Goal: Task Accomplishment & Management: Manage account settings

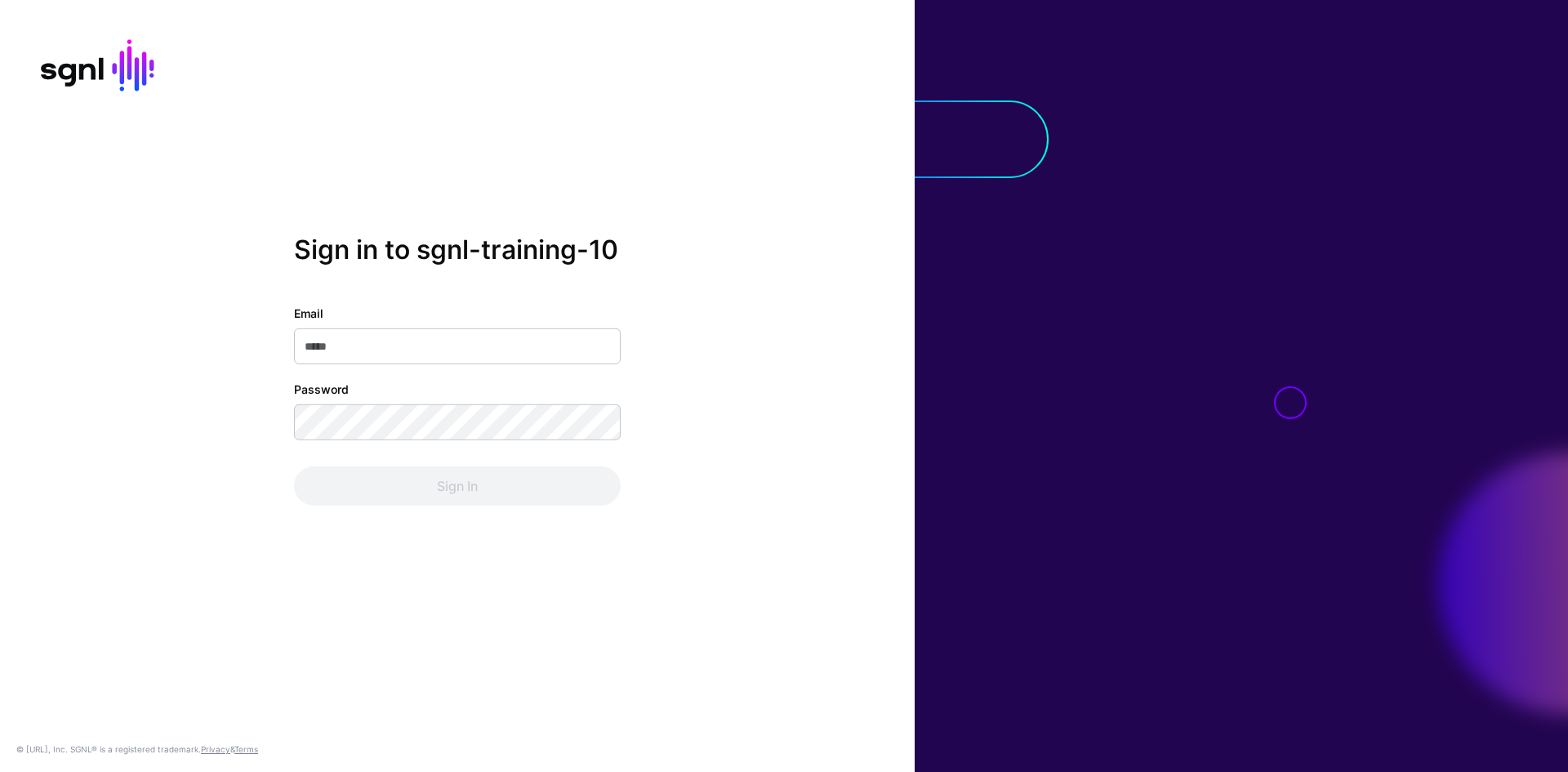
click at [551, 351] on input "Email" at bounding box center [457, 346] width 327 height 36
click at [0, 0] on div at bounding box center [0, 0] width 0 height 0
type input "**********"
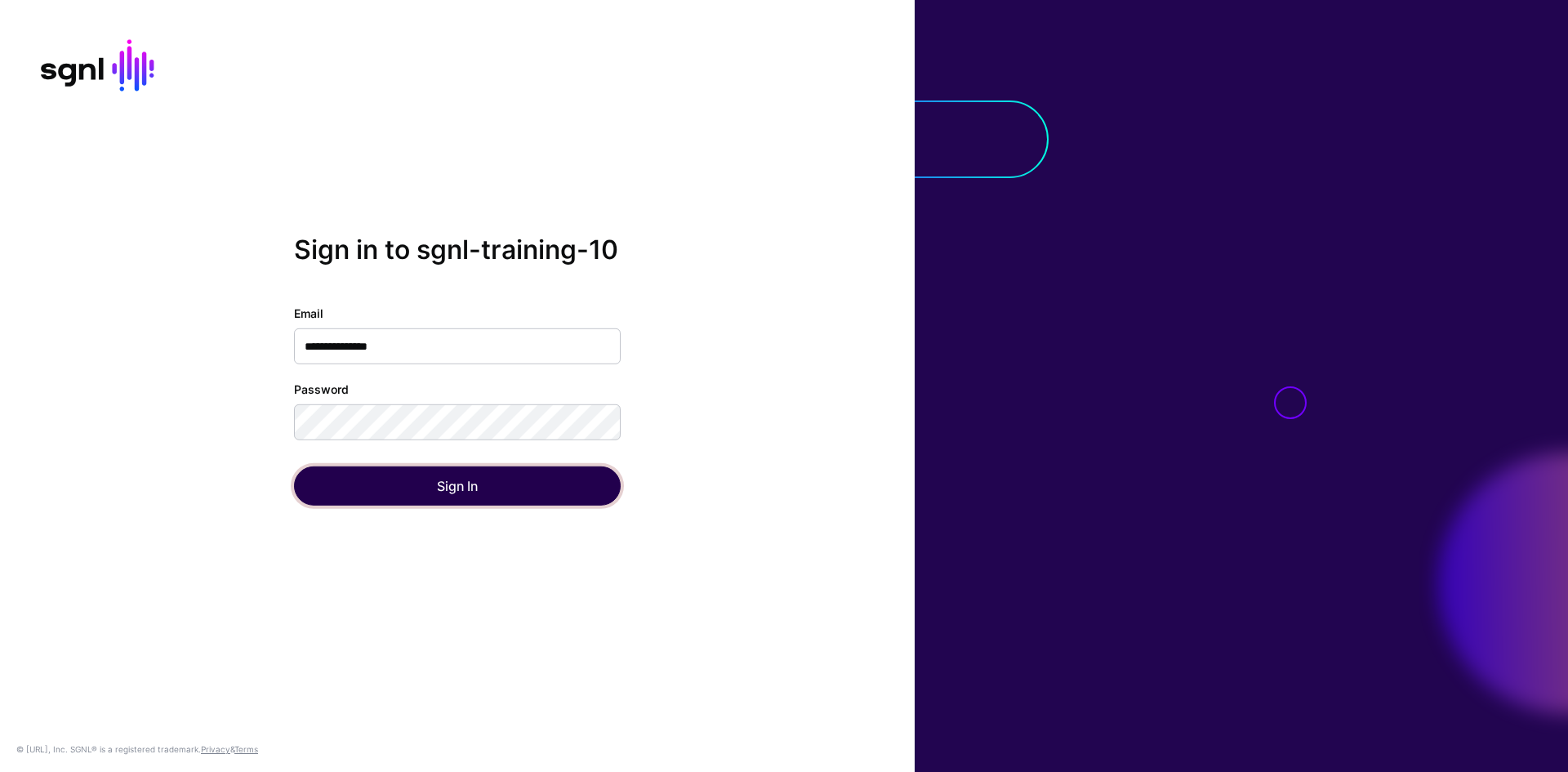
click at [489, 486] on button "Sign In" at bounding box center [457, 486] width 327 height 39
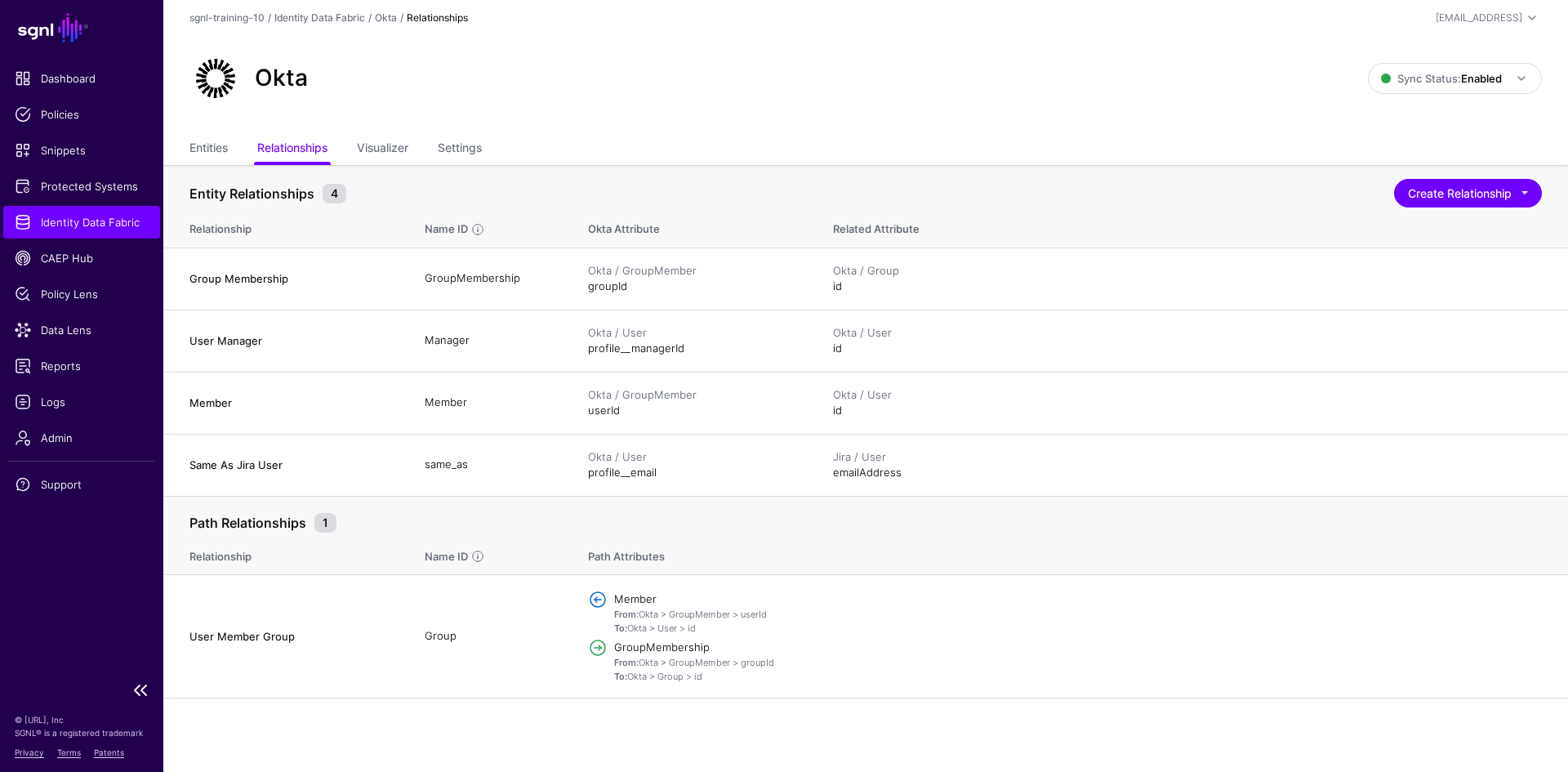
click at [64, 224] on span "Identity Data Fabric" at bounding box center [81, 222] width 134 height 16
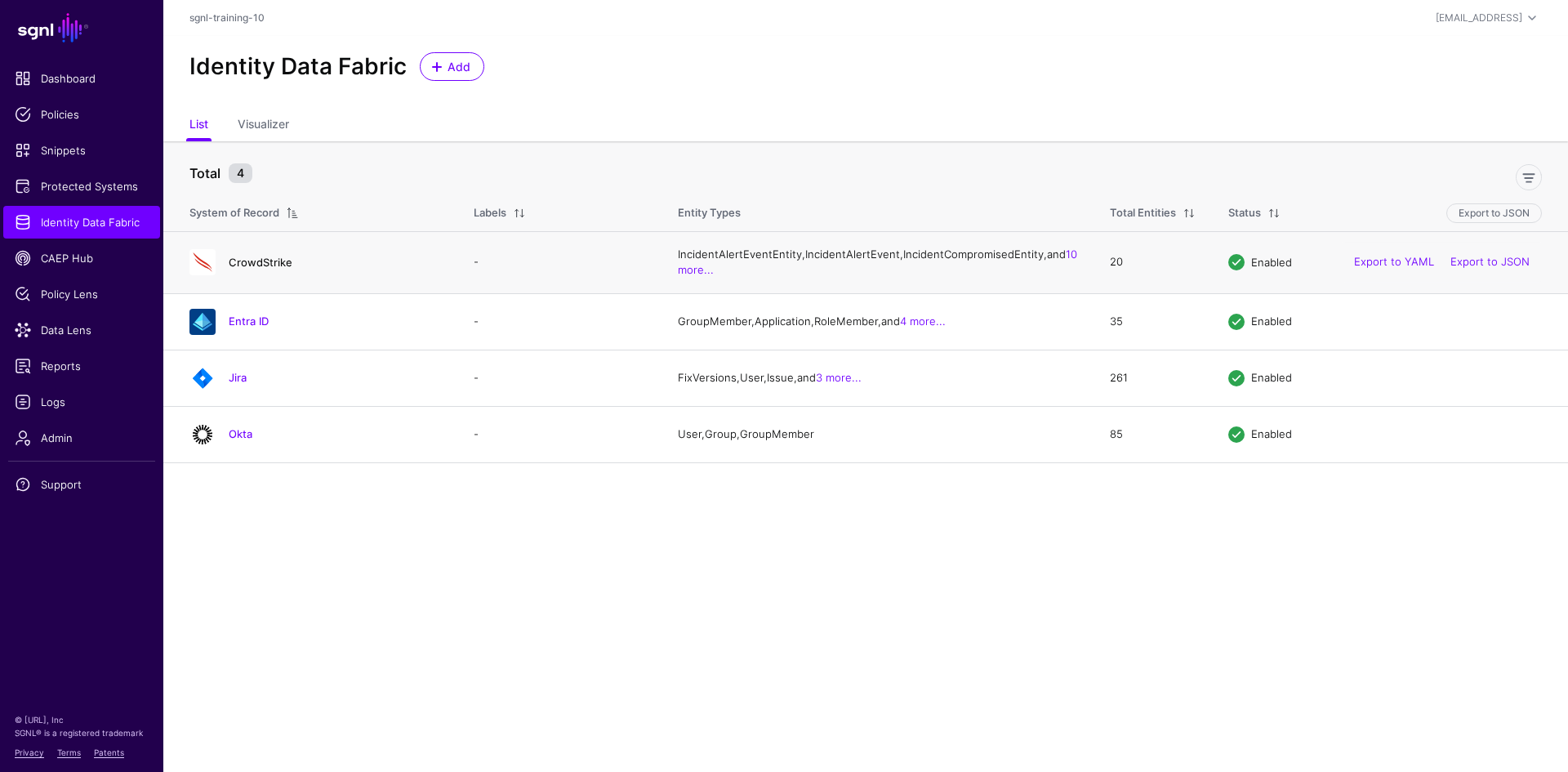
click at [264, 269] on link "CrowdStrike" at bounding box center [260, 262] width 63 height 13
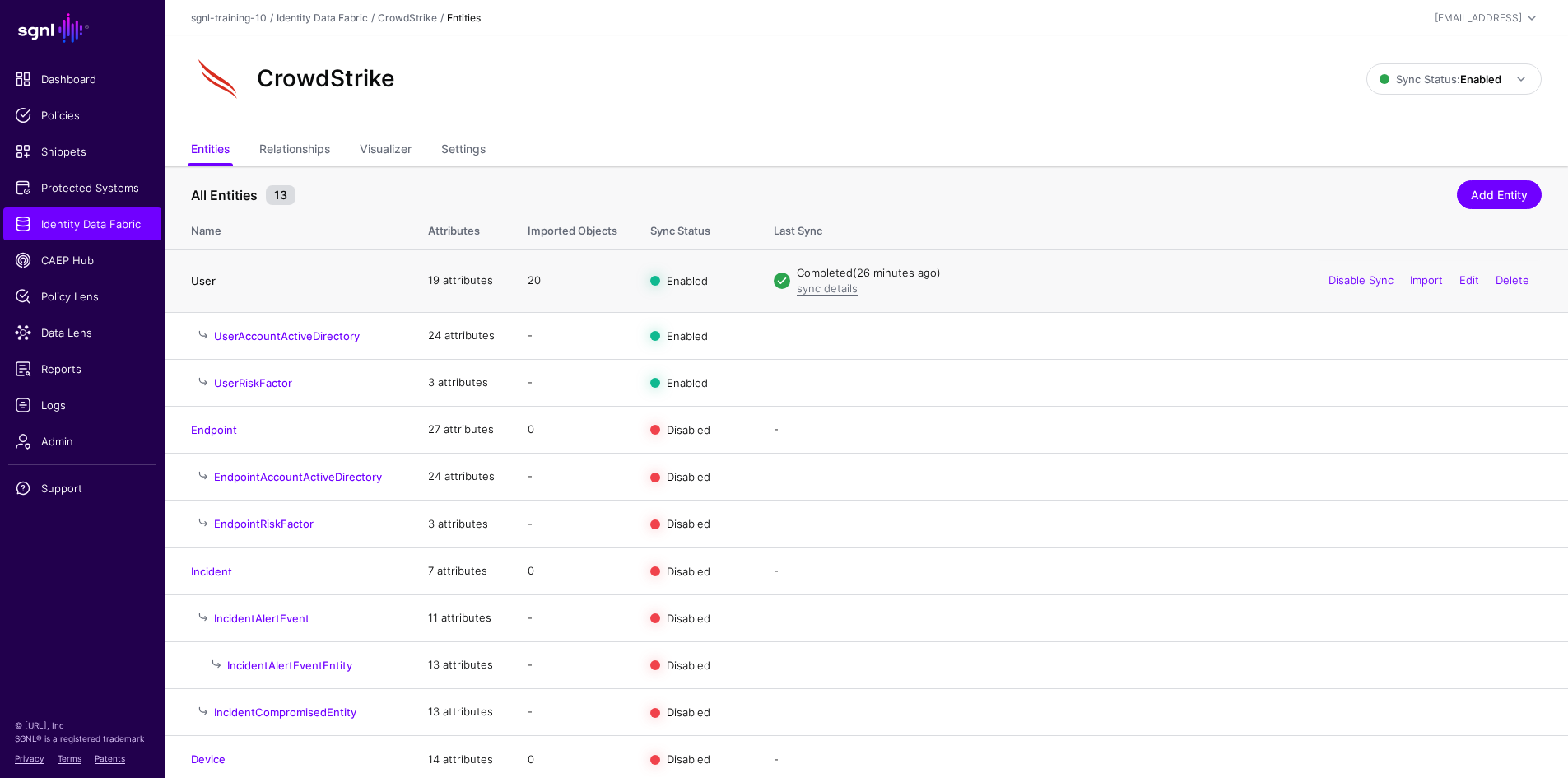
click at [205, 284] on link "User" at bounding box center [202, 281] width 24 height 14
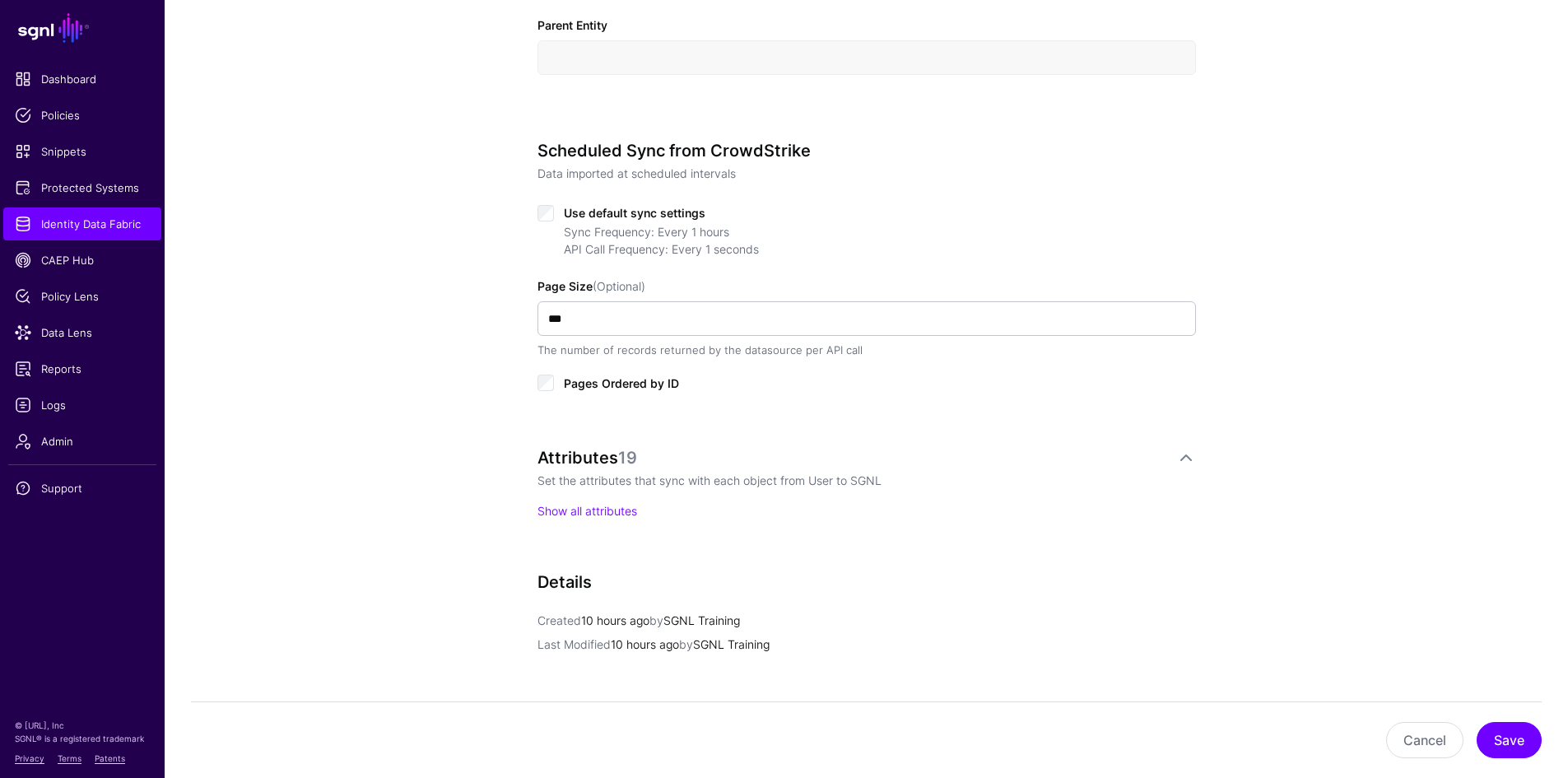
scroll to position [906, 0]
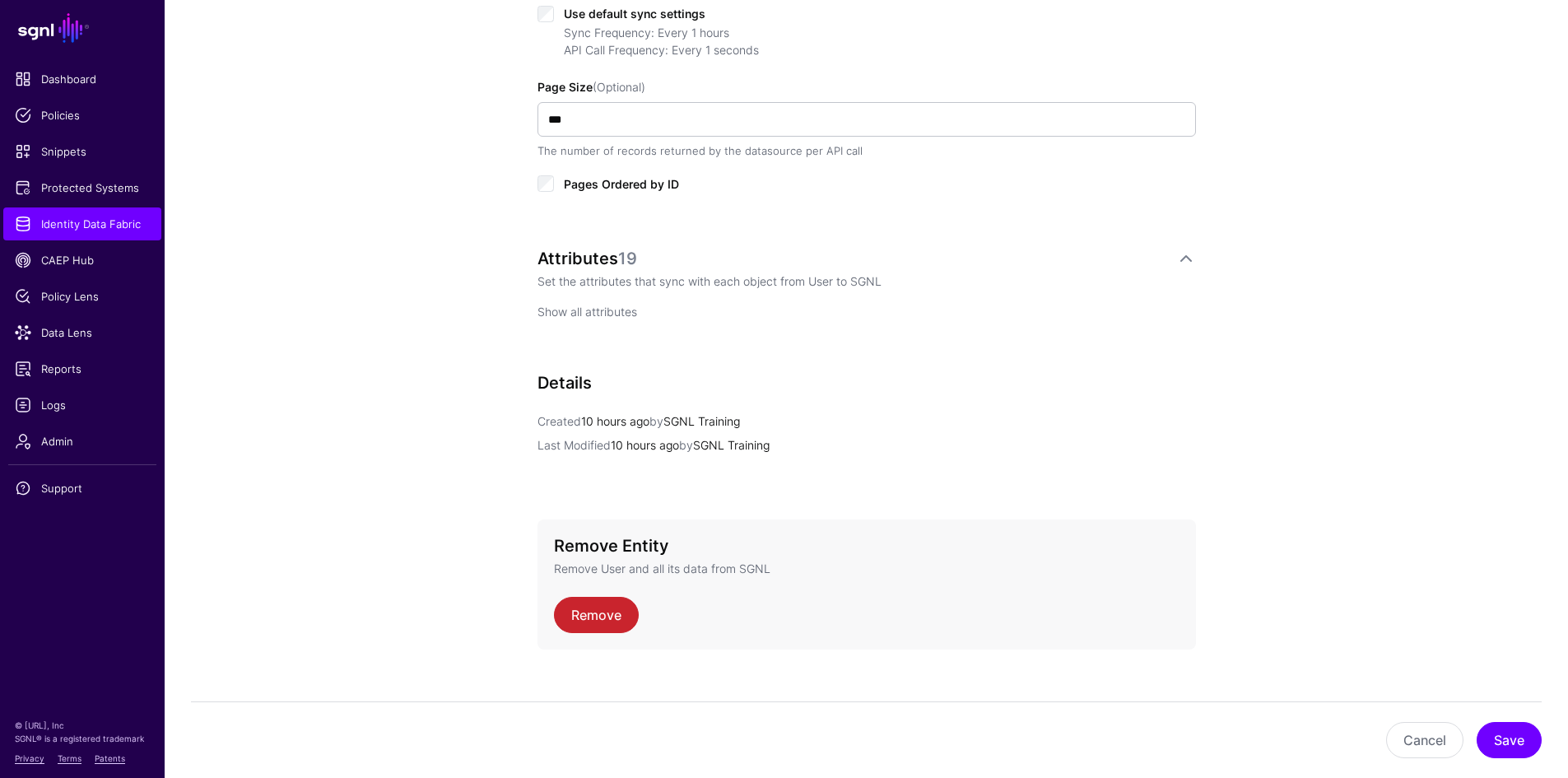
click at [604, 313] on link "Show all attributes" at bounding box center [587, 311] width 100 height 14
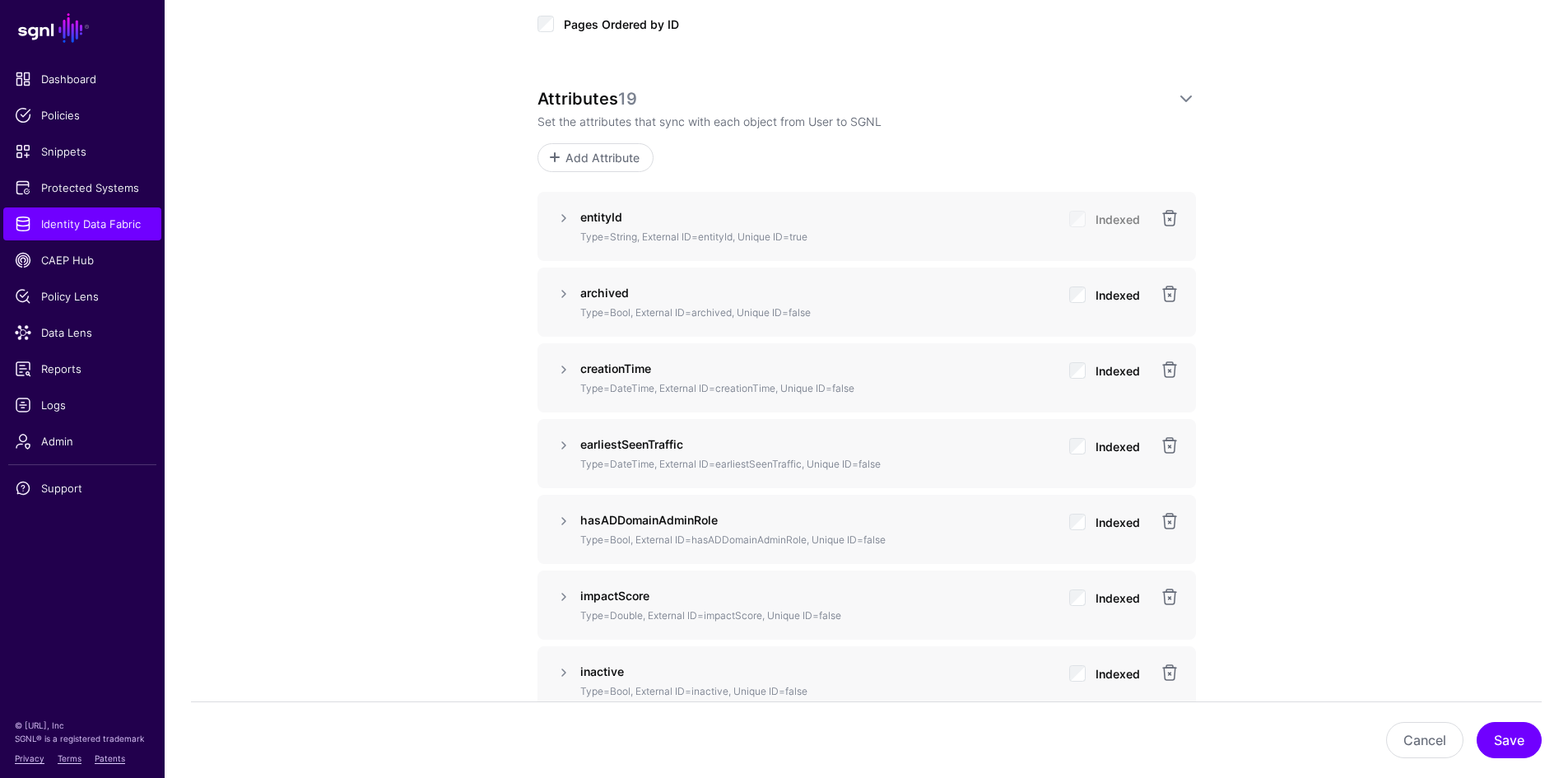
scroll to position [988, 0]
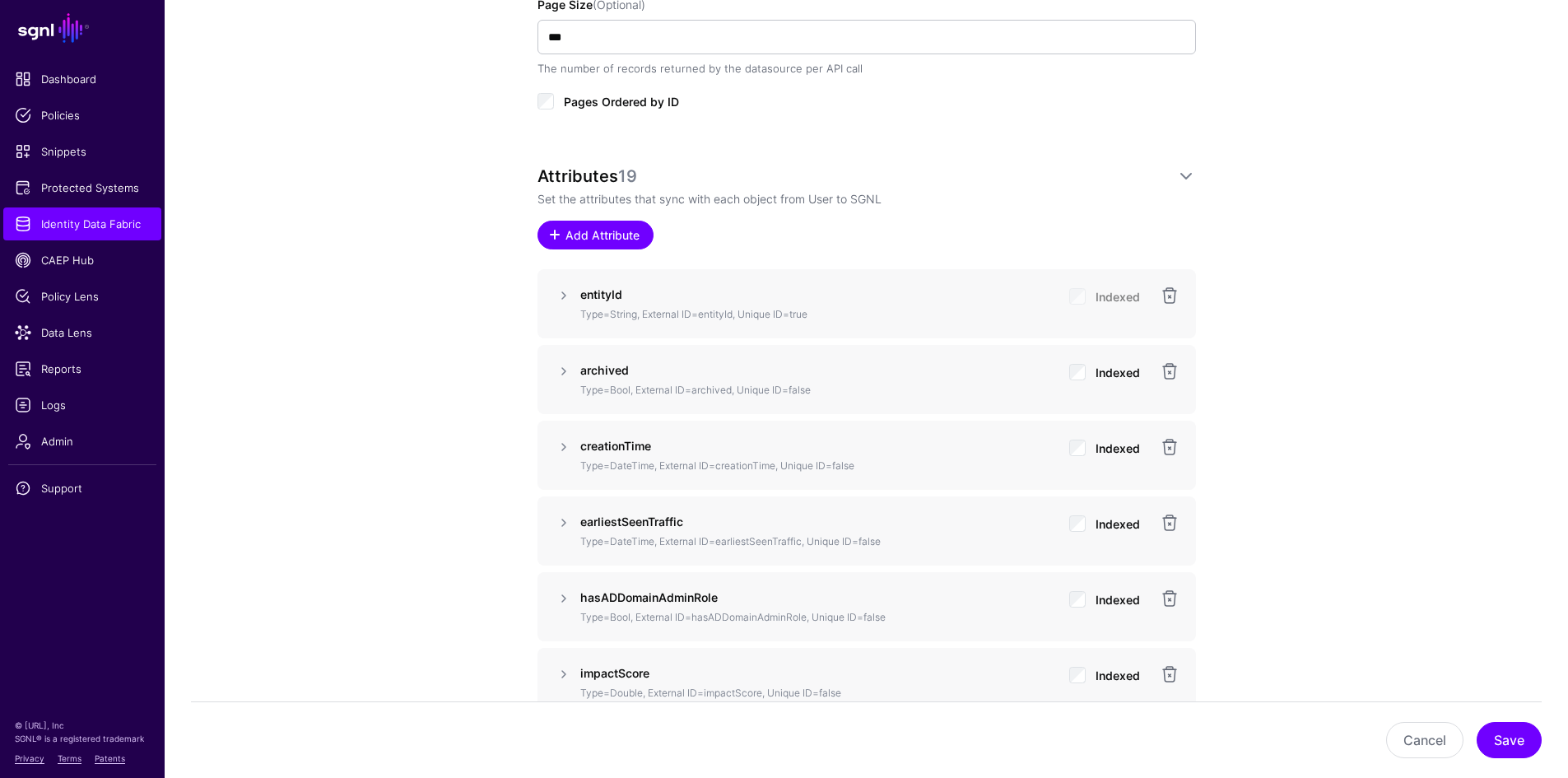
click at [609, 236] on span "Add Attribute" at bounding box center [601, 235] width 78 height 17
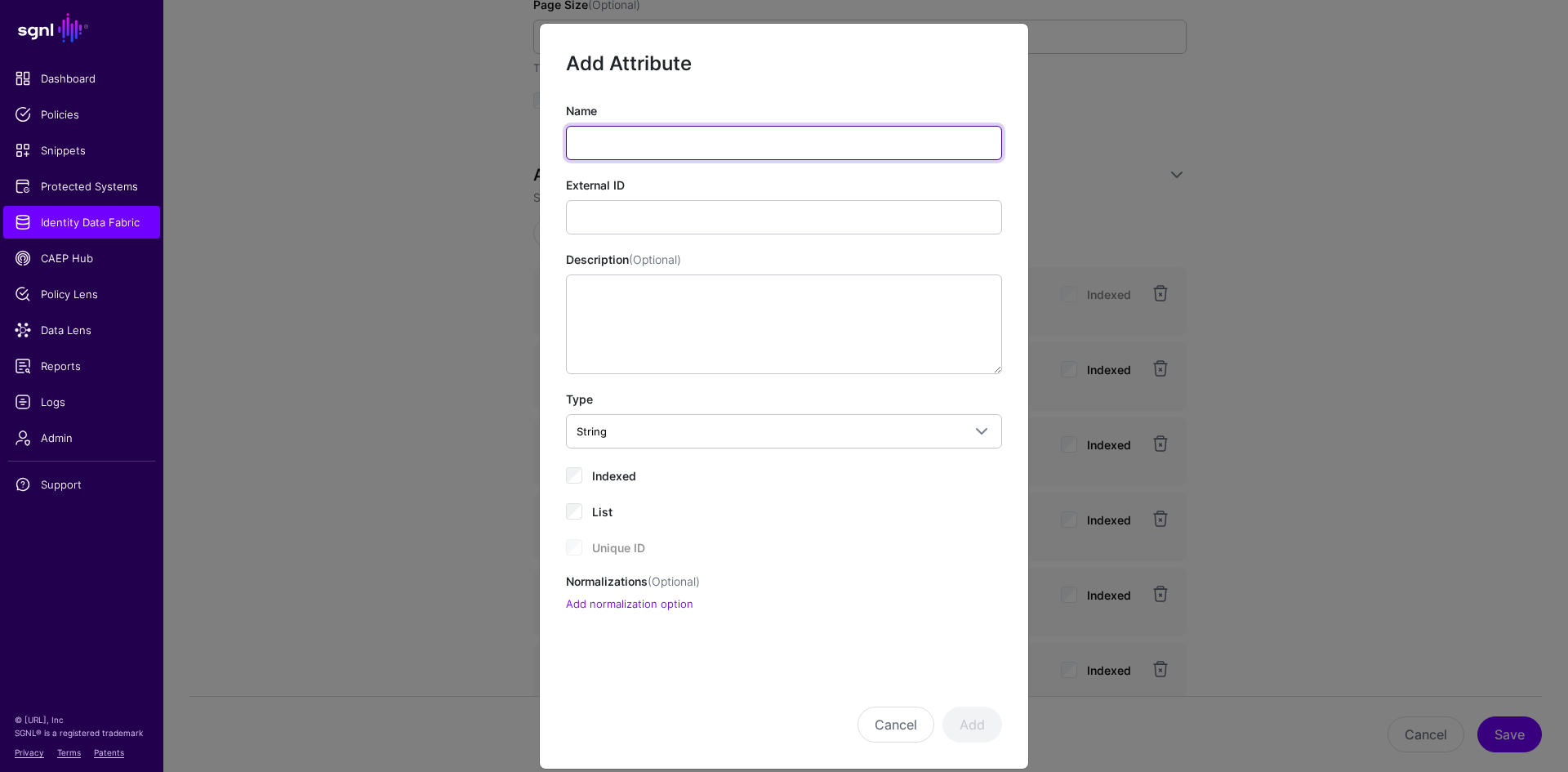
click at [634, 142] on input "Name" at bounding box center [784, 143] width 436 height 35
type input "***"
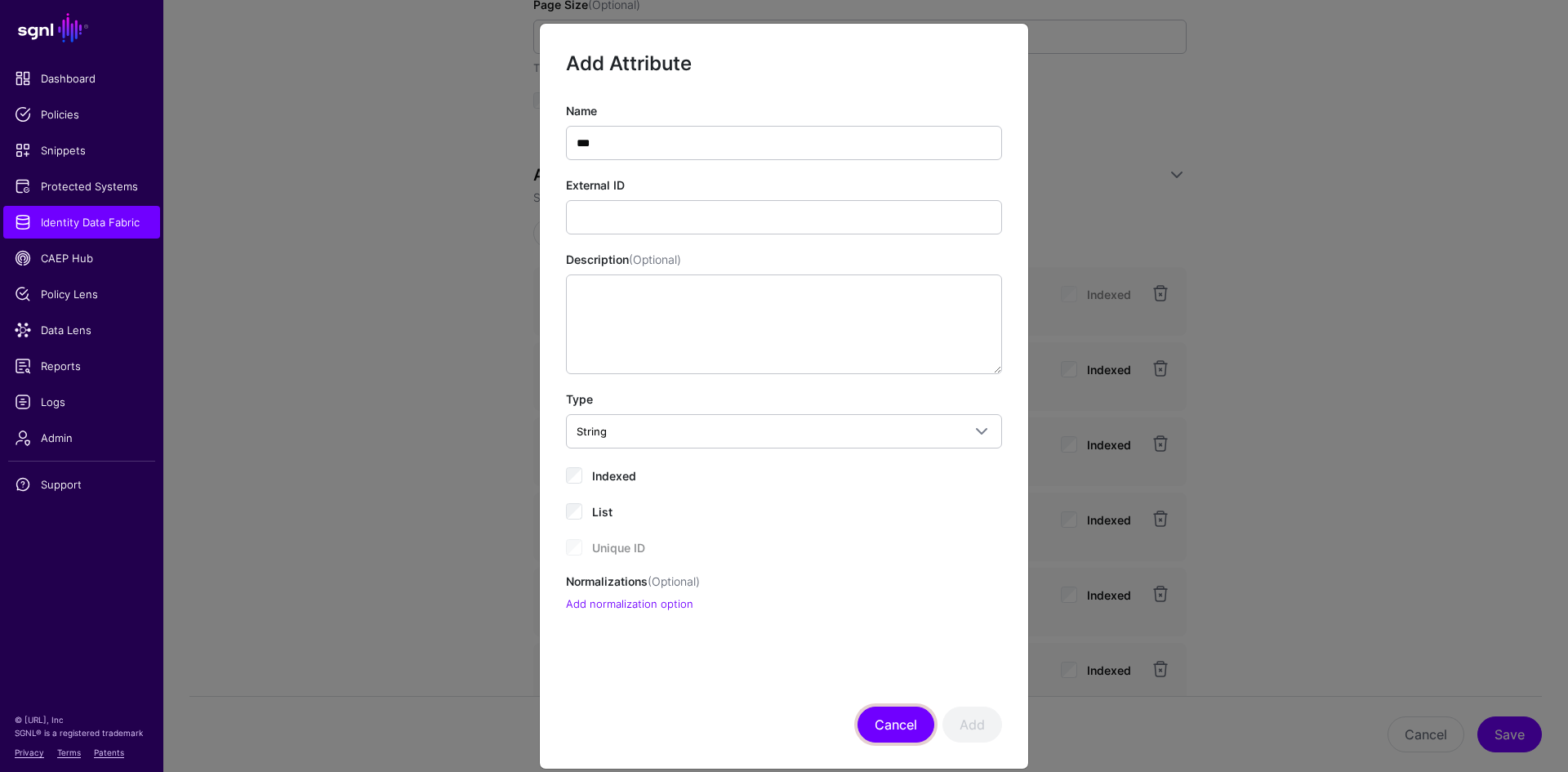
click at [885, 730] on button "Cancel" at bounding box center [895, 724] width 77 height 36
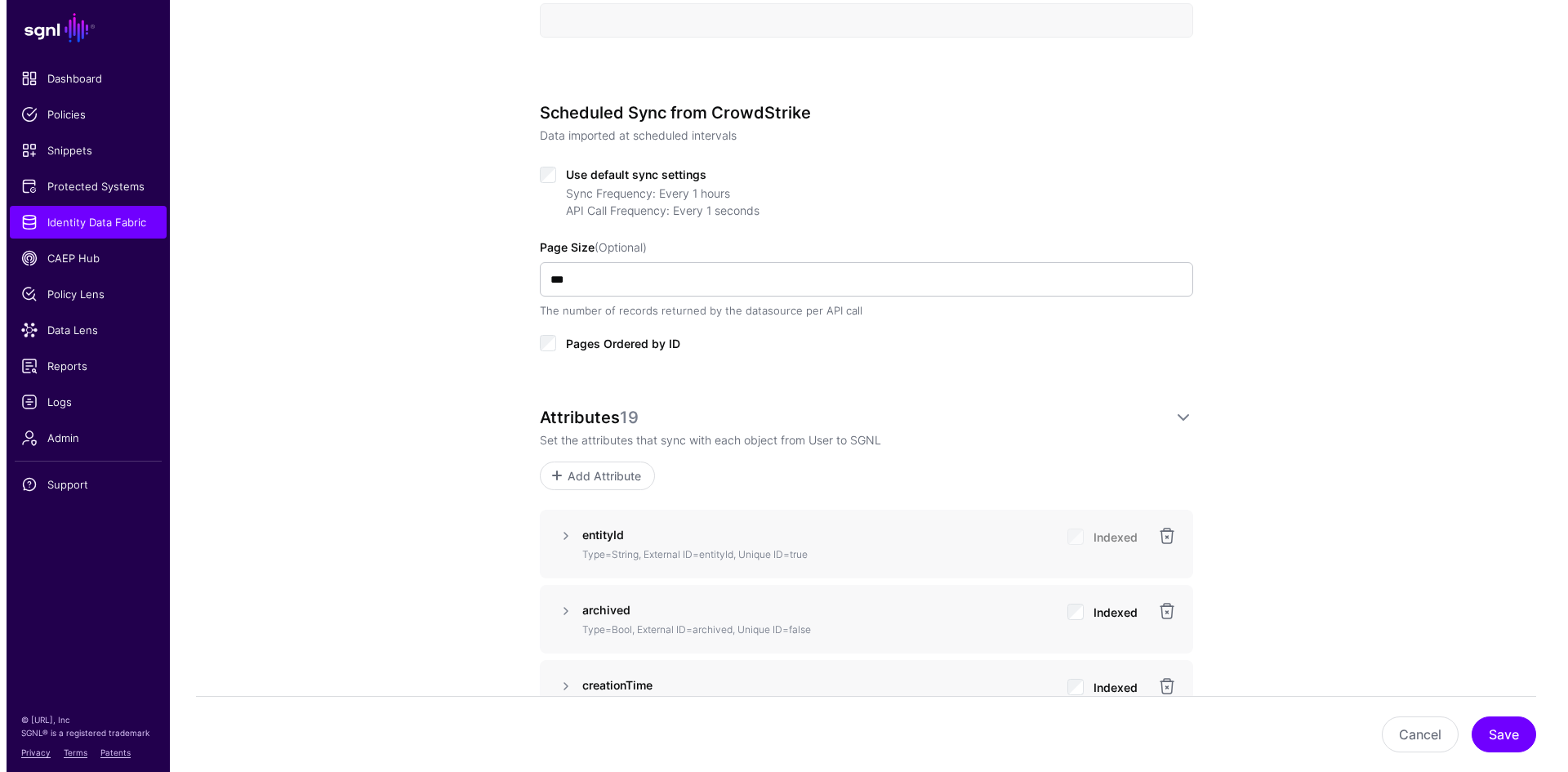
scroll to position [817, 0]
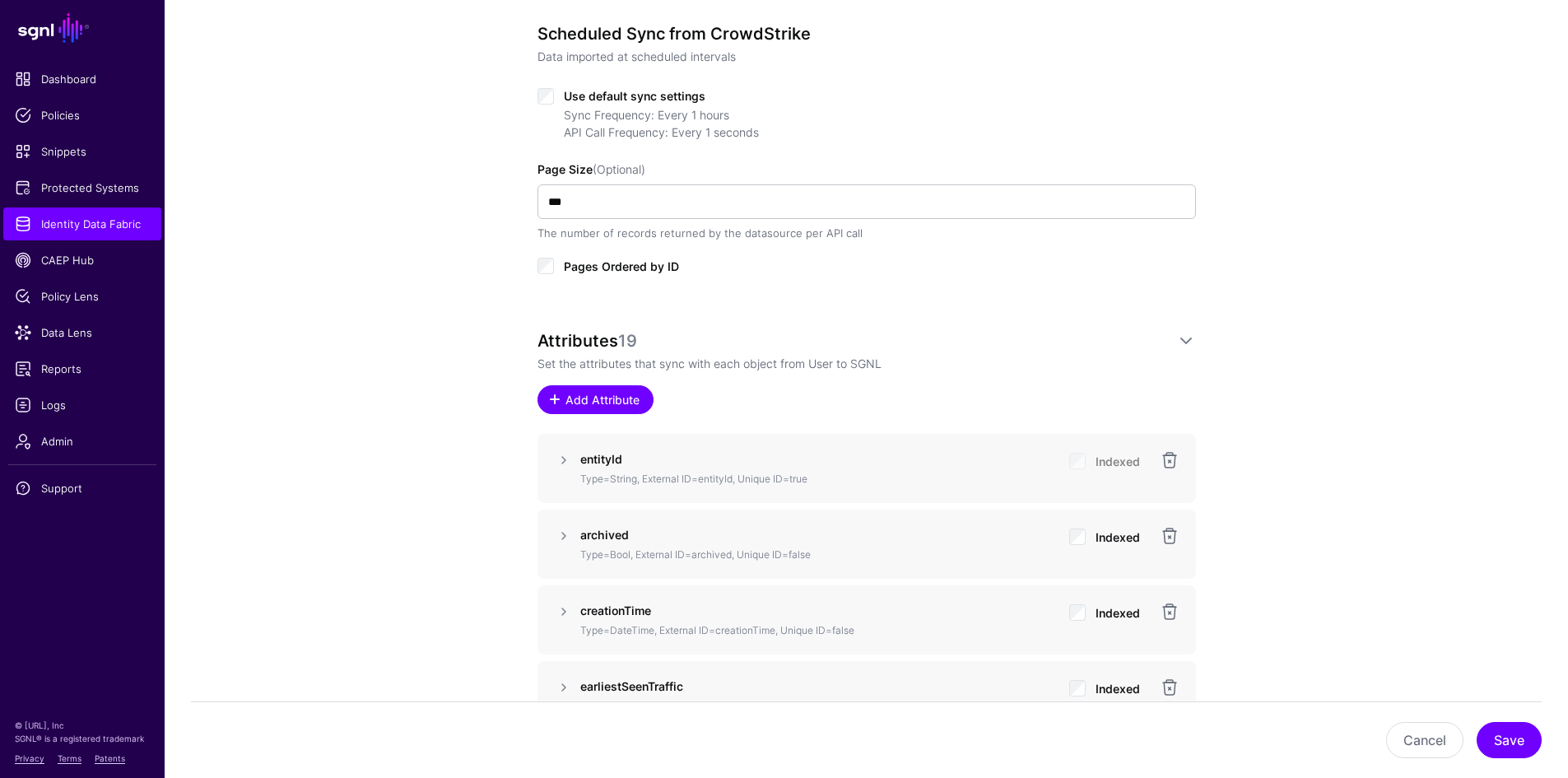
click at [591, 410] on link "Add Attribute" at bounding box center [596, 400] width 116 height 29
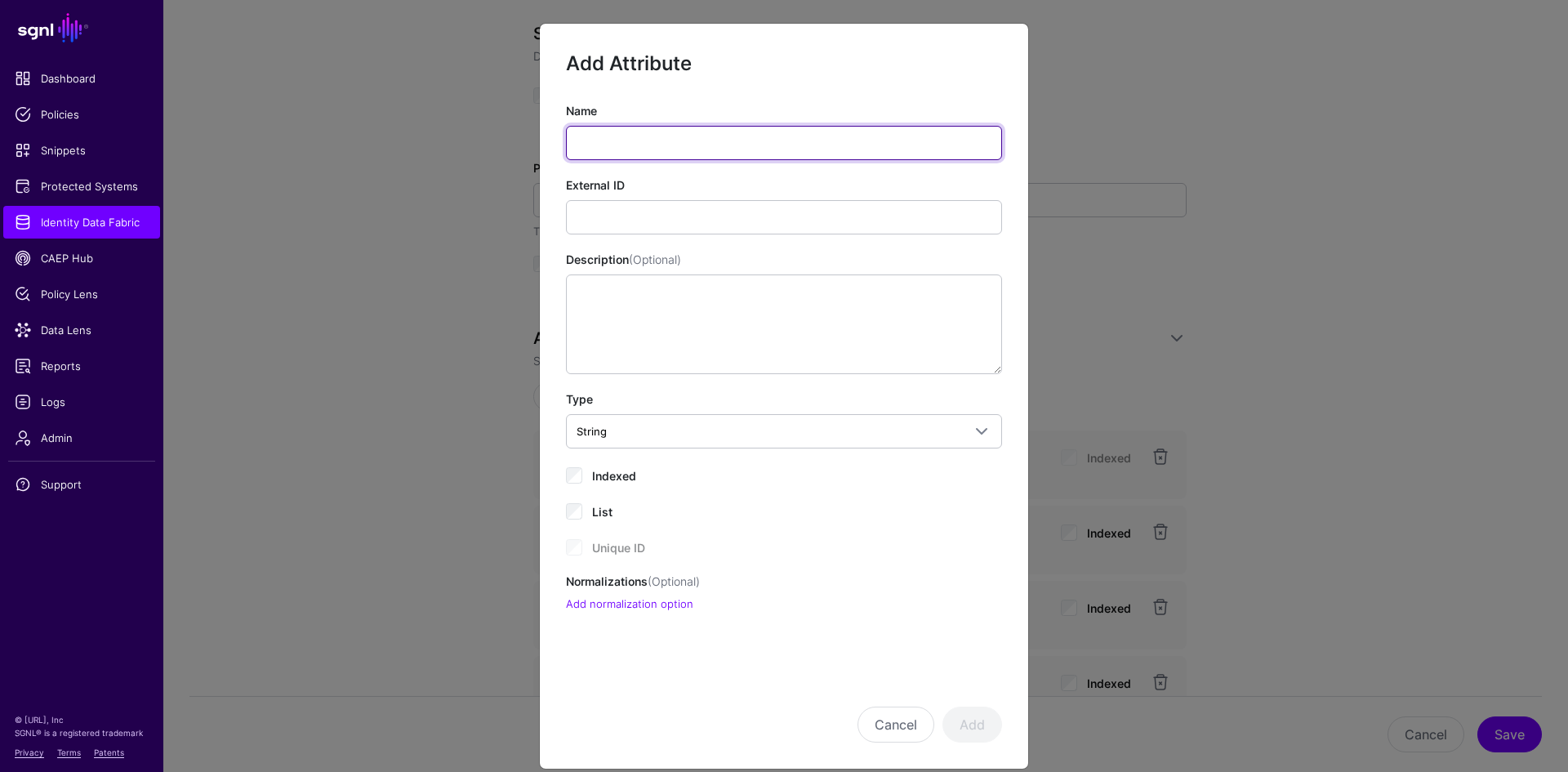
click at [623, 143] on input "Name" at bounding box center [784, 143] width 436 height 35
type input "***"
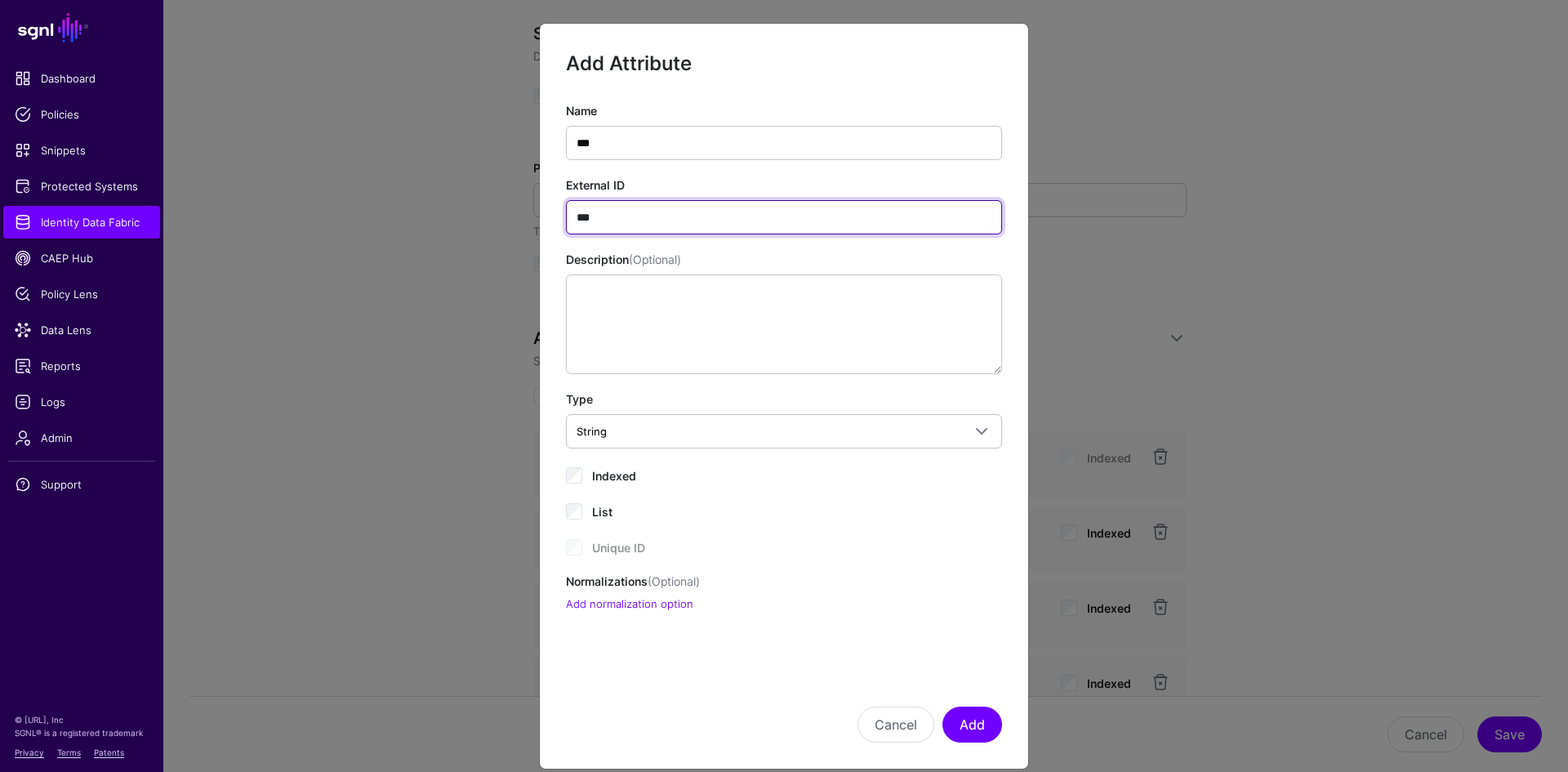
type input "***"
click at [578, 469] on div "Indexed" at bounding box center [784, 475] width 436 height 19
click at [644, 604] on link "Add normalization option" at bounding box center [629, 604] width 128 height 13
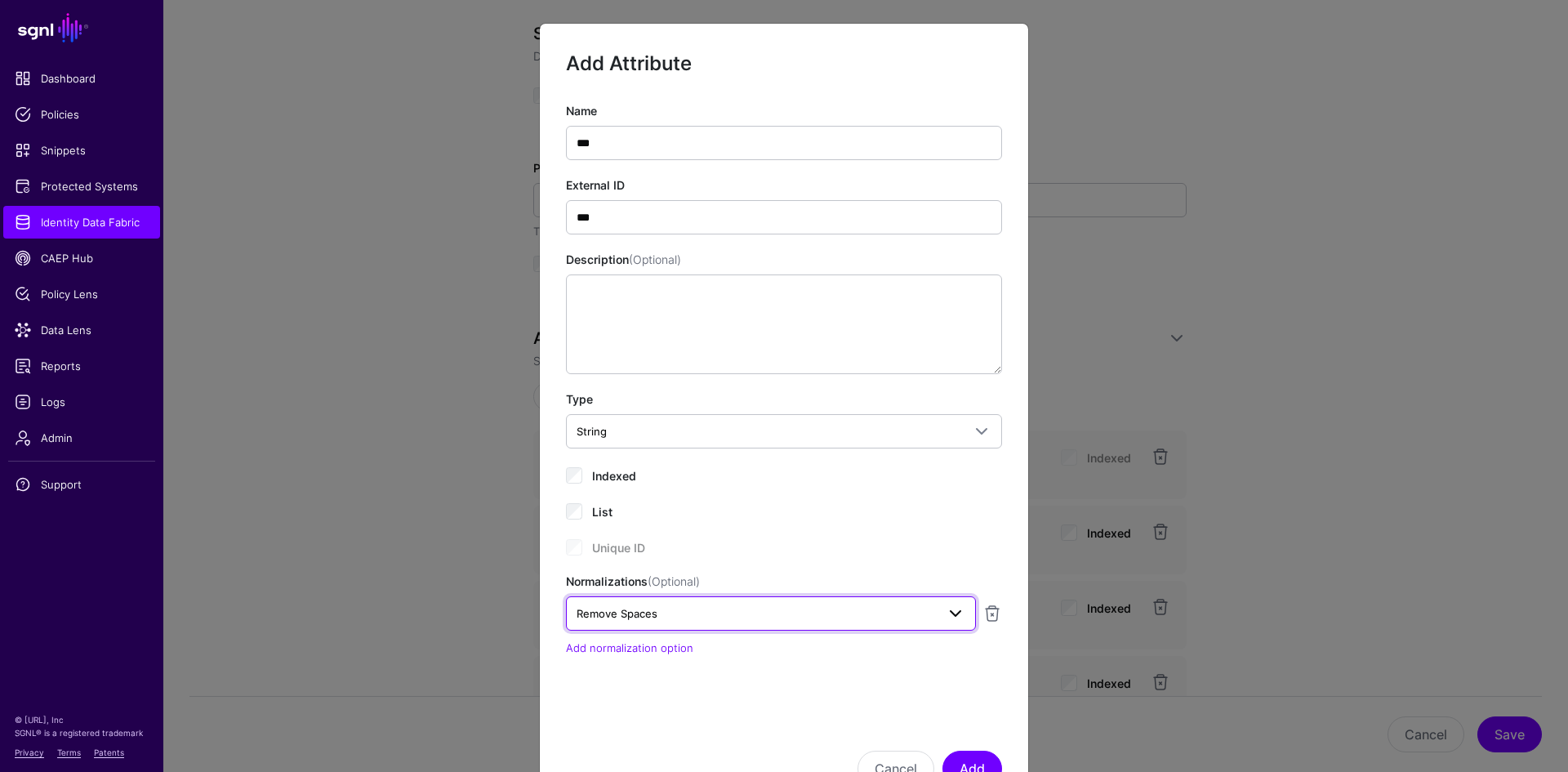
click at [702, 614] on span "Remove Spaces" at bounding box center [756, 613] width 359 height 18
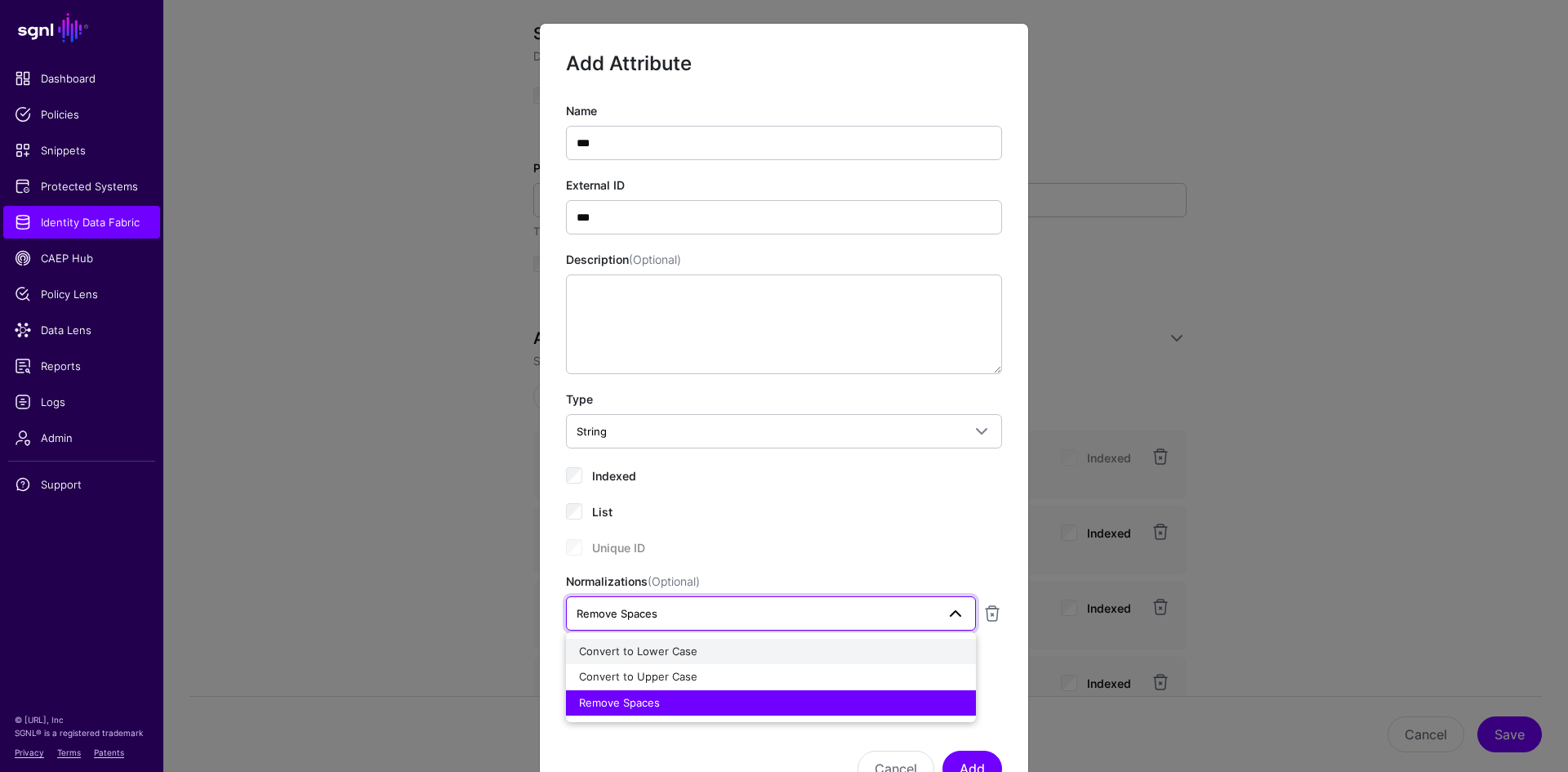
click at [698, 655] on div "Convert to Lower Case" at bounding box center [771, 652] width 383 height 16
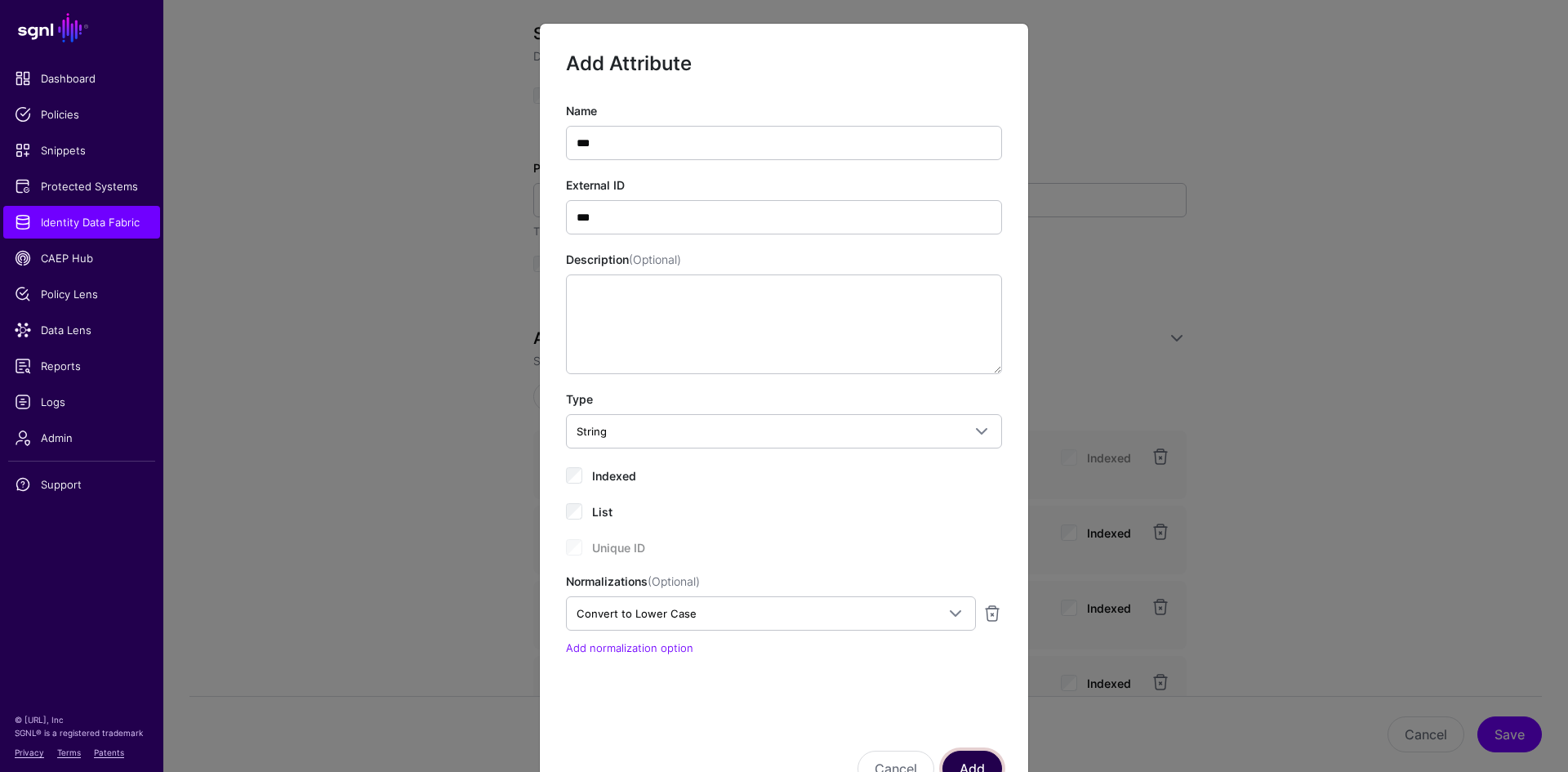
click at [961, 763] on button "Add" at bounding box center [972, 768] width 60 height 36
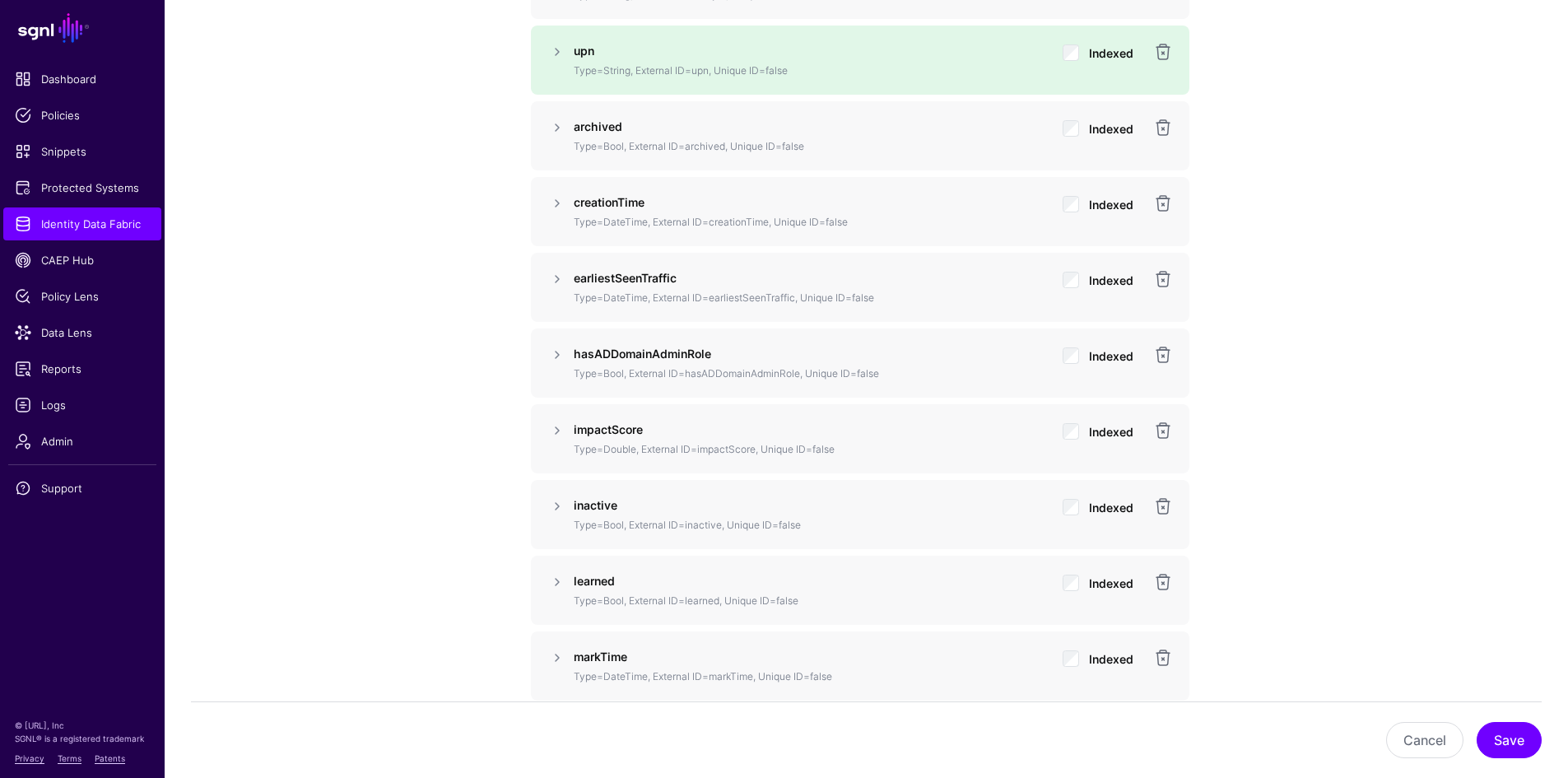
scroll to position [1333, 0]
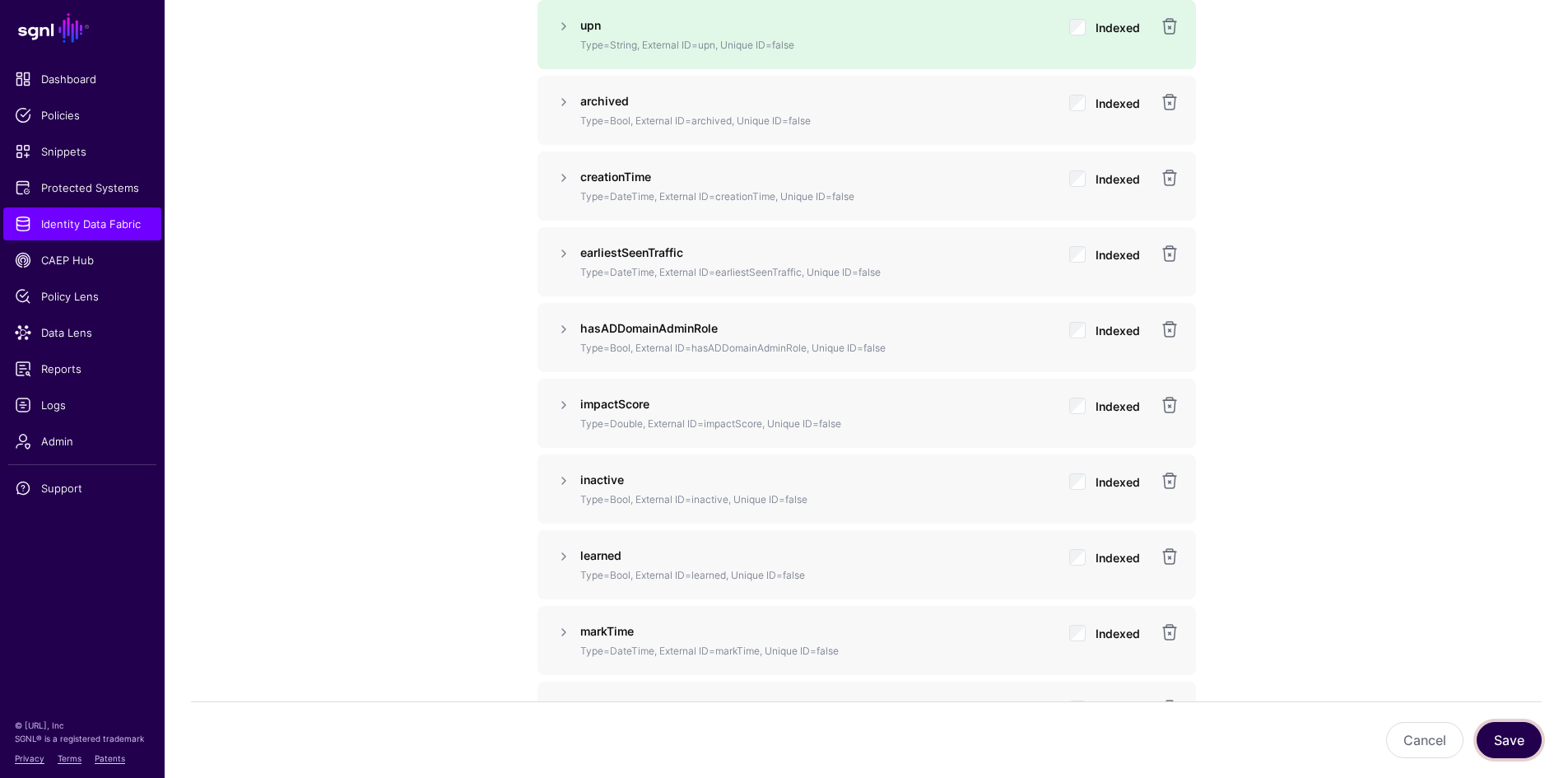
click at [1509, 748] on button "Save" at bounding box center [1509, 739] width 65 height 36
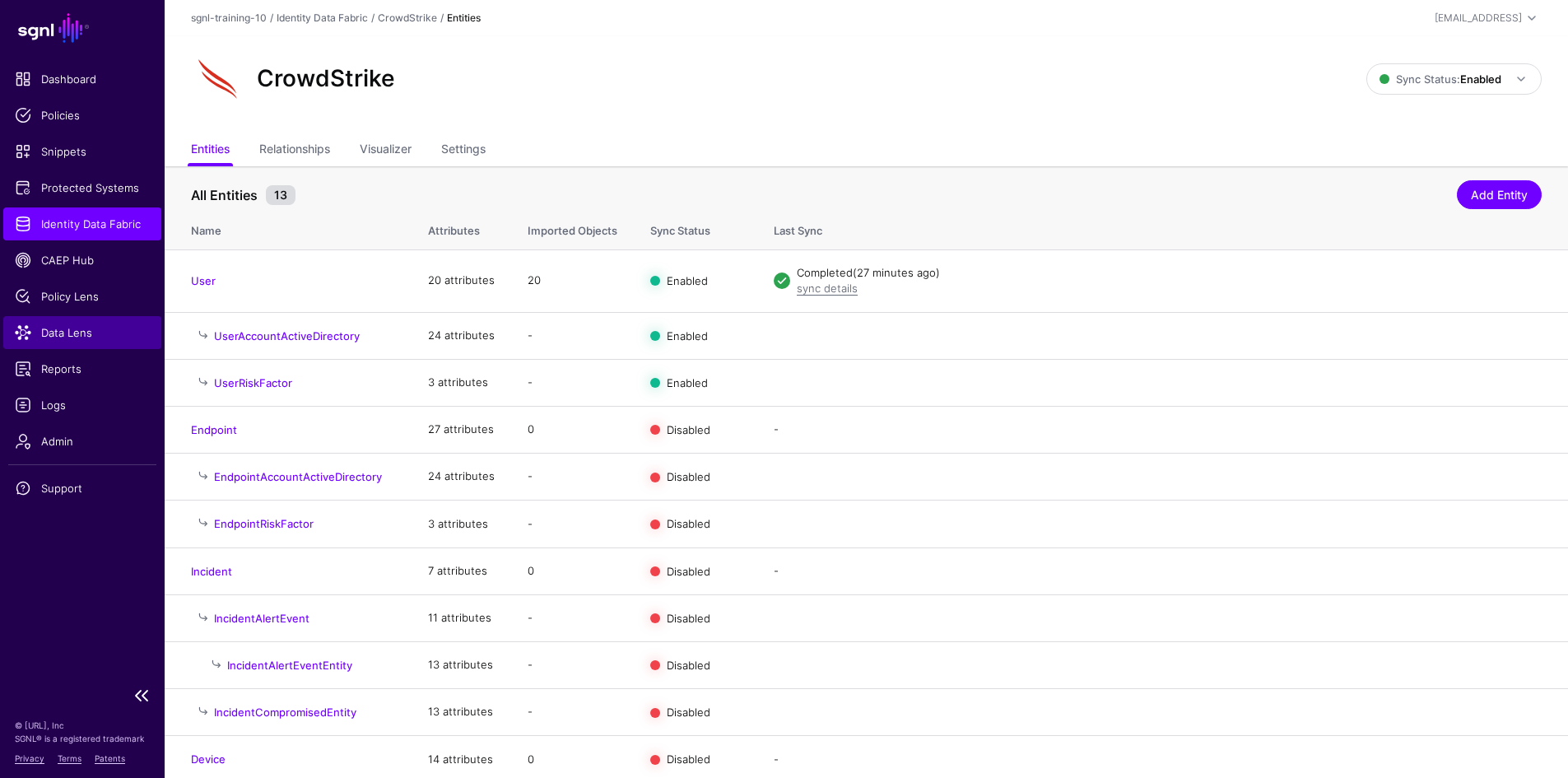
click at [52, 337] on span "Data Lens" at bounding box center [81, 332] width 135 height 16
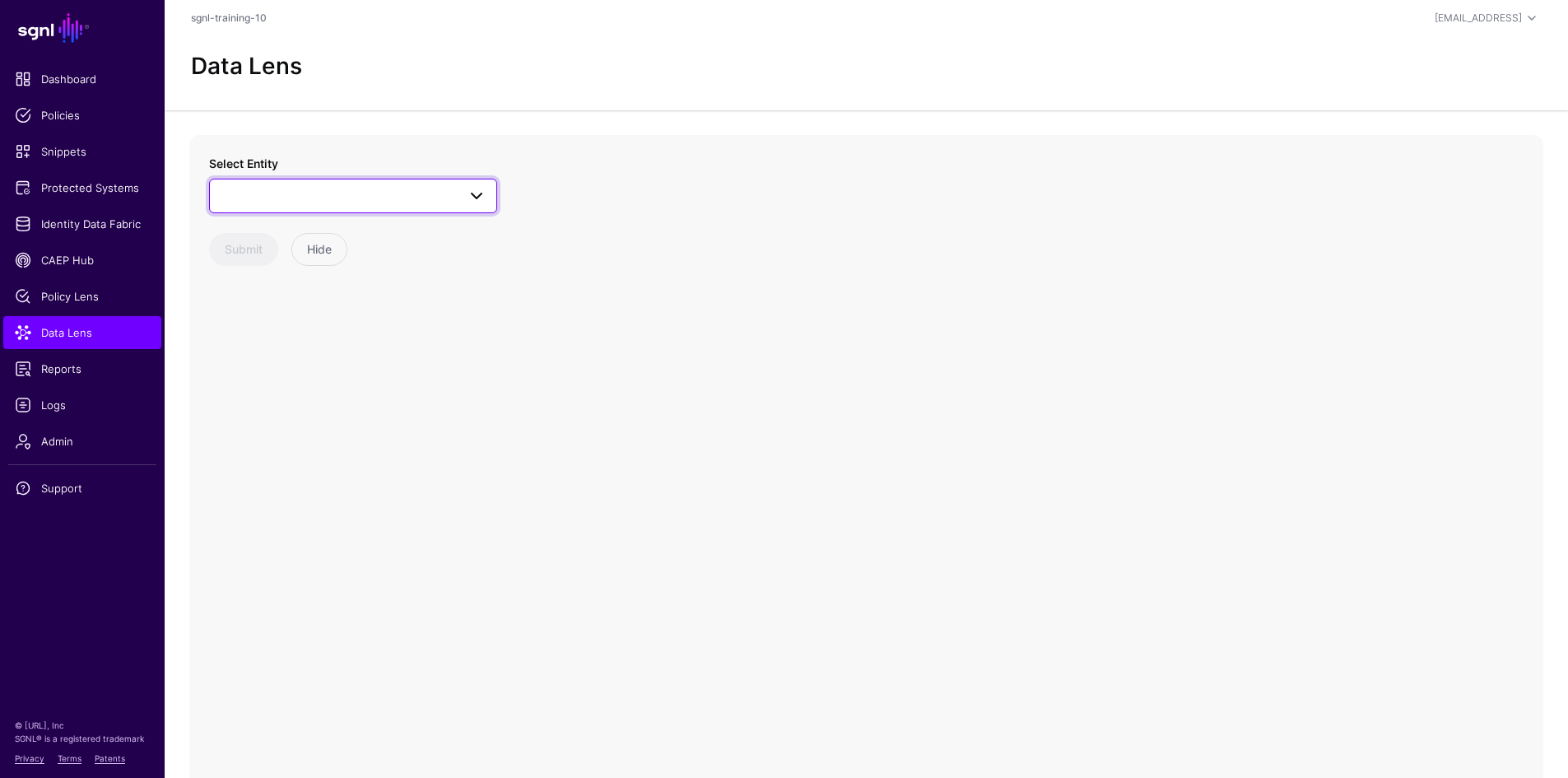
click at [354, 192] on span at bounding box center [353, 196] width 266 height 19
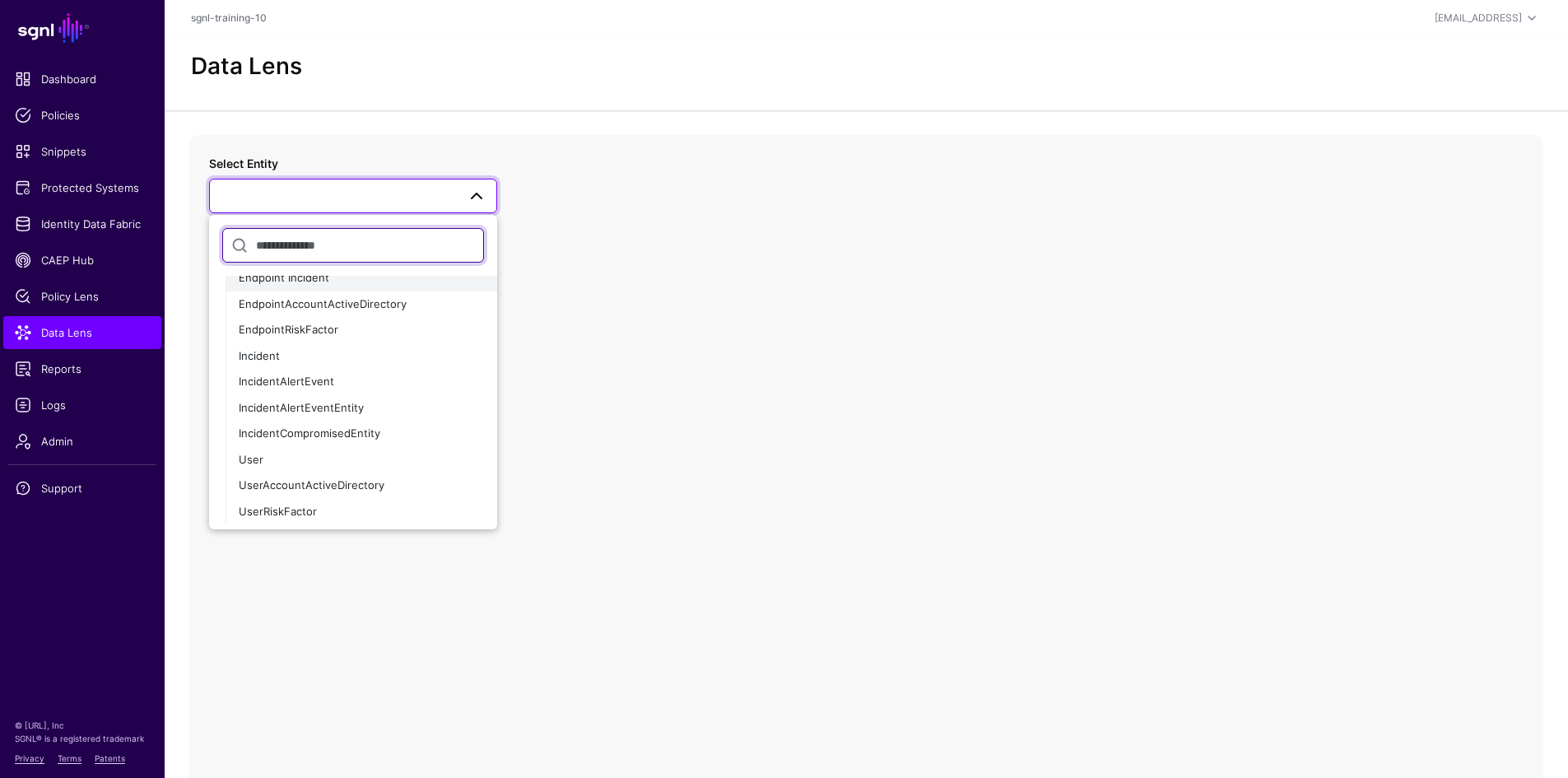
scroll to position [165, 0]
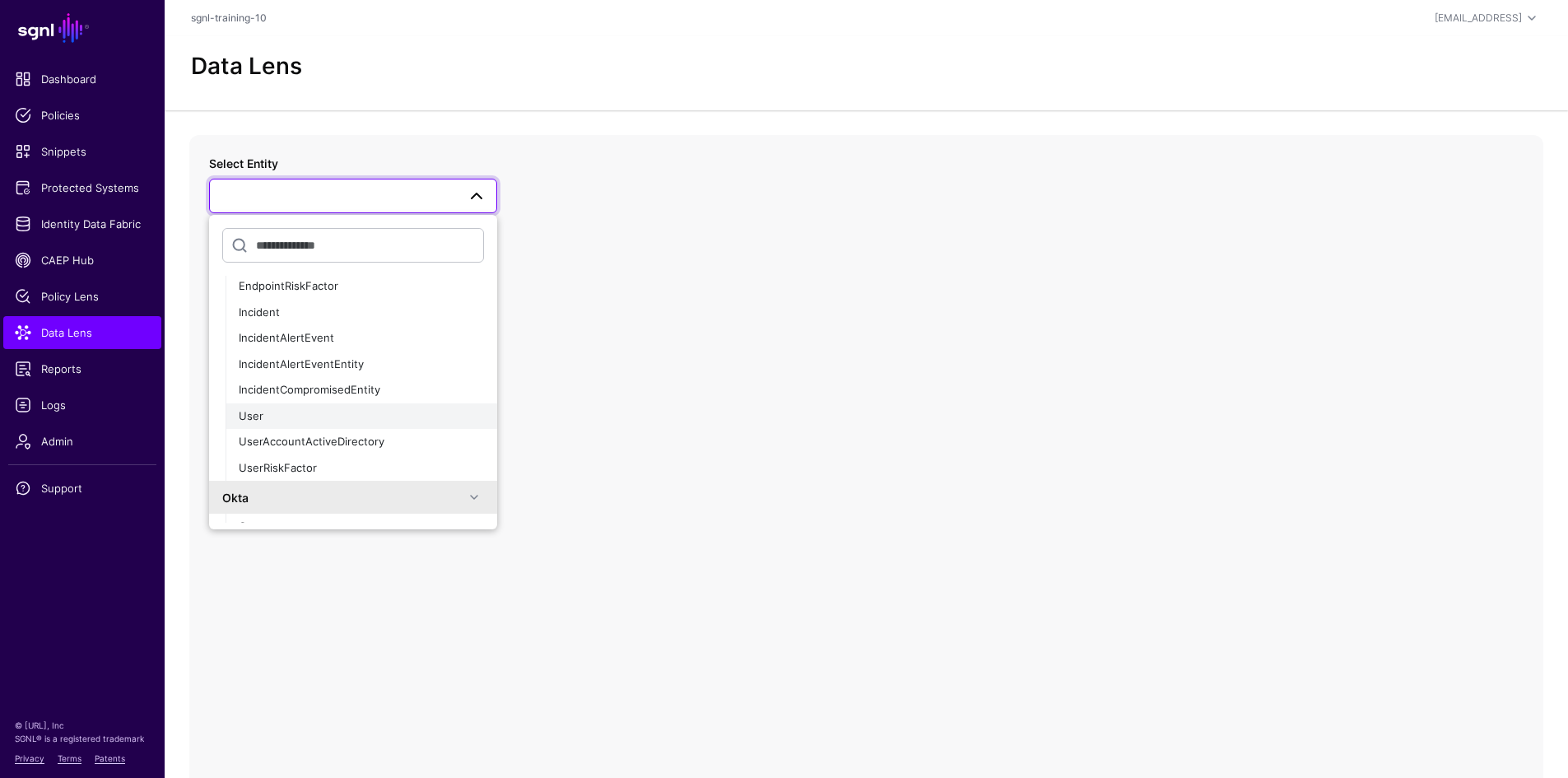
click at [291, 415] on div "User" at bounding box center [360, 417] width 245 height 16
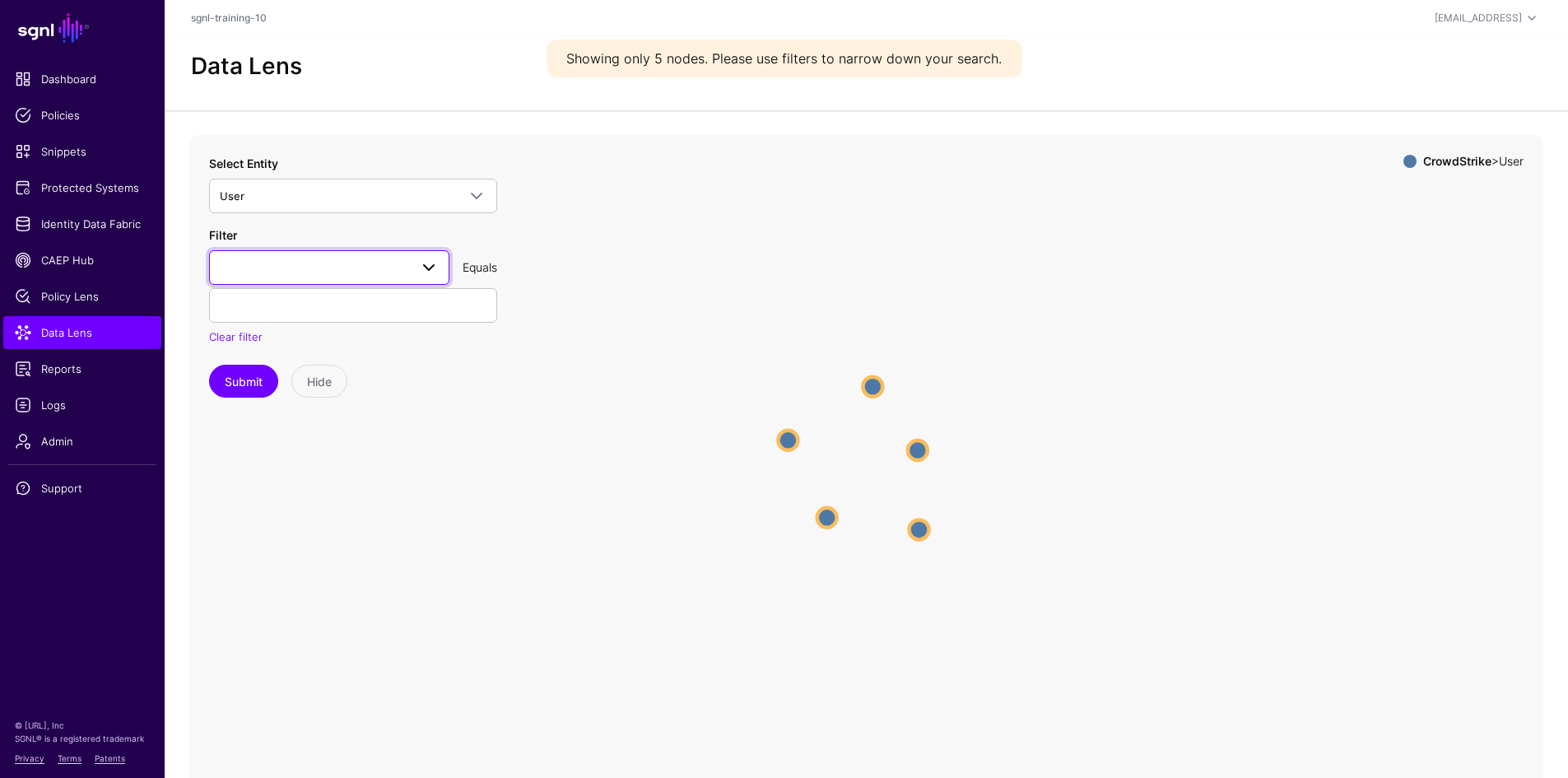
click at [382, 268] on span at bounding box center [329, 267] width 219 height 19
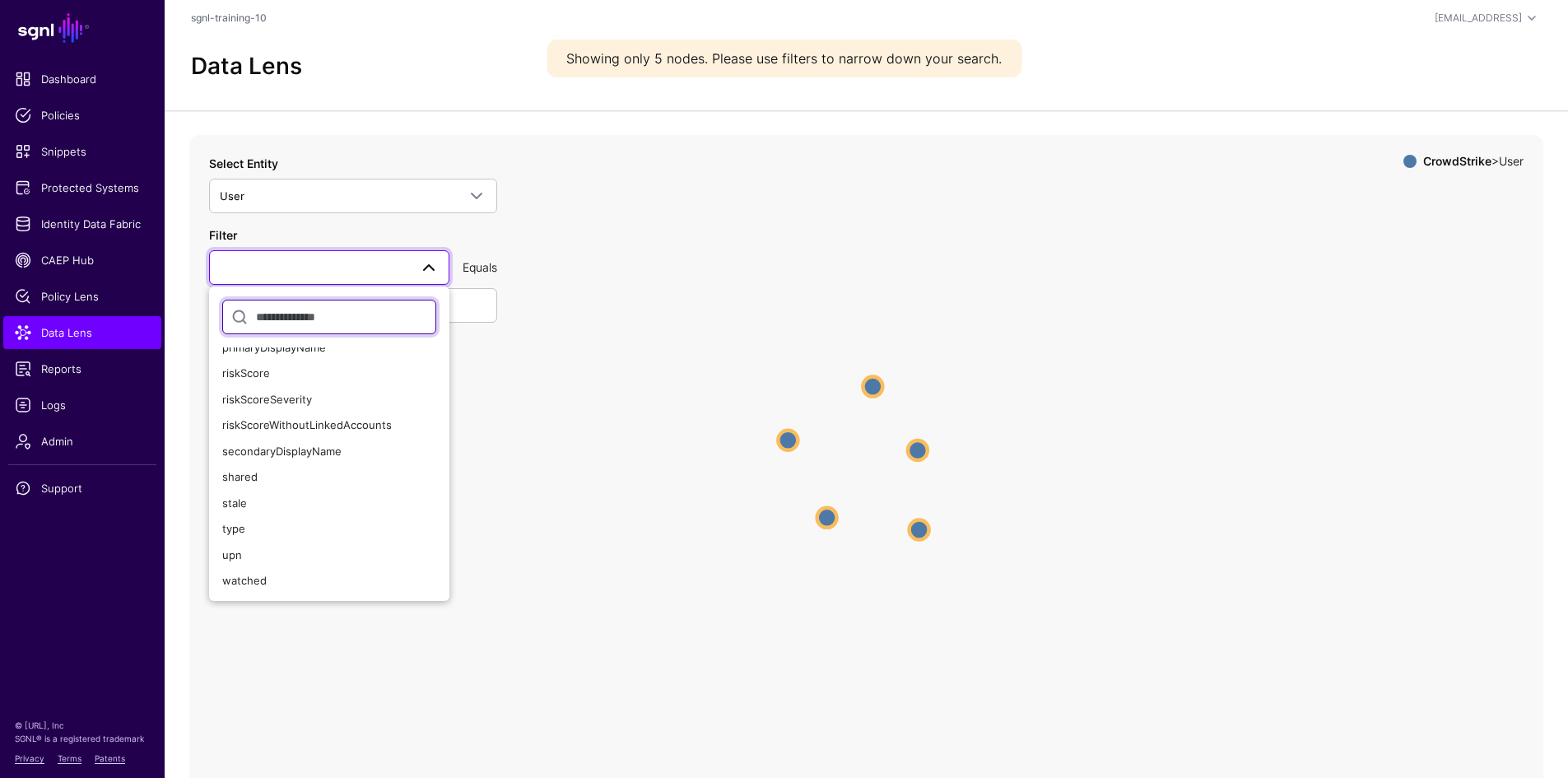
scroll to position [41, 0]
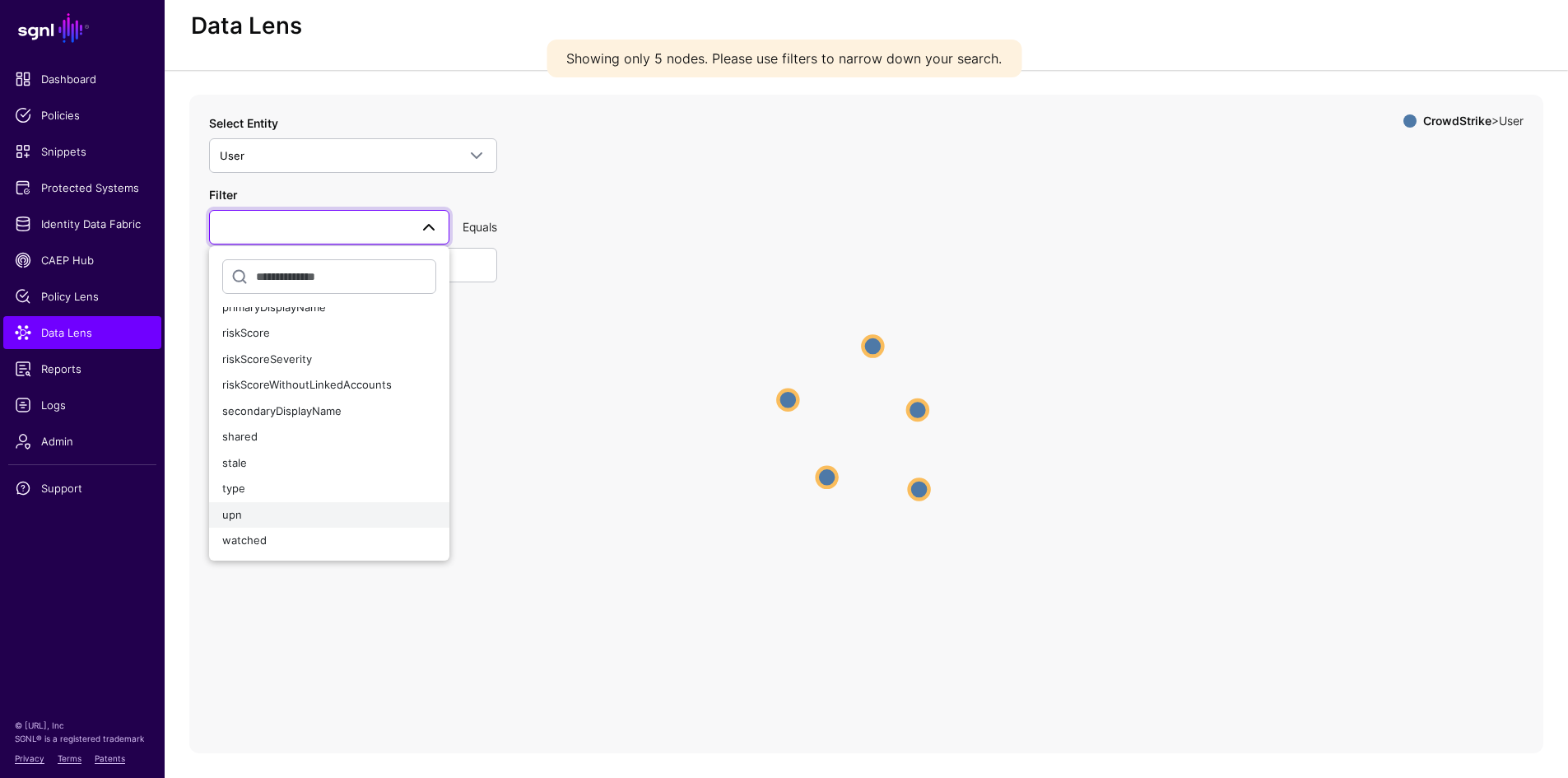
click at [292, 518] on div "upn" at bounding box center [328, 515] width 214 height 16
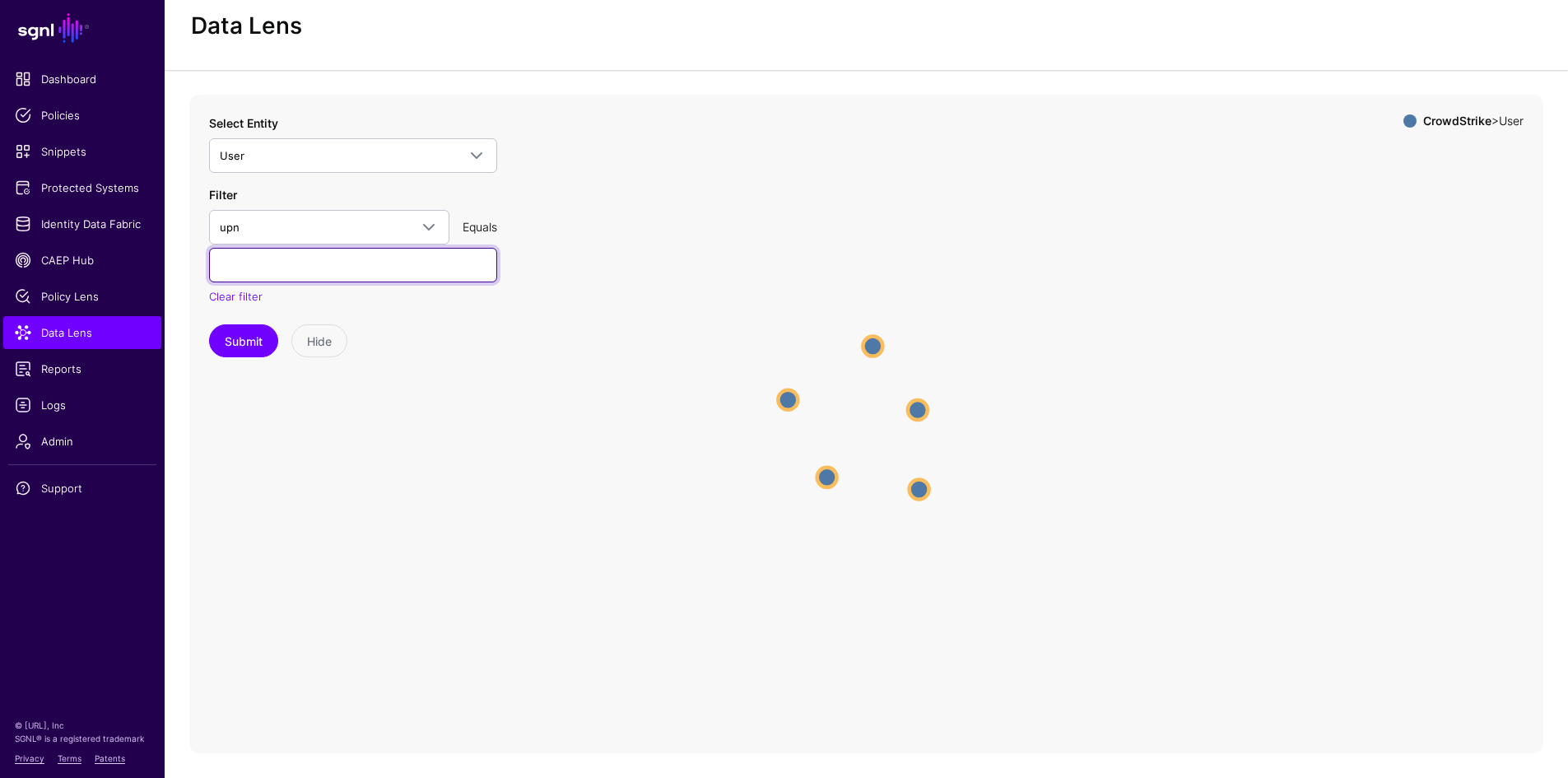
click at [364, 265] on input "text" at bounding box center [353, 265] width 288 height 35
type input "**********"
click at [239, 341] on button "Submit" at bounding box center [243, 341] width 69 height 33
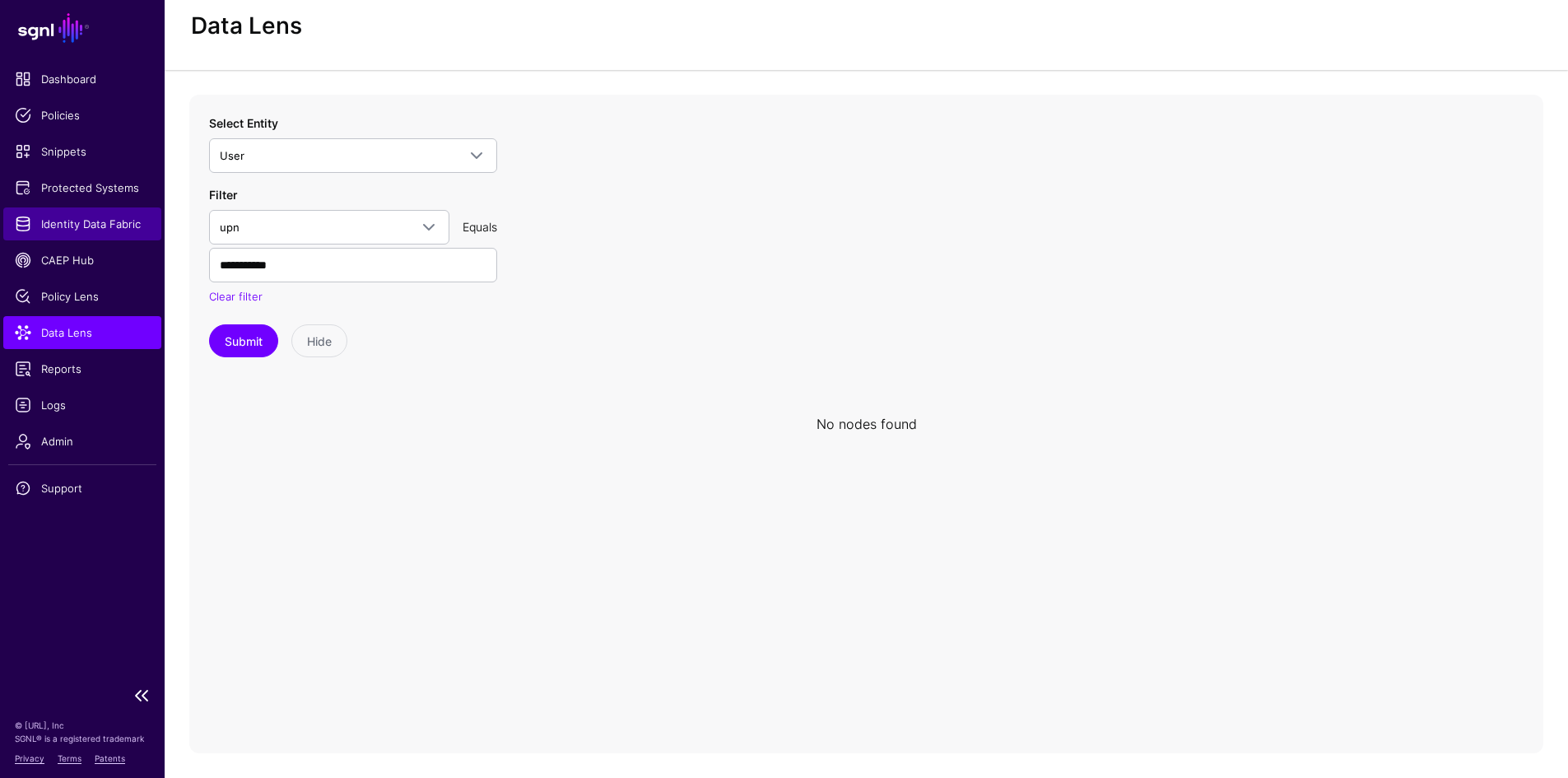
click at [80, 230] on span "Identity Data Fabric" at bounding box center [81, 224] width 135 height 16
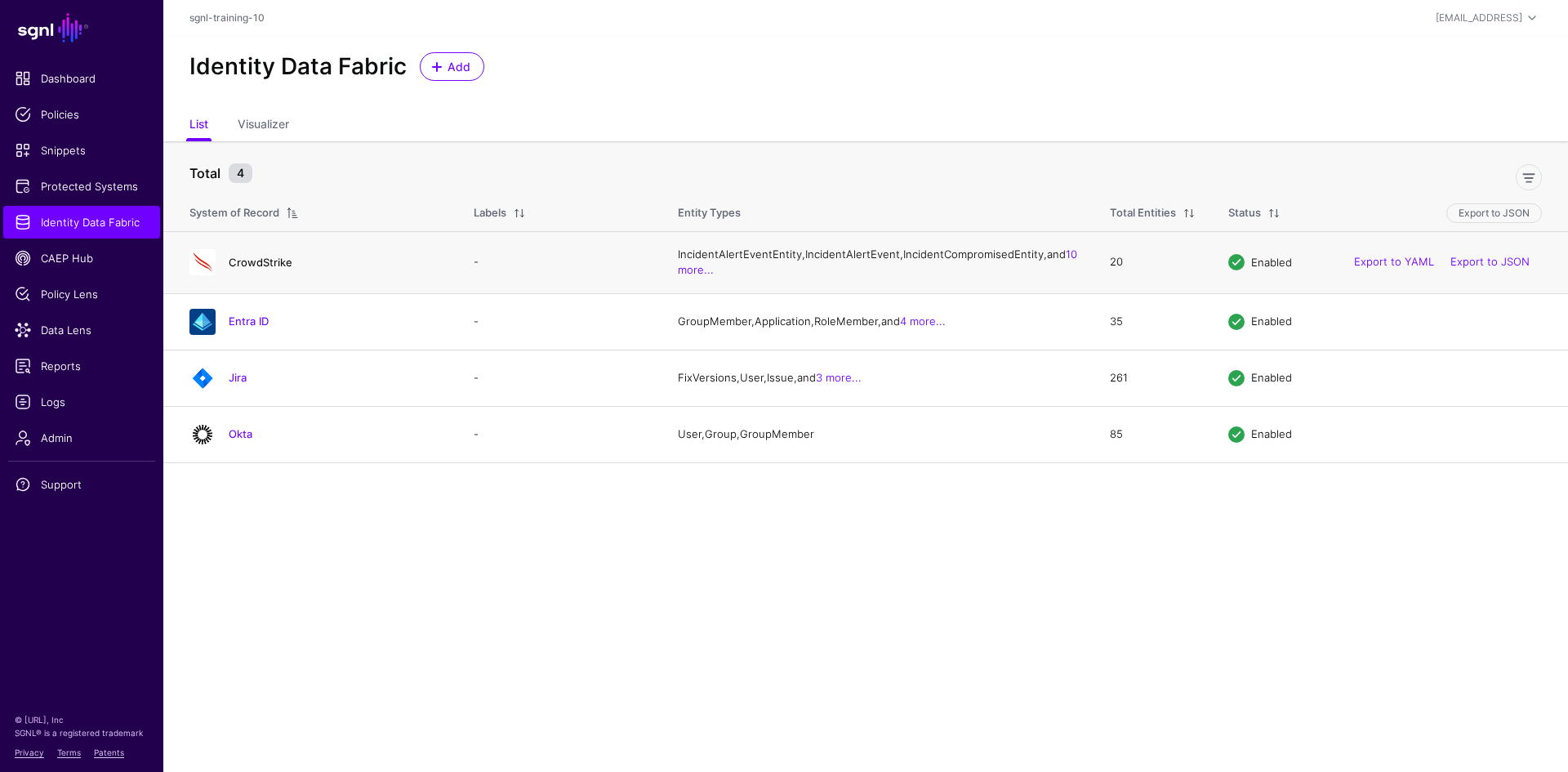
click at [269, 269] on link "CrowdStrike" at bounding box center [260, 262] width 63 height 13
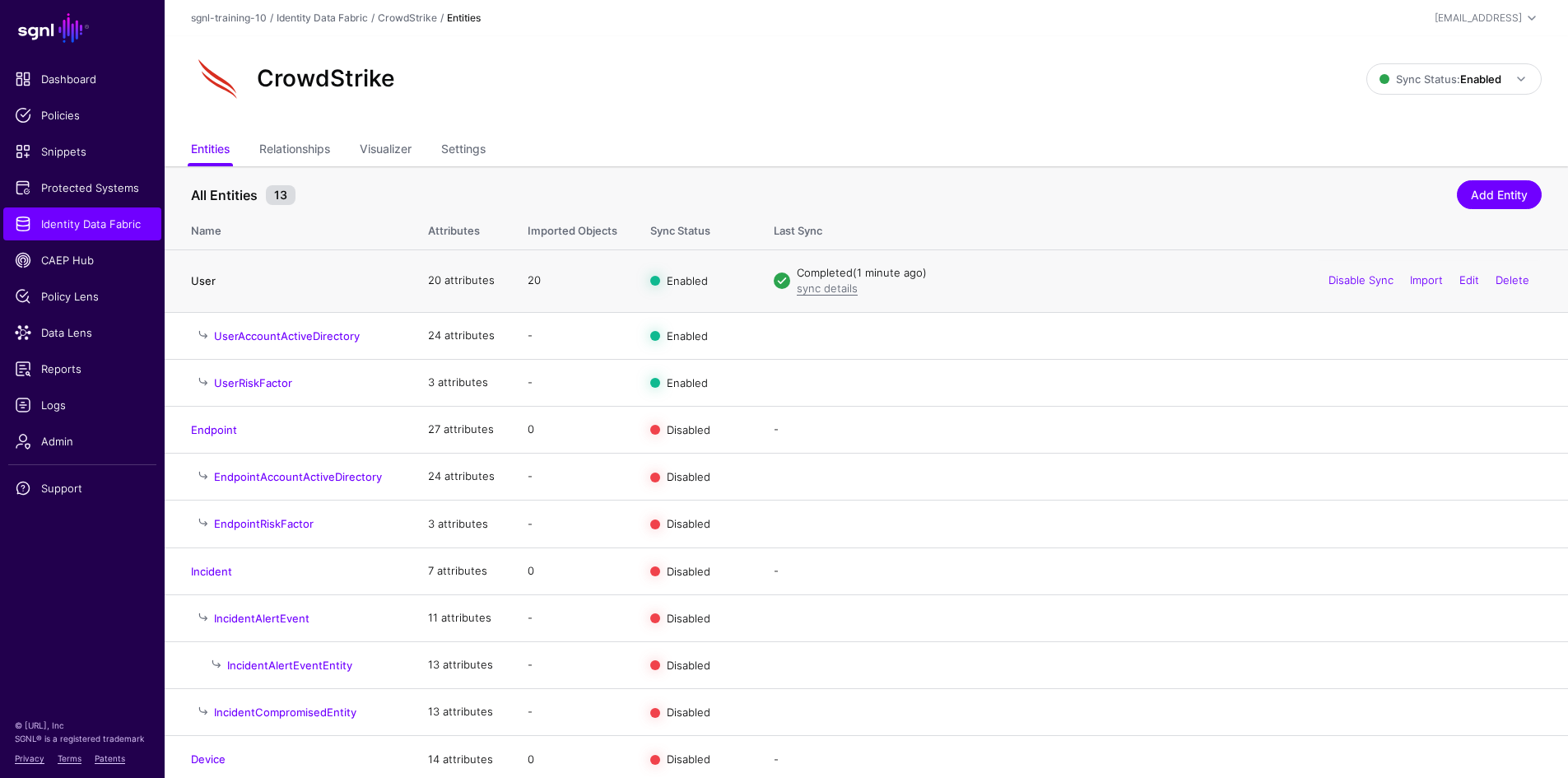
click at [204, 277] on link "User" at bounding box center [202, 281] width 24 height 14
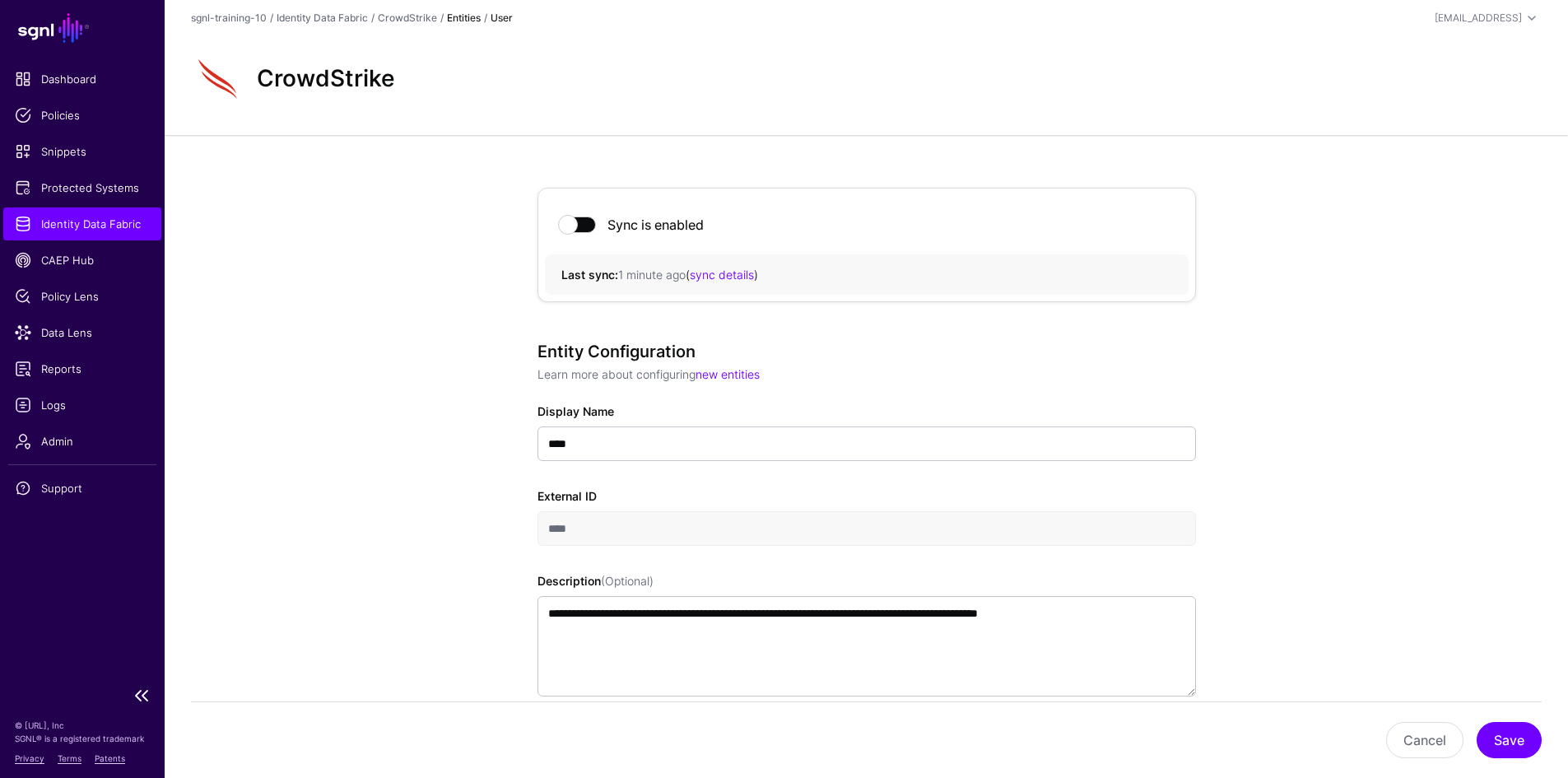
click at [72, 229] on span "Identity Data Fabric" at bounding box center [81, 224] width 135 height 16
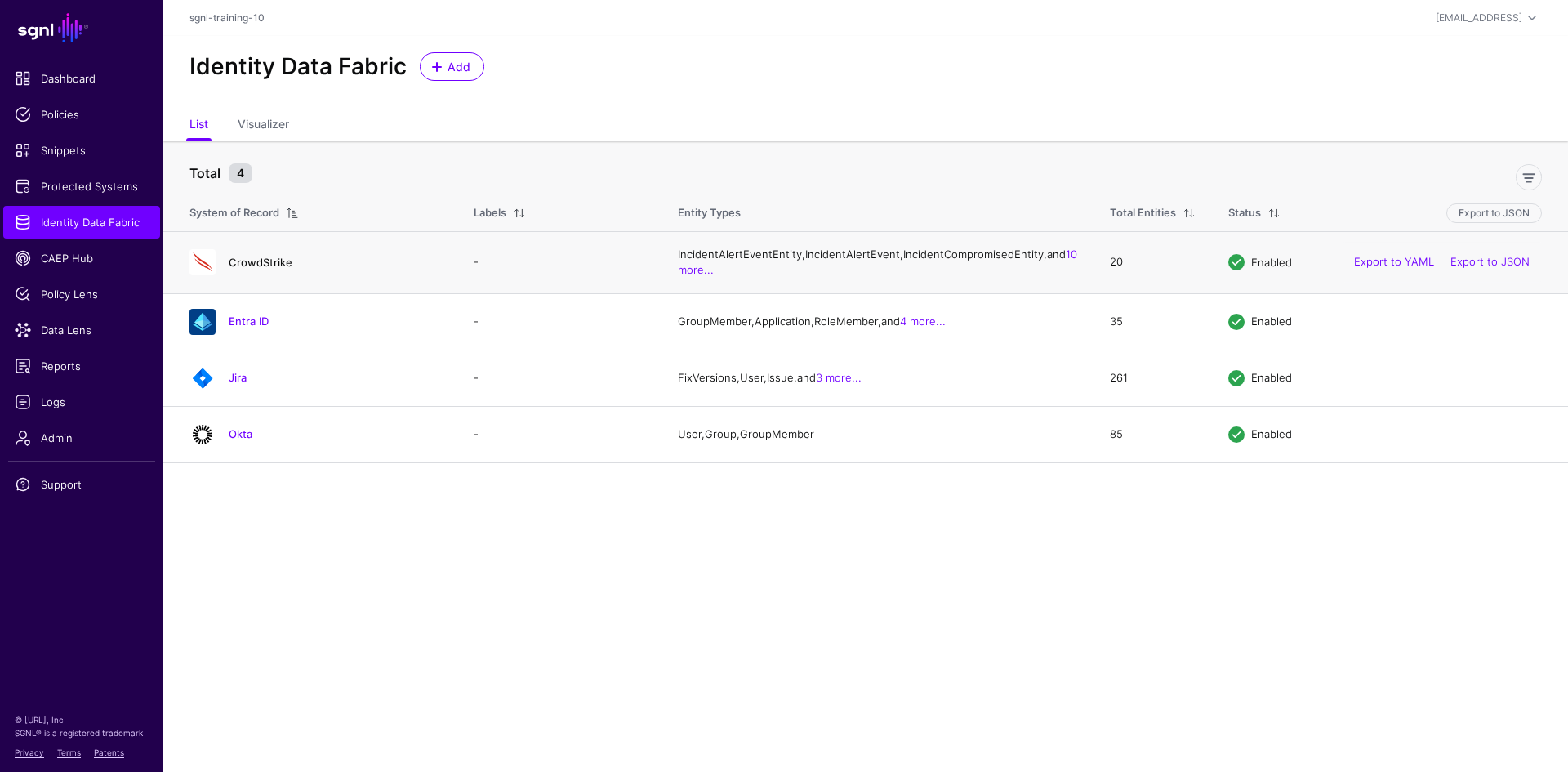
click at [254, 269] on link "CrowdStrike" at bounding box center [260, 262] width 63 height 13
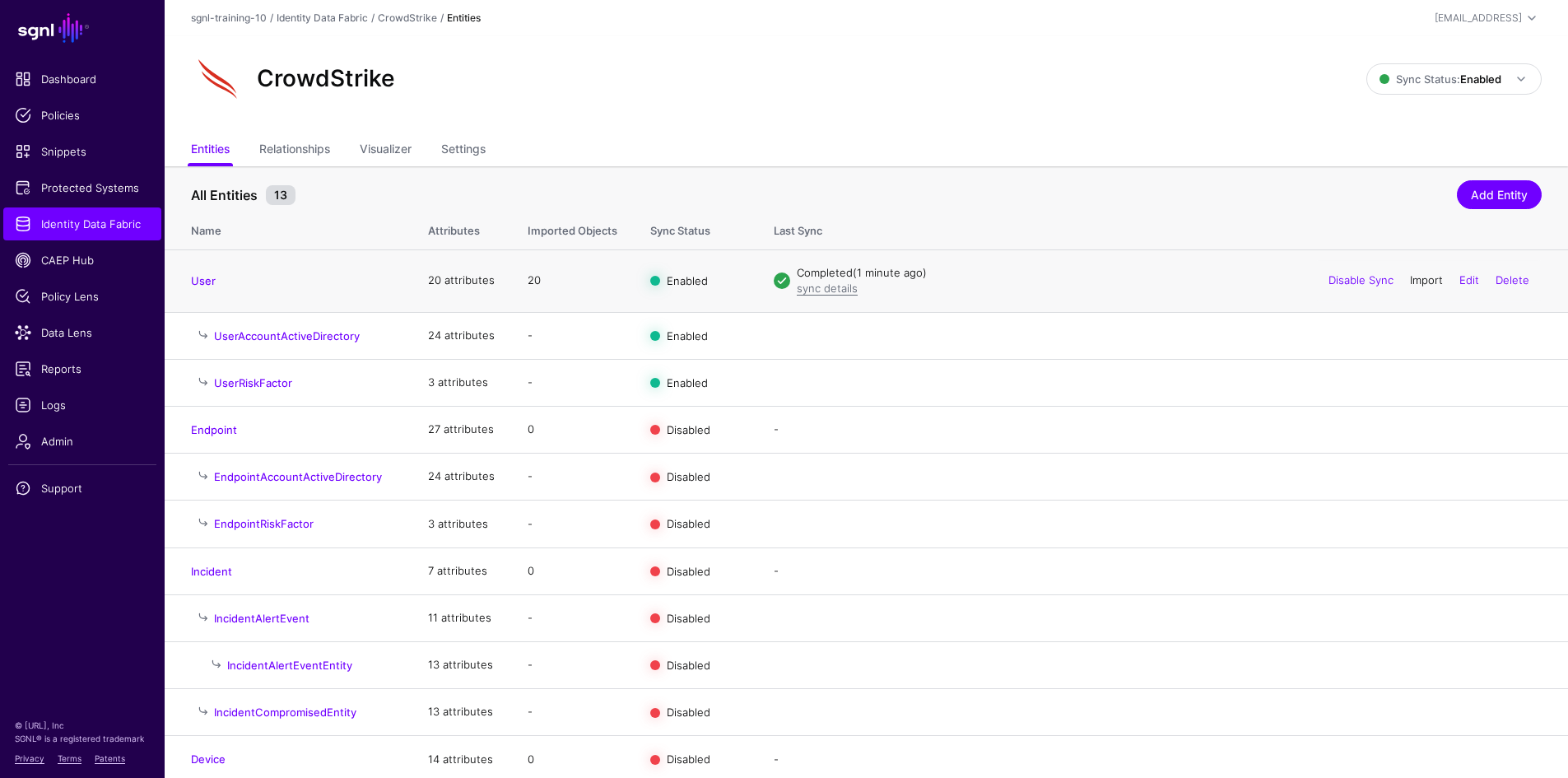
click at [1425, 279] on link "Import" at bounding box center [1427, 280] width 33 height 14
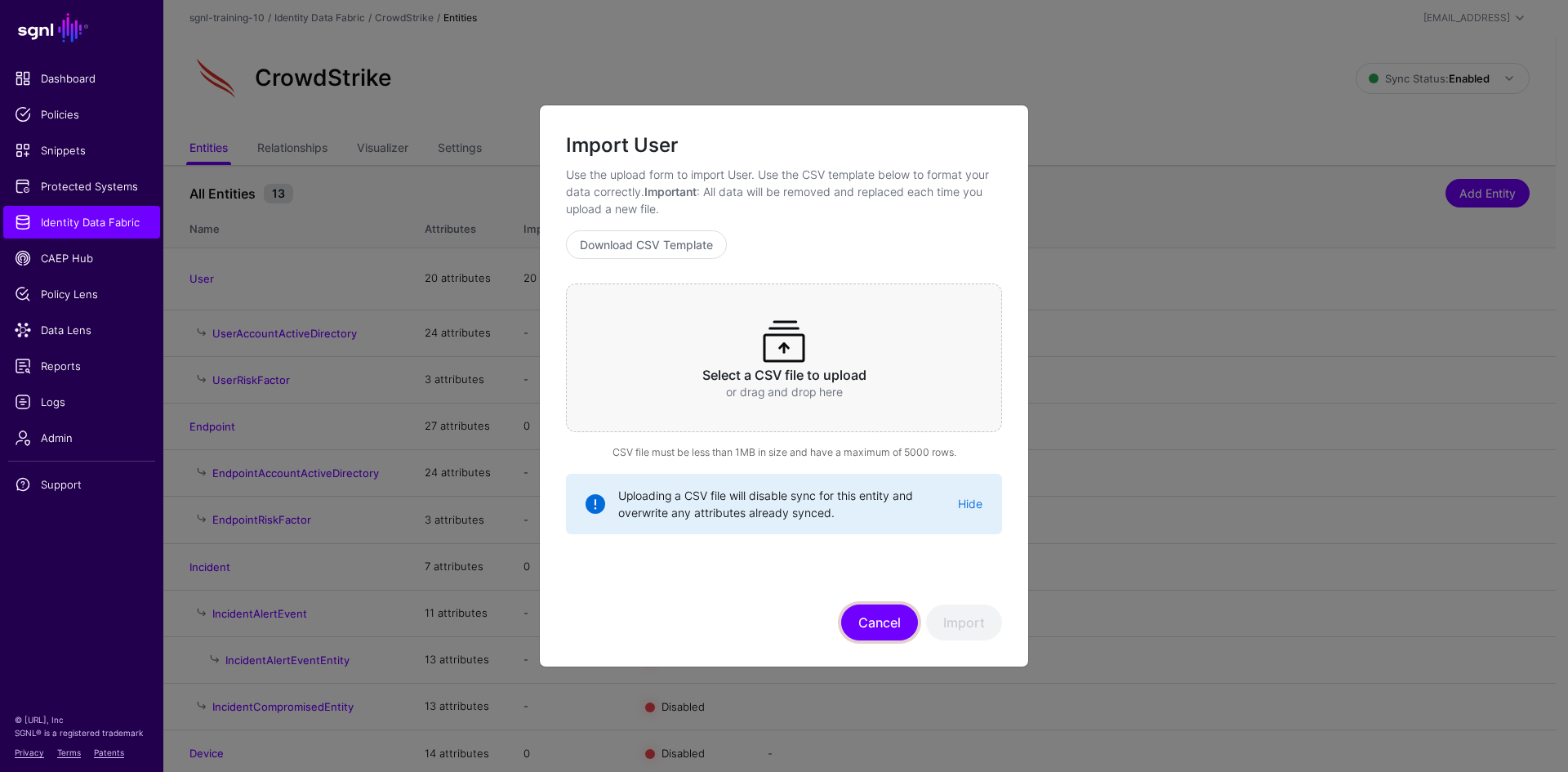
click at [888, 622] on button "Cancel" at bounding box center [879, 622] width 77 height 36
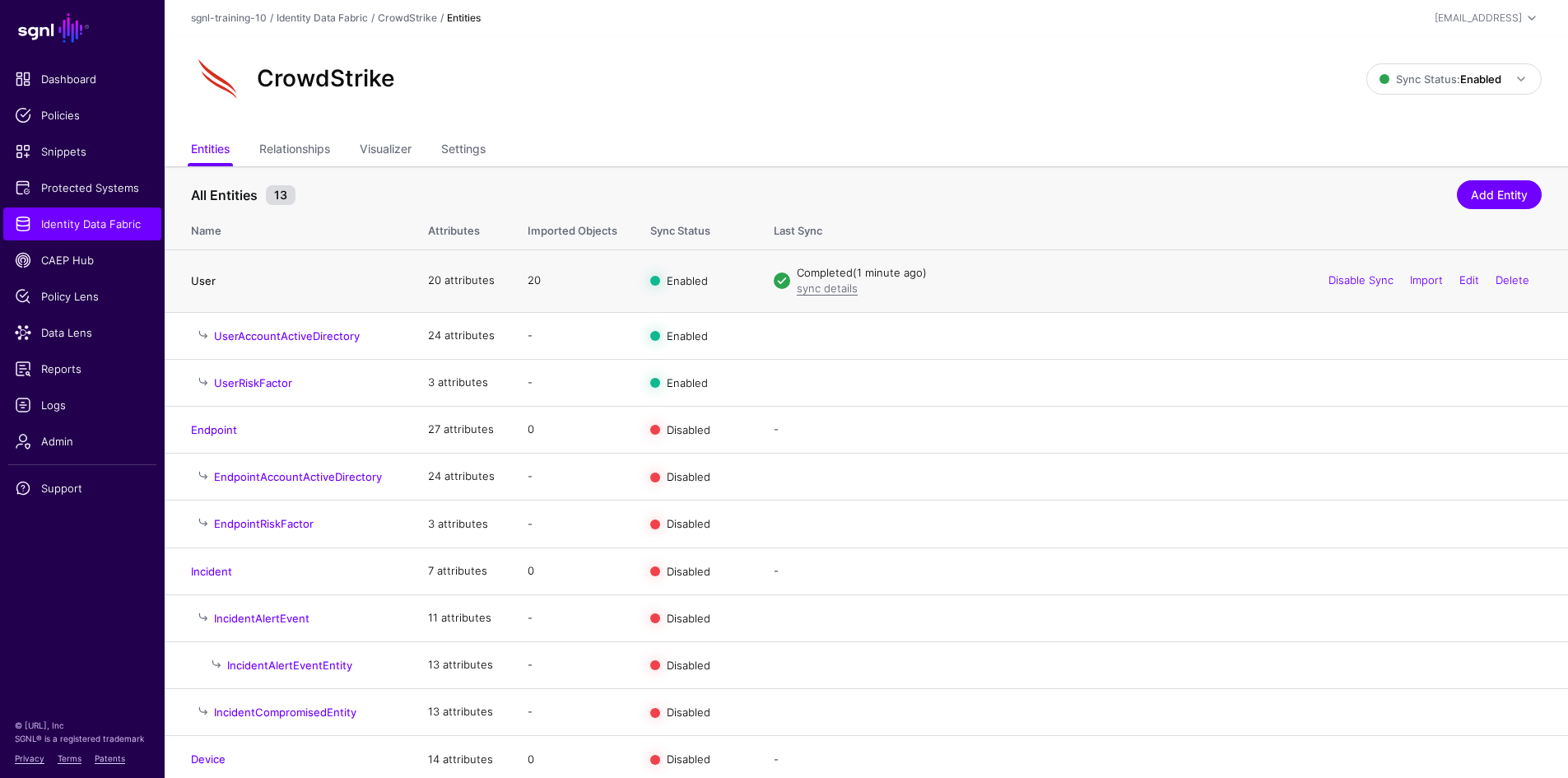
click at [199, 283] on link "User" at bounding box center [202, 281] width 24 height 14
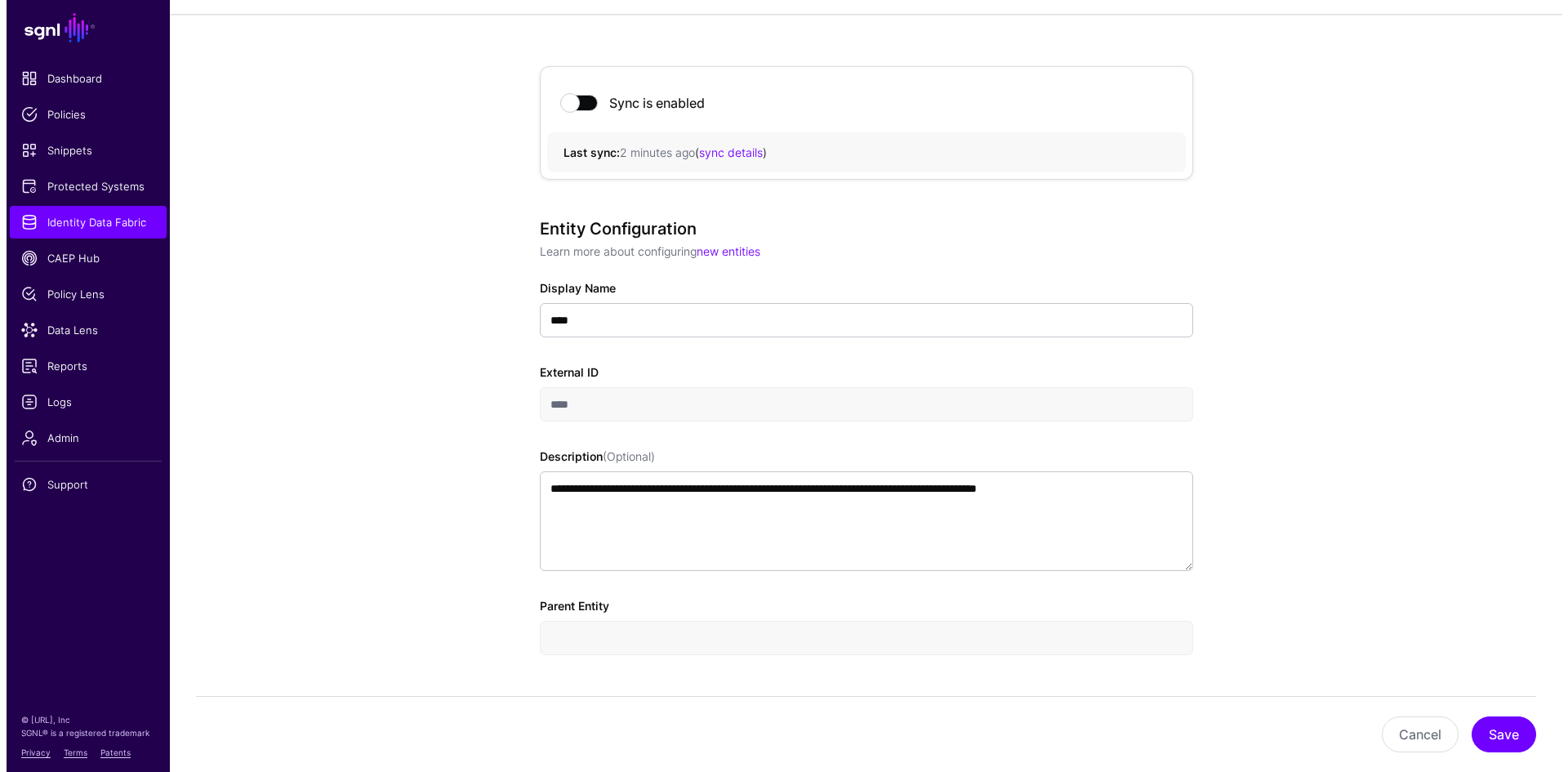
scroll to position [163, 0]
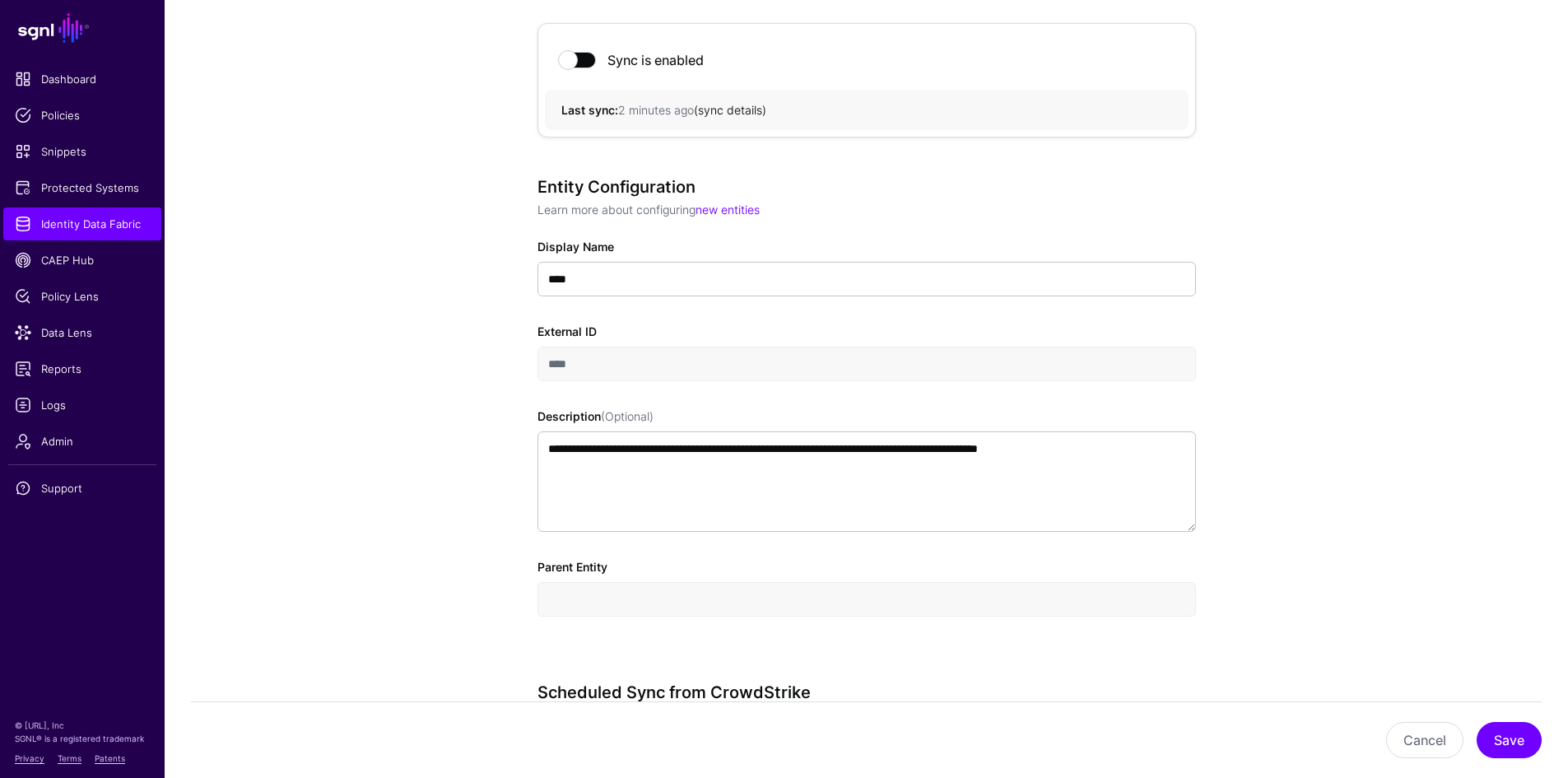
click at [735, 111] on link "sync details" at bounding box center [730, 109] width 64 height 14
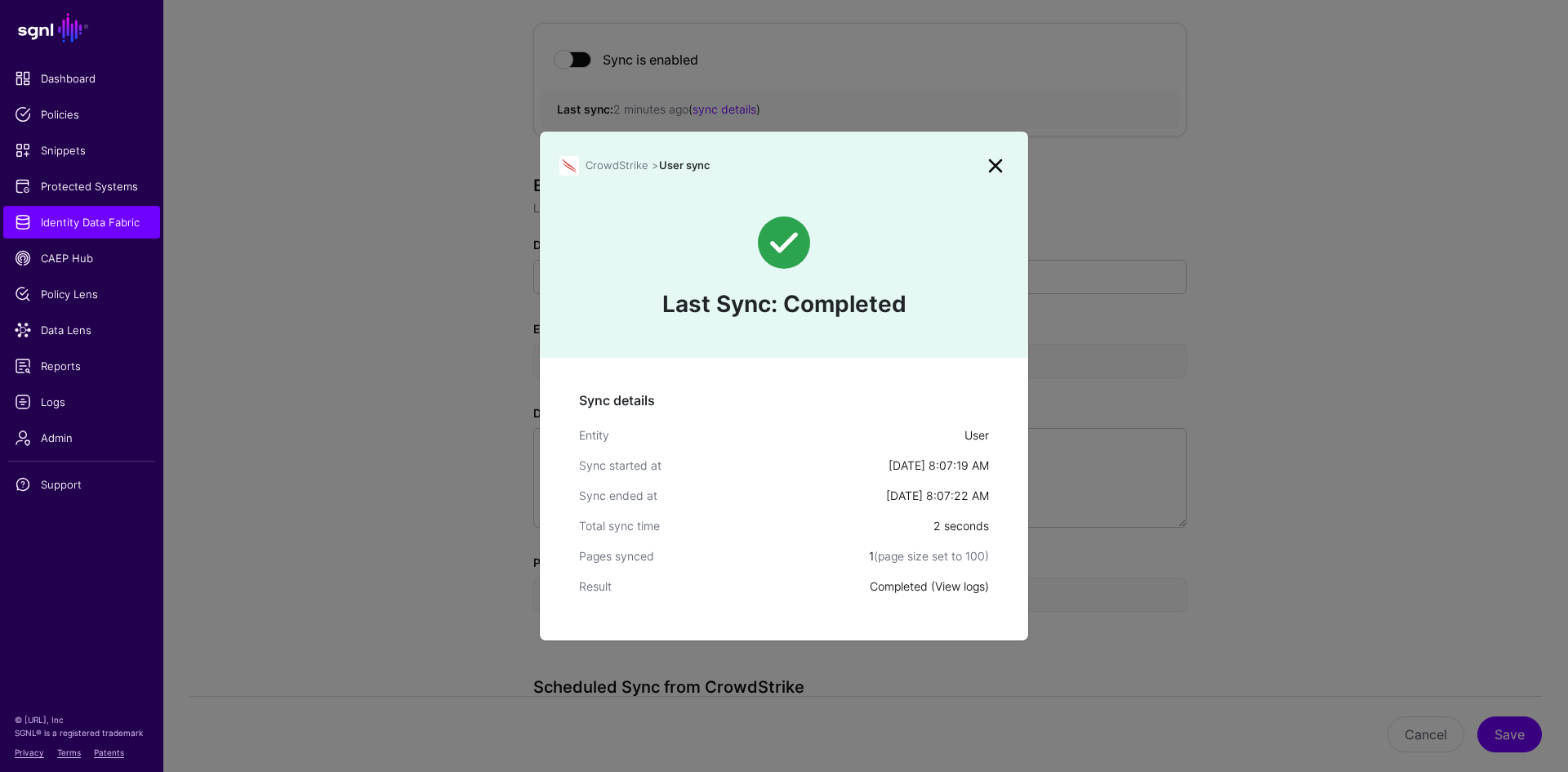
click at [961, 585] on link "View logs" at bounding box center [960, 586] width 50 height 13
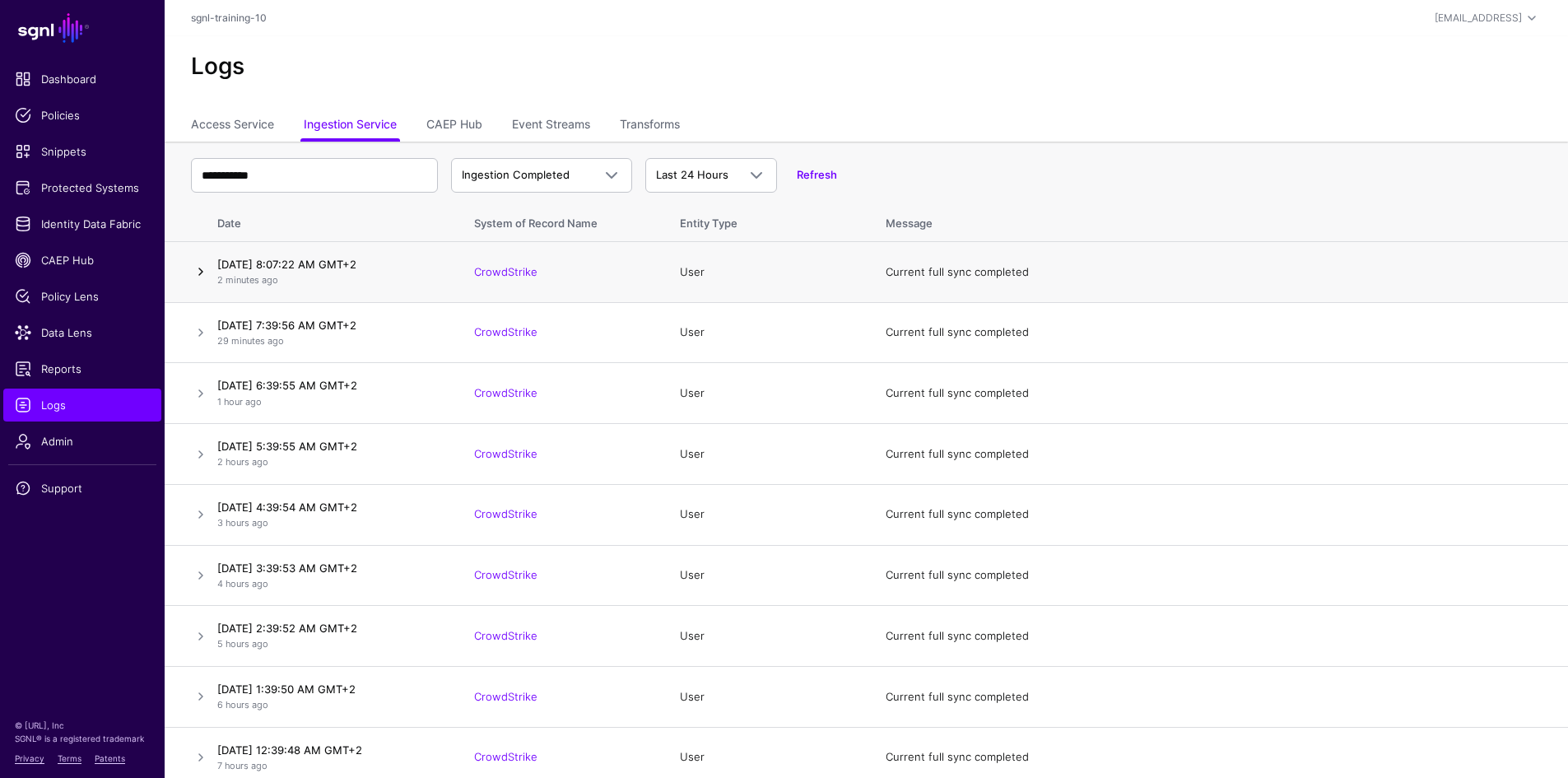
click at [198, 276] on link at bounding box center [200, 271] width 19 height 19
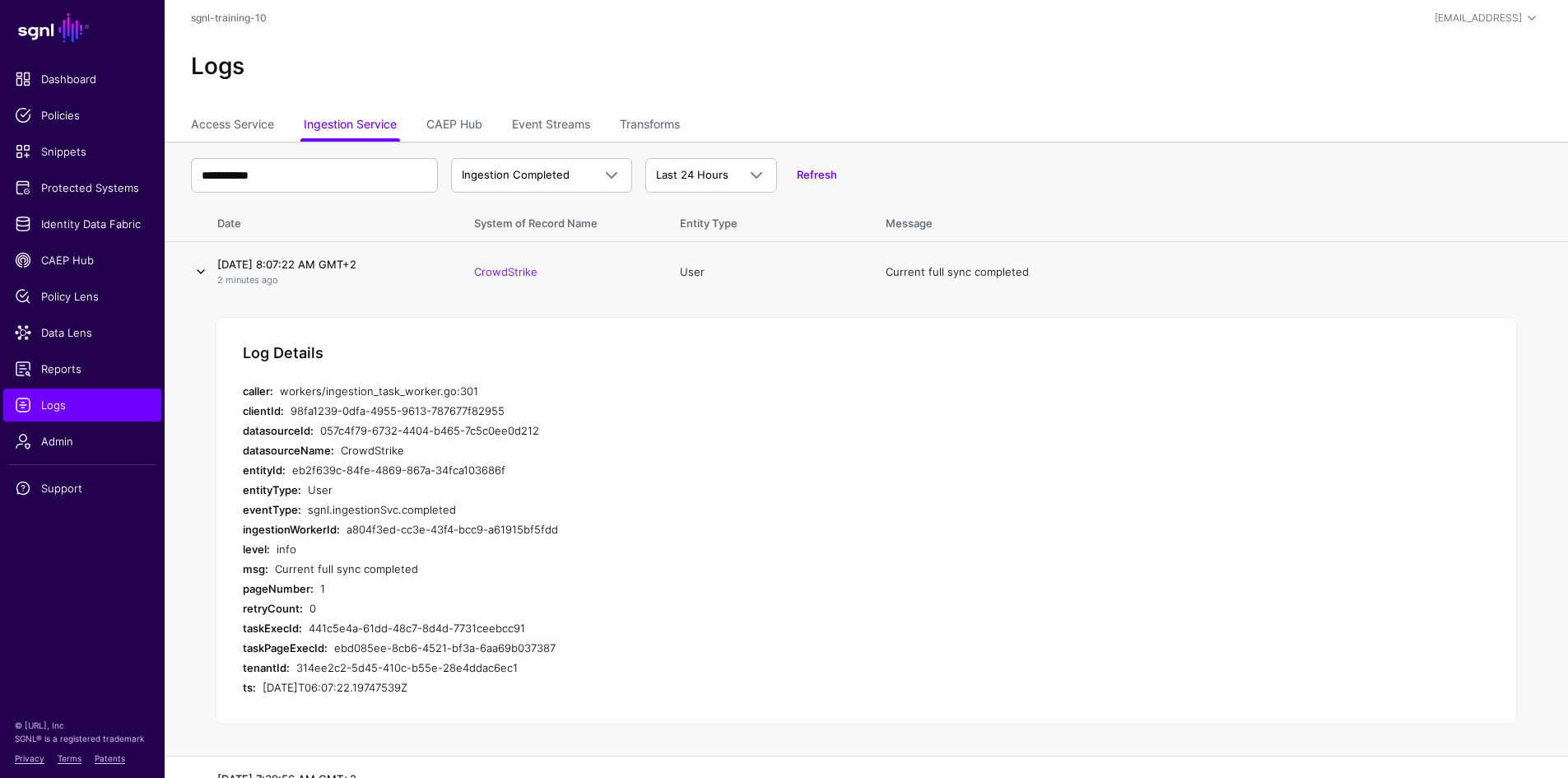
click at [198, 276] on link at bounding box center [200, 271] width 19 height 19
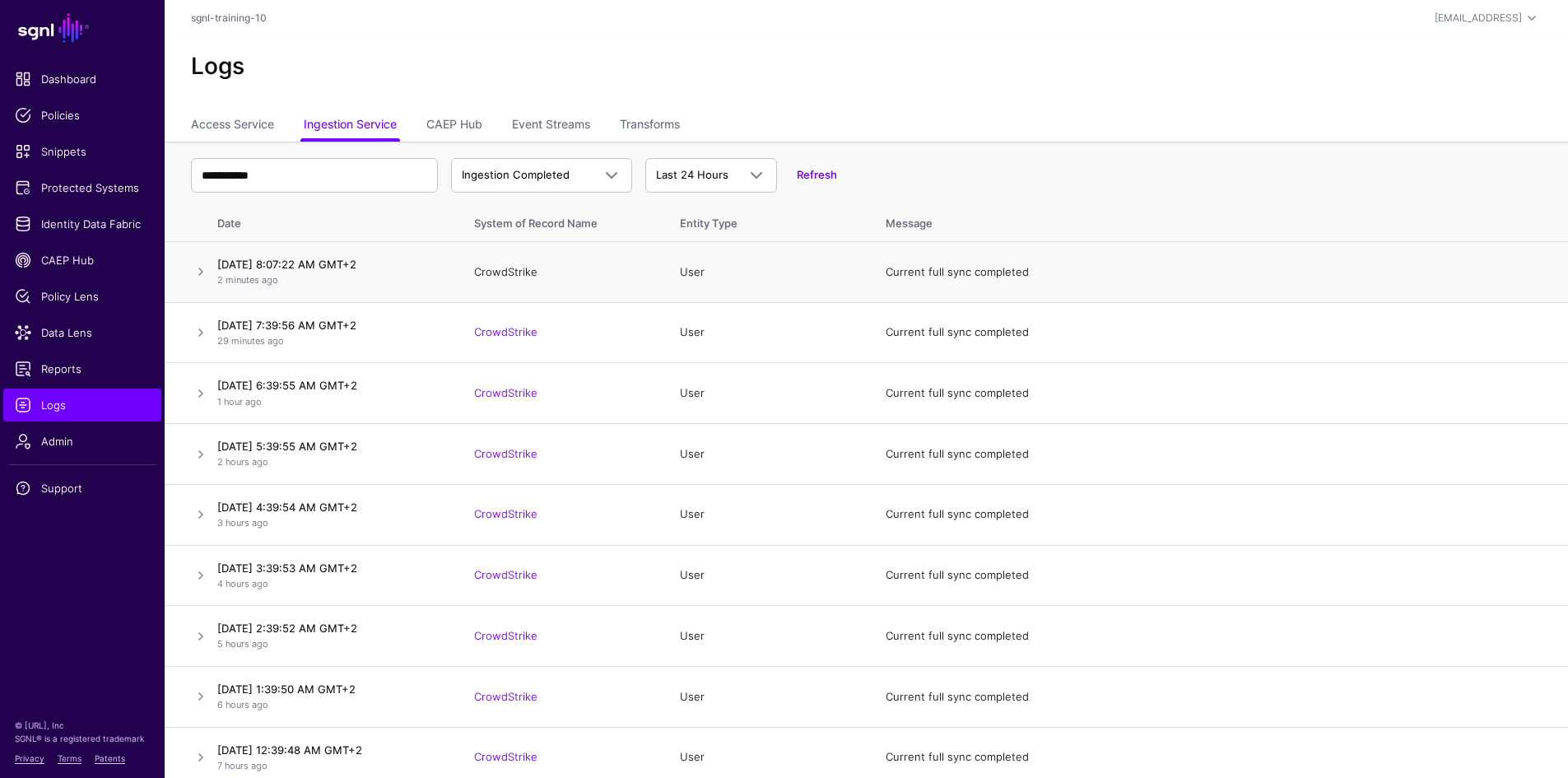
click at [493, 272] on link "CrowdStrike" at bounding box center [506, 272] width 63 height 14
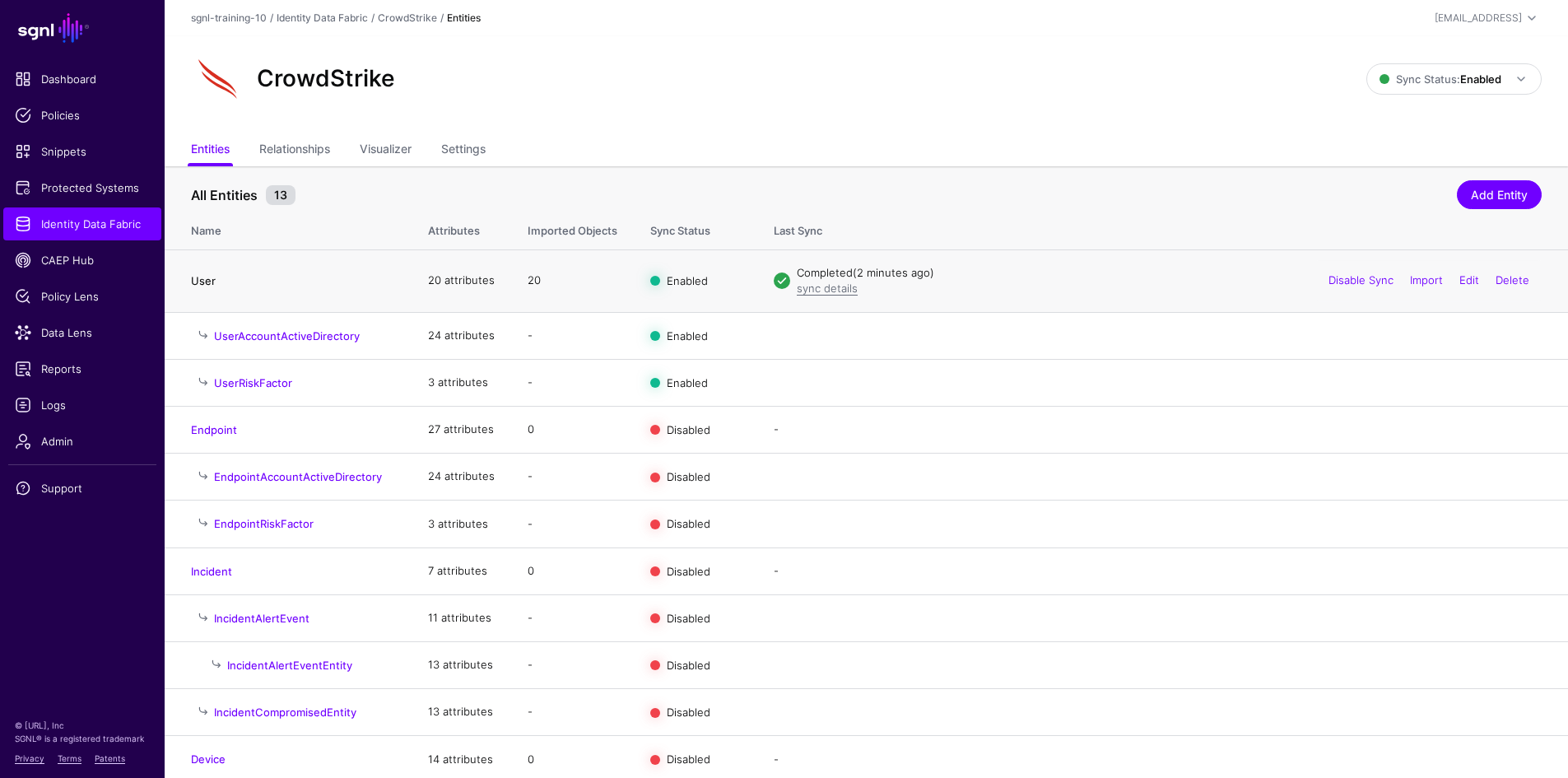
click at [204, 280] on link "User" at bounding box center [202, 281] width 24 height 14
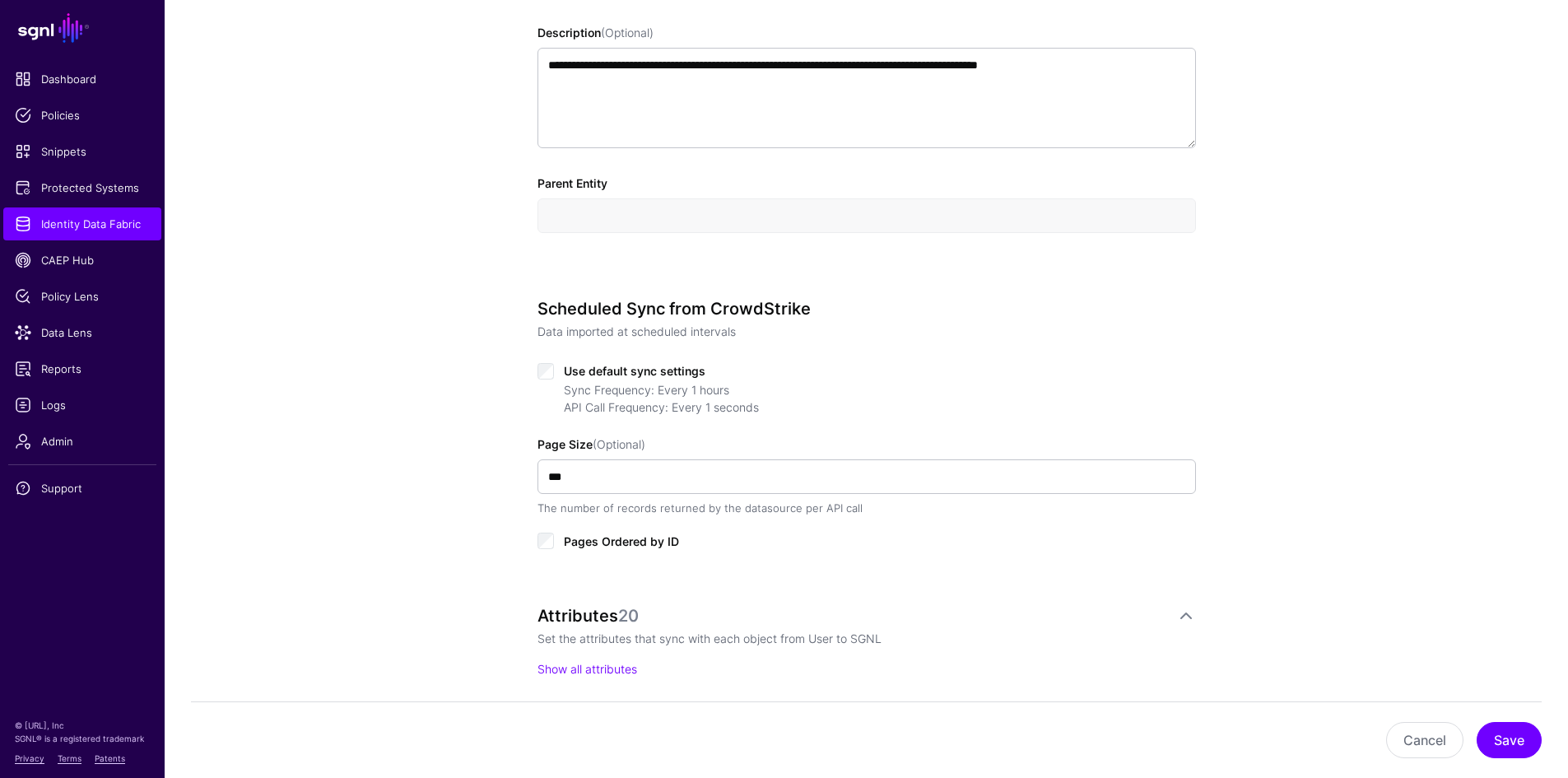
scroll to position [659, 0]
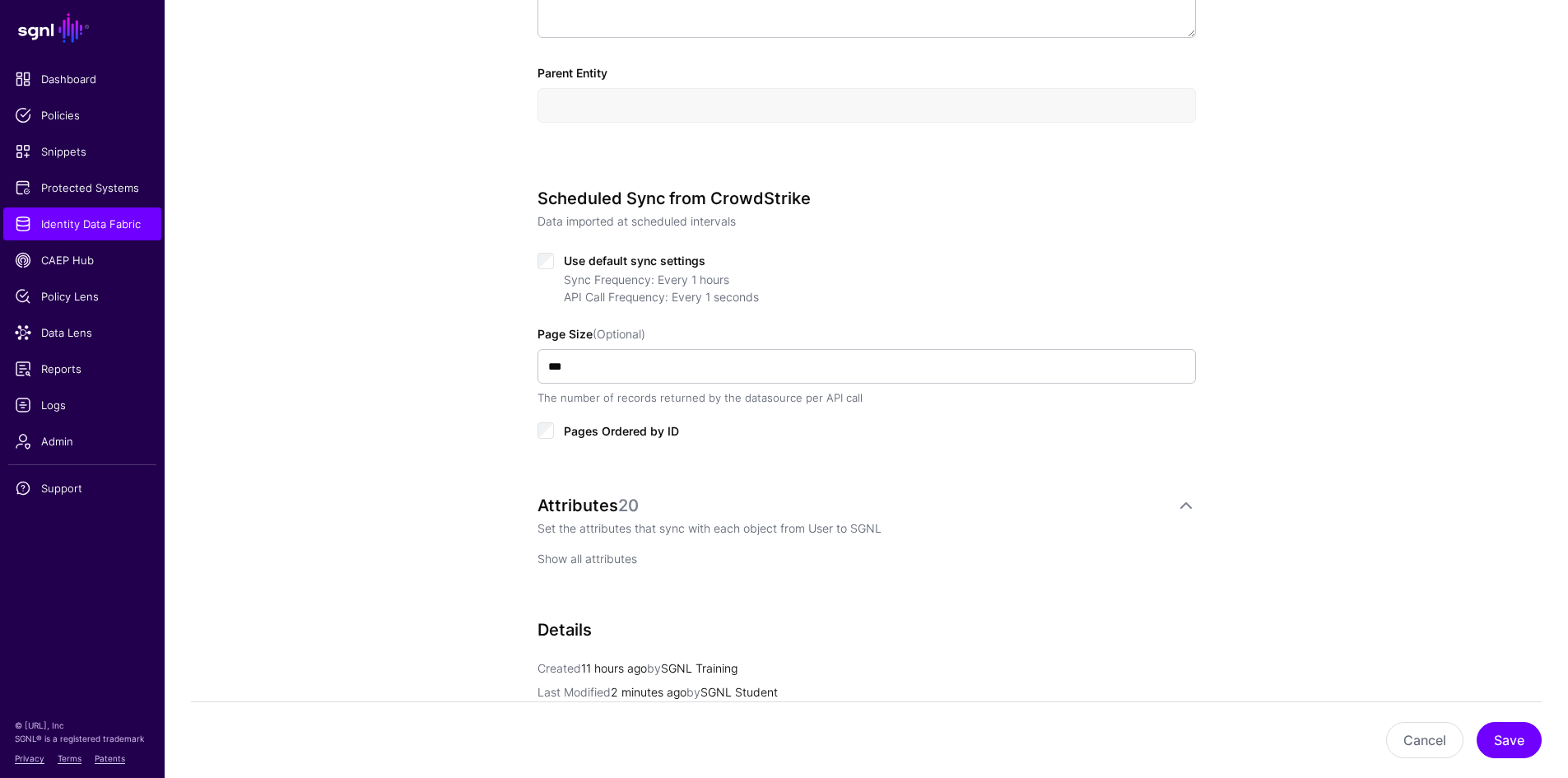
click at [600, 564] on link "Show all attributes" at bounding box center [587, 558] width 100 height 14
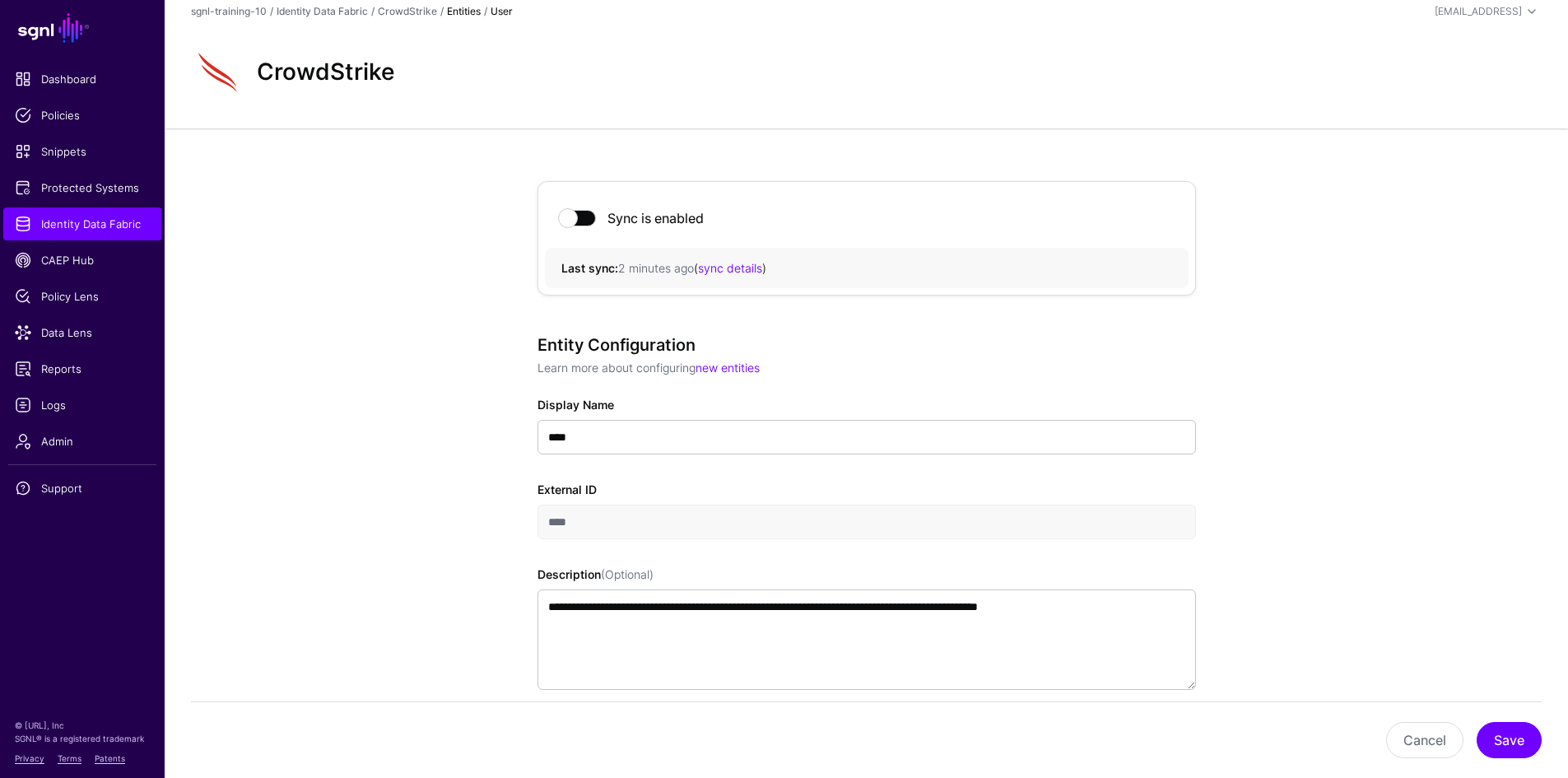
scroll to position [0, 0]
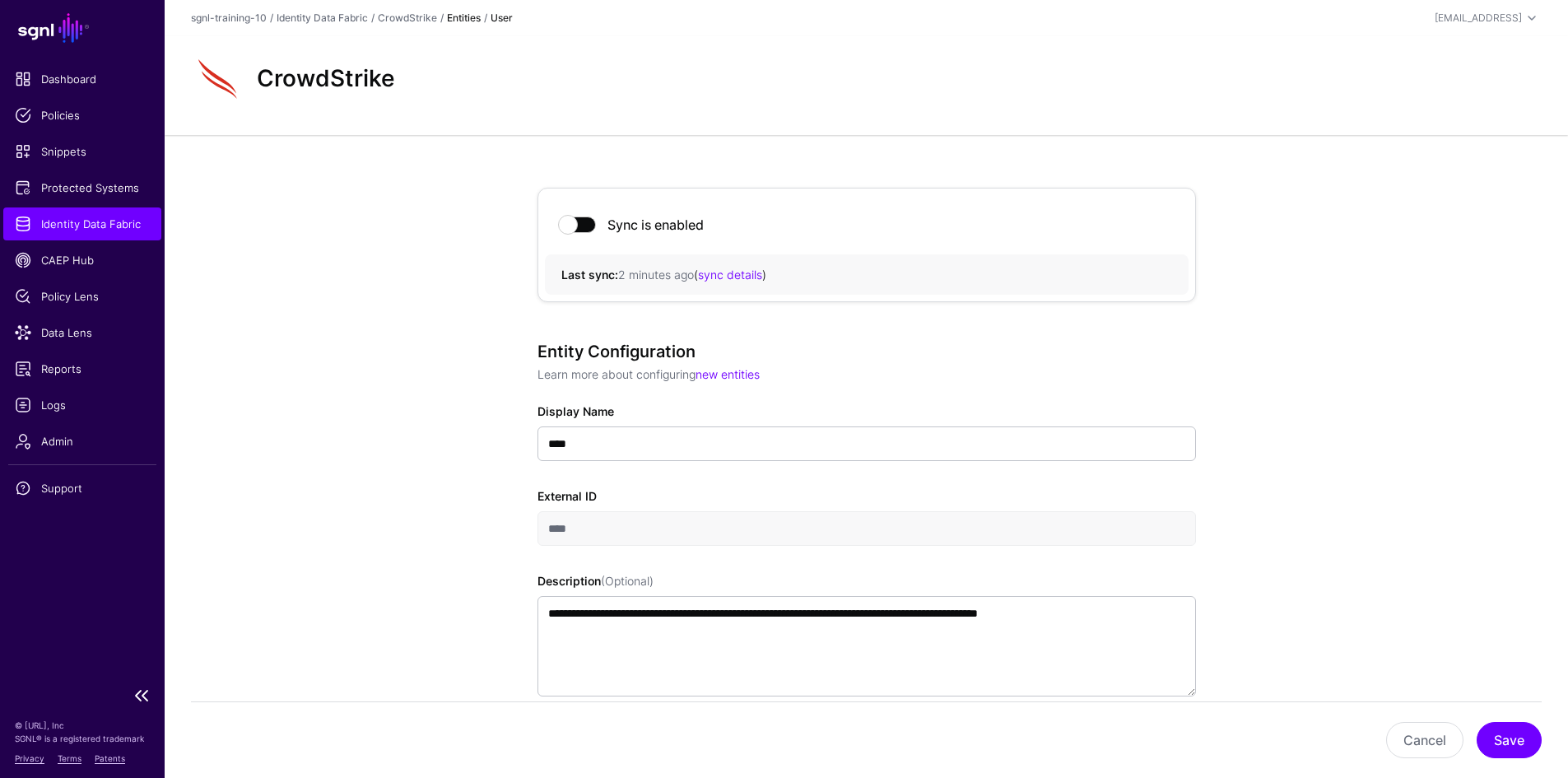
click at [102, 222] on span "Identity Data Fabric" at bounding box center [81, 224] width 135 height 16
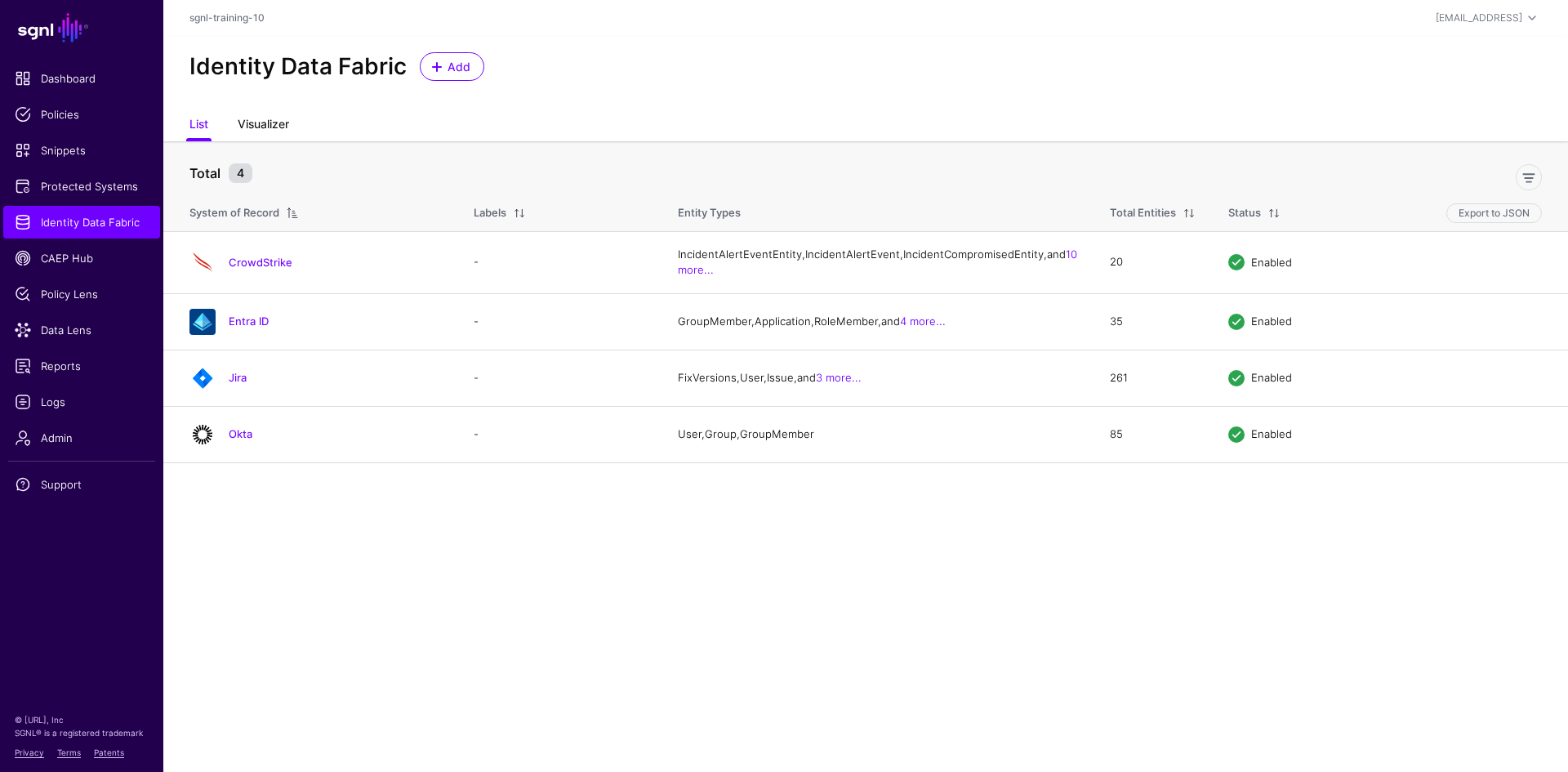
click at [274, 128] on link "Visualizer" at bounding box center [263, 126] width 52 height 31
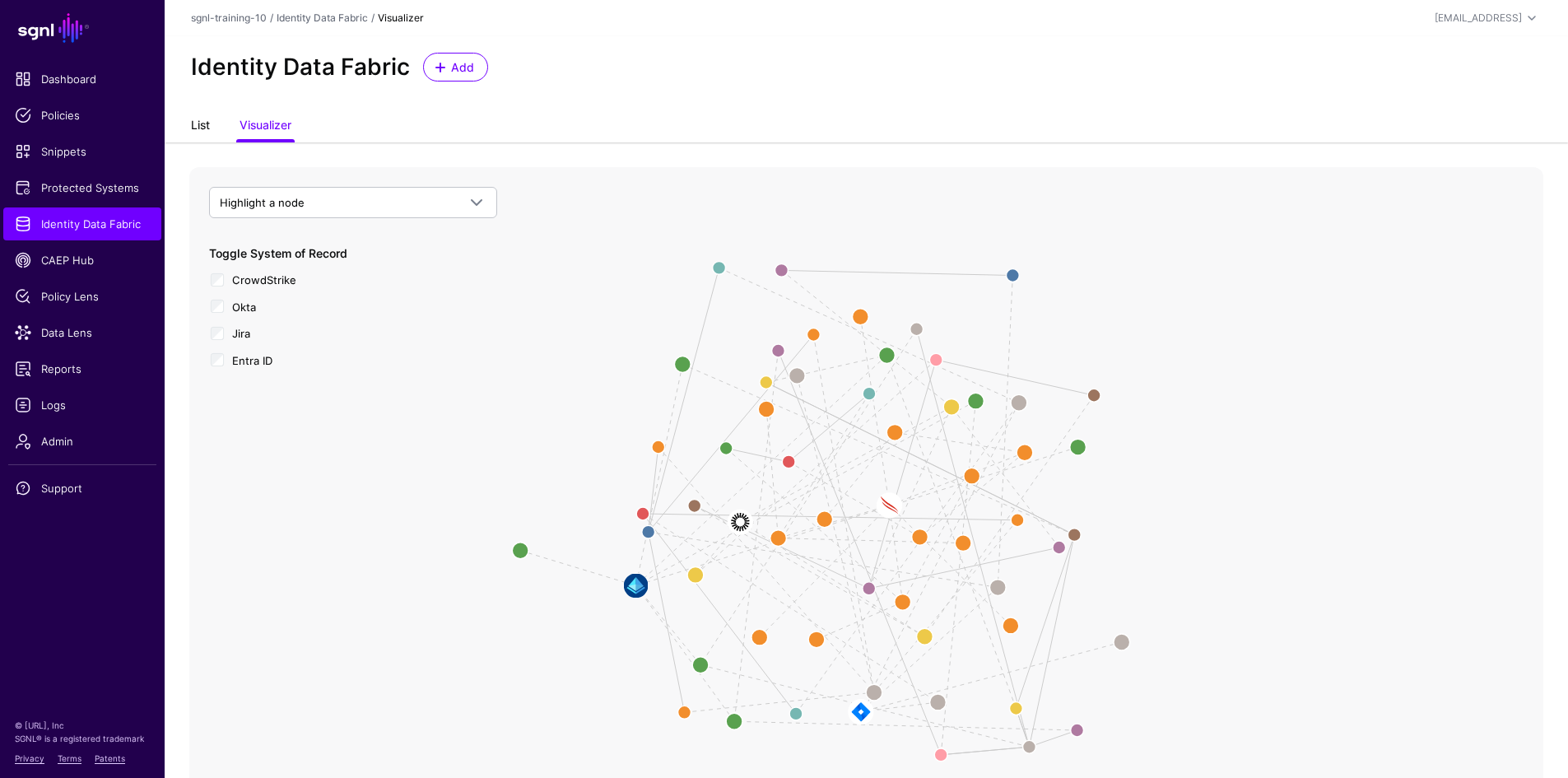
click at [204, 128] on link "List" at bounding box center [200, 127] width 19 height 31
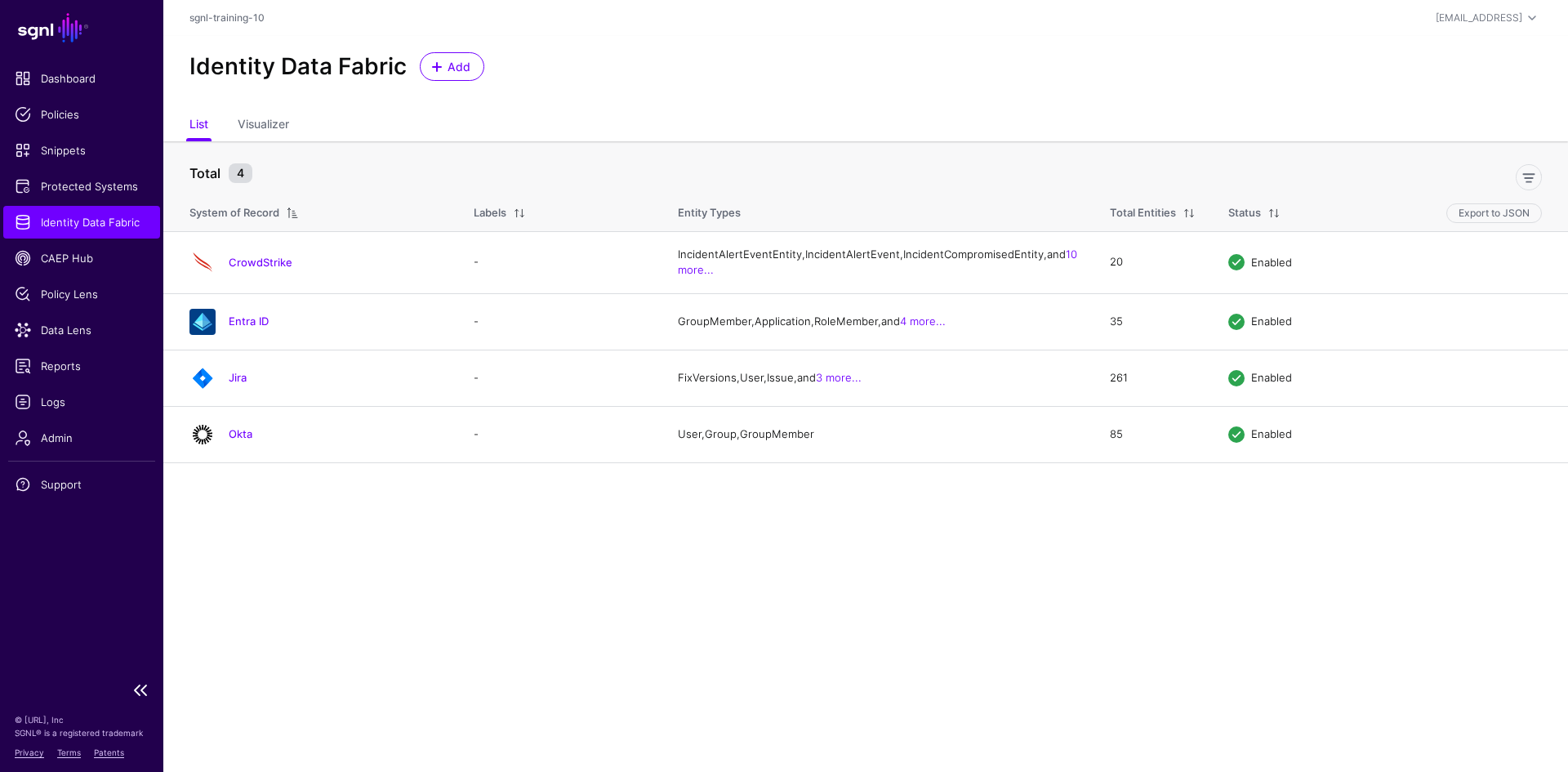
click at [73, 226] on span "Identity Data Fabric" at bounding box center [81, 222] width 134 height 16
click at [71, 263] on span "CAEP Hub" at bounding box center [81, 258] width 134 height 16
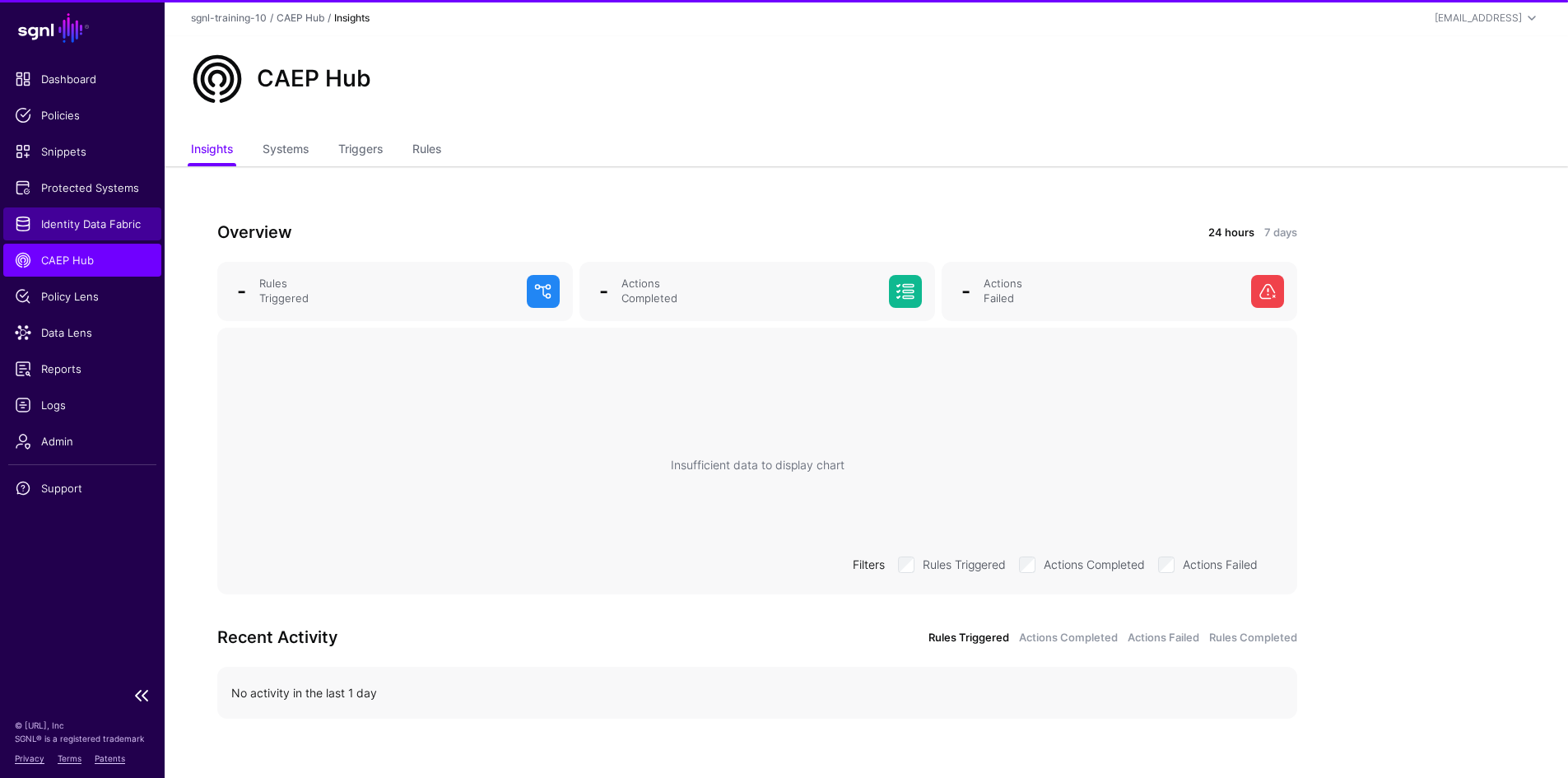
click at [61, 228] on span "Identity Data Fabric" at bounding box center [81, 224] width 135 height 16
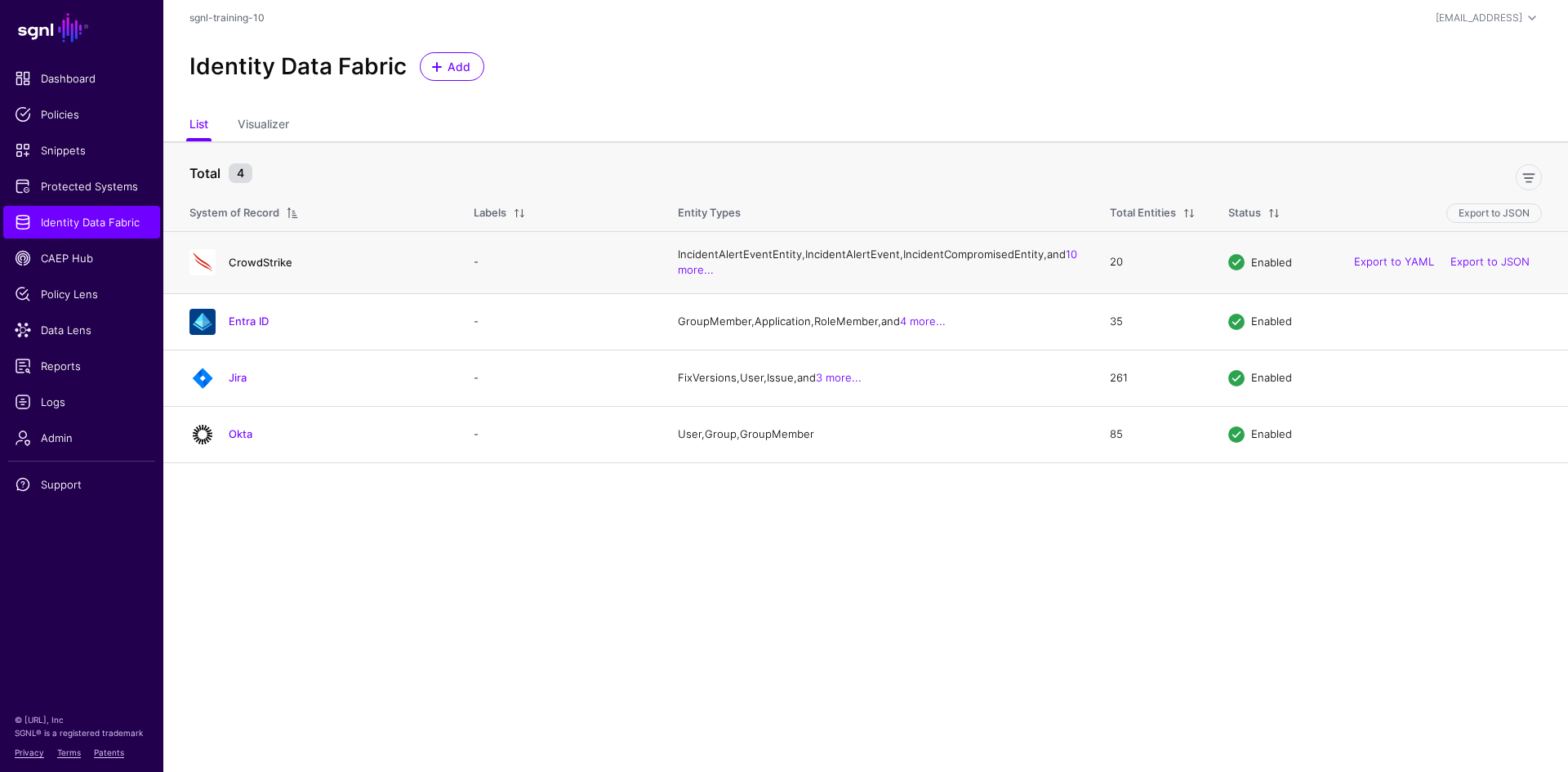
click at [253, 269] on link "CrowdStrike" at bounding box center [260, 262] width 63 height 13
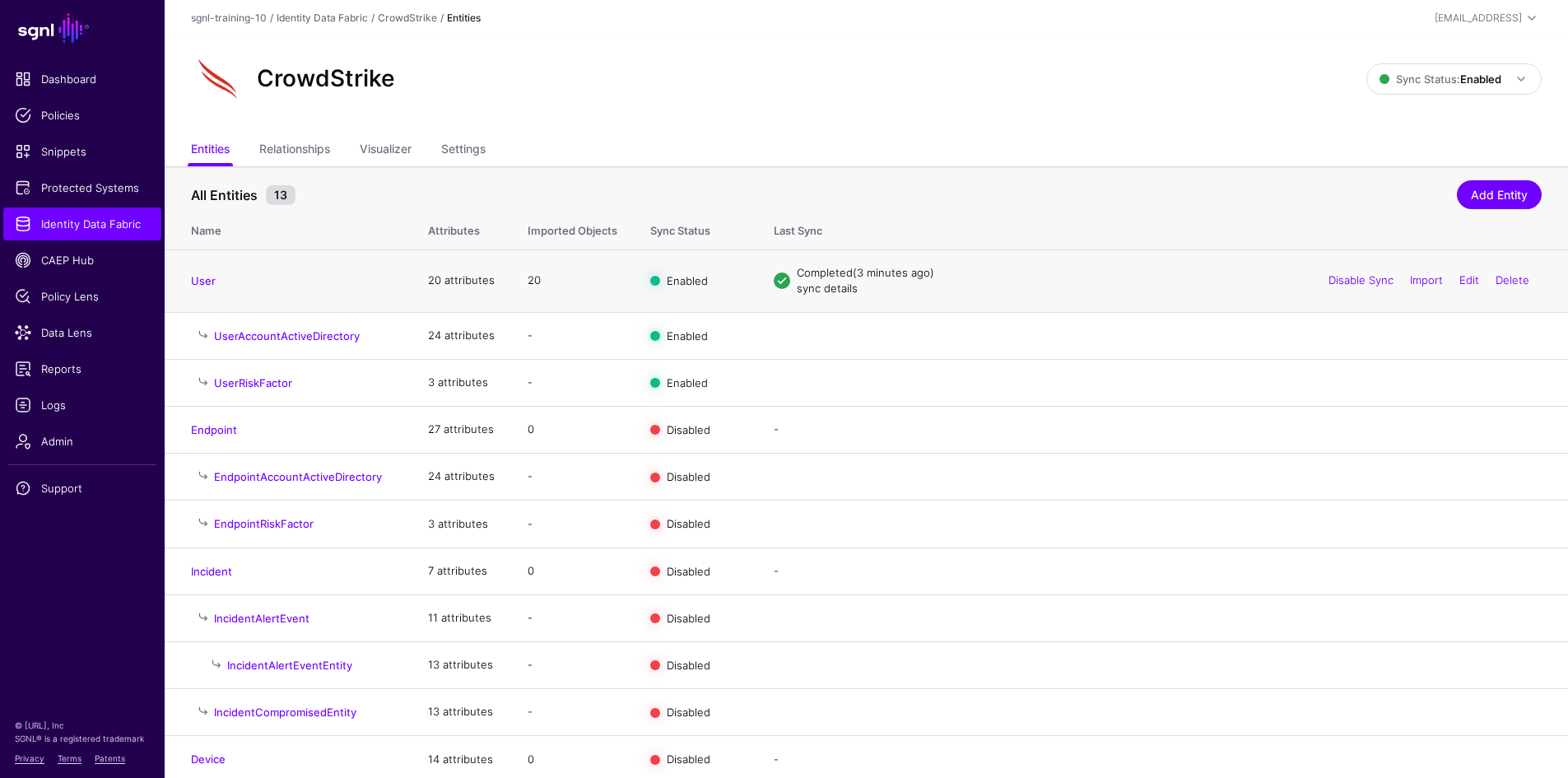
click at [816, 284] on link "sync details" at bounding box center [827, 289] width 61 height 14
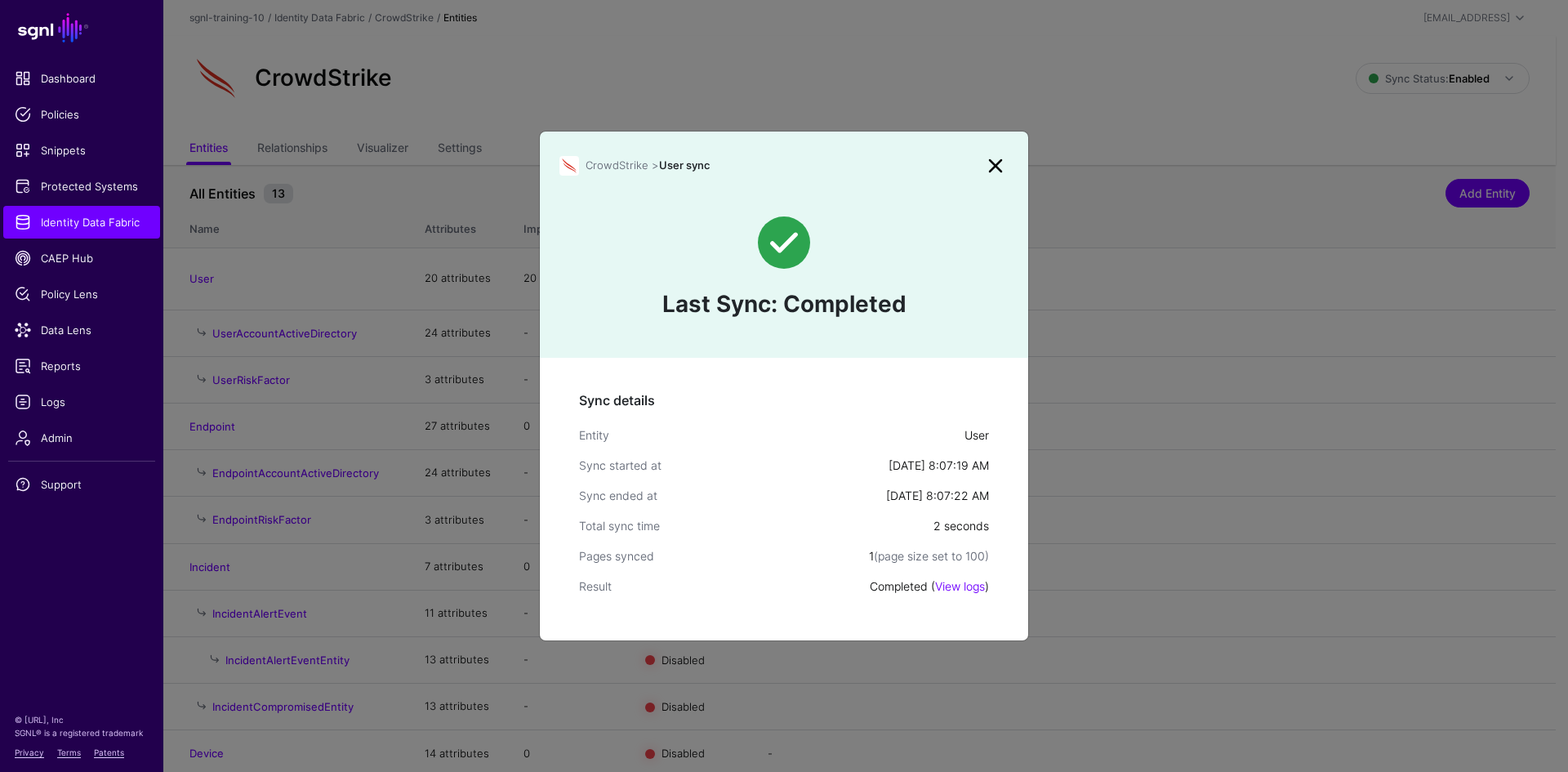
click at [1001, 164] on link at bounding box center [994, 165] width 26 height 26
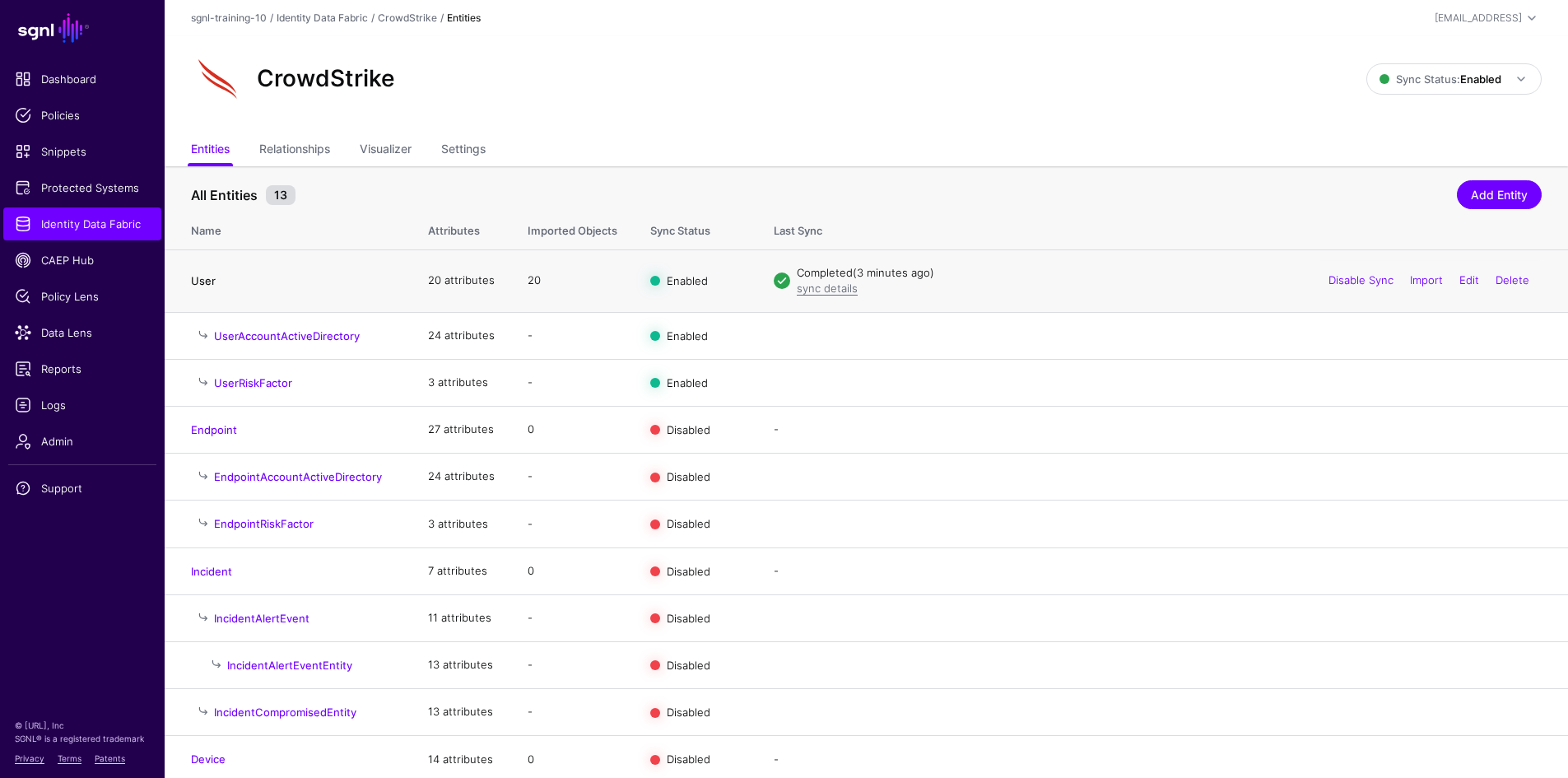
click at [211, 277] on link "User" at bounding box center [202, 281] width 24 height 14
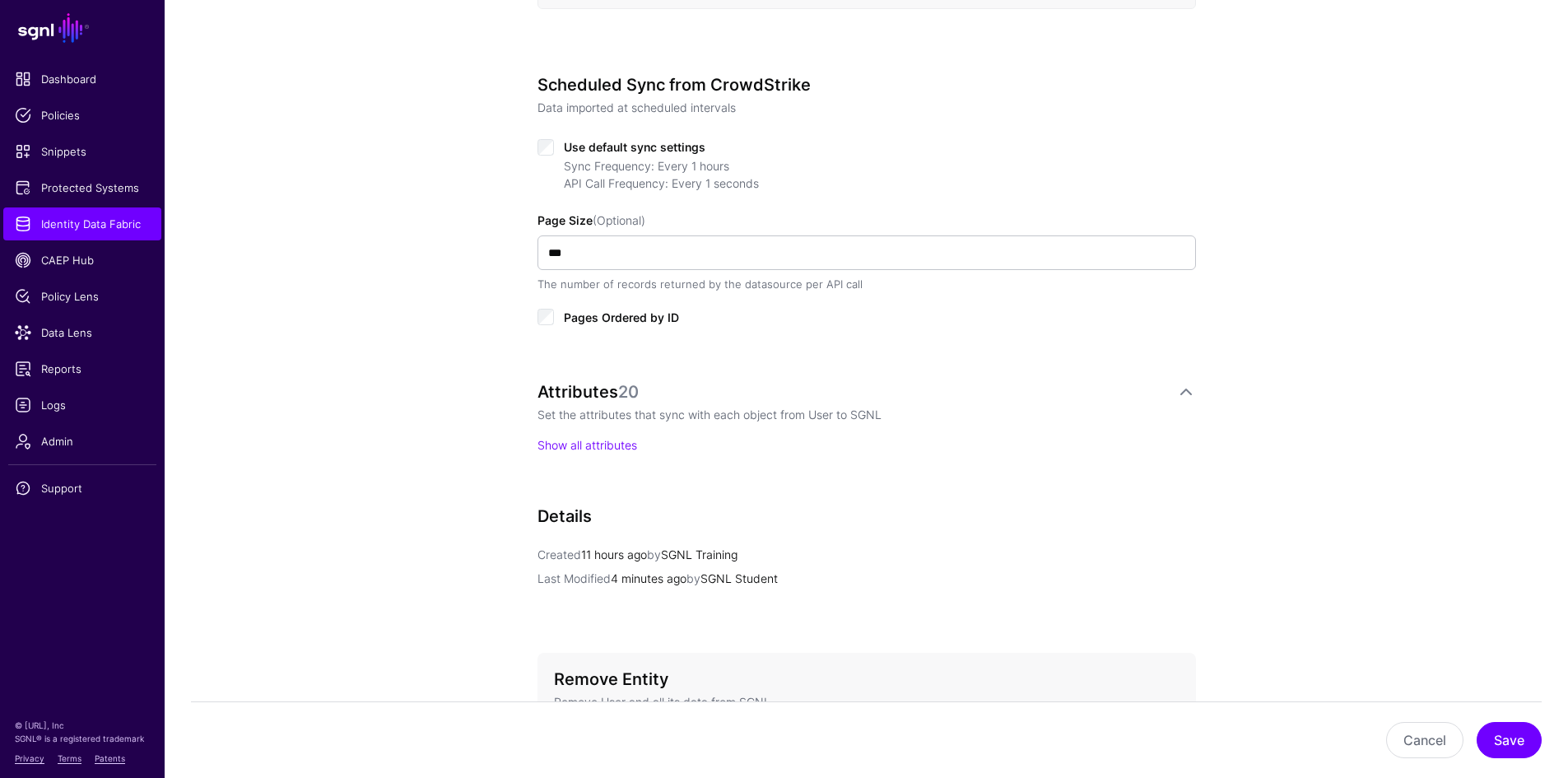
scroll to position [824, 0]
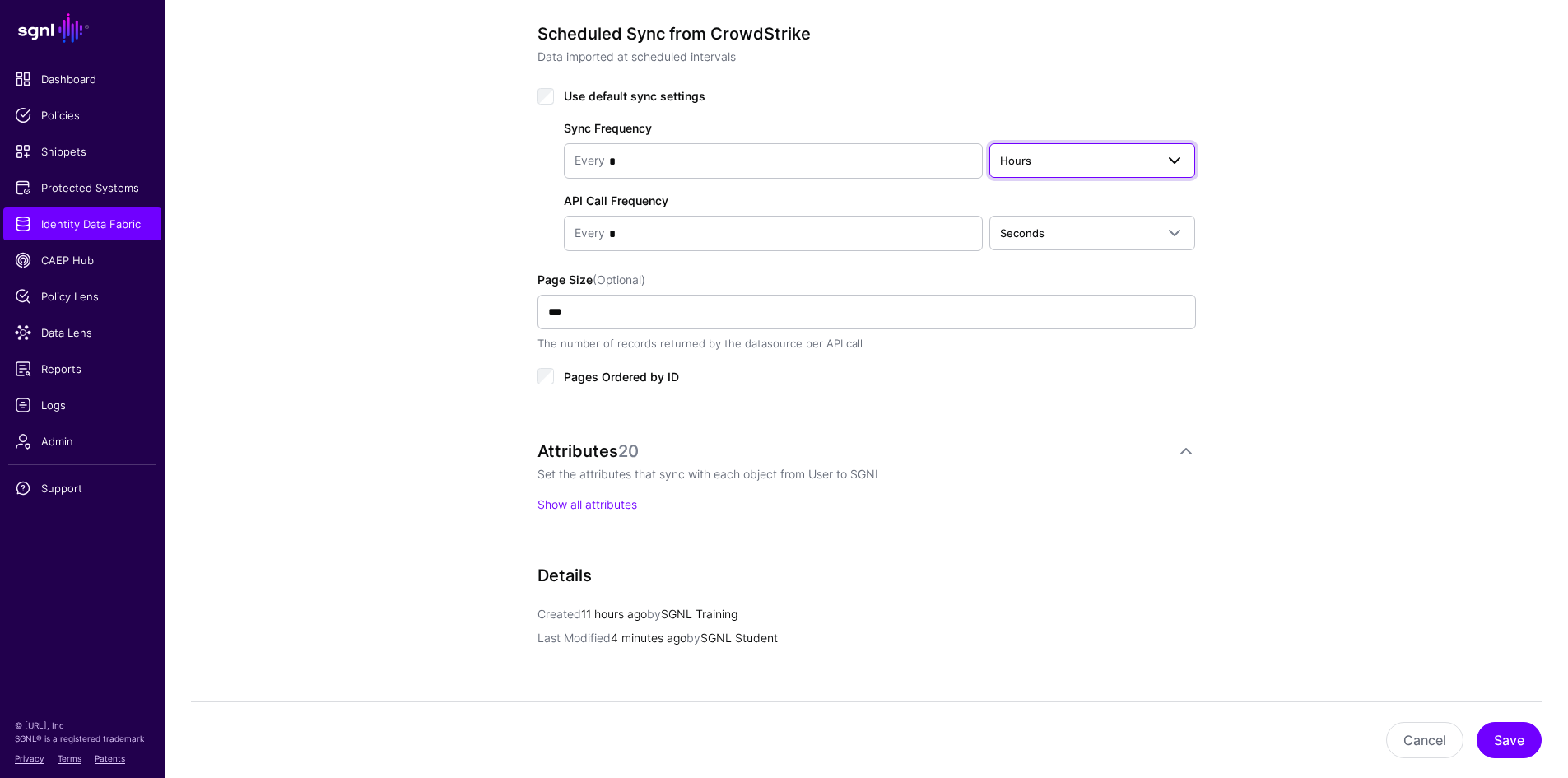
click at [1052, 170] on span "Hours" at bounding box center [1092, 161] width 185 height 19
click at [1039, 221] on span "Minutes" at bounding box center [1023, 225] width 42 height 14
click at [1524, 739] on button "Save" at bounding box center [1509, 739] width 65 height 36
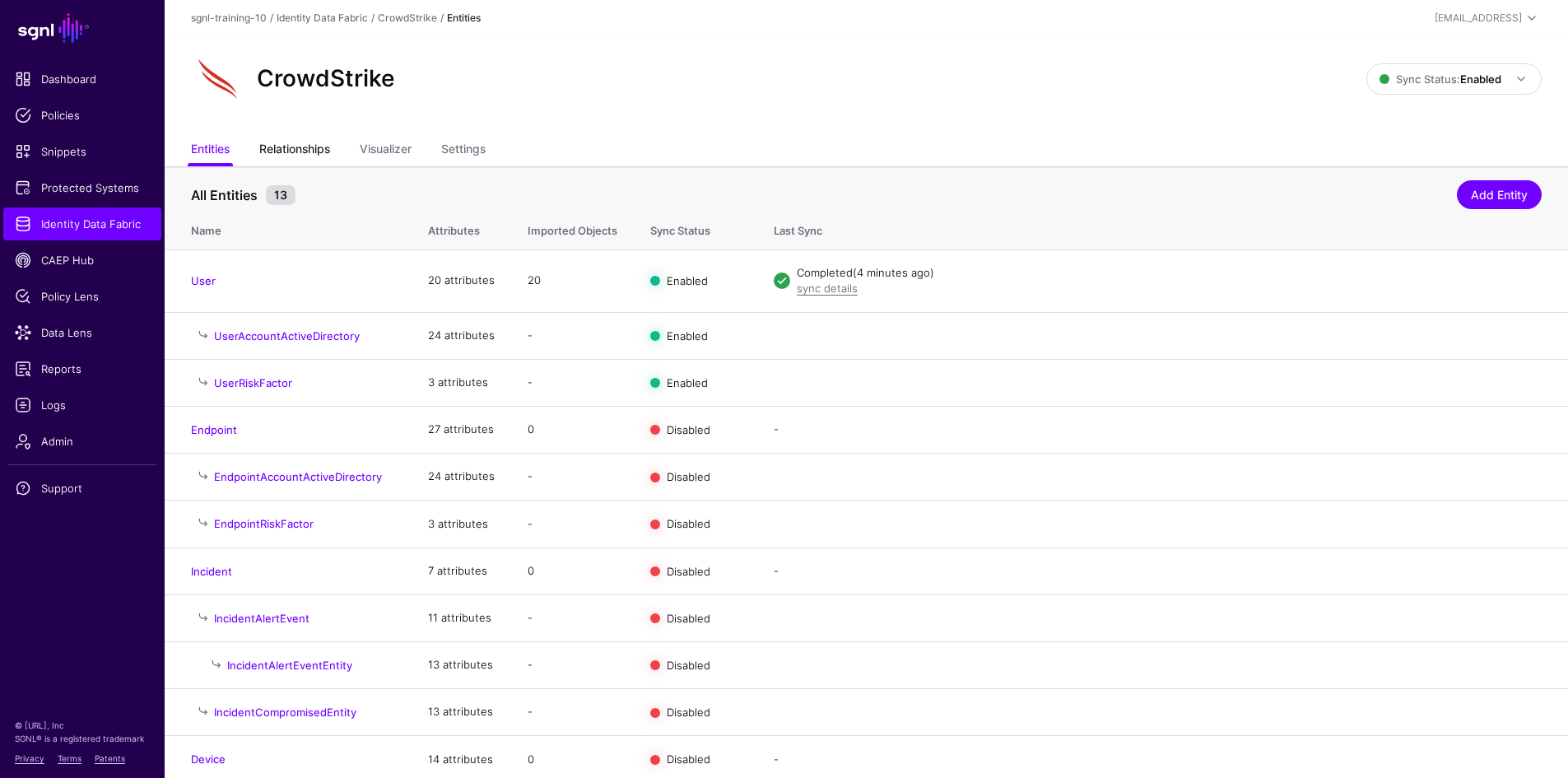
click at [295, 144] on link "Relationships" at bounding box center [294, 150] width 71 height 31
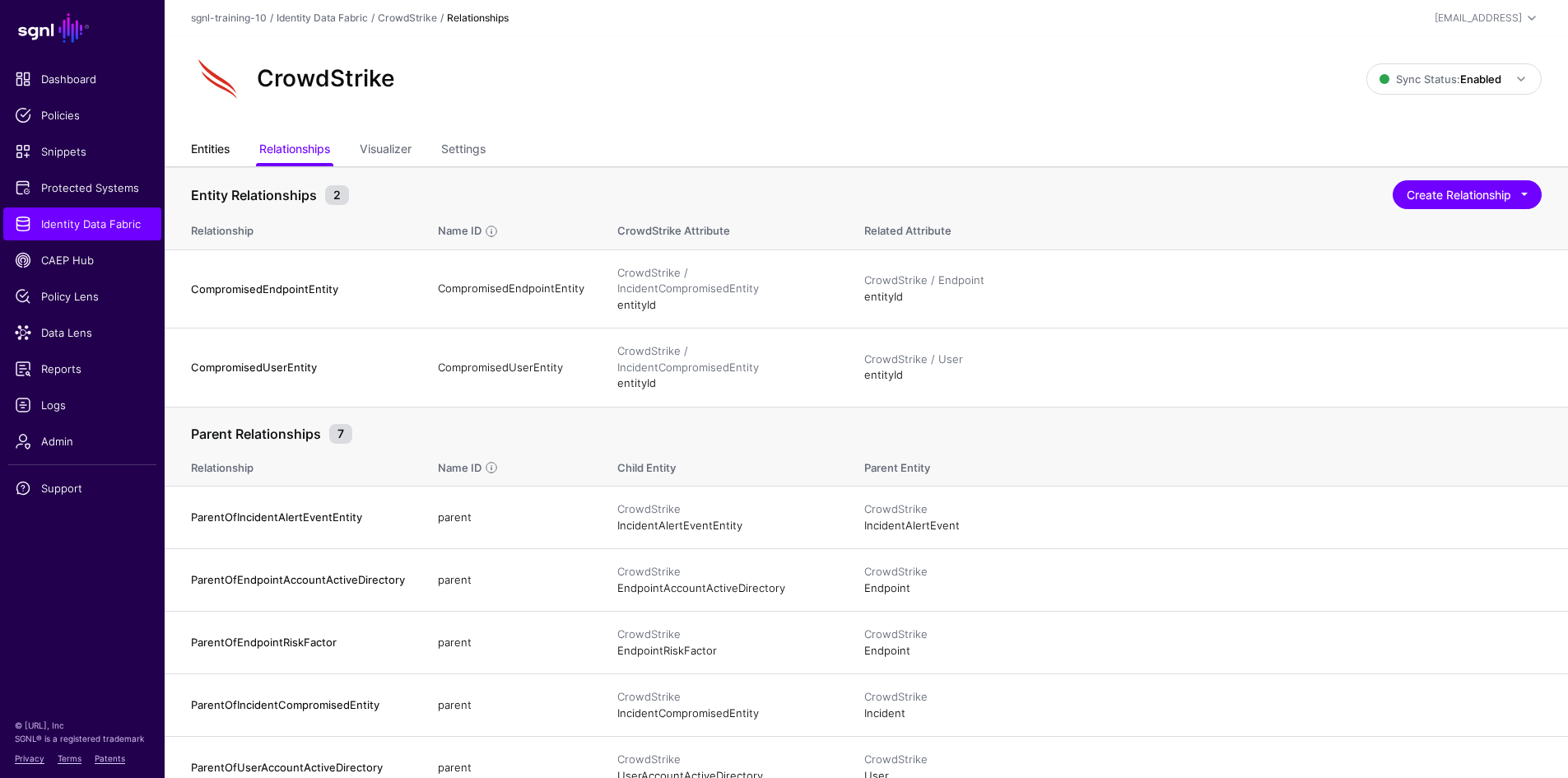
click at [221, 145] on link "Entities" at bounding box center [210, 150] width 39 height 31
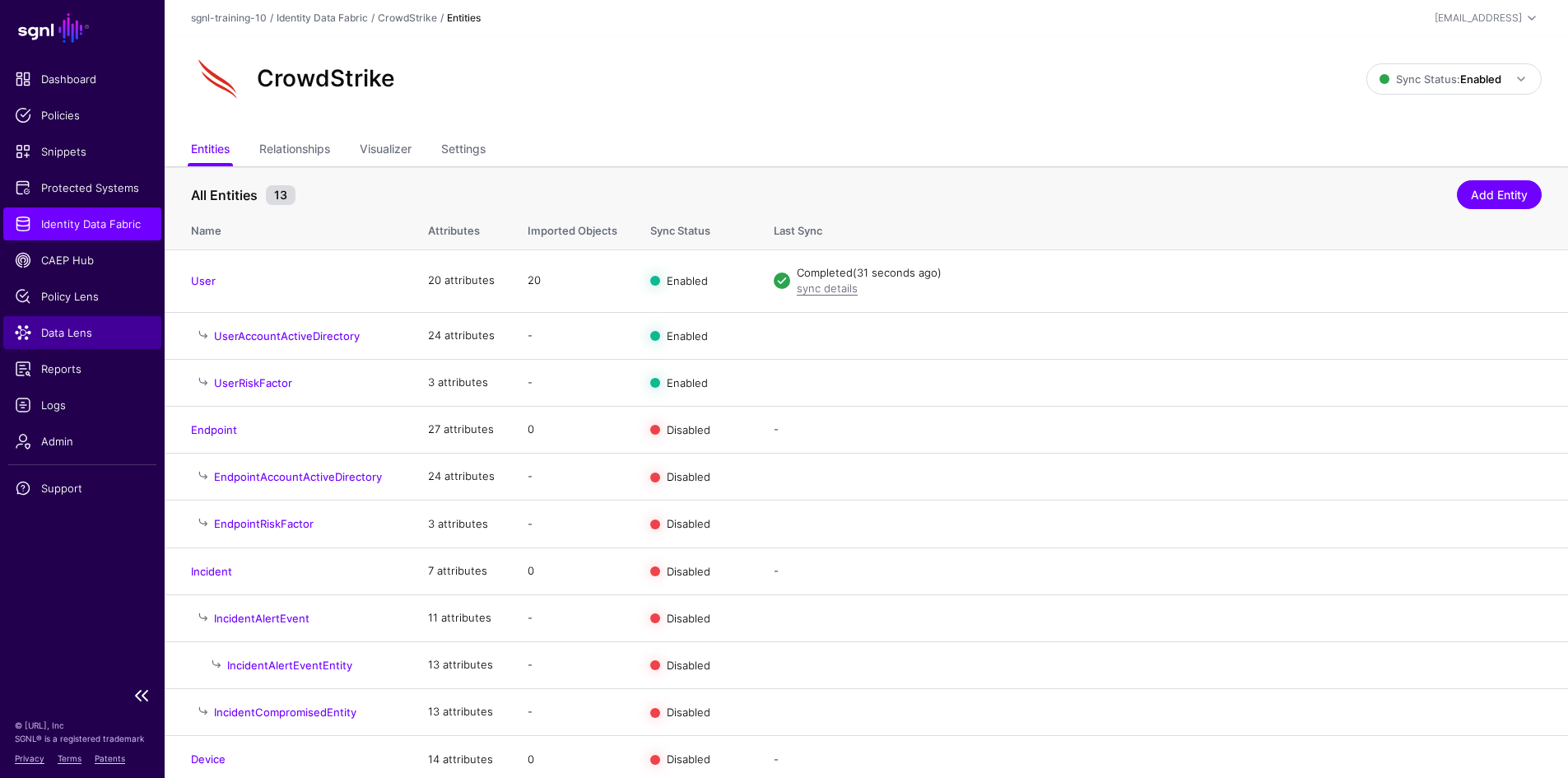
click at [82, 327] on span "Data Lens" at bounding box center [81, 332] width 135 height 16
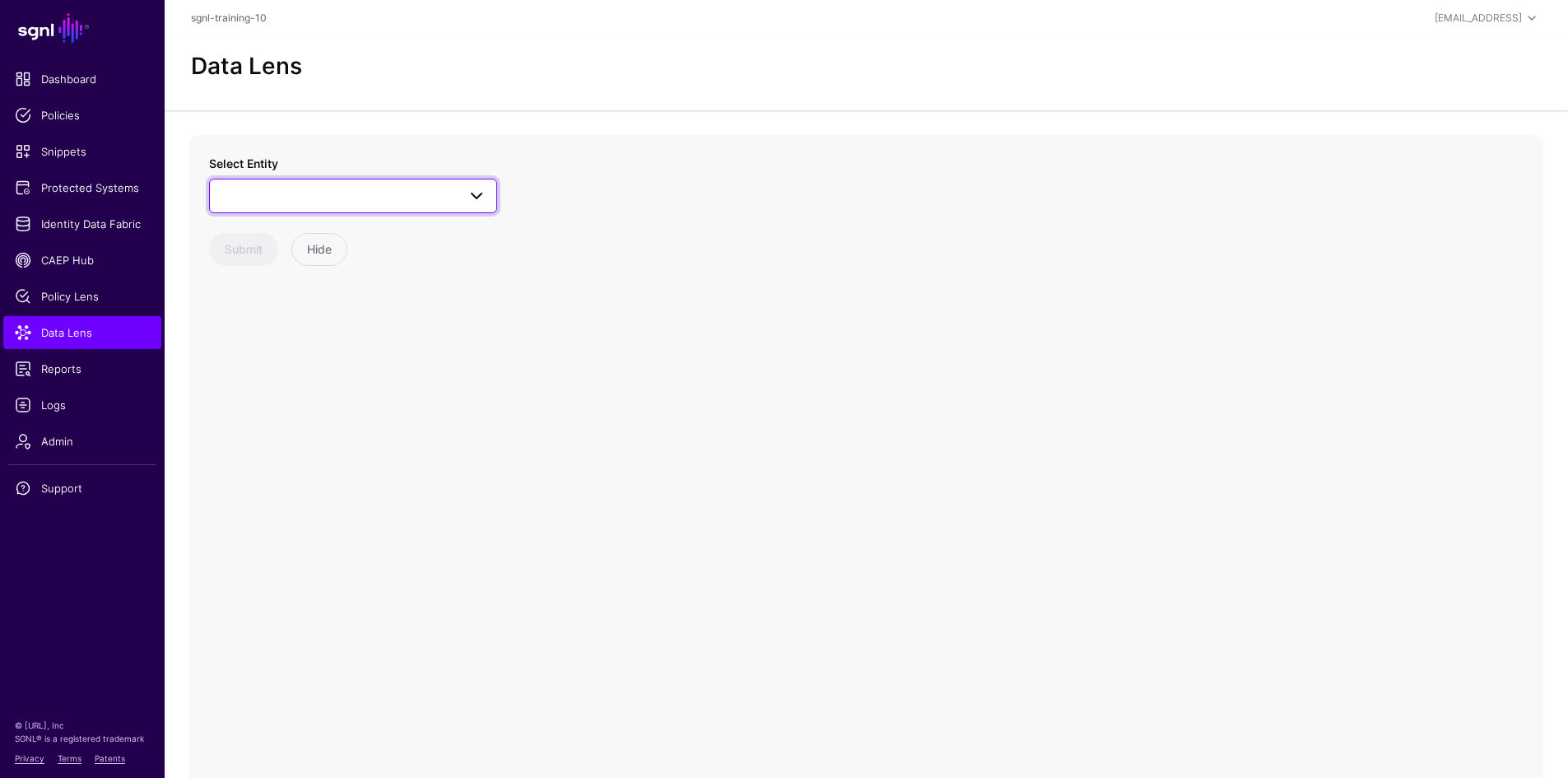
click at [475, 206] on link at bounding box center [353, 196] width 288 height 35
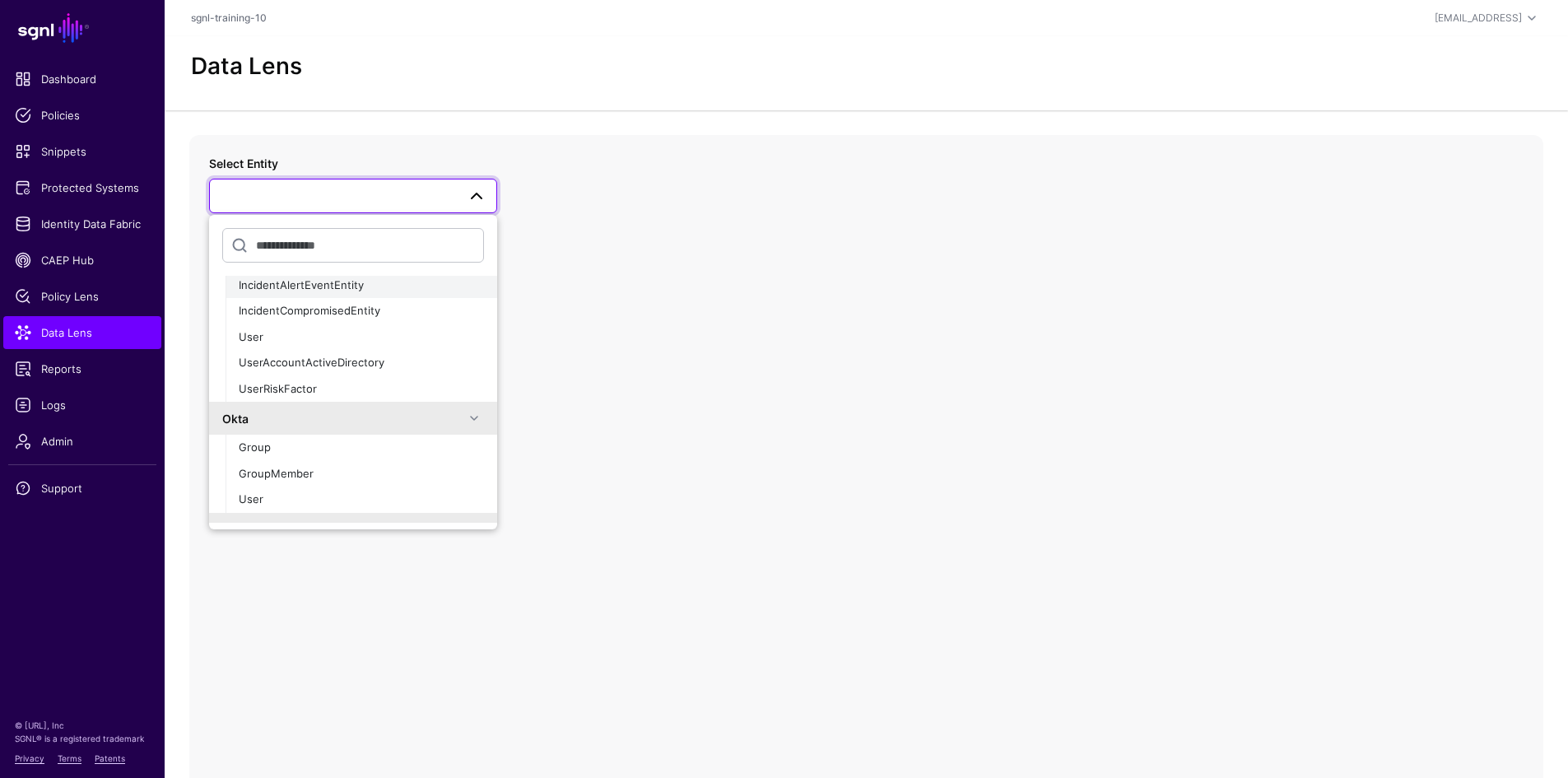
scroll to position [247, 0]
click at [375, 335] on div "User" at bounding box center [360, 334] width 245 height 16
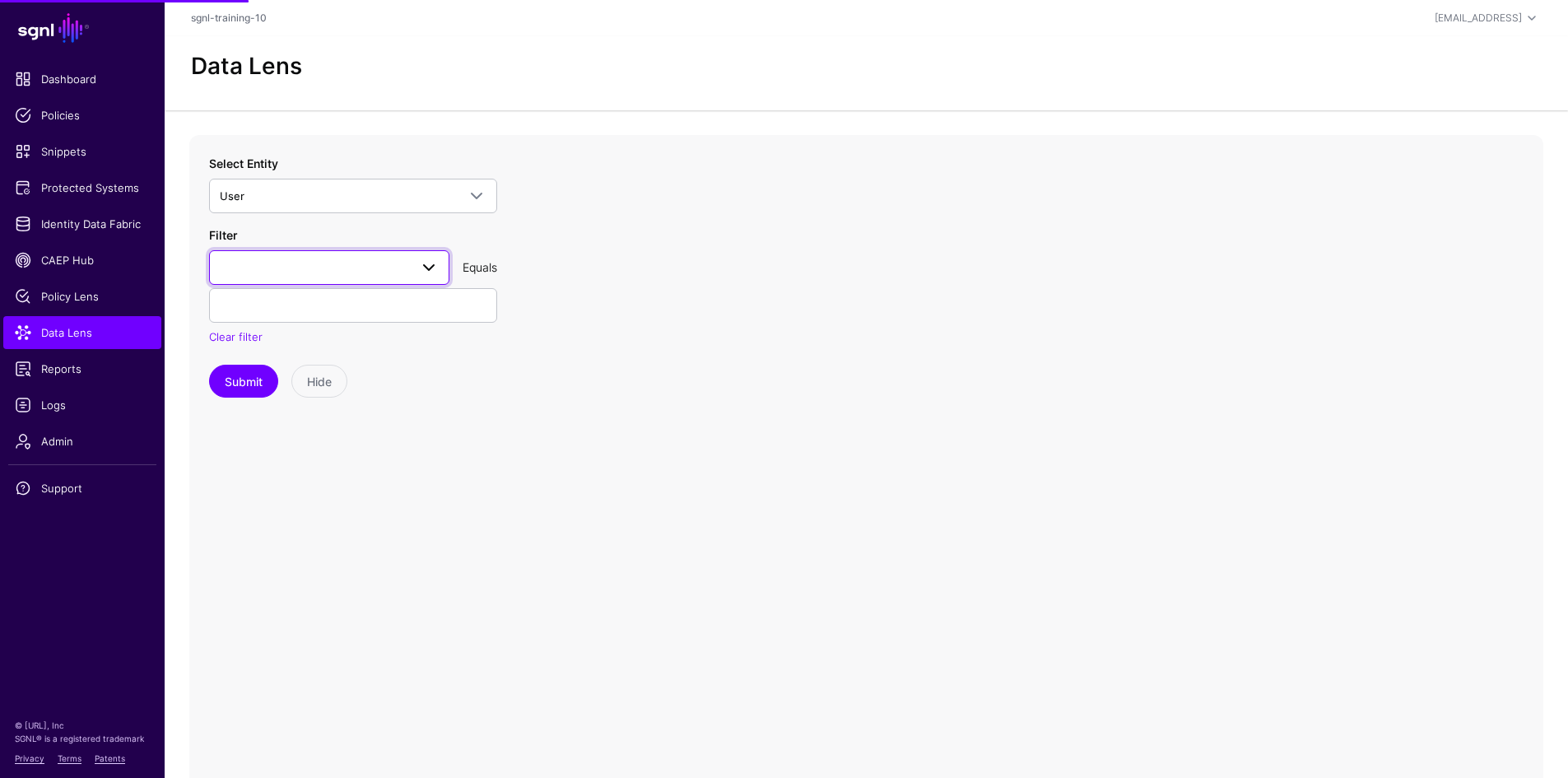
click at [349, 270] on span at bounding box center [329, 267] width 219 height 19
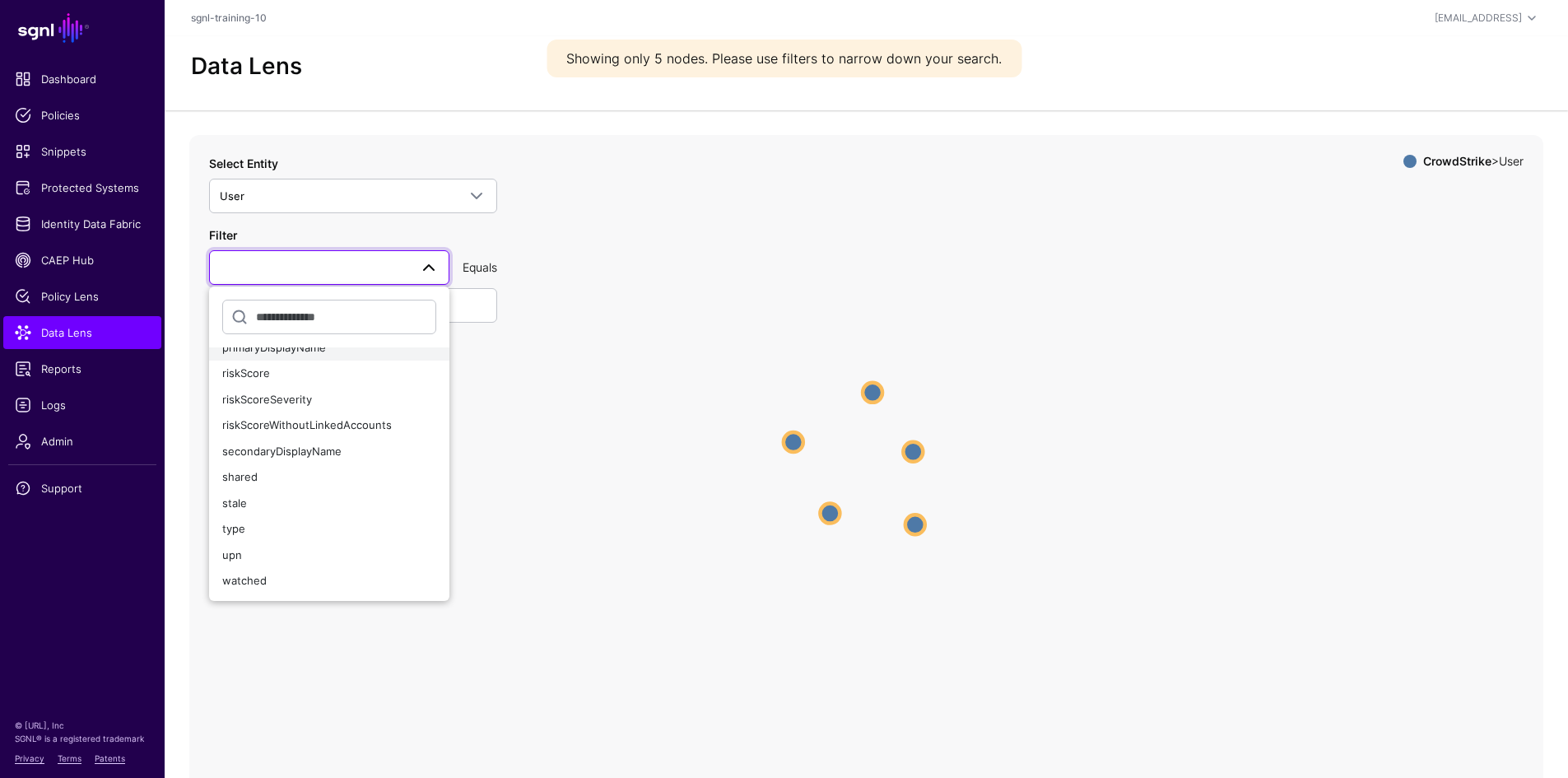
scroll to position [41, 0]
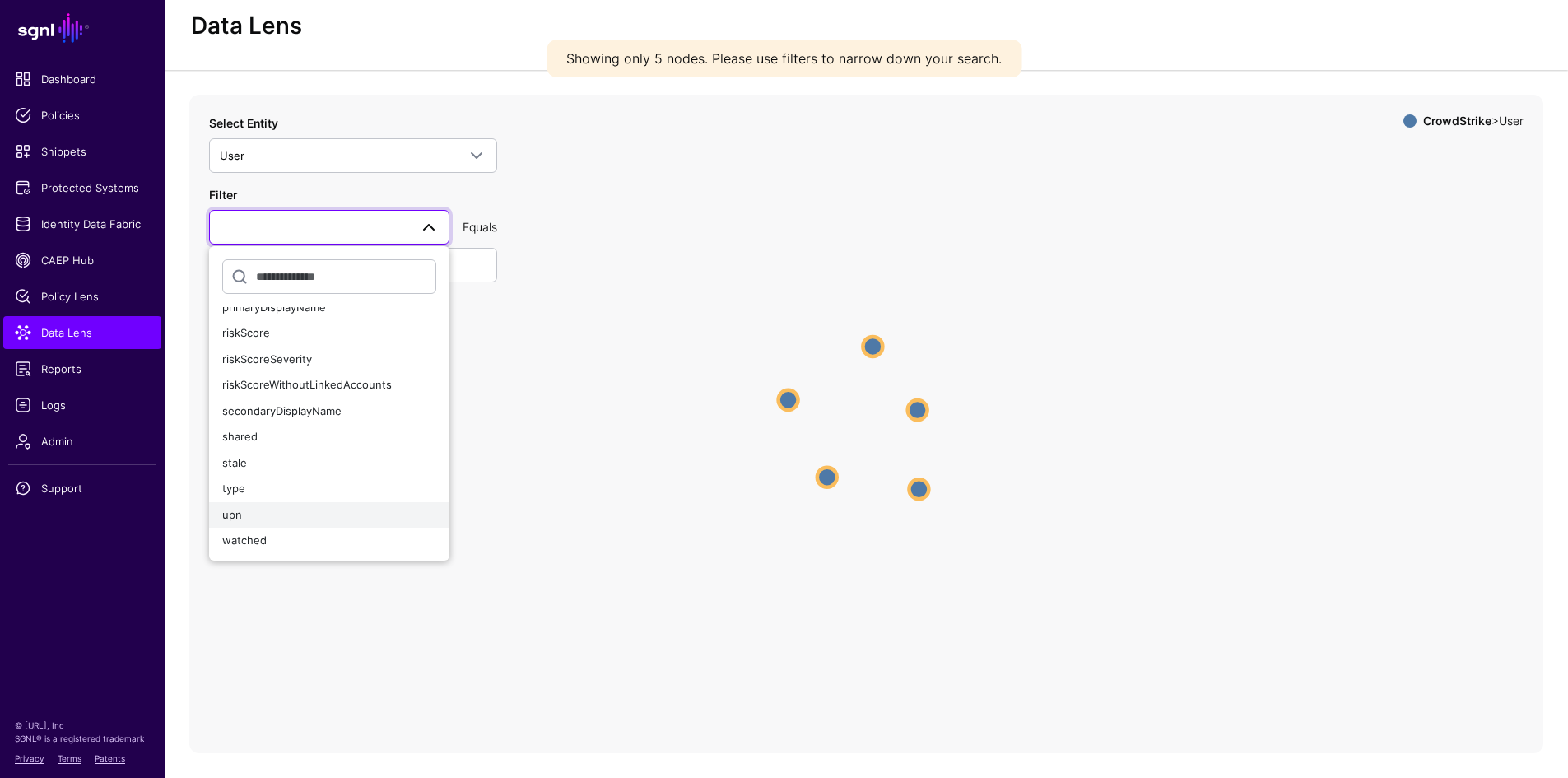
click at [308, 516] on div "upn" at bounding box center [328, 515] width 214 height 16
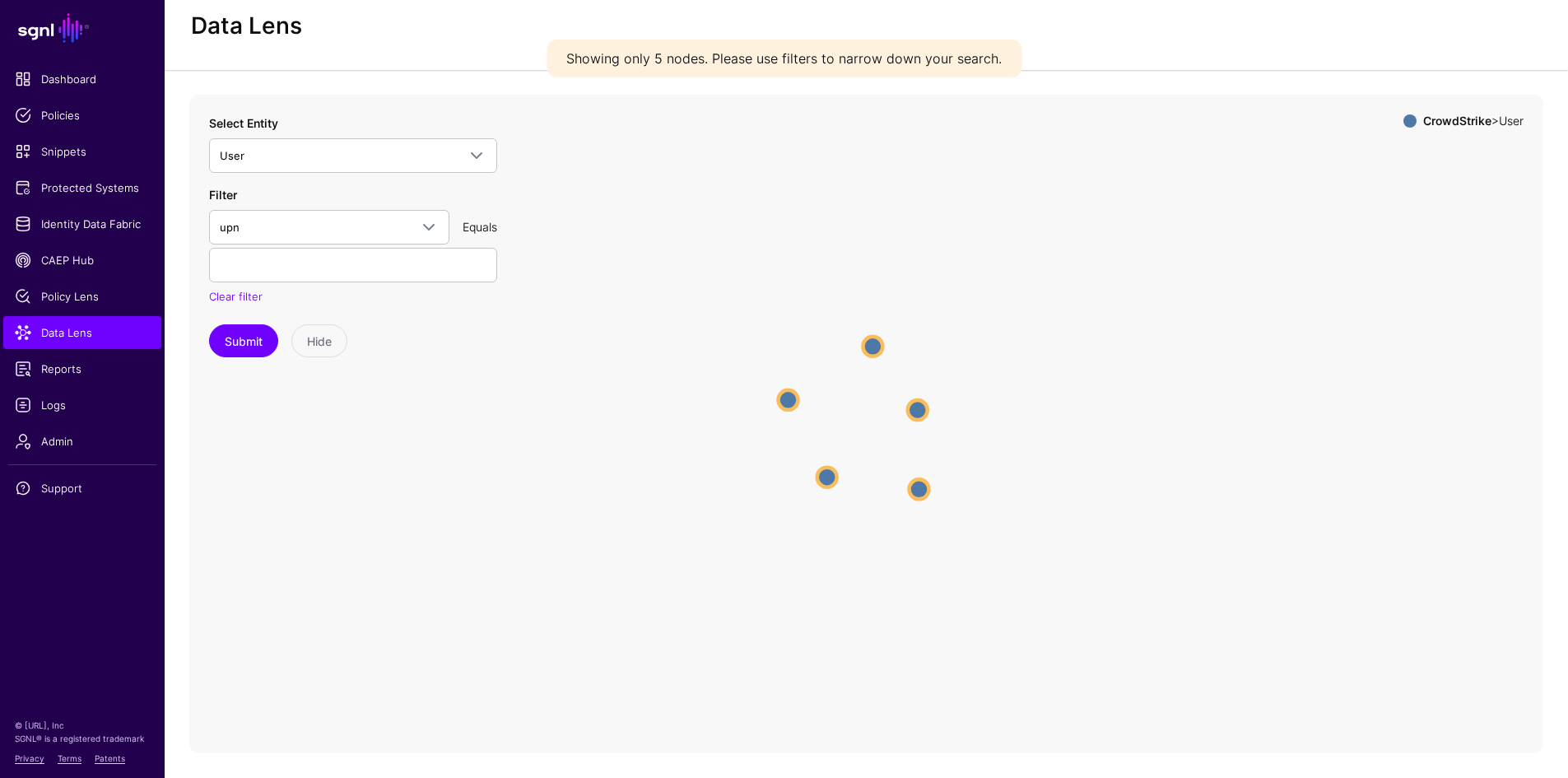
click at [308, 516] on icon "User User User User User User User User User User" at bounding box center [866, 424] width 1354 height 659
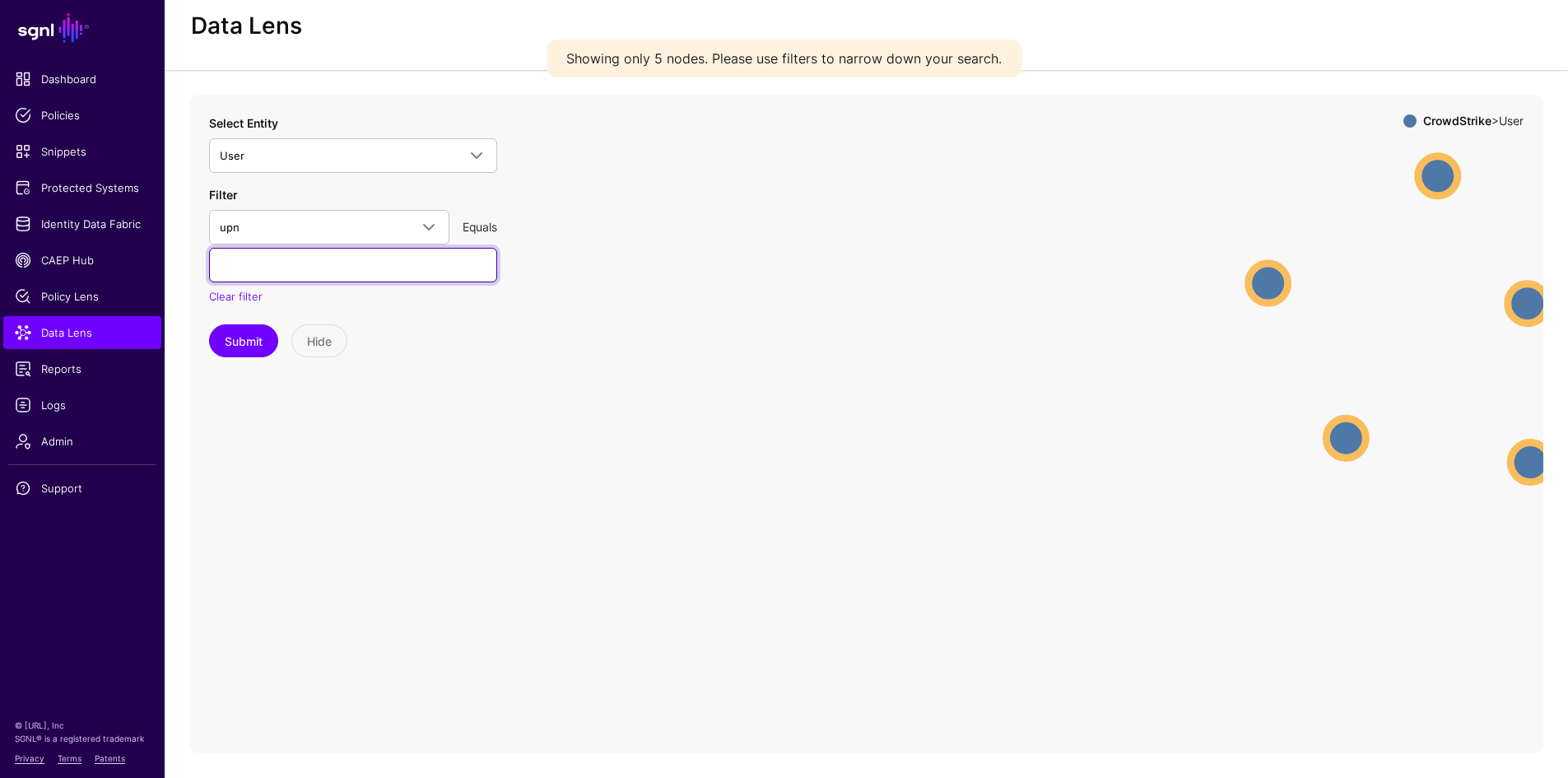
click at [343, 264] on input "text" at bounding box center [353, 265] width 288 height 35
type input "**********"
click at [246, 348] on button "Submit" at bounding box center [243, 341] width 69 height 33
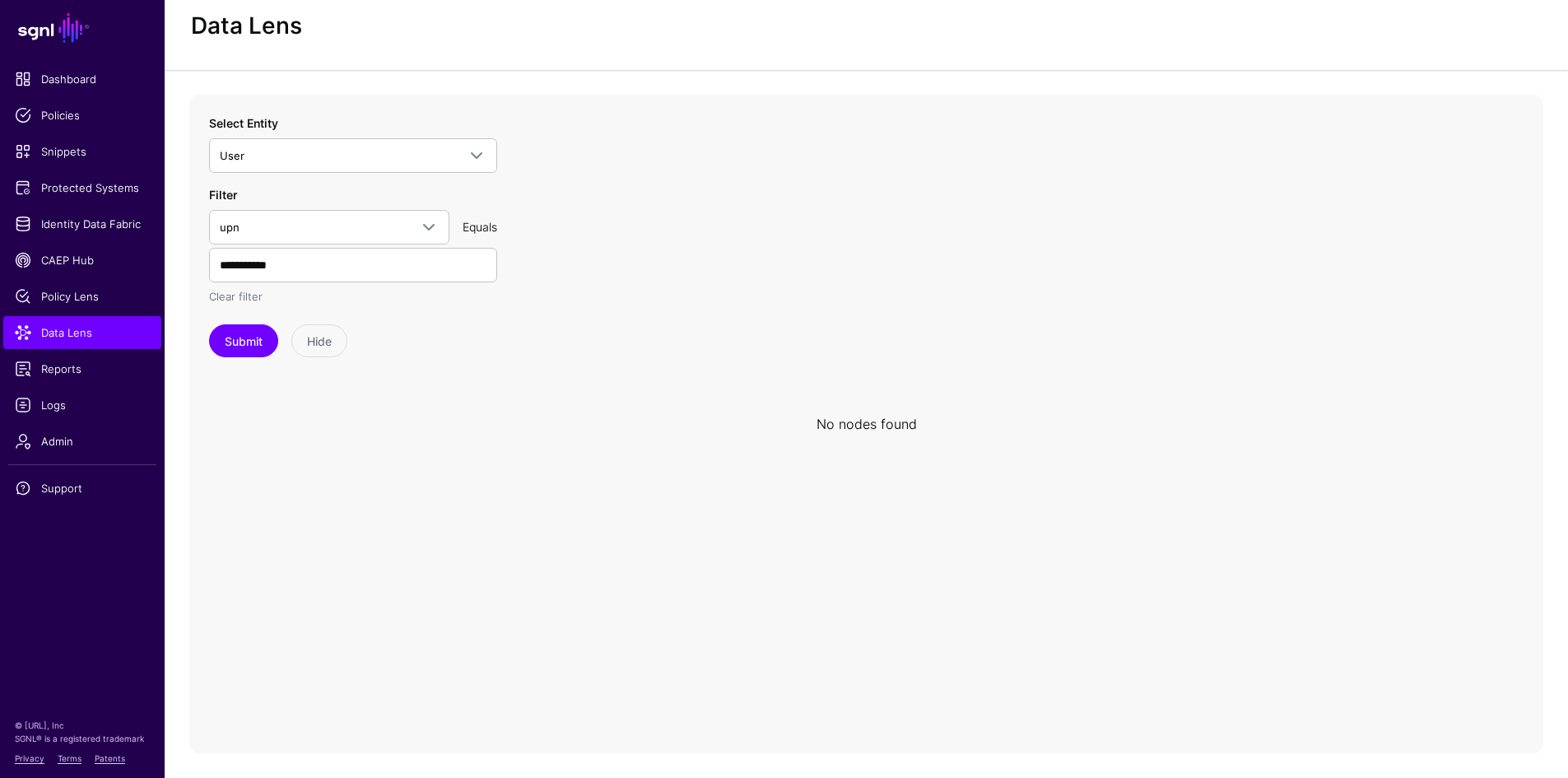
click at [235, 300] on link "Clear filter" at bounding box center [235, 296] width 53 height 14
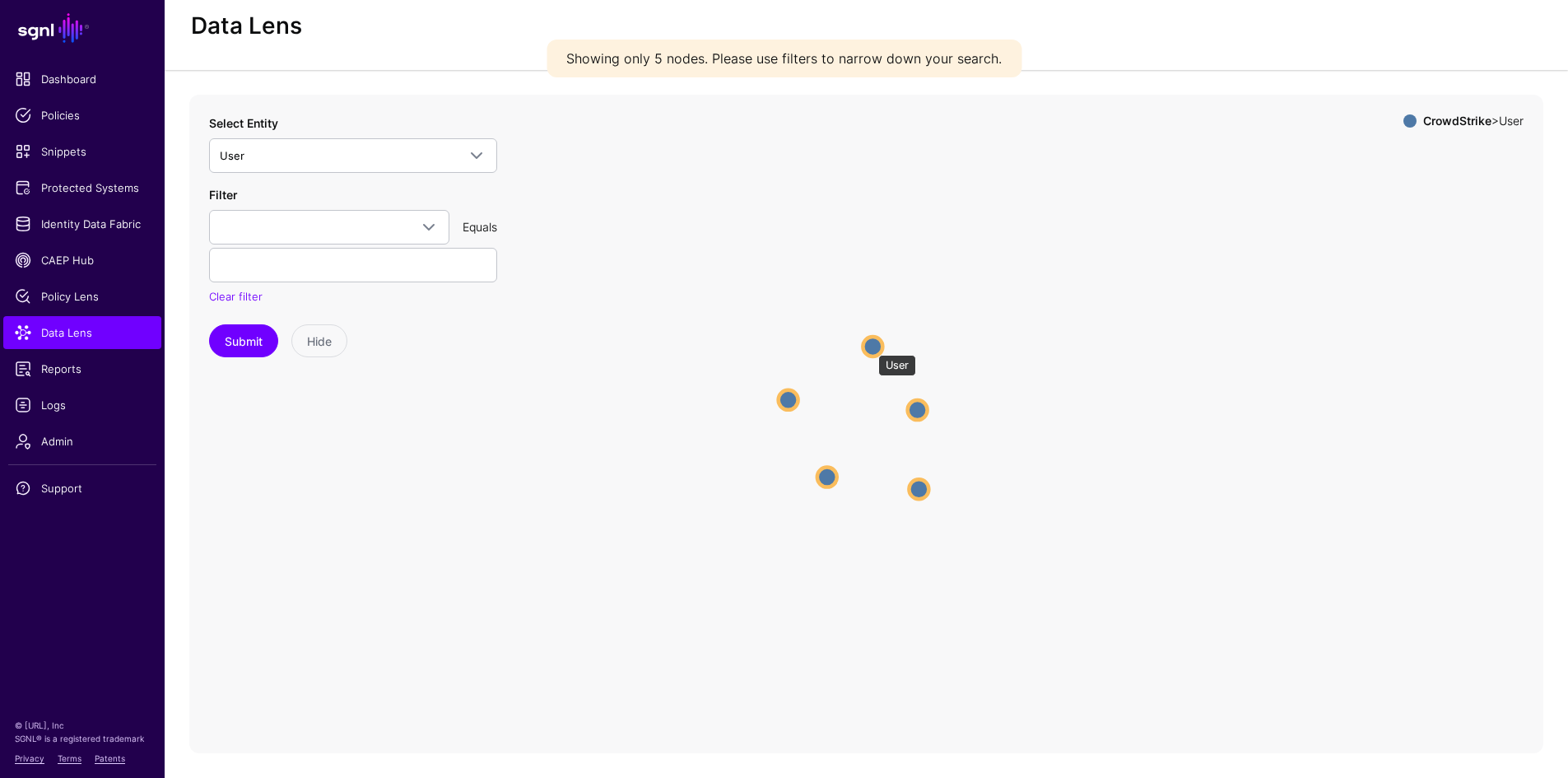
click at [870, 347] on circle at bounding box center [873, 347] width 19 height 19
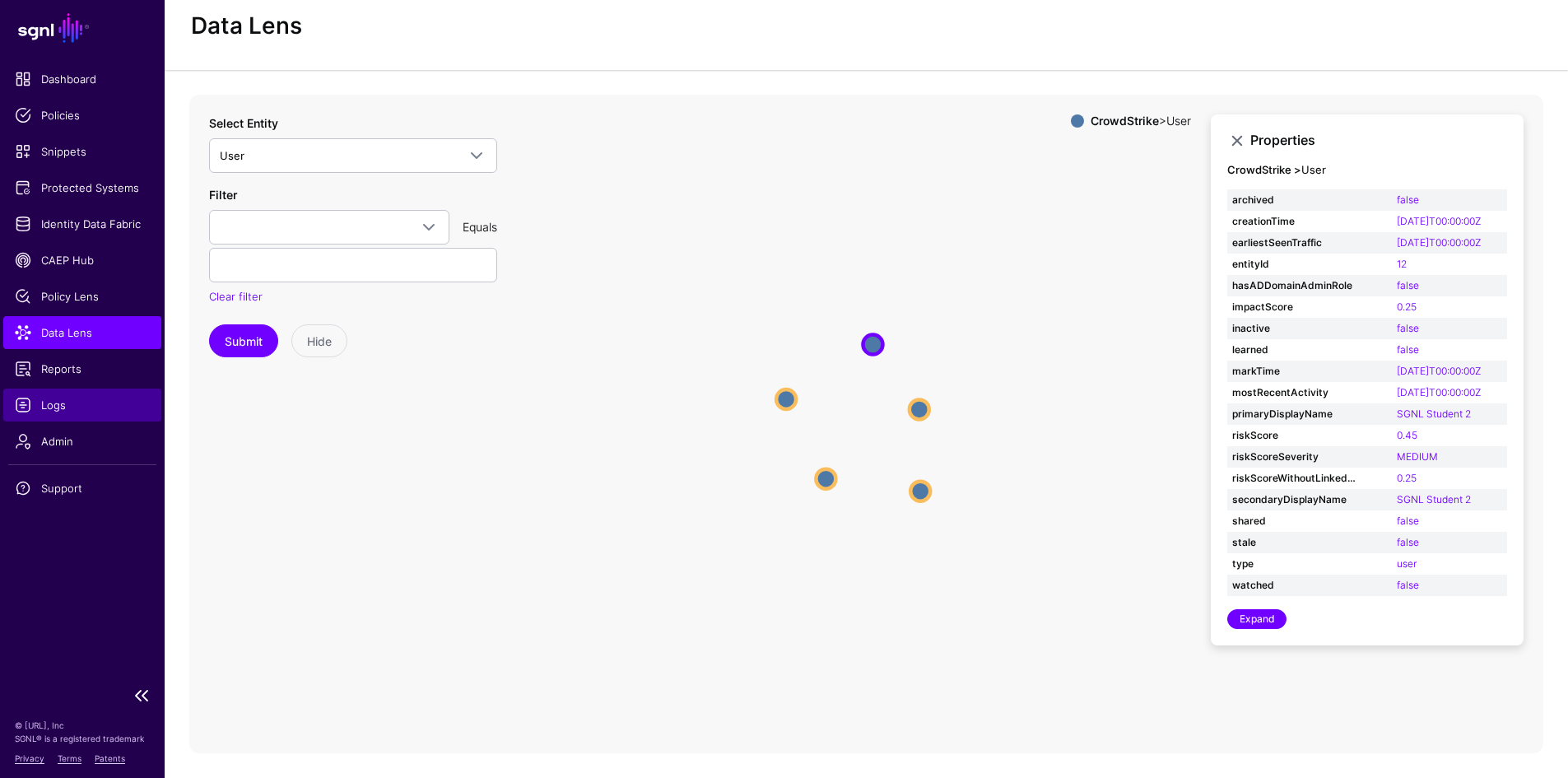
click at [76, 410] on span "Logs" at bounding box center [81, 405] width 135 height 16
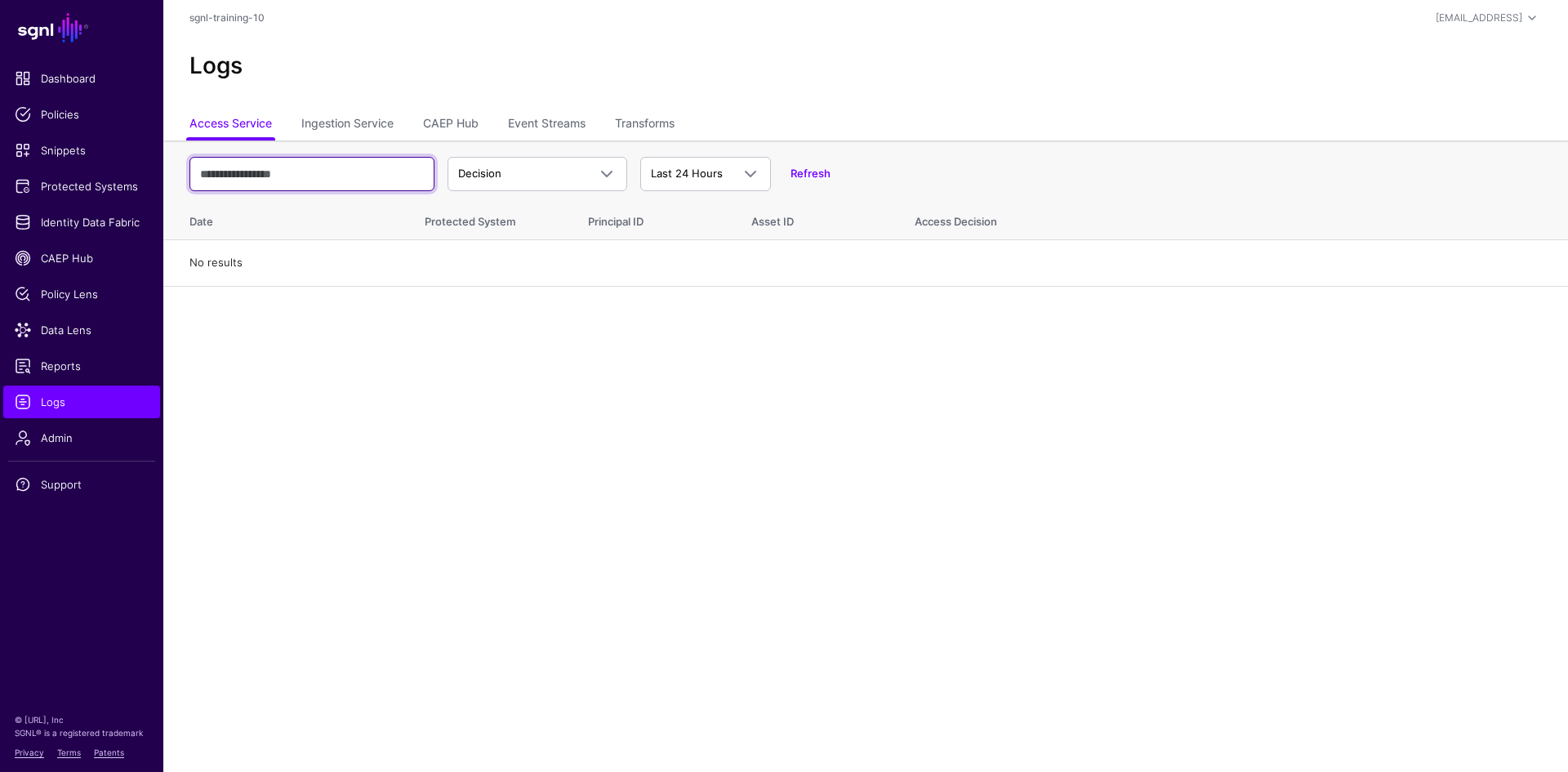
click at [338, 168] on input "text" at bounding box center [311, 174] width 245 height 35
click at [344, 122] on link "Ingestion Service" at bounding box center [348, 125] width 92 height 31
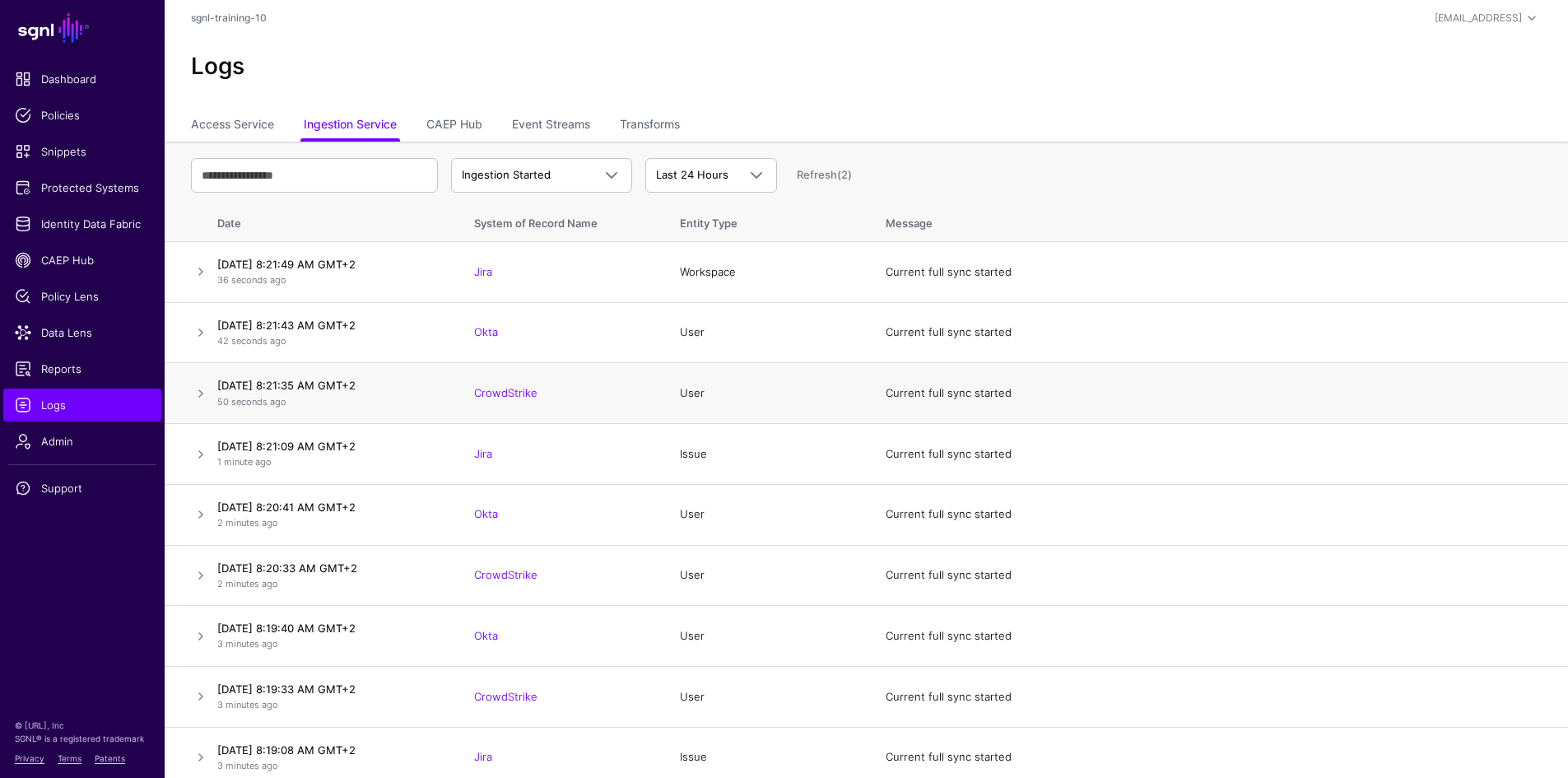
click at [200, 398] on link at bounding box center [200, 393] width 19 height 19
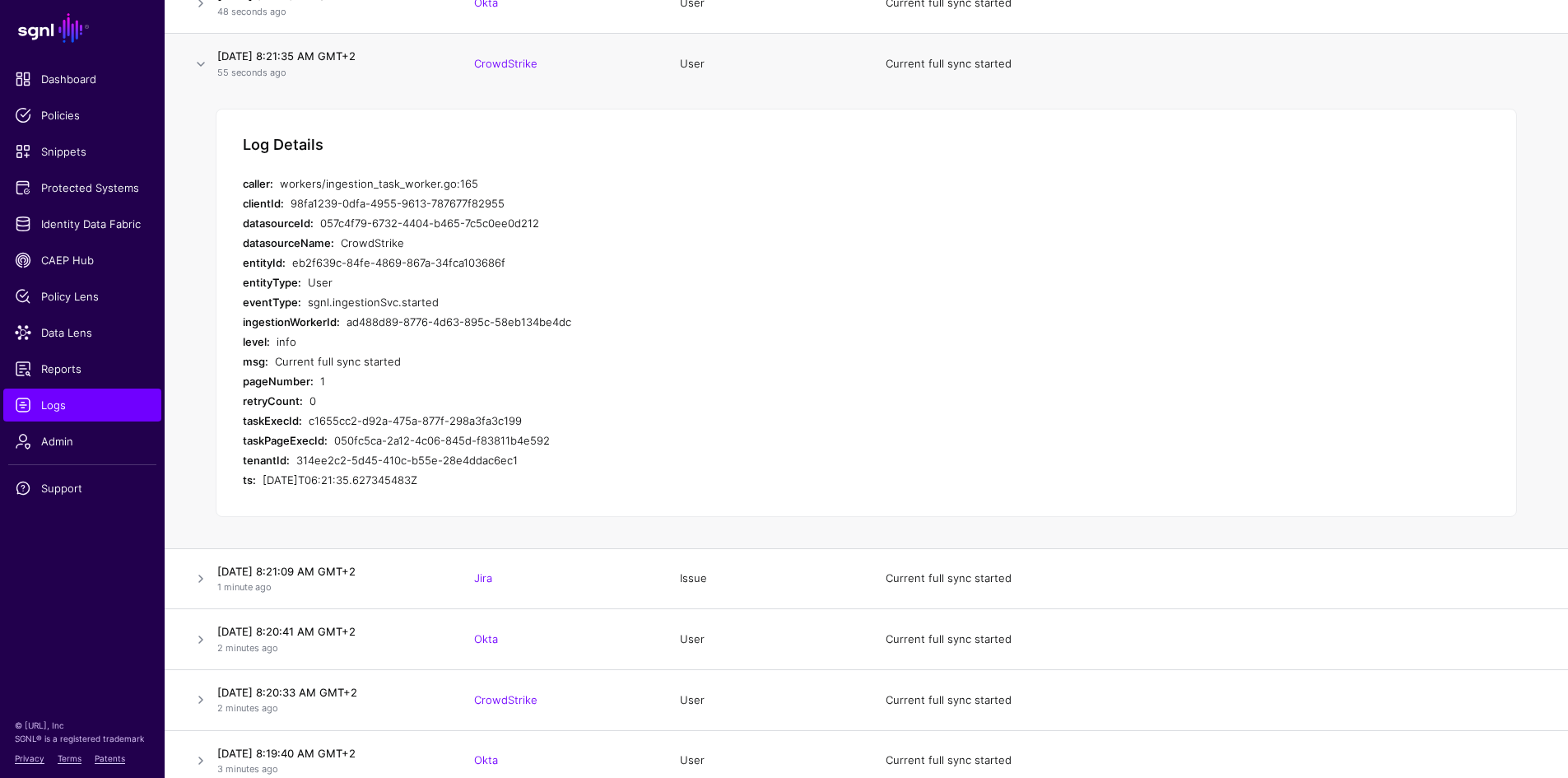
scroll to position [82, 0]
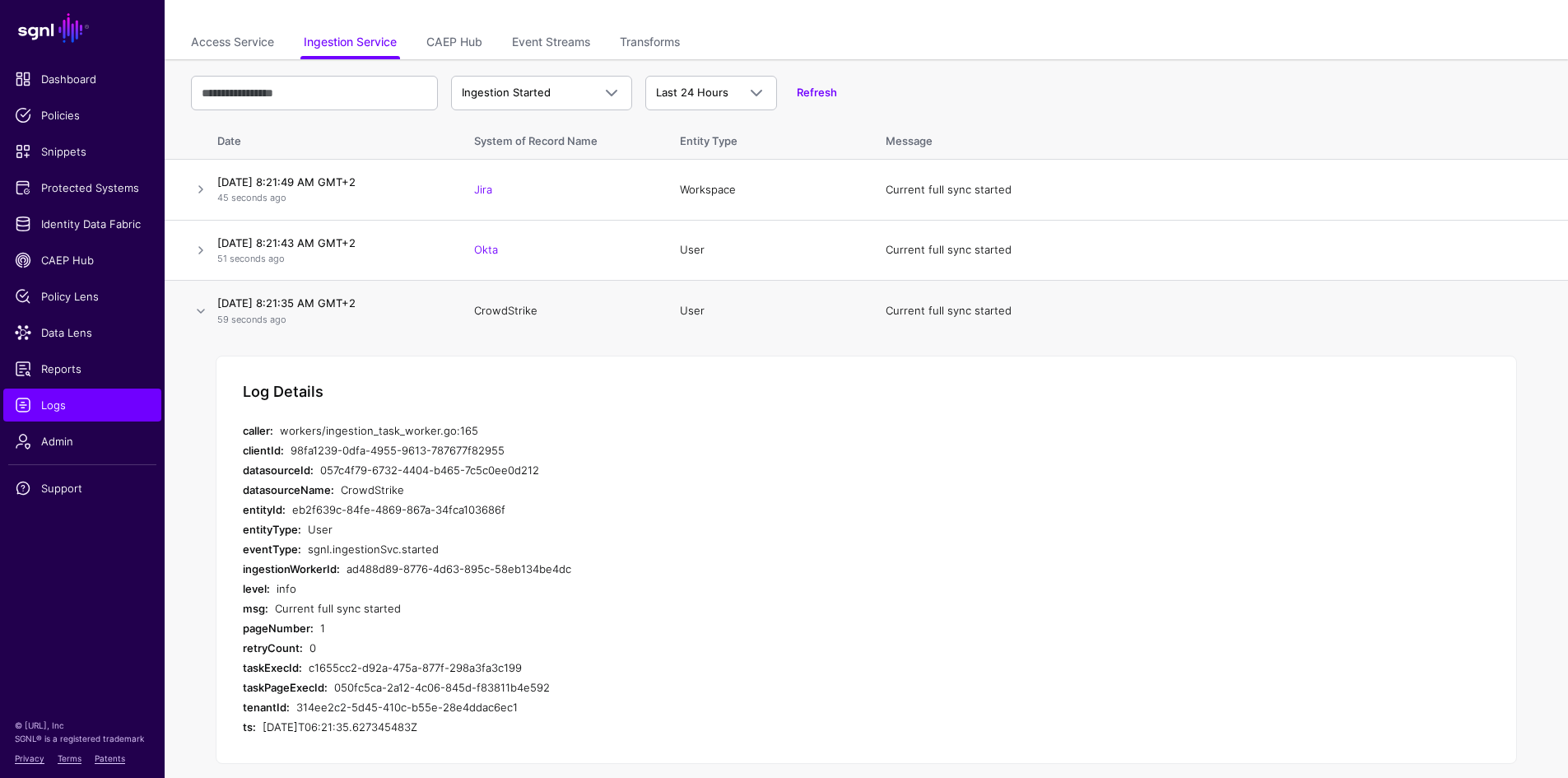
click at [511, 313] on link "CrowdStrike" at bounding box center [506, 311] width 63 height 14
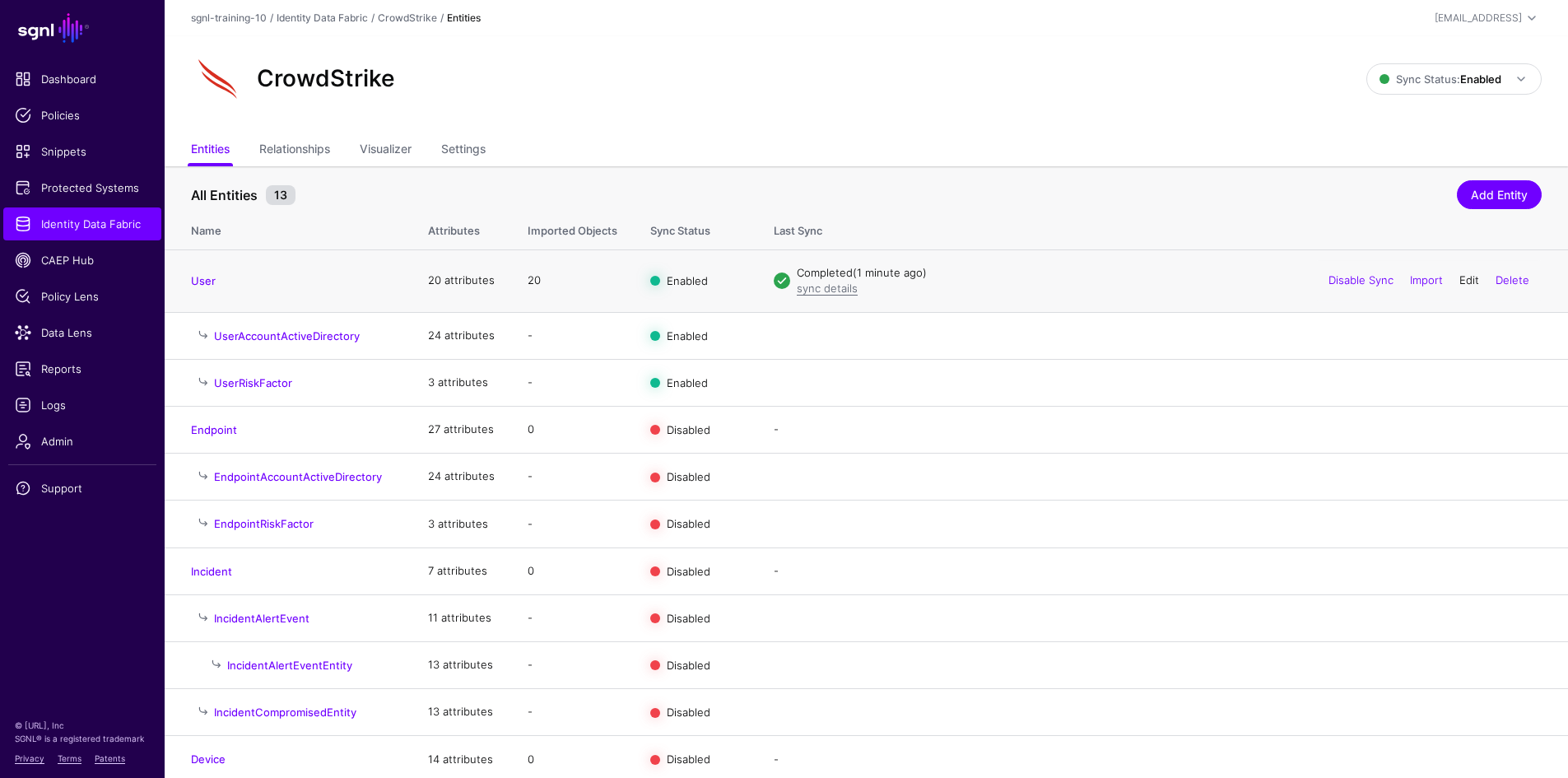
click at [1467, 285] on link "Edit" at bounding box center [1469, 280] width 19 height 14
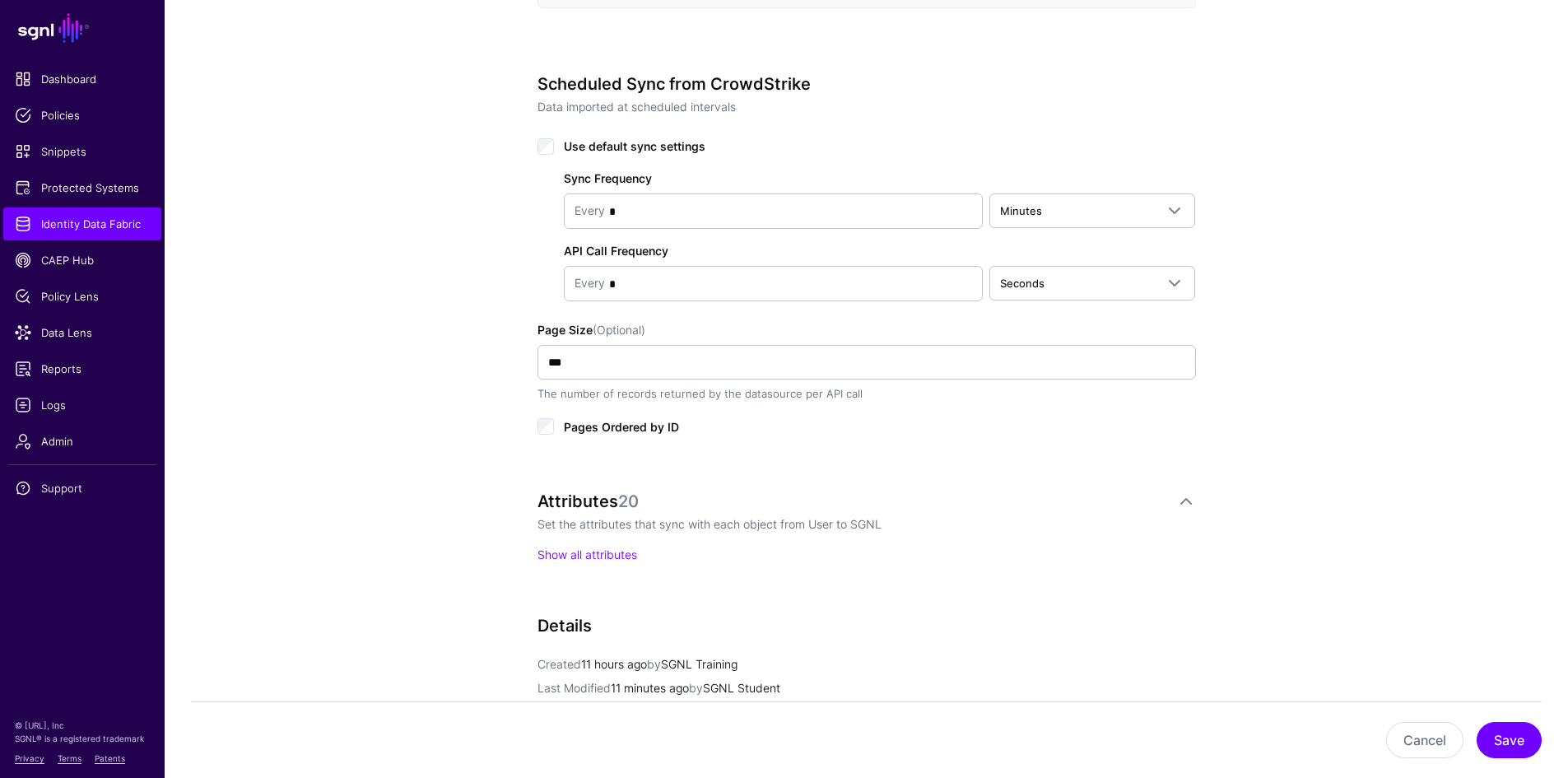
scroll to position [988, 0]
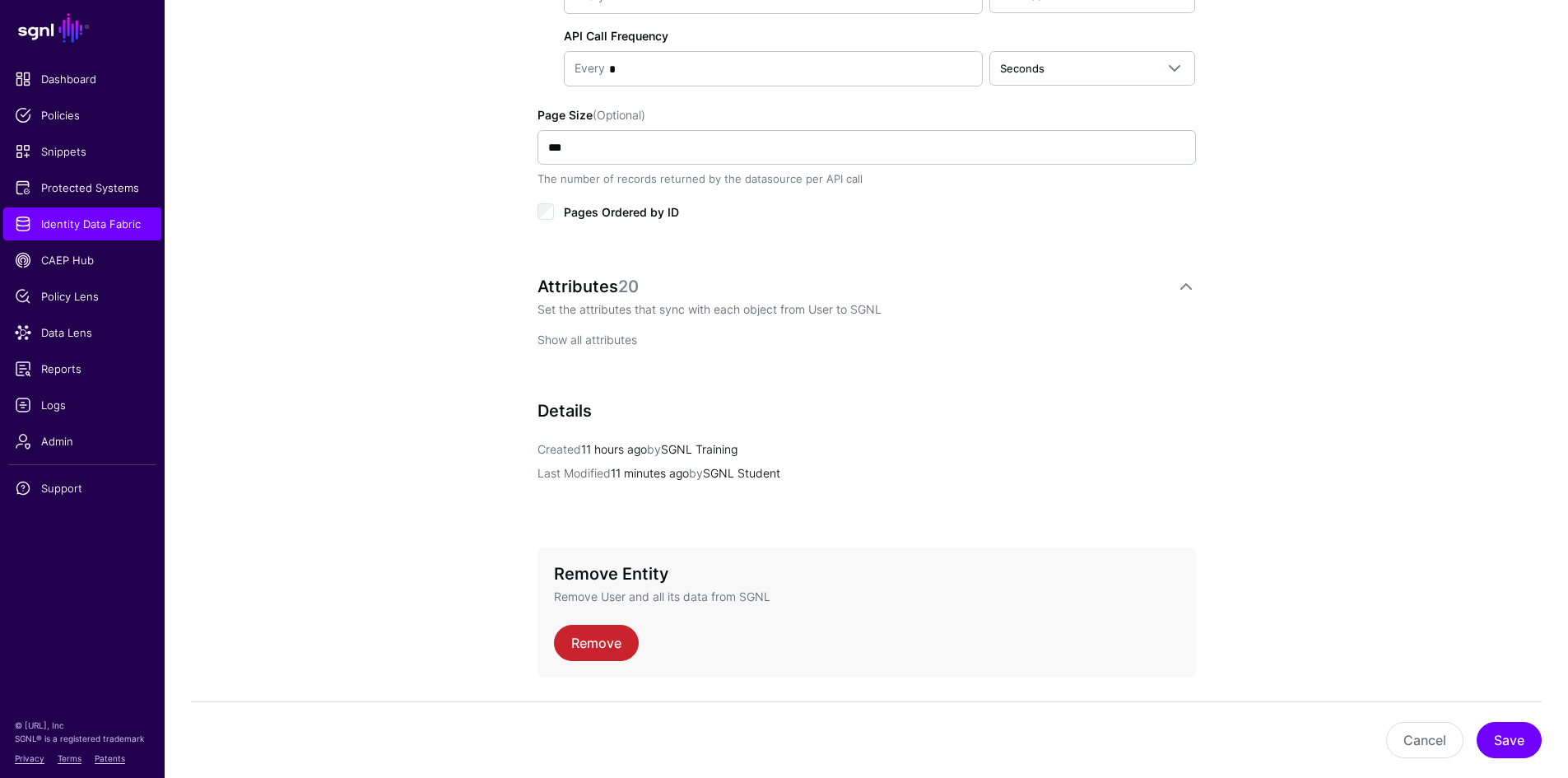
click at [595, 342] on link "Show all attributes" at bounding box center [587, 339] width 100 height 14
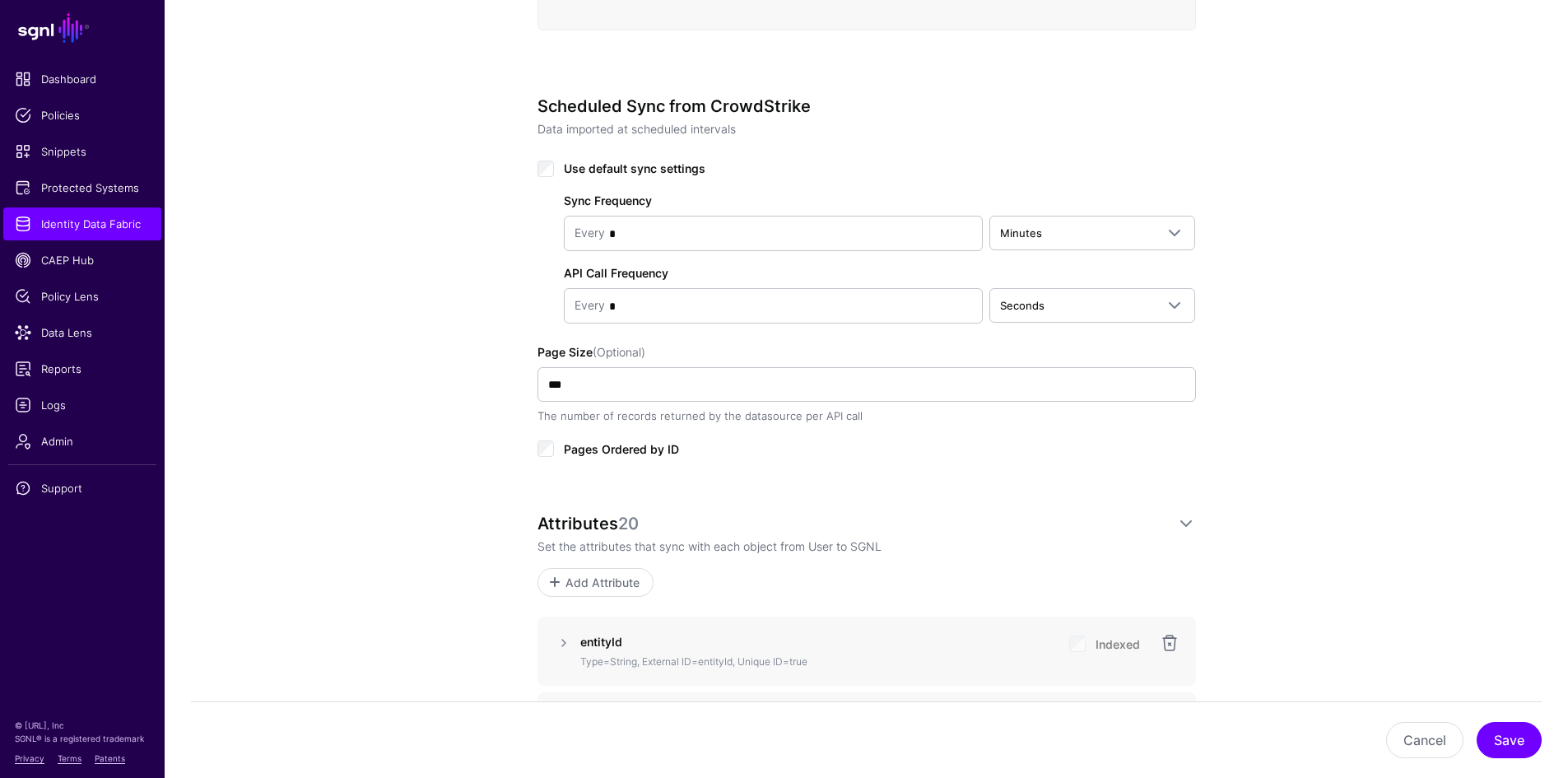
scroll to position [741, 0]
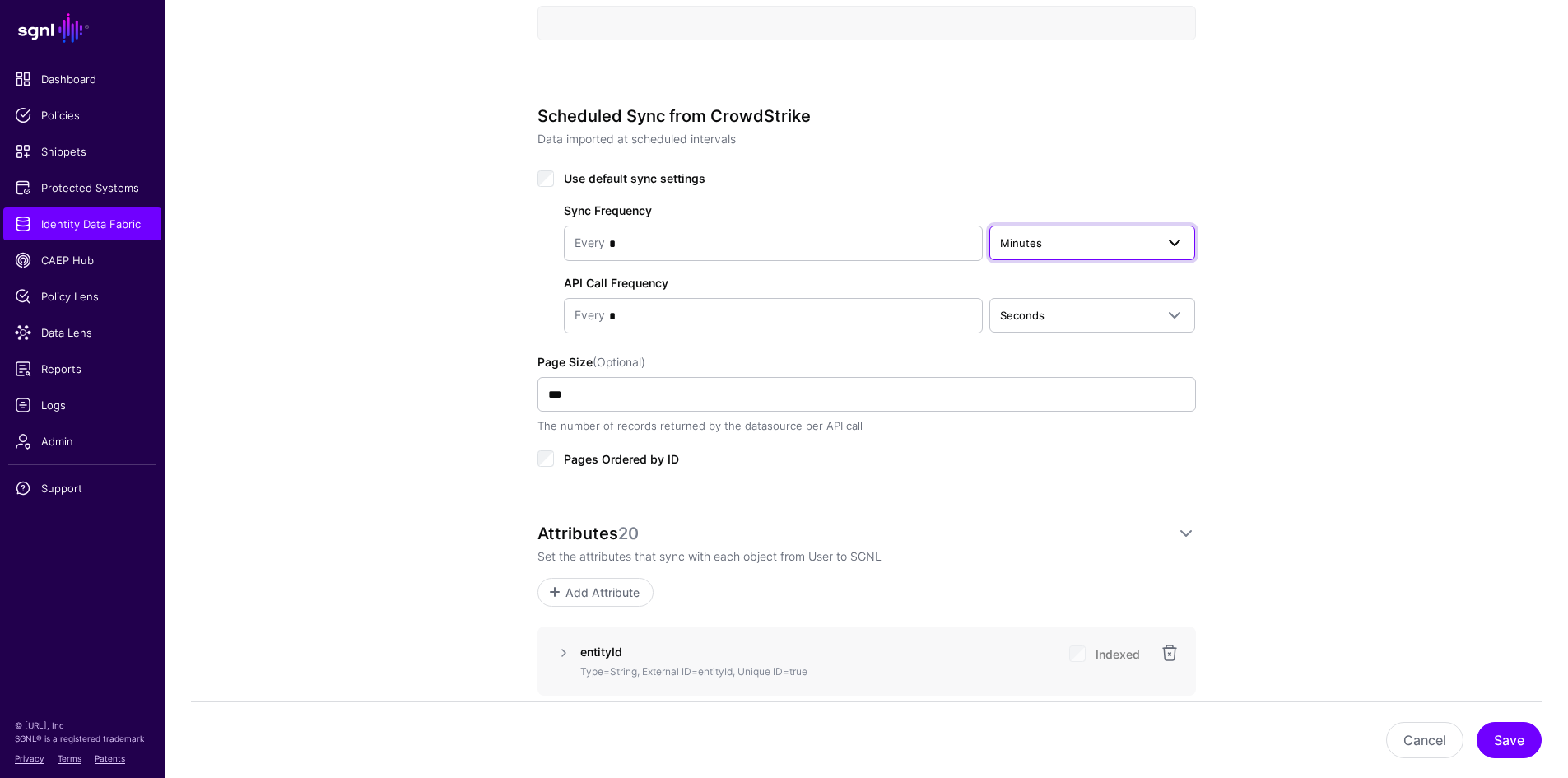
click at [1099, 257] on link "Minutes" at bounding box center [1092, 243] width 206 height 35
click at [1053, 331] on div "Hours" at bounding box center [1092, 333] width 180 height 16
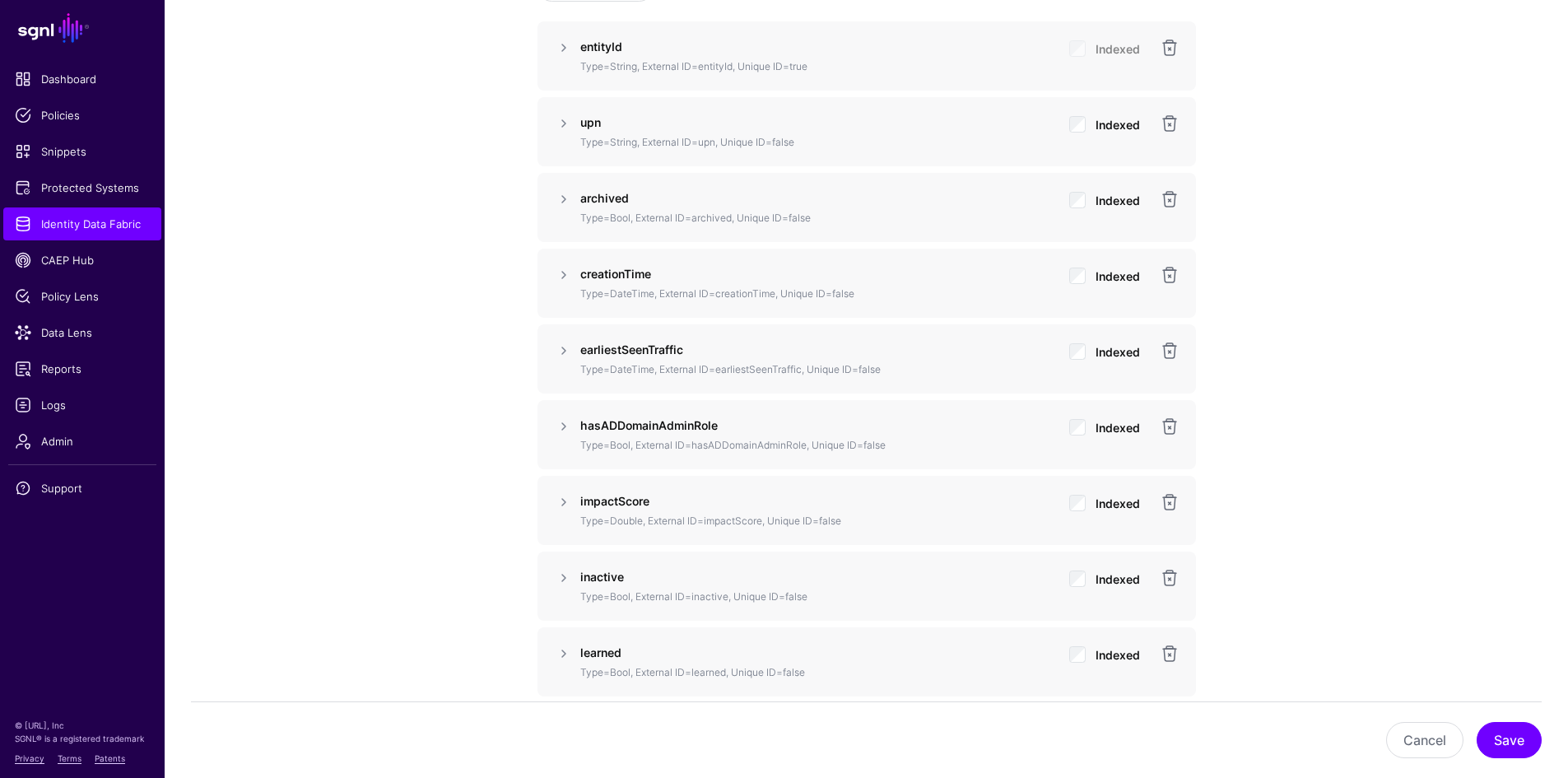
scroll to position [1318, 0]
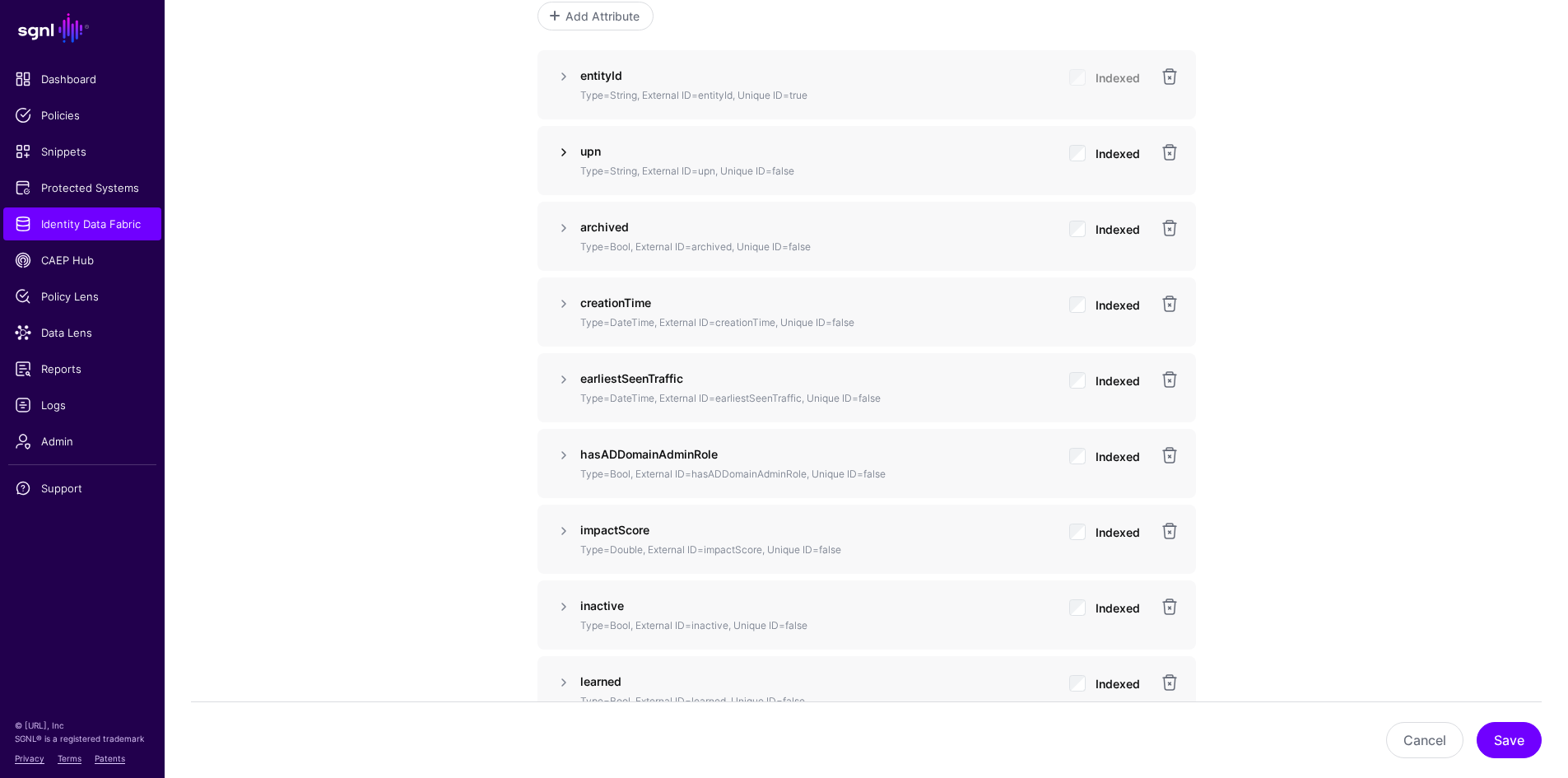
click at [564, 151] on link at bounding box center [564, 152] width 19 height 19
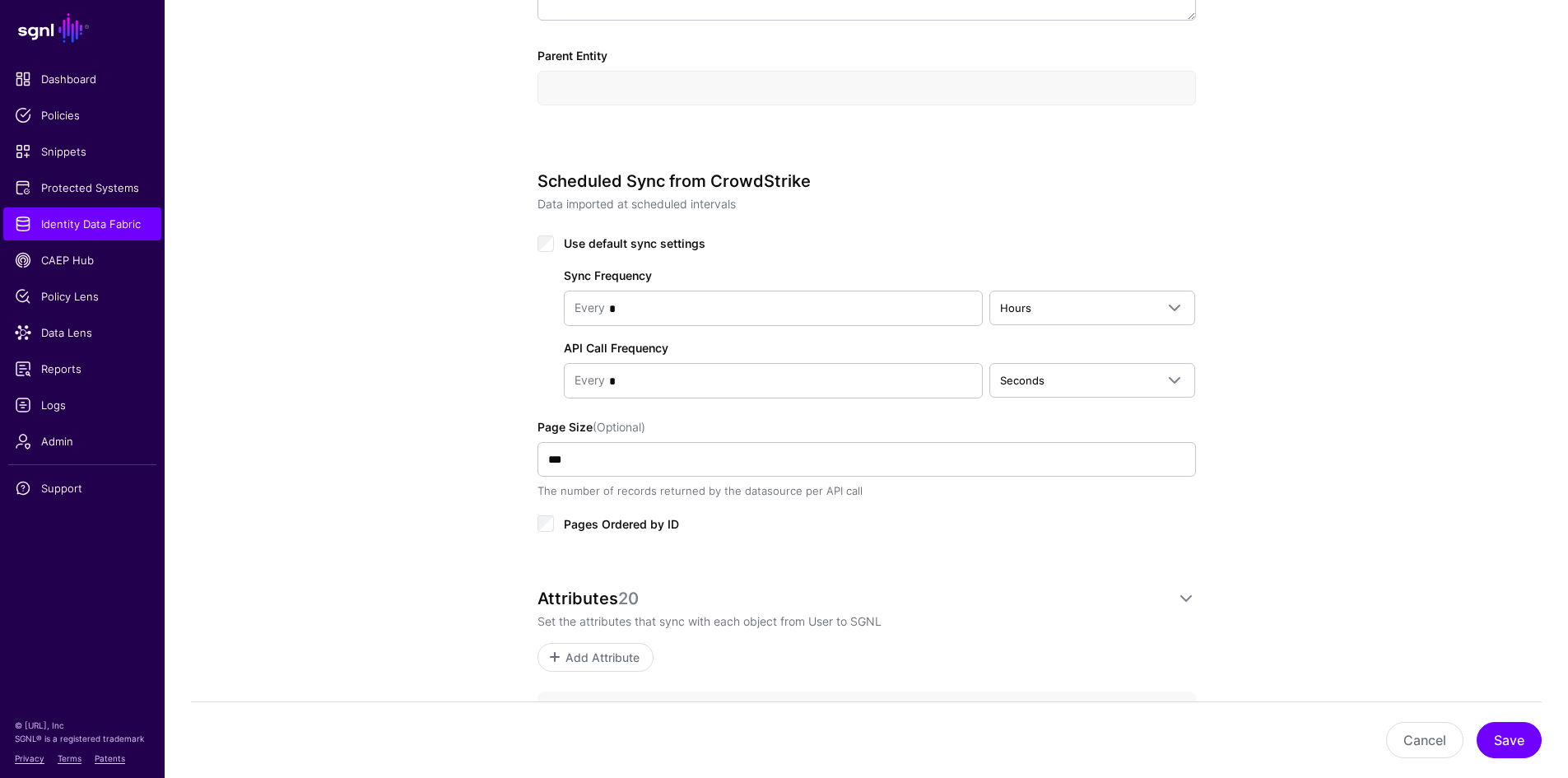
scroll to position [659, 0]
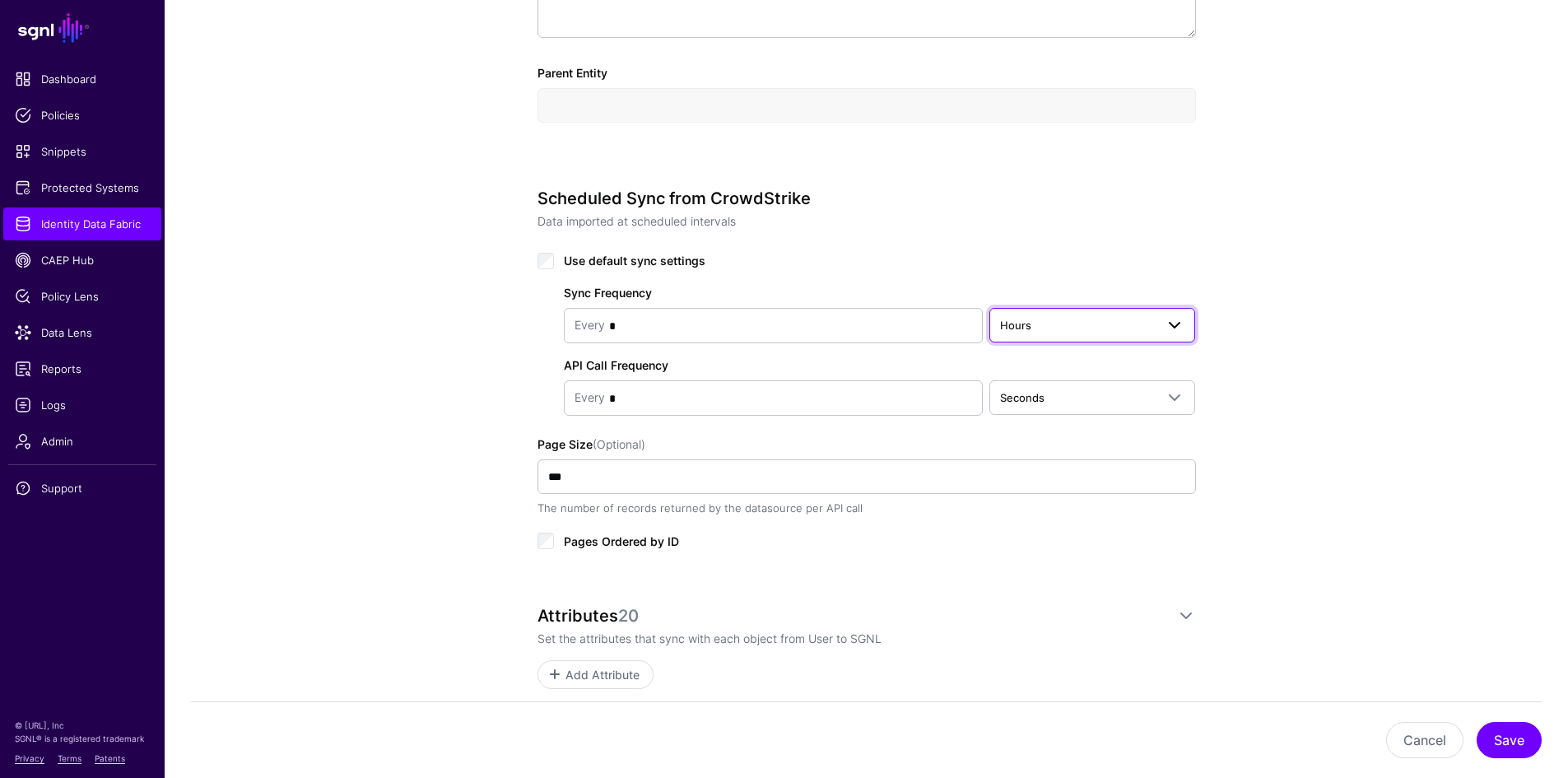
click at [1067, 336] on link "Hours" at bounding box center [1092, 326] width 206 height 35
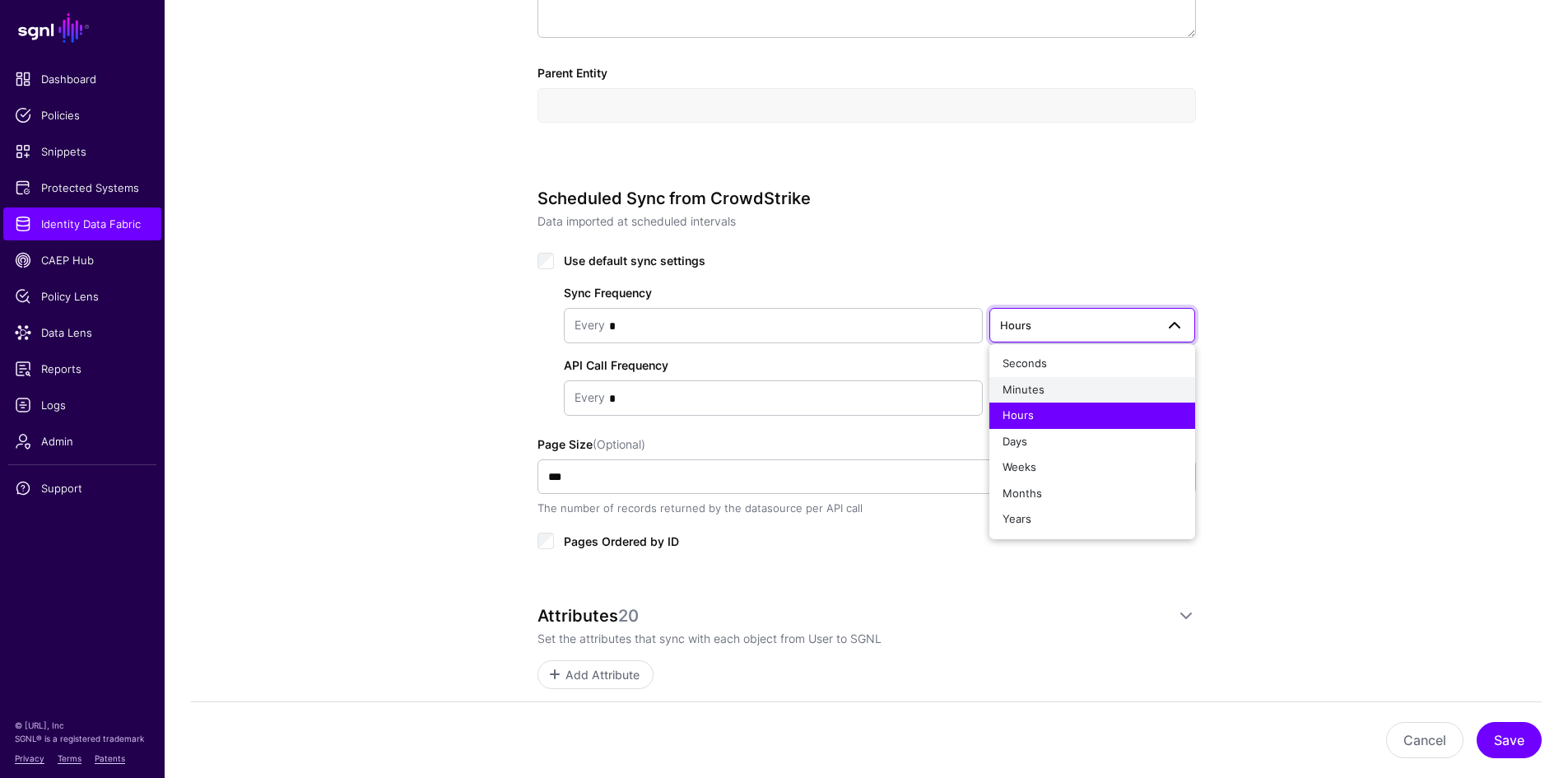
click at [1064, 391] on div "Minutes" at bounding box center [1092, 389] width 180 height 16
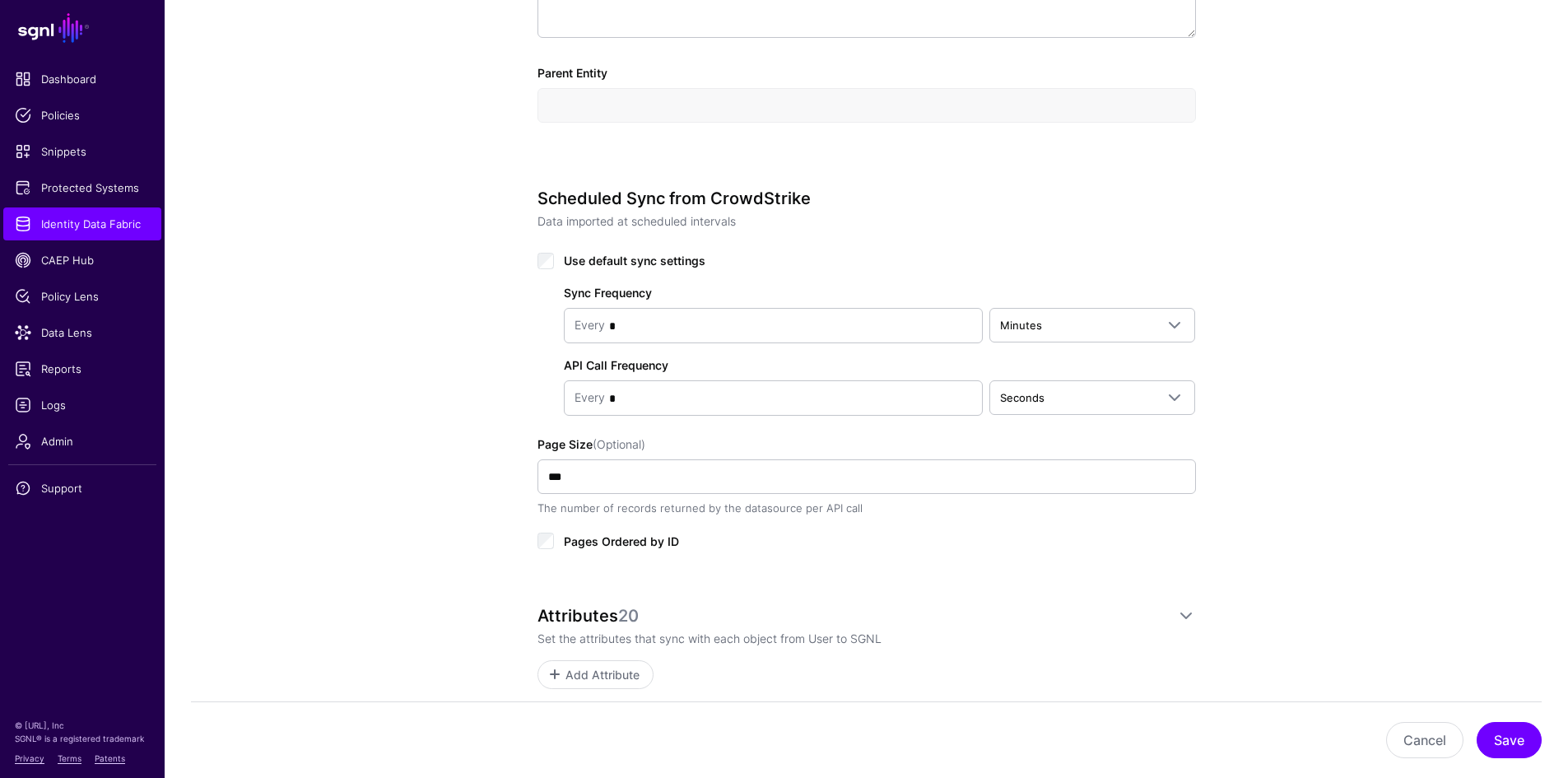
click at [1496, 736] on button "Save" at bounding box center [1509, 739] width 65 height 36
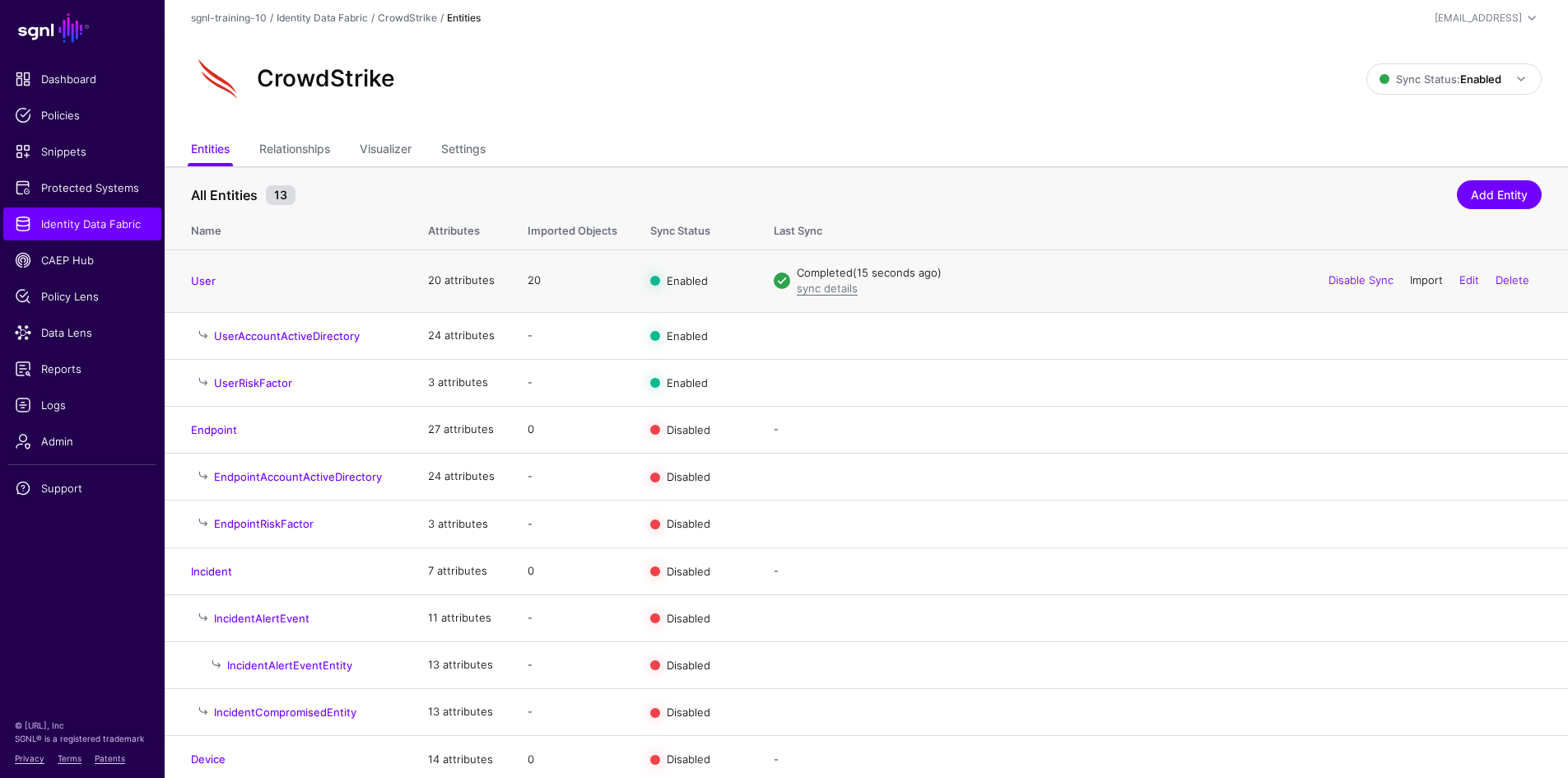
click at [1420, 277] on link "Import" at bounding box center [1427, 280] width 33 height 14
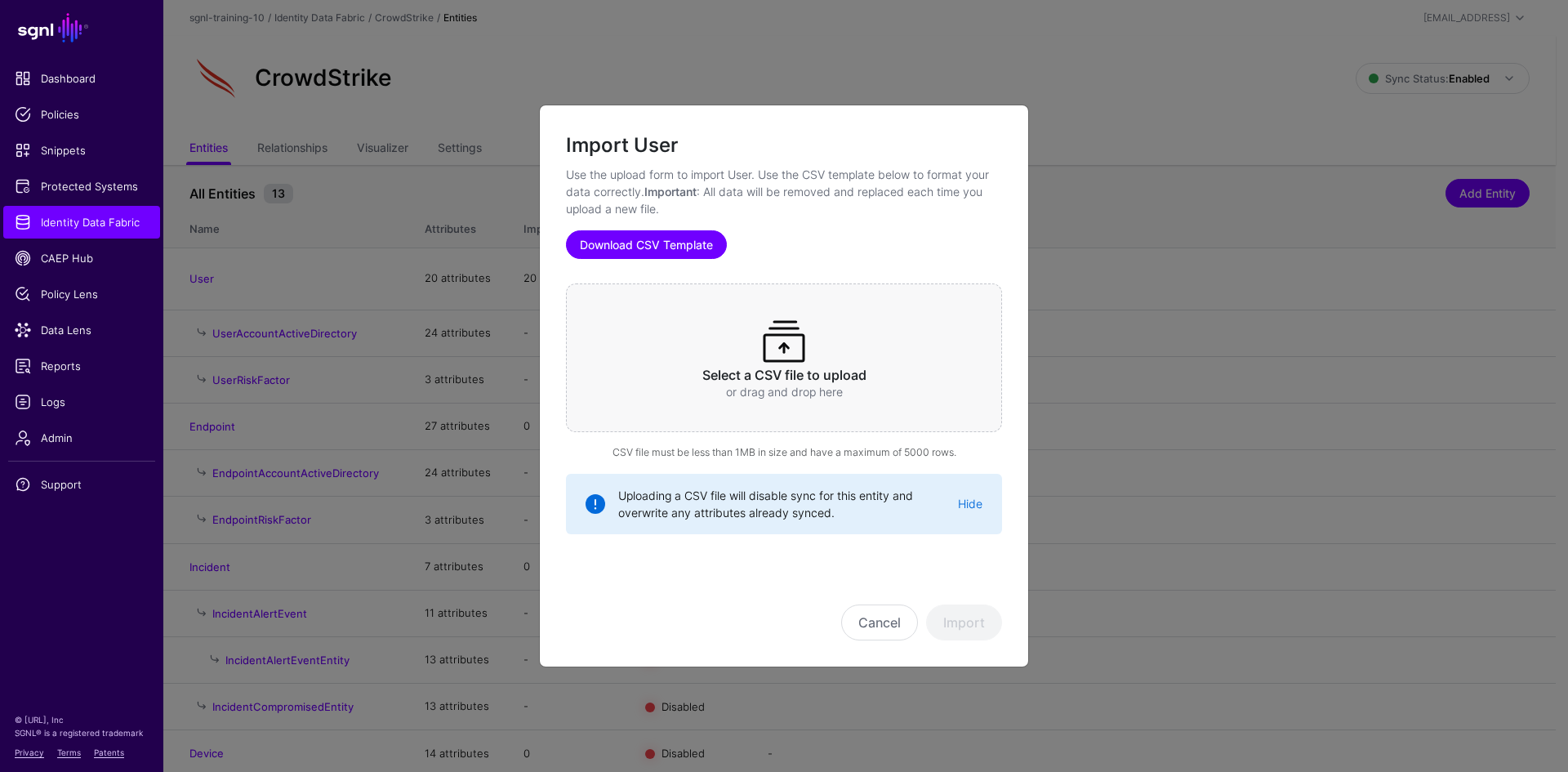
click at [671, 253] on link "Download CSV Template" at bounding box center [646, 245] width 160 height 29
click at [860, 629] on button "Cancel" at bounding box center [879, 622] width 77 height 36
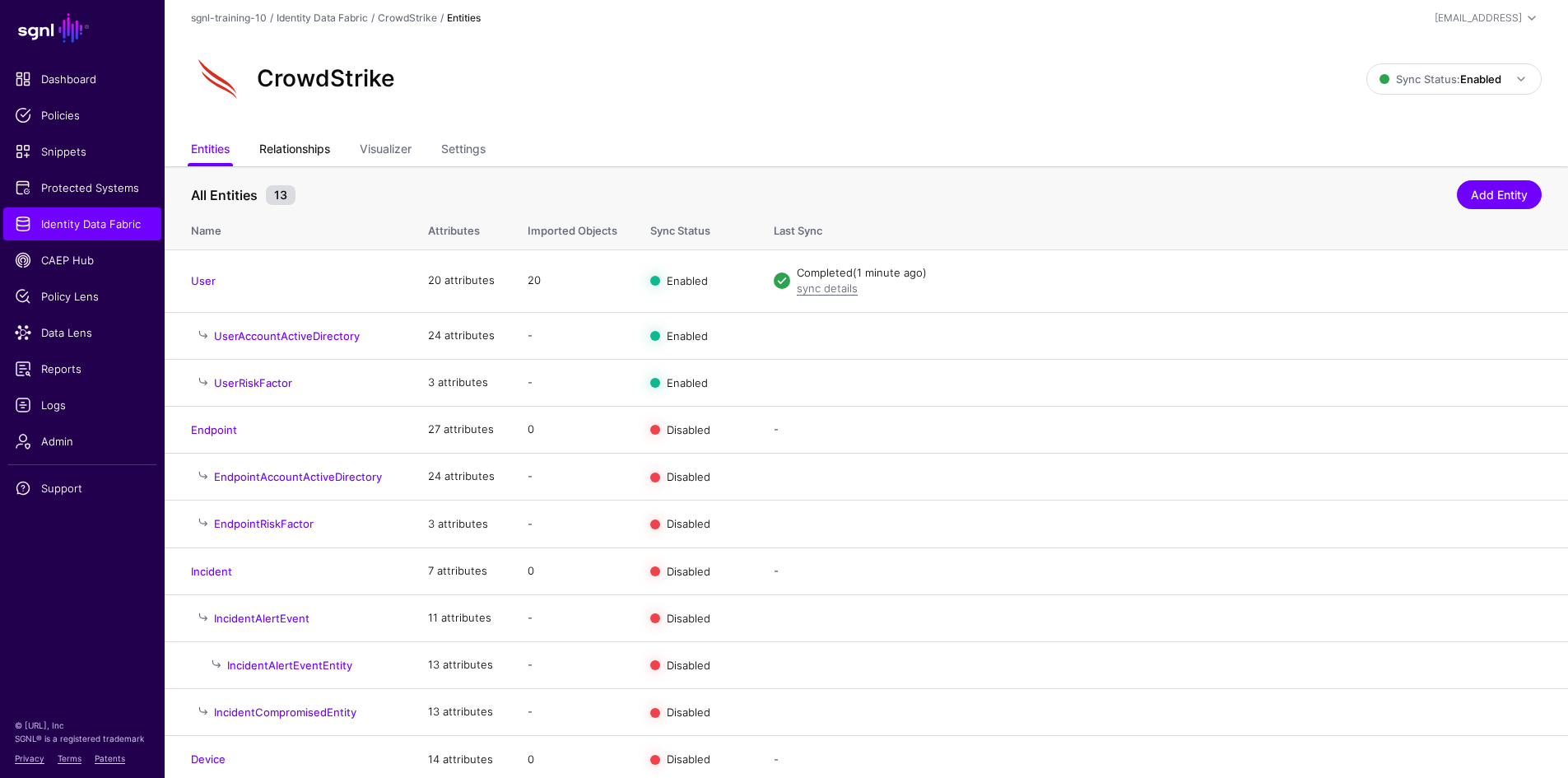
click at [305, 143] on link "Relationships" at bounding box center [294, 150] width 71 height 31
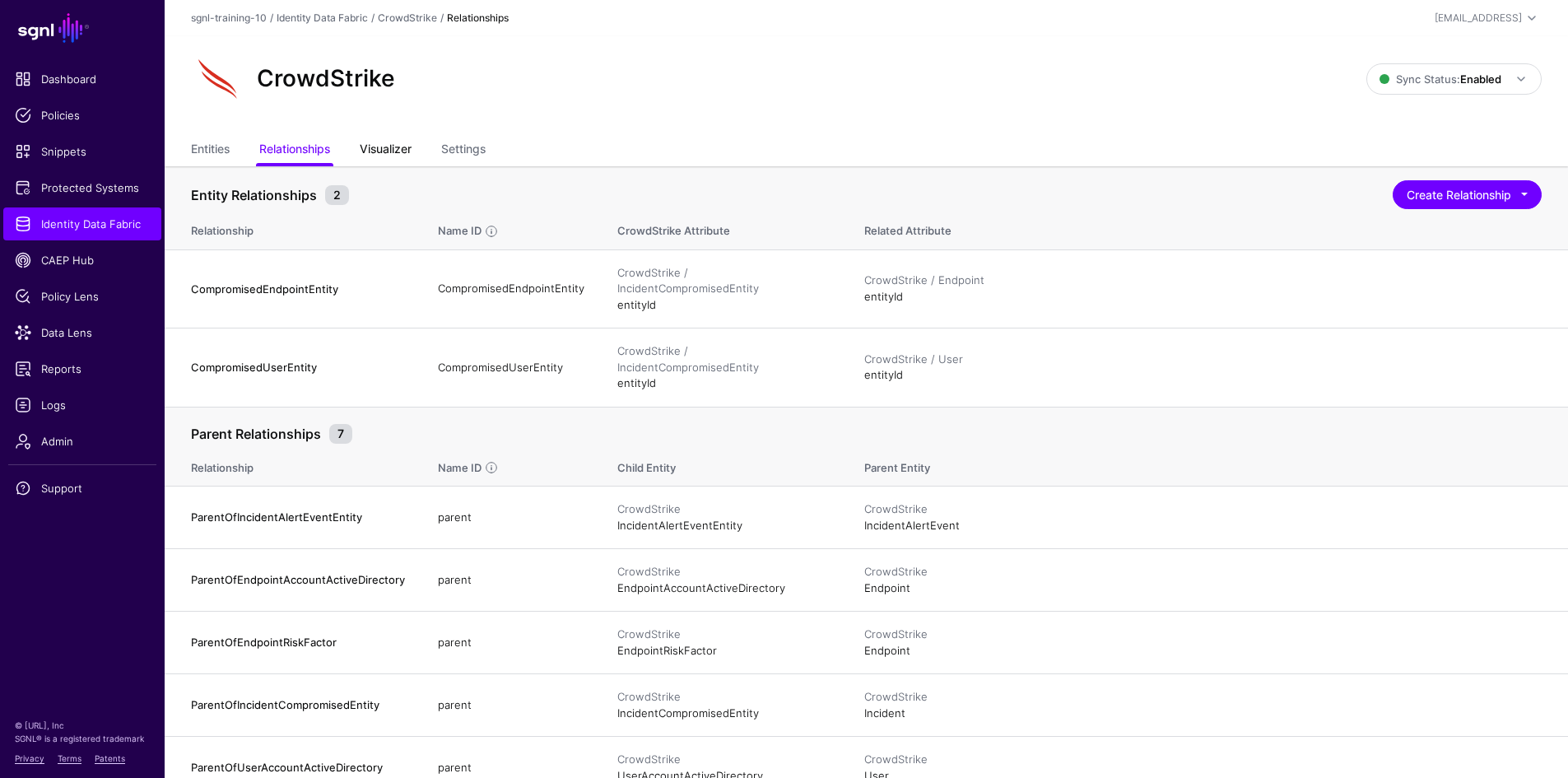
click at [386, 146] on link "Visualizer" at bounding box center [385, 150] width 52 height 31
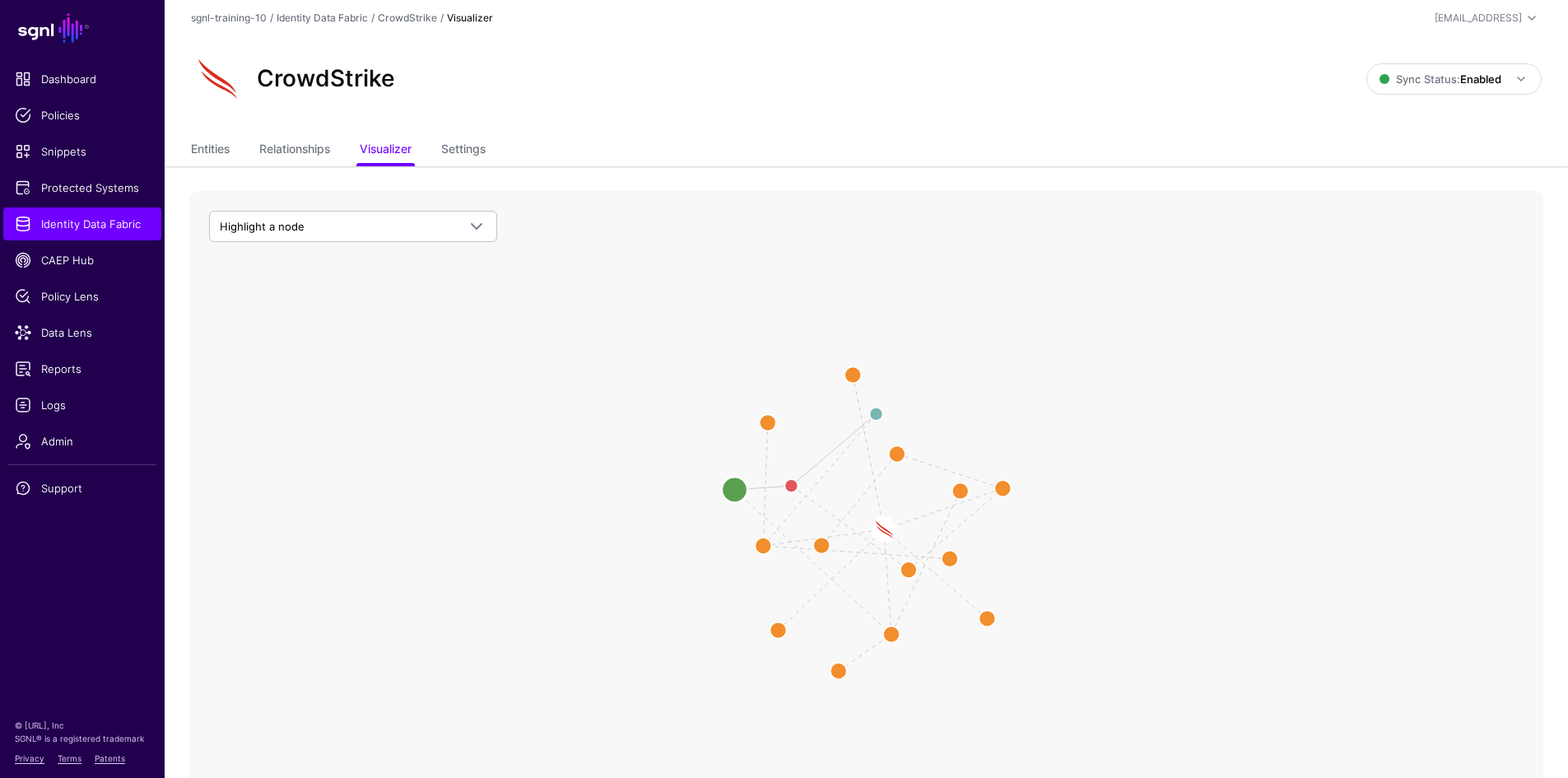
click at [734, 483] on circle at bounding box center [734, 489] width 26 height 26
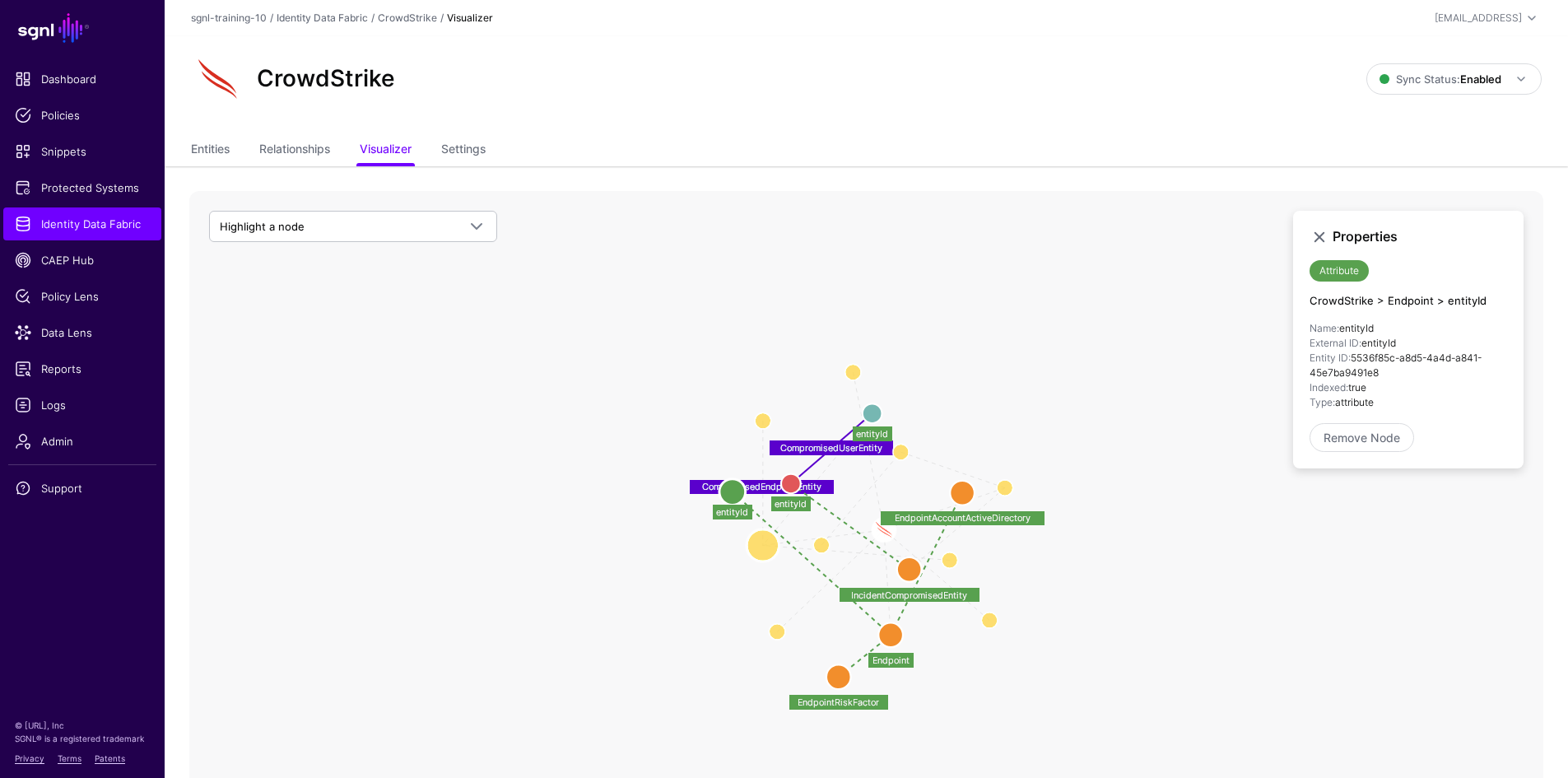
click at [763, 544] on circle at bounding box center [763, 545] width 33 height 33
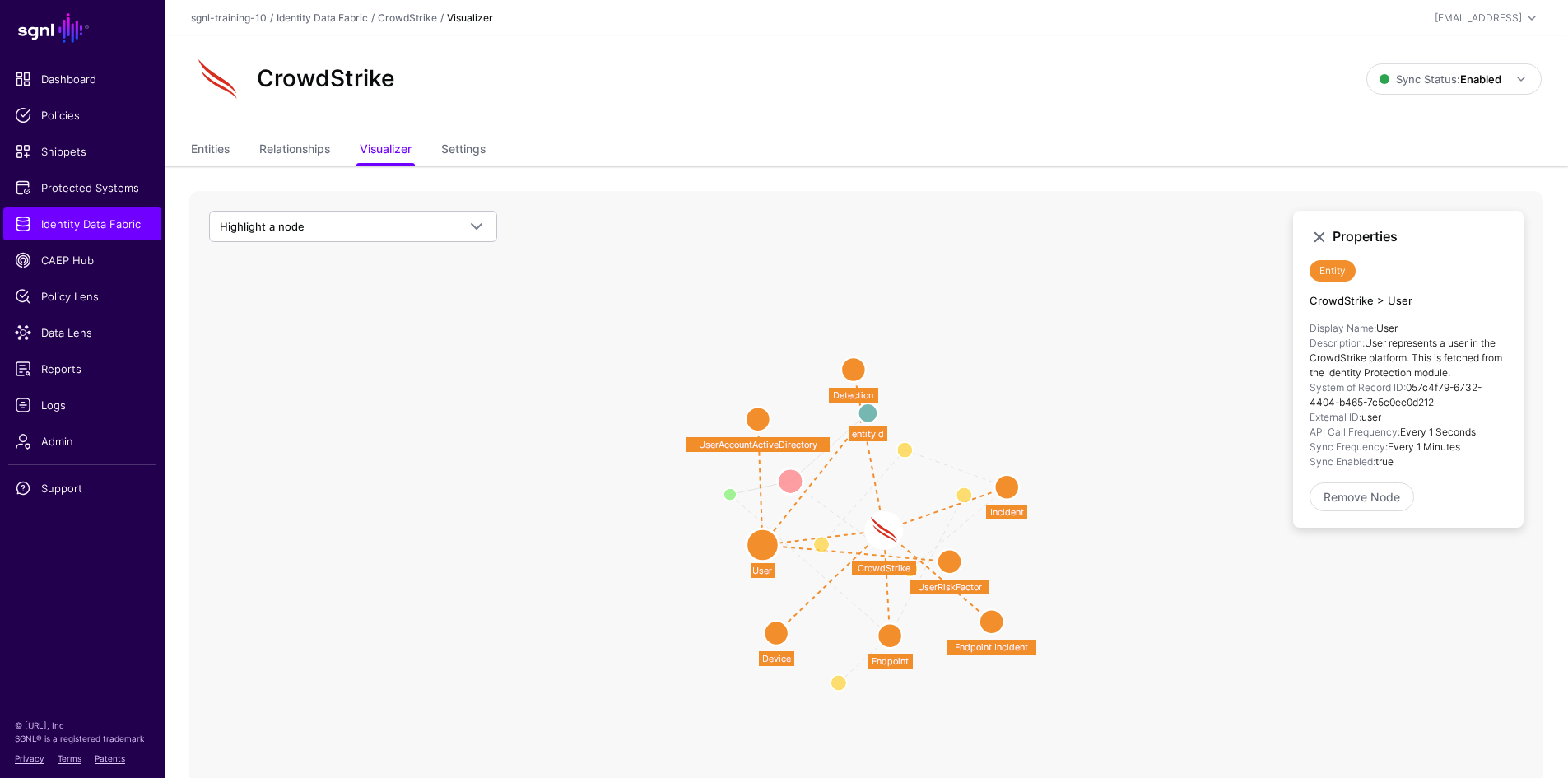
click at [794, 479] on circle at bounding box center [789, 482] width 26 height 26
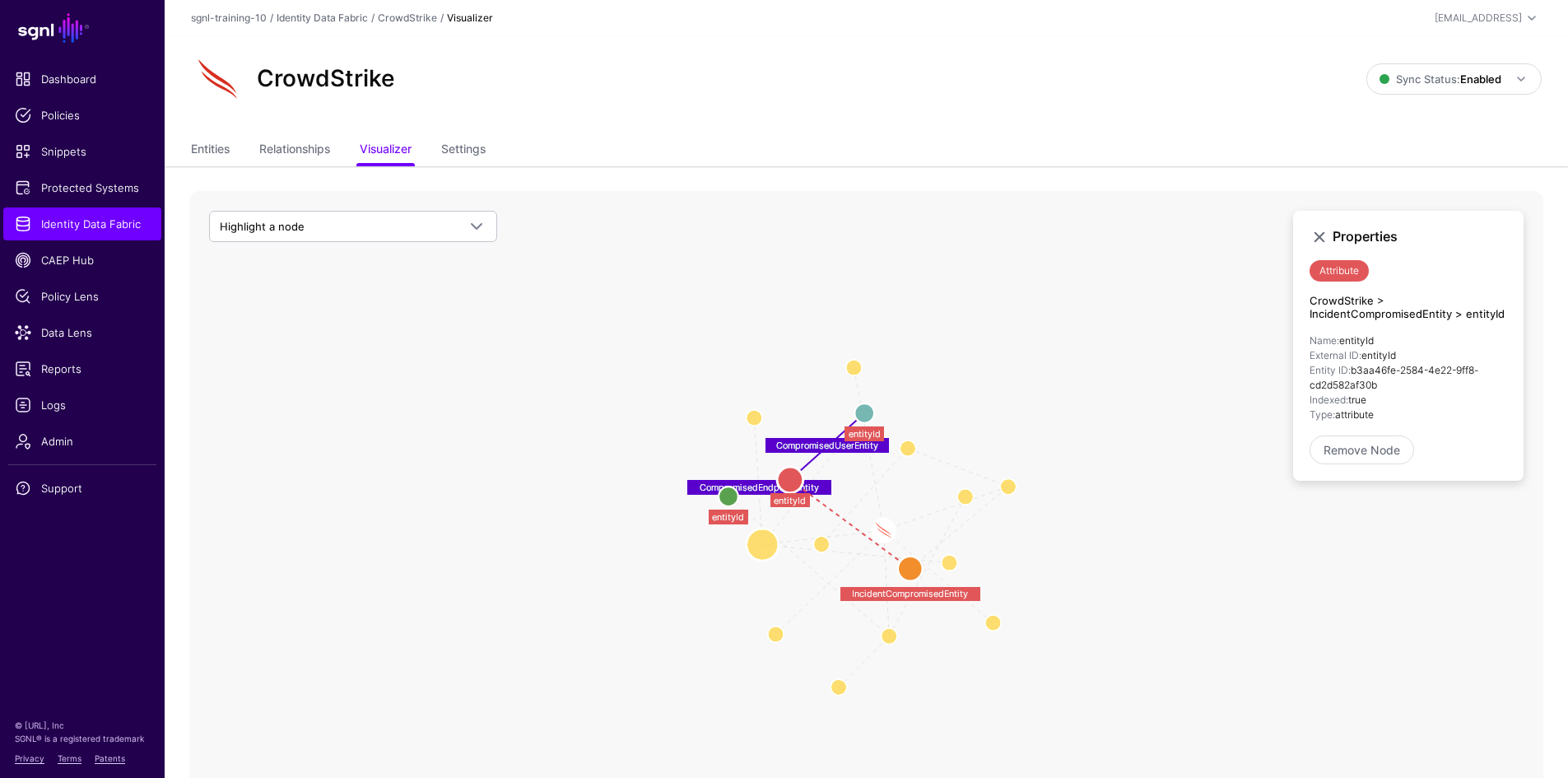
click at [761, 545] on circle at bounding box center [763, 545] width 33 height 33
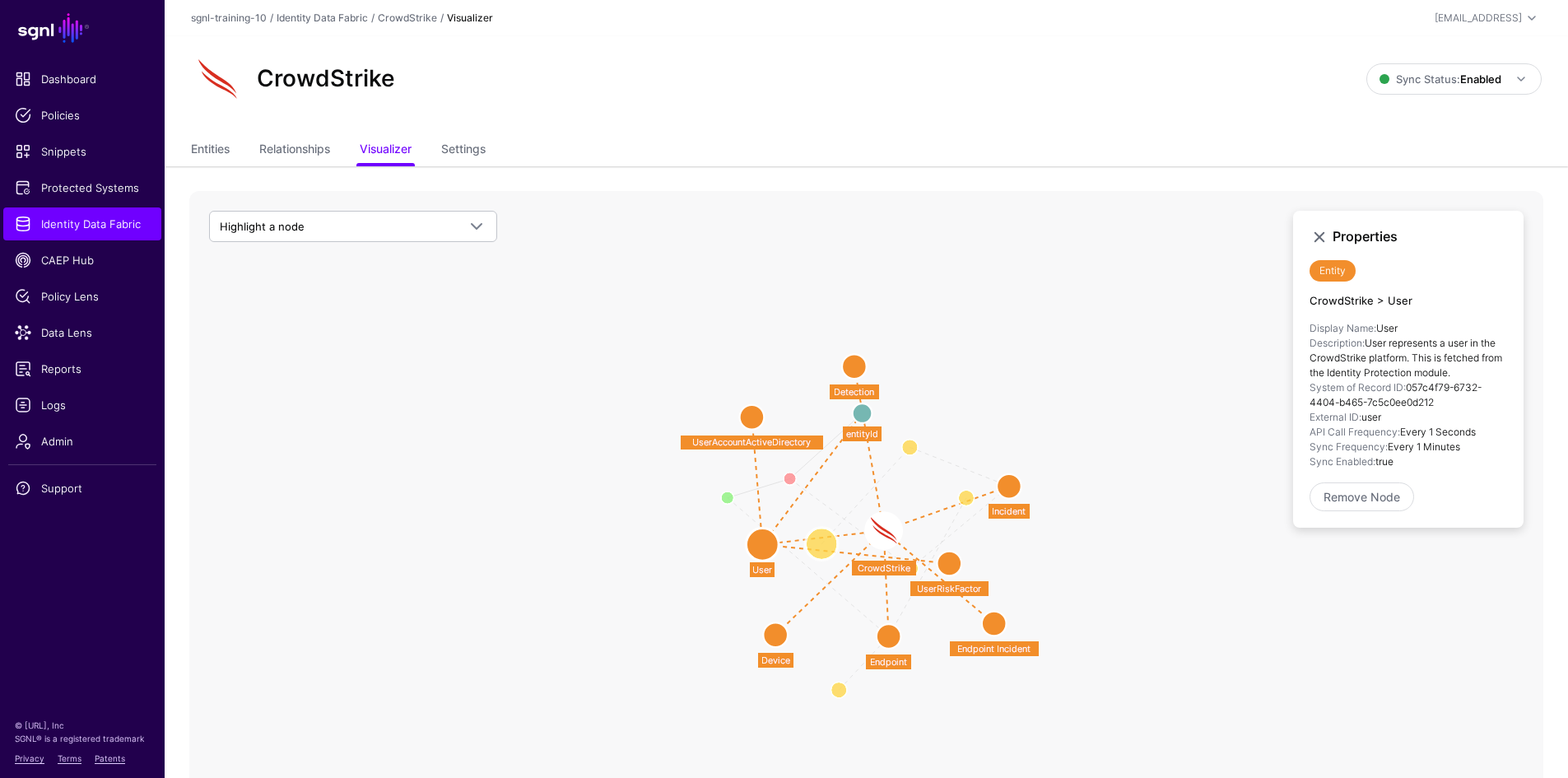
click at [825, 539] on circle at bounding box center [821, 545] width 33 height 33
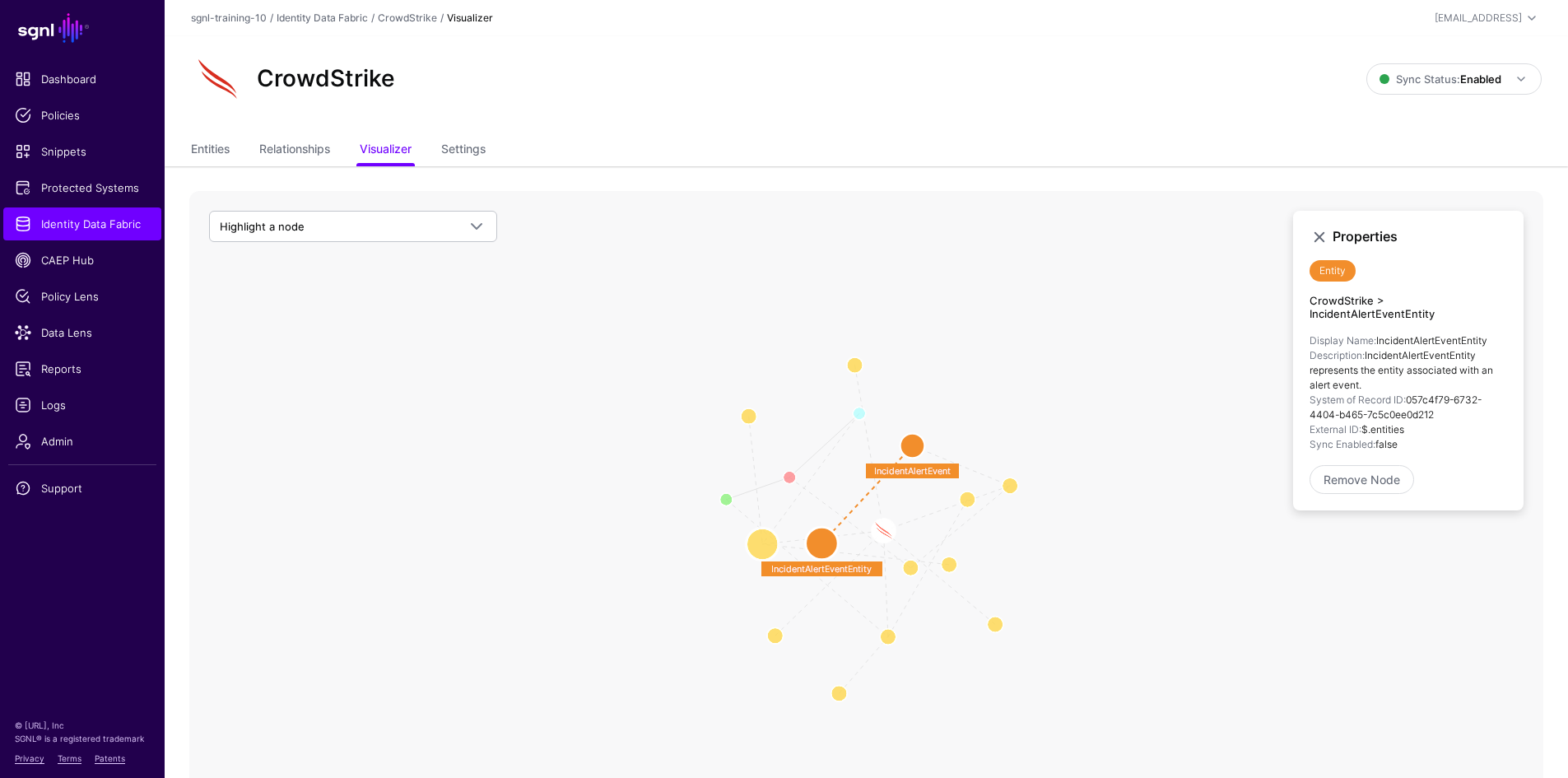
click at [763, 542] on circle at bounding box center [762, 545] width 33 height 33
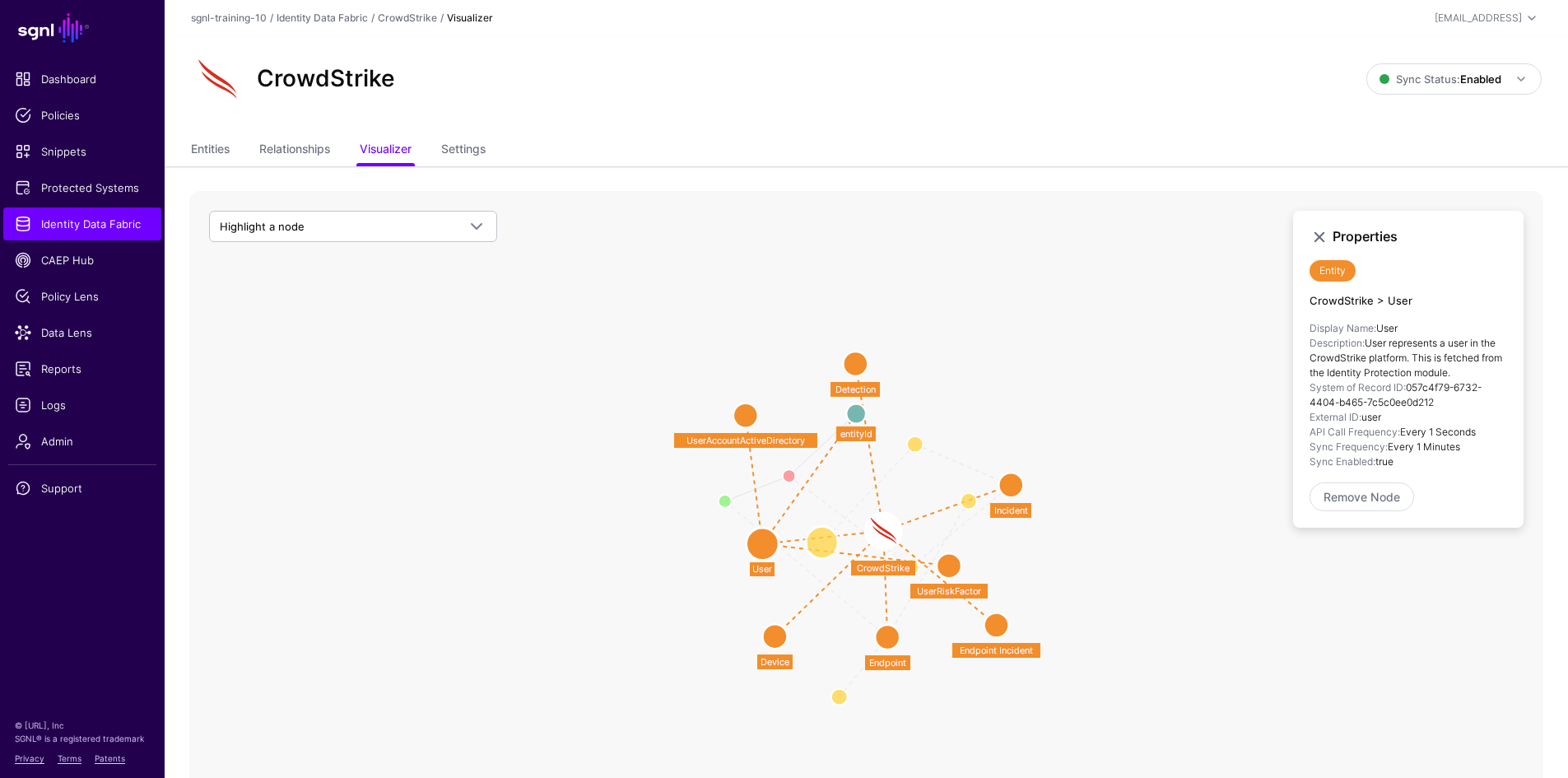
click at [821, 541] on circle at bounding box center [822, 543] width 33 height 33
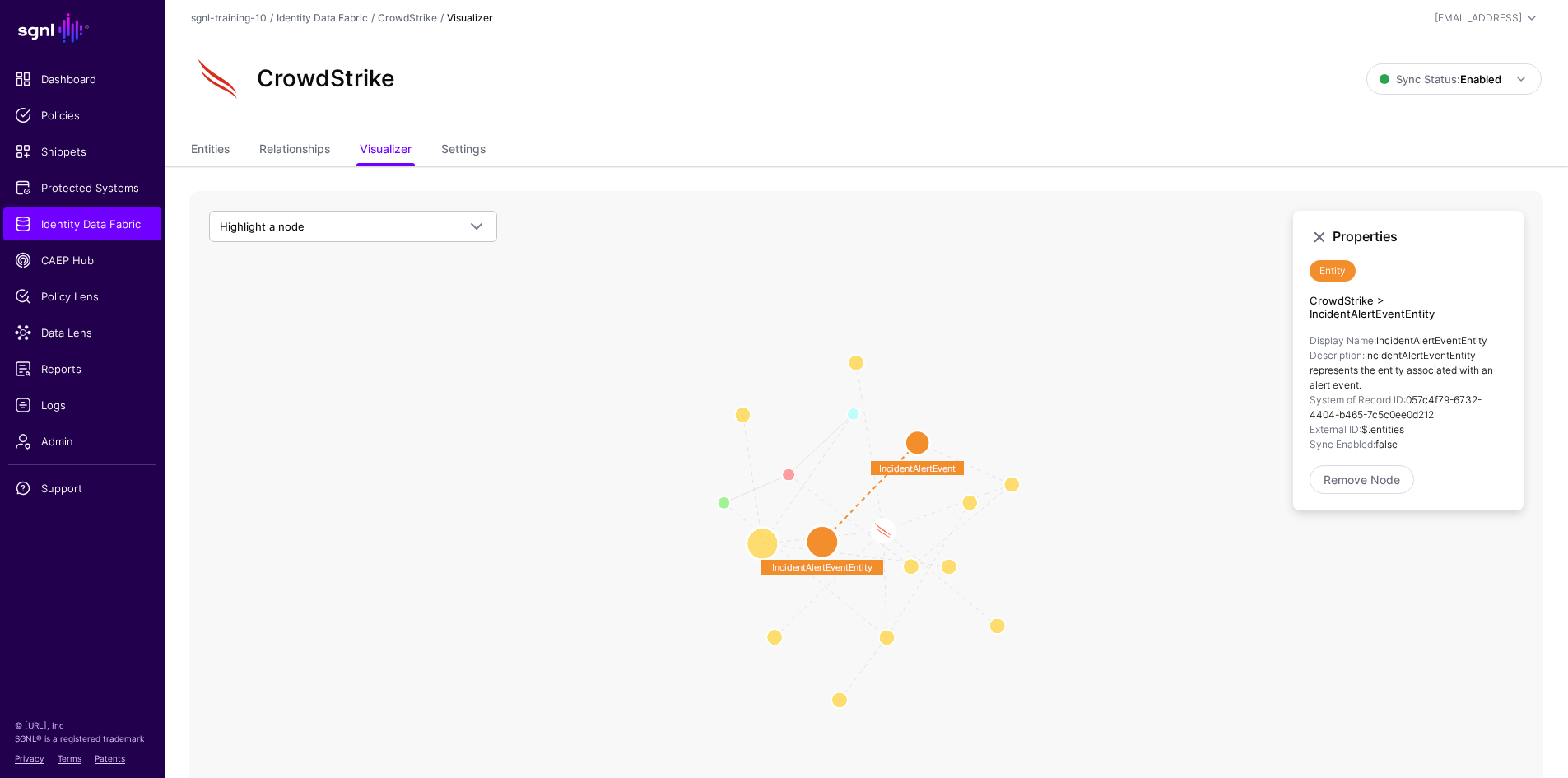
click at [765, 544] on circle at bounding box center [763, 545] width 33 height 33
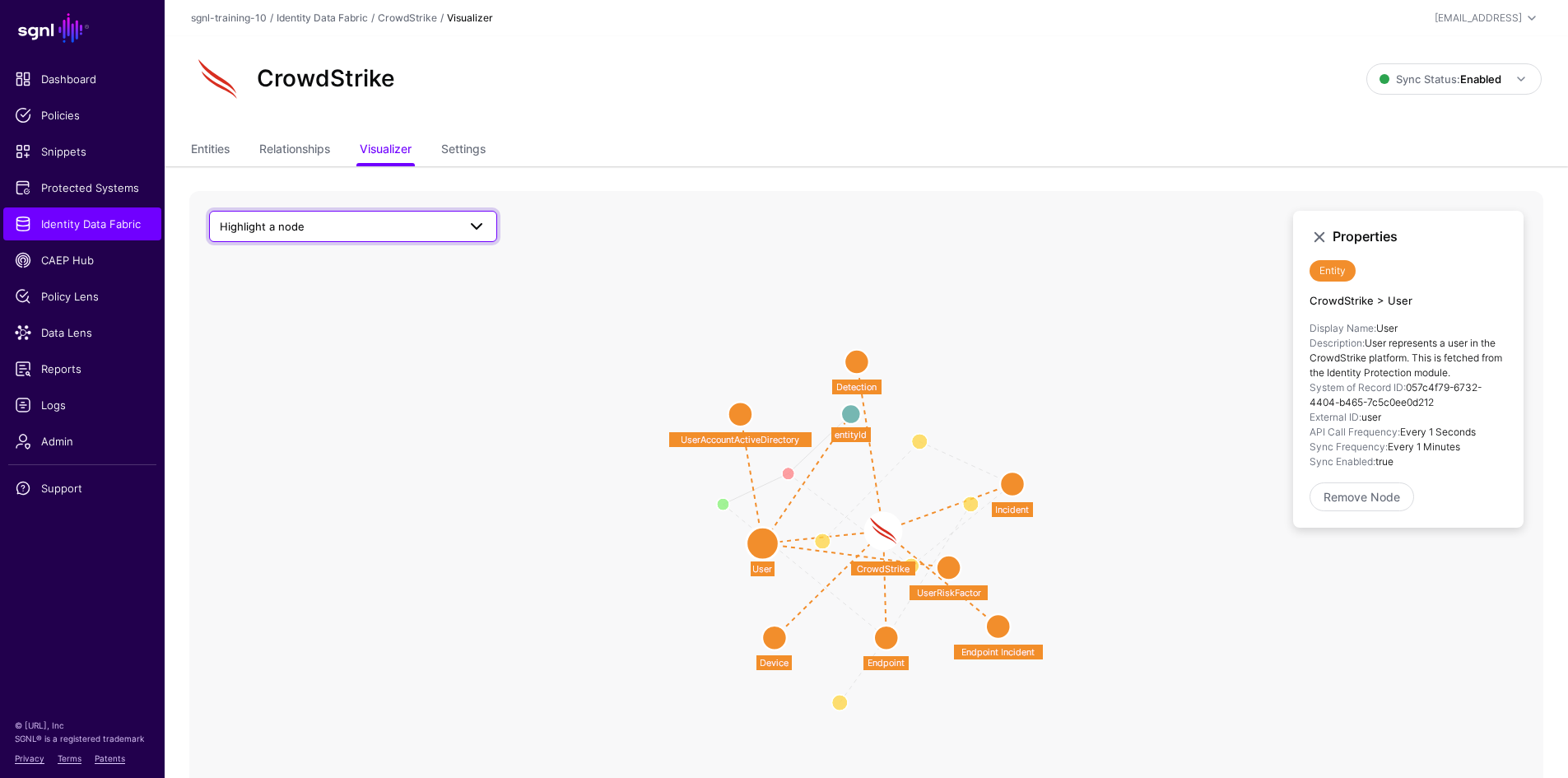
click at [285, 232] on span "Highlight a node" at bounding box center [262, 227] width 85 height 14
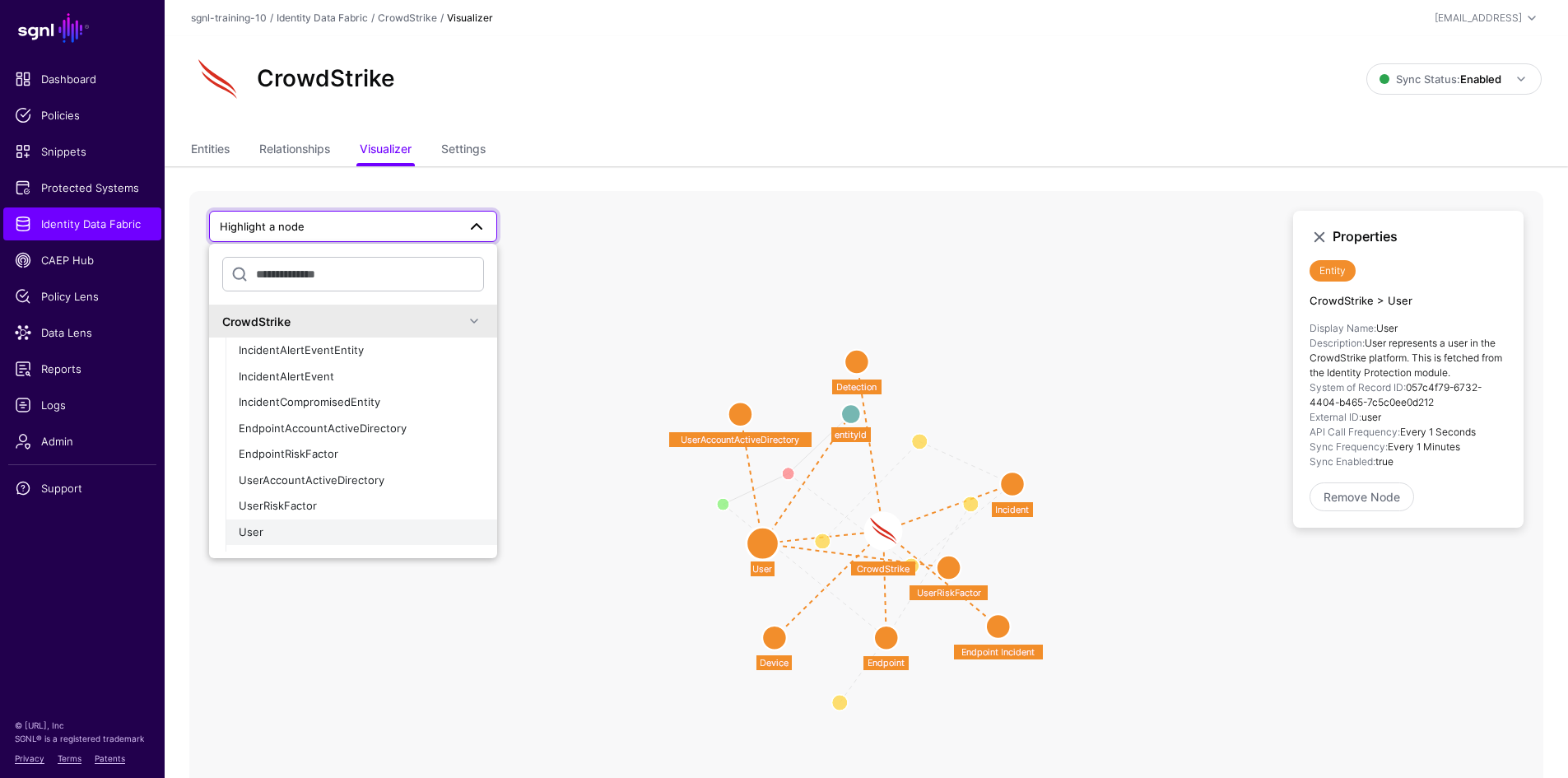
click at [268, 532] on div "User" at bounding box center [360, 532] width 245 height 16
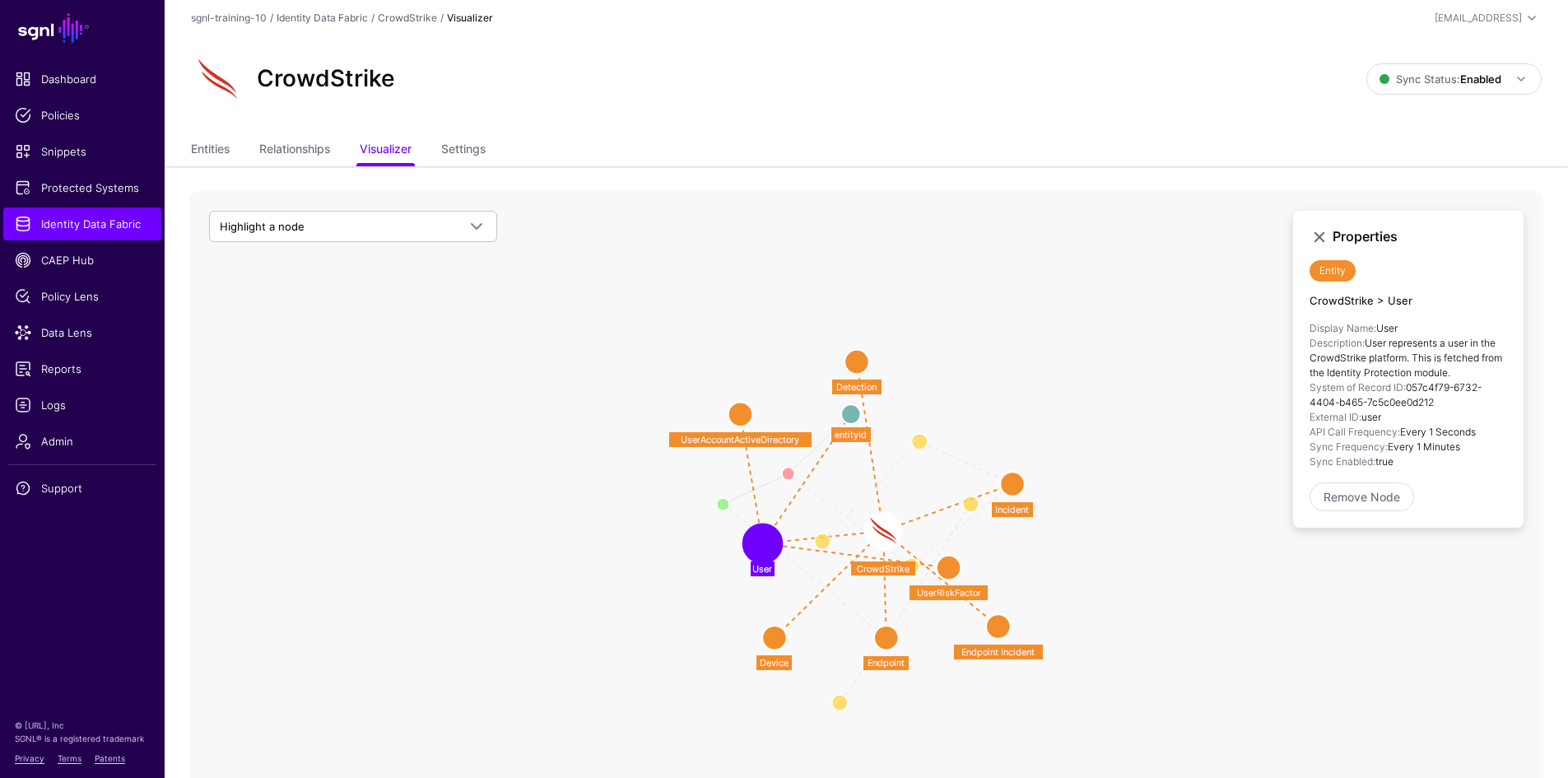
click at [375, 243] on icon "CompromisedEndpointEntity CompromisedUserEntity IncidentAlertEventEntity Incide…" at bounding box center [866, 520] width 1354 height 659
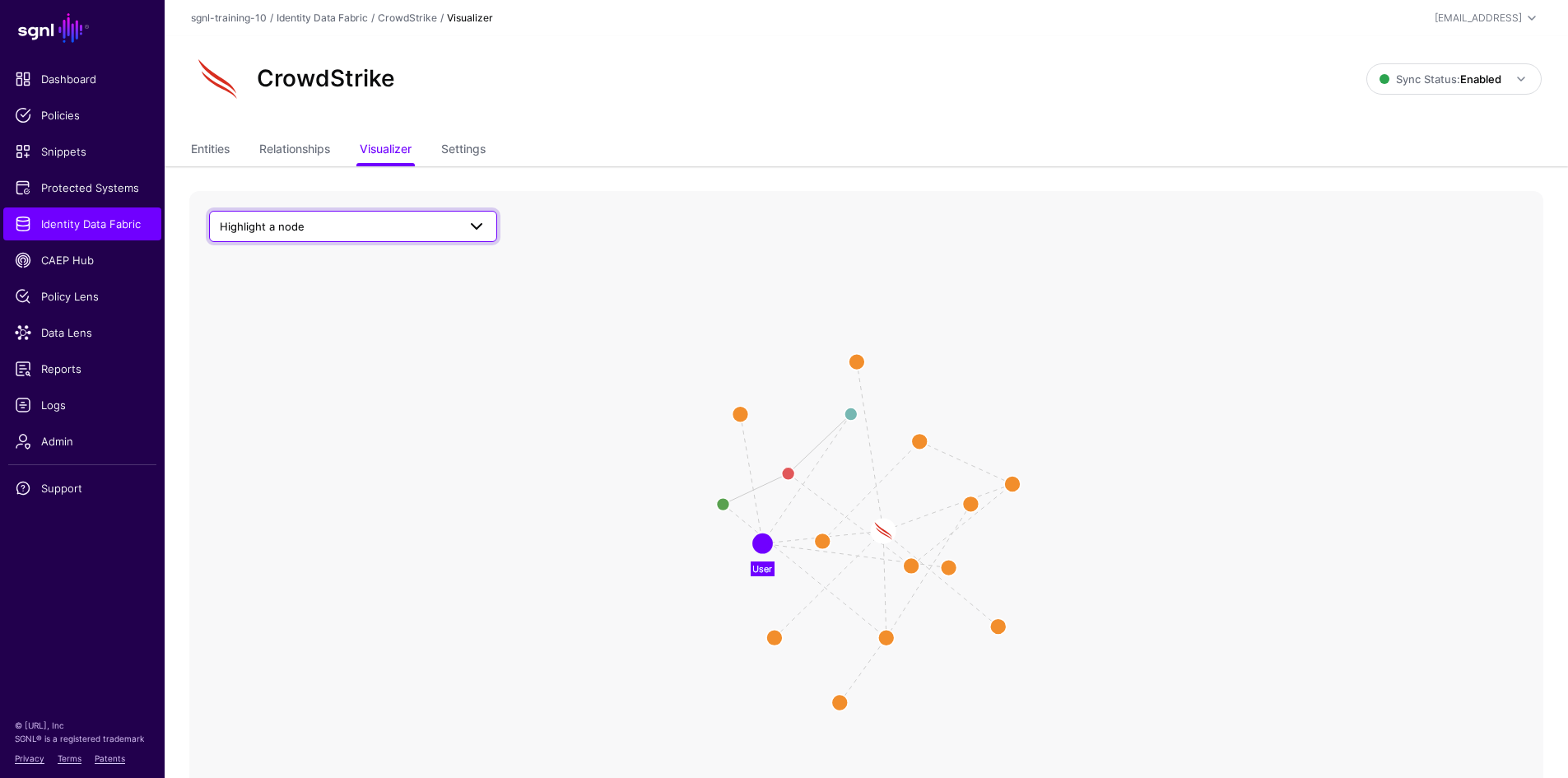
click at [375, 232] on span "Highlight a node" at bounding box center [338, 226] width 237 height 18
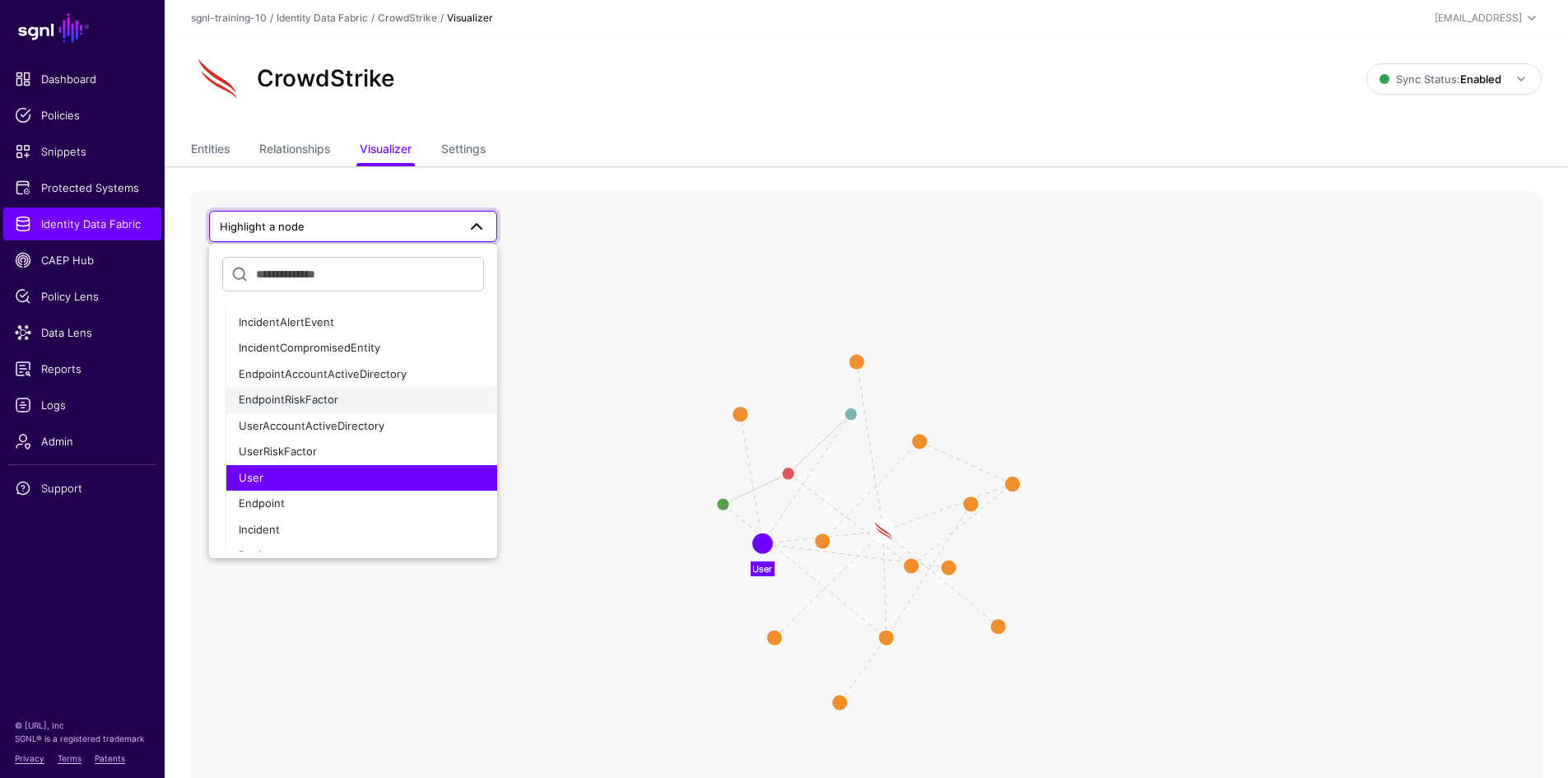
scroll to position [123, 0]
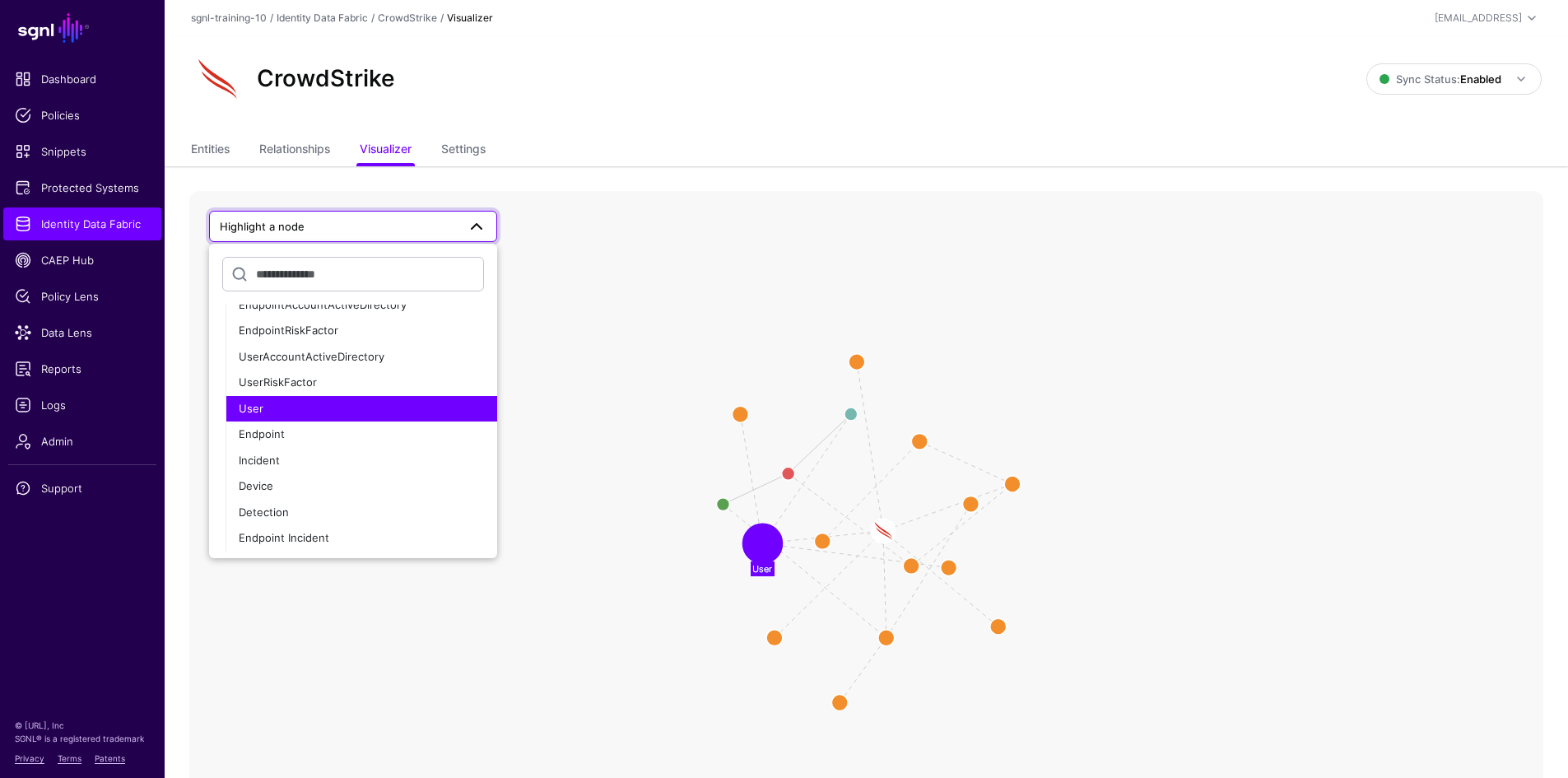
click at [768, 546] on circle at bounding box center [763, 544] width 33 height 33
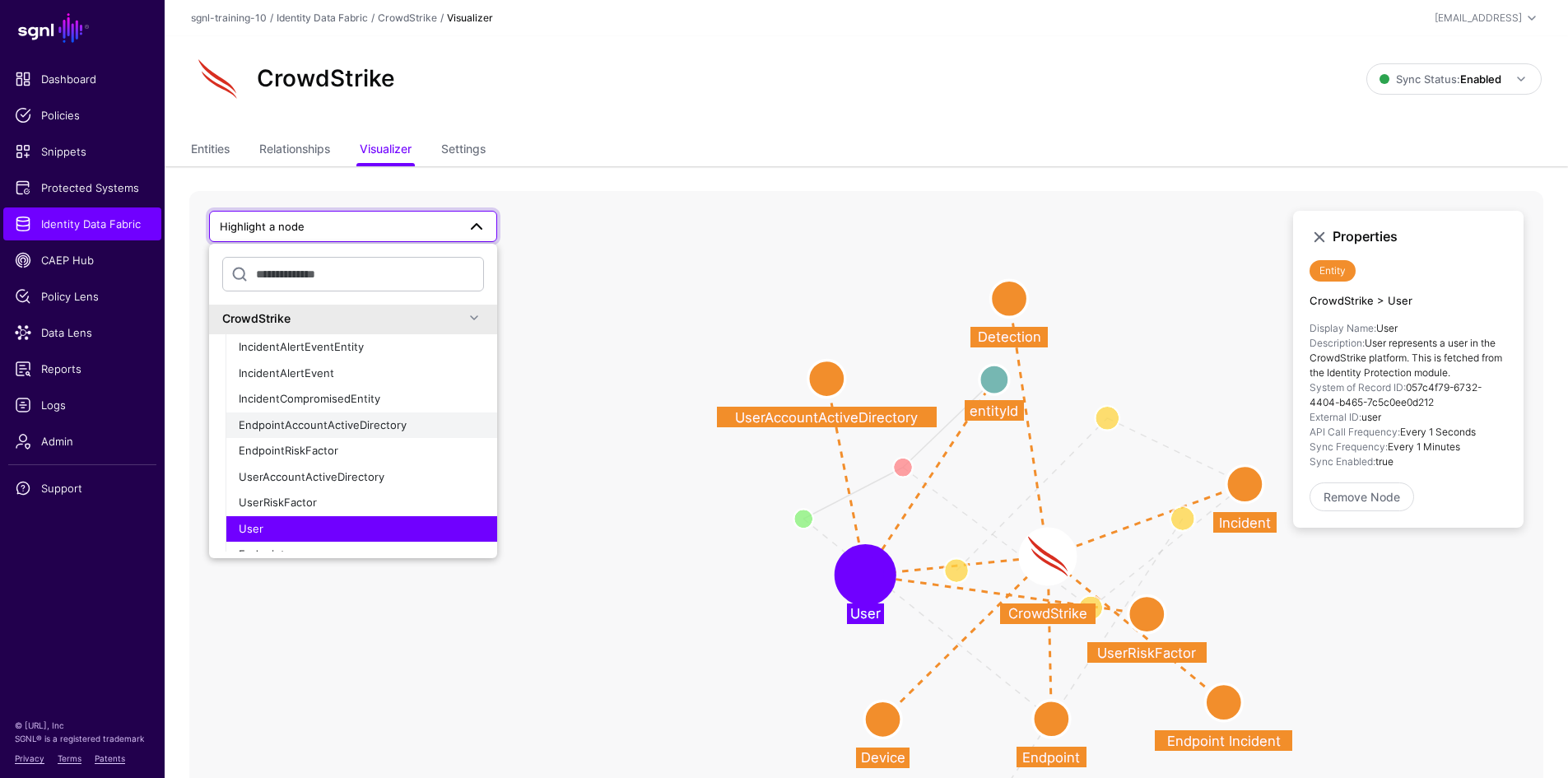
scroll to position [0, 0]
click at [455, 154] on link "Settings" at bounding box center [464, 150] width 45 height 31
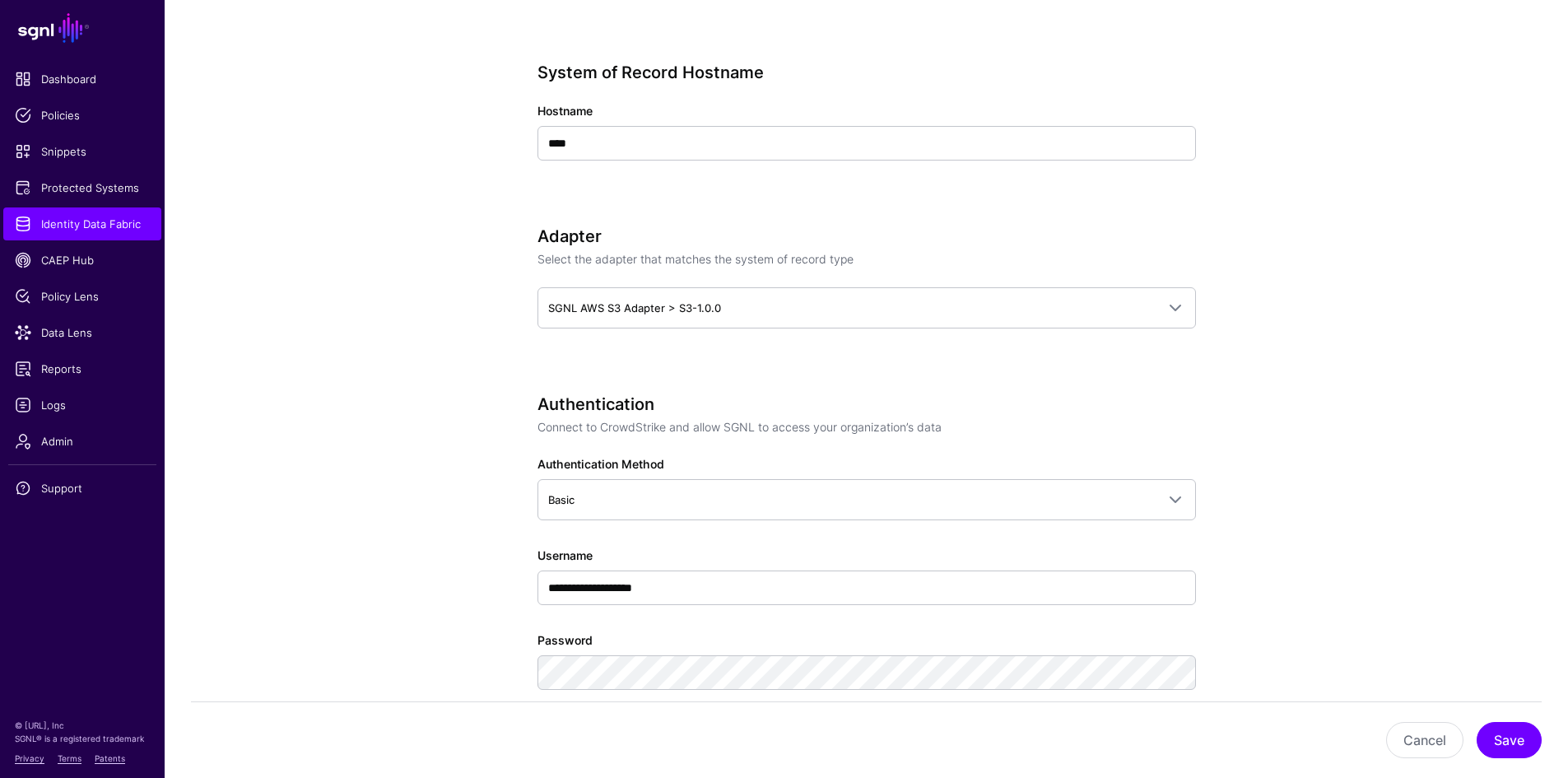
scroll to position [562, 0]
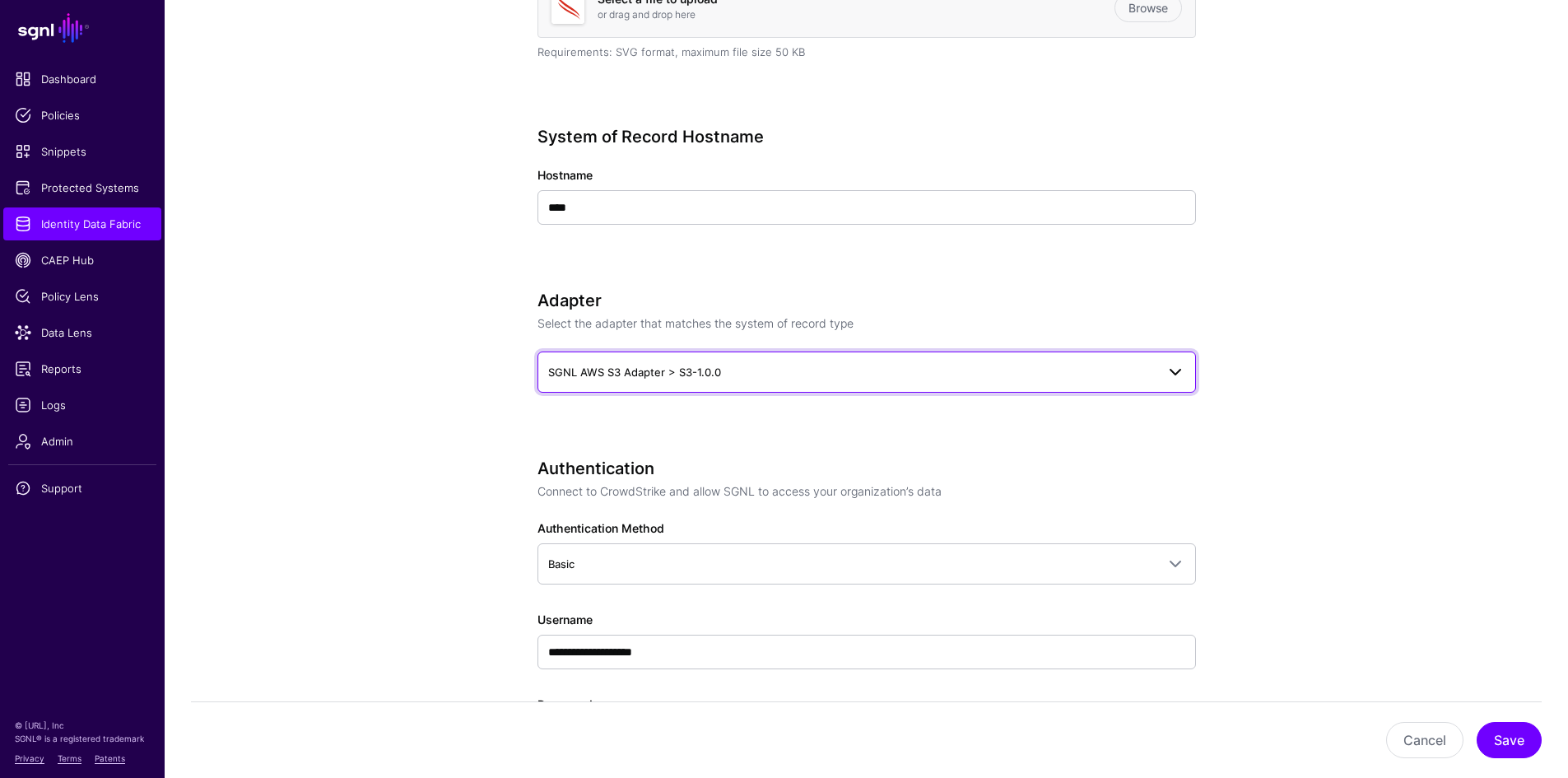
click at [1111, 378] on span "SGNL AWS S3 Adapter > S3-1.0.0" at bounding box center [851, 372] width 607 height 18
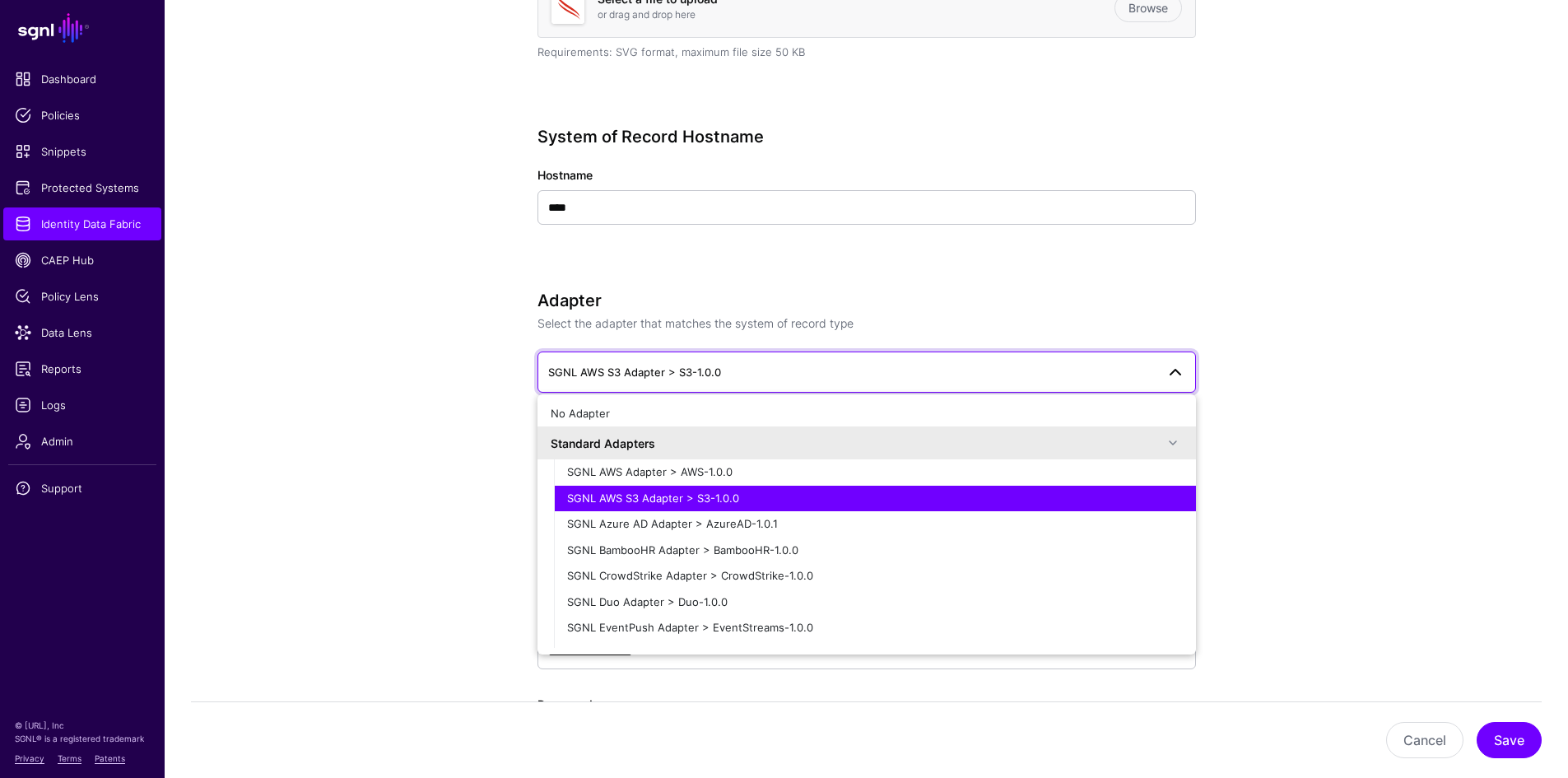
click at [1278, 365] on app-datasources-details-form "**********" at bounding box center [866, 727] width 1403 height 2247
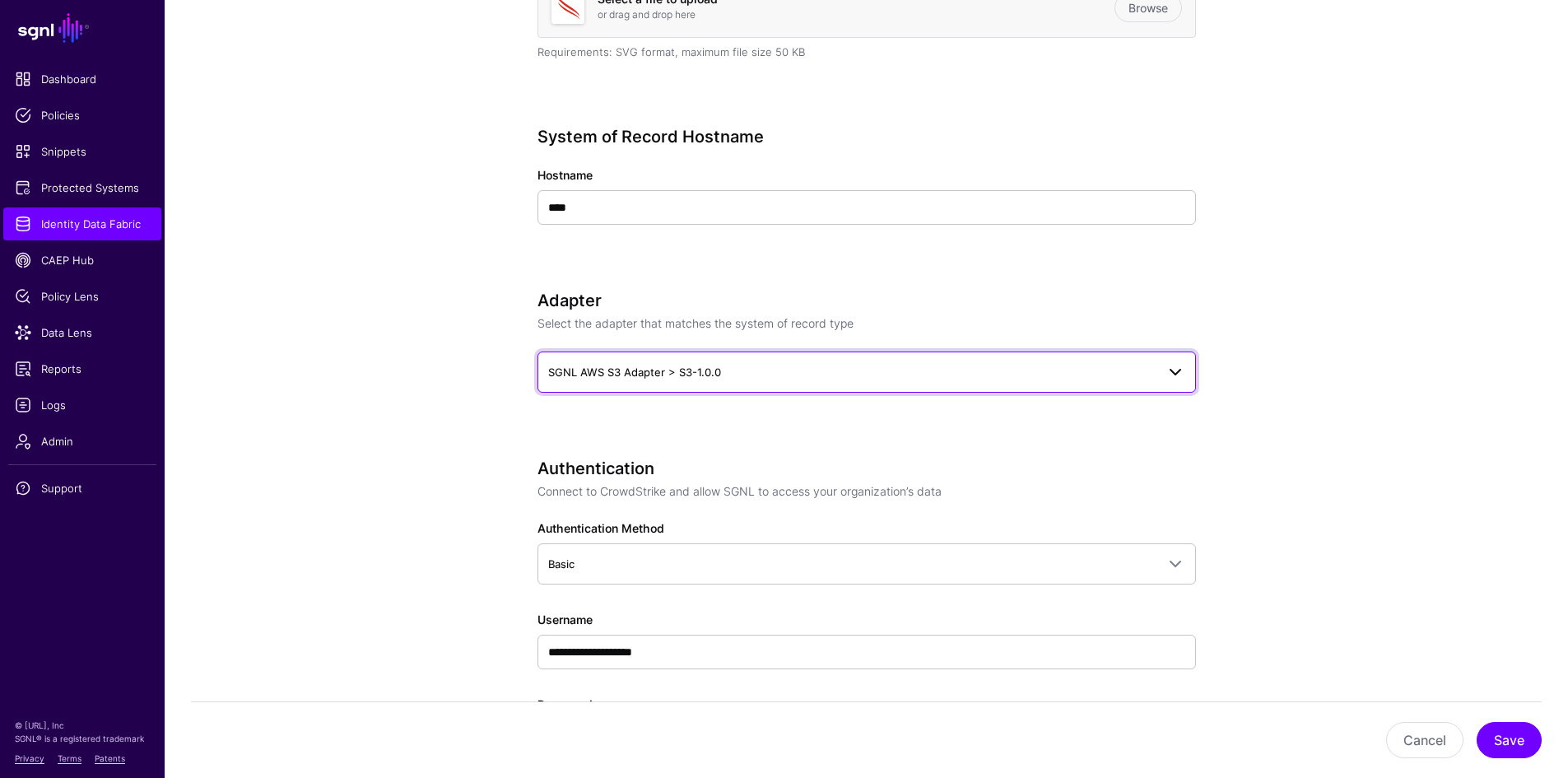
click at [759, 376] on span "SGNL AWS S3 Adapter > S3-1.0.0" at bounding box center [851, 372] width 607 height 18
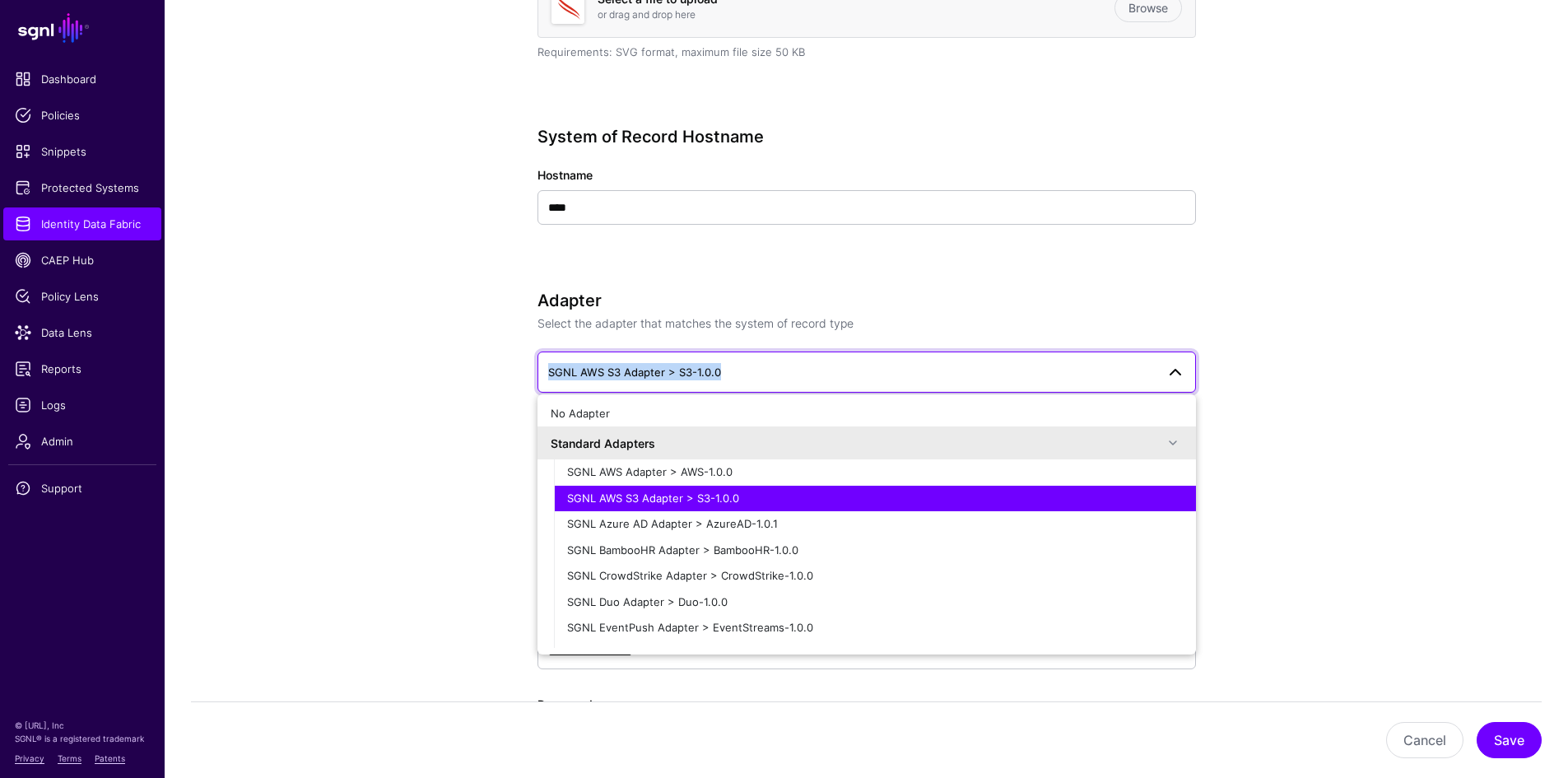
drag, startPoint x: 759, startPoint y: 377, endPoint x: 538, endPoint y: 379, distance: 221.0
click at [538, 379] on link "SGNL AWS S3 Adapter > S3-1.0.0" at bounding box center [867, 372] width 659 height 41
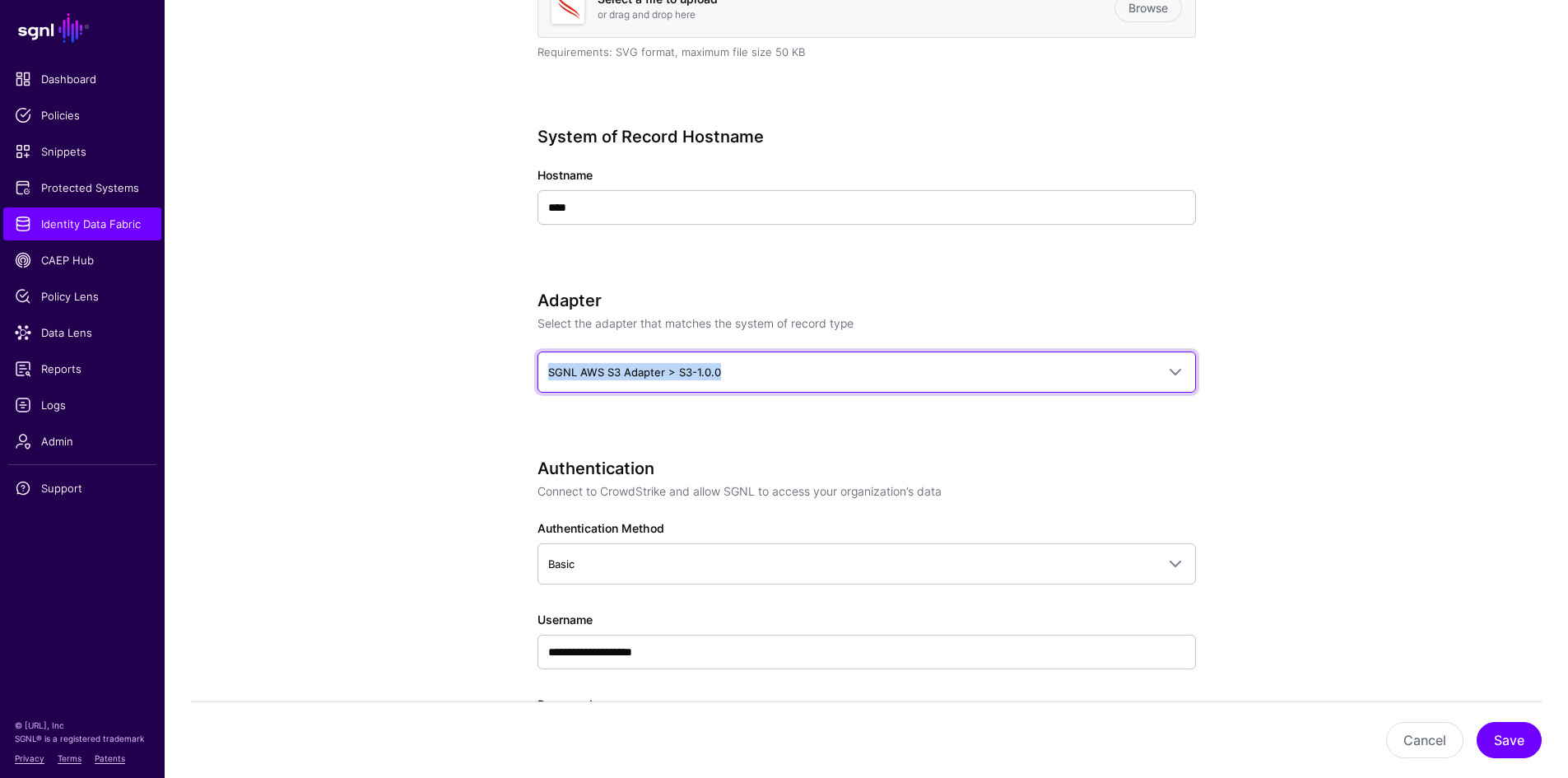
copy span "SGNL AWS S3 Adapter > S3-1.0.0"
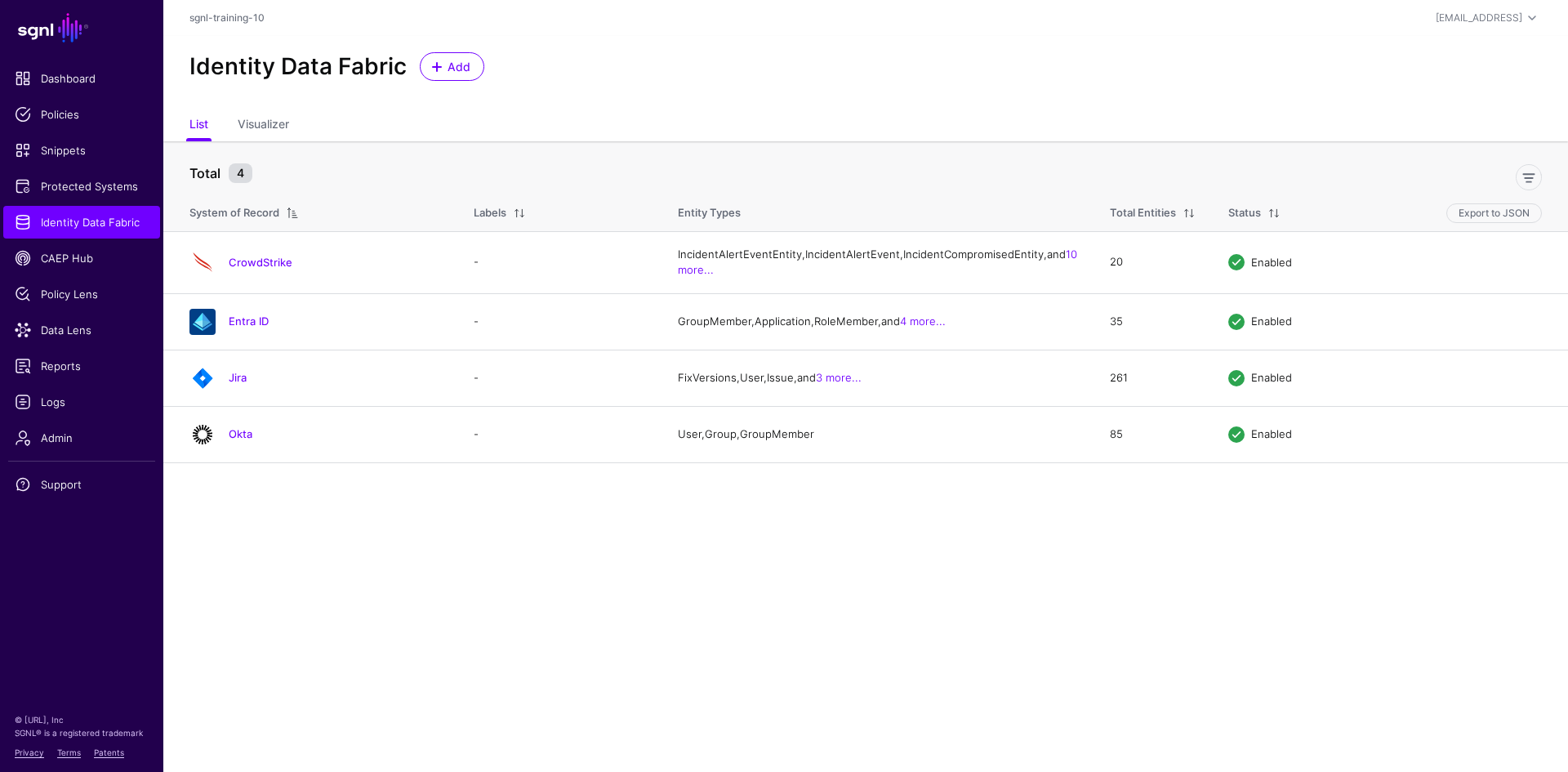
drag, startPoint x: 256, startPoint y: 278, endPoint x: 269, endPoint y: 280, distance: 13.2
click at [256, 269] on link "CrowdStrike" at bounding box center [260, 262] width 63 height 13
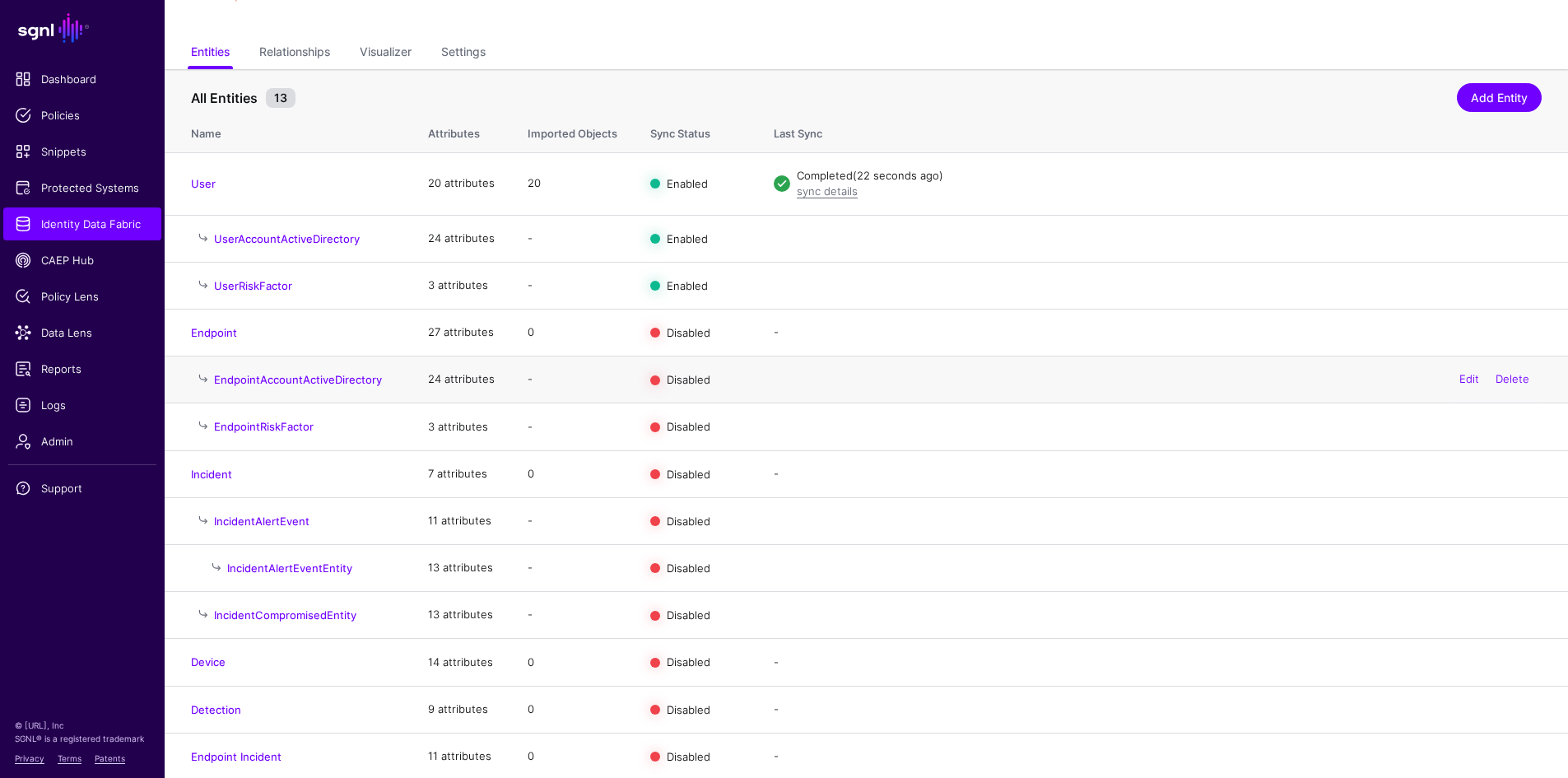
scroll to position [100, 0]
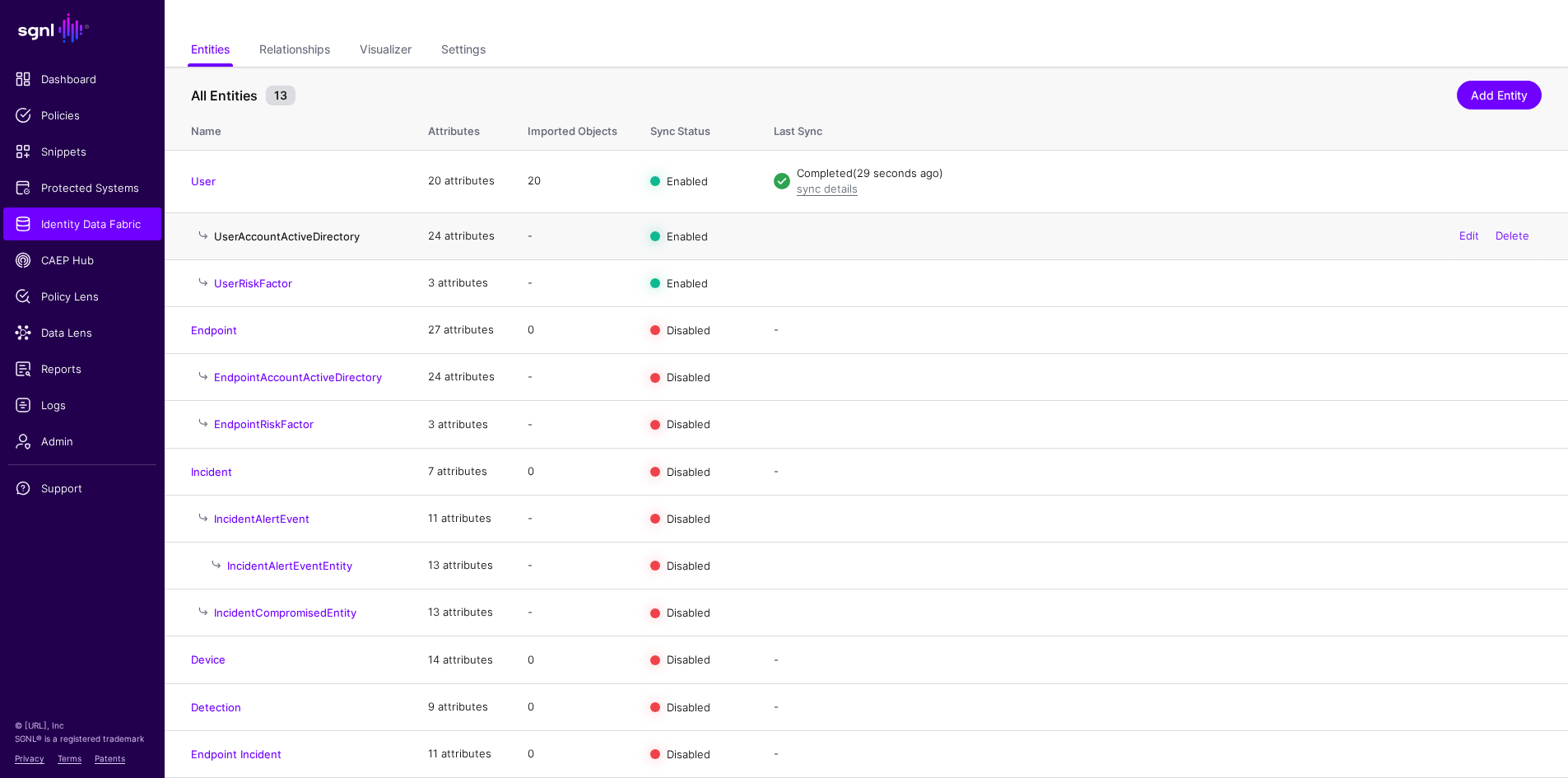
click at [297, 235] on link "UserAccountActiveDirectory" at bounding box center [287, 236] width 145 height 14
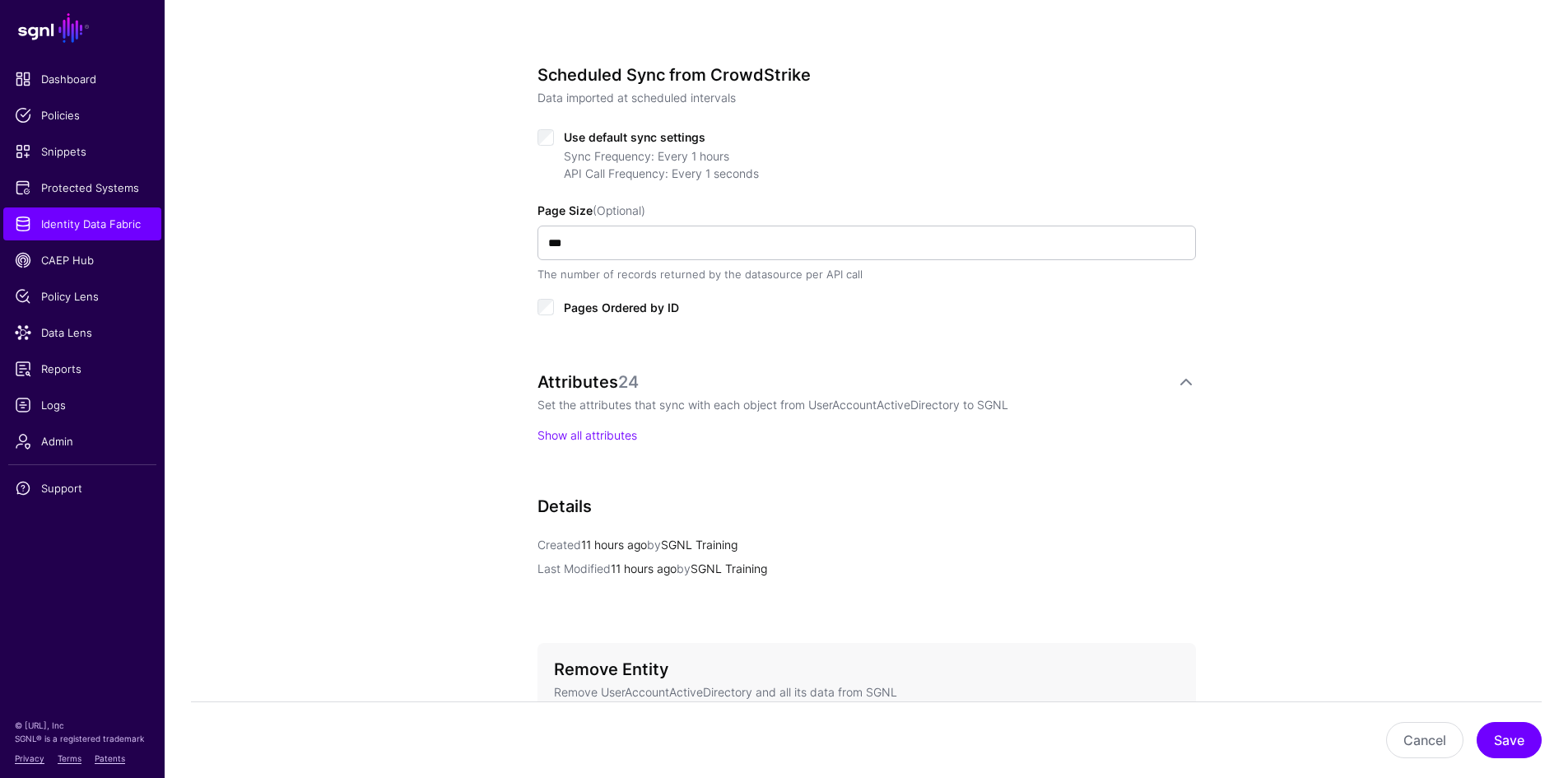
scroll to position [741, 0]
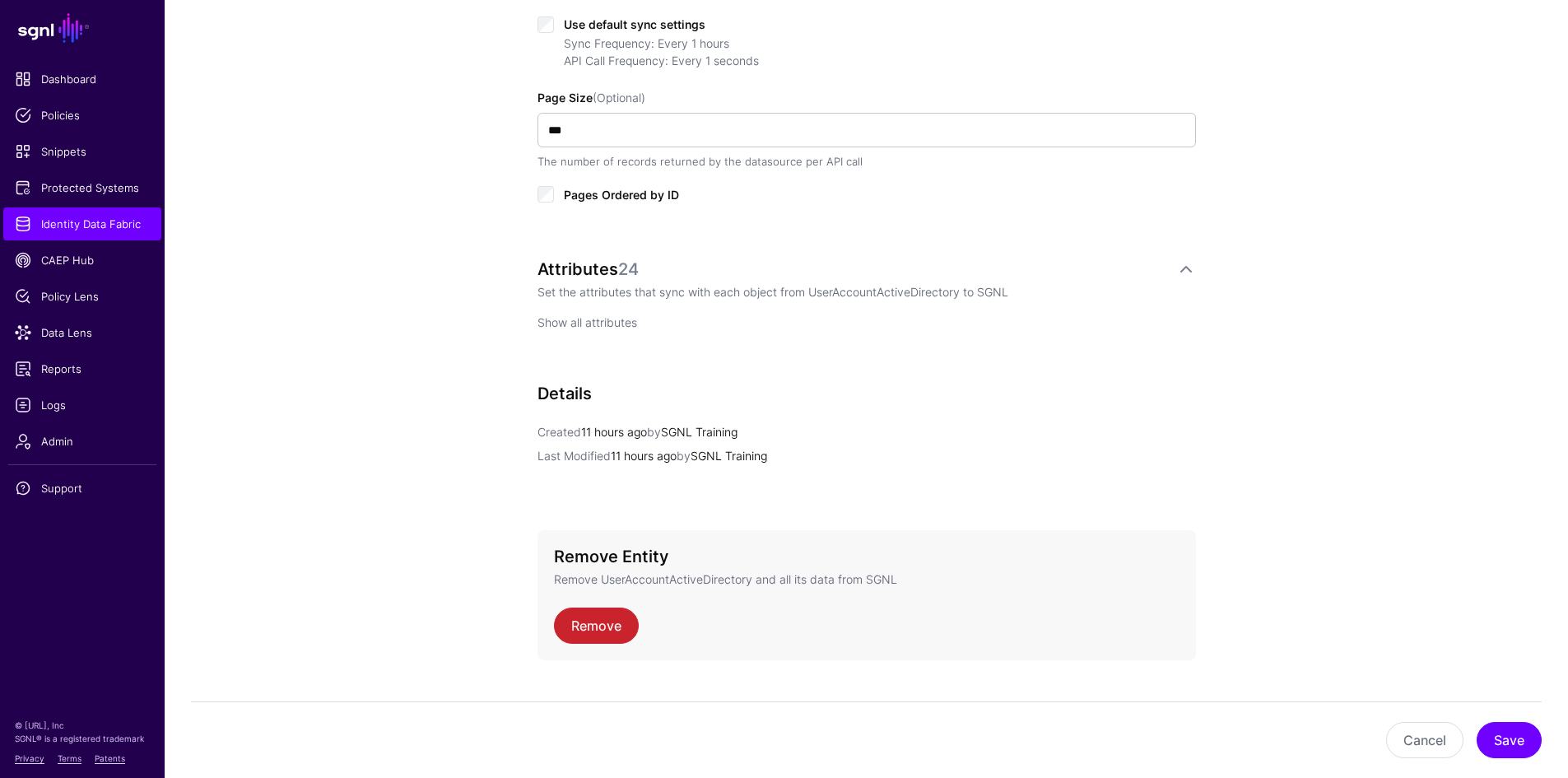
click at [593, 322] on link "Show all attributes" at bounding box center [587, 323] width 100 height 14
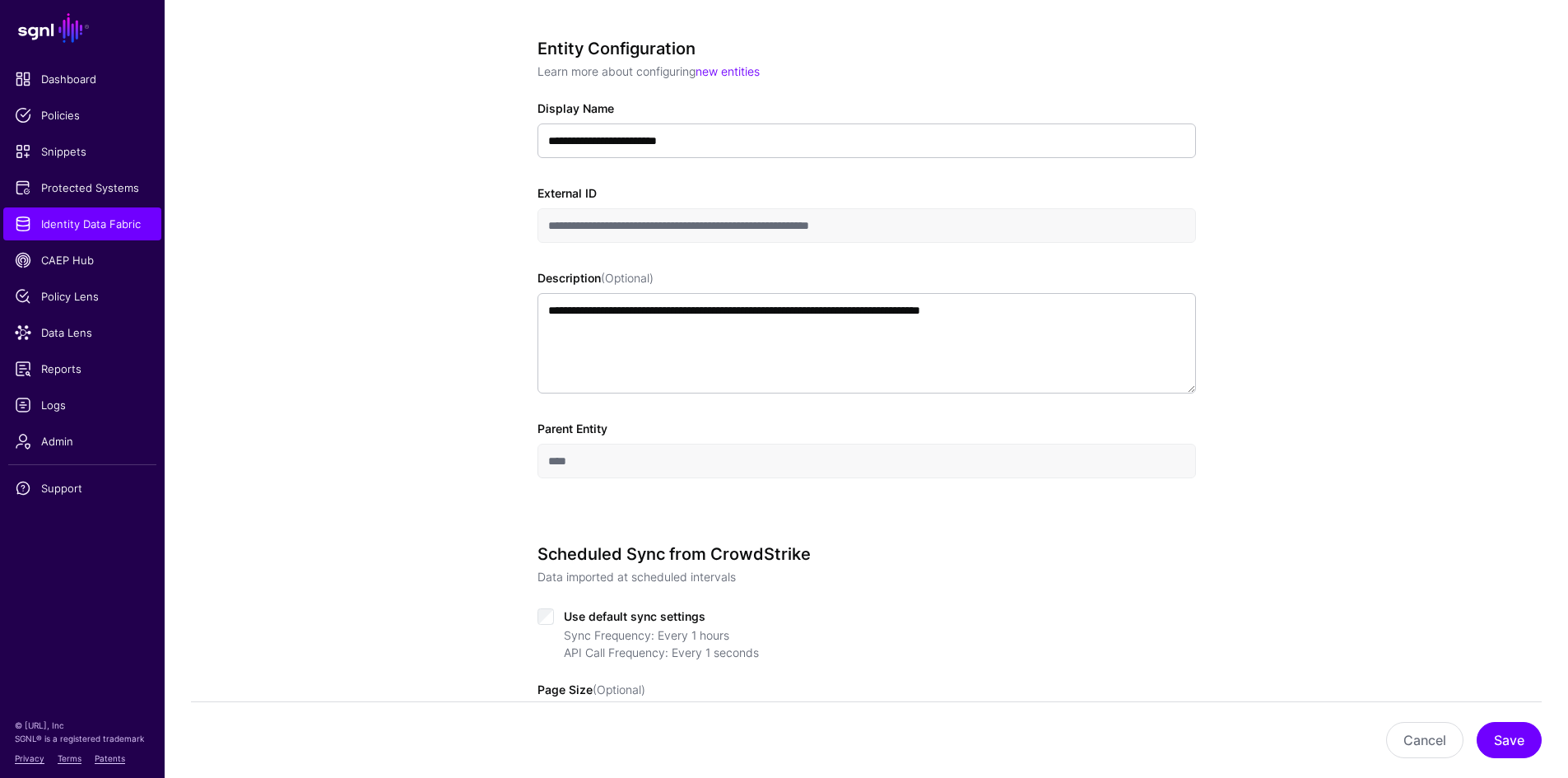
scroll to position [576, 0]
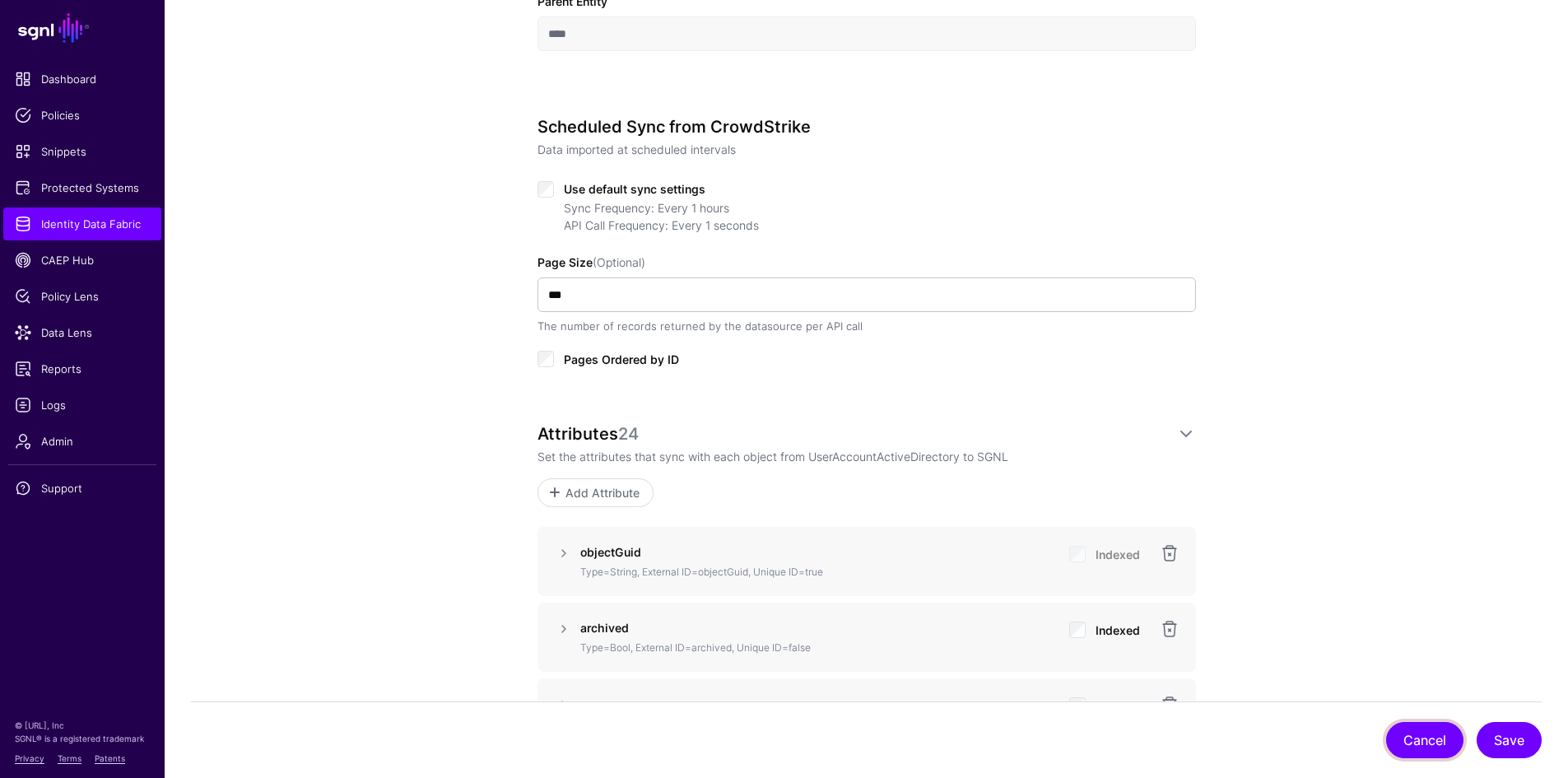
click at [1423, 744] on button "Cancel" at bounding box center [1425, 739] width 77 height 36
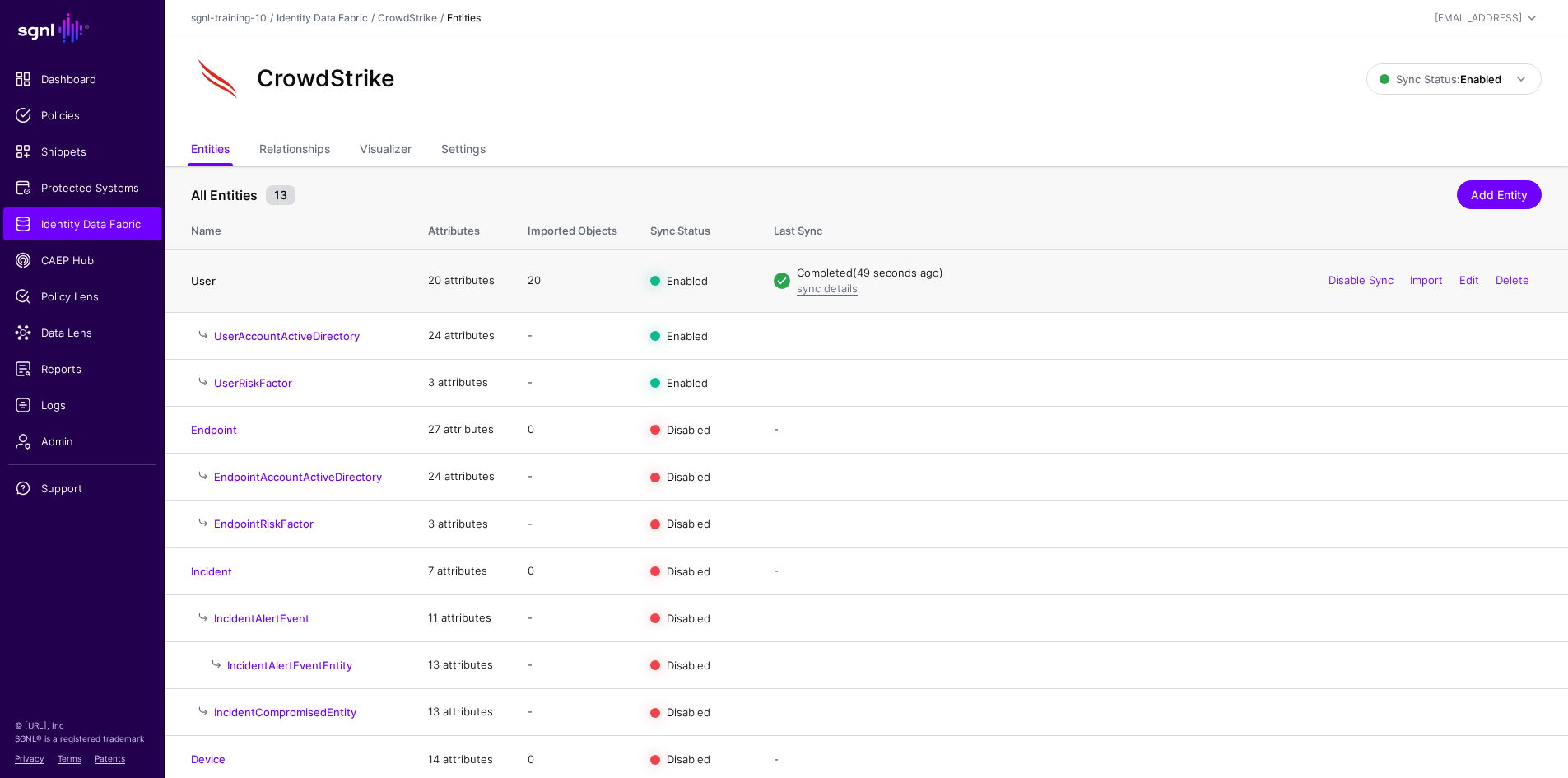
click at [211, 285] on link "User" at bounding box center [202, 281] width 24 height 14
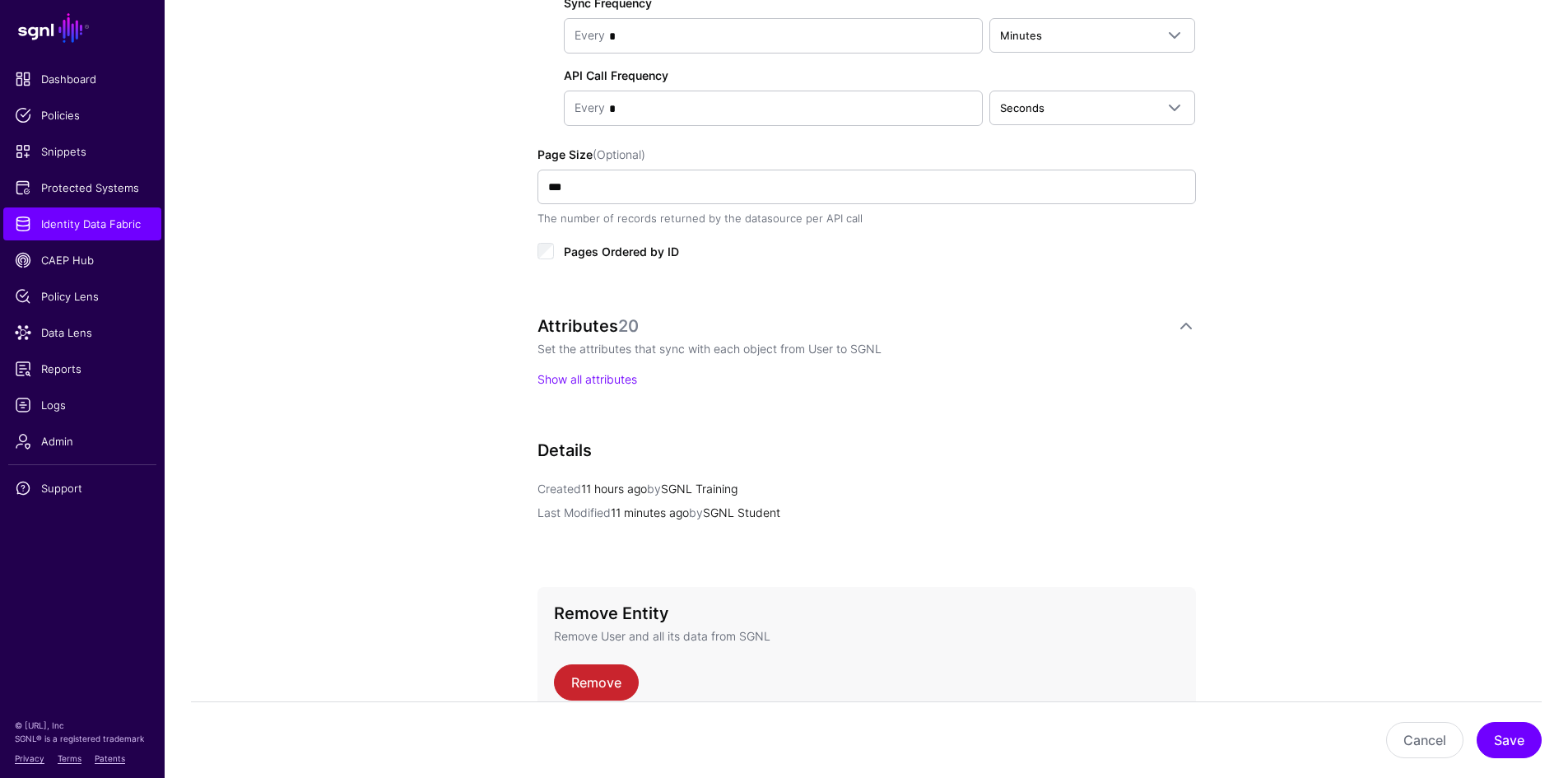
scroll to position [873, 0]
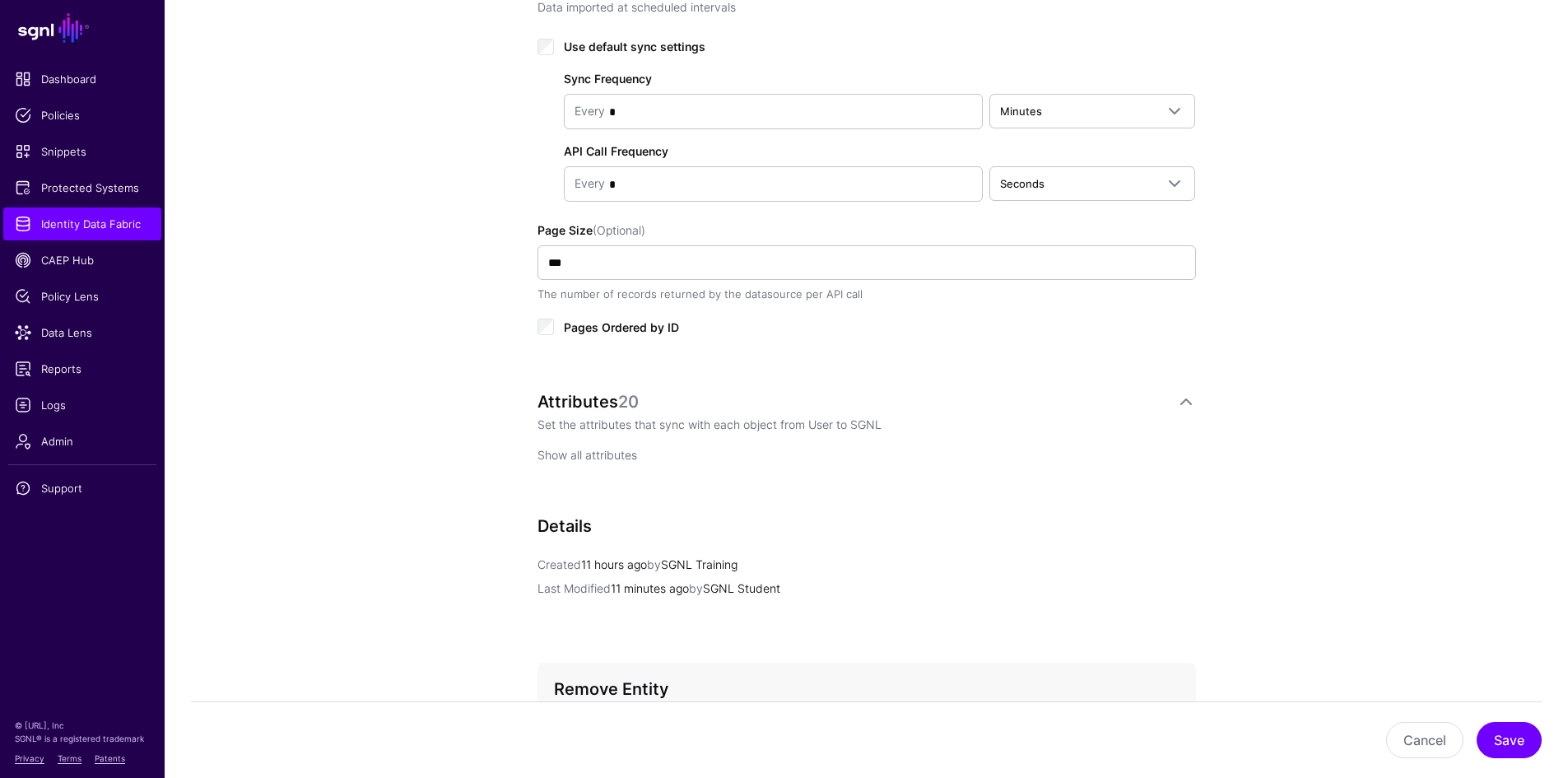
click at [557, 452] on link "Show all attributes" at bounding box center [587, 454] width 100 height 14
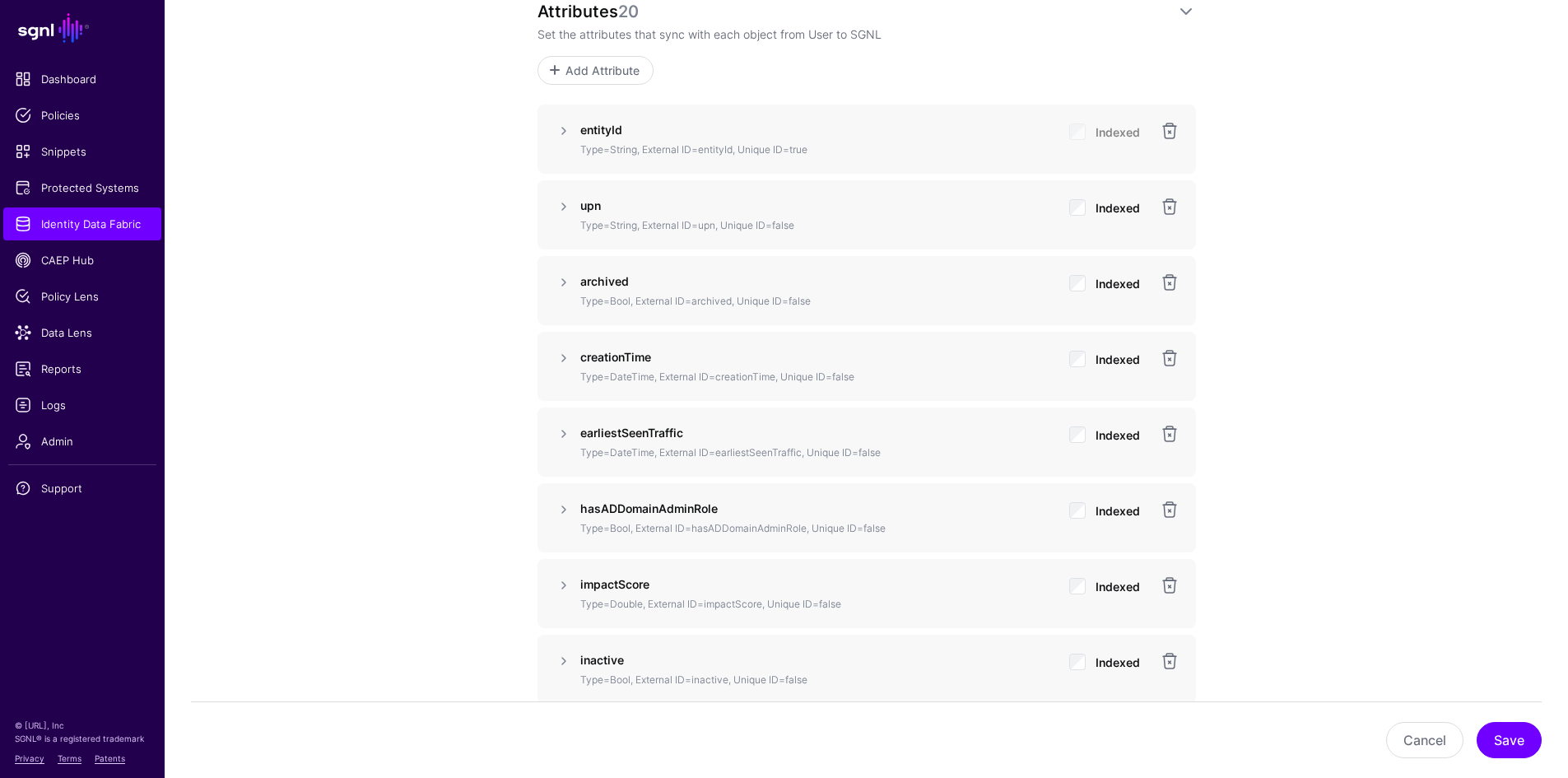
scroll to position [1285, 0]
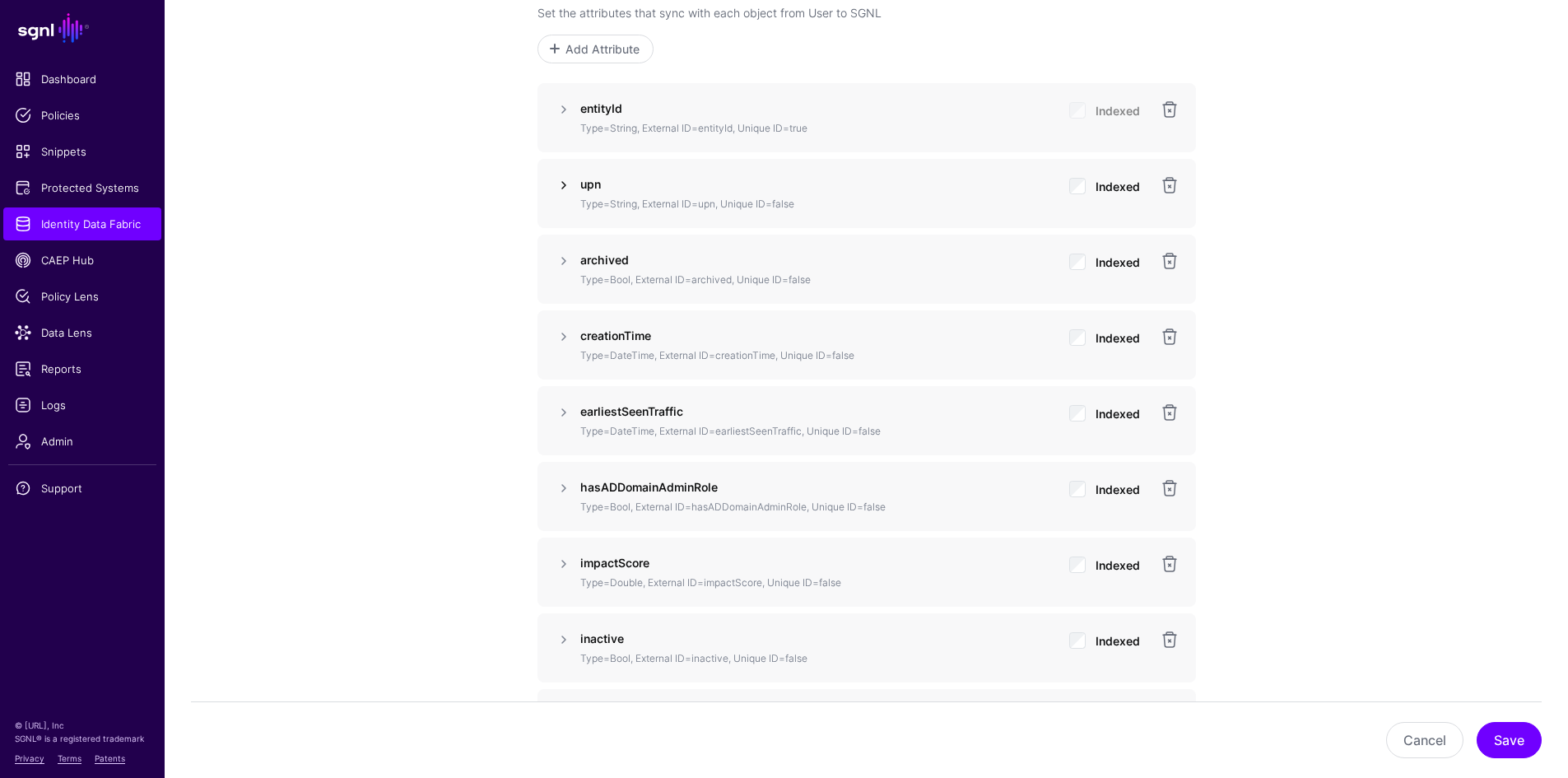
click at [566, 178] on link at bounding box center [564, 185] width 19 height 19
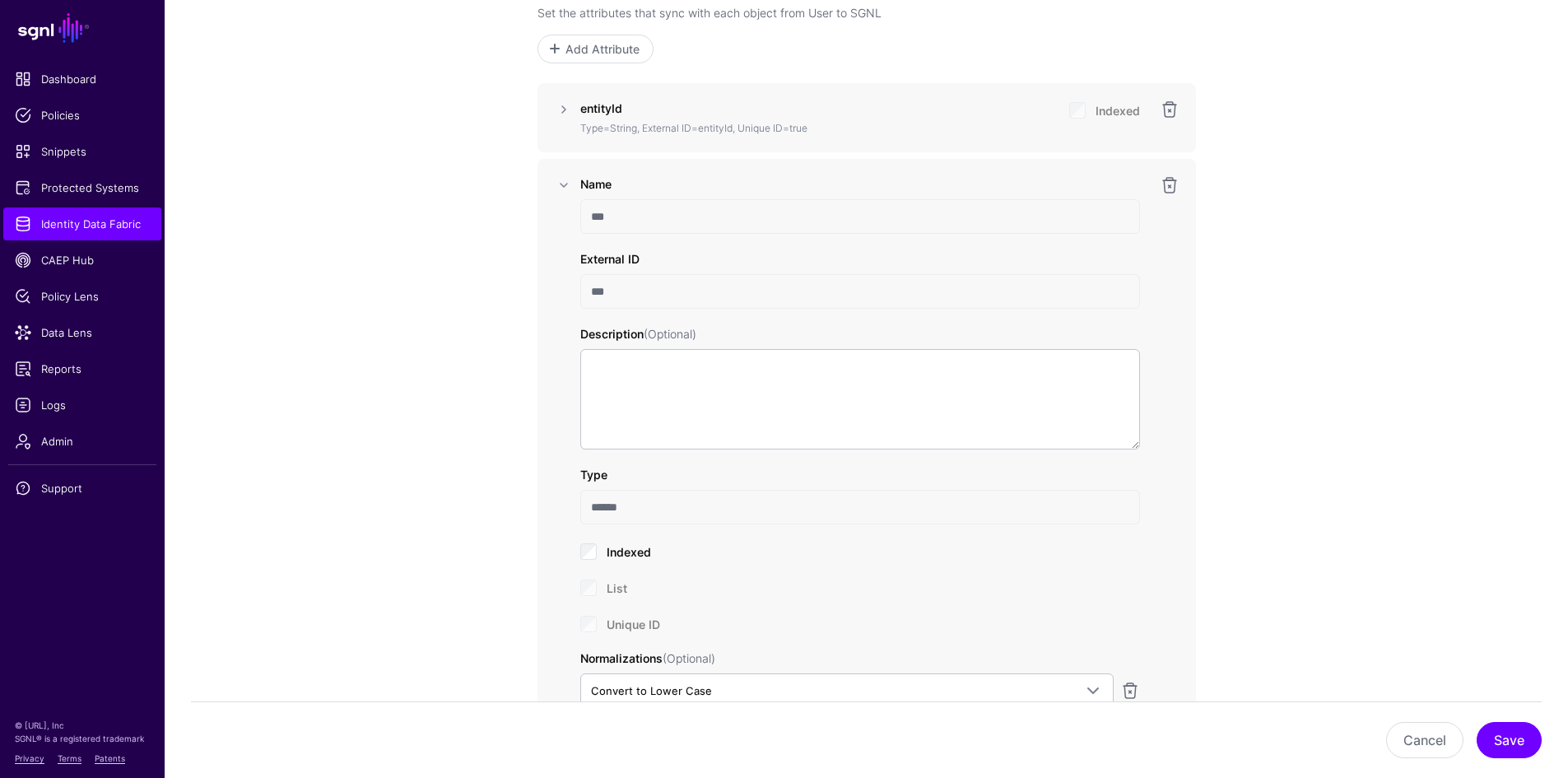
click at [667, 294] on input "***" at bounding box center [860, 292] width 560 height 35
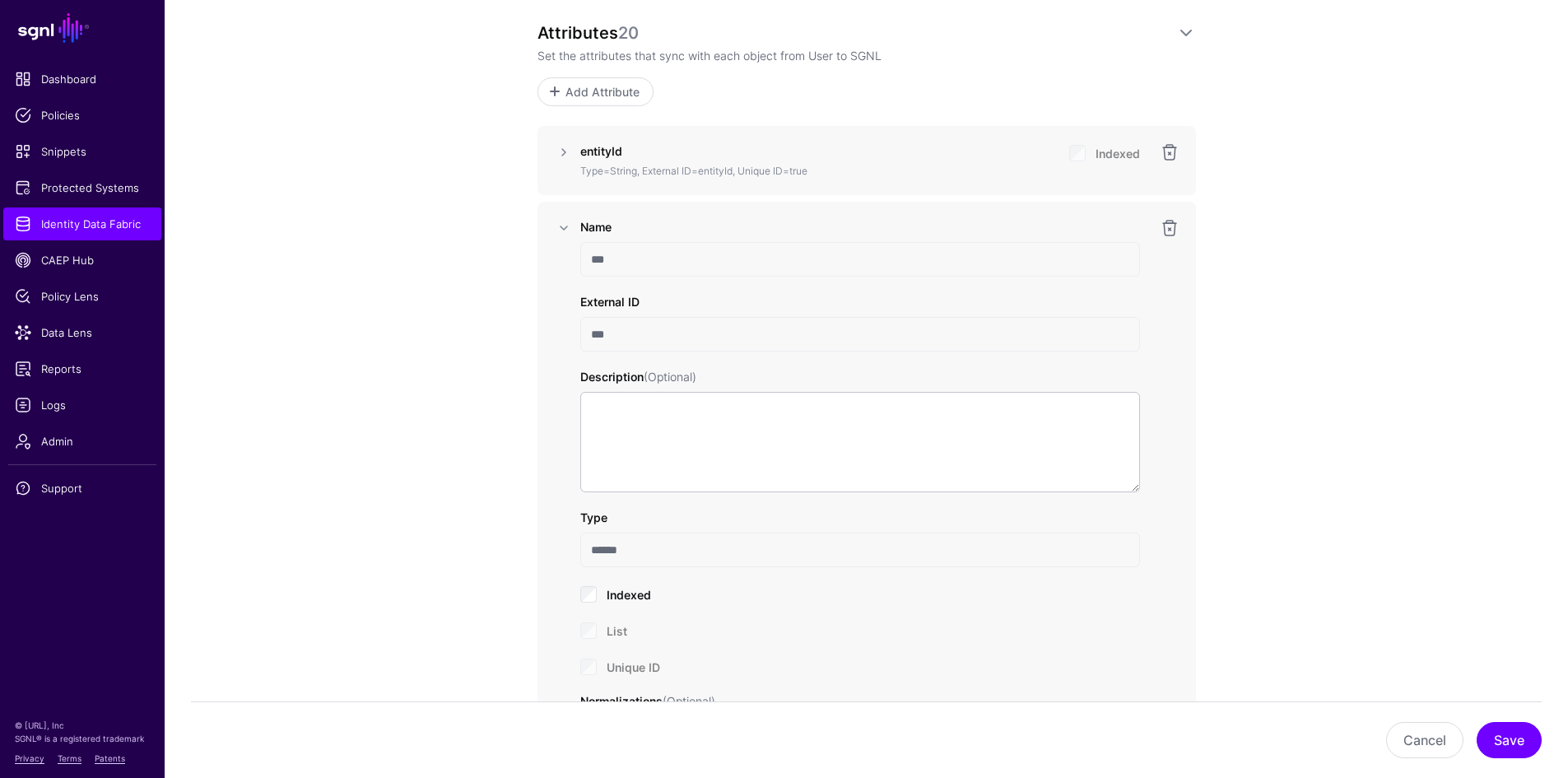
scroll to position [1202, 0]
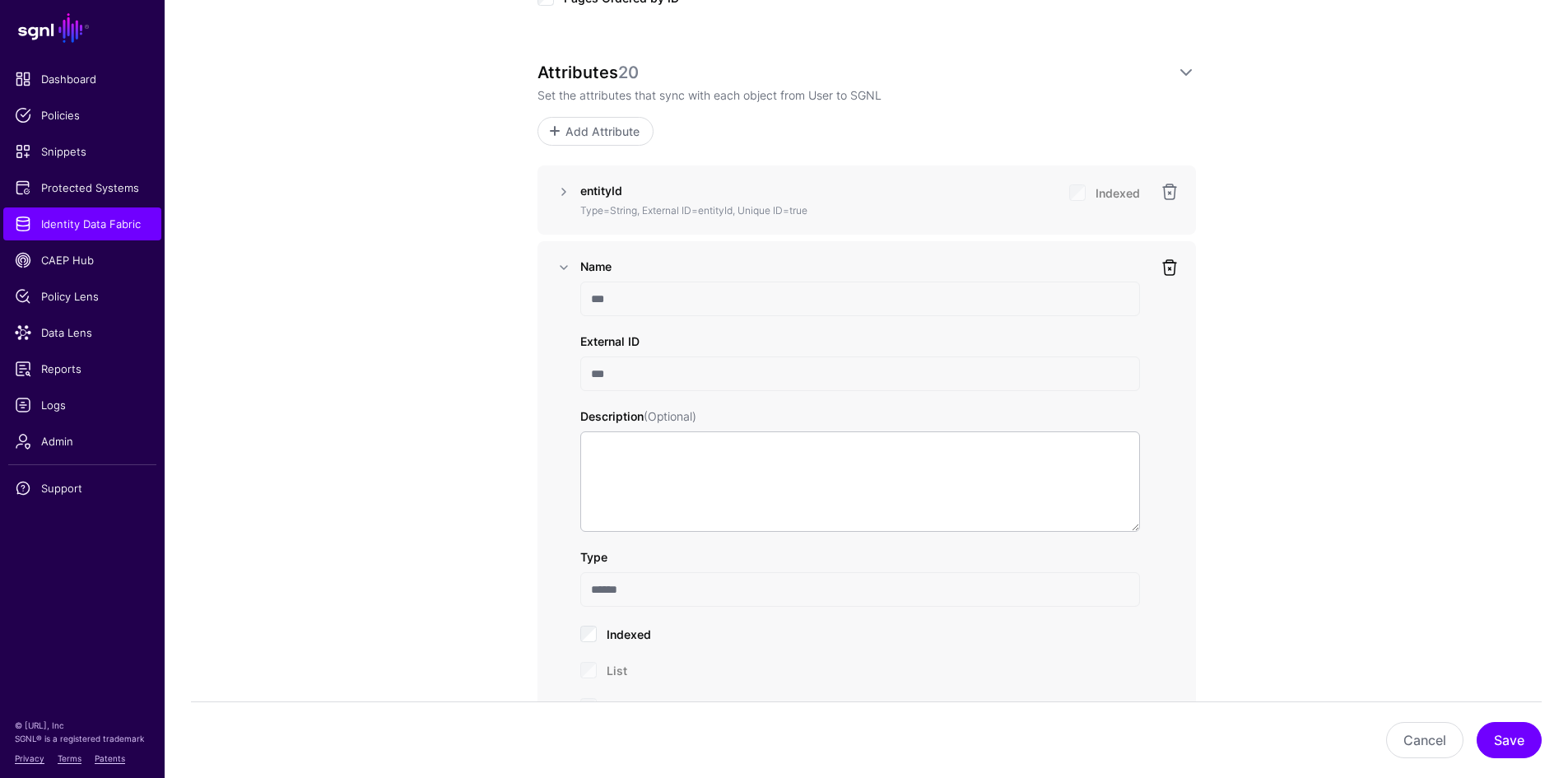
click at [1165, 266] on link at bounding box center [1170, 267] width 19 height 19
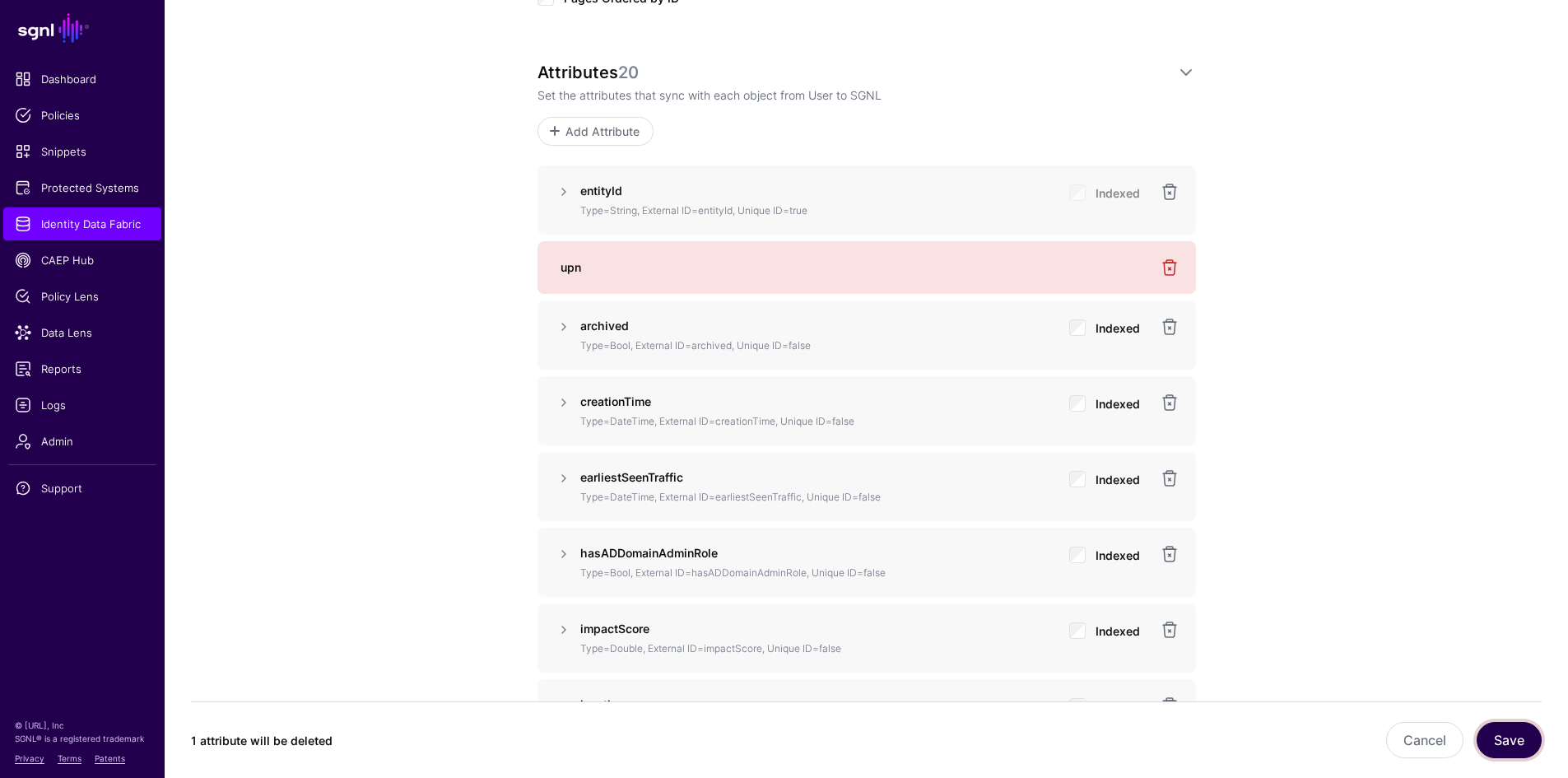
click at [1514, 743] on button "Save" at bounding box center [1509, 739] width 65 height 36
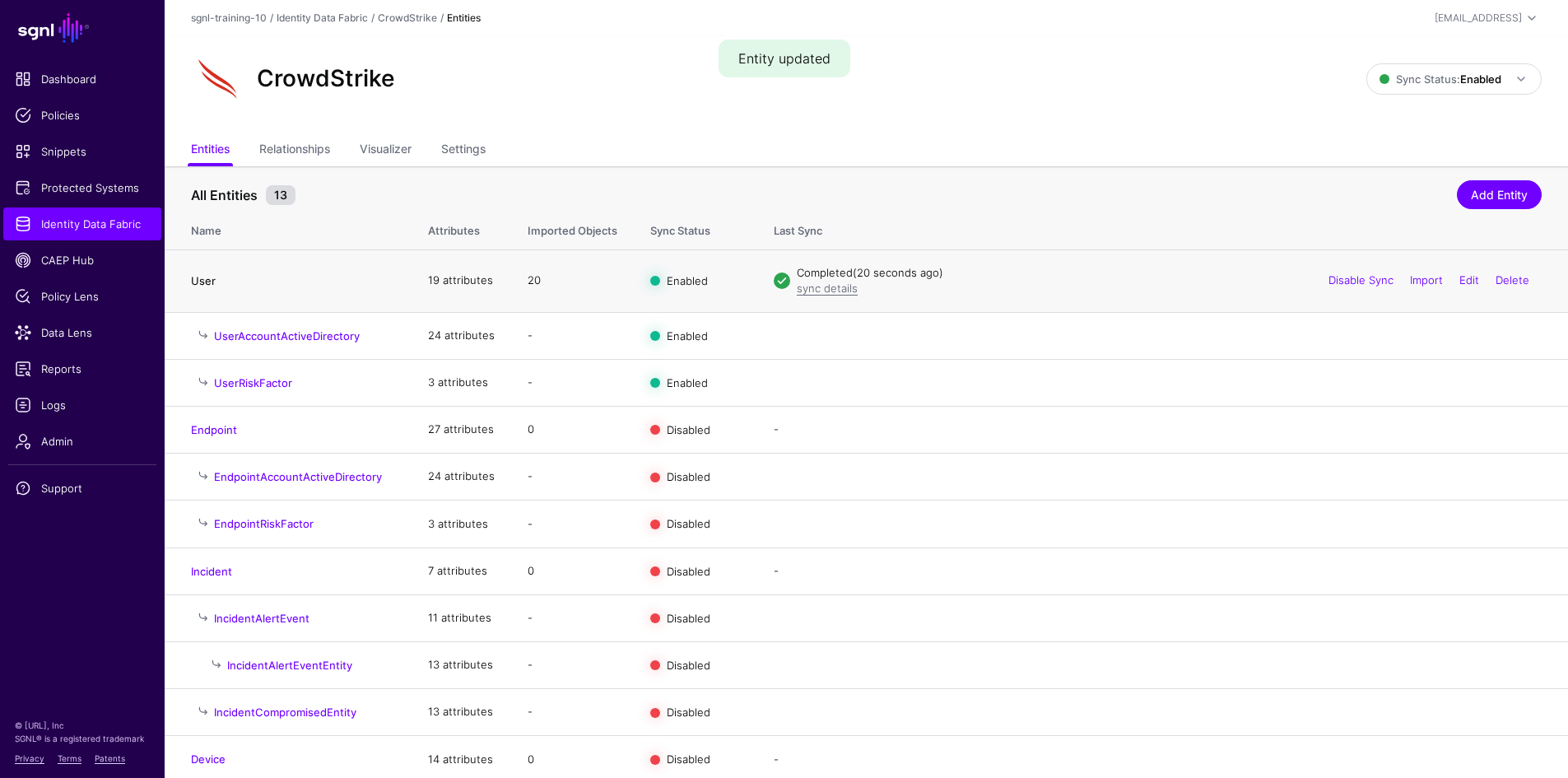
click at [211, 281] on link "User" at bounding box center [202, 281] width 24 height 14
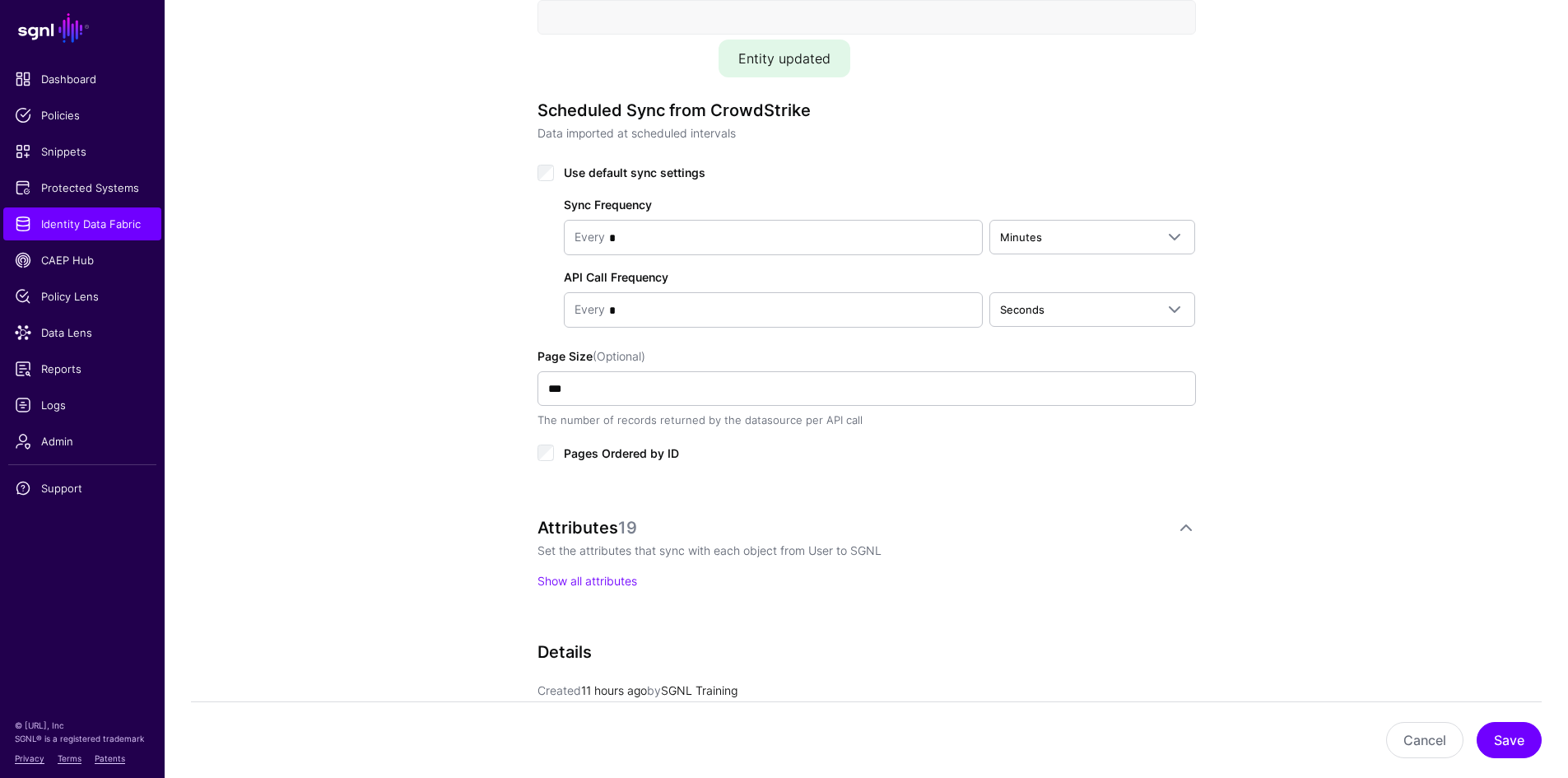
scroll to position [906, 0]
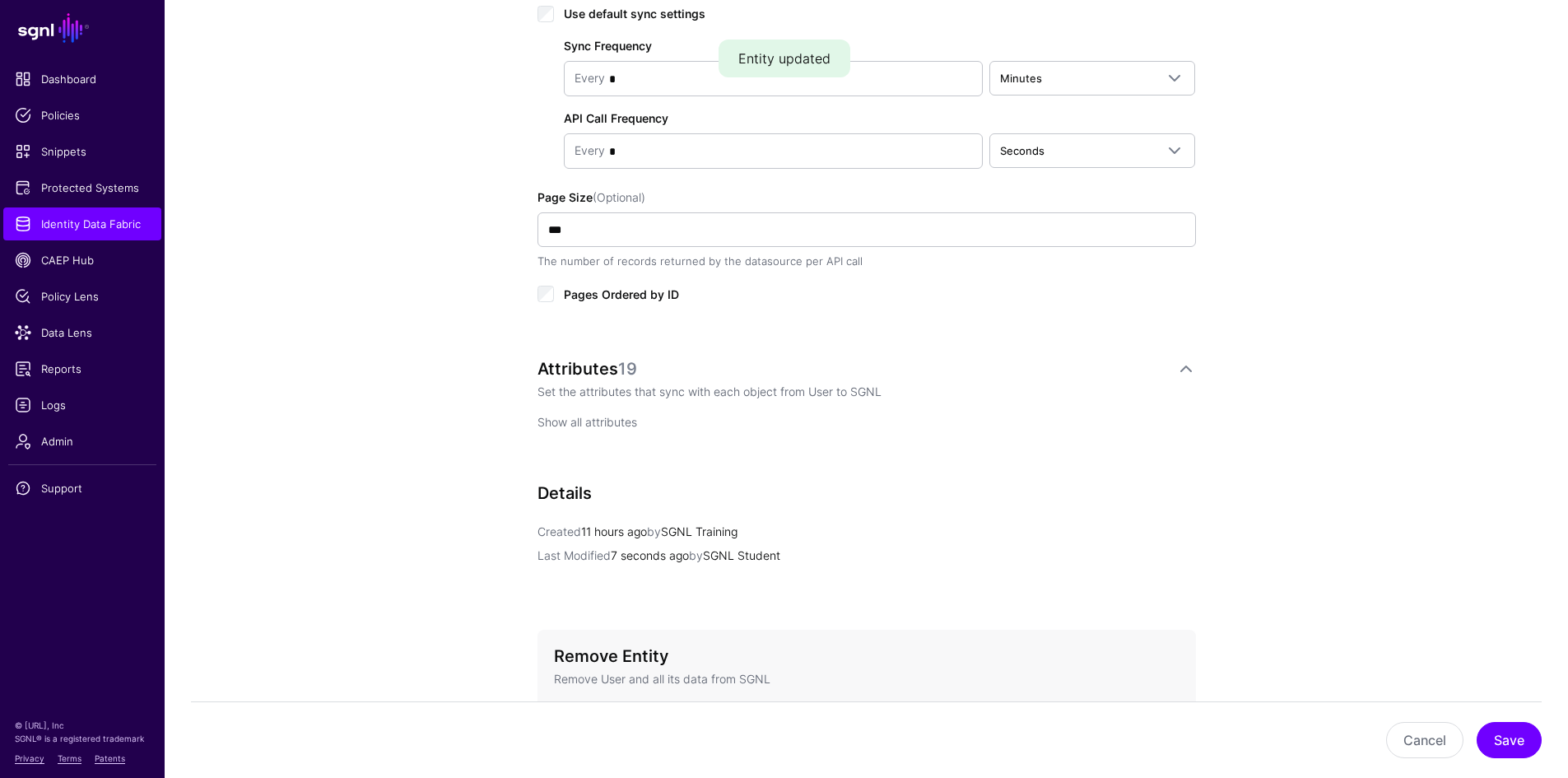
click at [600, 419] on link "Show all attributes" at bounding box center [587, 421] width 100 height 14
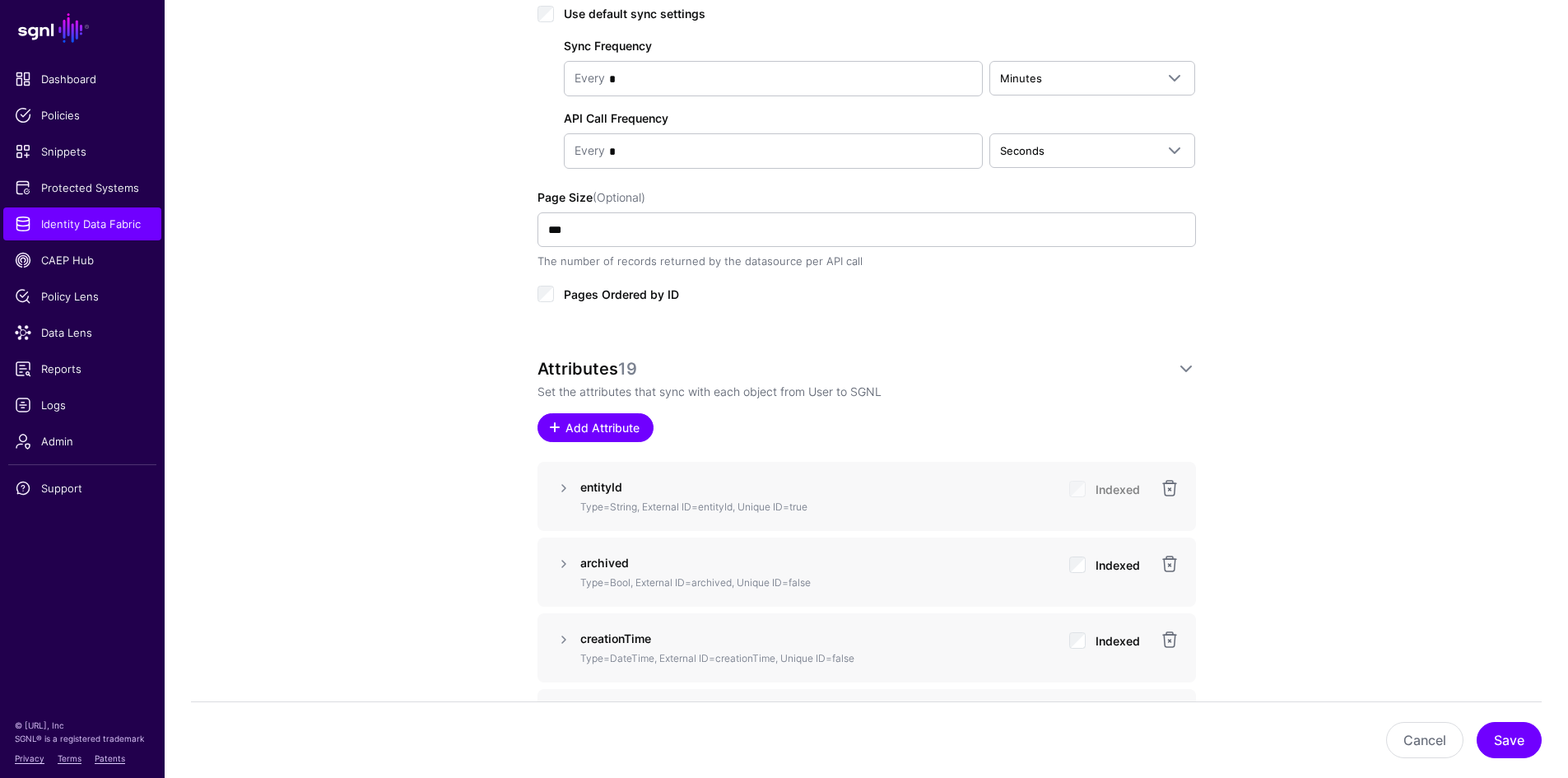
click at [612, 430] on span "Add Attribute" at bounding box center [601, 428] width 78 height 17
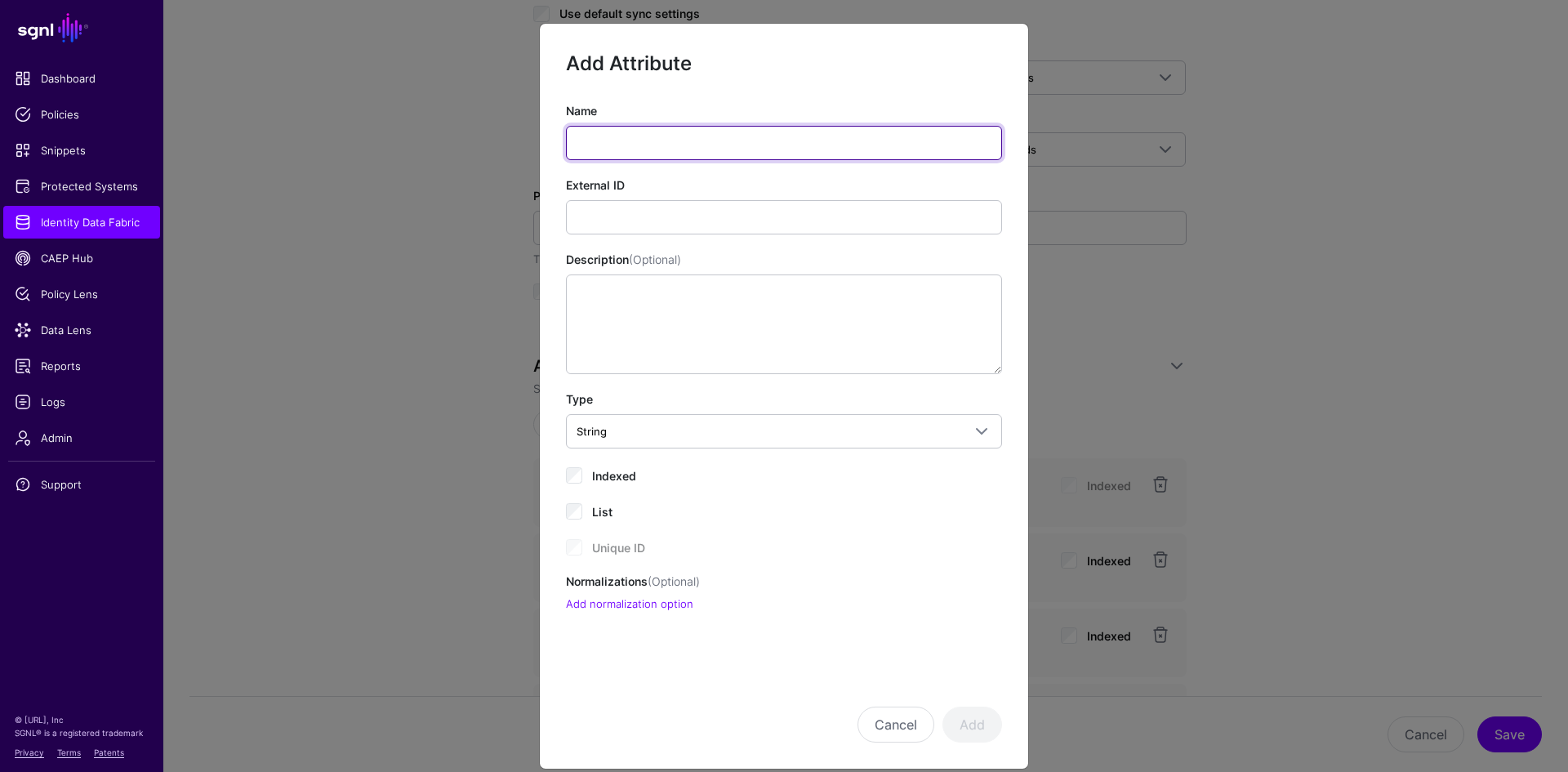
click at [709, 135] on input "Name" at bounding box center [784, 143] width 436 height 35
type input "***"
click at [759, 593] on div "Normalizations (Optional) Add normalization option" at bounding box center [784, 593] width 436 height 40
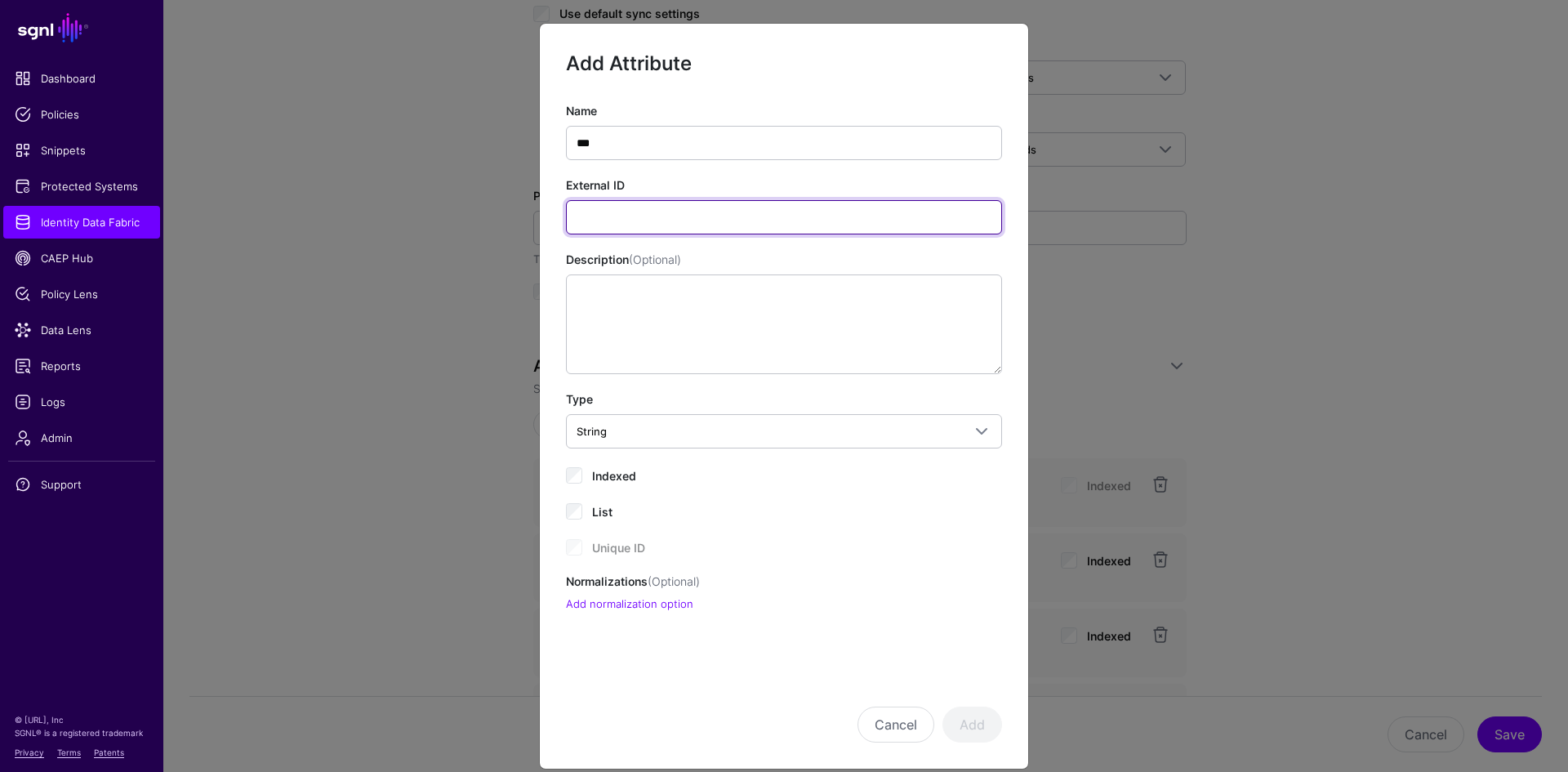
click at [633, 217] on input "External ID" at bounding box center [784, 217] width 436 height 35
type input "**********"
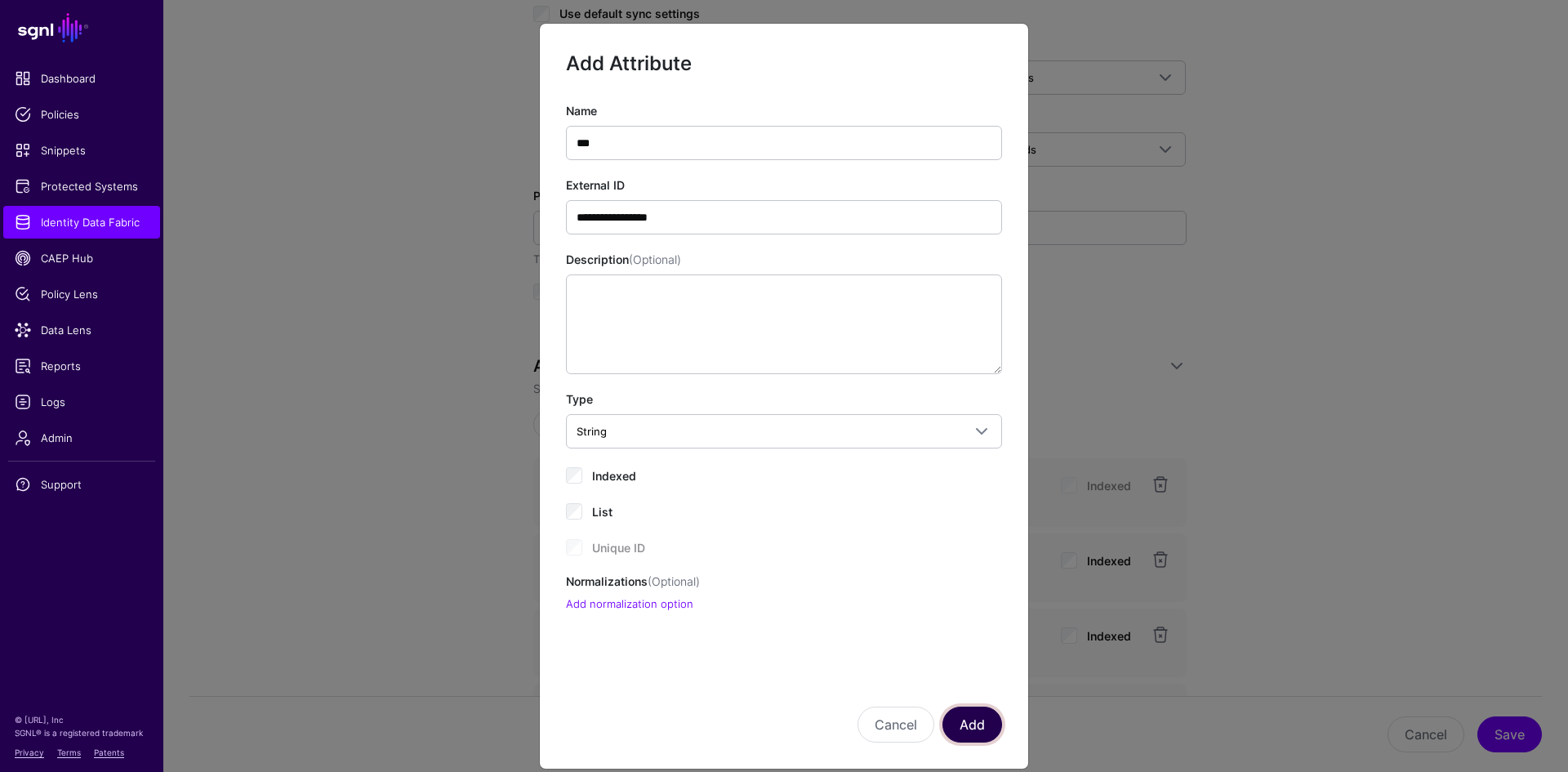
click at [971, 724] on button "Add" at bounding box center [972, 724] width 60 height 36
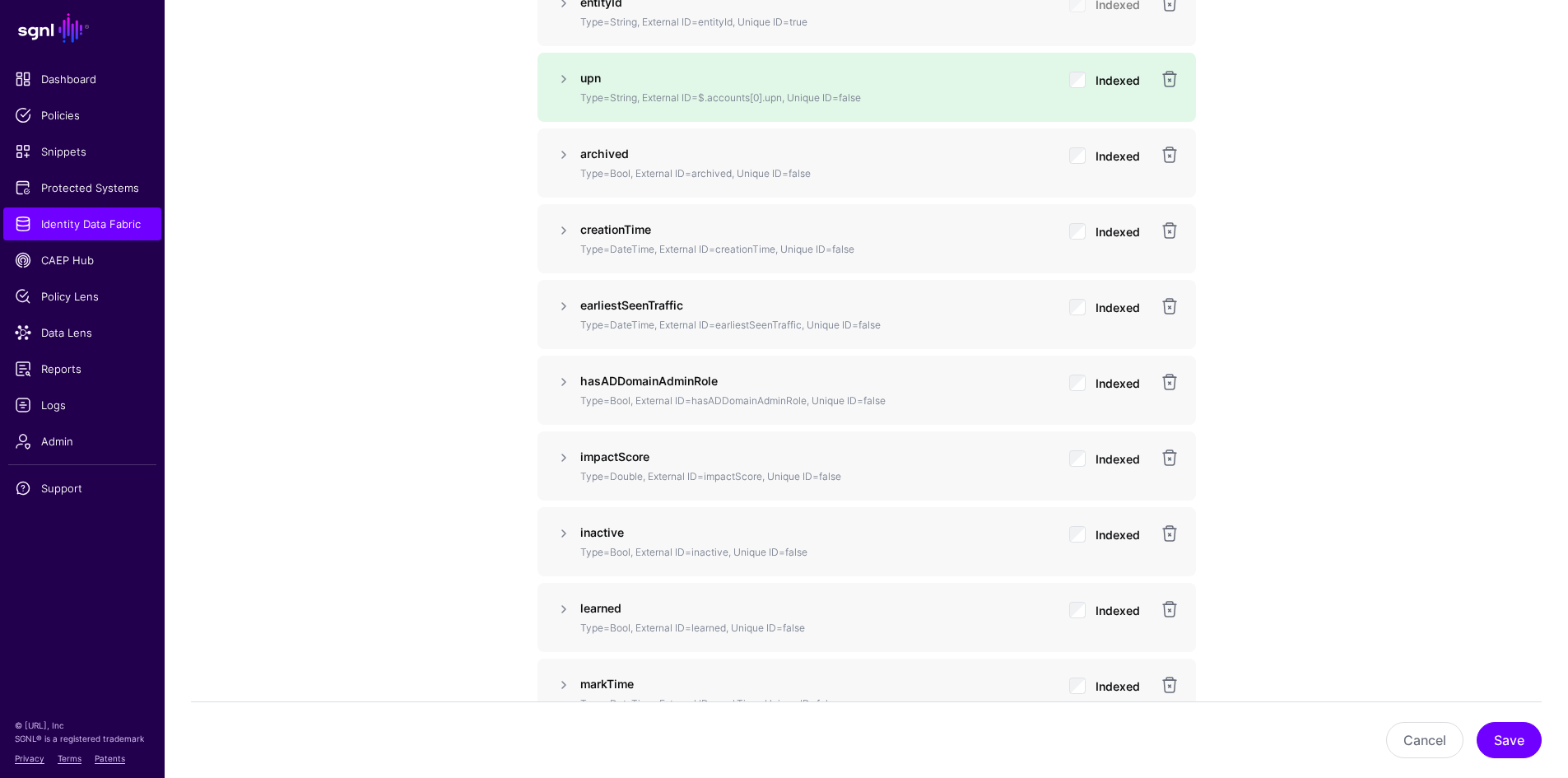
scroll to position [1442, 0]
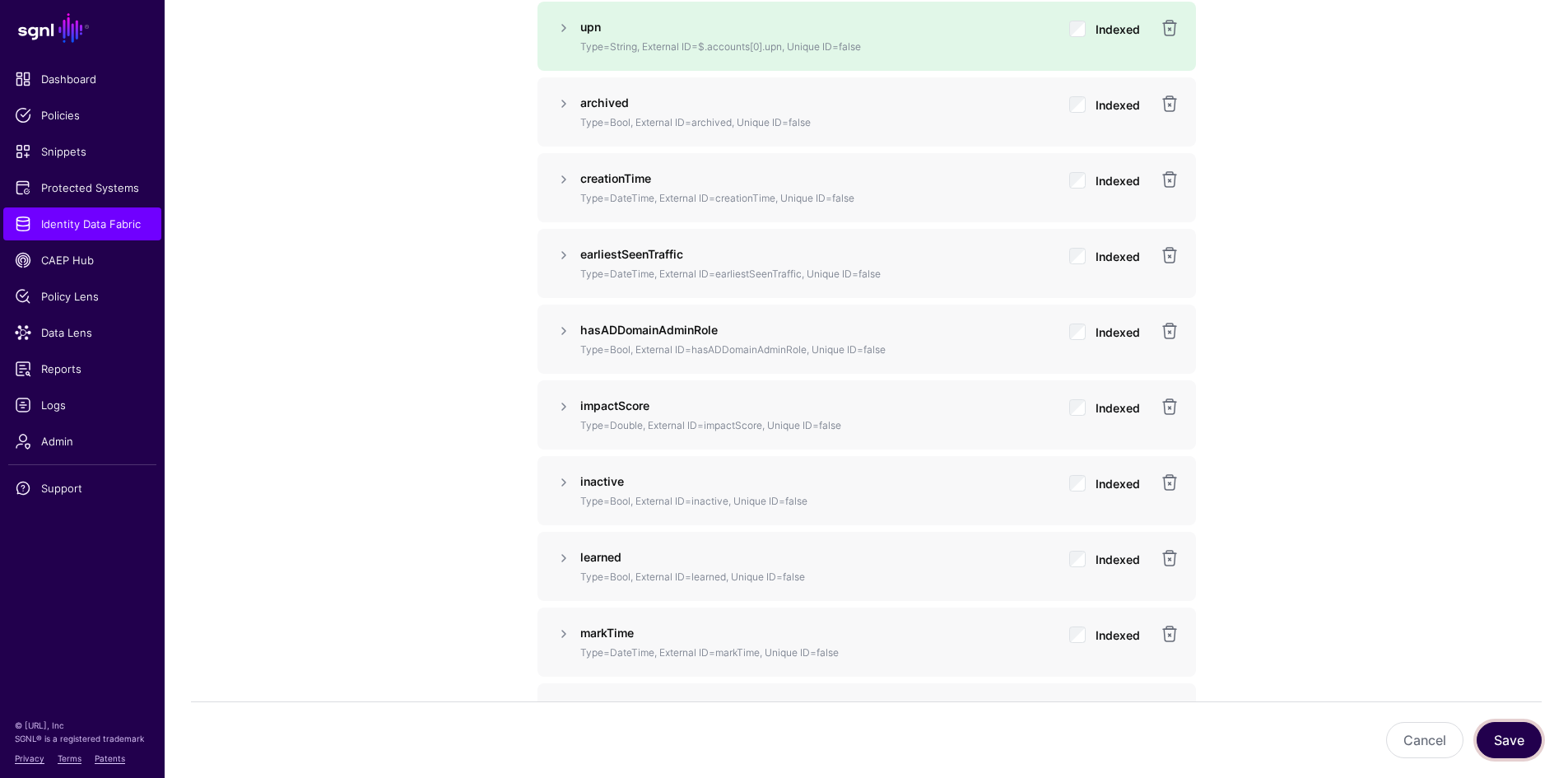
click at [1515, 736] on button "Save" at bounding box center [1509, 739] width 65 height 36
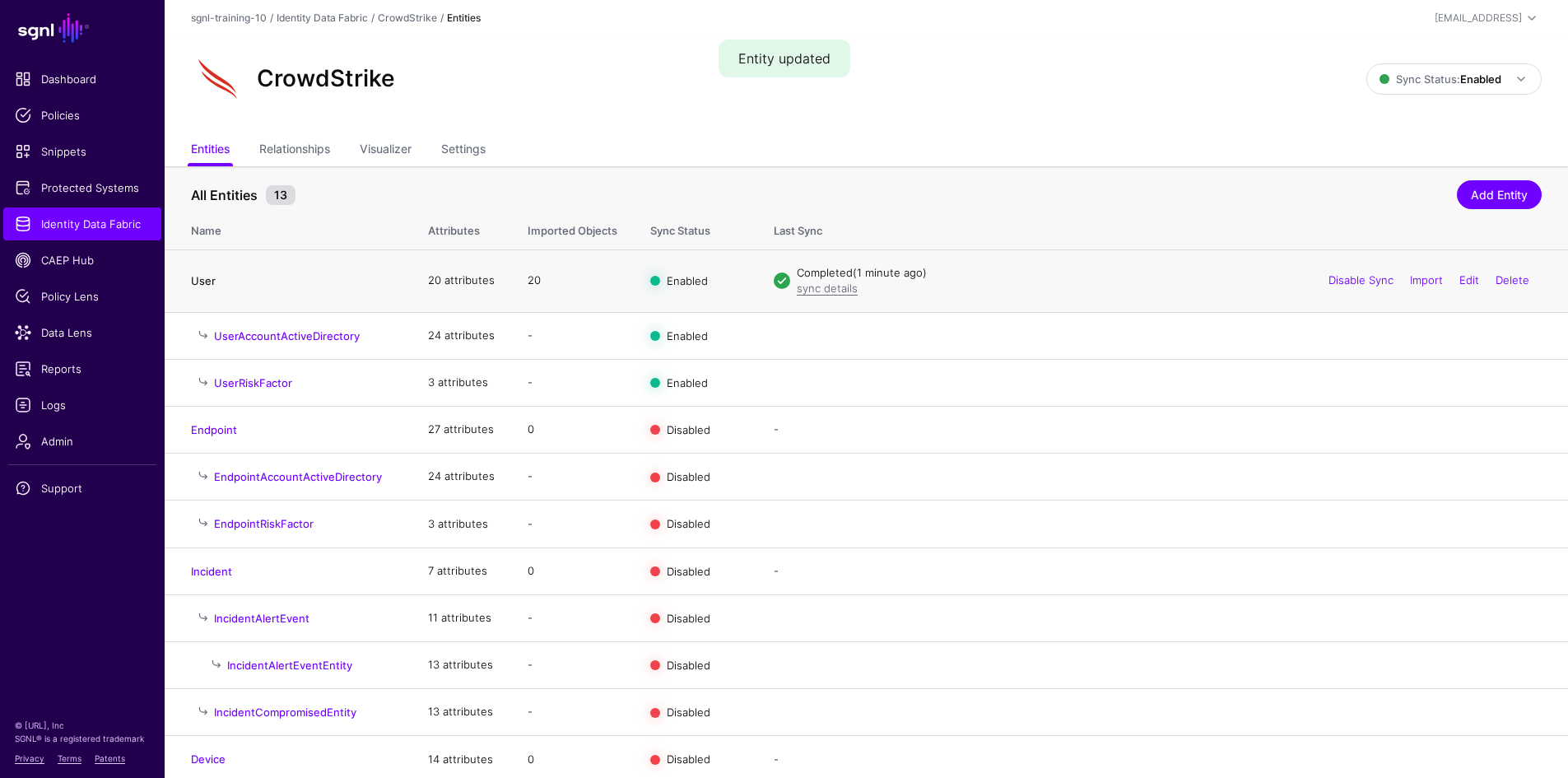
click at [206, 284] on link "User" at bounding box center [202, 281] width 24 height 14
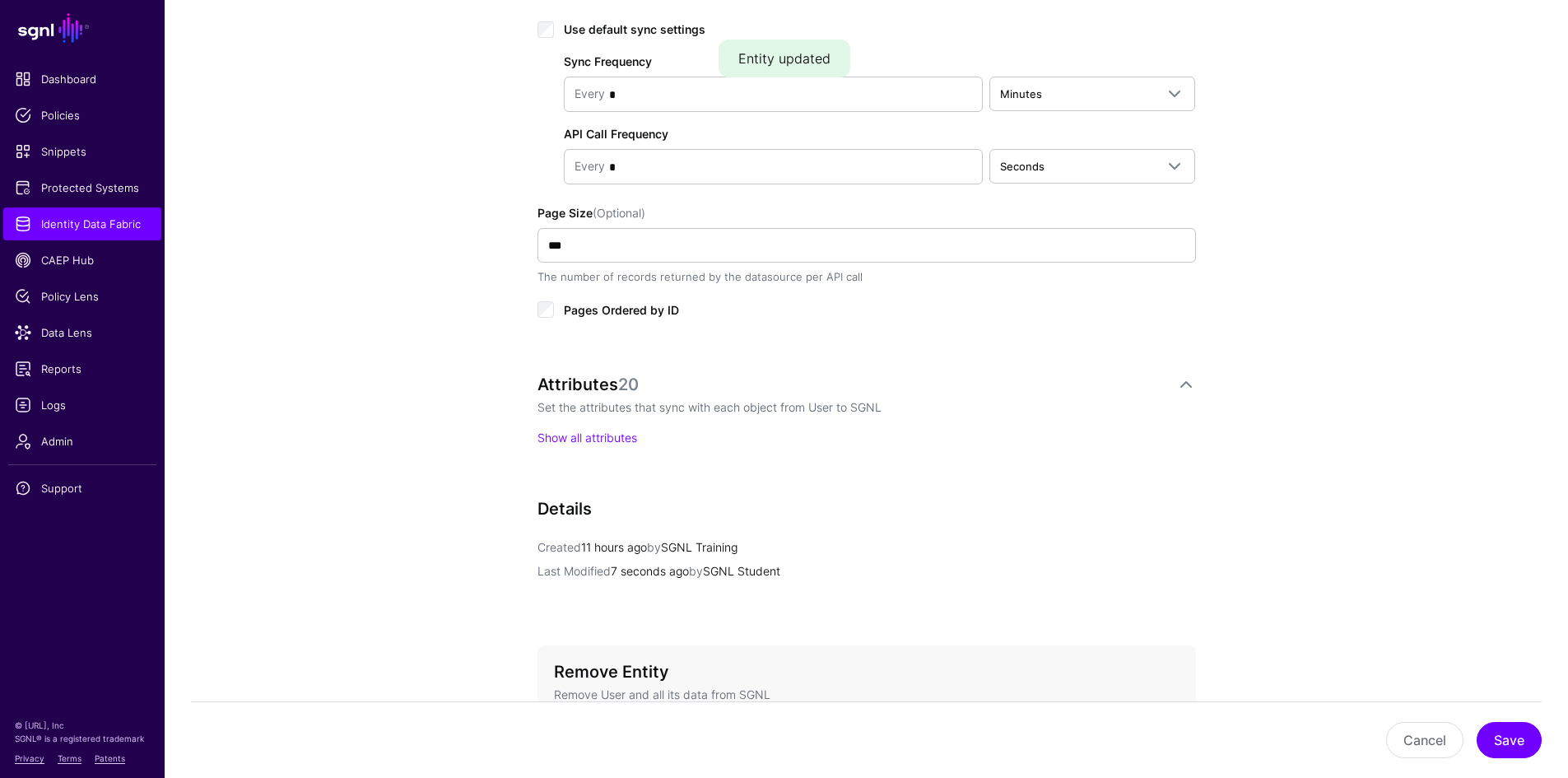
scroll to position [906, 0]
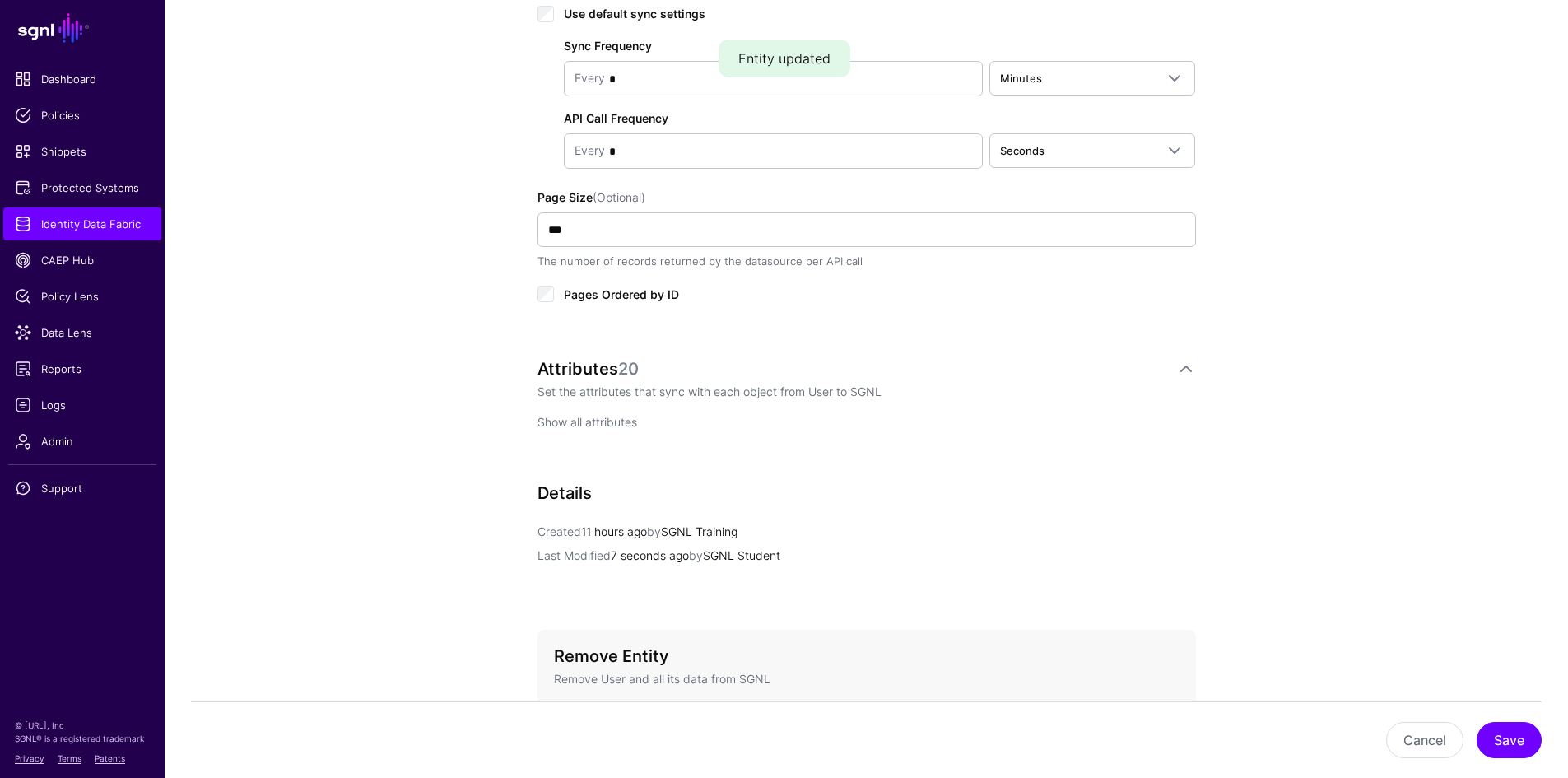
click at [601, 425] on link "Show all attributes" at bounding box center [587, 421] width 100 height 14
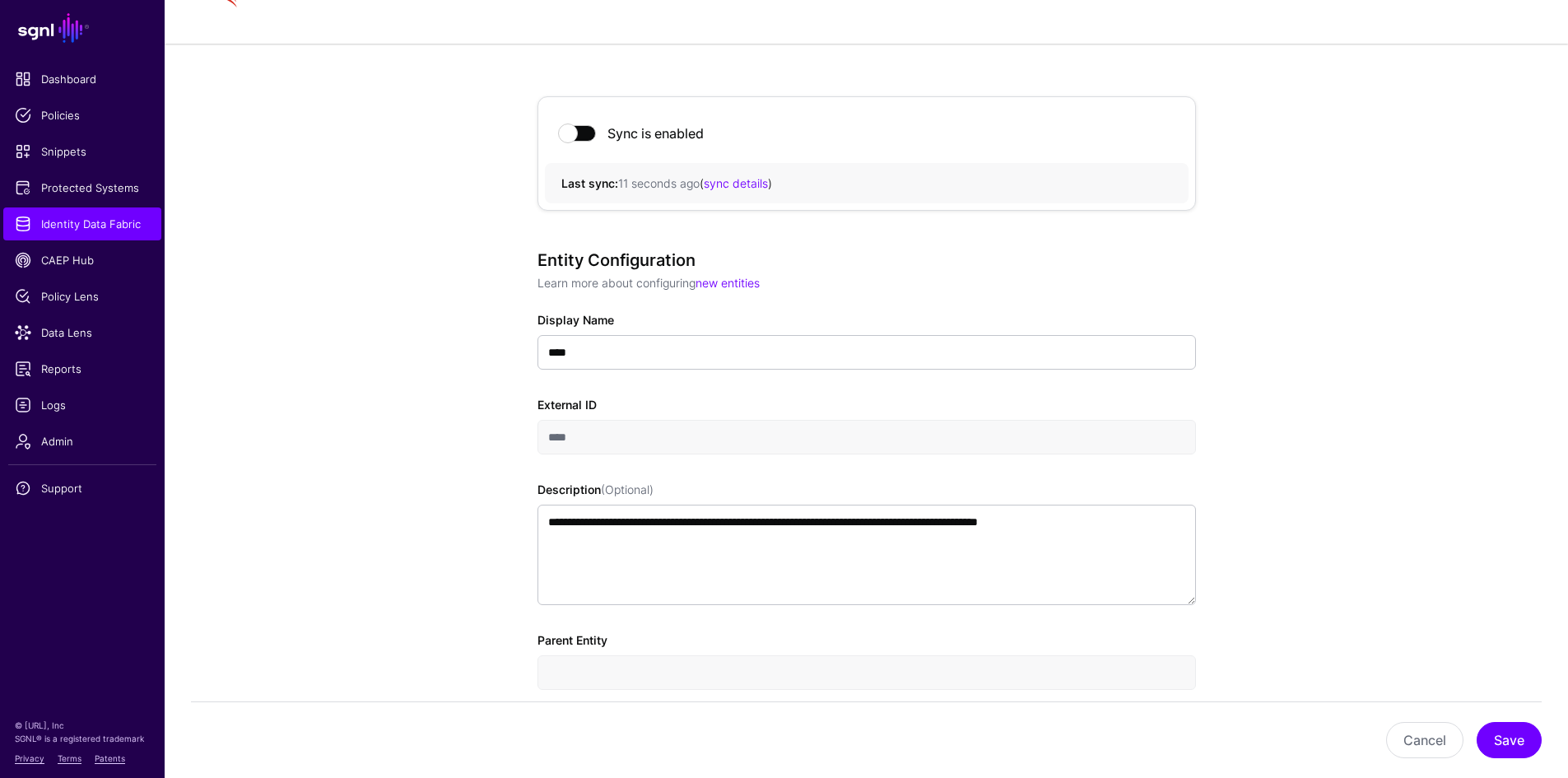
scroll to position [0, 0]
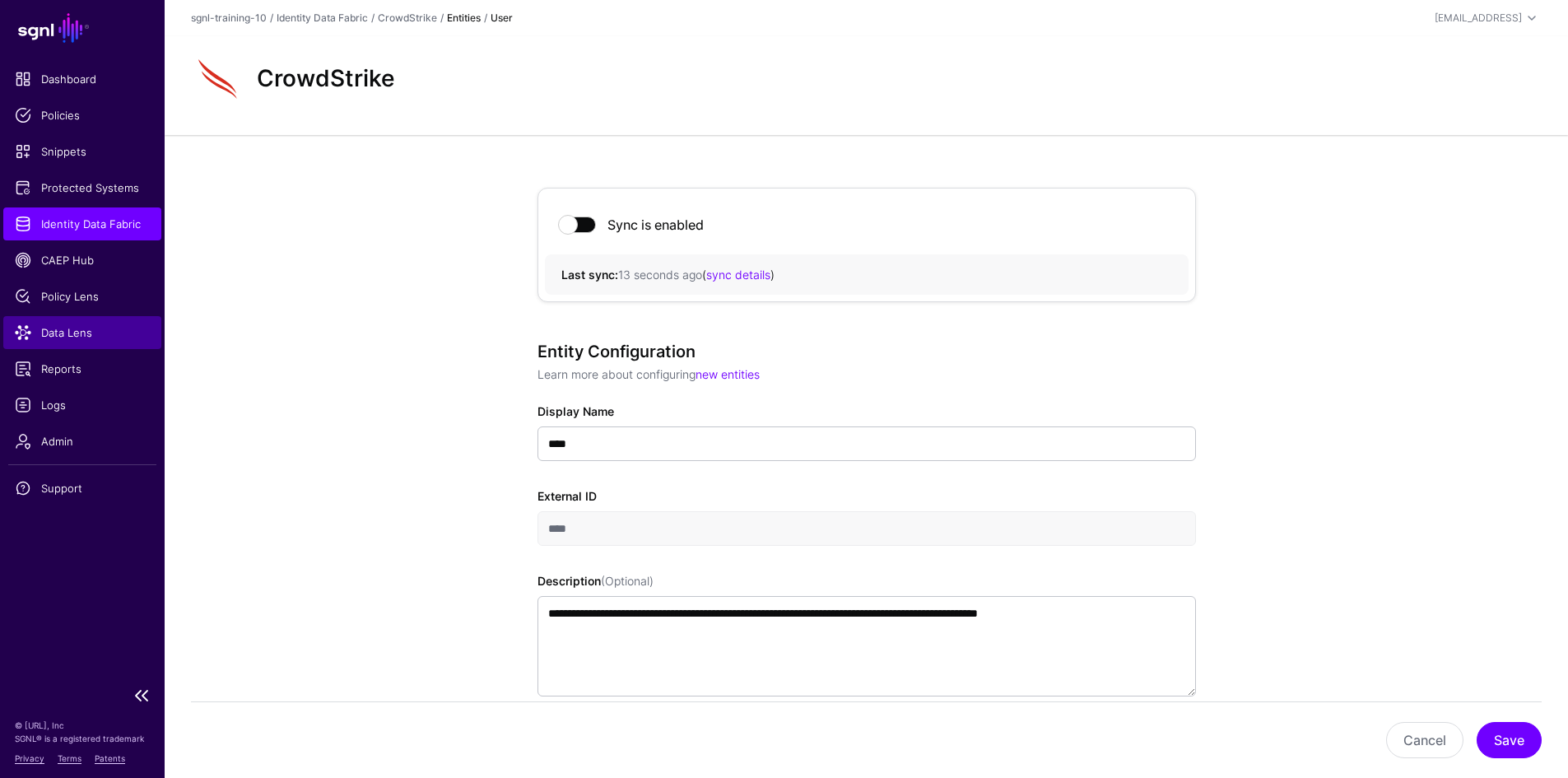
click at [60, 331] on span "Data Lens" at bounding box center [81, 332] width 135 height 16
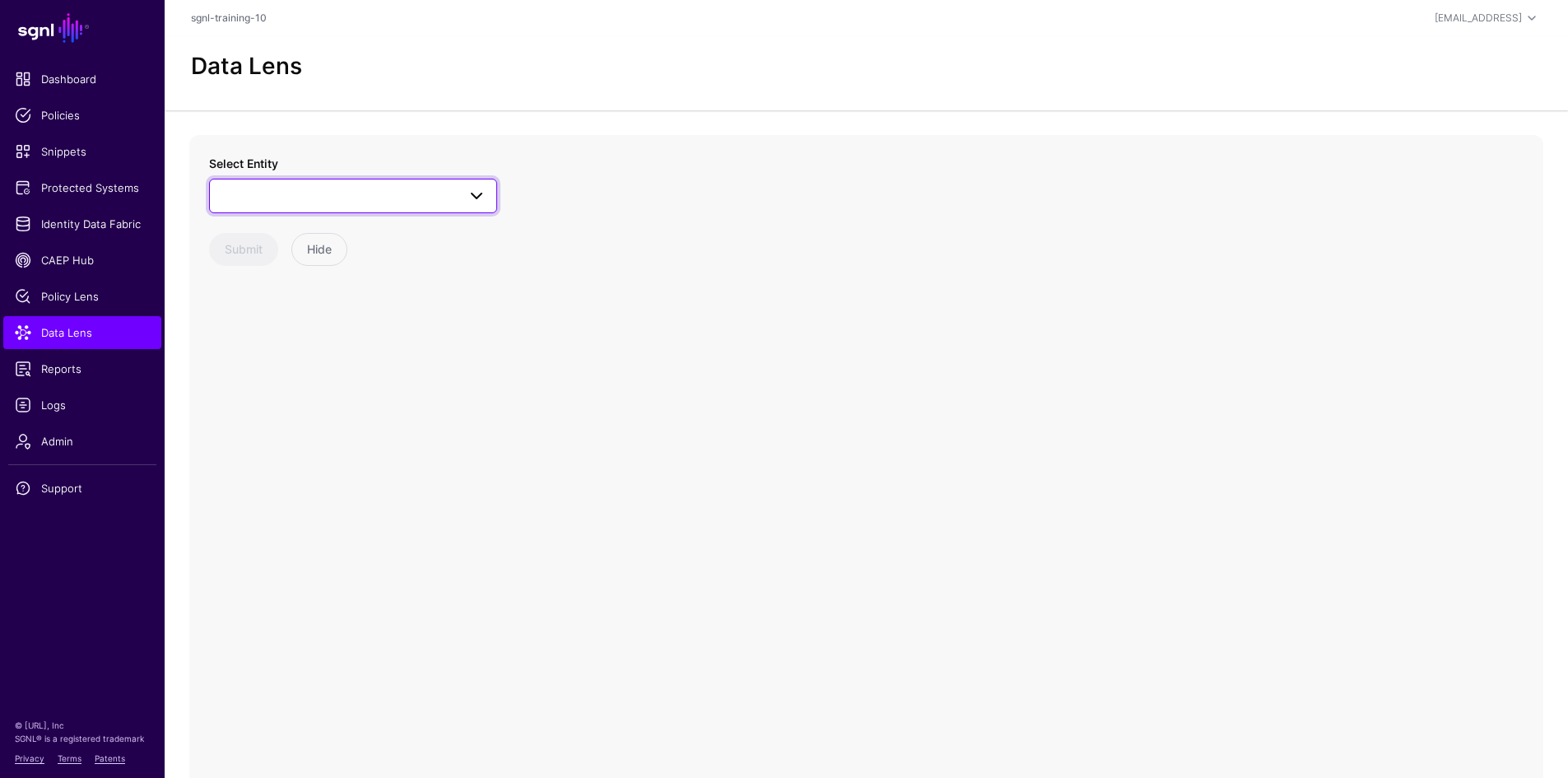
click at [464, 178] on link at bounding box center [353, 196] width 288 height 35
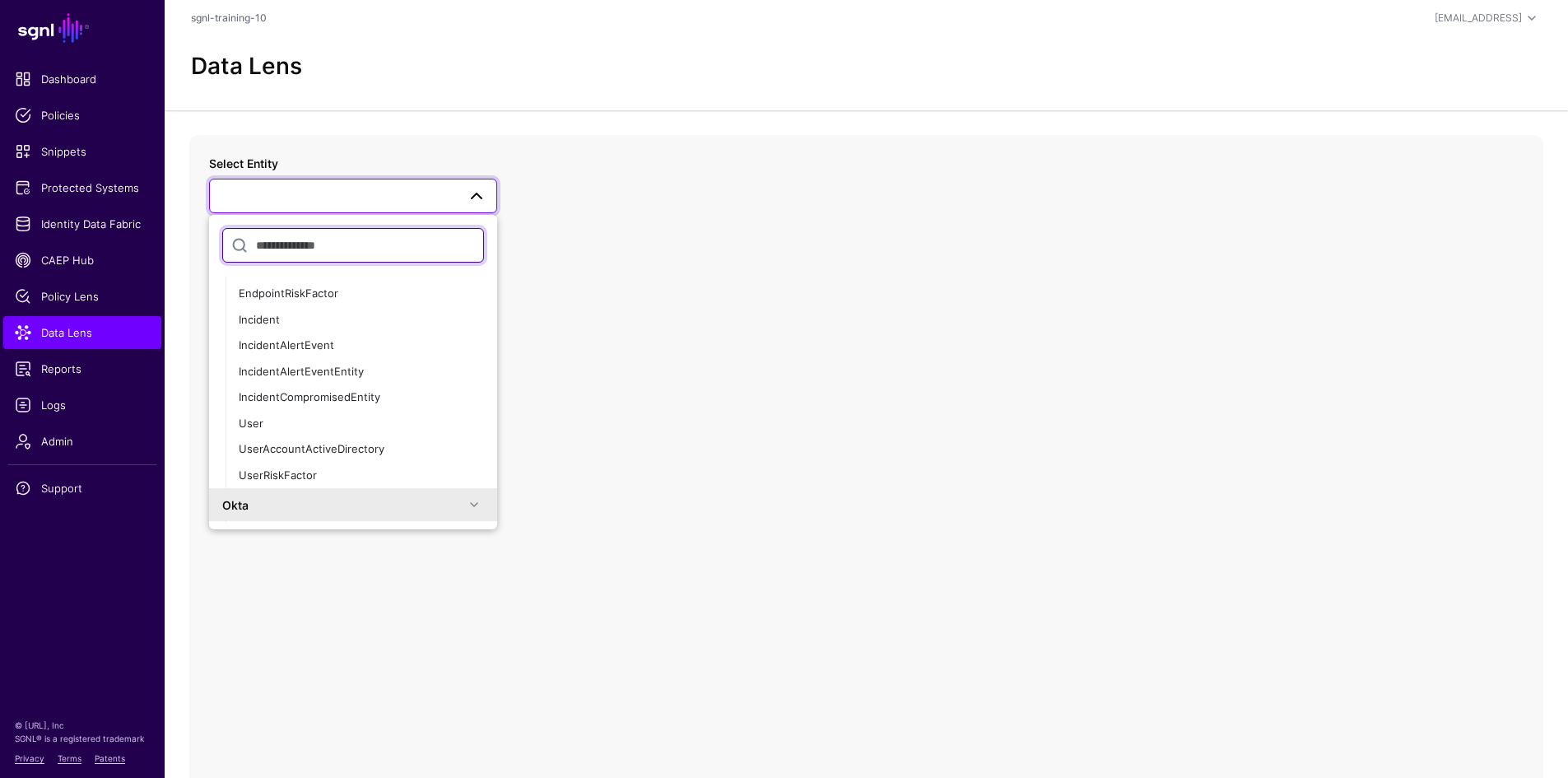
scroll to position [165, 0]
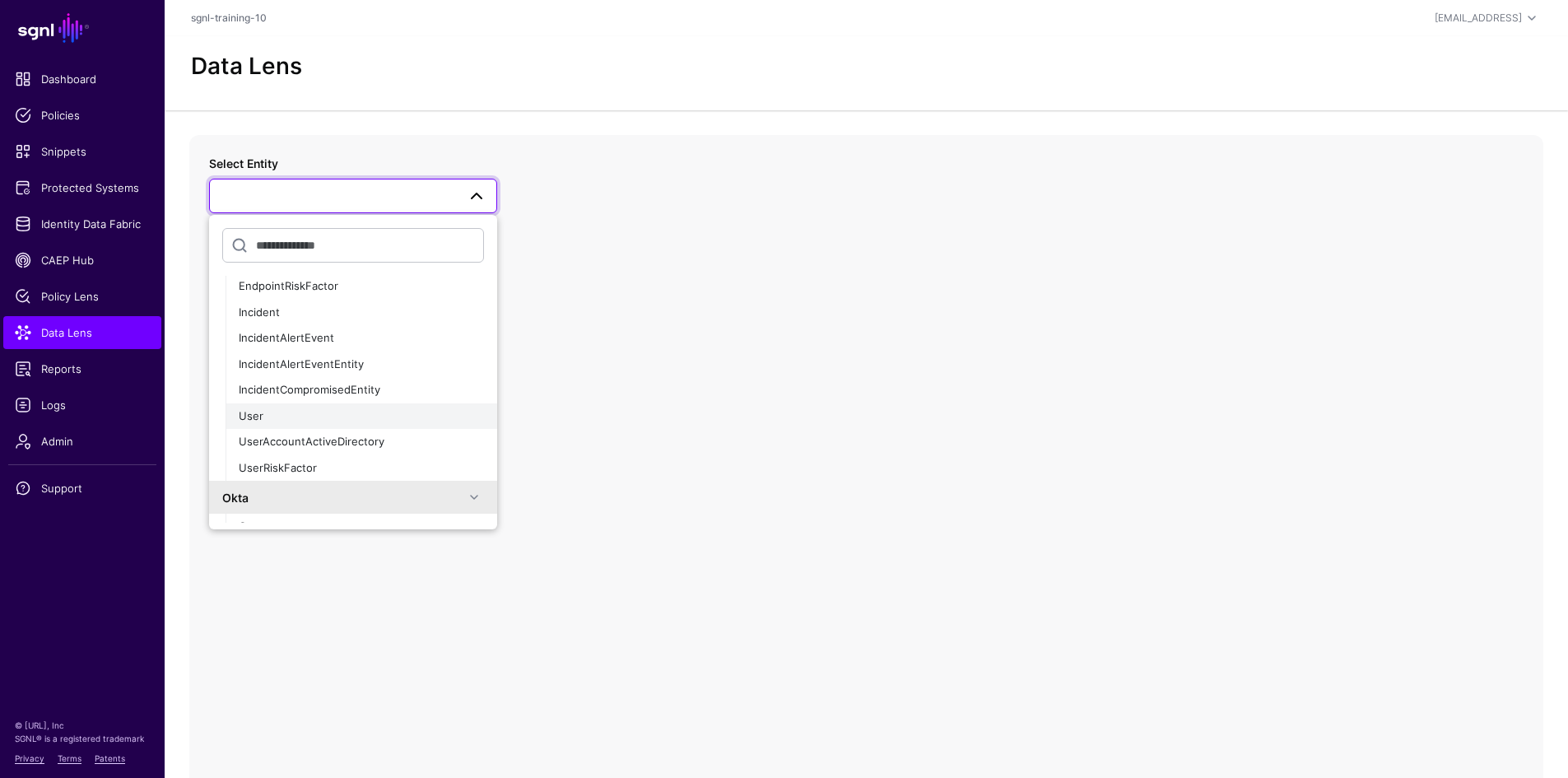
click at [289, 409] on div "User" at bounding box center [360, 417] width 245 height 16
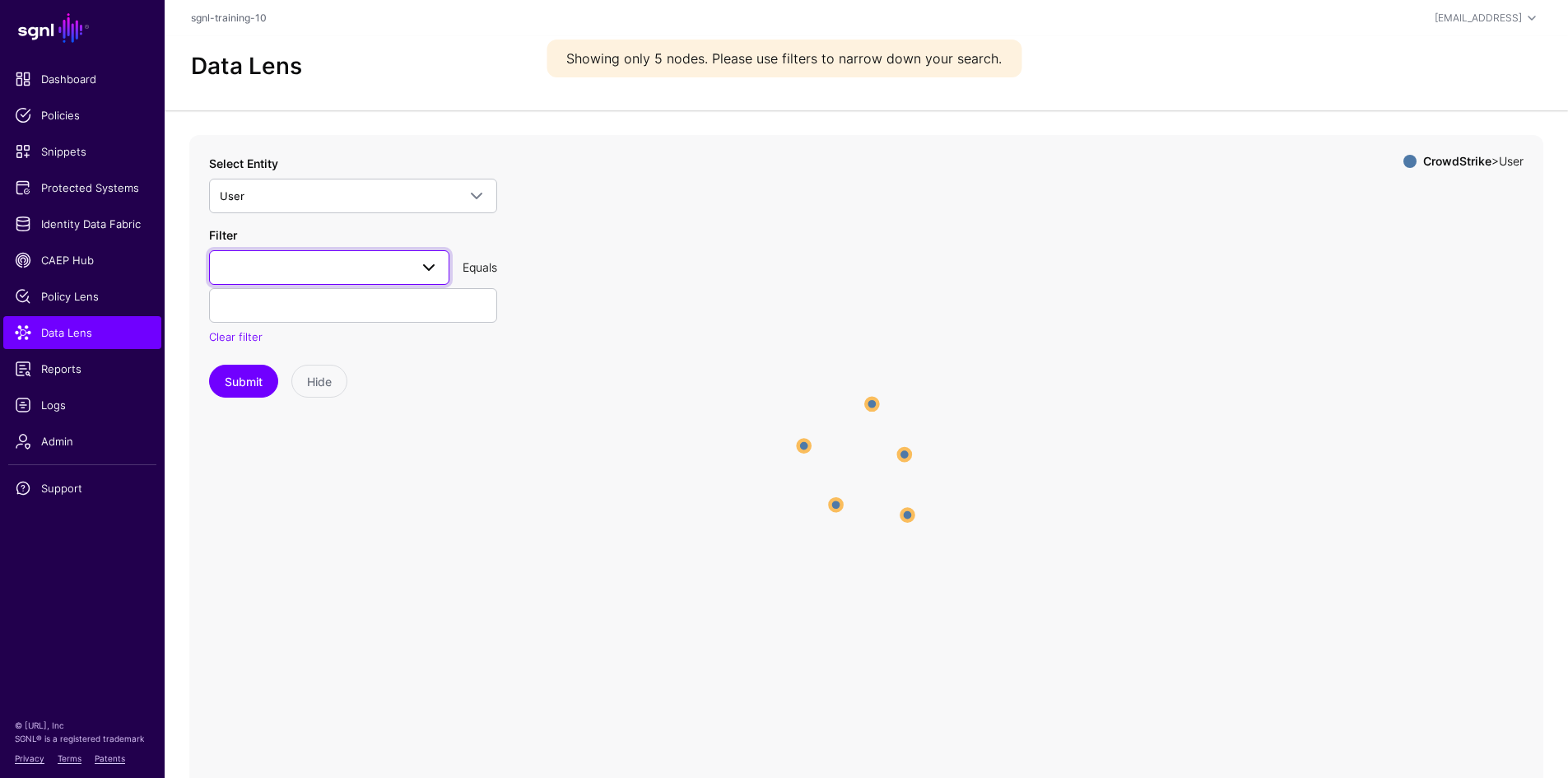
click at [403, 278] on link at bounding box center [329, 267] width 240 height 35
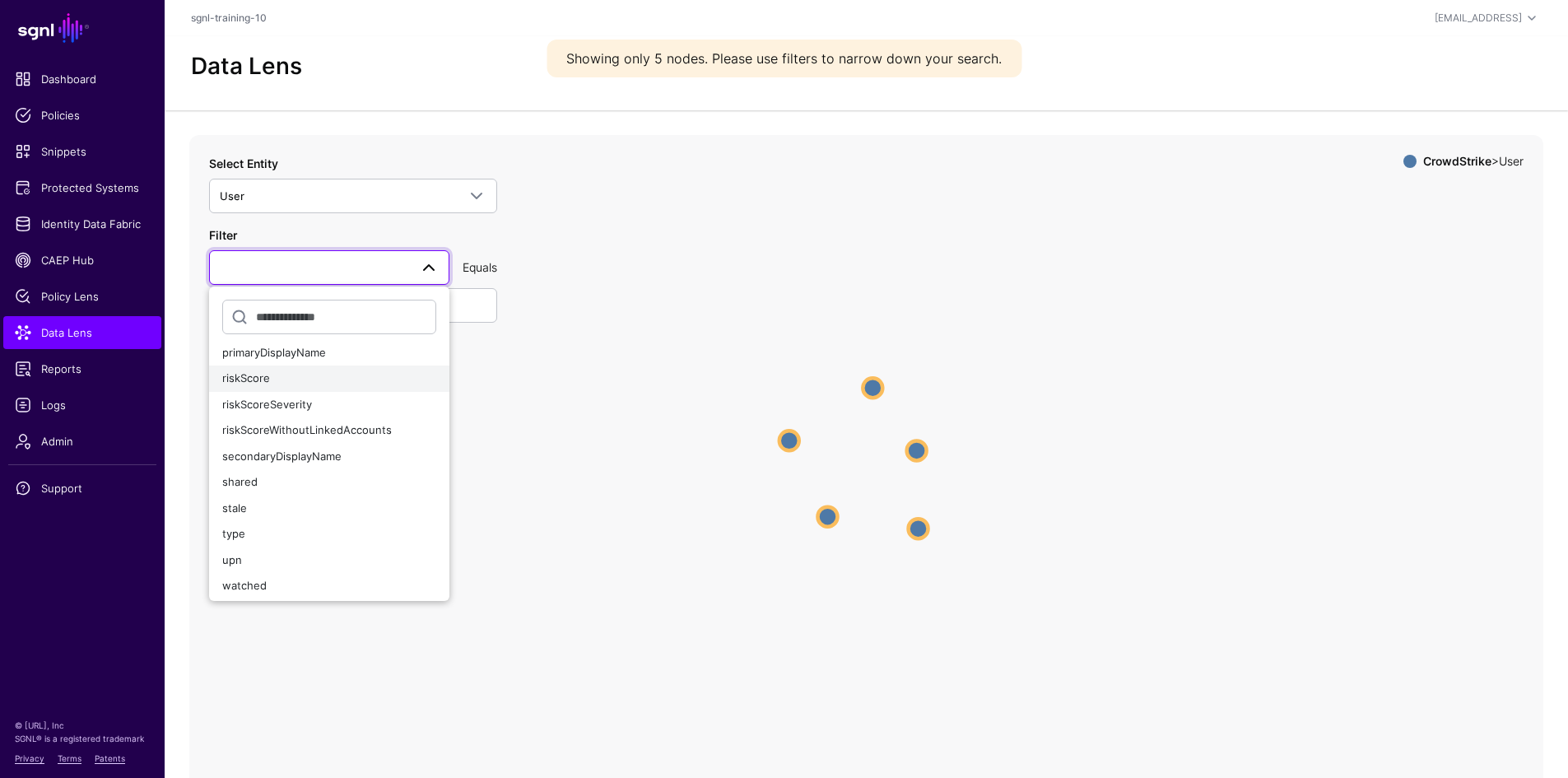
scroll to position [271, 0]
click at [277, 557] on div "upn" at bounding box center [328, 555] width 214 height 16
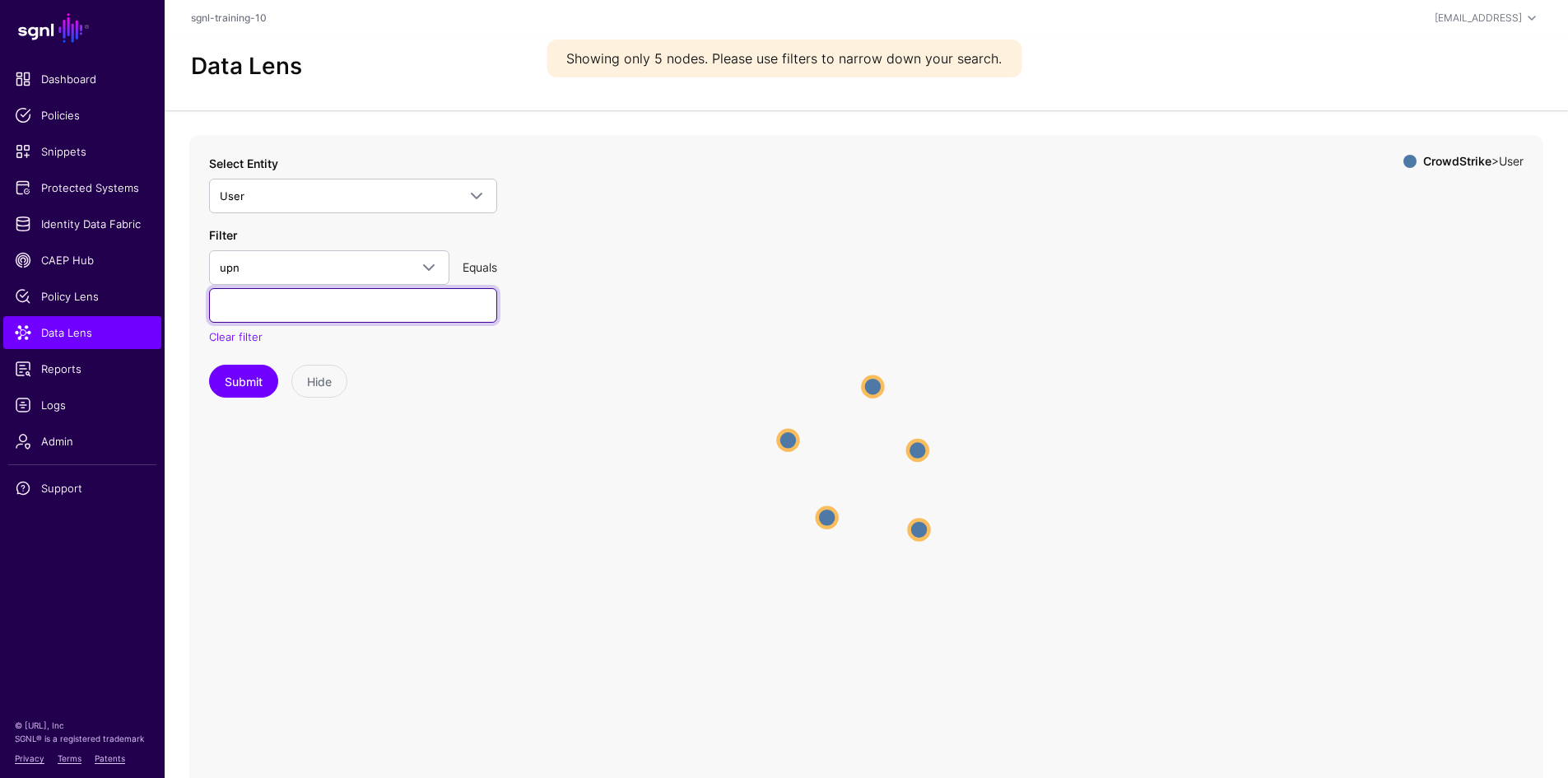
click at [415, 306] on input "text" at bounding box center [353, 305] width 288 height 35
type input "**********"
click at [238, 389] on button "Submit" at bounding box center [243, 382] width 69 height 33
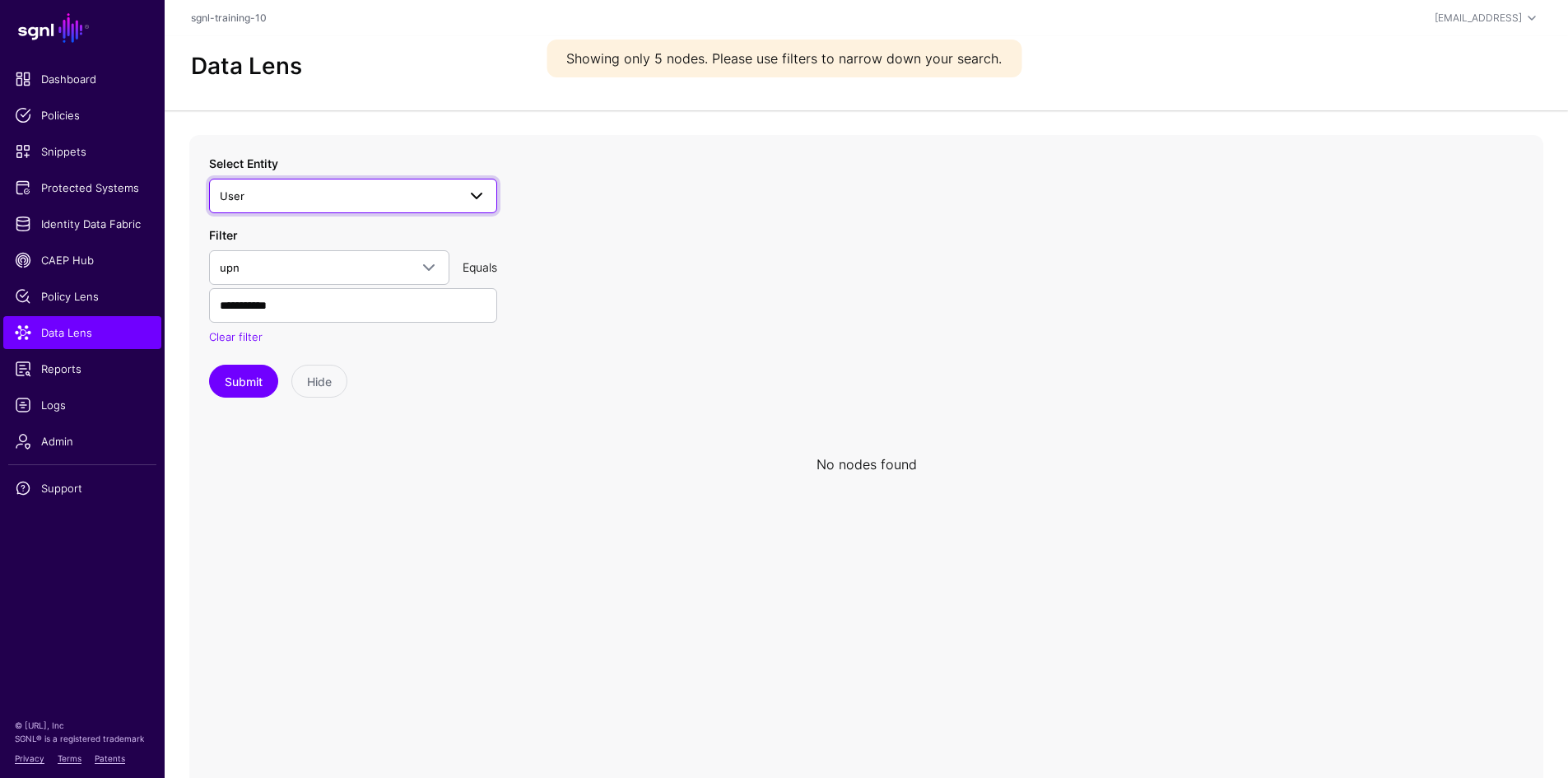
click at [434, 189] on span "User" at bounding box center [338, 196] width 237 height 18
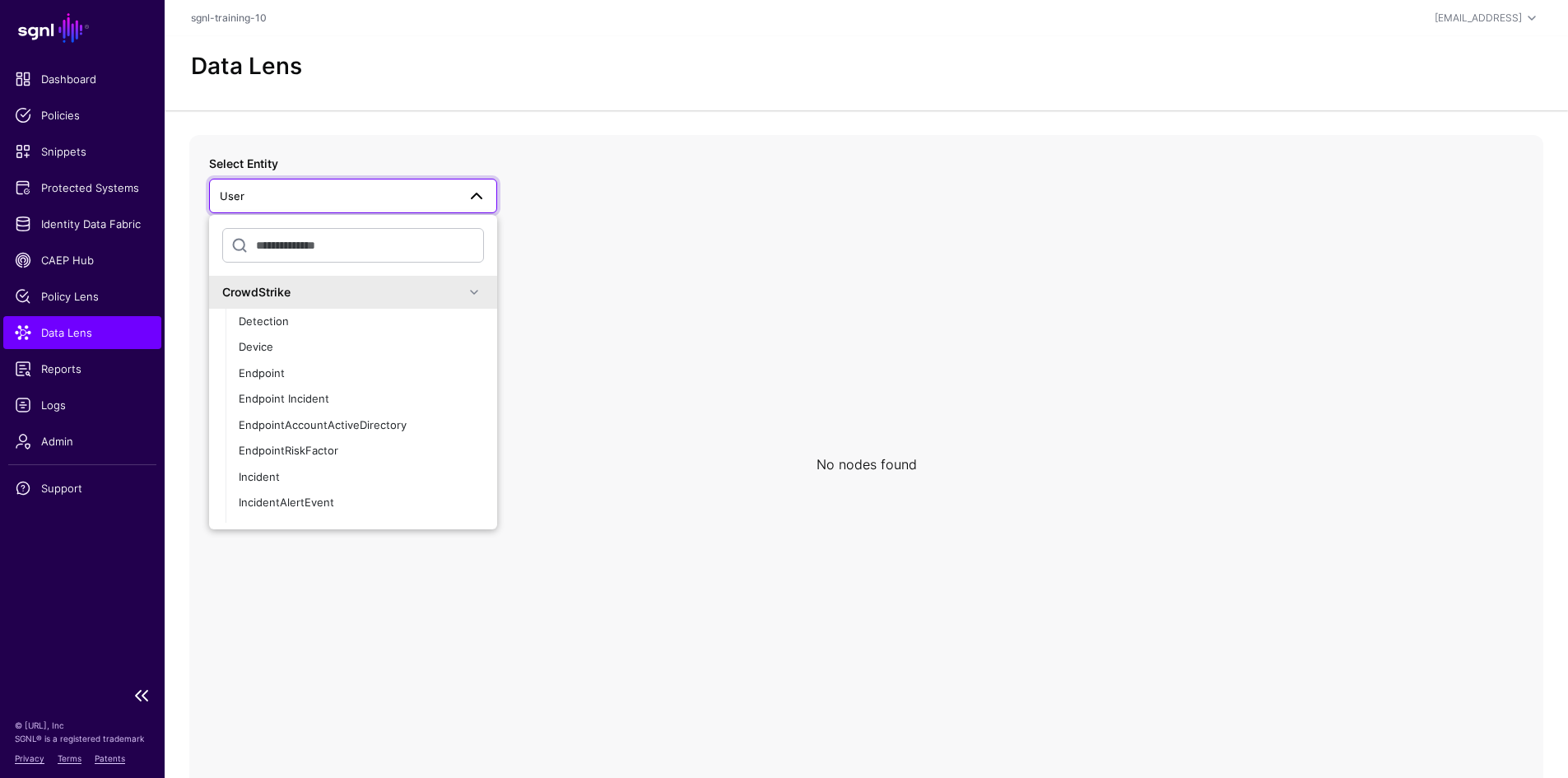
click at [80, 327] on span "Data Lens" at bounding box center [81, 332] width 135 height 16
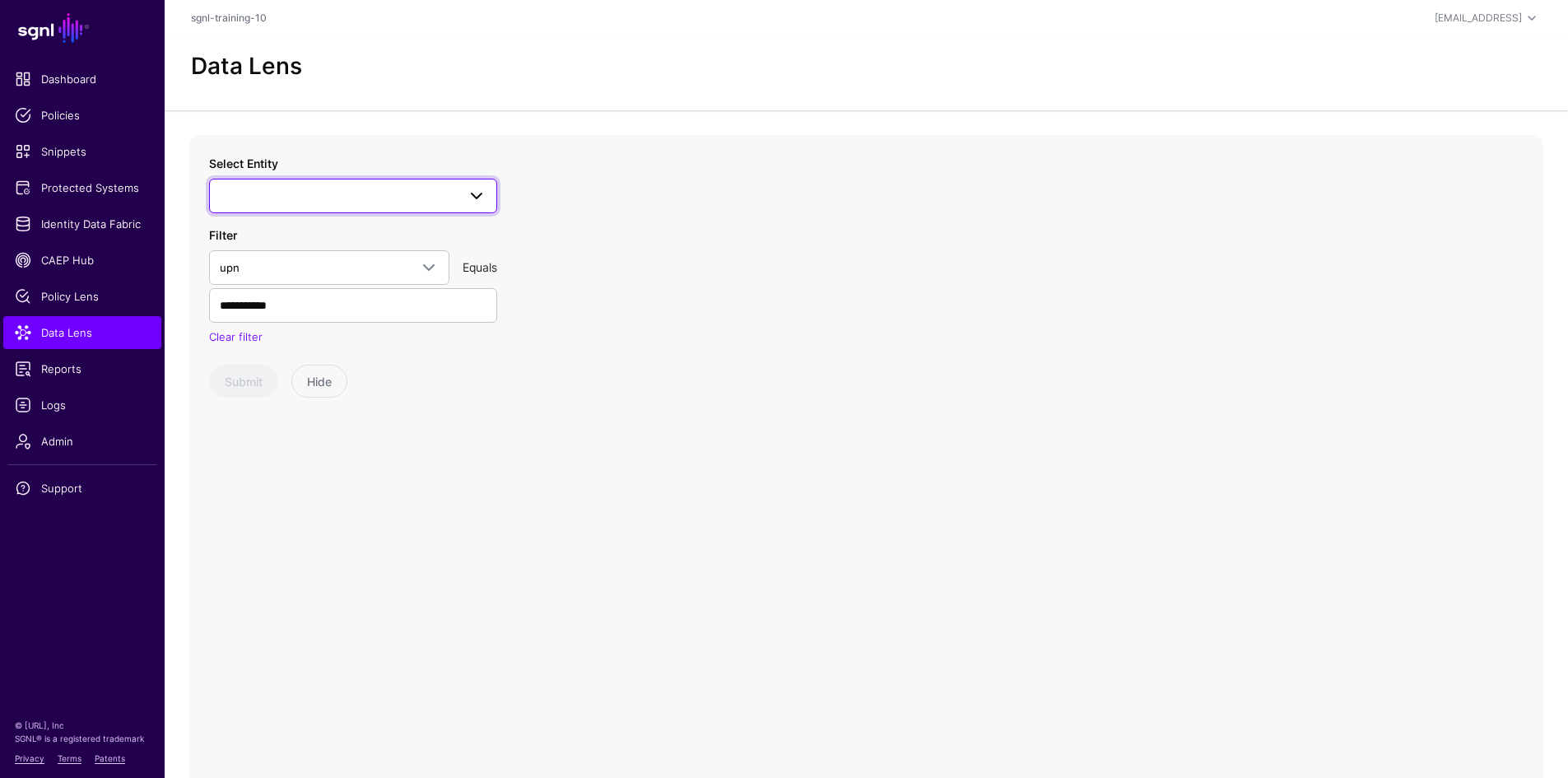
click at [263, 201] on span at bounding box center [353, 196] width 266 height 19
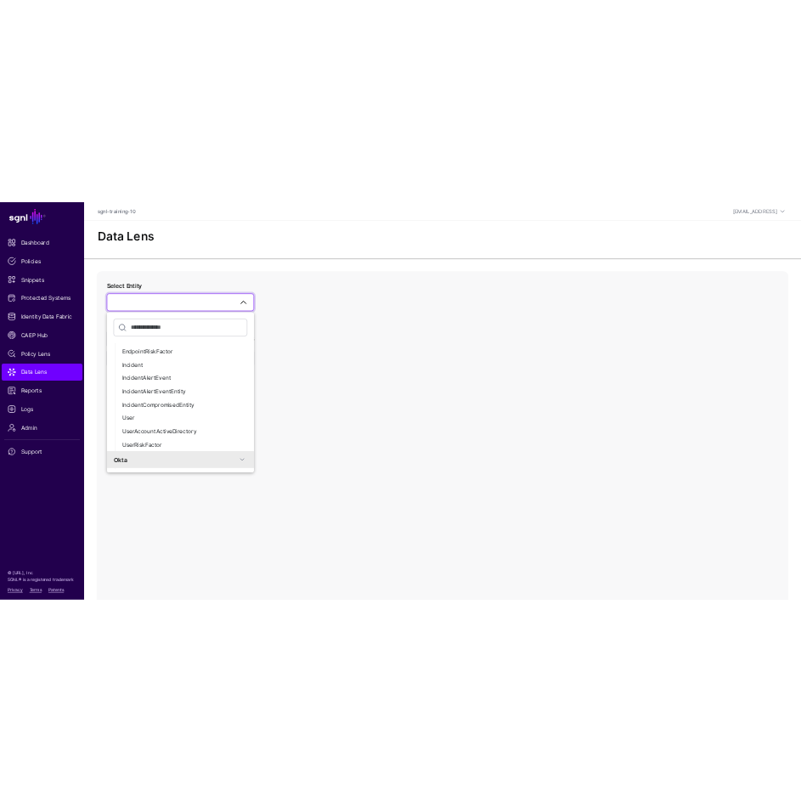
scroll to position [170, 0]
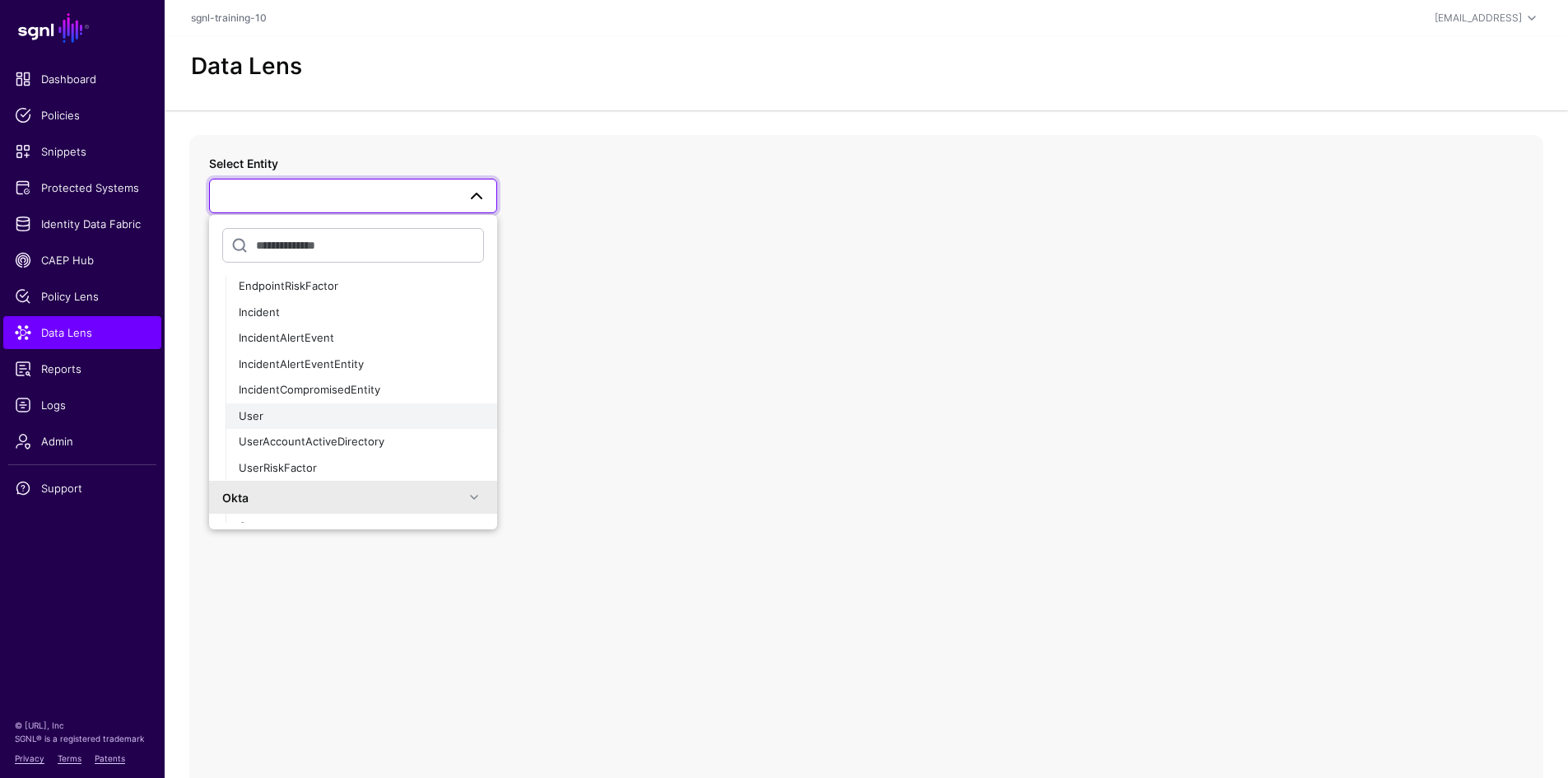
click at [293, 413] on div "User" at bounding box center [360, 417] width 245 height 16
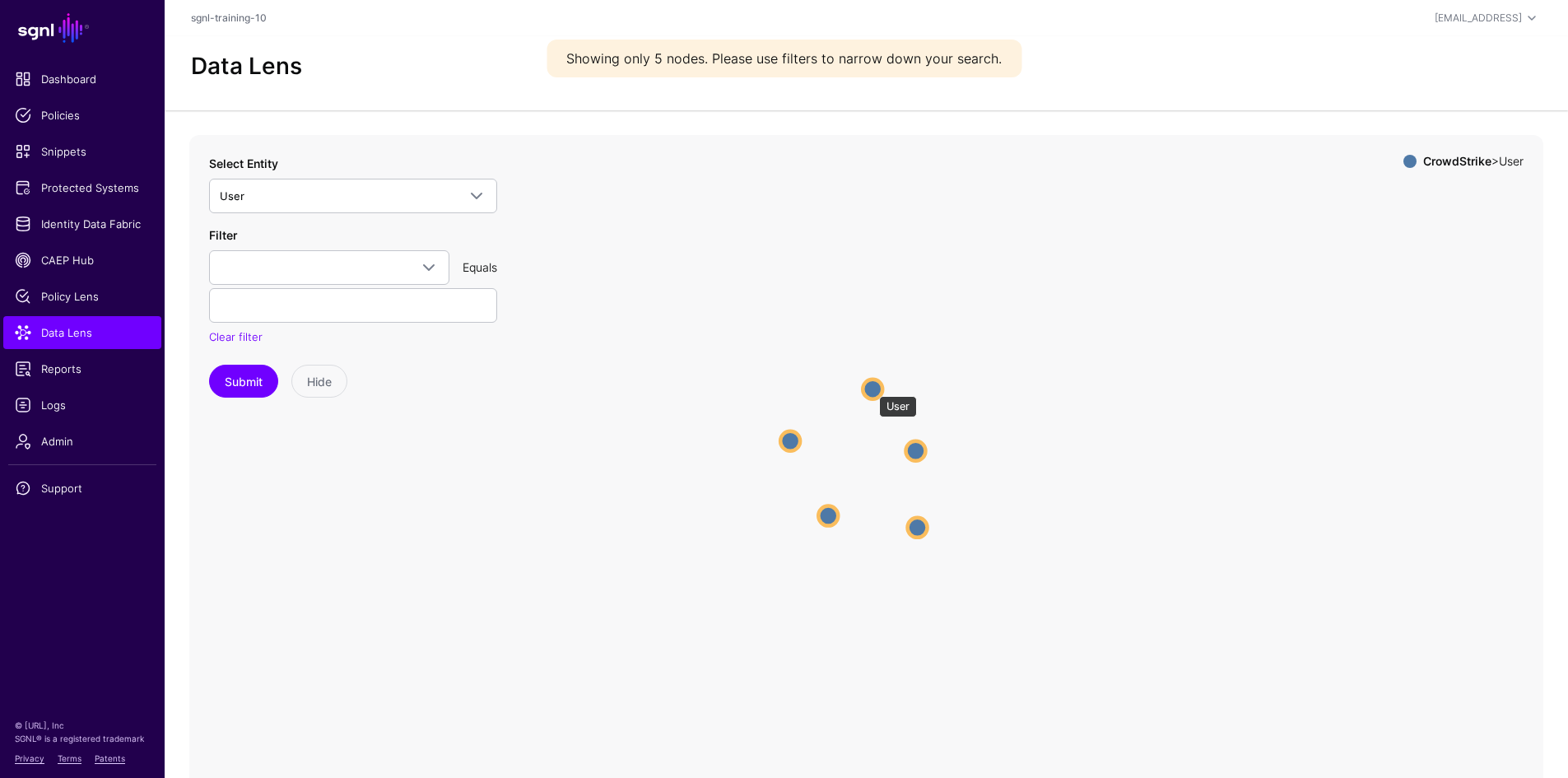
click at [871, 388] on circle at bounding box center [873, 389] width 19 height 19
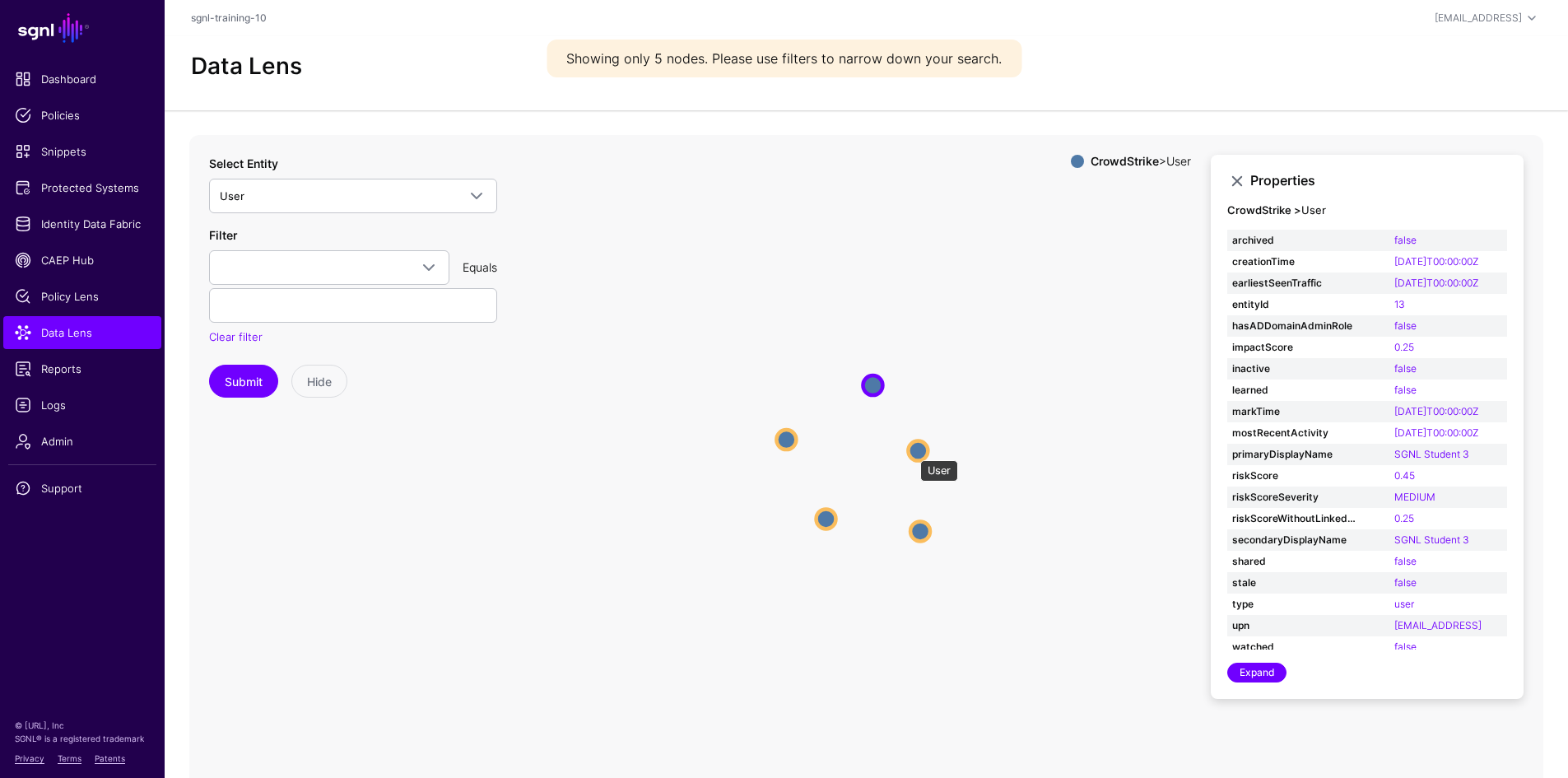
click at [911, 452] on circle at bounding box center [917, 451] width 19 height 19
click at [919, 535] on circle at bounding box center [922, 533] width 19 height 19
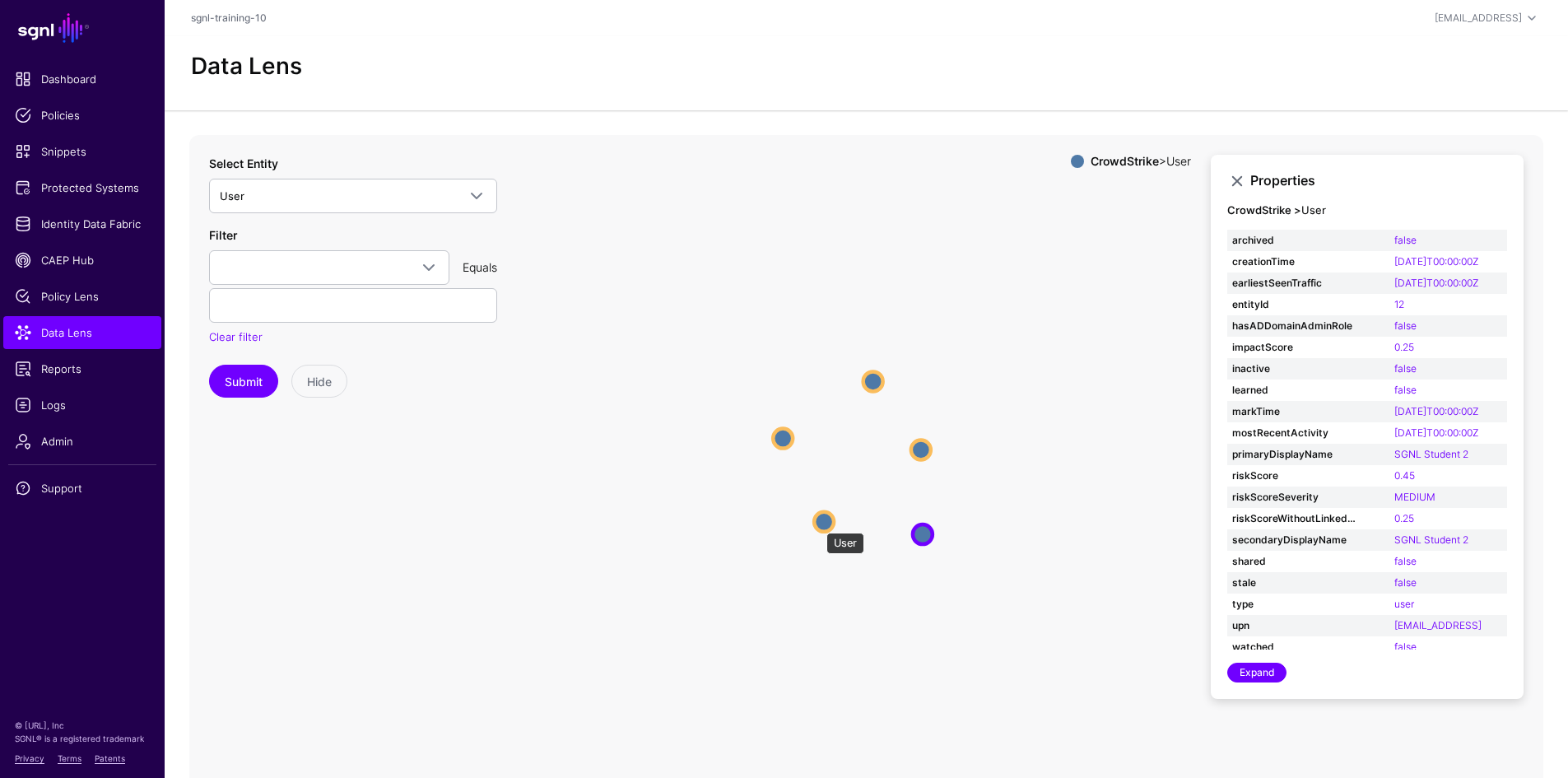
click at [818, 524] on circle at bounding box center [824, 521] width 19 height 19
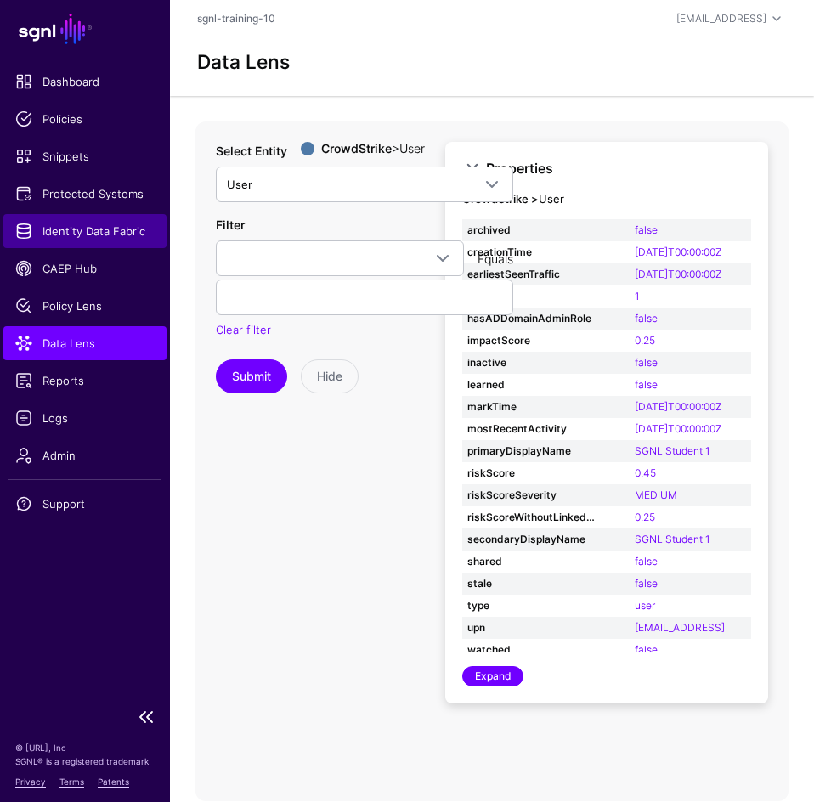
click at [75, 240] on link "Identity Data Fabric" at bounding box center [84, 231] width 163 height 34
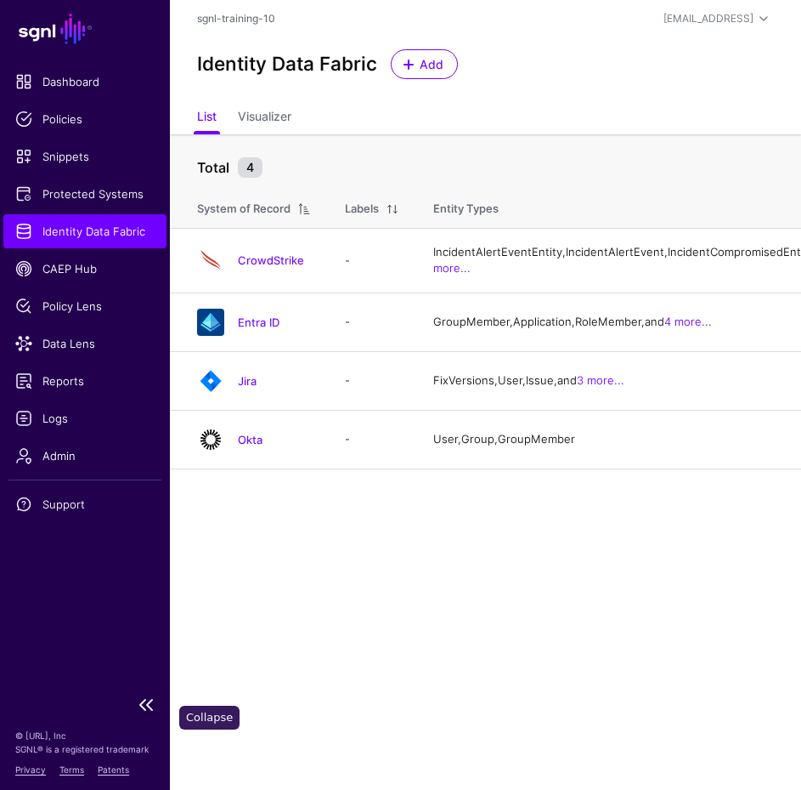
click at [146, 715] on link at bounding box center [85, 704] width 170 height 20
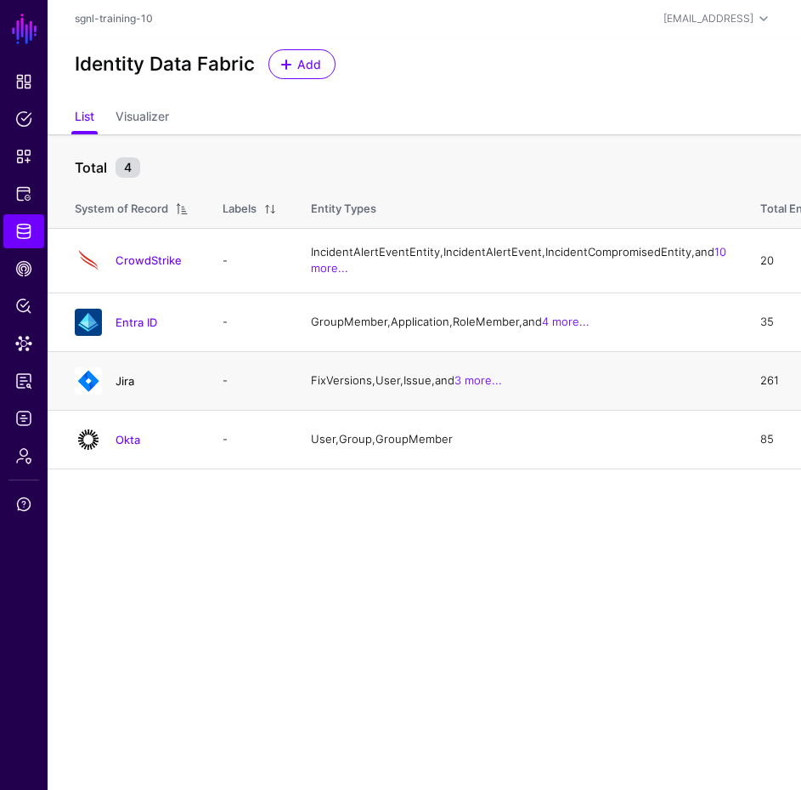
click at [116, 388] on link "Jira" at bounding box center [125, 381] width 19 height 14
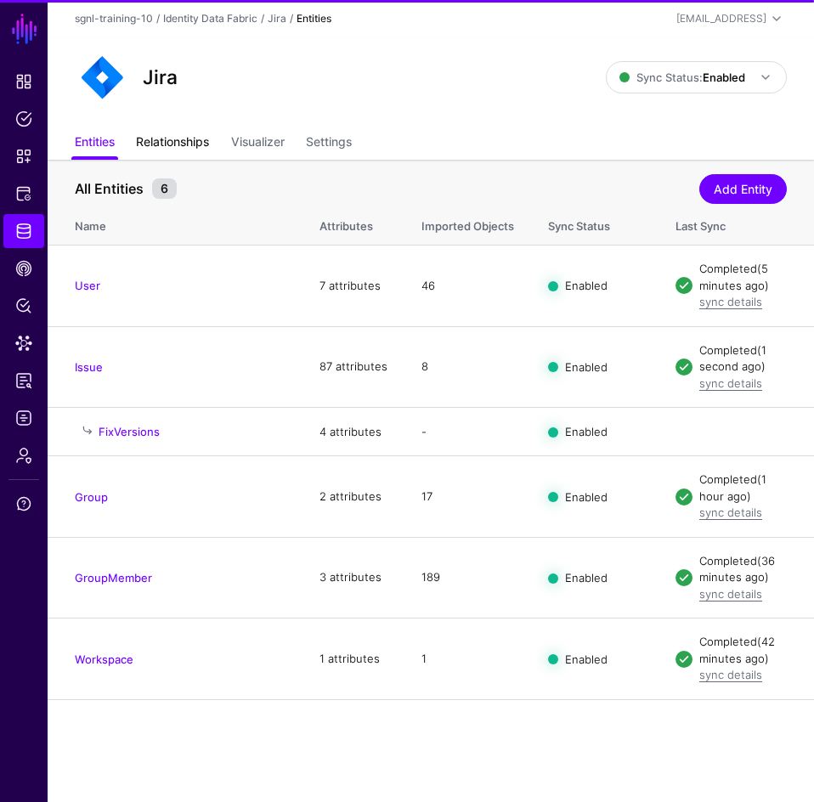
click at [176, 147] on link "Relationships" at bounding box center [172, 143] width 73 height 32
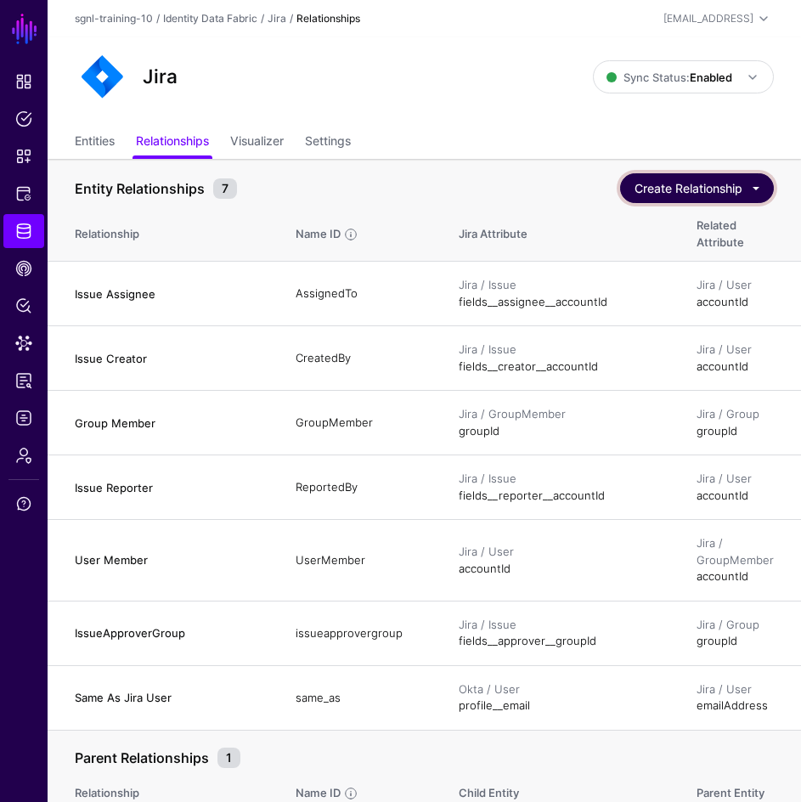
click at [688, 190] on button "Create Relationship" at bounding box center [697, 188] width 154 height 30
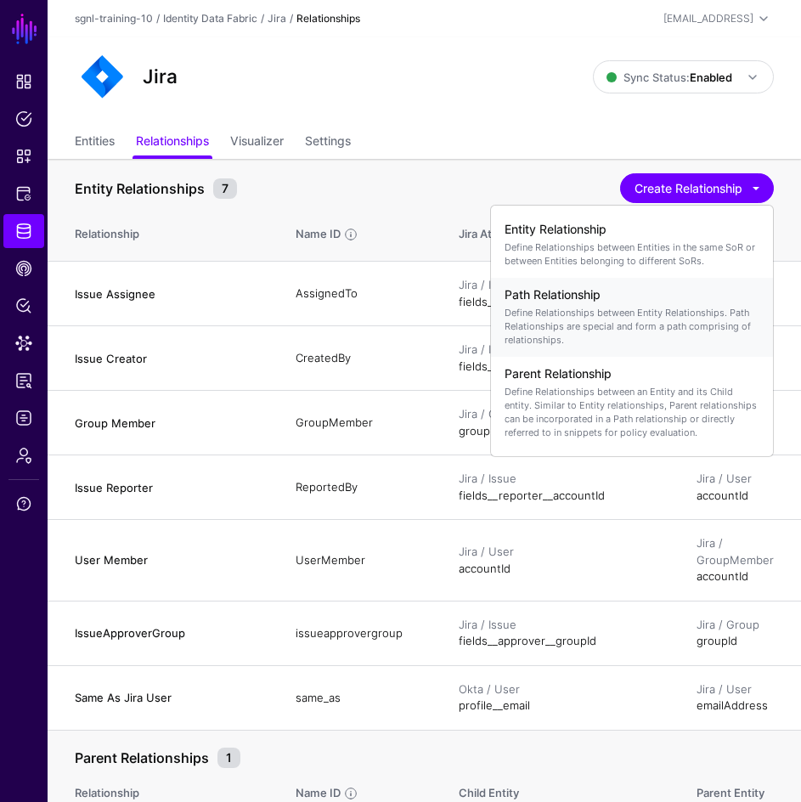
click at [621, 306] on p "Define Relationships between Entity Relationships. Path Relationships are speci…" at bounding box center [632, 326] width 255 height 41
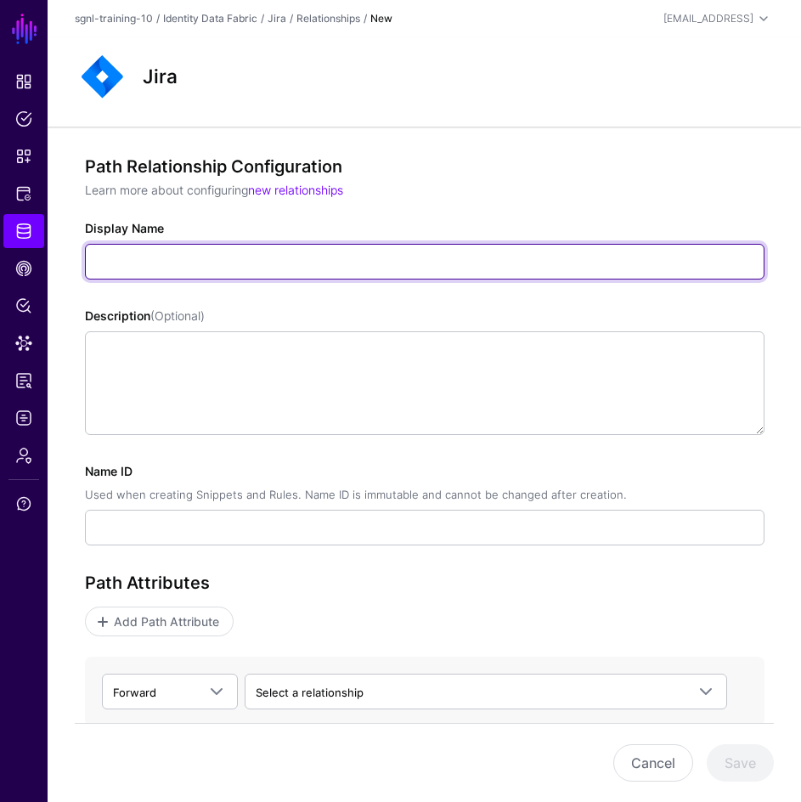
click at [144, 255] on input "Display Name" at bounding box center [425, 262] width 680 height 36
paste input "**********"
type input "**********"
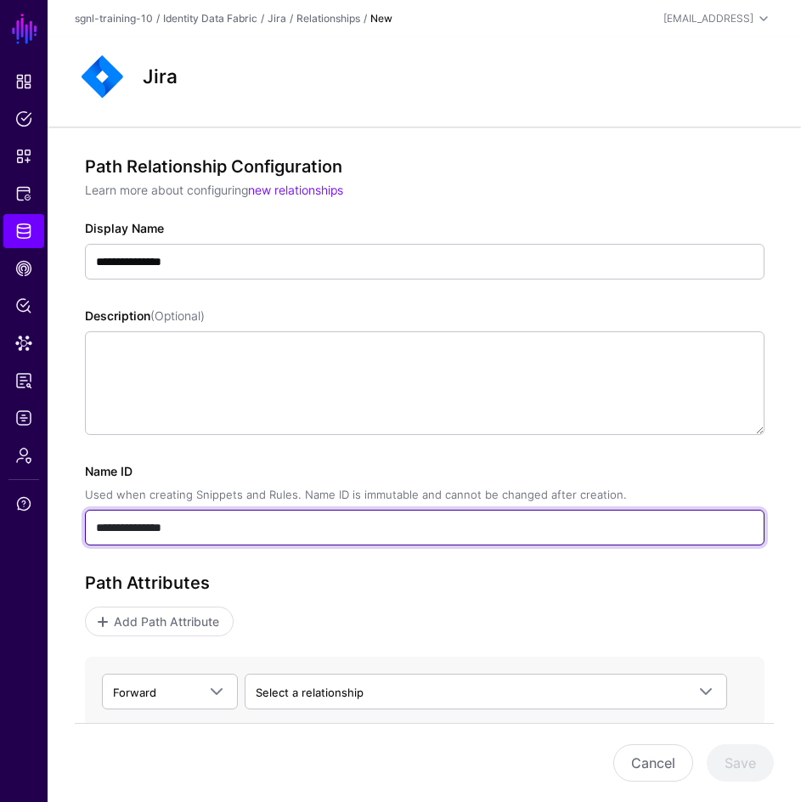
click at [162, 529] on input "**********" at bounding box center [425, 528] width 680 height 36
paste input "text"
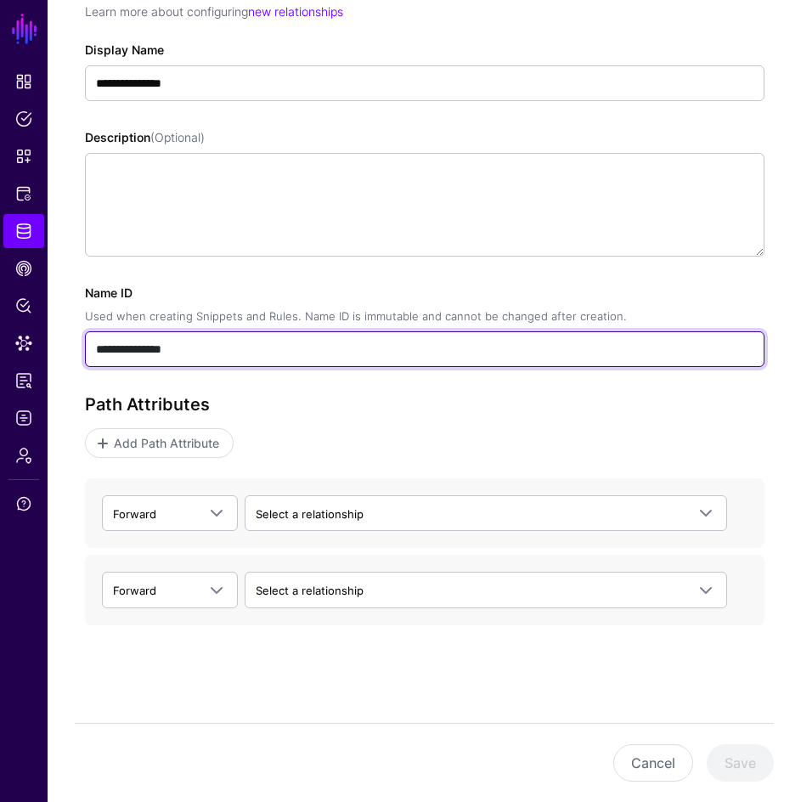
scroll to position [179, 0]
type input "**********"
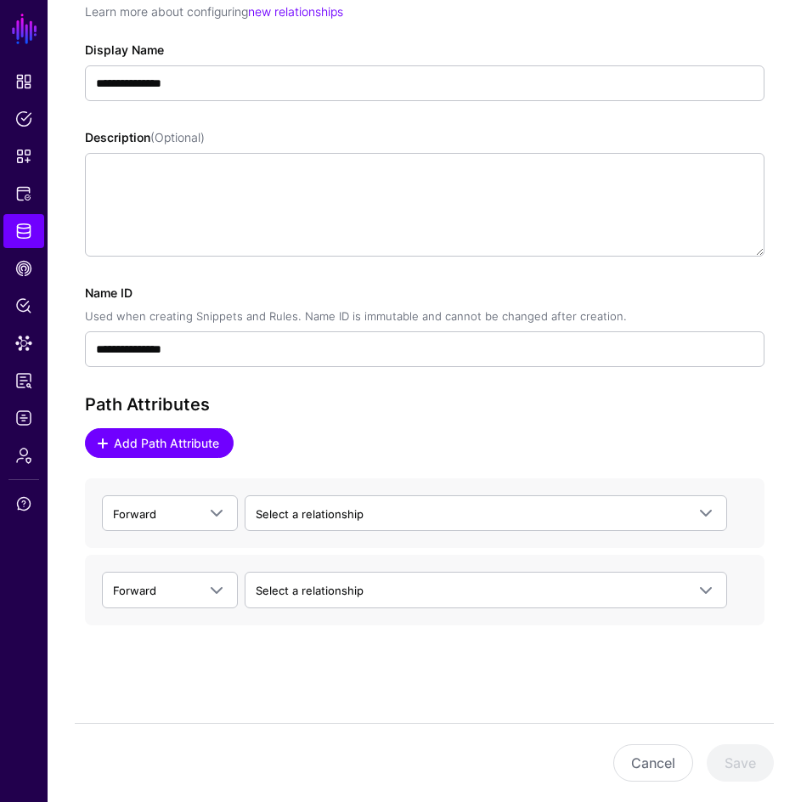
click at [135, 446] on span "Add Path Attribute" at bounding box center [166, 443] width 110 height 18
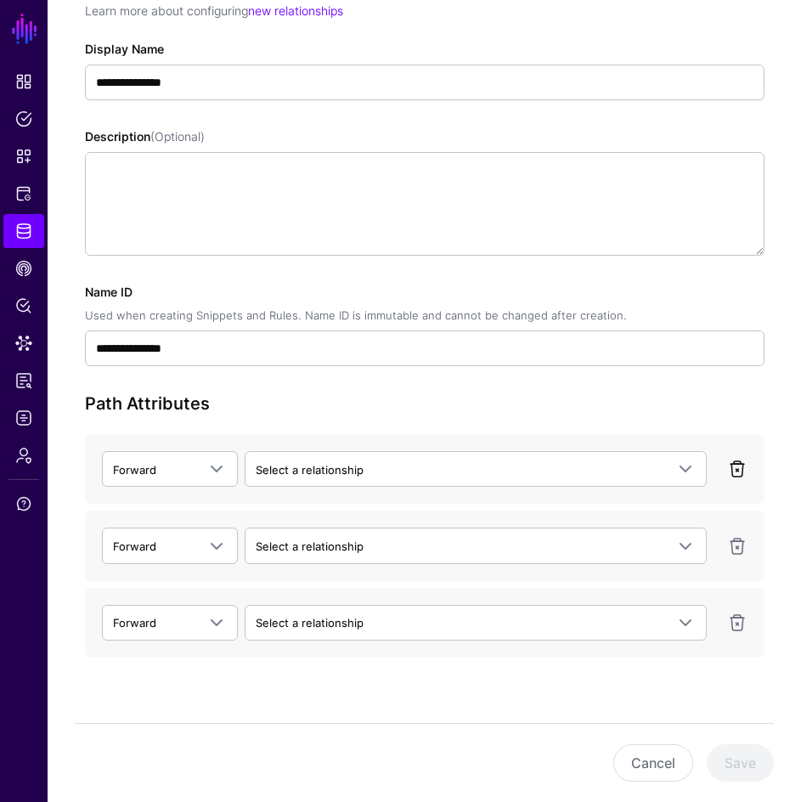
click at [740, 473] on link at bounding box center [738, 469] width 20 height 20
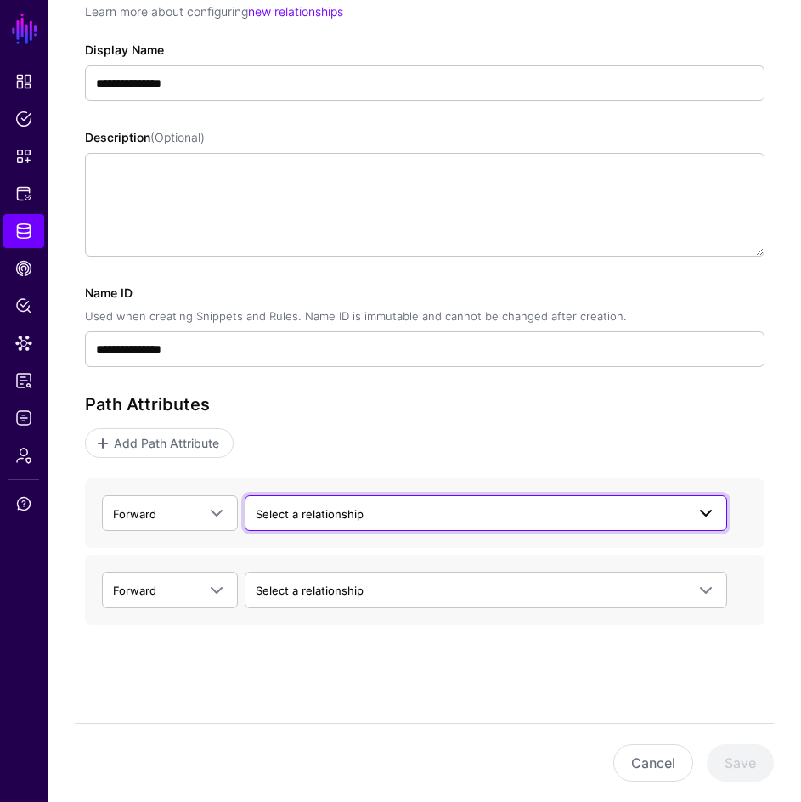
click at [382, 520] on span "Select a relationship" at bounding box center [471, 514] width 430 height 19
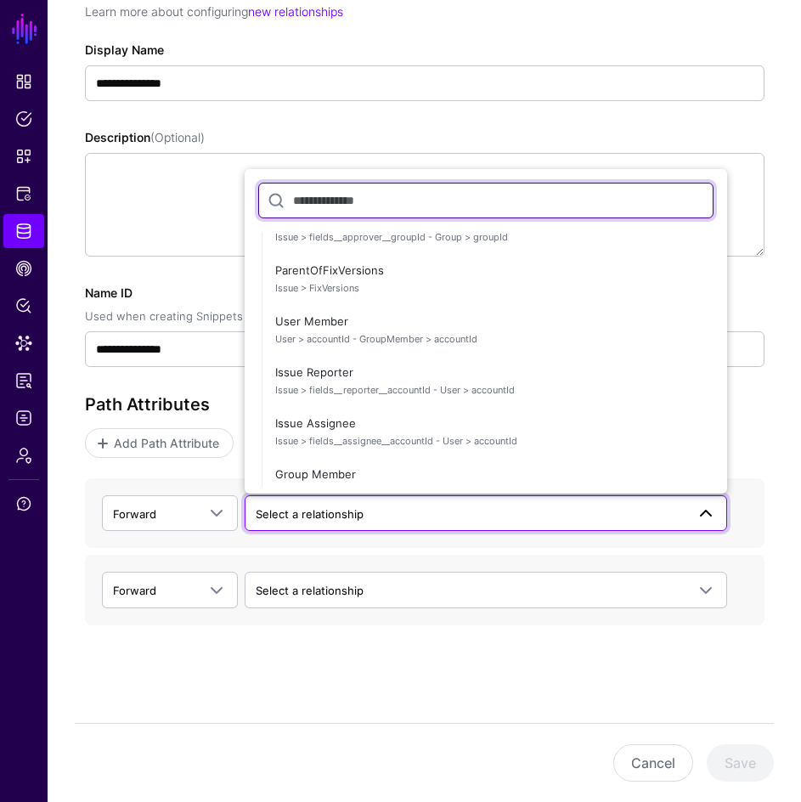
scroll to position [1020, 0]
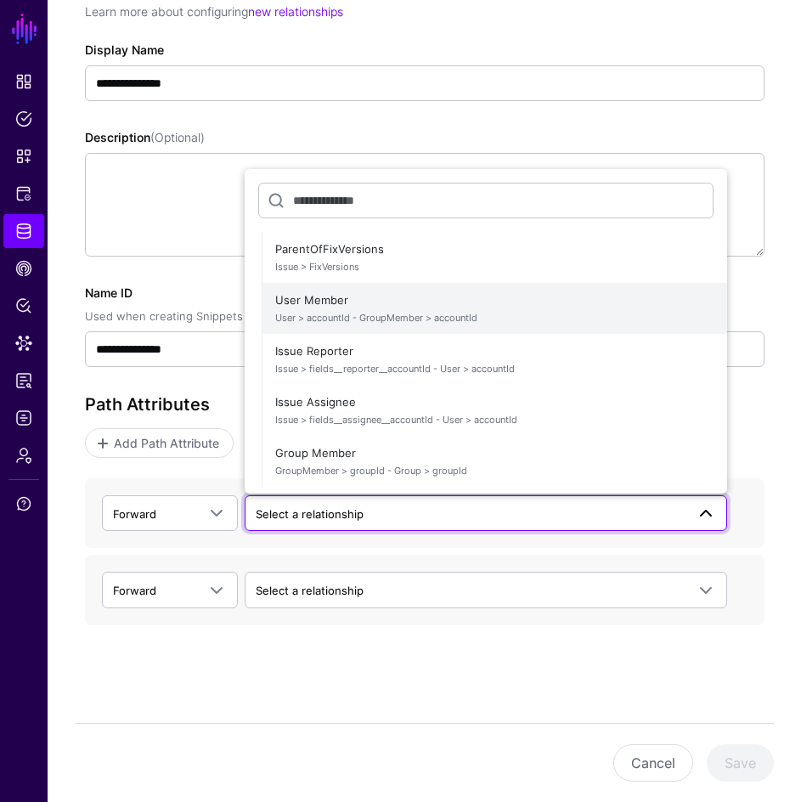
click at [346, 322] on span "User > accountId - GroupMember > accountId" at bounding box center [494, 318] width 439 height 14
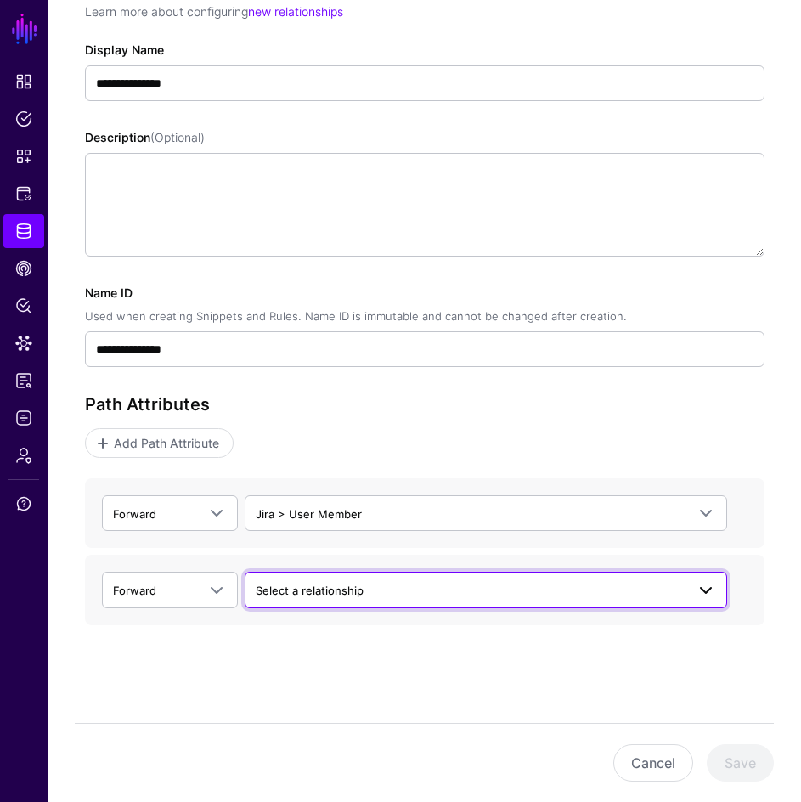
click at [334, 595] on span "Select a relationship" at bounding box center [310, 591] width 108 height 14
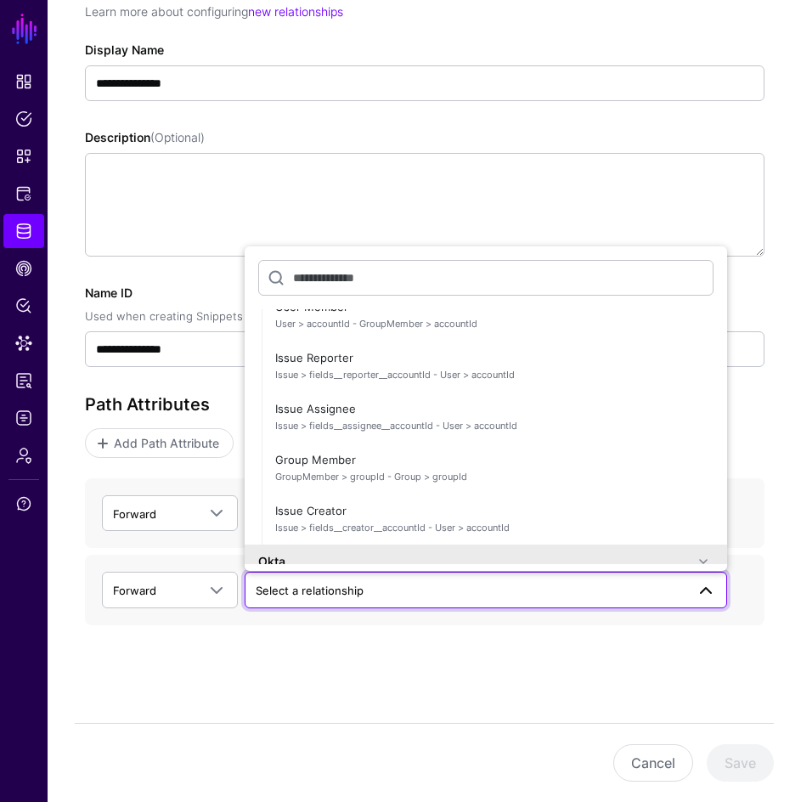
scroll to position [1105, 0]
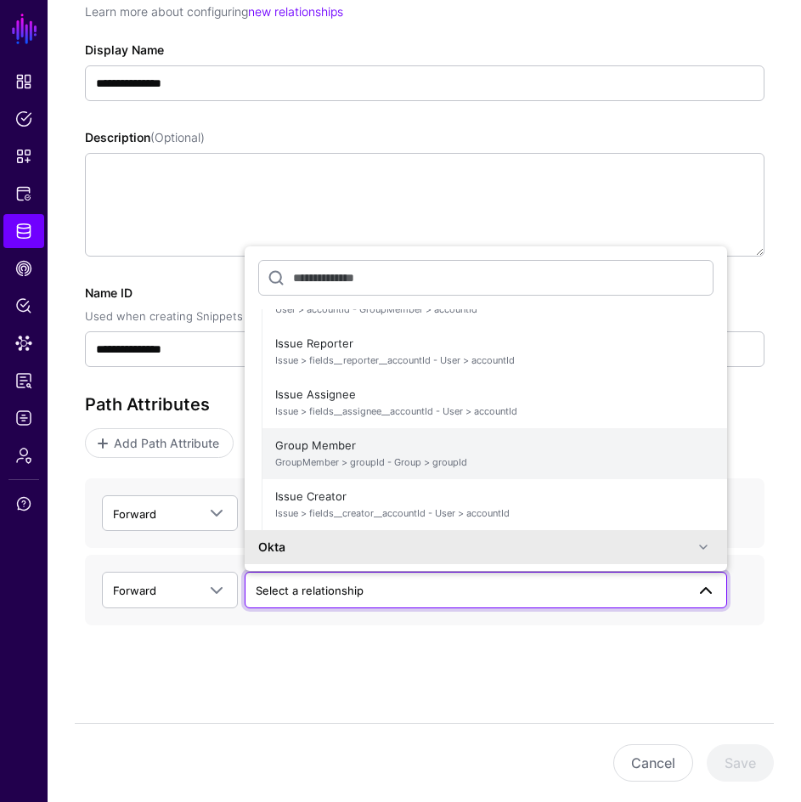
click at [326, 467] on span "GroupMember > groupId - Group > groupId" at bounding box center [494, 463] width 439 height 14
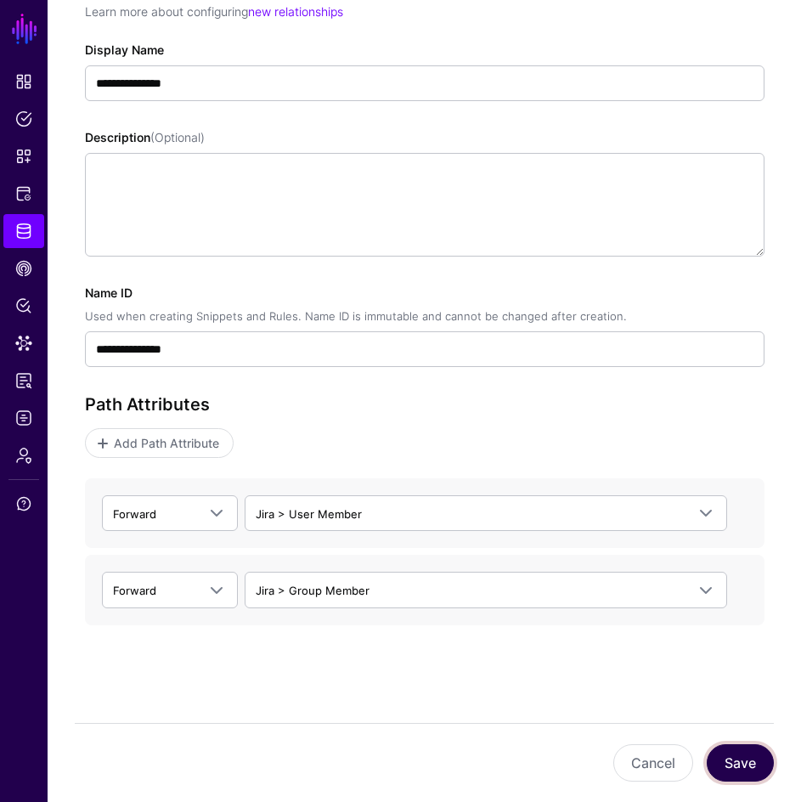
click at [735, 760] on button "Save" at bounding box center [740, 763] width 67 height 37
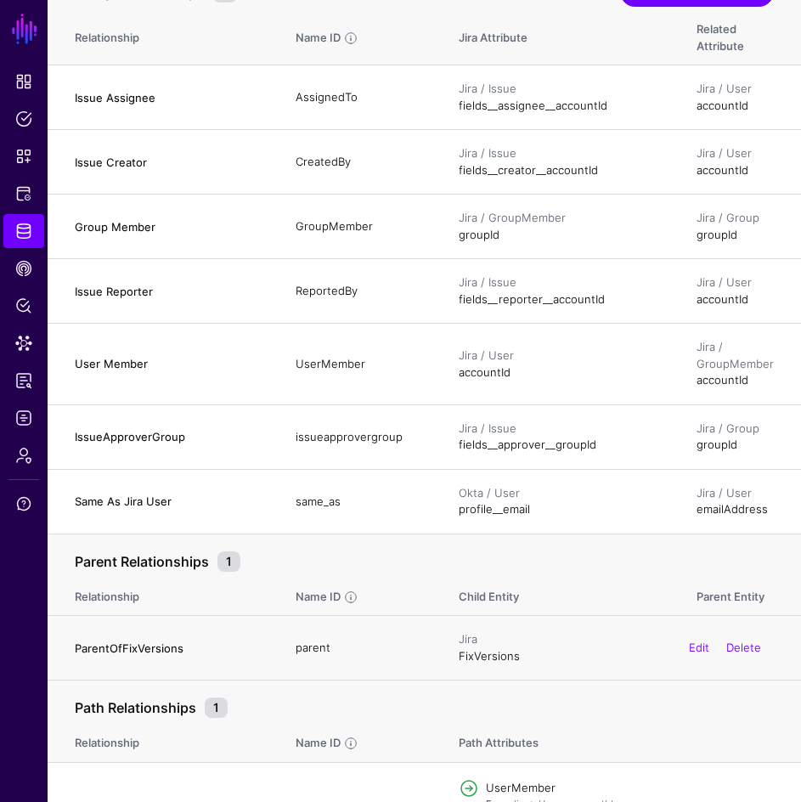
scroll to position [286, 0]
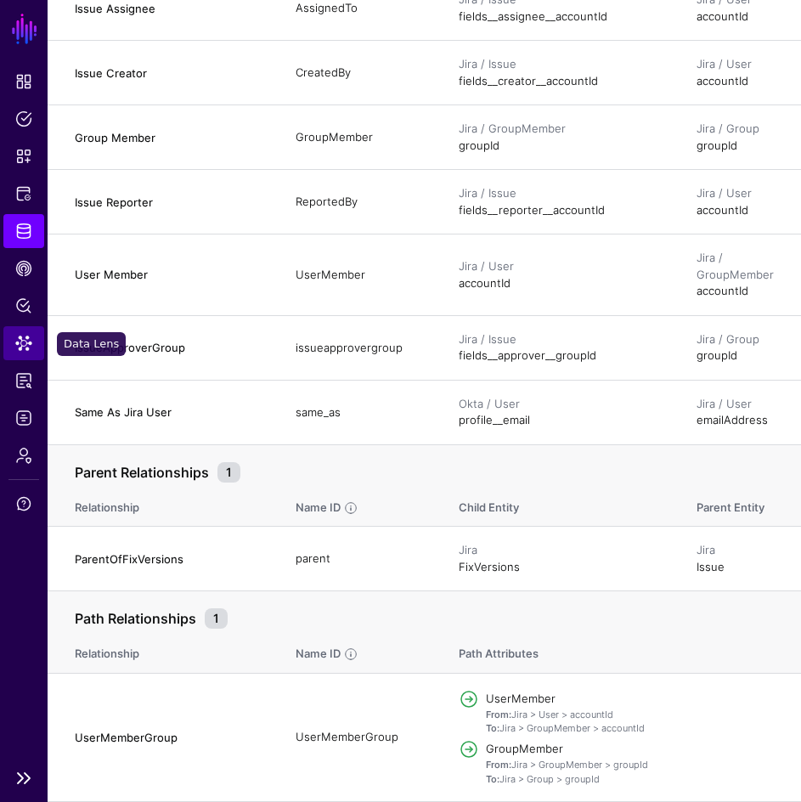
click at [20, 342] on span "Data Lens" at bounding box center [23, 343] width 17 height 17
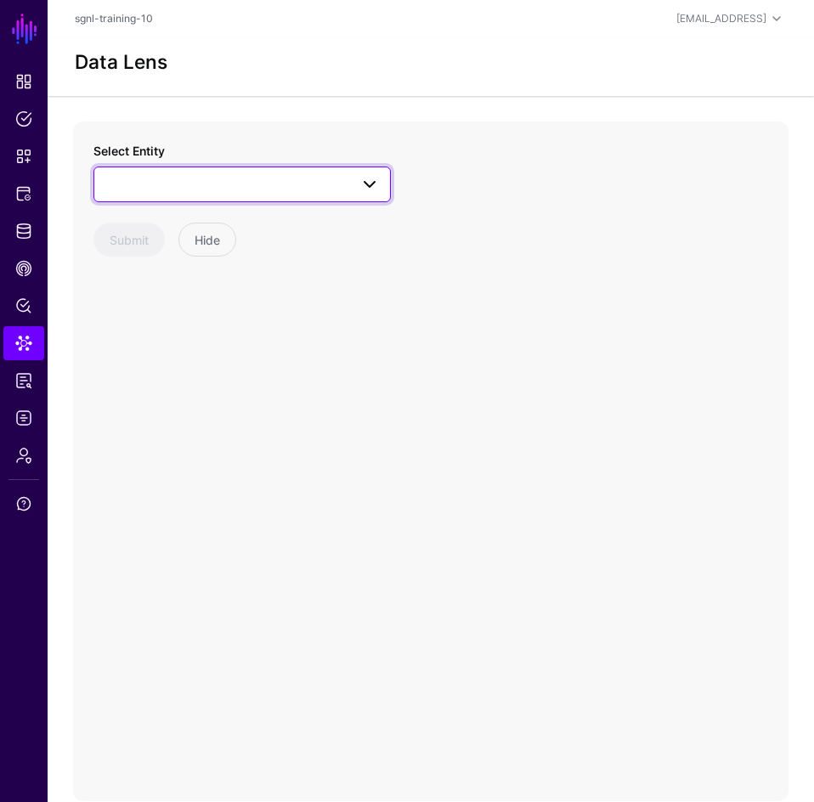
click at [211, 190] on span at bounding box center [242, 184] width 275 height 20
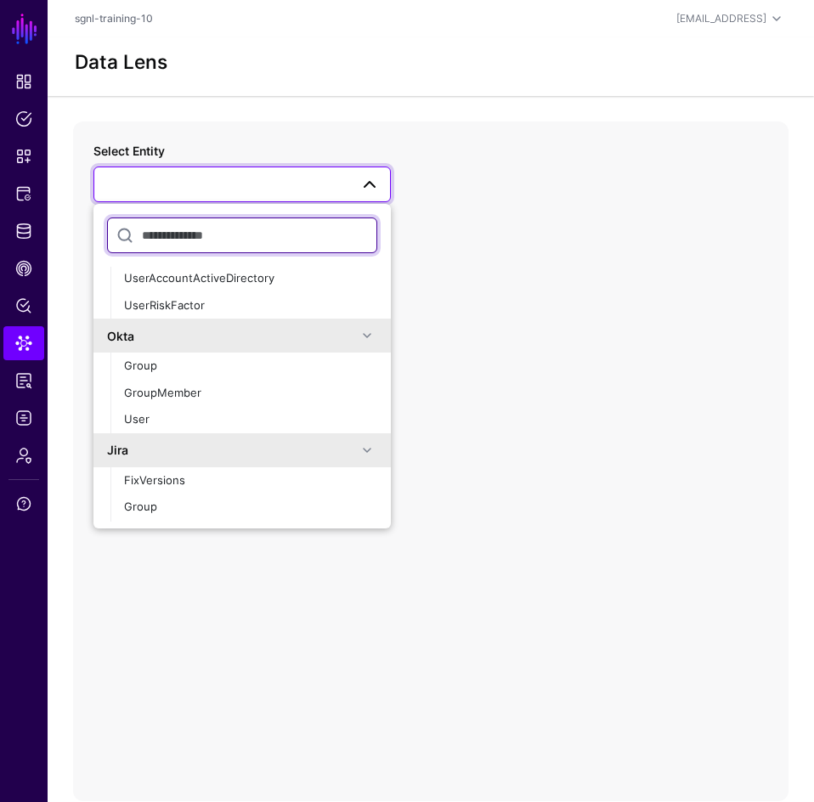
scroll to position [340, 0]
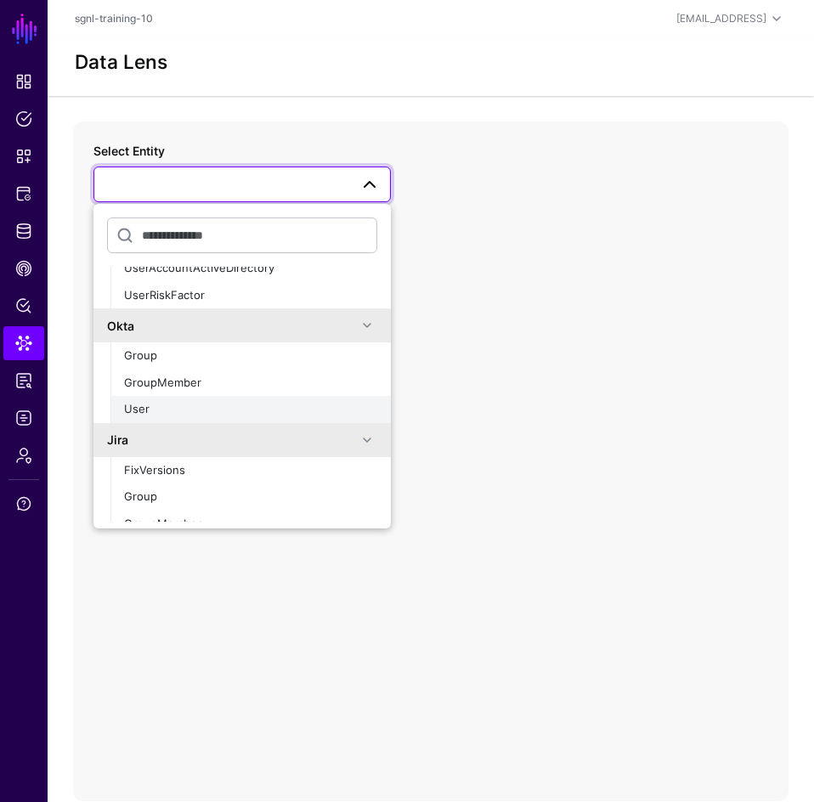
click at [178, 410] on div "User" at bounding box center [250, 409] width 253 height 17
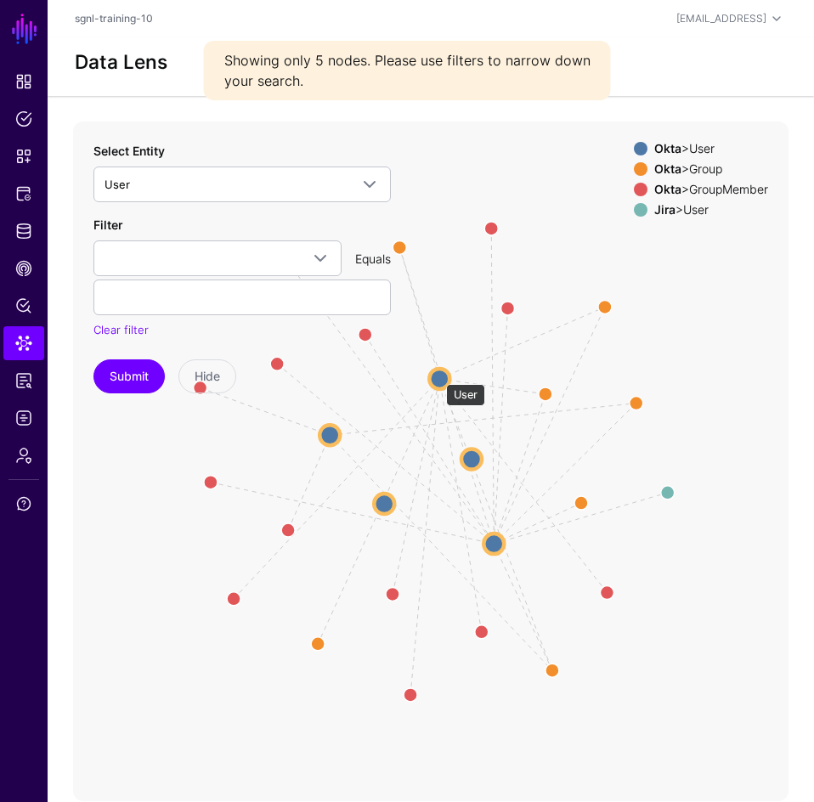
click at [438, 376] on circle at bounding box center [439, 379] width 20 height 20
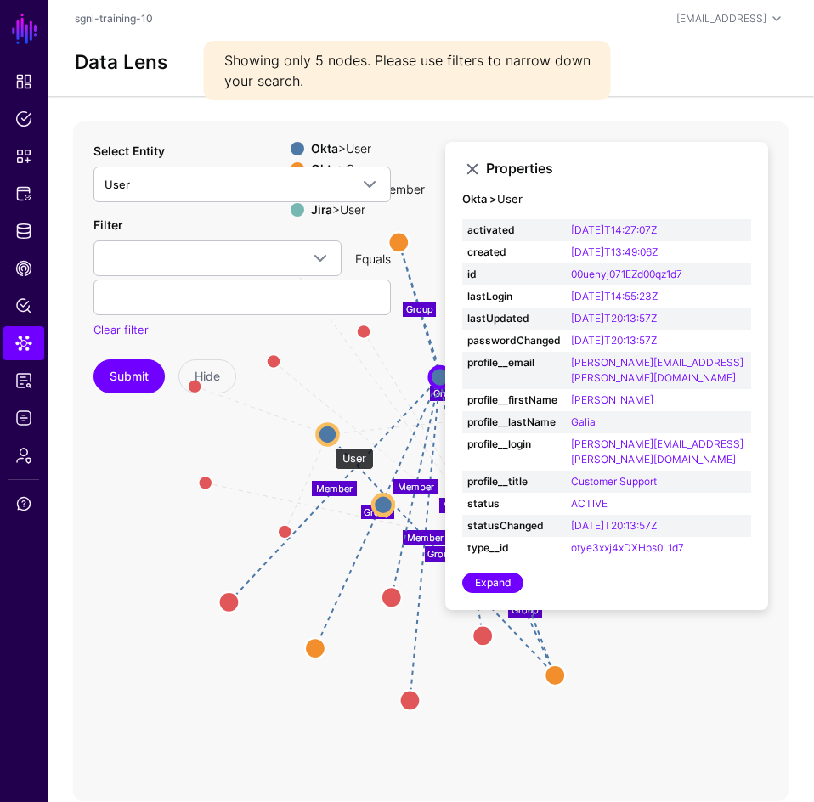
click at [326, 439] on circle at bounding box center [327, 434] width 20 height 20
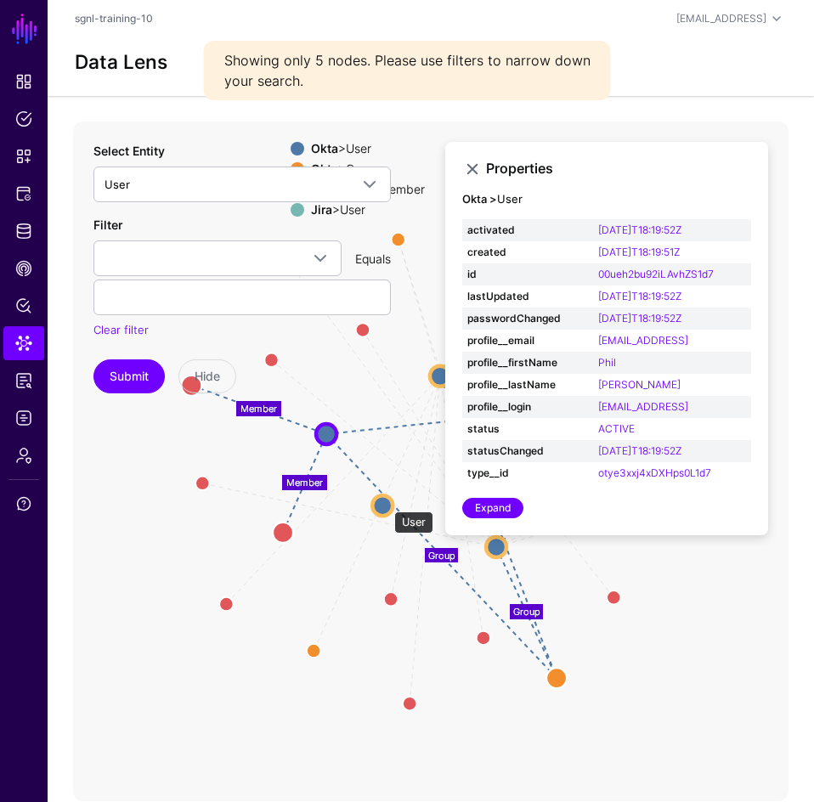
click at [386, 503] on circle at bounding box center [382, 505] width 20 height 20
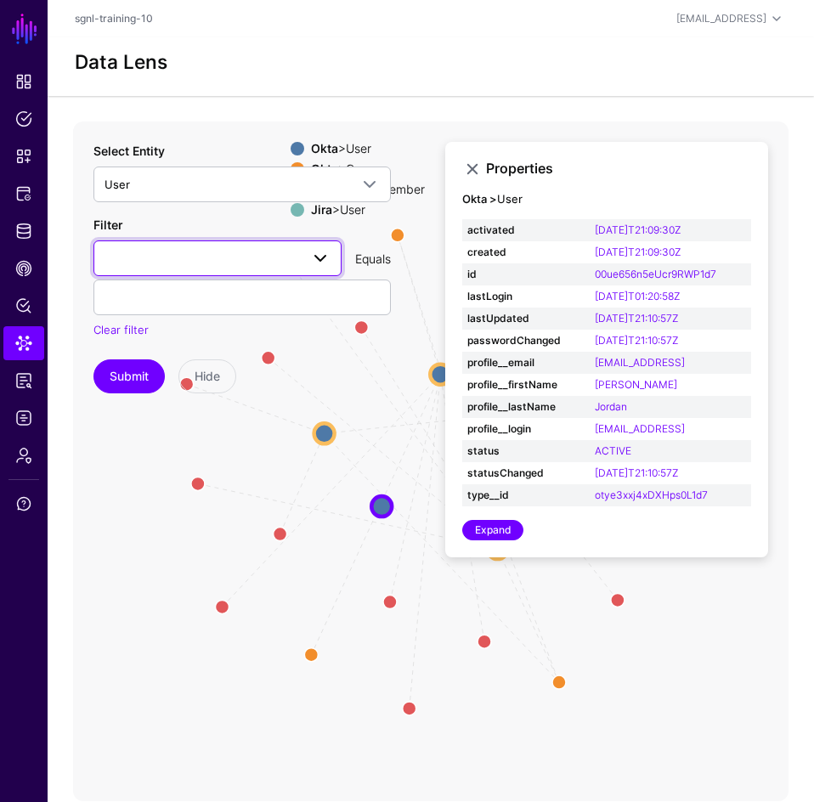
click at [215, 254] on span at bounding box center [218, 258] width 226 height 20
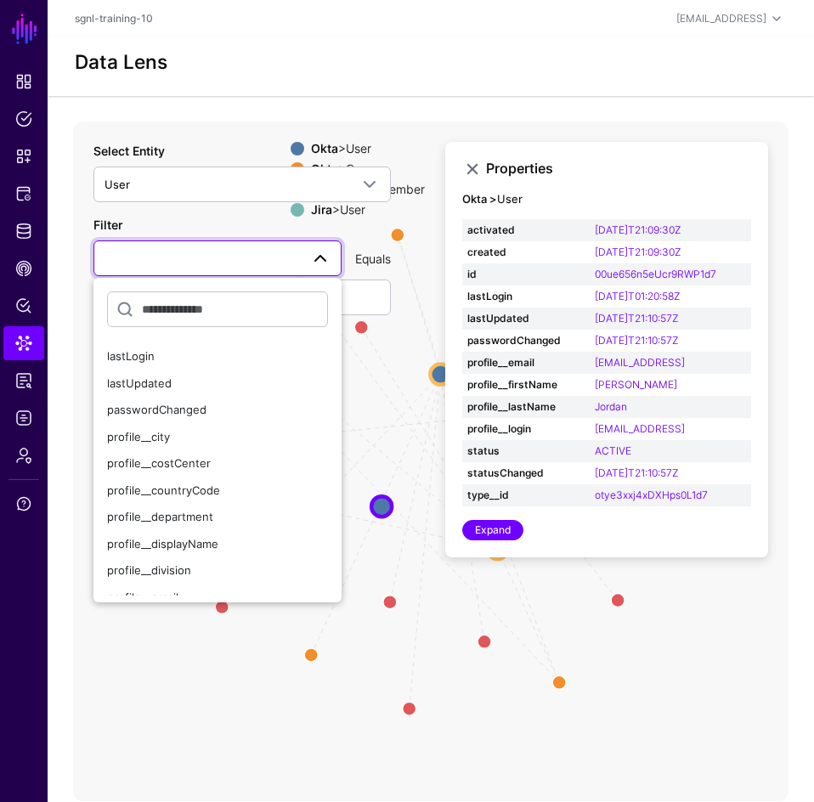
scroll to position [190, 0]
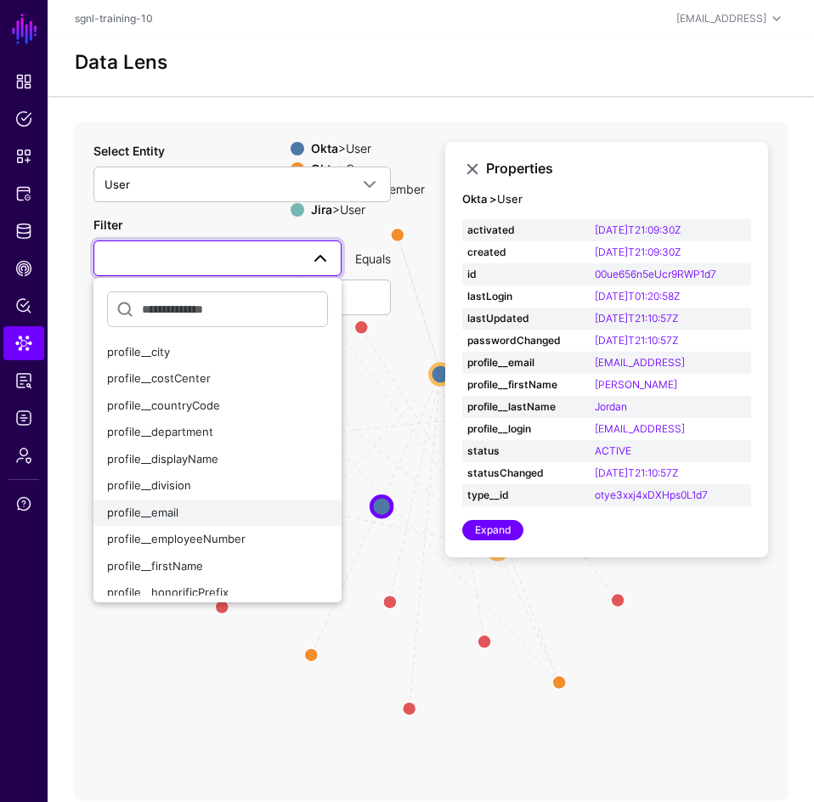
click at [156, 507] on span "profile__email" at bounding box center [142, 513] width 71 height 14
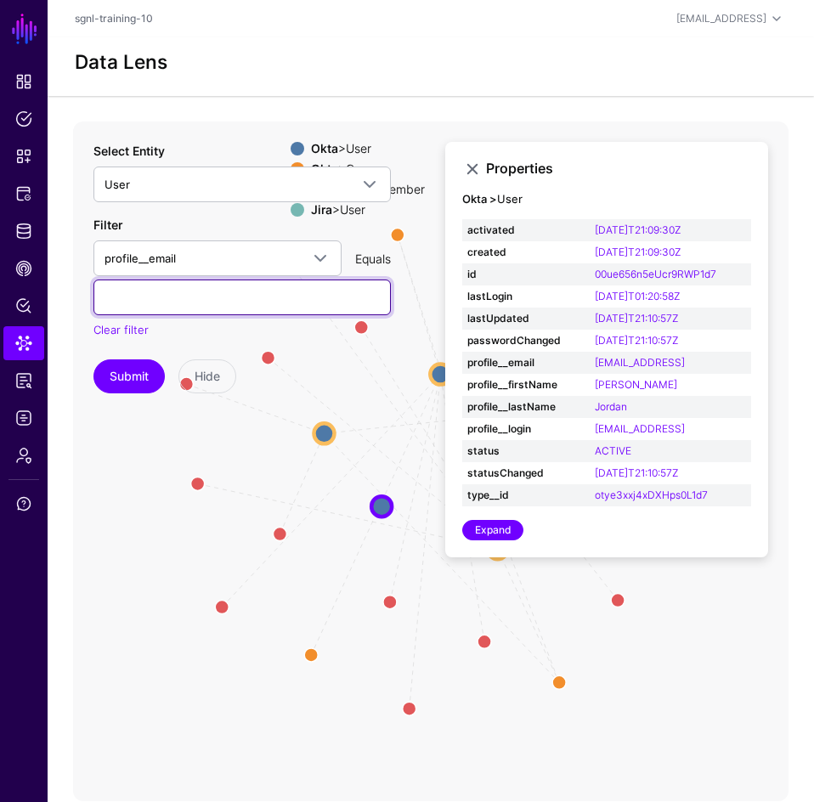
click at [172, 297] on input "text" at bounding box center [241, 298] width 297 height 36
type input "**********"
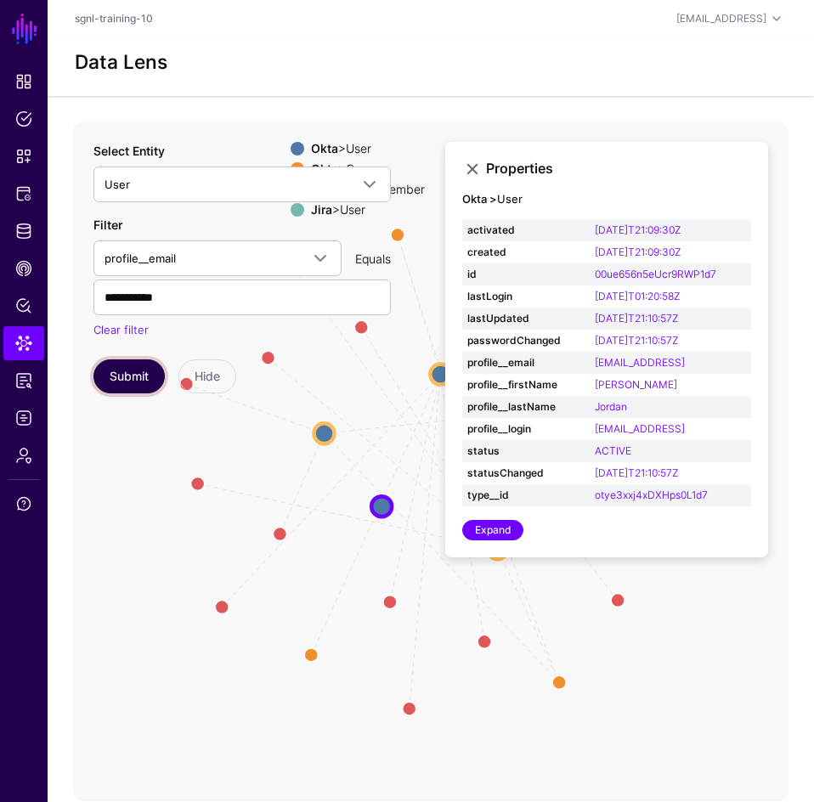
click at [139, 377] on button "Submit" at bounding box center [128, 377] width 71 height 34
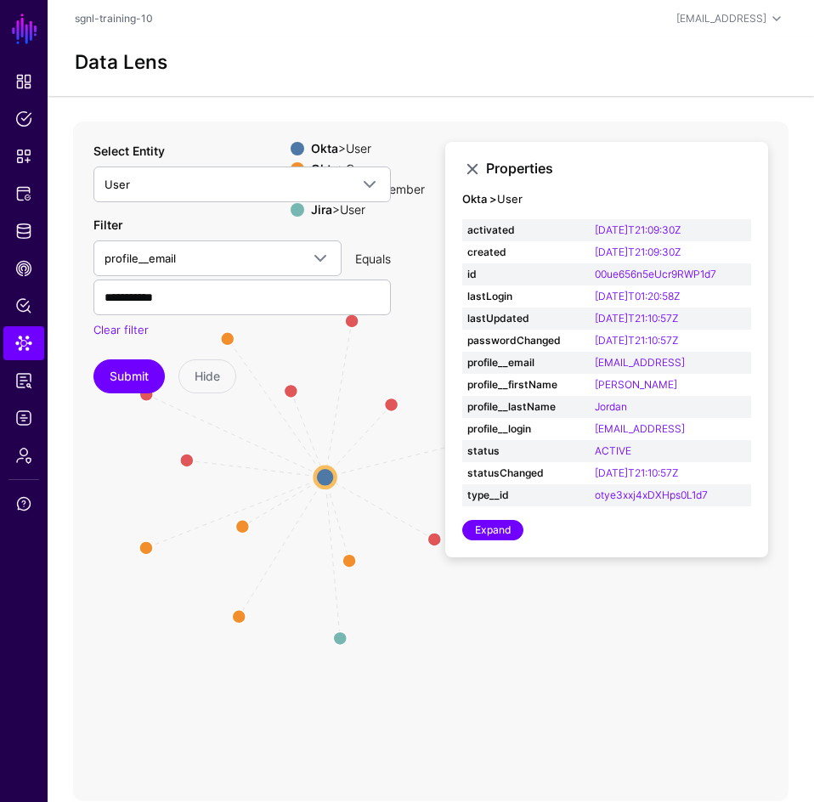
drag, startPoint x: 280, startPoint y: 458, endPoint x: 143, endPoint y: 473, distance: 137.7
click at [143, 473] on icon "Member Member Member Member Member Member Group Group Group Group Group same_as…" at bounding box center [431, 462] width 716 height 680
click at [474, 169] on link at bounding box center [472, 169] width 20 height 20
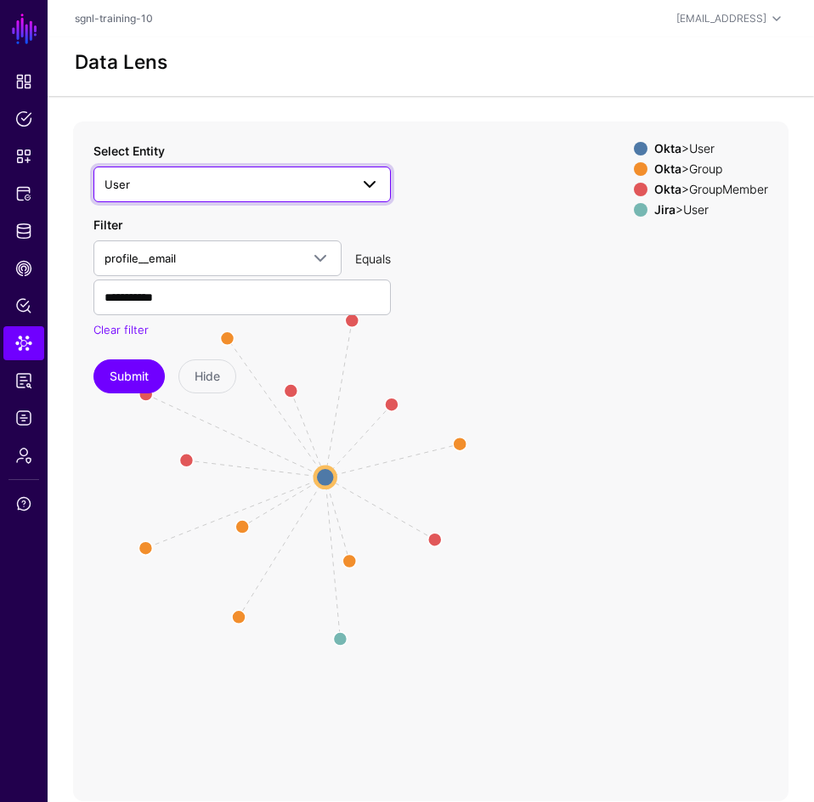
click at [319, 198] on link "User" at bounding box center [241, 185] width 297 height 36
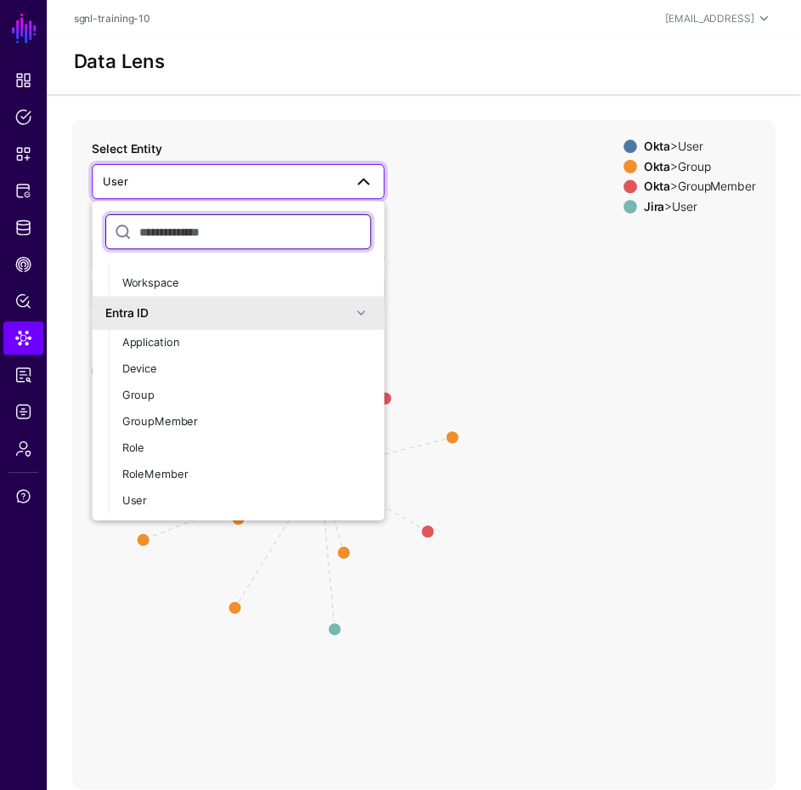
scroll to position [572, 0]
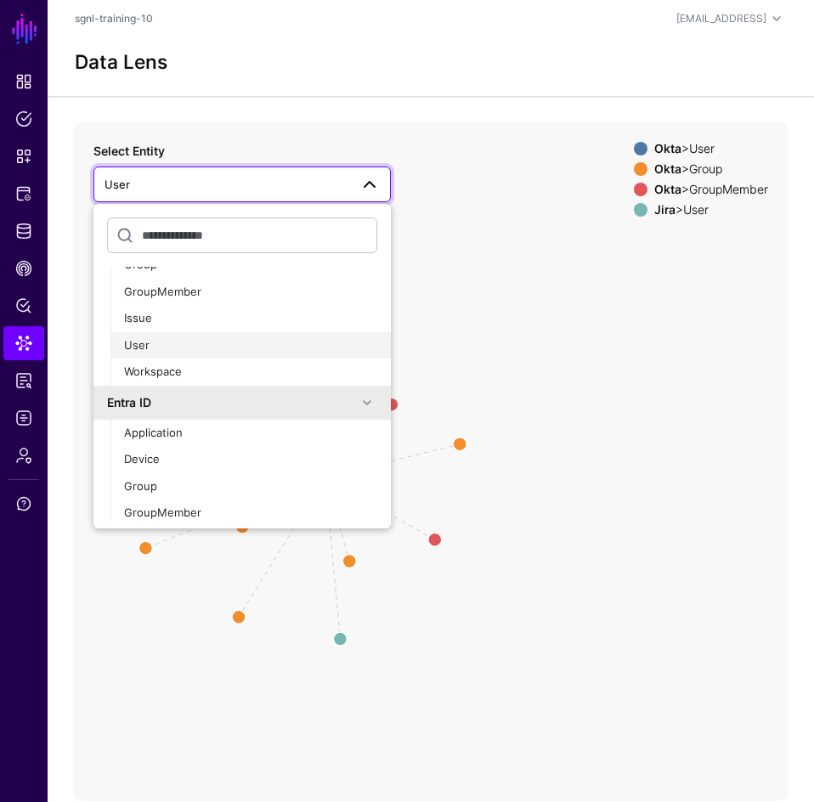
click at [156, 354] on button "User" at bounding box center [250, 345] width 280 height 27
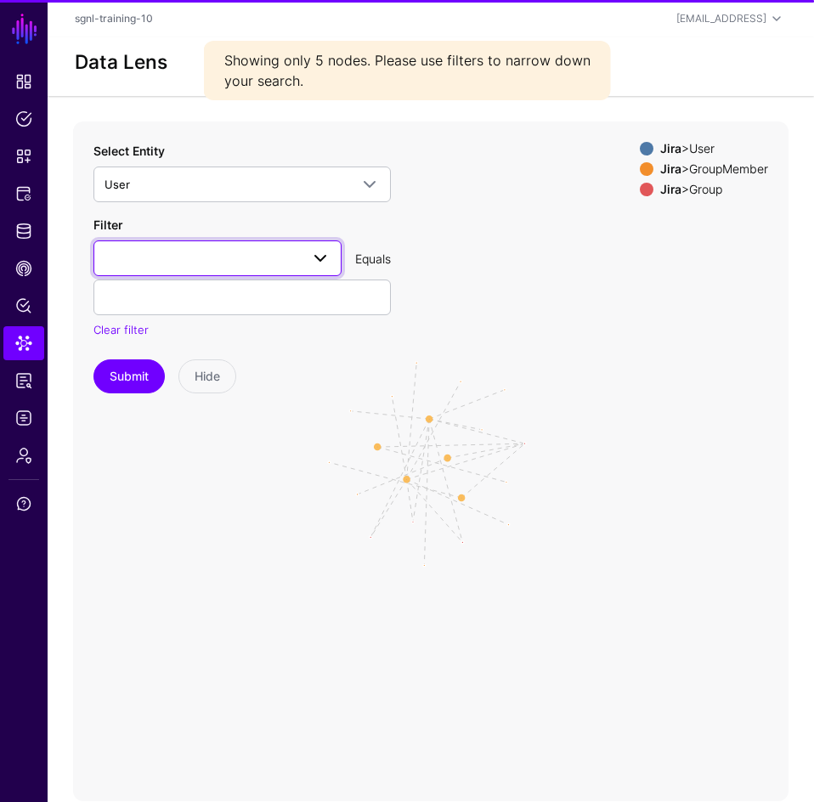
click at [173, 262] on span at bounding box center [218, 258] width 226 height 20
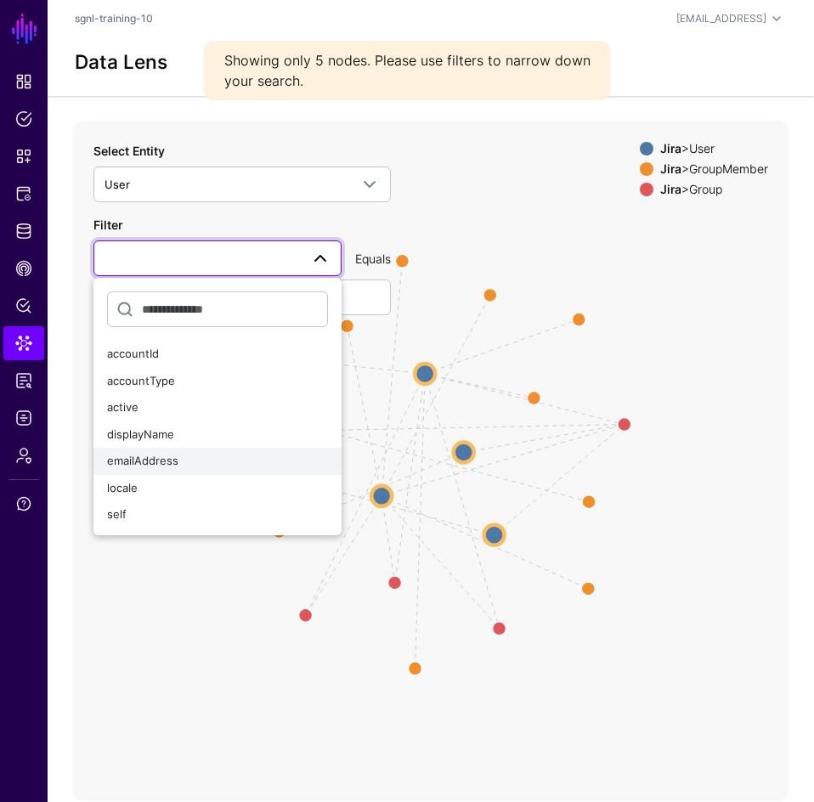
click at [163, 461] on span "emailAddress" at bounding box center [142, 461] width 71 height 14
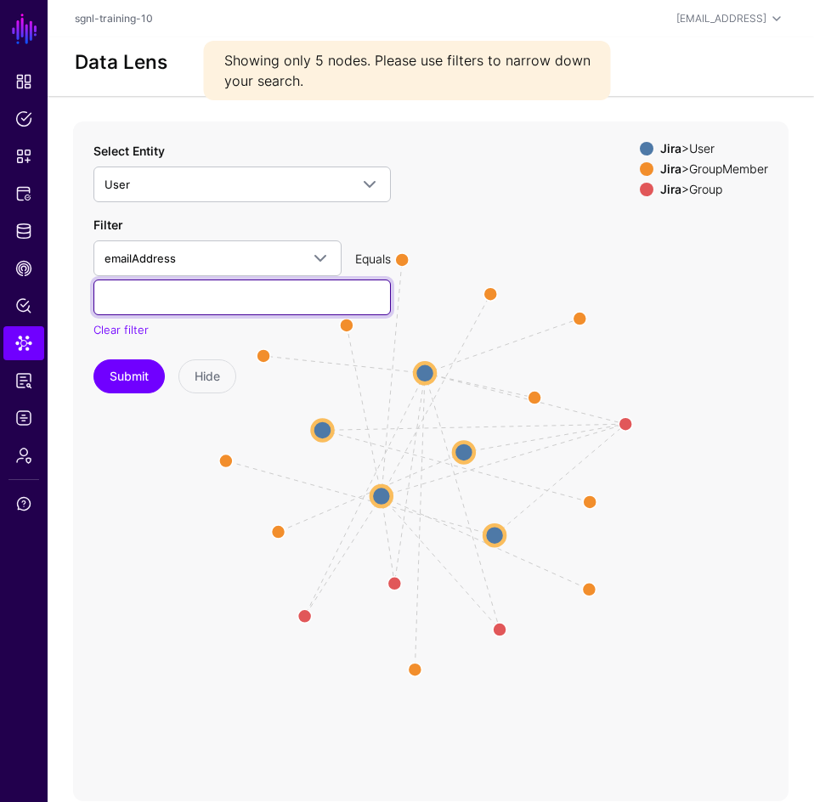
drag, startPoint x: 146, startPoint y: 300, endPoint x: 161, endPoint y: 338, distance: 40.9
click at [146, 299] on input "text" at bounding box center [241, 298] width 297 height 36
type input "**********"
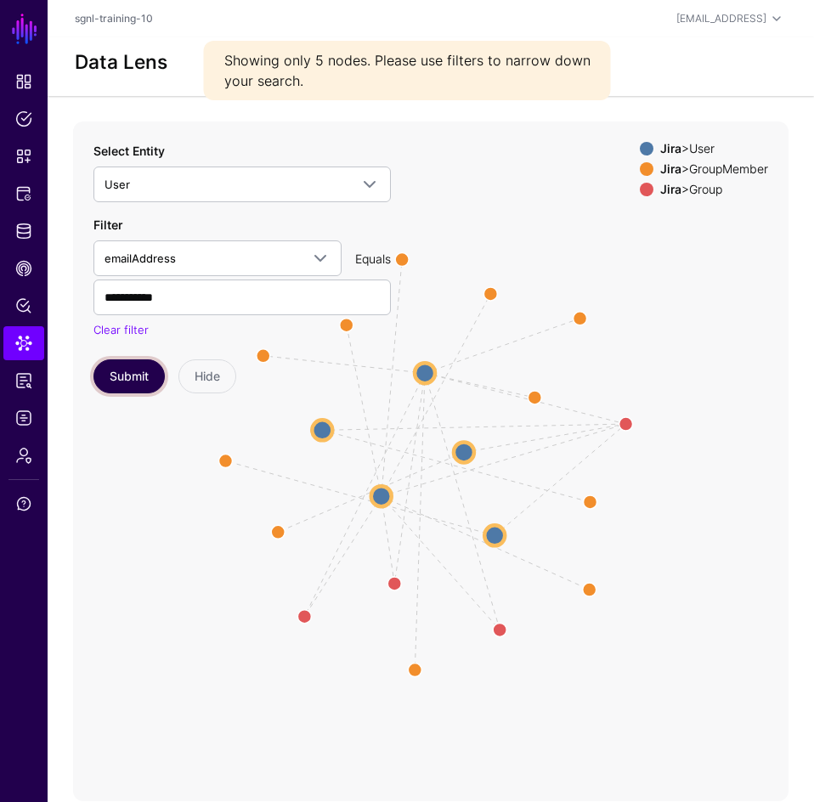
click at [139, 376] on button "Submit" at bounding box center [128, 377] width 71 height 34
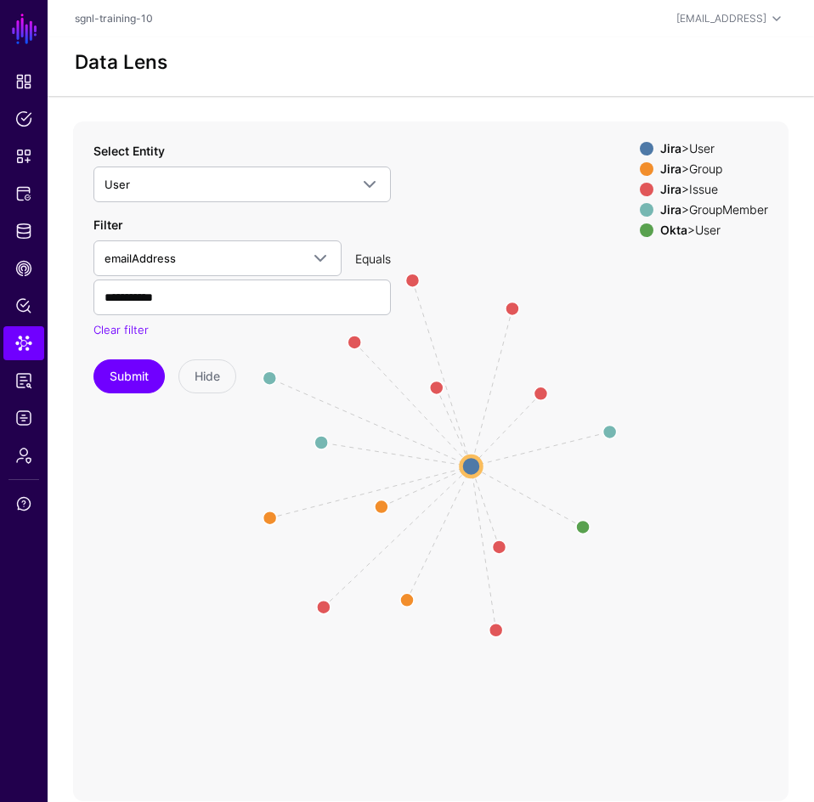
click at [665, 149] on strong "Jira" at bounding box center [670, 148] width 21 height 14
click at [663, 187] on strong "Jira" at bounding box center [670, 189] width 21 height 14
click at [660, 230] on strong "Okta" at bounding box center [673, 230] width 27 height 14
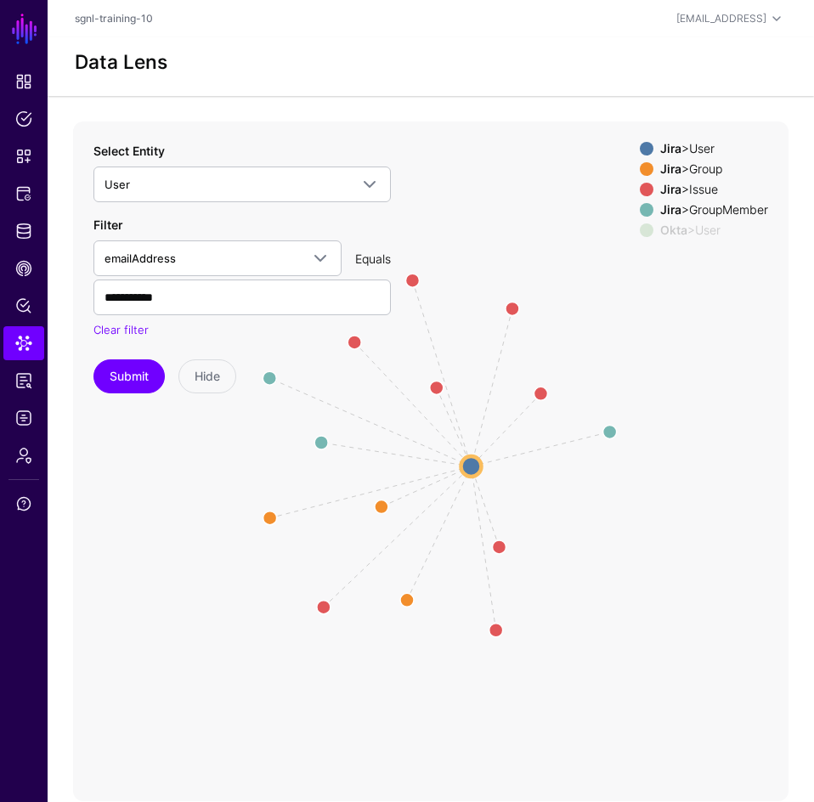
click at [660, 230] on strong "Okta" at bounding box center [673, 230] width 27 height 14
click at [579, 528] on circle at bounding box center [582, 526] width 27 height 27
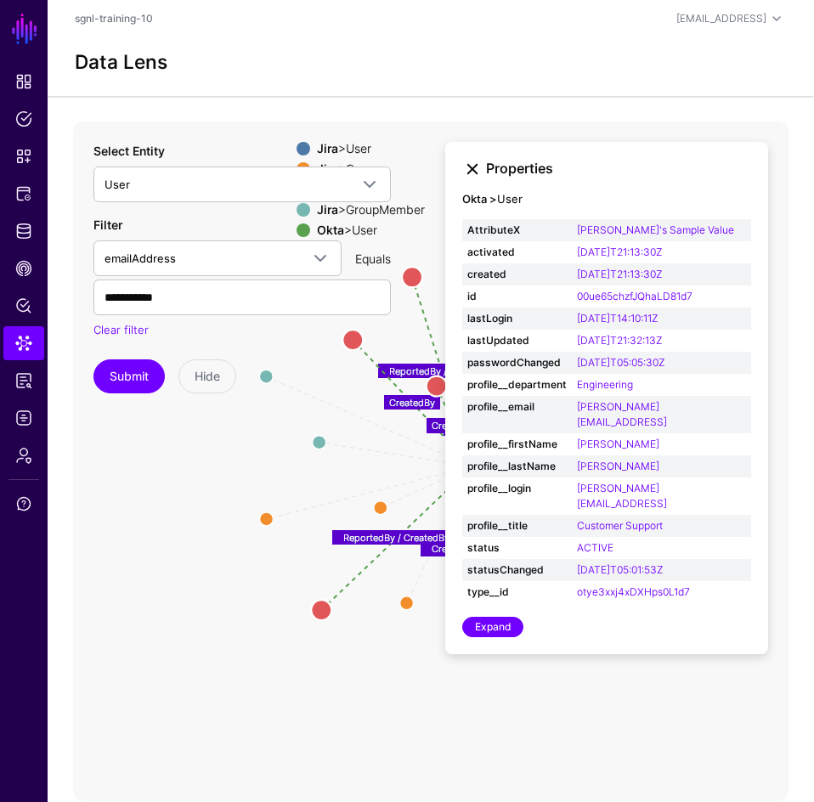
click at [475, 169] on link at bounding box center [472, 169] width 20 height 20
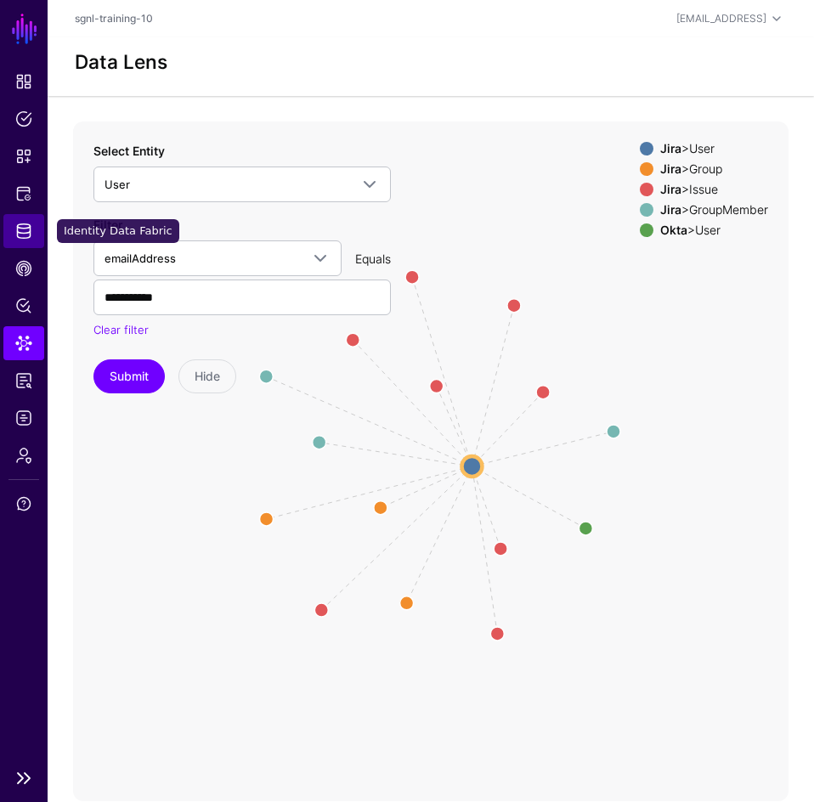
click at [22, 234] on span "Identity Data Fabric" at bounding box center [23, 231] width 17 height 17
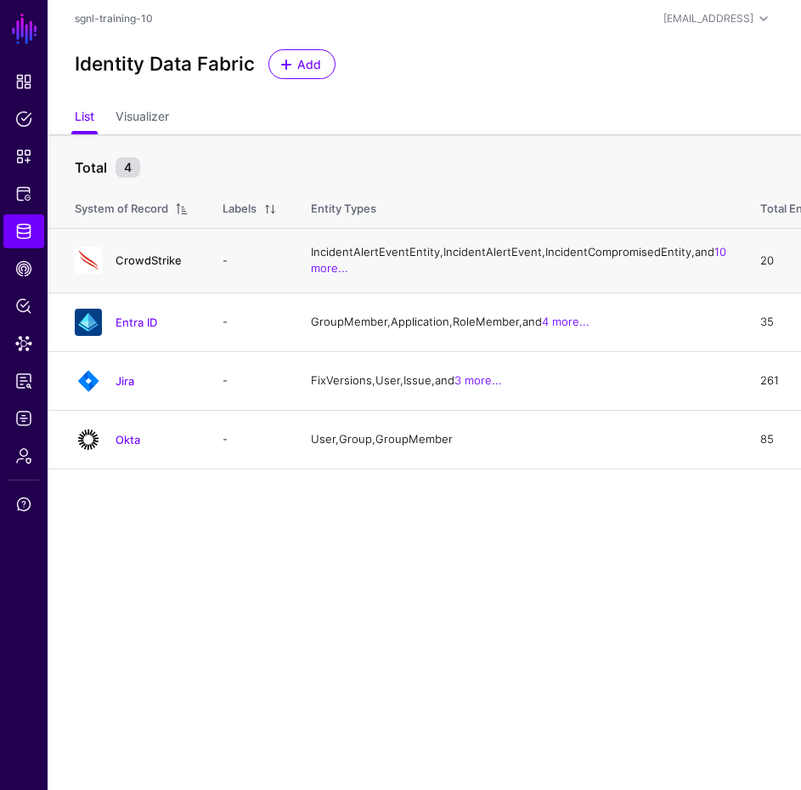
click at [156, 267] on link "CrowdStrike" at bounding box center [149, 260] width 66 height 14
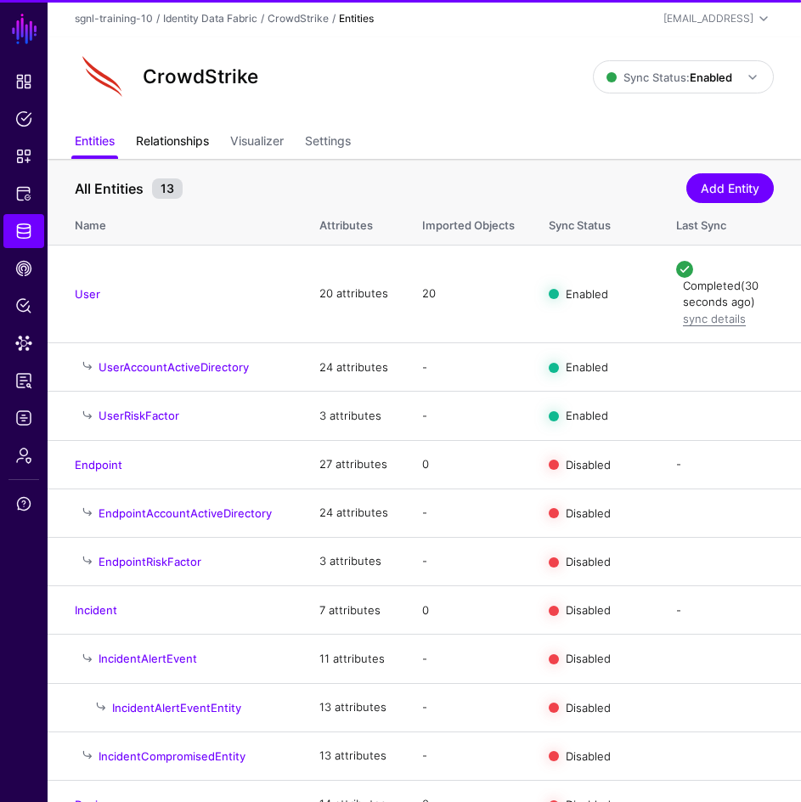
click at [189, 148] on link "Relationships" at bounding box center [172, 143] width 73 height 32
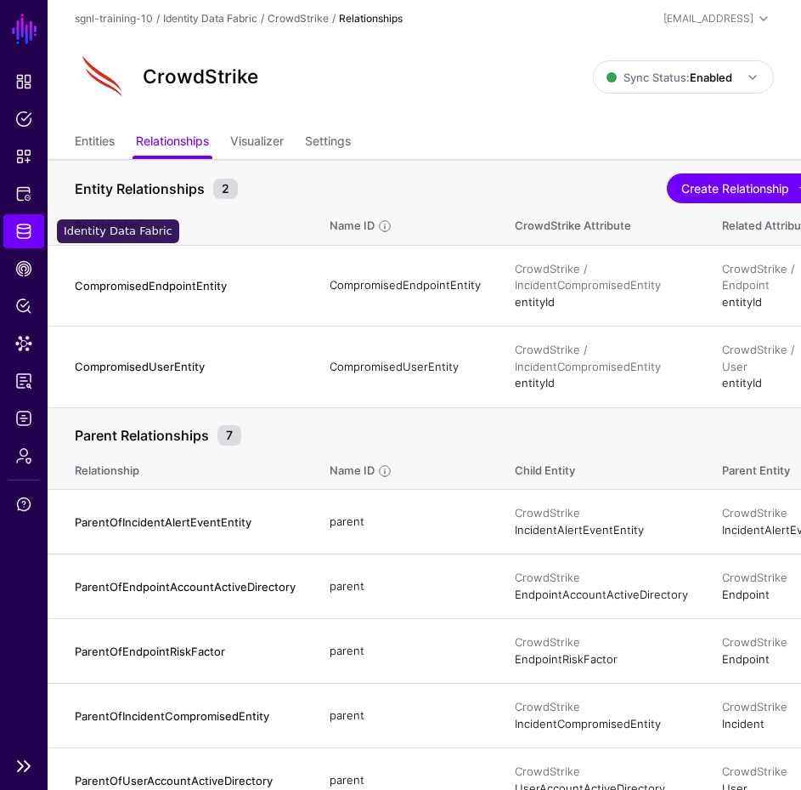
click at [21, 238] on span "Identity Data Fabric" at bounding box center [23, 231] width 17 height 17
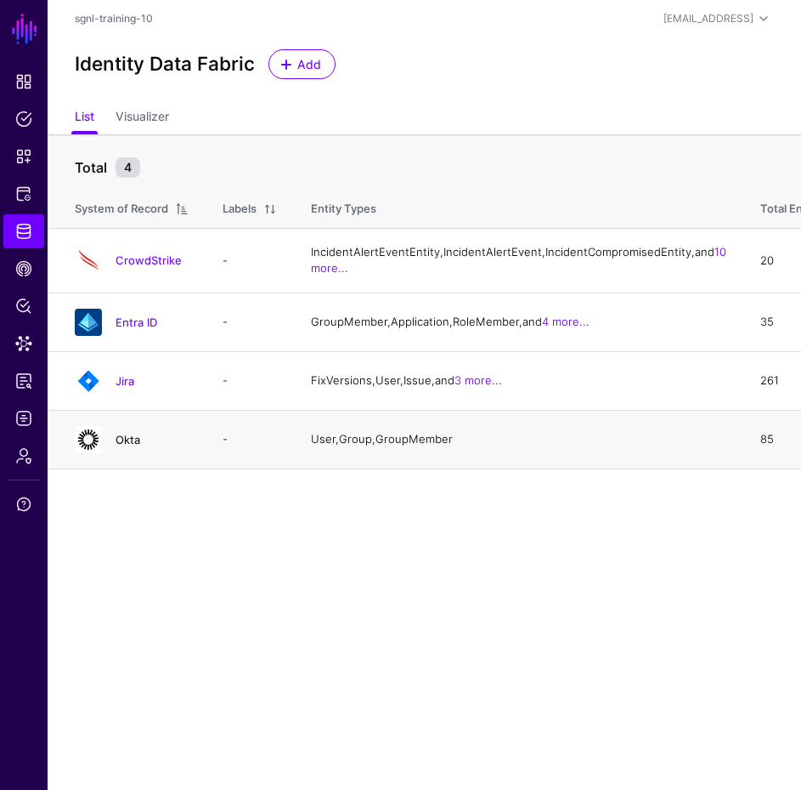
click at [123, 446] on link "Okta" at bounding box center [128, 440] width 25 height 14
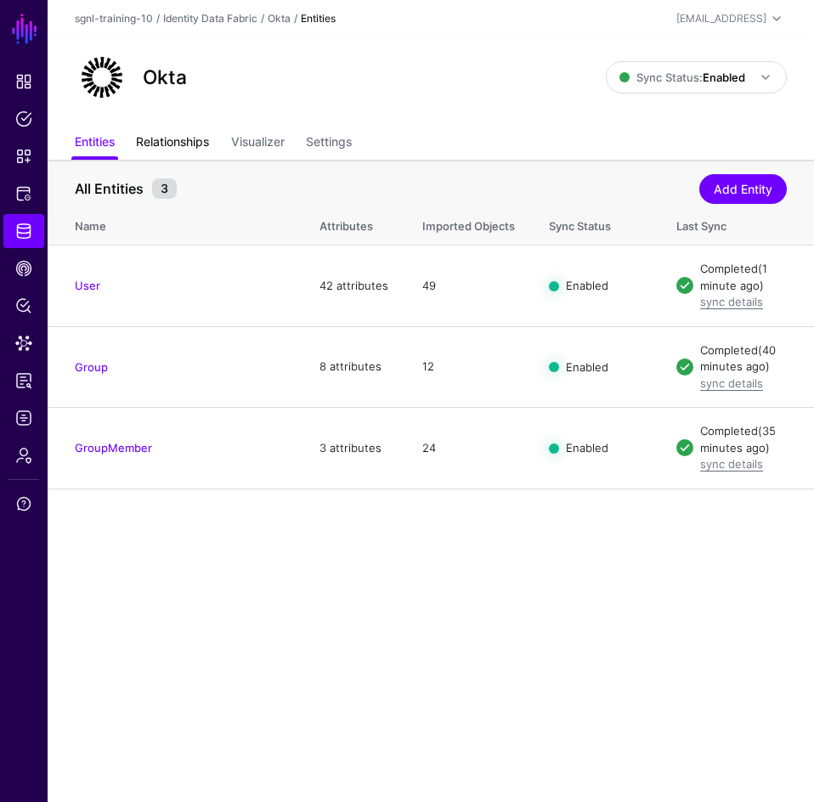
click at [201, 147] on link "Relationships" at bounding box center [172, 143] width 73 height 32
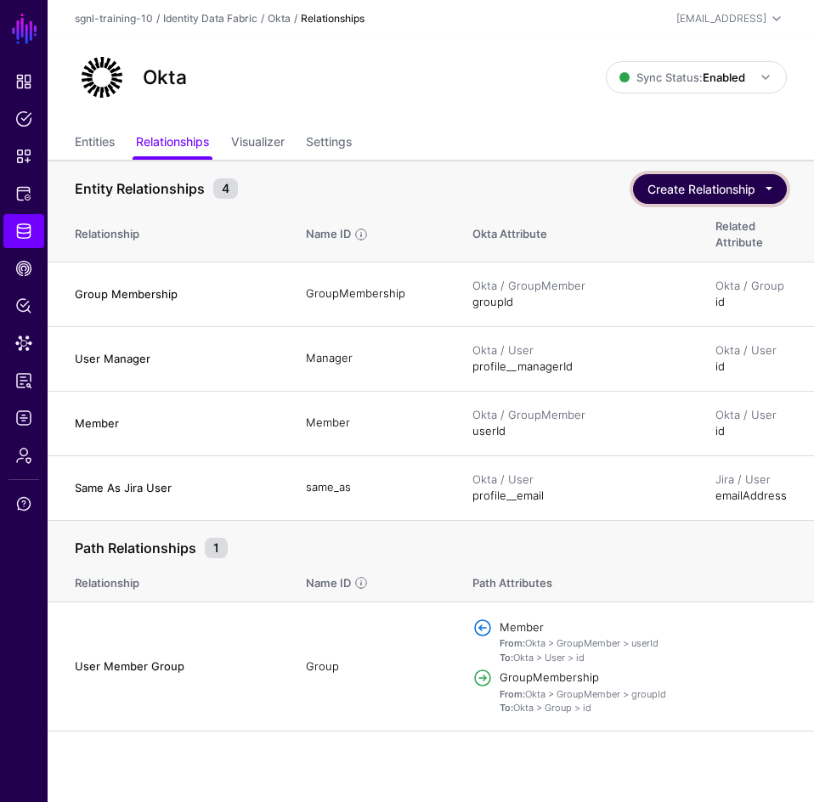
click at [740, 190] on button "Create Relationship" at bounding box center [710, 189] width 154 height 30
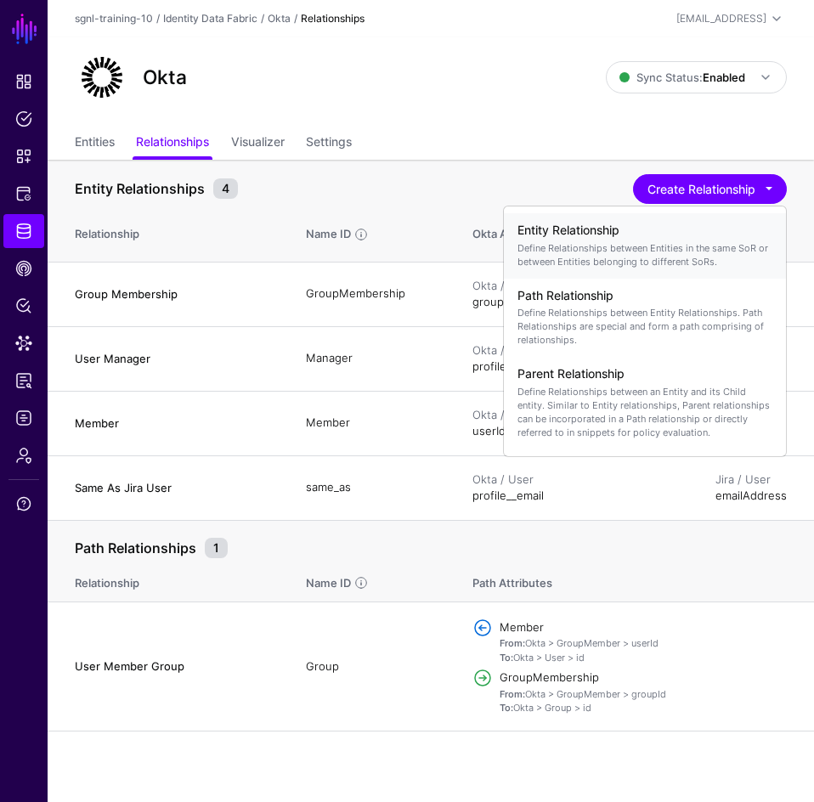
click at [588, 249] on p "Define Relationships between Entities in the same SoR or between Entities belon…" at bounding box center [645, 254] width 255 height 27
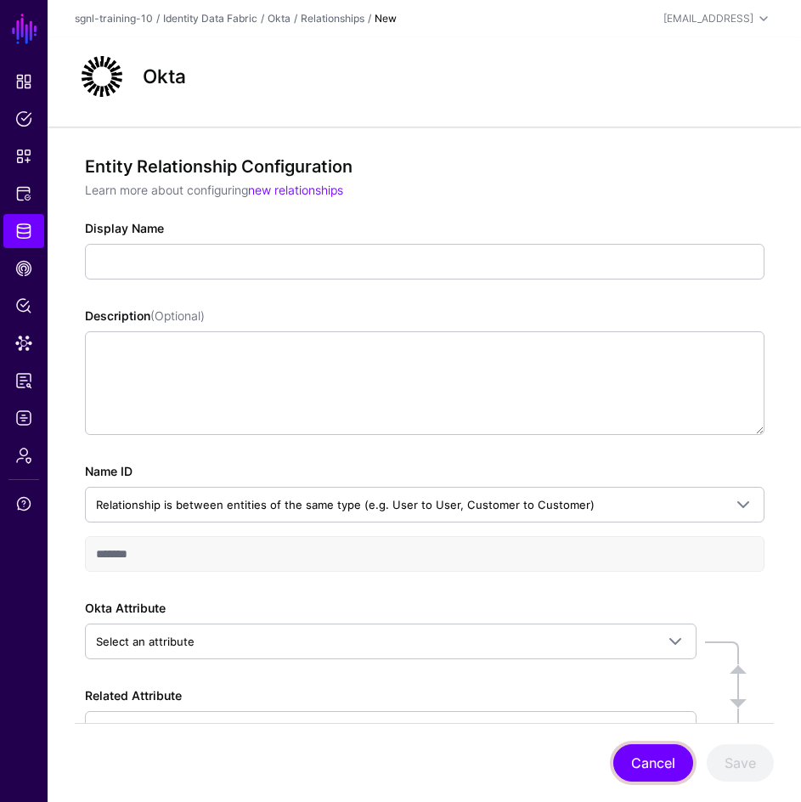
click at [637, 762] on button "Cancel" at bounding box center [654, 763] width 80 height 37
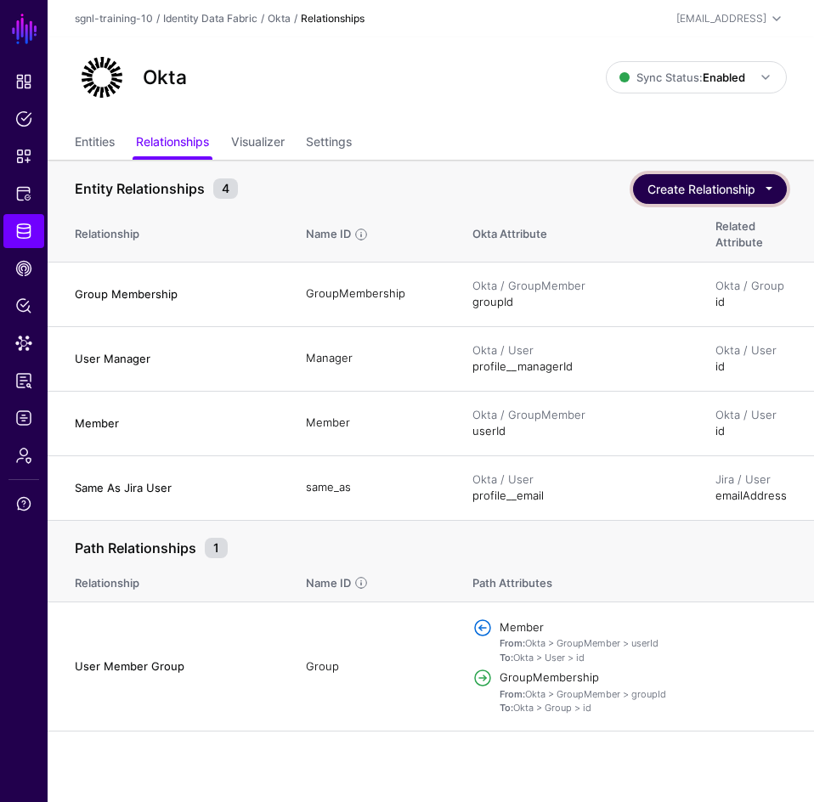
click at [701, 182] on button "Create Relationship" at bounding box center [710, 189] width 154 height 30
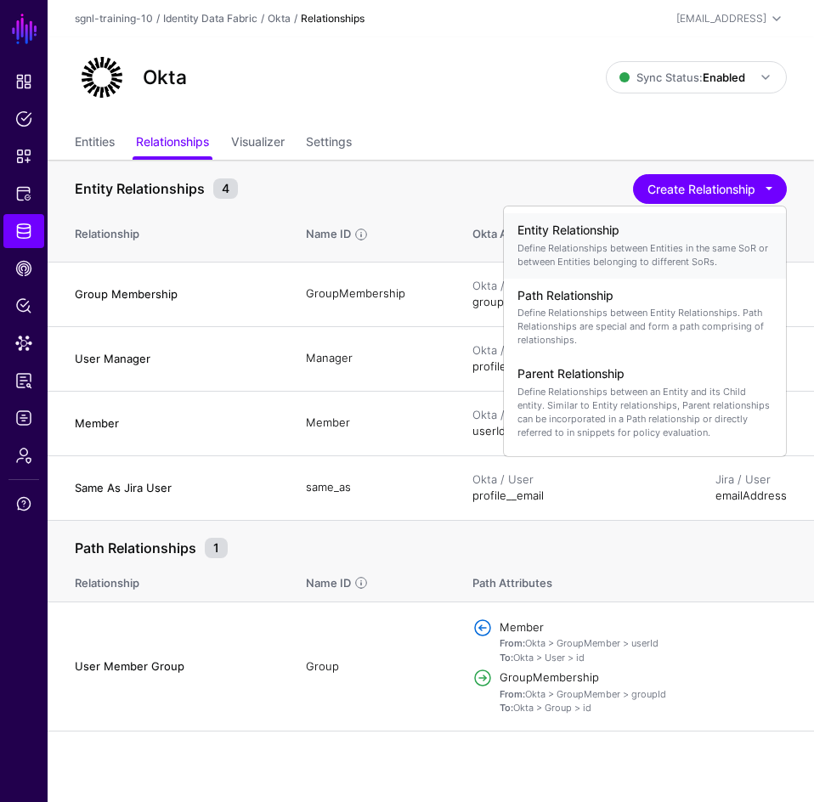
click at [620, 251] on p "Define Relationships between Entities in the same SoR or between Entities belon…" at bounding box center [645, 254] width 255 height 27
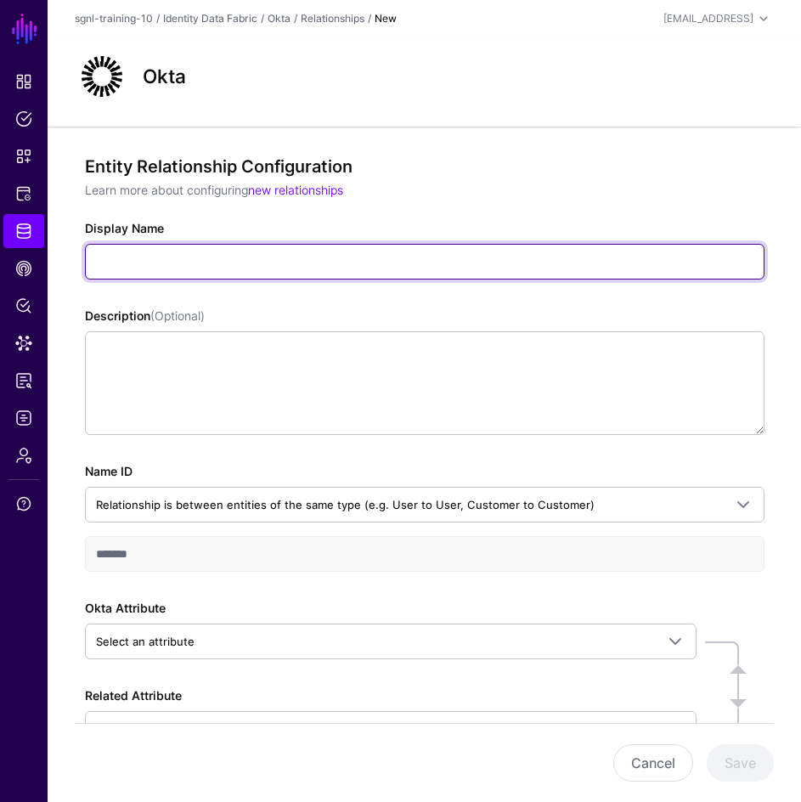
click at [171, 263] on input "Display Name" at bounding box center [425, 262] width 680 height 36
type input "**********"
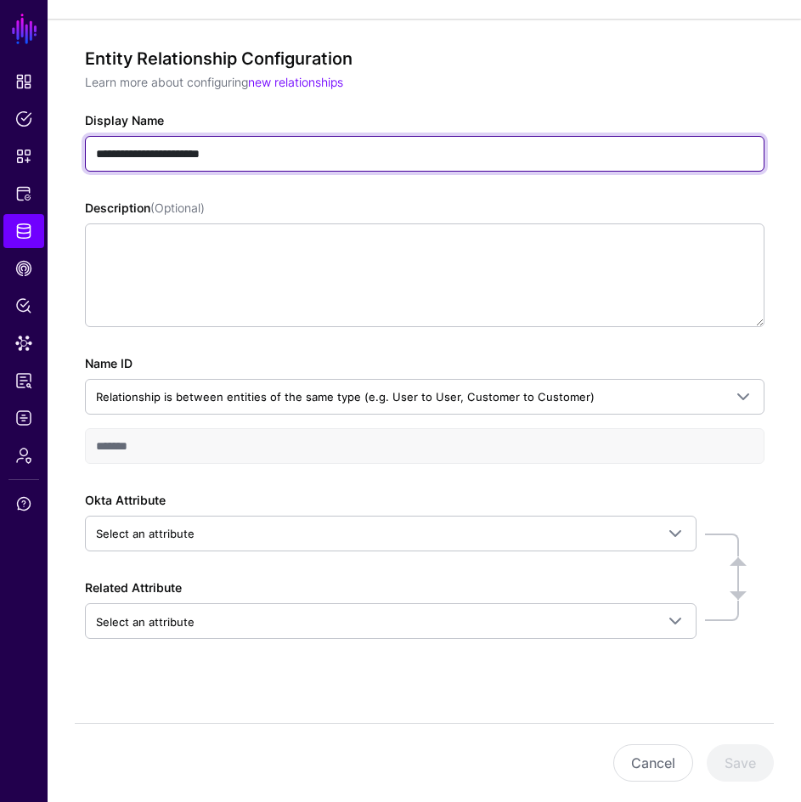
scroll to position [123, 0]
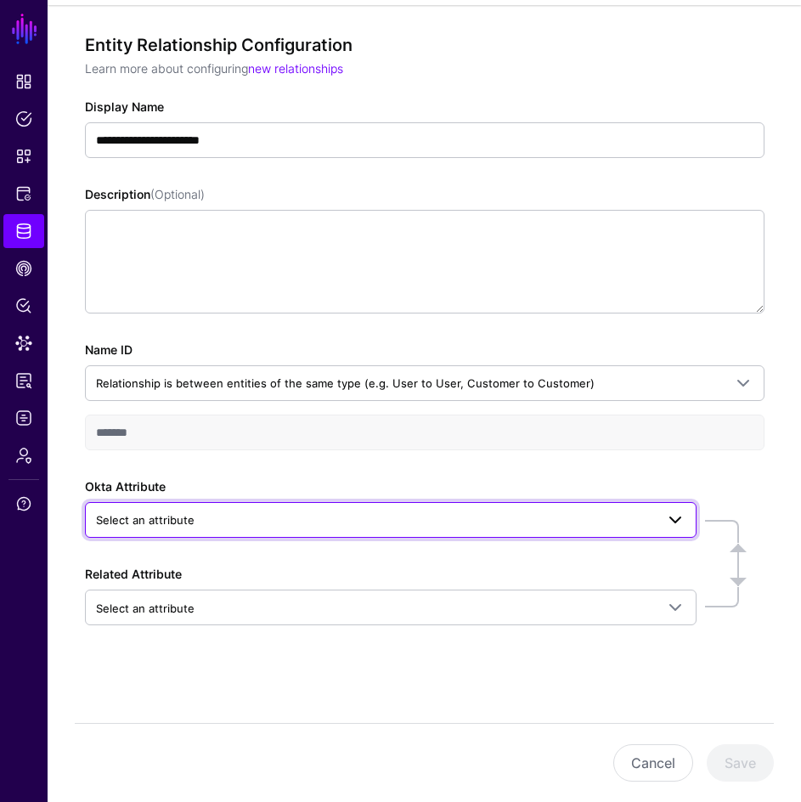
click at [414, 533] on link "Select an attribute" at bounding box center [391, 520] width 612 height 36
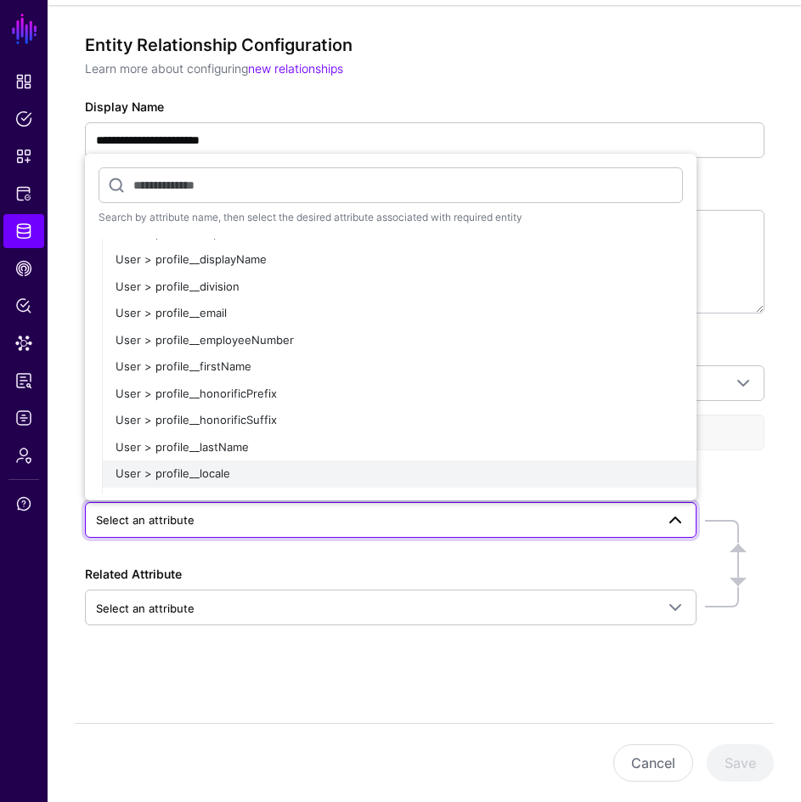
scroll to position [595, 0]
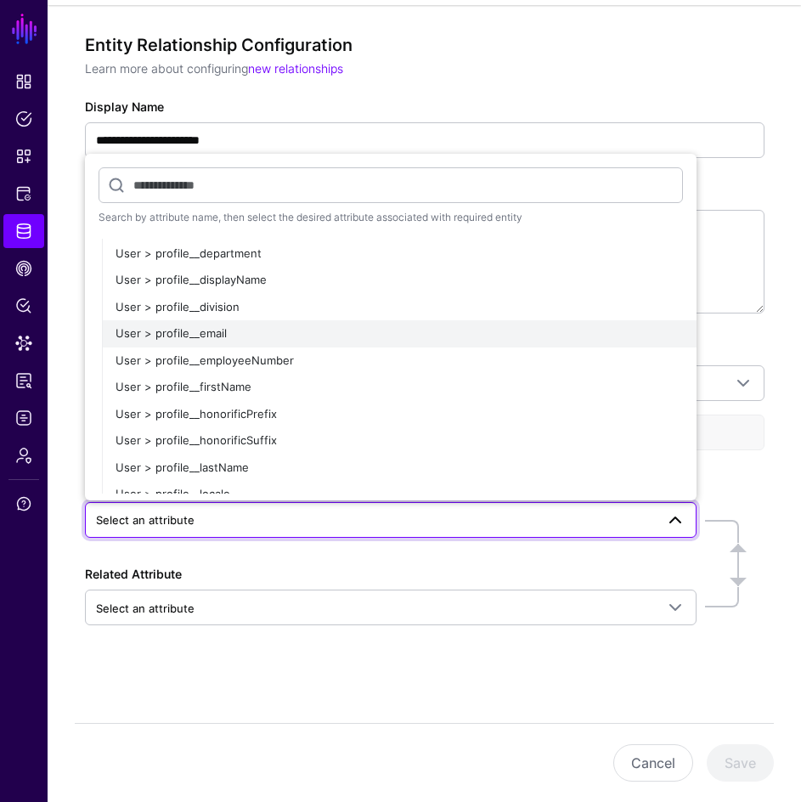
click at [237, 343] on button "User > profile__email" at bounding box center [399, 333] width 595 height 27
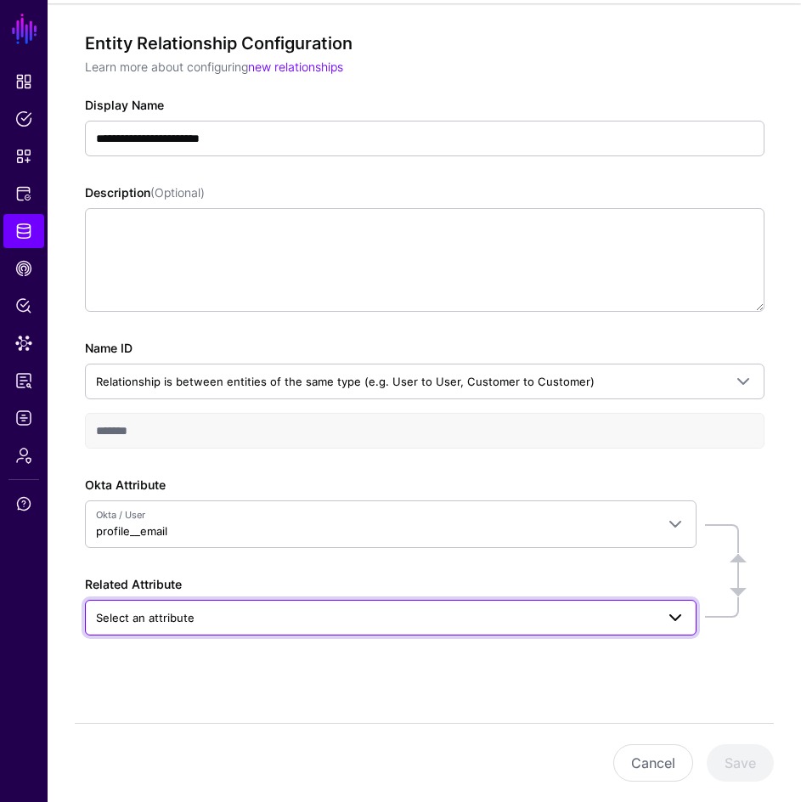
click at [224, 627] on span "Select an attribute" at bounding box center [375, 618] width 559 height 19
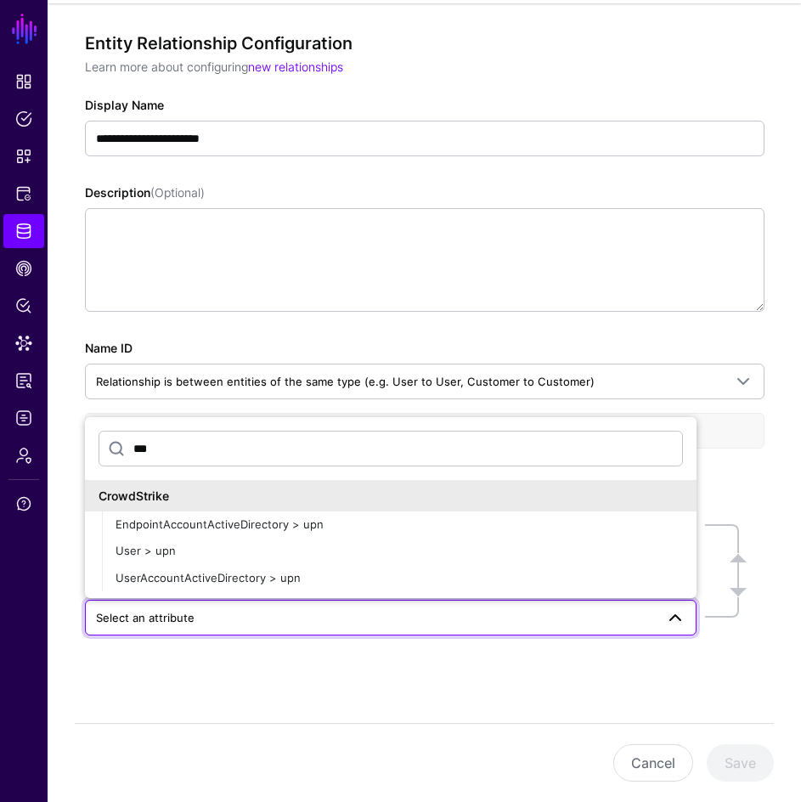
scroll to position [0, 0]
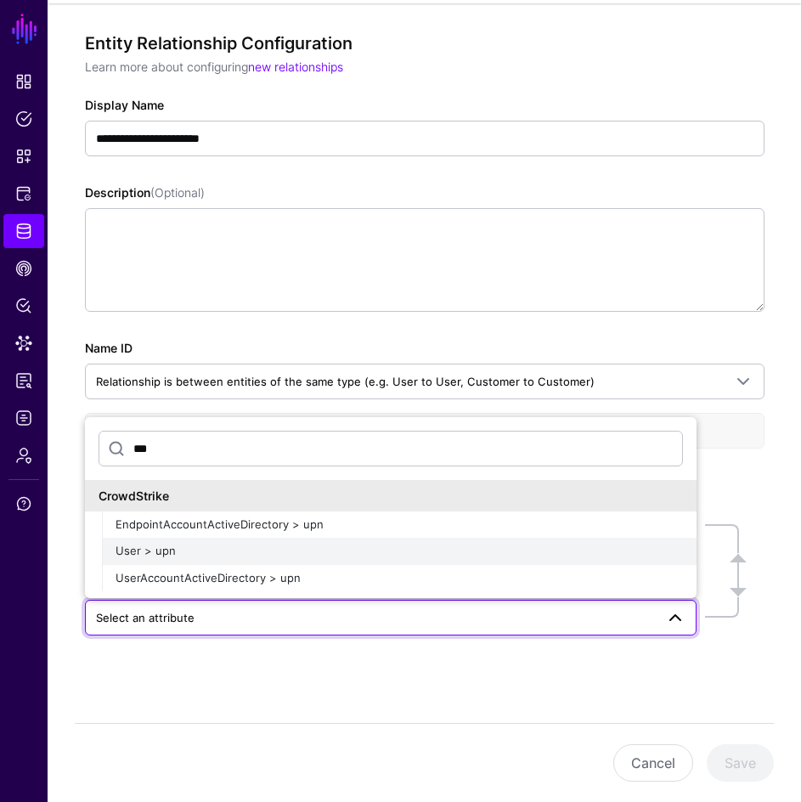
type input "***"
click at [179, 547] on div "User > upn" at bounding box center [400, 551] width 568 height 17
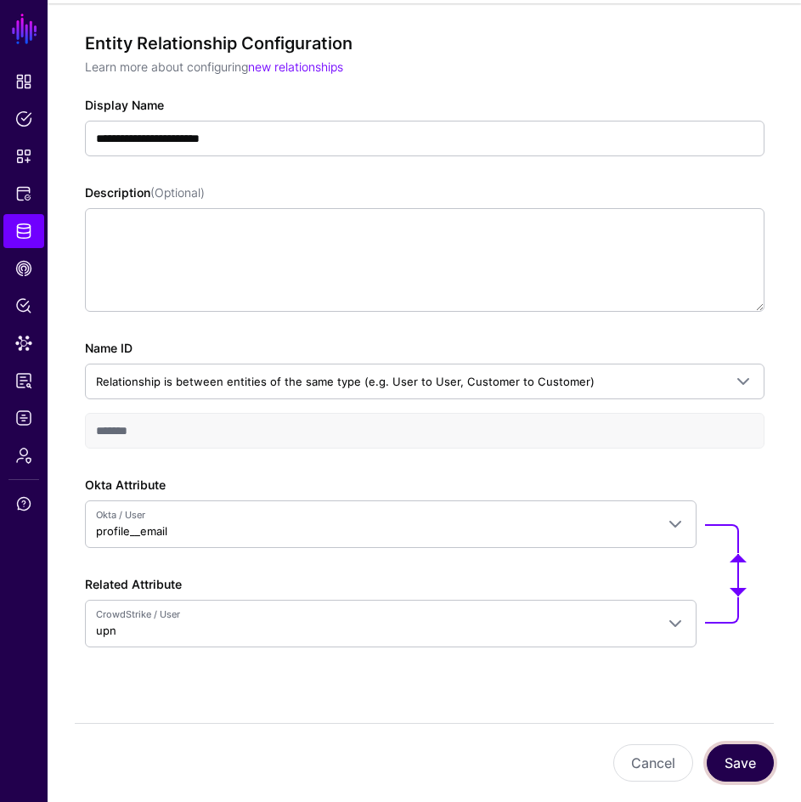
click at [752, 761] on button "Save" at bounding box center [740, 763] width 67 height 37
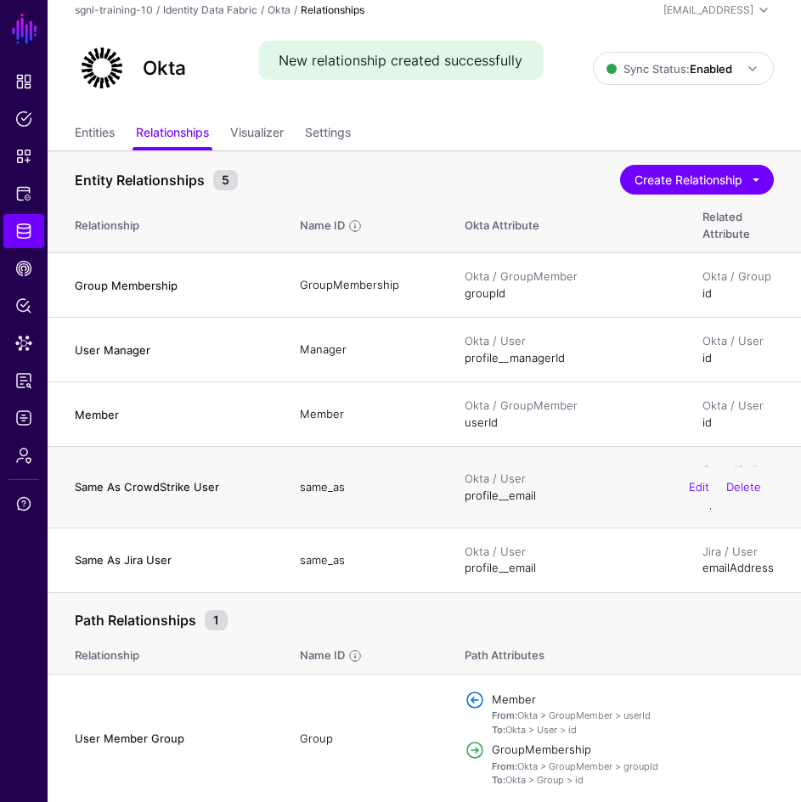
scroll to position [10, 0]
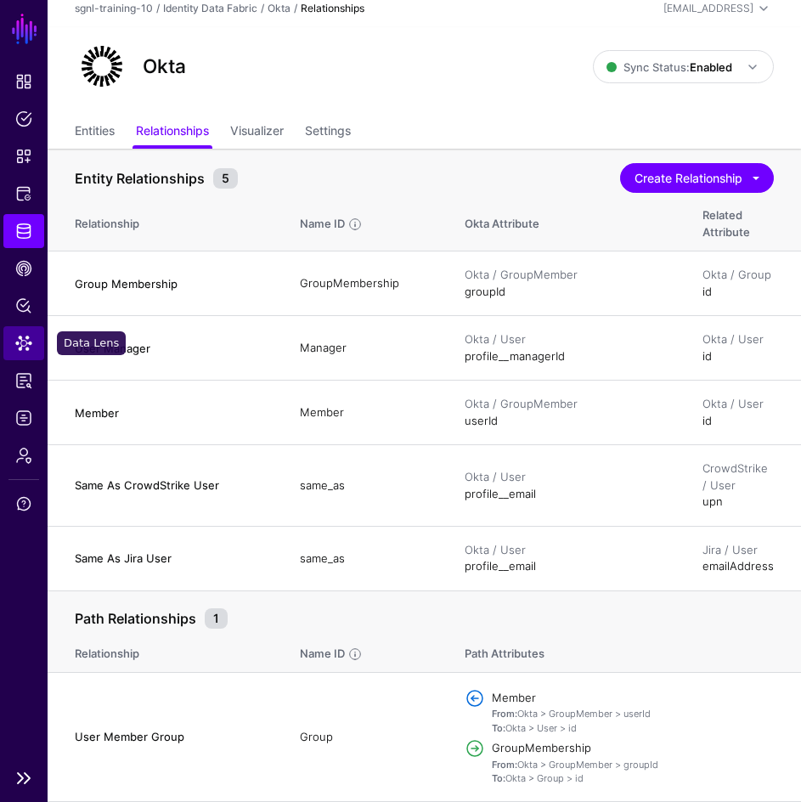
click at [22, 343] on span "Data Lens" at bounding box center [23, 343] width 17 height 17
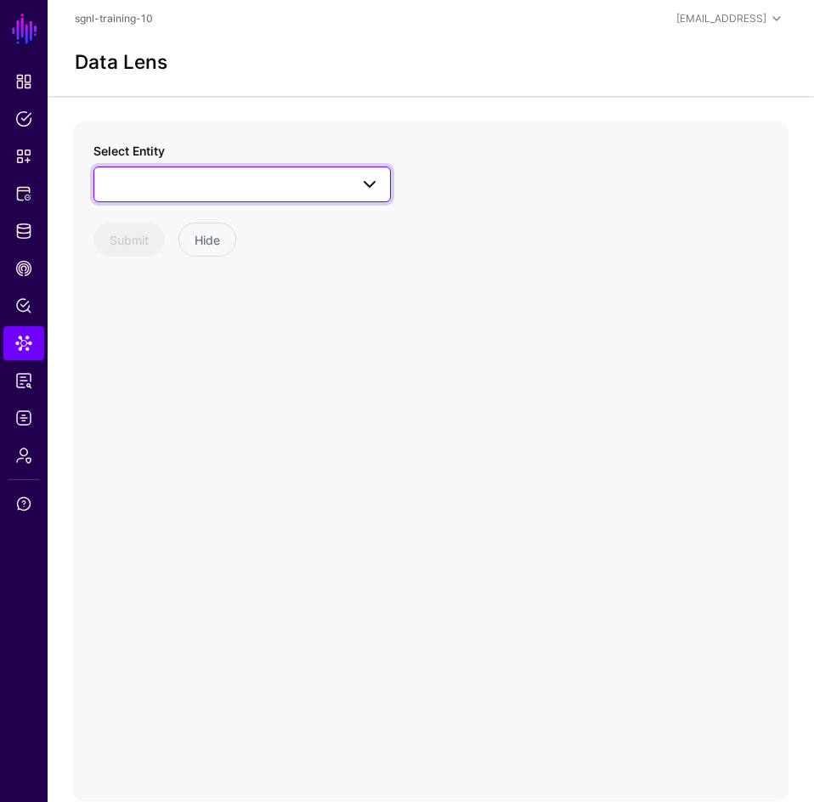
click at [336, 188] on span at bounding box center [242, 184] width 275 height 20
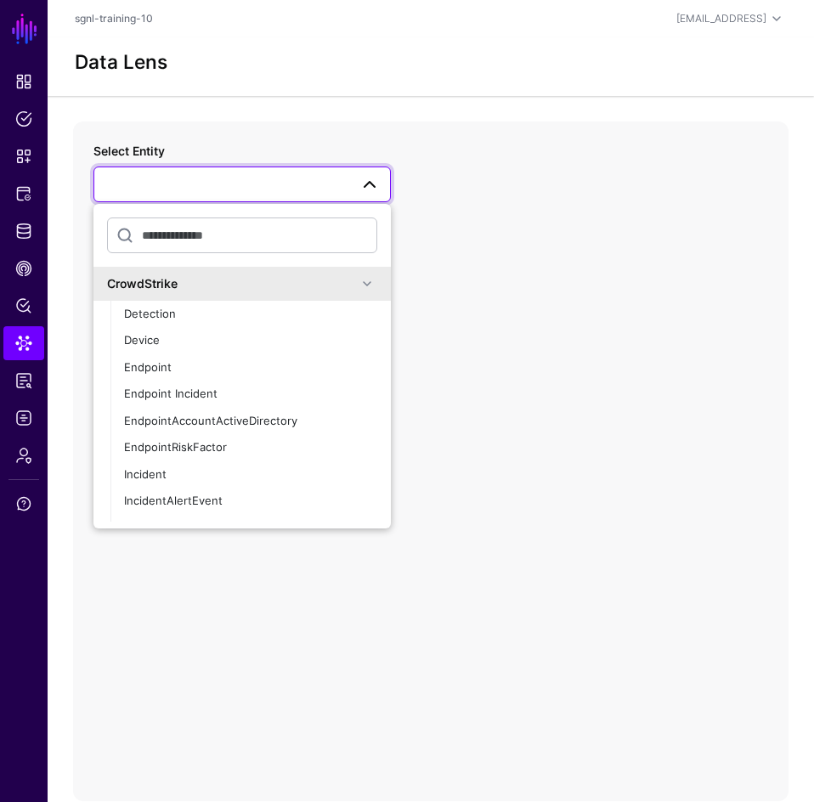
click at [336, 188] on span at bounding box center [242, 184] width 275 height 20
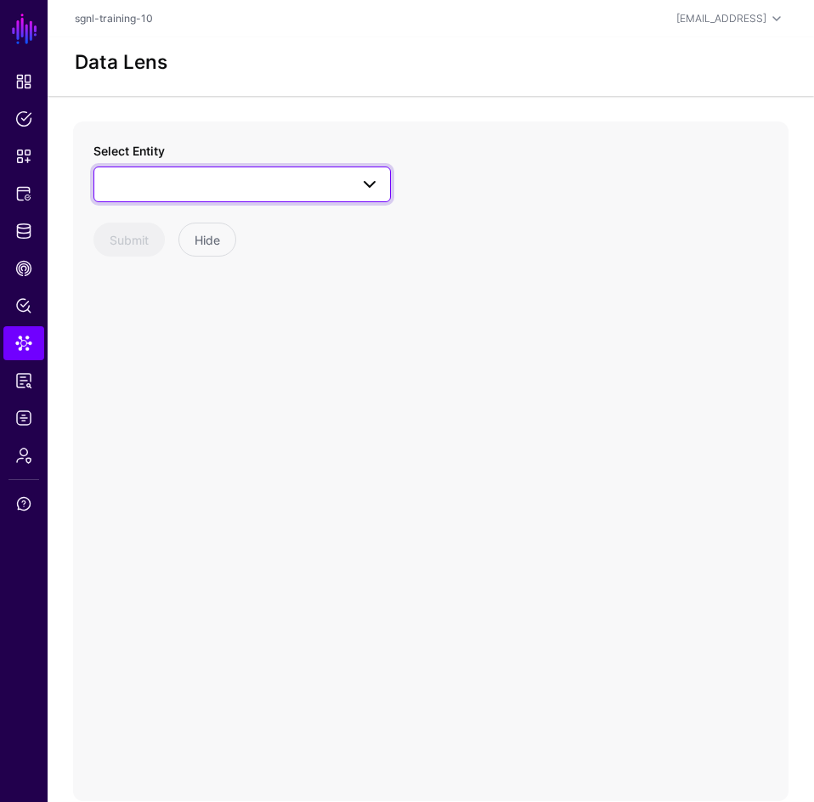
click at [336, 188] on span at bounding box center [242, 184] width 275 height 20
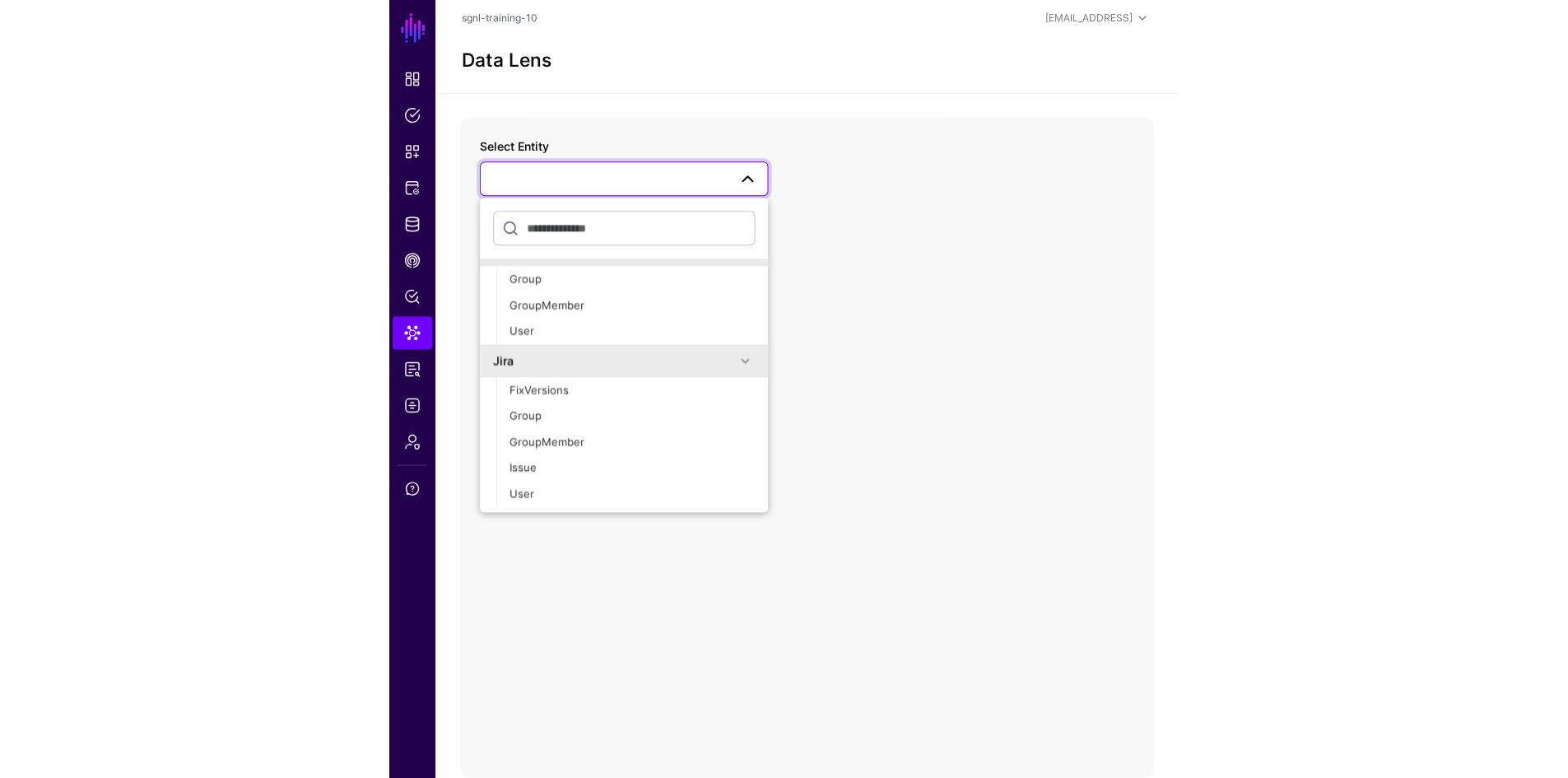
scroll to position [412, 0]
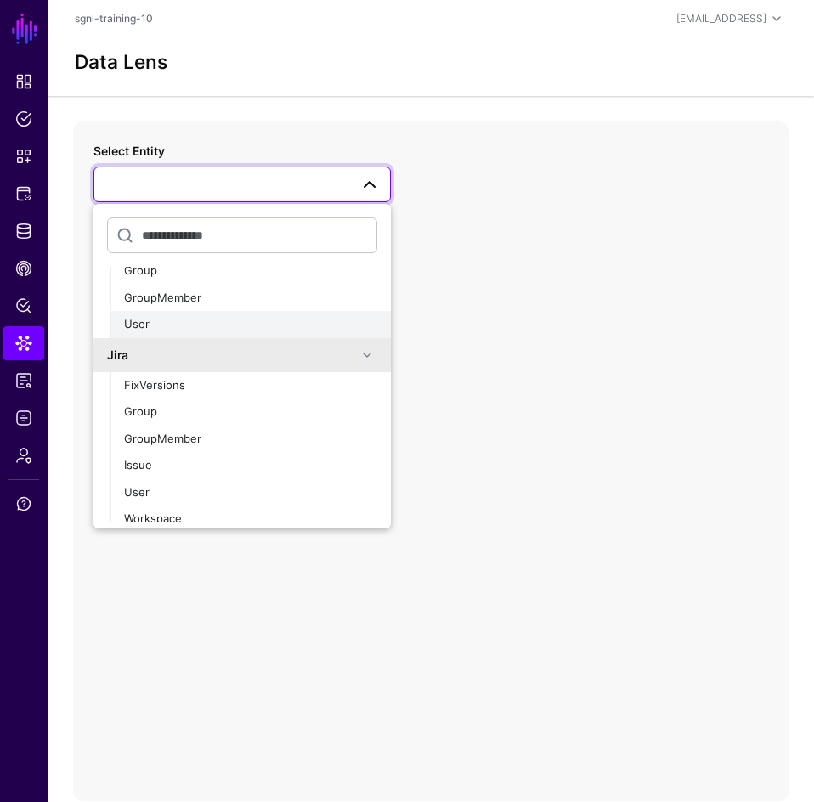
click at [209, 328] on div "User" at bounding box center [250, 324] width 253 height 17
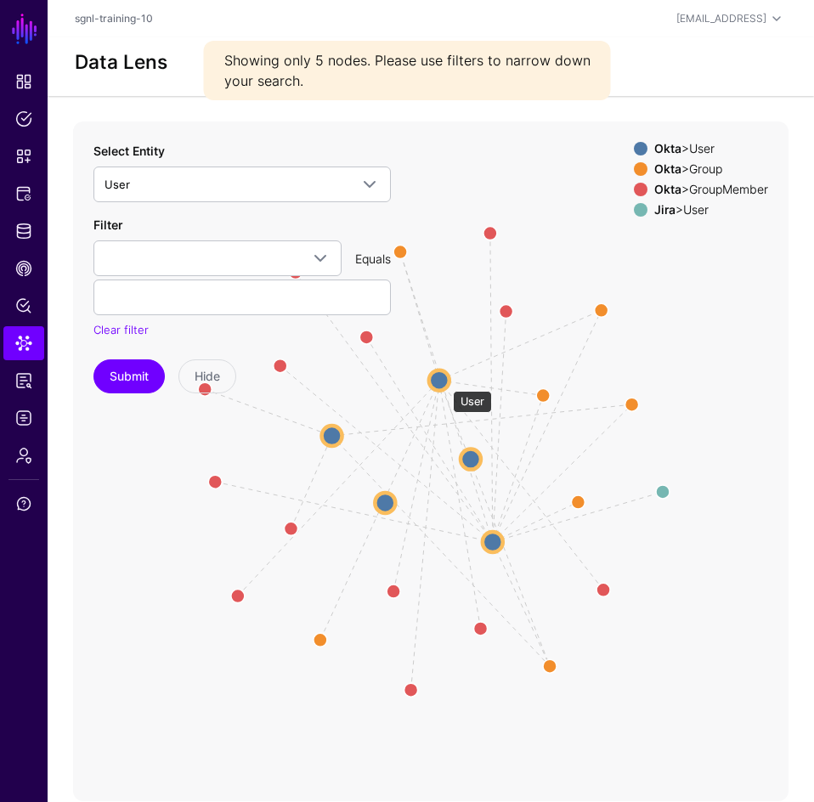
click at [444, 382] on circle at bounding box center [439, 381] width 20 height 20
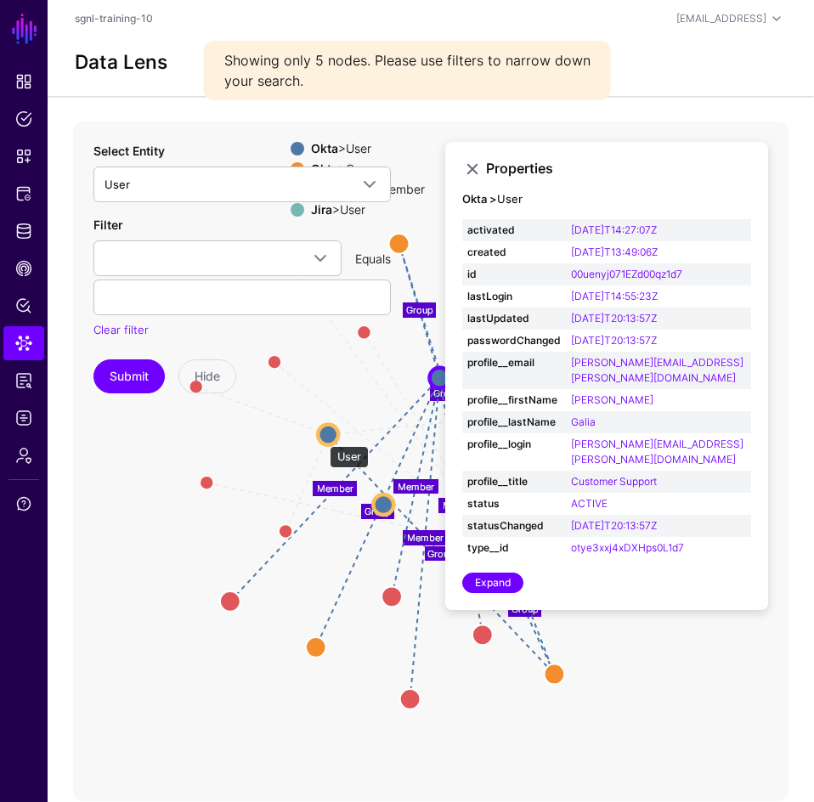
click at [321, 438] on circle at bounding box center [328, 434] width 20 height 20
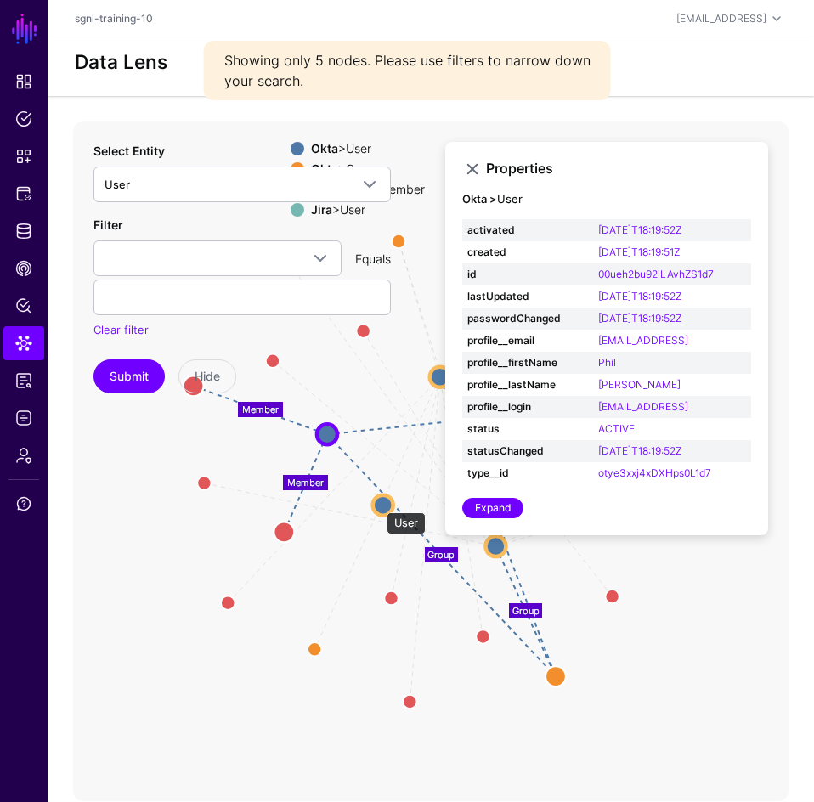
click at [378, 504] on circle at bounding box center [383, 505] width 20 height 20
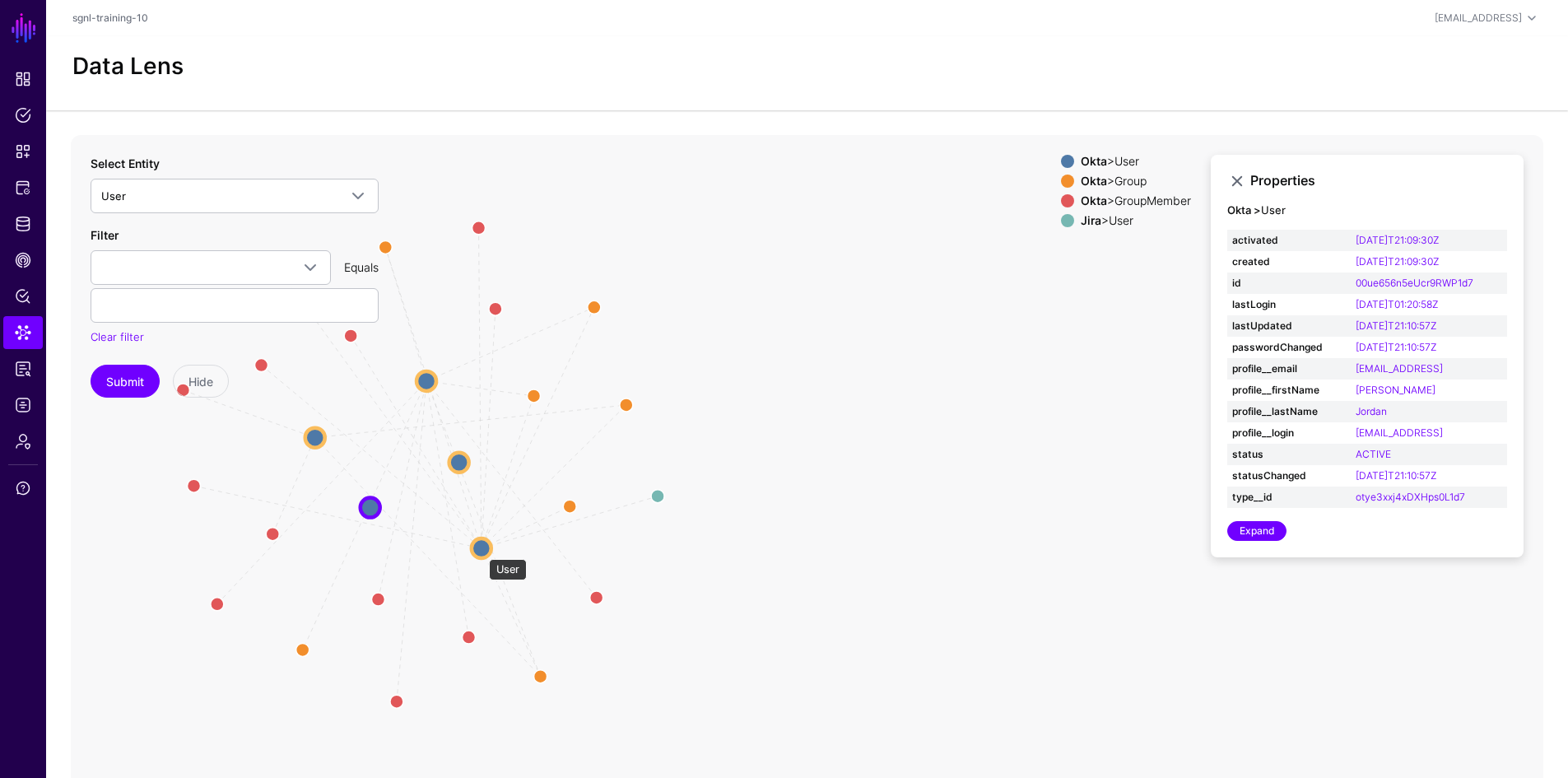
click at [480, 550] on circle at bounding box center [481, 548] width 19 height 19
click at [459, 462] on circle at bounding box center [460, 462] width 19 height 19
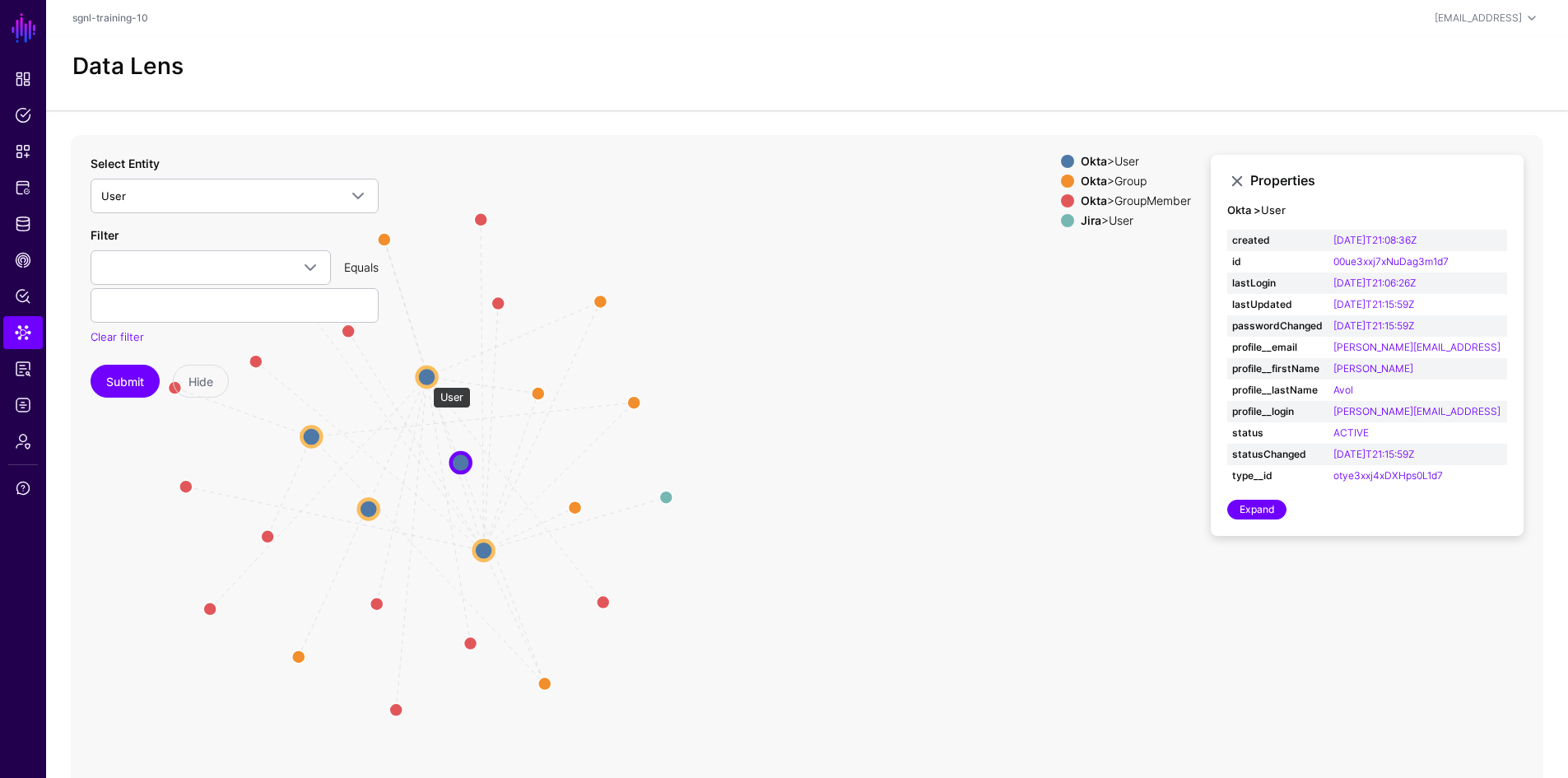
click at [425, 378] on circle at bounding box center [427, 377] width 19 height 19
click at [310, 436] on circle at bounding box center [310, 436] width 19 height 19
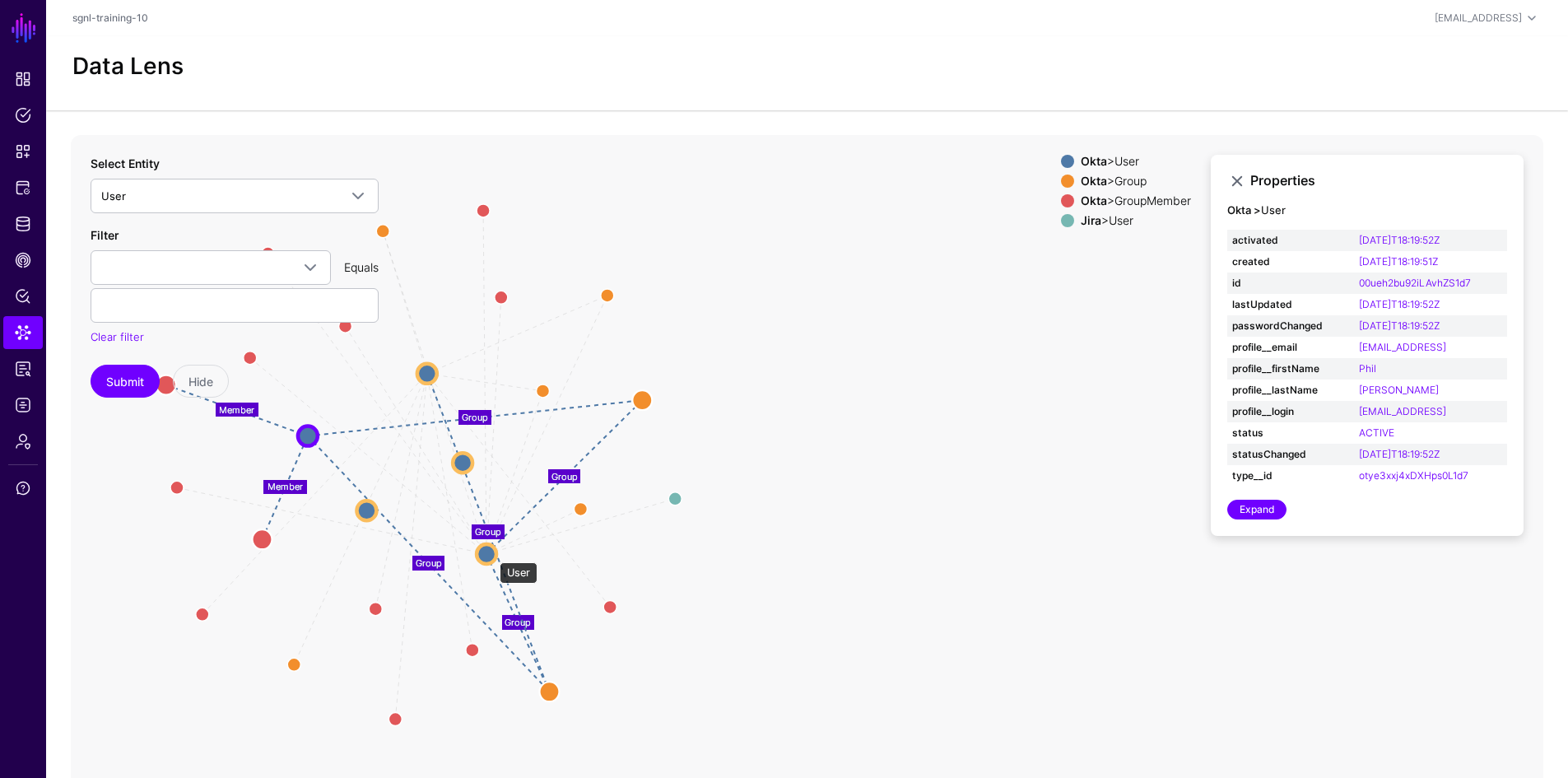
click at [491, 554] on circle at bounding box center [486, 554] width 19 height 19
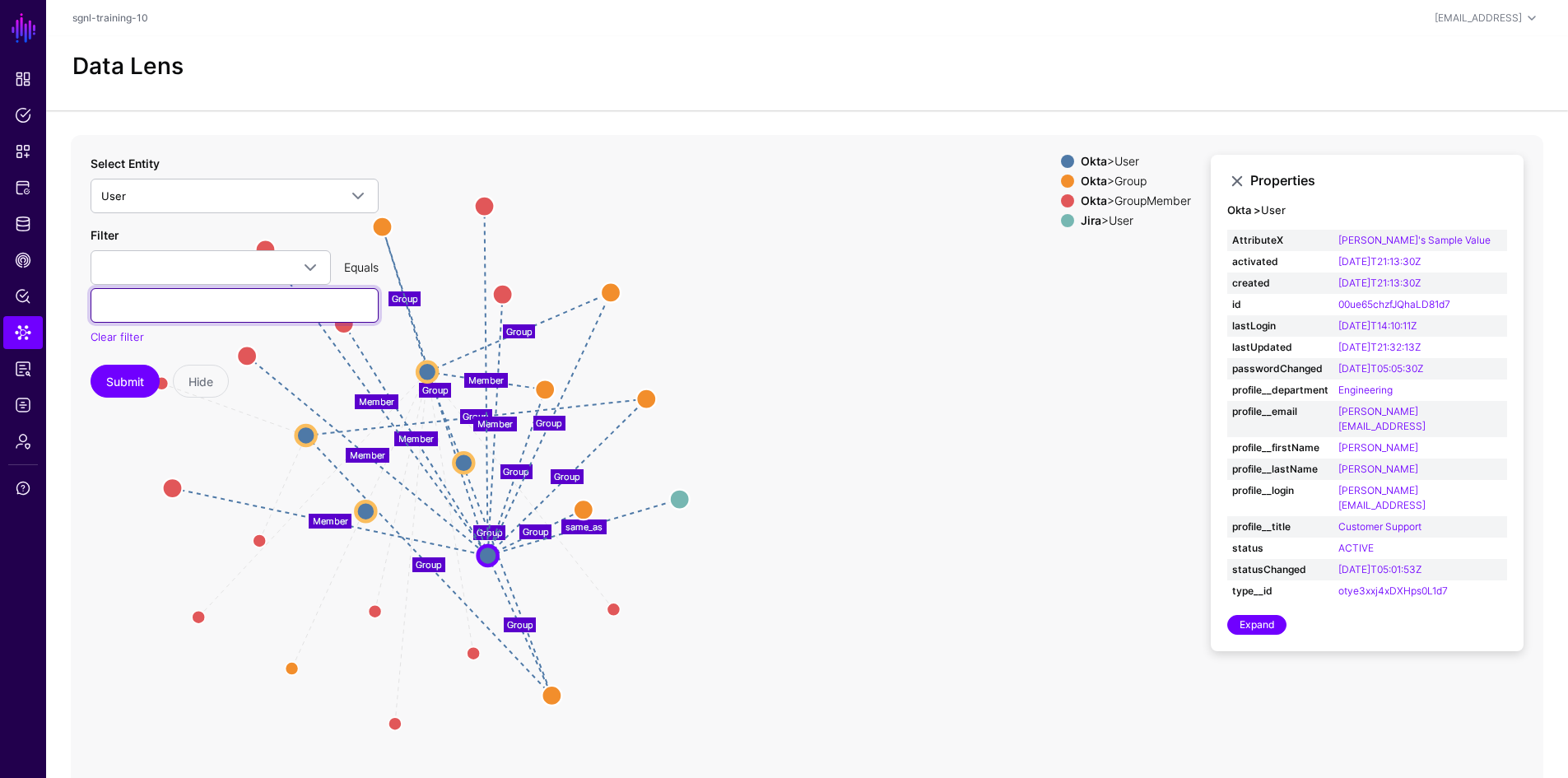
click at [191, 304] on input "text" at bounding box center [233, 305] width 288 height 35
click at [779, 293] on div "Member Member Member Member Member Member Member Group Group Group Group Group …" at bounding box center [807, 464] width 1472 height 659
click at [1267, 615] on link "Expand" at bounding box center [1256, 625] width 59 height 19
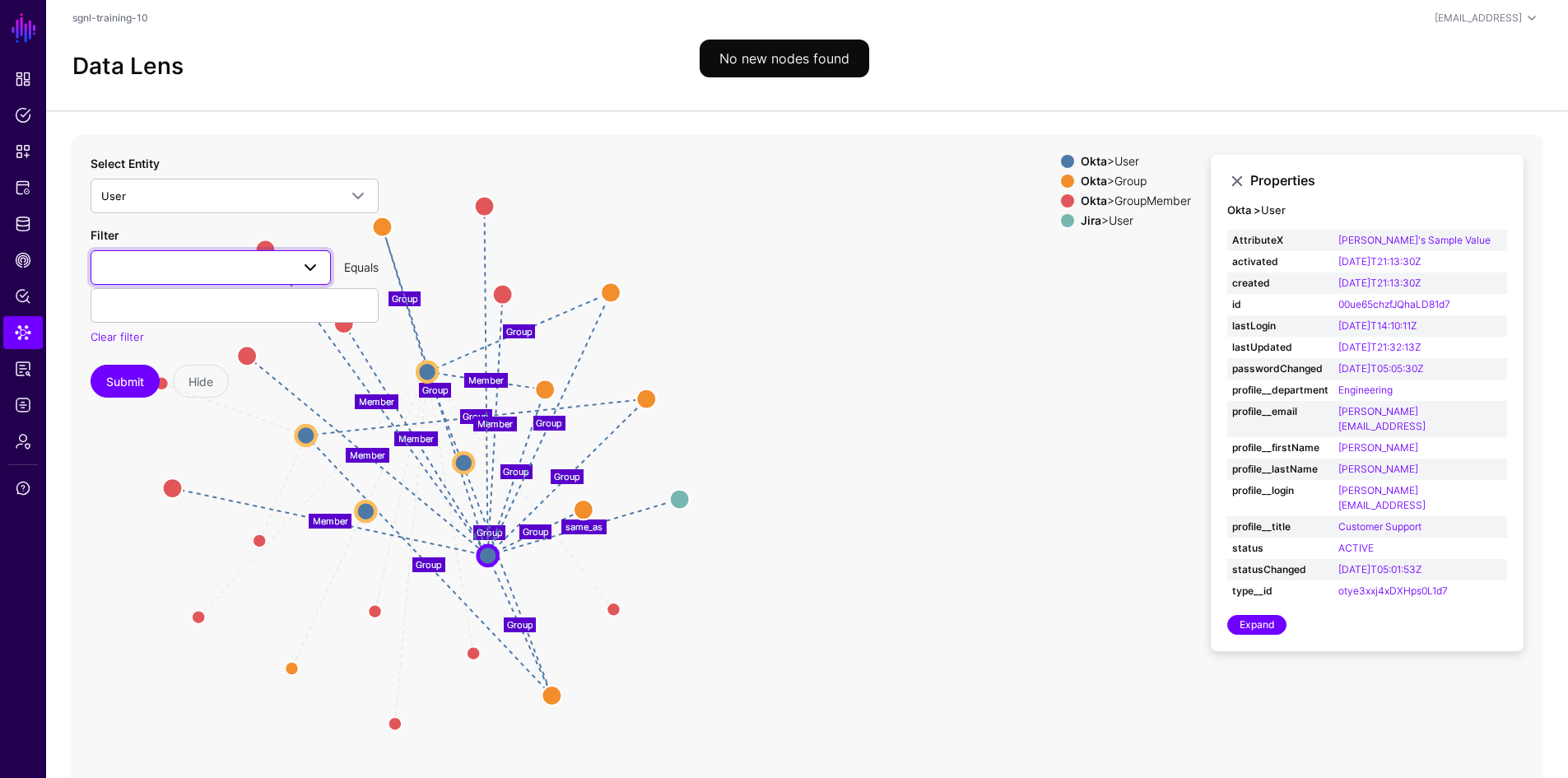
click at [118, 272] on span at bounding box center [211, 267] width 219 height 19
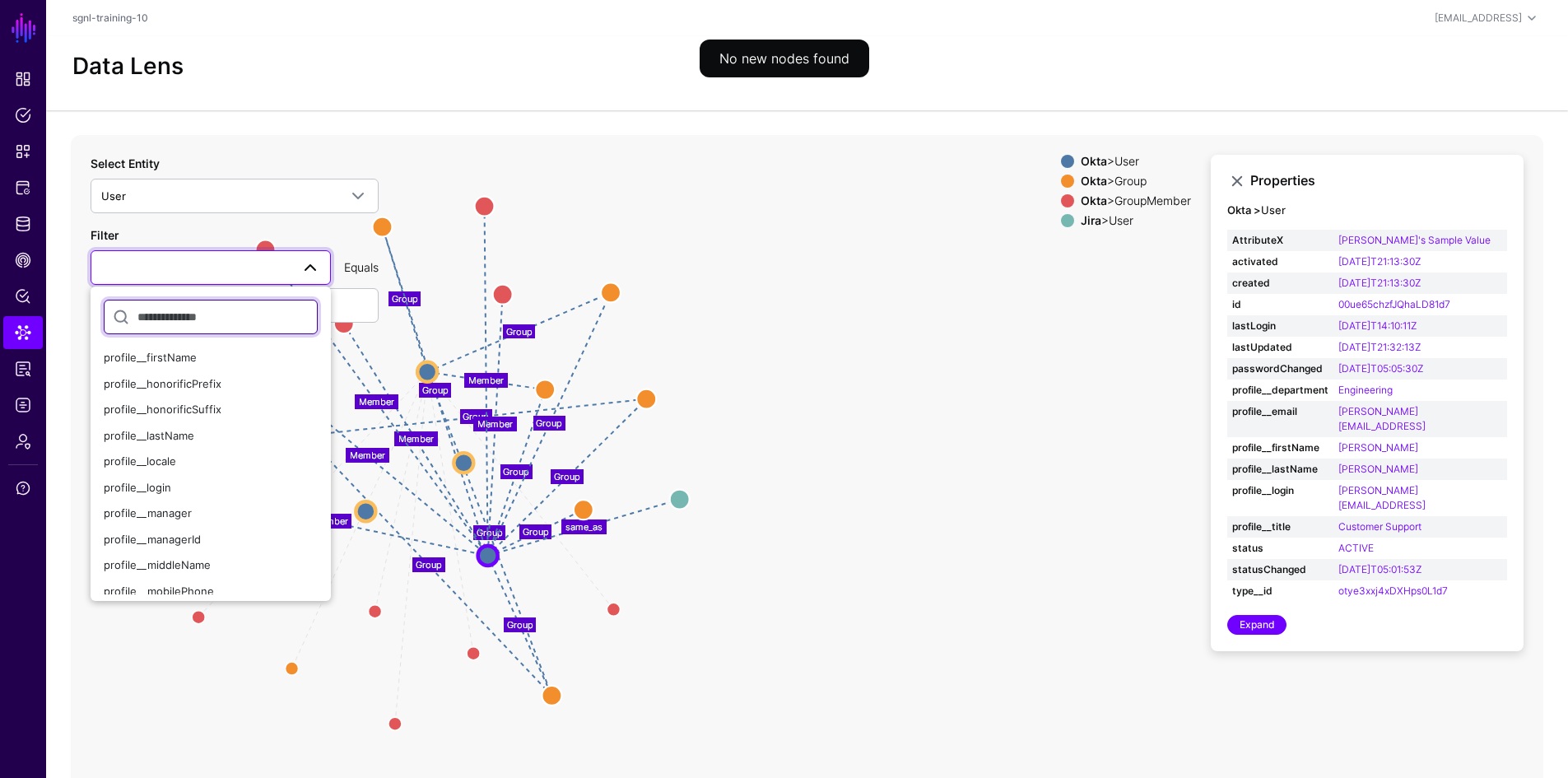
scroll to position [412, 0]
click at [172, 467] on div "profile__login" at bounding box center [210, 467] width 214 height 16
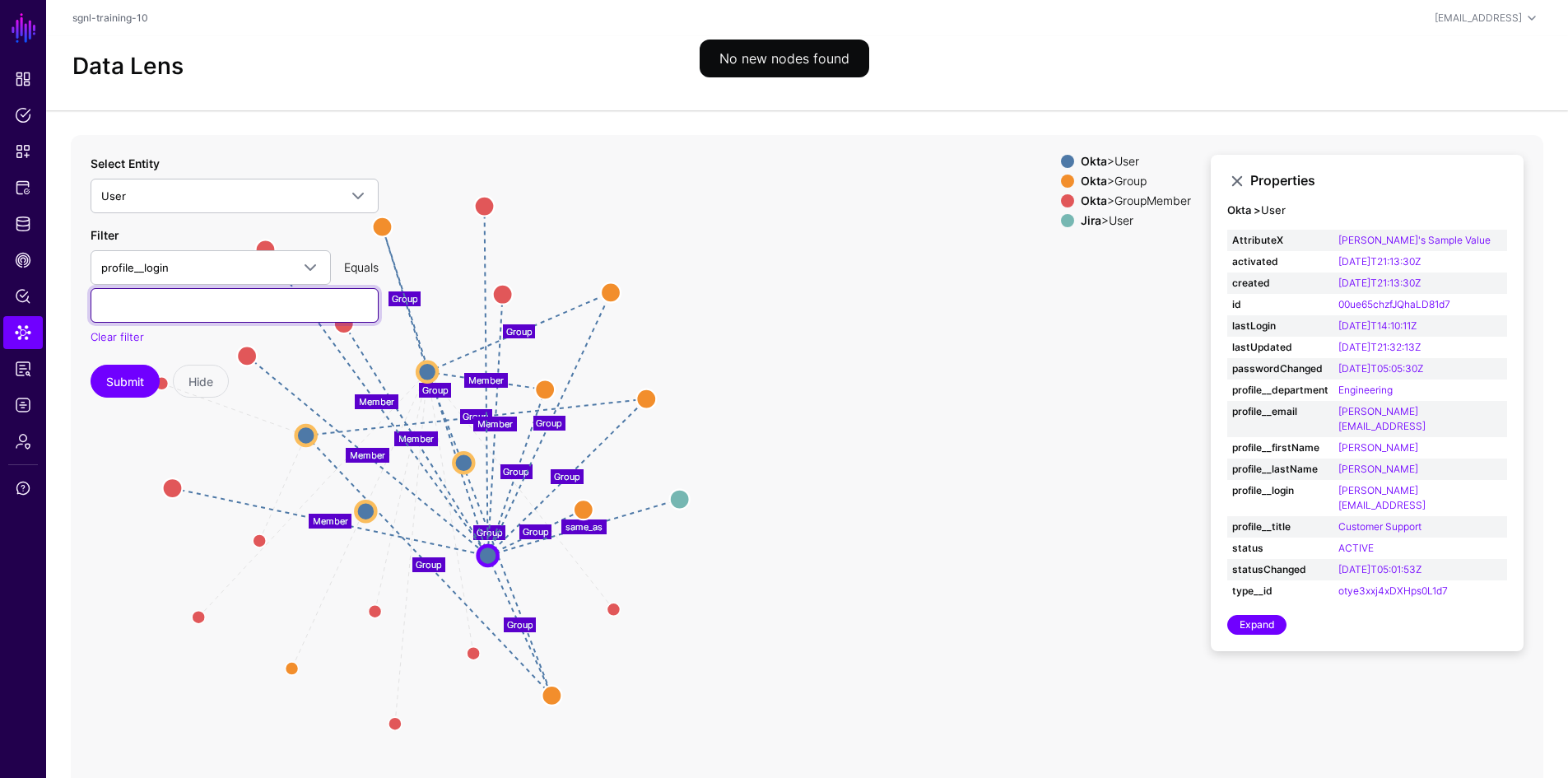
click at [165, 306] on input "text" at bounding box center [233, 305] width 288 height 35
type input "**********"
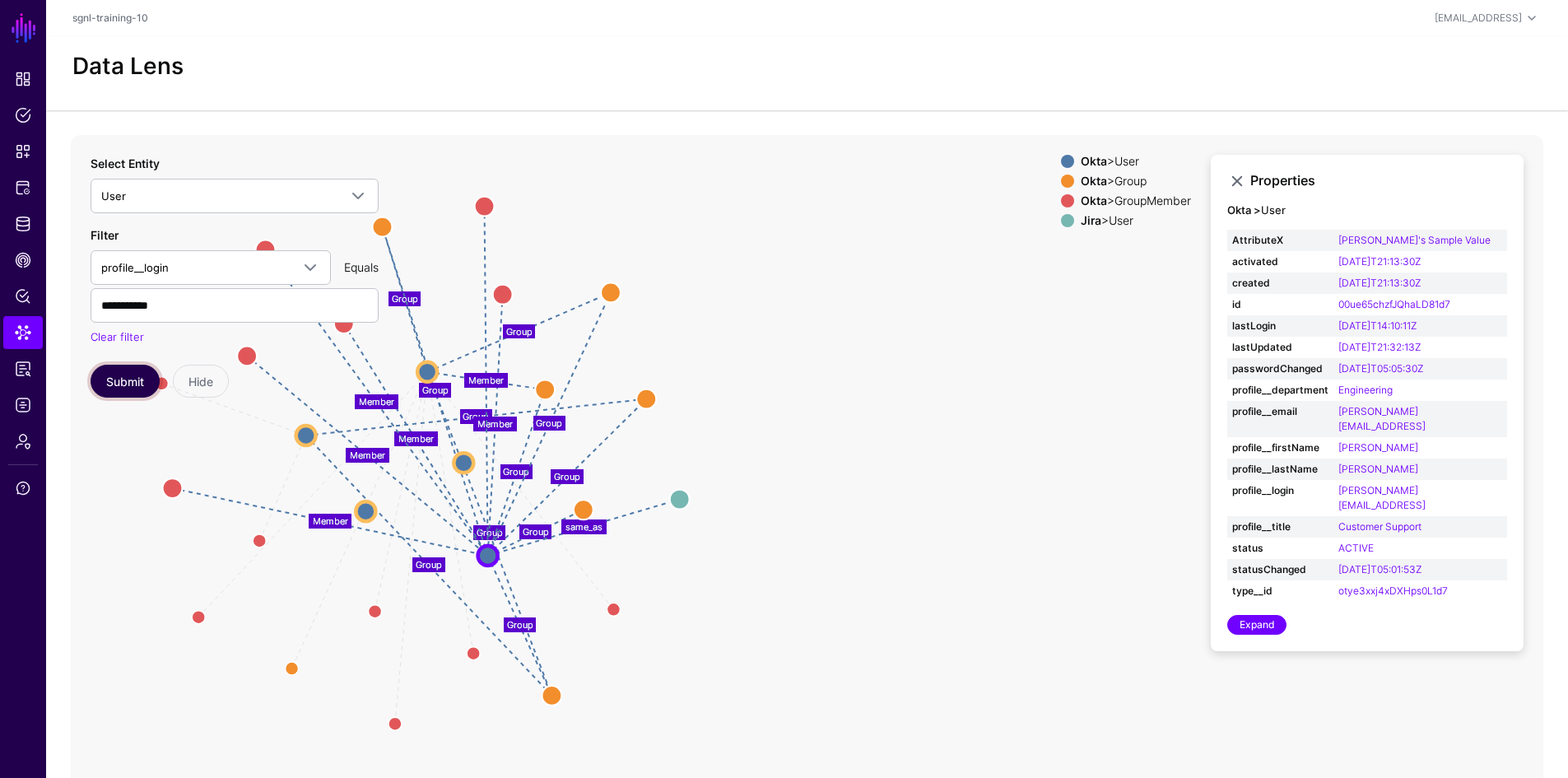
click at [111, 375] on button "Submit" at bounding box center [124, 382] width 69 height 33
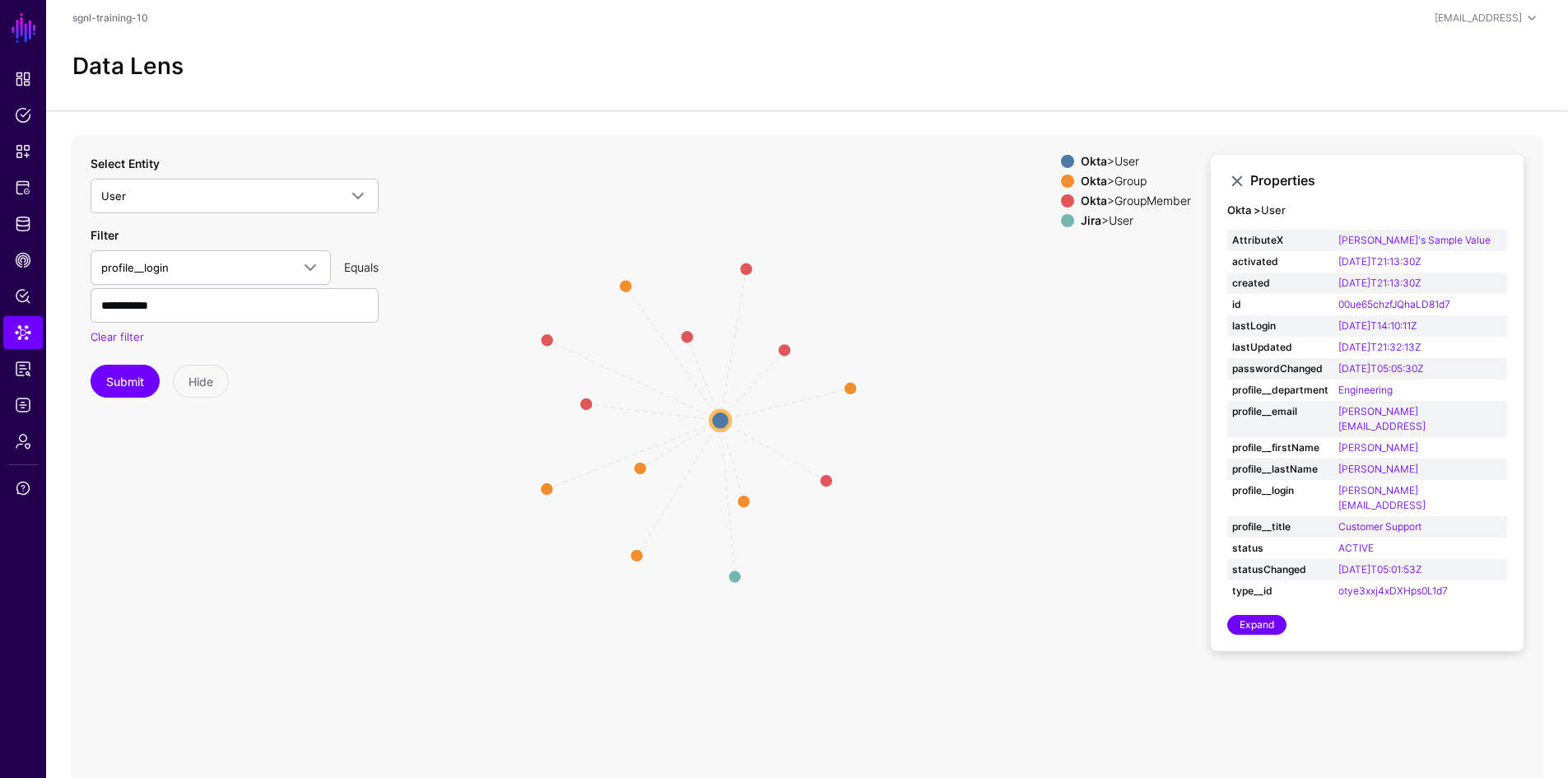
drag, startPoint x: 1030, startPoint y: 463, endPoint x: 913, endPoint y: 420, distance: 124.7
click at [913, 420] on icon "Member Member Member Member Member Member Group Group Group Group Group same_as…" at bounding box center [807, 464] width 1472 height 659
click at [296, 199] on span "User" at bounding box center [220, 196] width 237 height 18
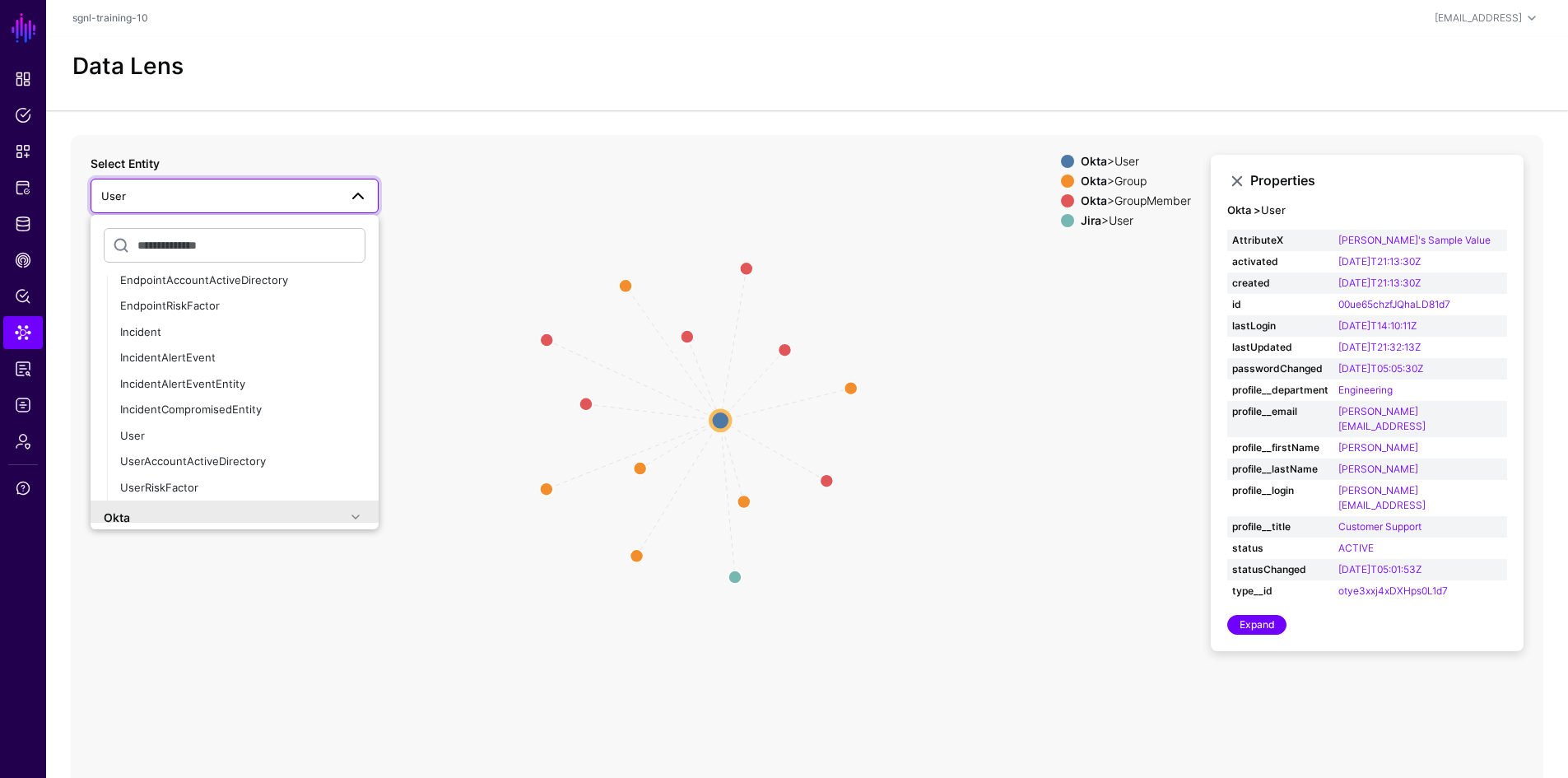
scroll to position [165, 0]
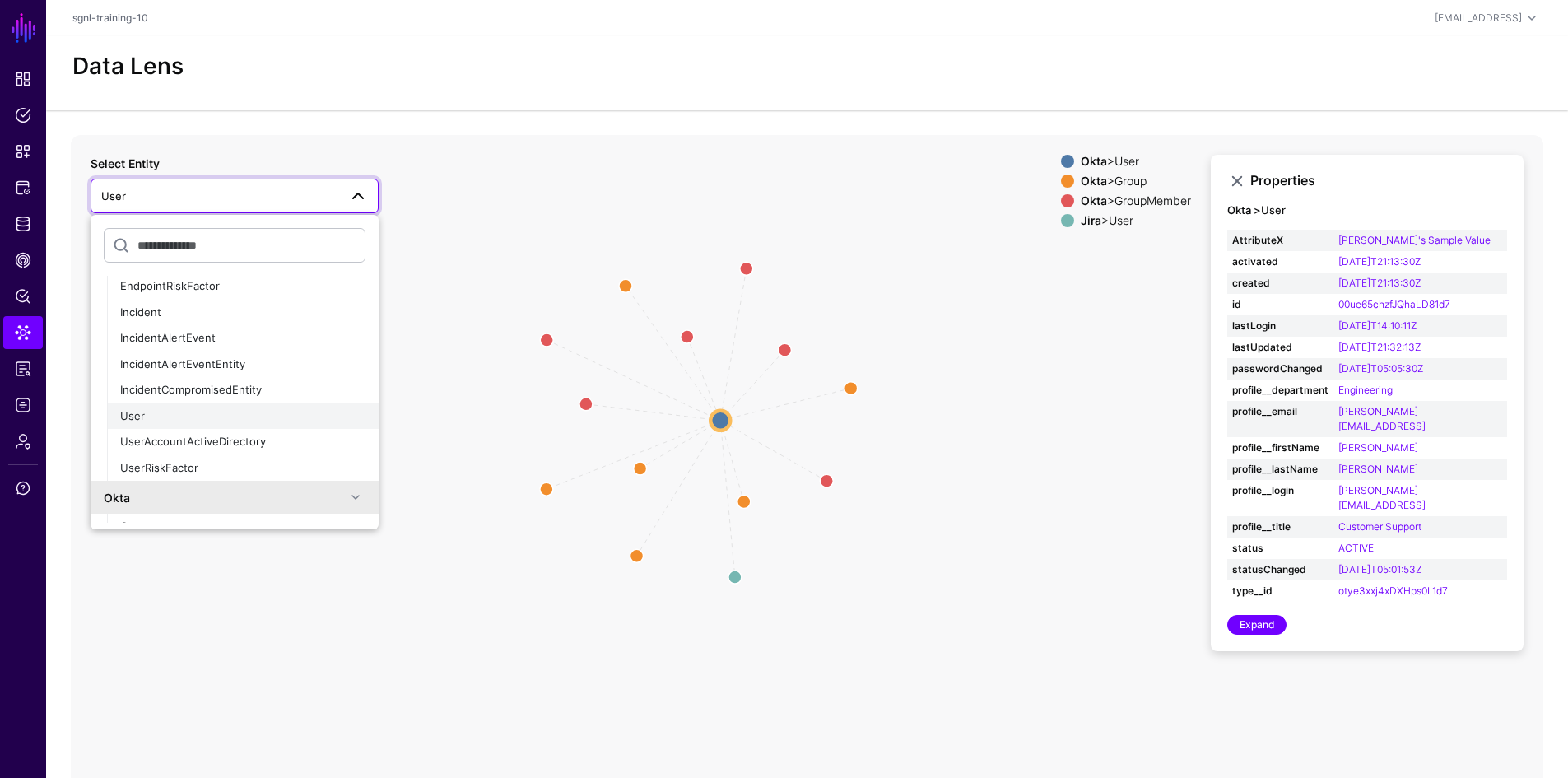
click at [189, 413] on div "User" at bounding box center [242, 417] width 245 height 16
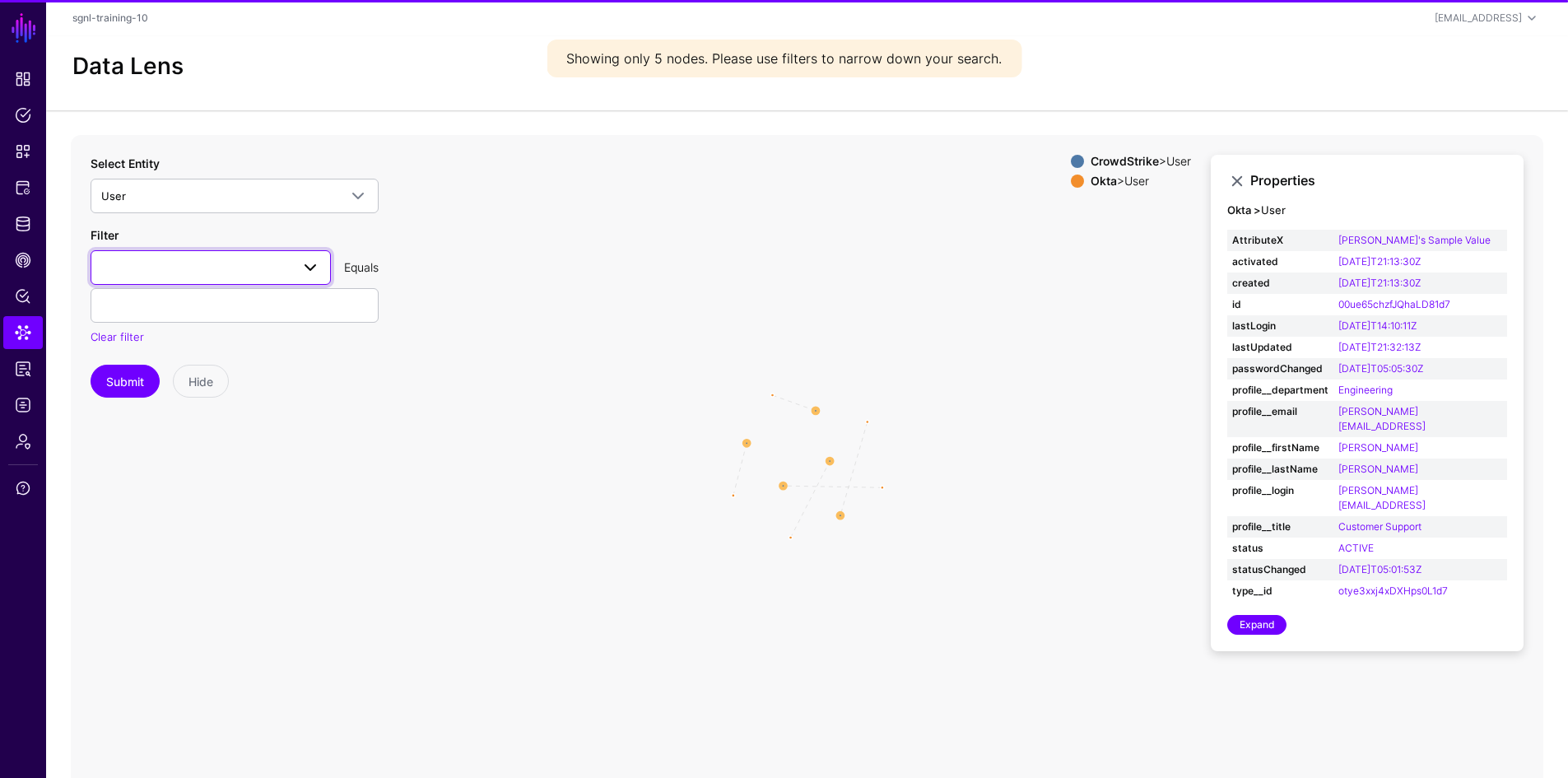
click at [183, 265] on span at bounding box center [211, 267] width 219 height 19
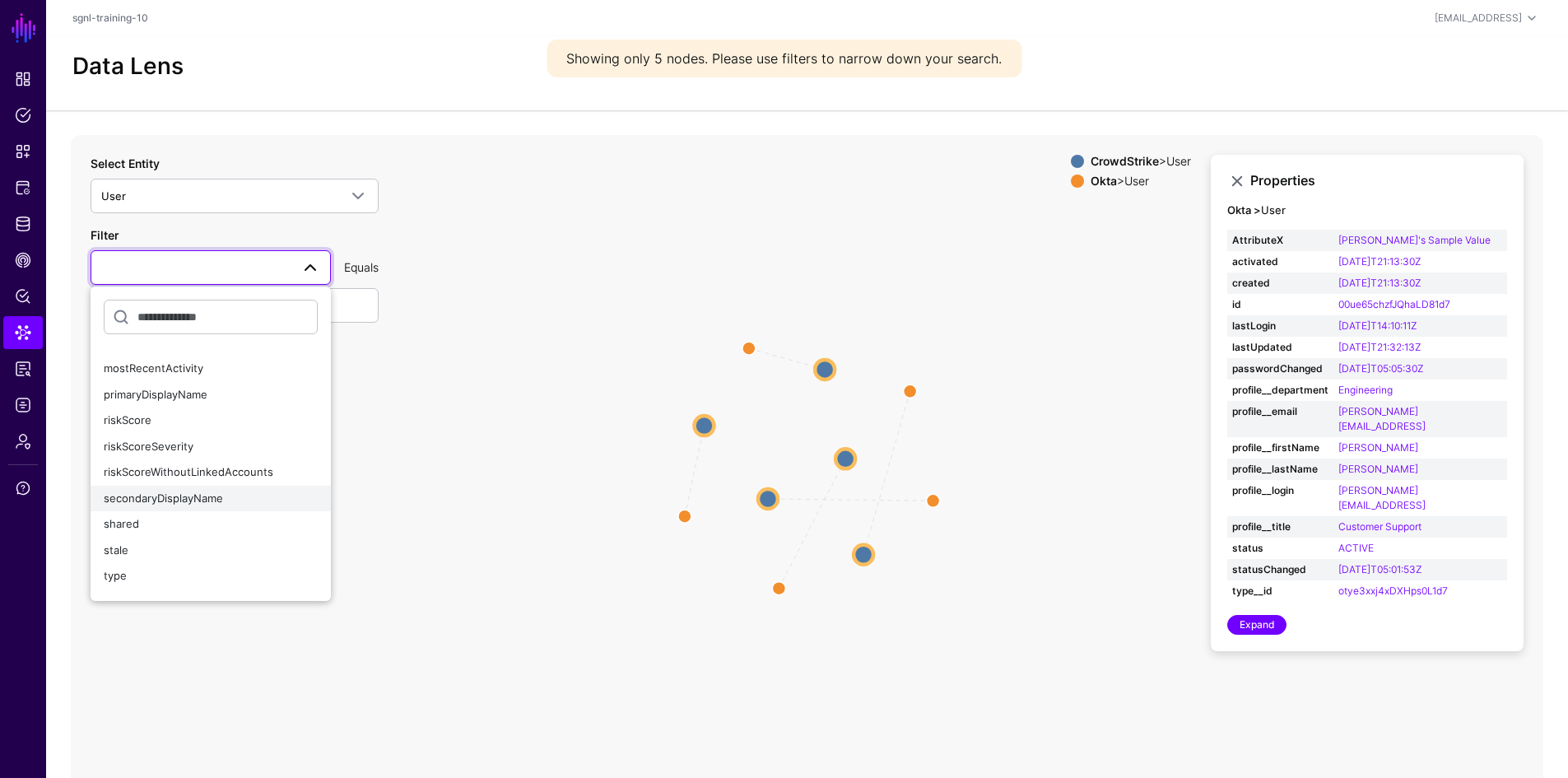
scroll to position [271, 0]
click at [176, 559] on div "upn" at bounding box center [210, 555] width 214 height 16
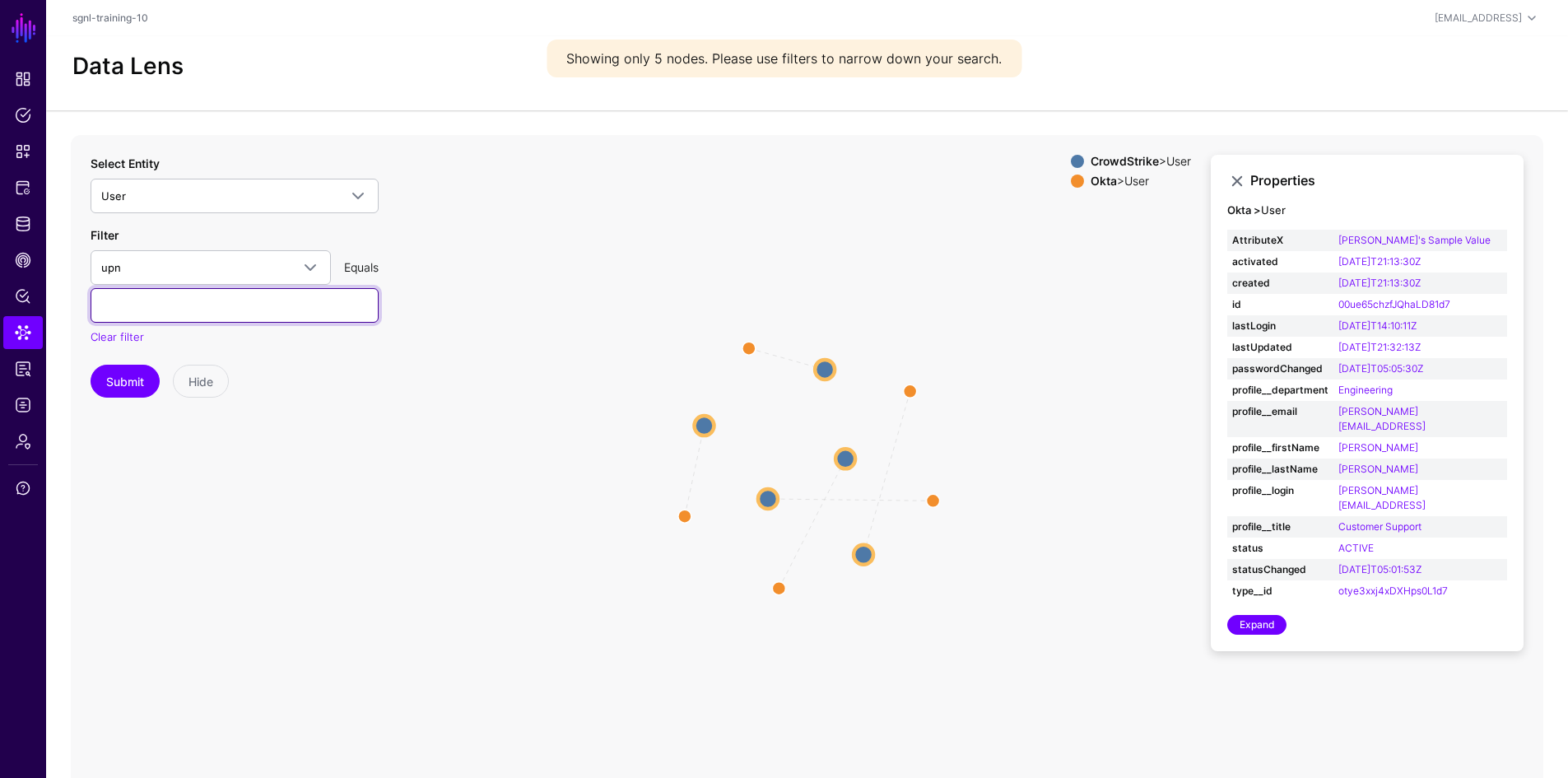
click at [209, 312] on input "text" at bounding box center [233, 305] width 288 height 35
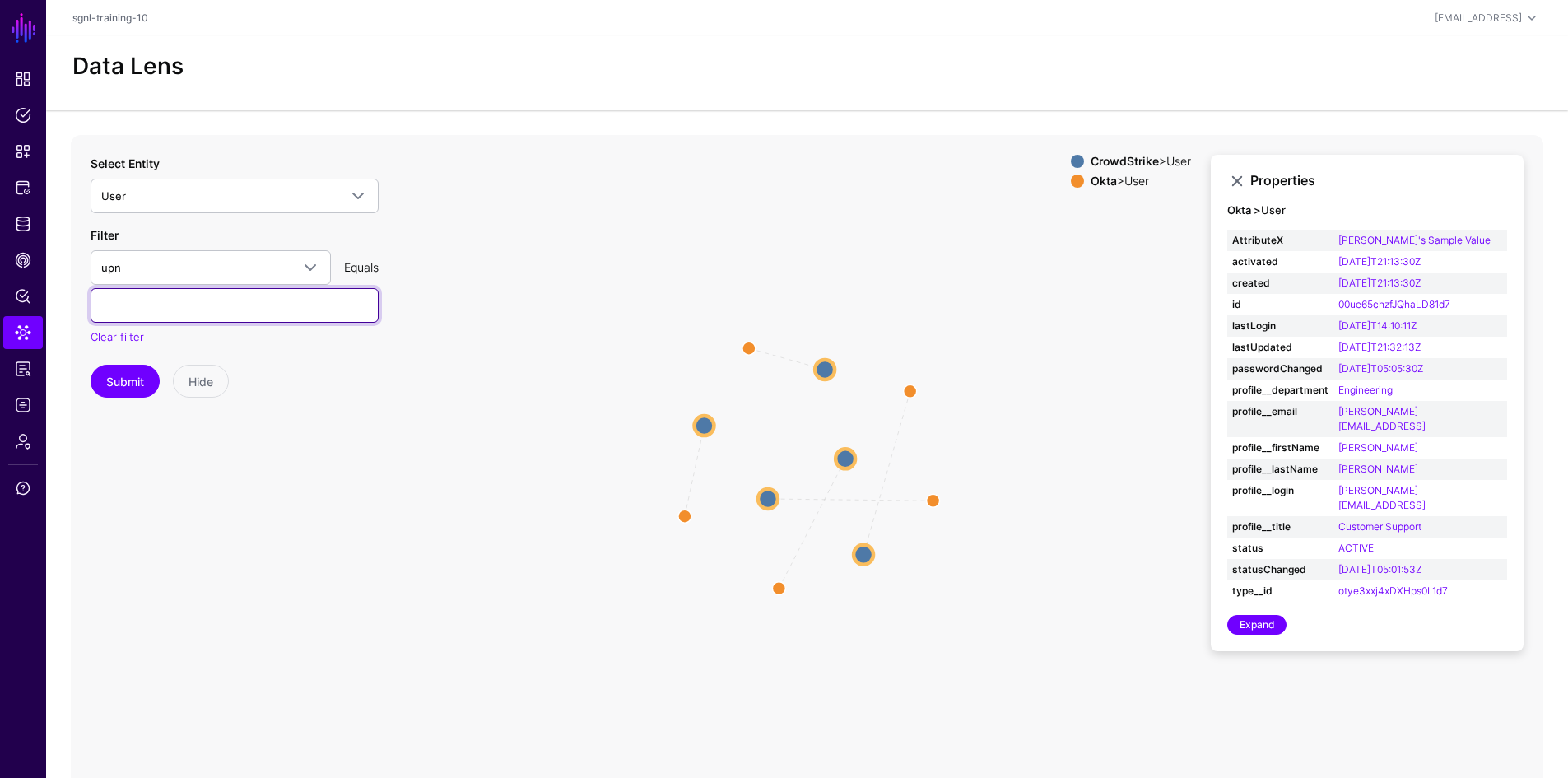
type input "**********"
click at [121, 387] on button "Submit" at bounding box center [124, 382] width 69 height 33
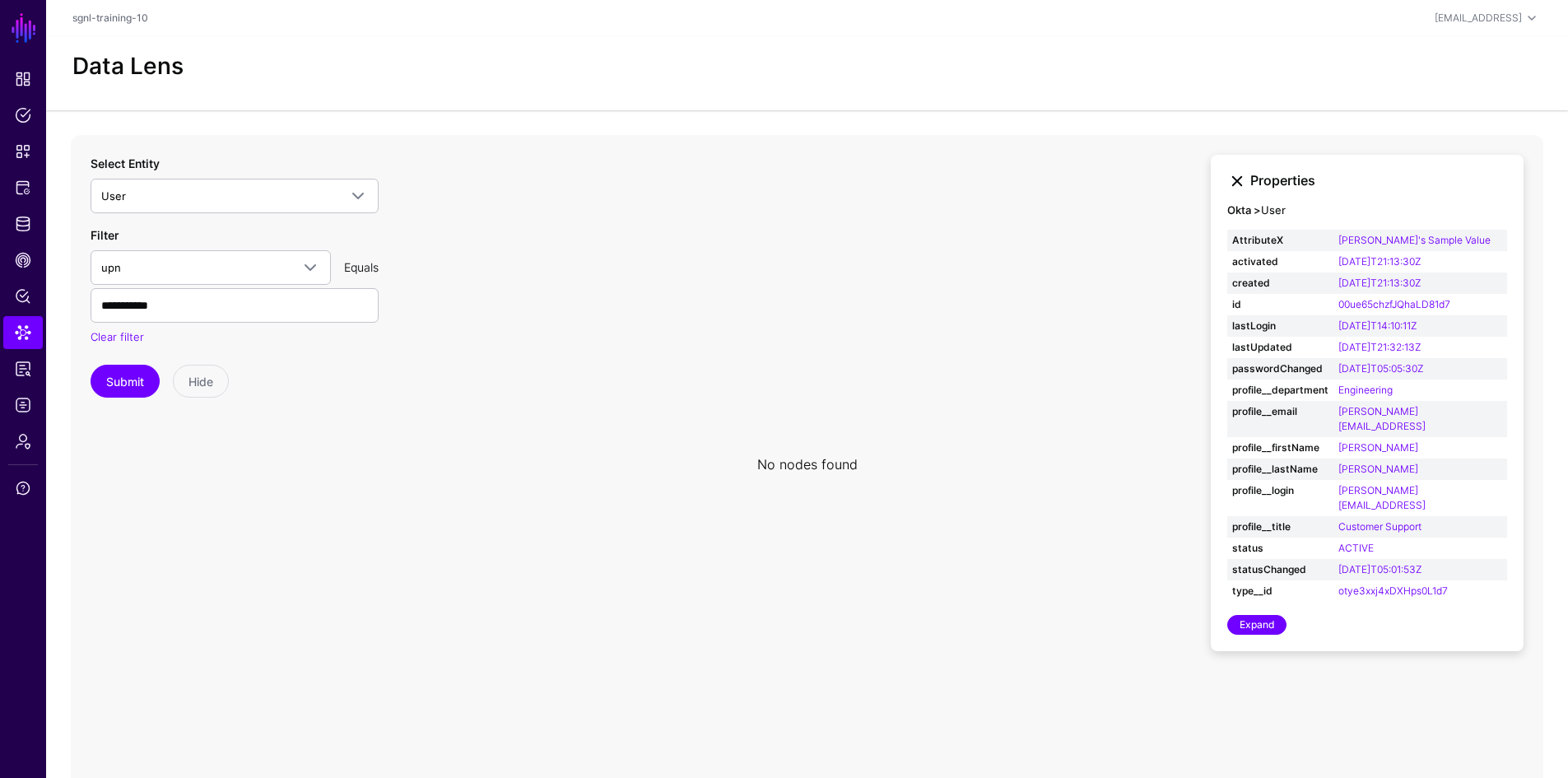
click at [1242, 183] on link at bounding box center [1237, 181] width 19 height 19
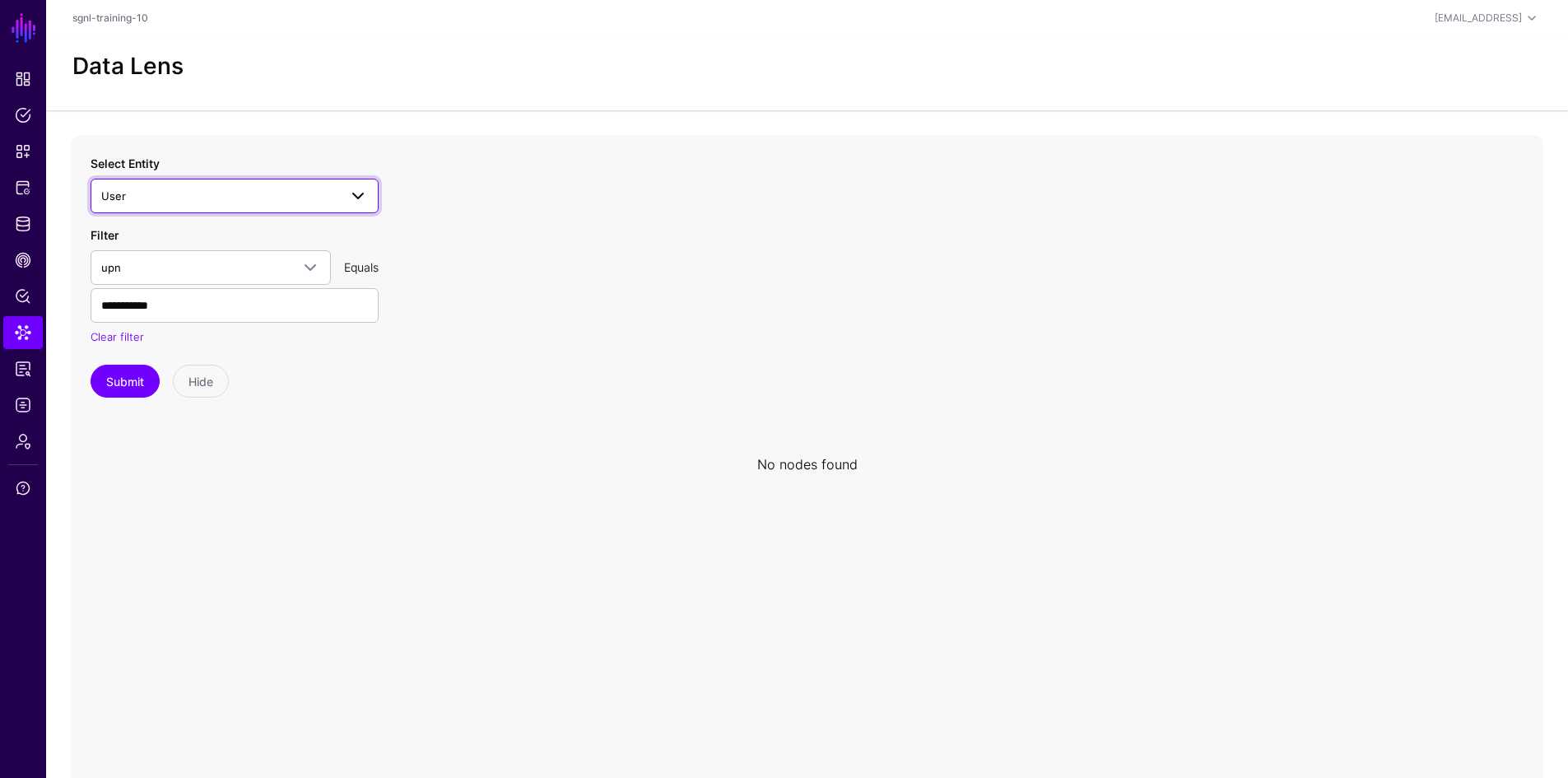
click at [199, 189] on span "User" at bounding box center [220, 196] width 237 height 18
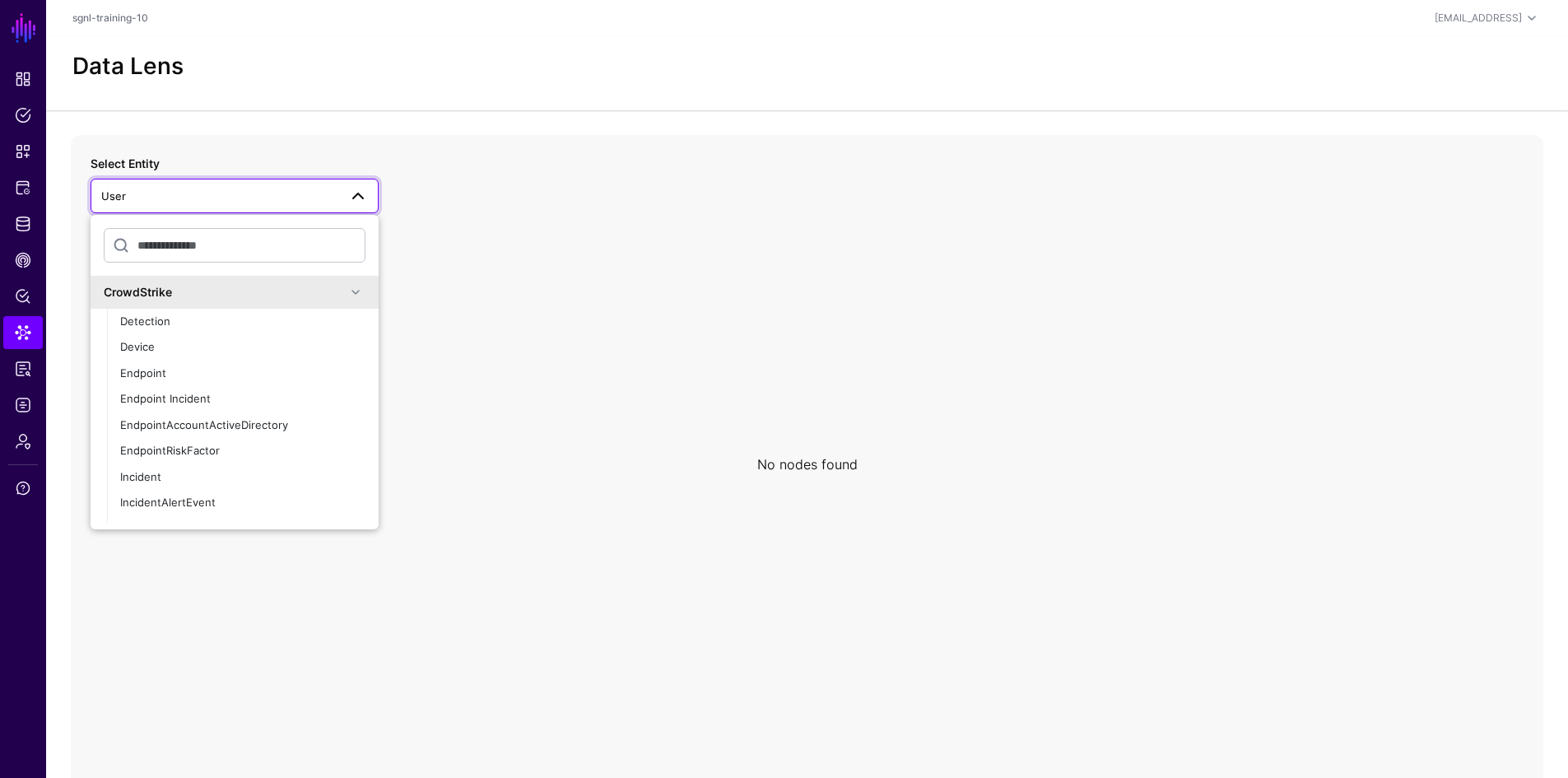
click at [538, 415] on icon at bounding box center [807, 464] width 1472 height 659
click at [854, 358] on icon at bounding box center [807, 464] width 1472 height 659
click at [251, 206] on link "User" at bounding box center [233, 196] width 288 height 35
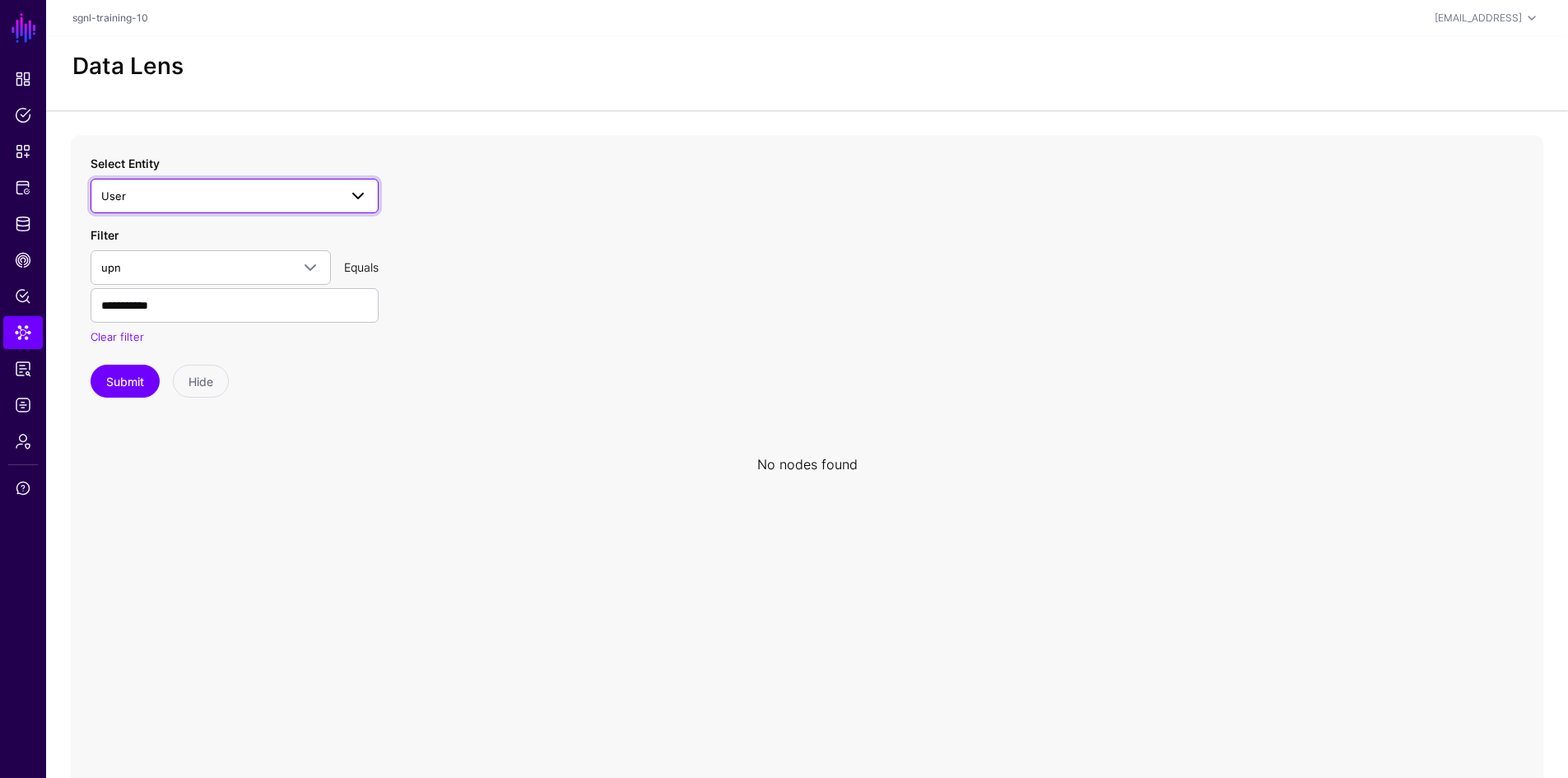
click at [232, 190] on span "User" at bounding box center [220, 196] width 237 height 18
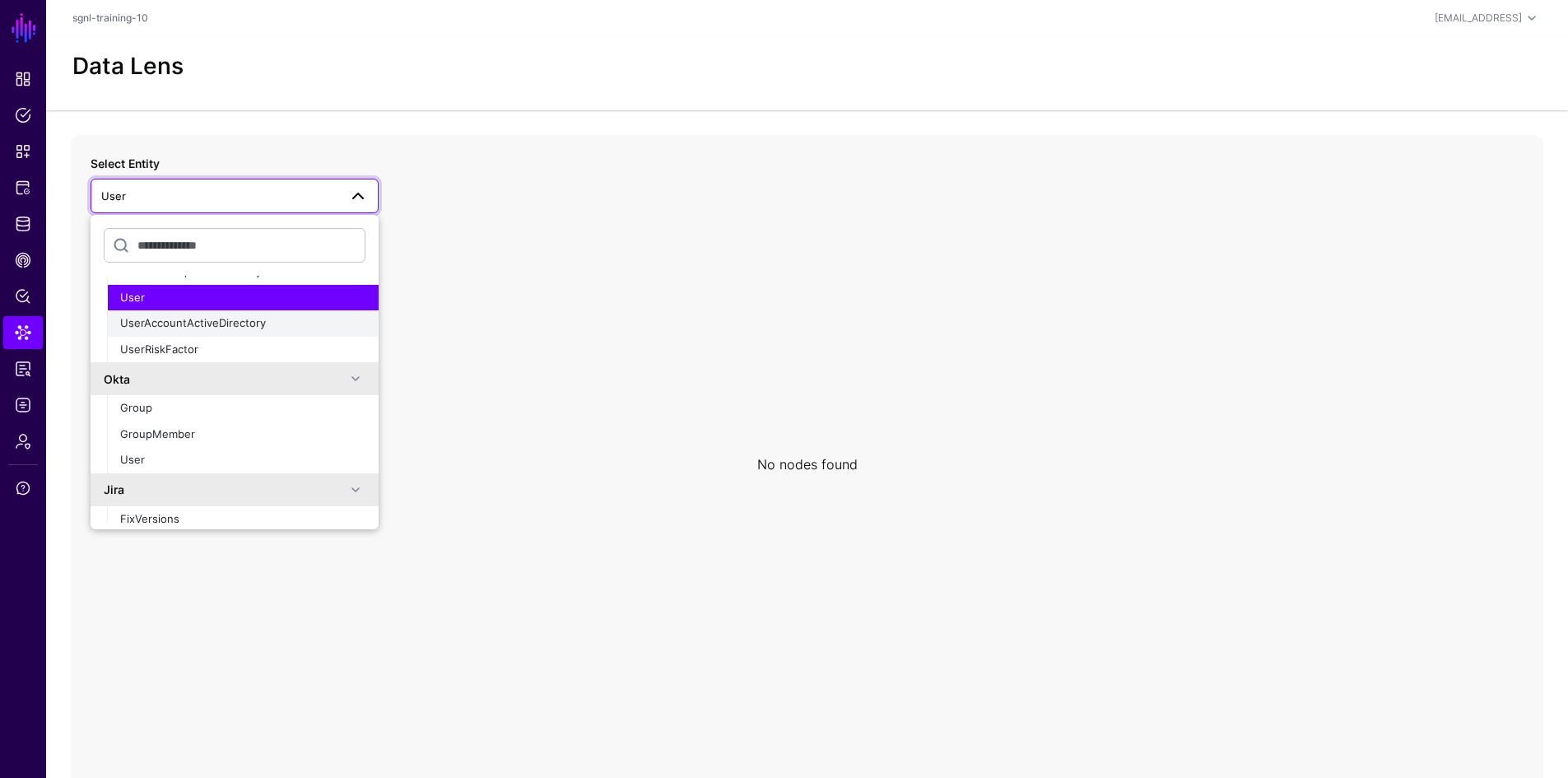
scroll to position [307, 0]
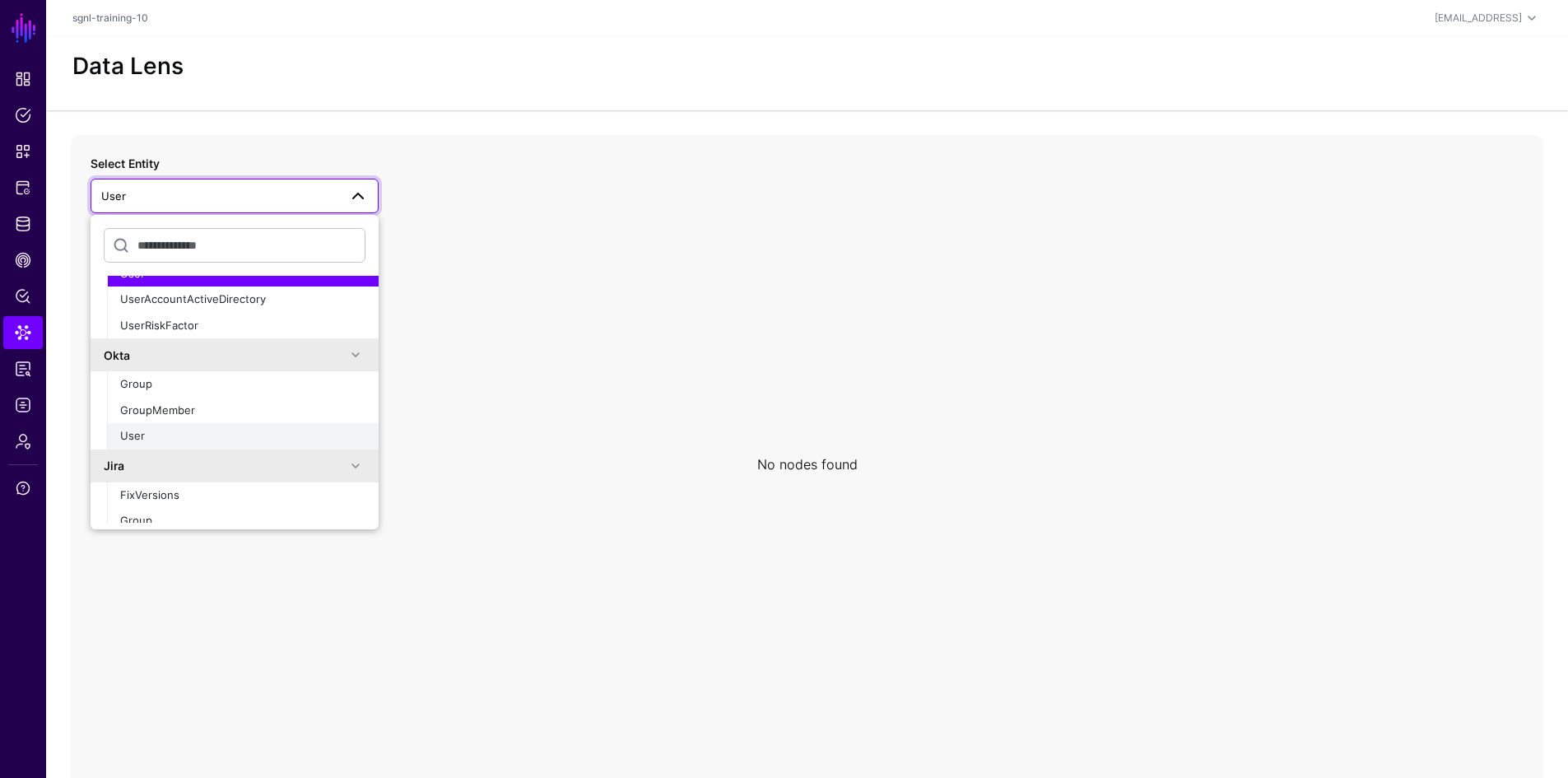
click at [189, 437] on div "User" at bounding box center [242, 436] width 245 height 16
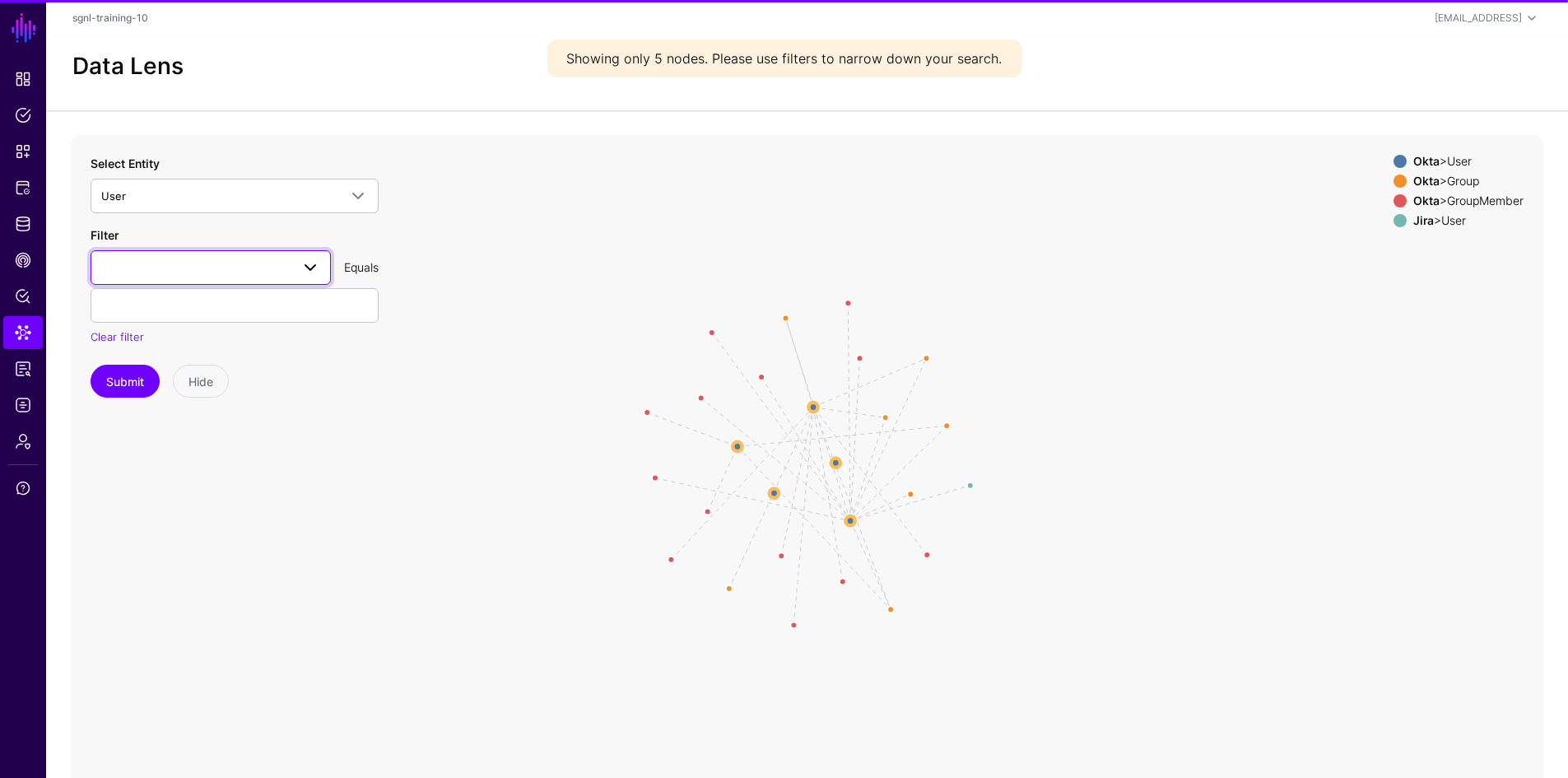
click at [217, 266] on span at bounding box center [211, 267] width 219 height 19
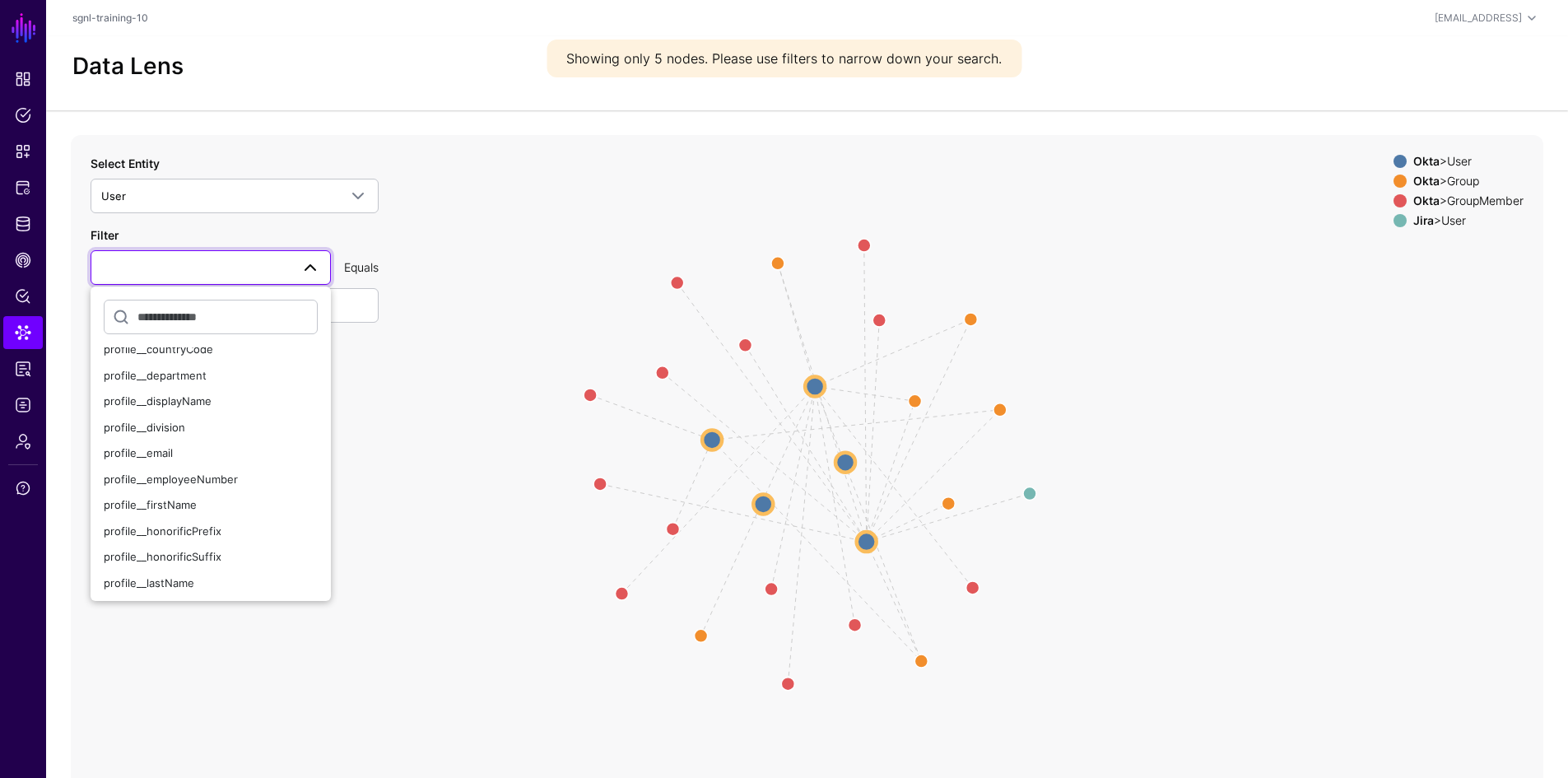
scroll to position [247, 0]
click at [193, 447] on div "profile__email" at bounding box center [210, 450] width 214 height 16
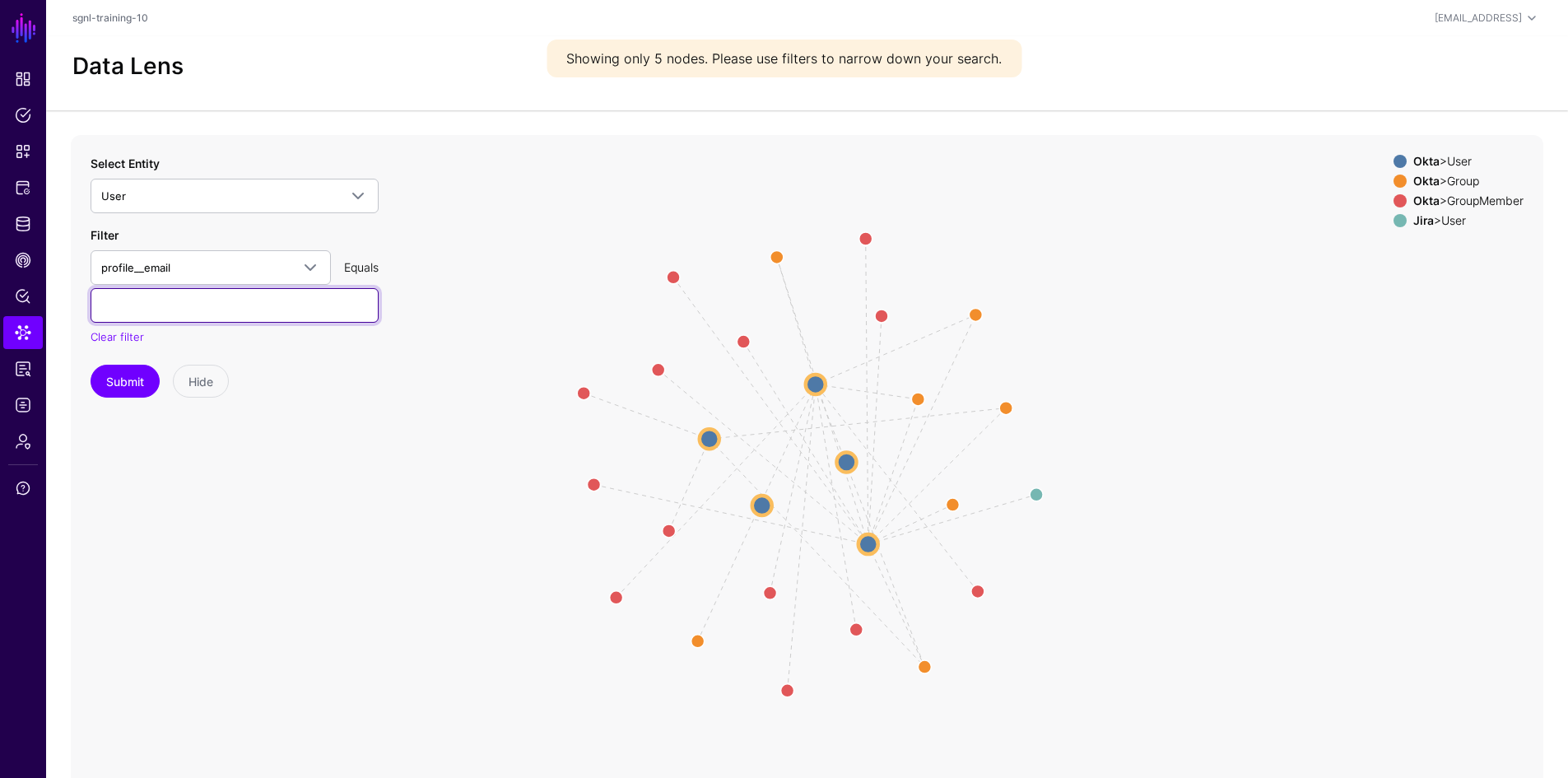
click at [211, 305] on input "text" at bounding box center [233, 305] width 288 height 35
type input "**********"
click at [115, 381] on button "Submit" at bounding box center [124, 382] width 69 height 33
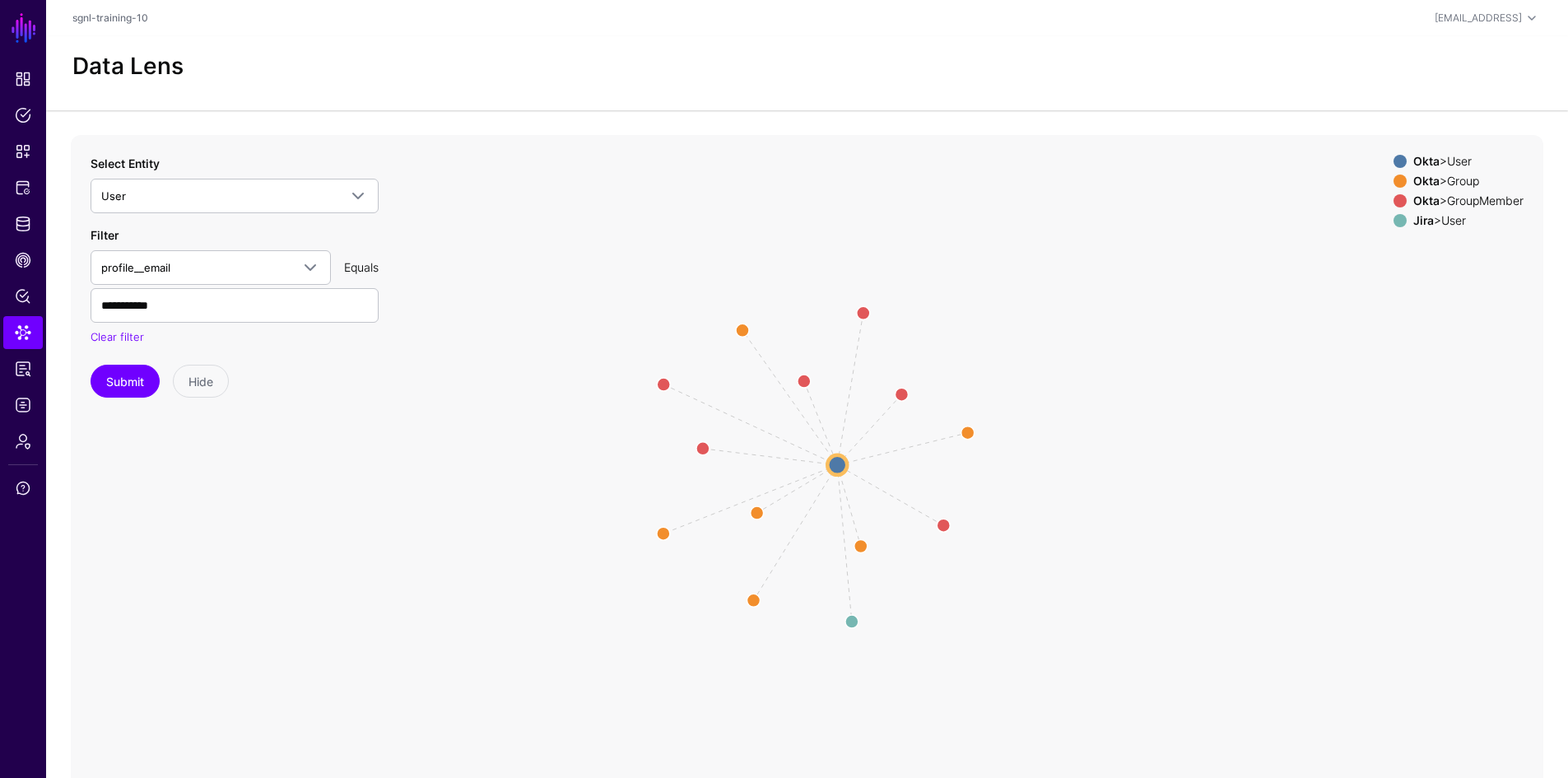
drag, startPoint x: 1177, startPoint y: 232, endPoint x: 1091, endPoint y: 253, distance: 88.5
click at [1177, 232] on icon "Member Member Member Member Member Member Group Group Group Group Group same_as…" at bounding box center [807, 464] width 1472 height 659
click at [1423, 219] on strong "Jira" at bounding box center [1423, 220] width 20 height 14
click at [821, 476] on circle at bounding box center [818, 474] width 19 height 19
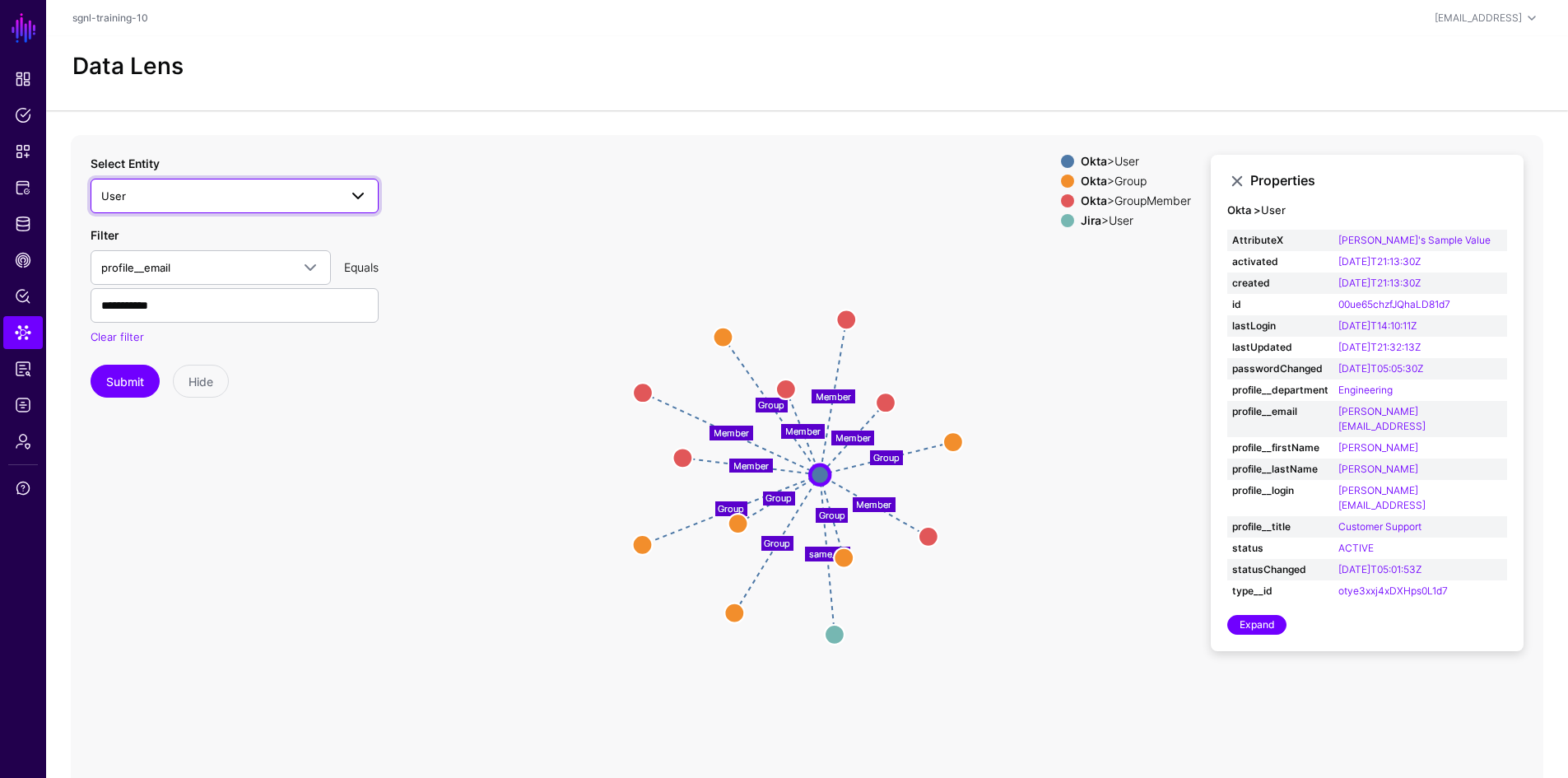
click at [199, 197] on span "User" at bounding box center [220, 196] width 237 height 18
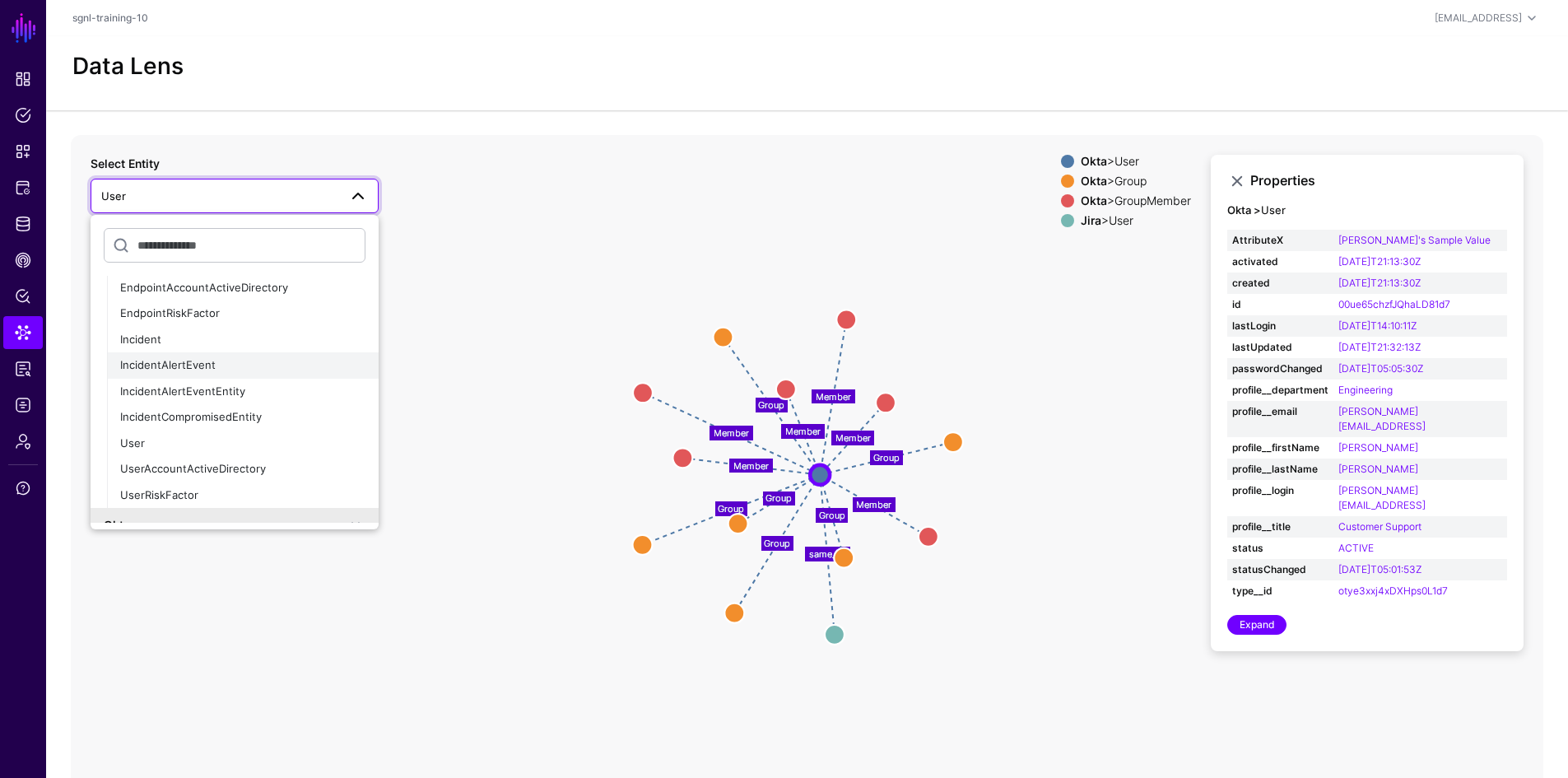
scroll to position [165, 0]
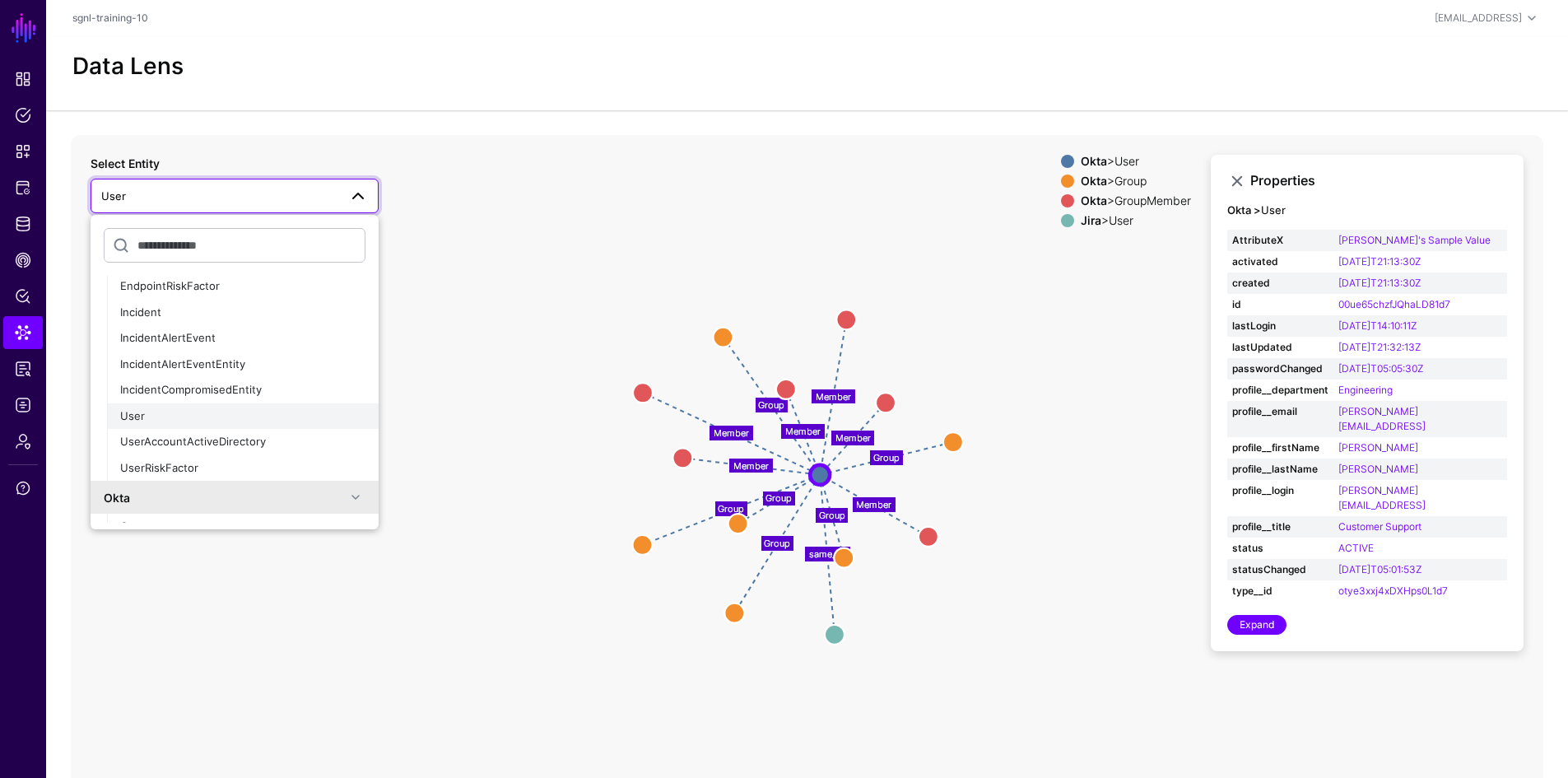
click at [163, 411] on div "User" at bounding box center [242, 417] width 245 height 16
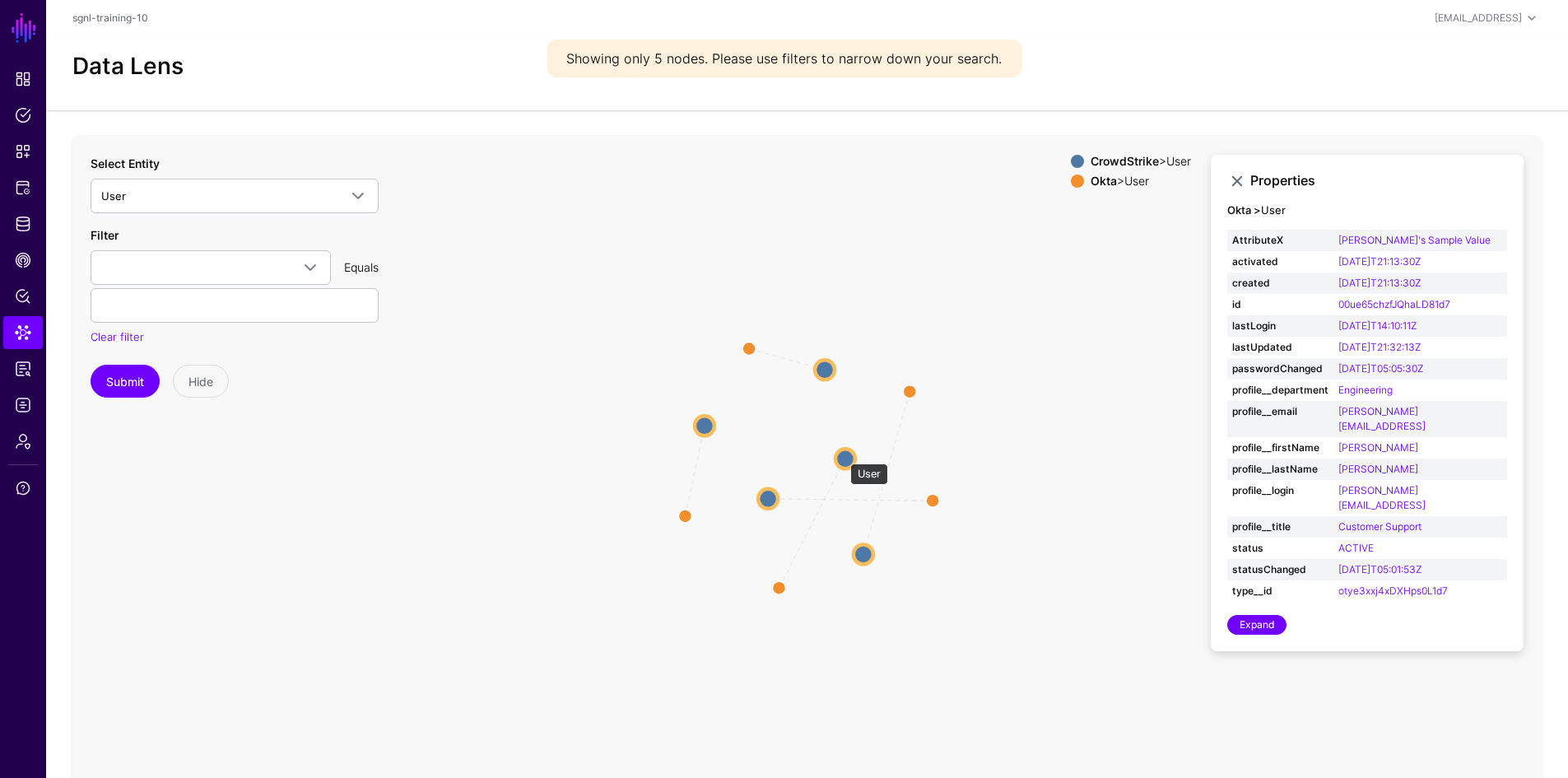
click at [842, 455] on circle at bounding box center [845, 458] width 19 height 19
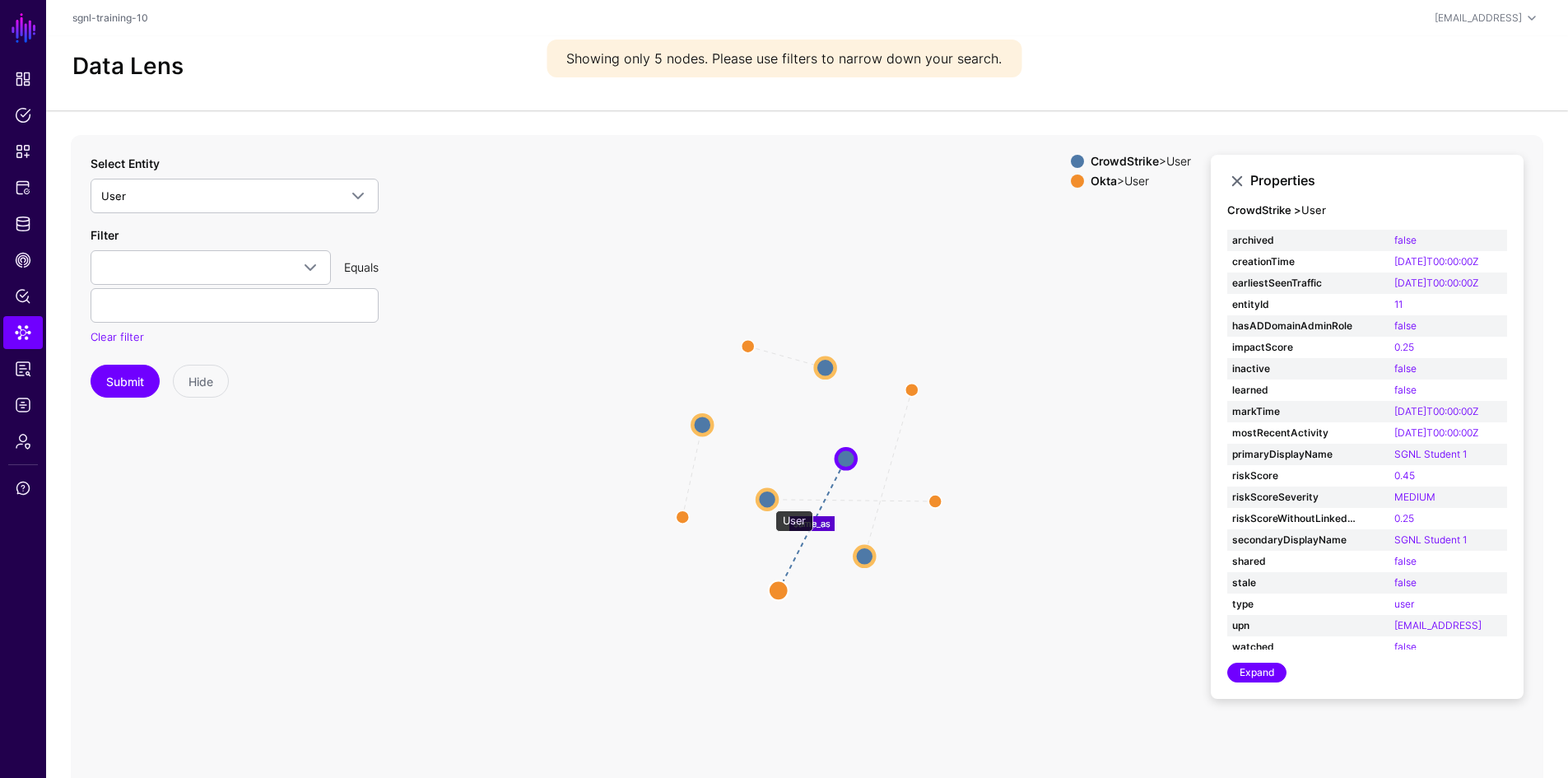
click at [767, 502] on circle at bounding box center [767, 499] width 19 height 19
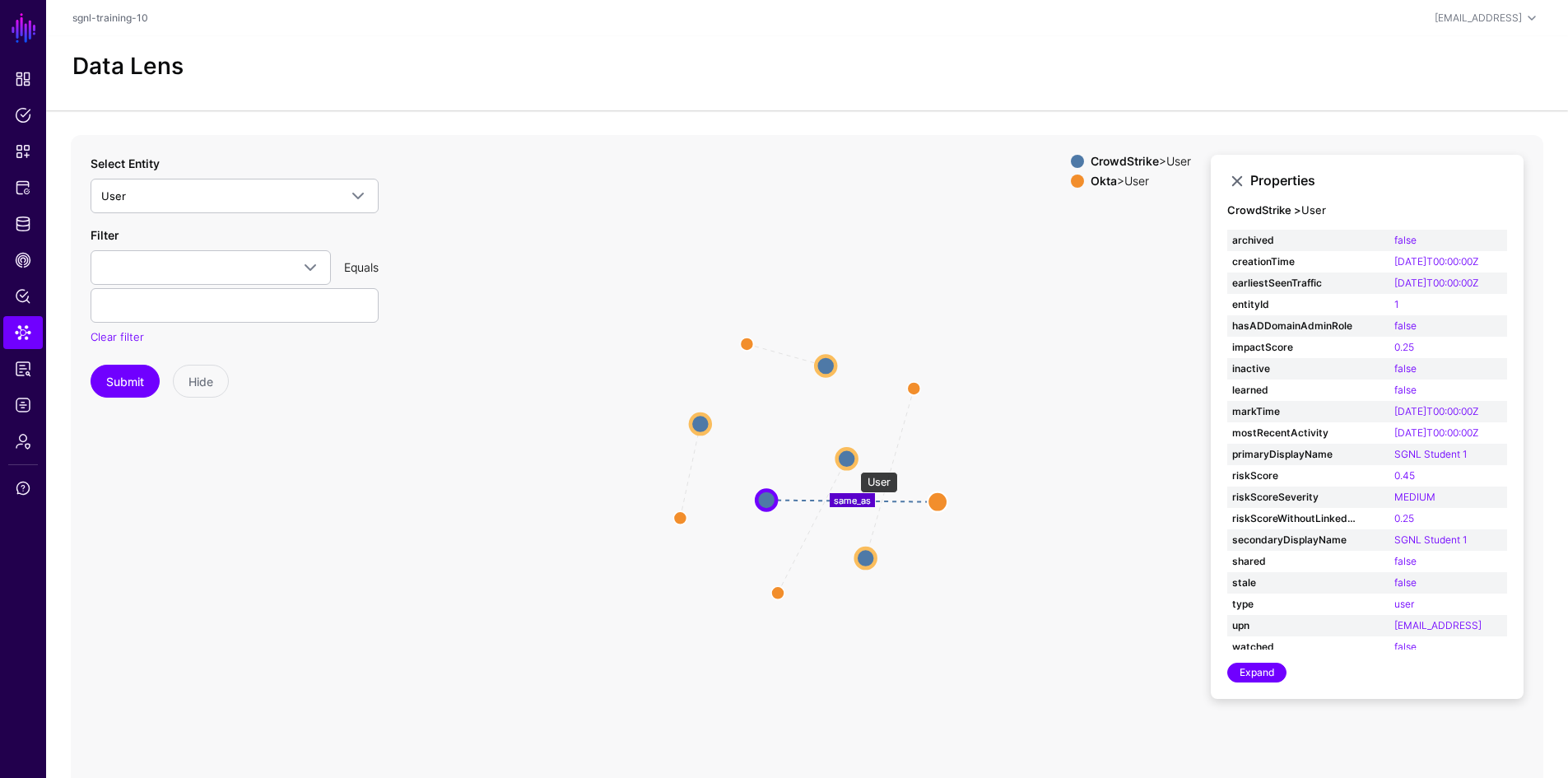
click at [852, 463] on circle at bounding box center [846, 458] width 19 height 19
click at [761, 495] on circle at bounding box center [765, 501] width 19 height 19
click at [870, 557] on circle at bounding box center [868, 561] width 19 height 19
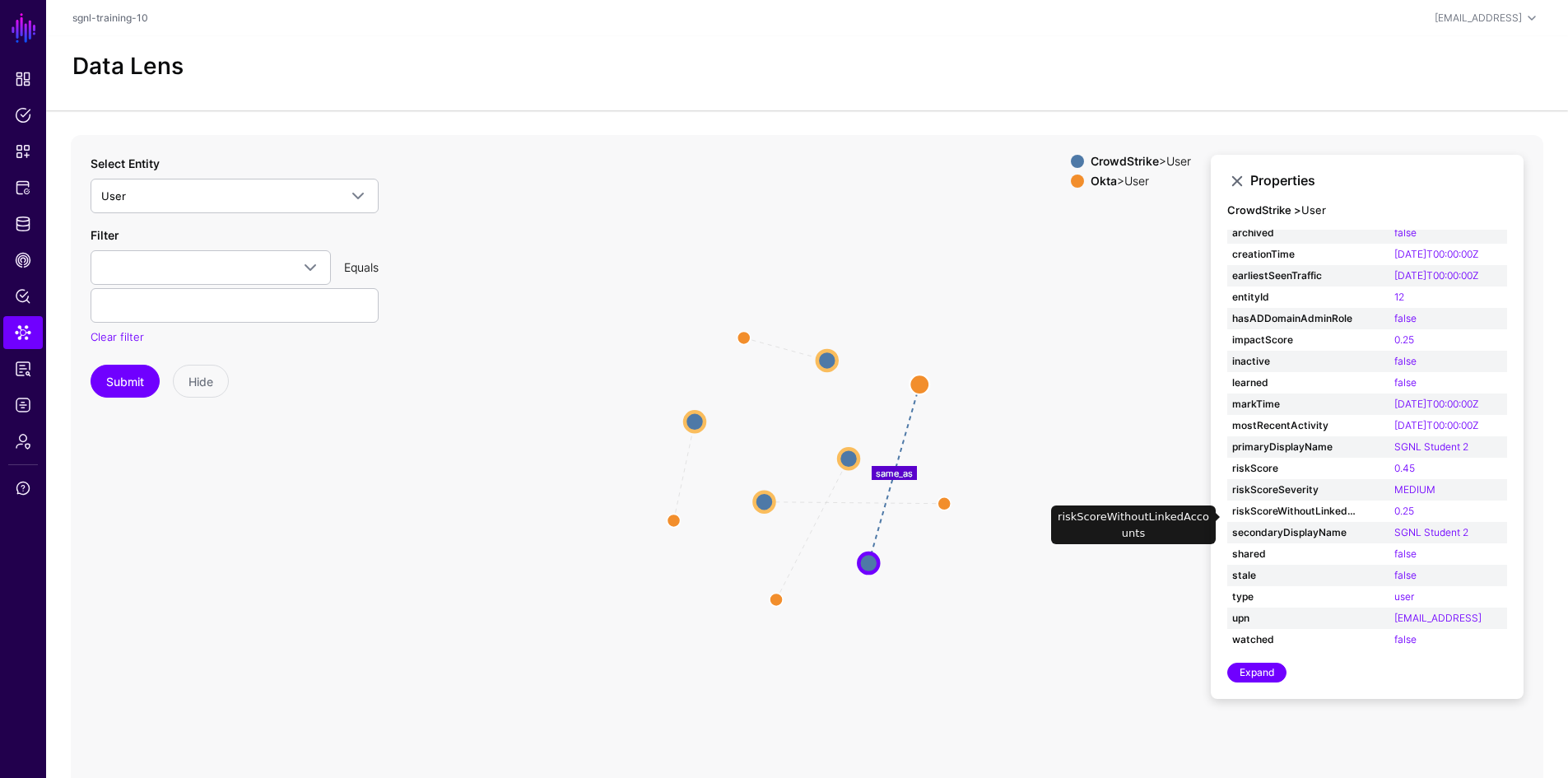
scroll to position [8, 0]
click at [687, 420] on circle at bounding box center [694, 421] width 19 height 19
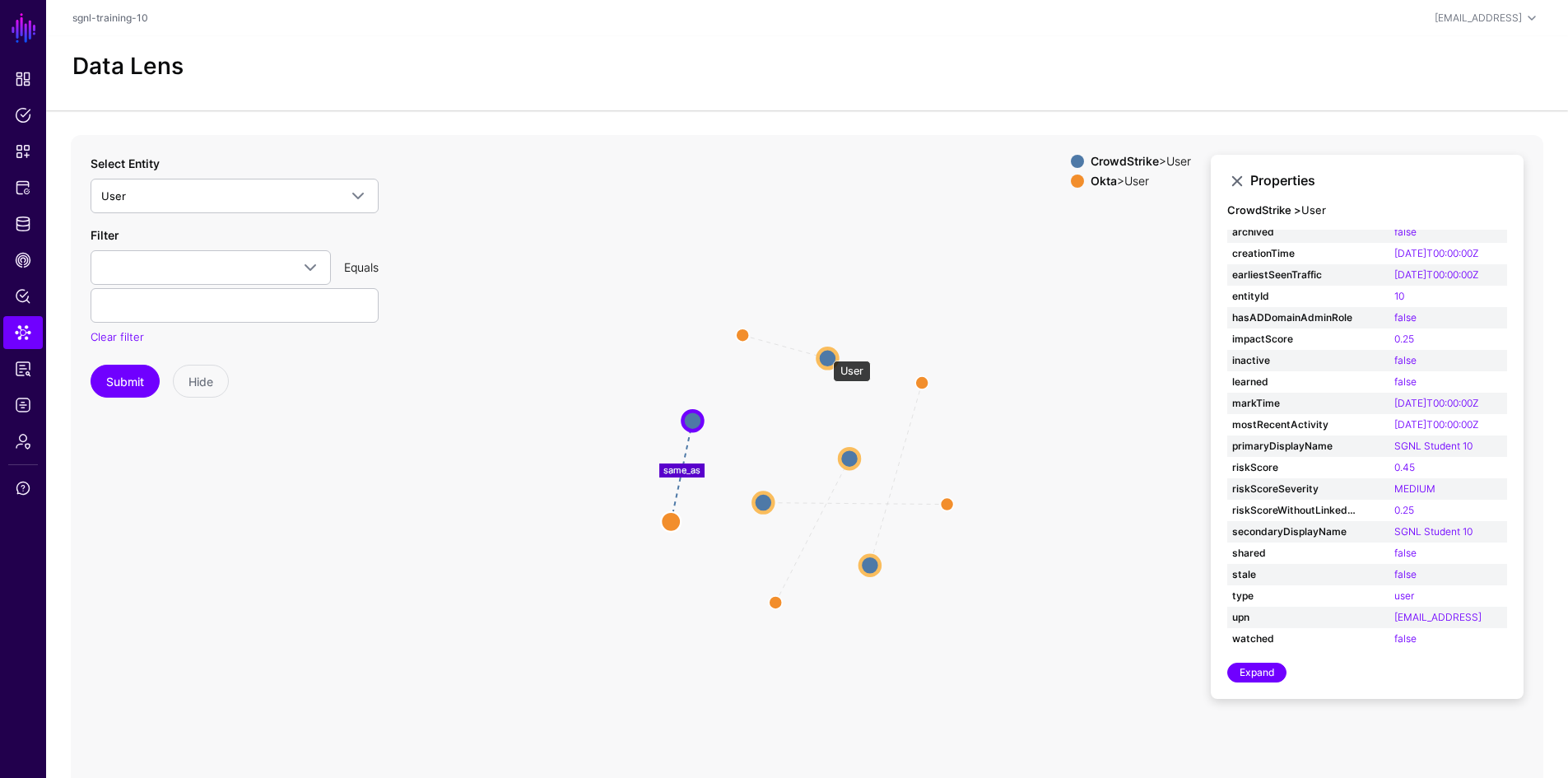
click at [825, 353] on circle at bounding box center [827, 358] width 19 height 19
click at [1054, 284] on icon "same_as same_as same_as same_as same_as User User User User User User User User…" at bounding box center [807, 464] width 1472 height 659
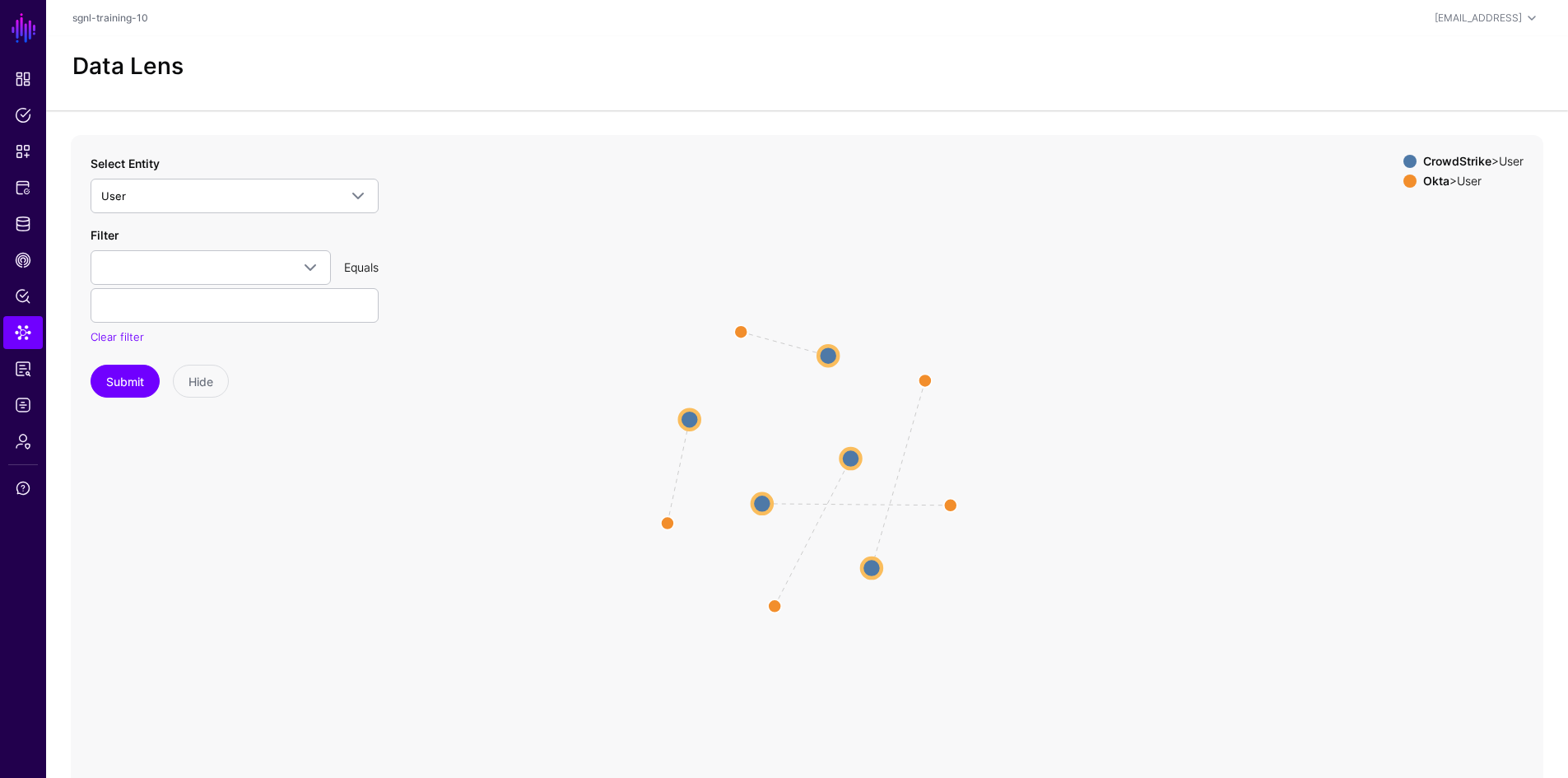
click at [1424, 159] on strong "CrowdStrike" at bounding box center [1457, 161] width 69 height 14
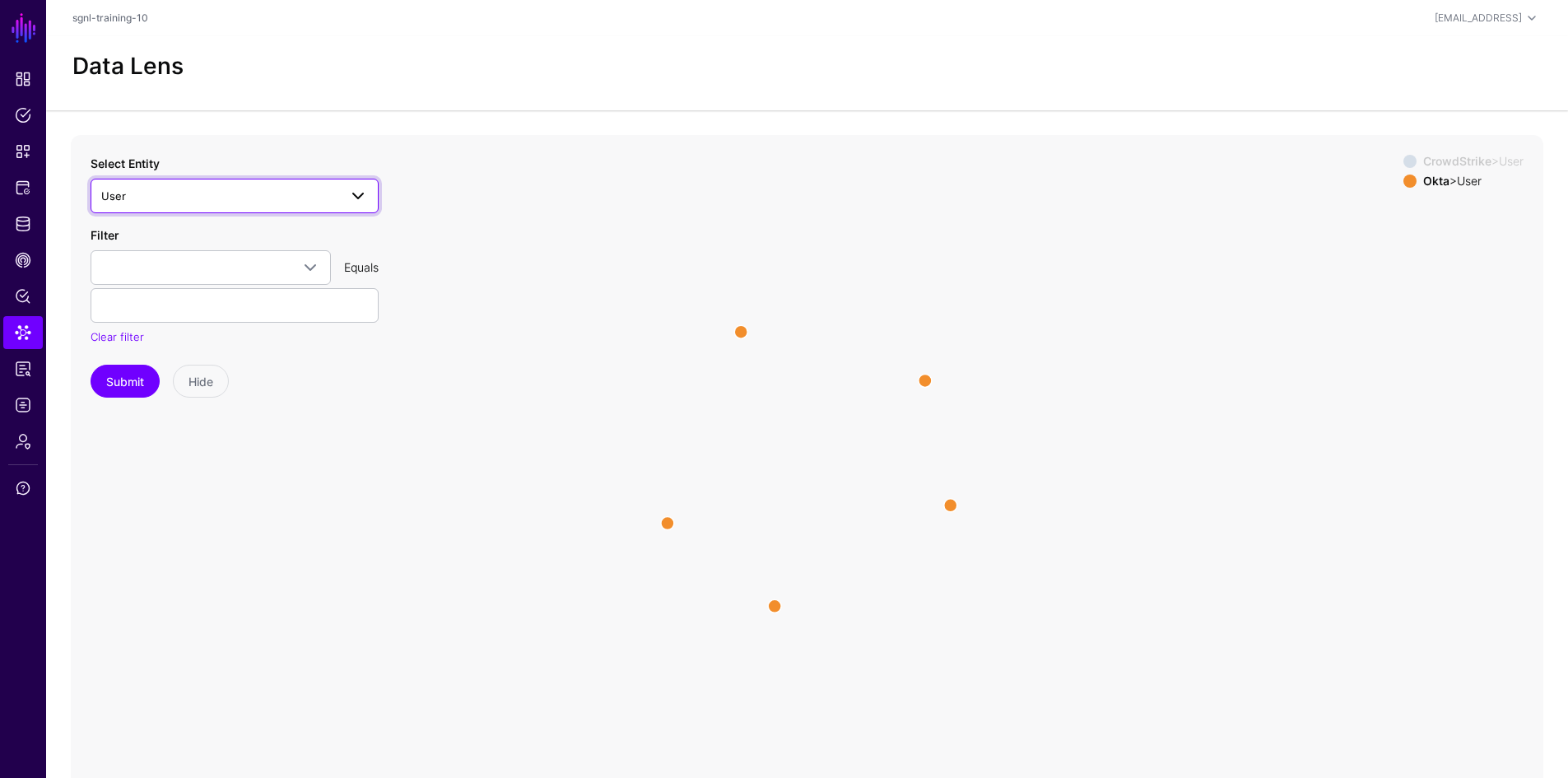
click at [131, 188] on span "User" at bounding box center [220, 196] width 237 height 18
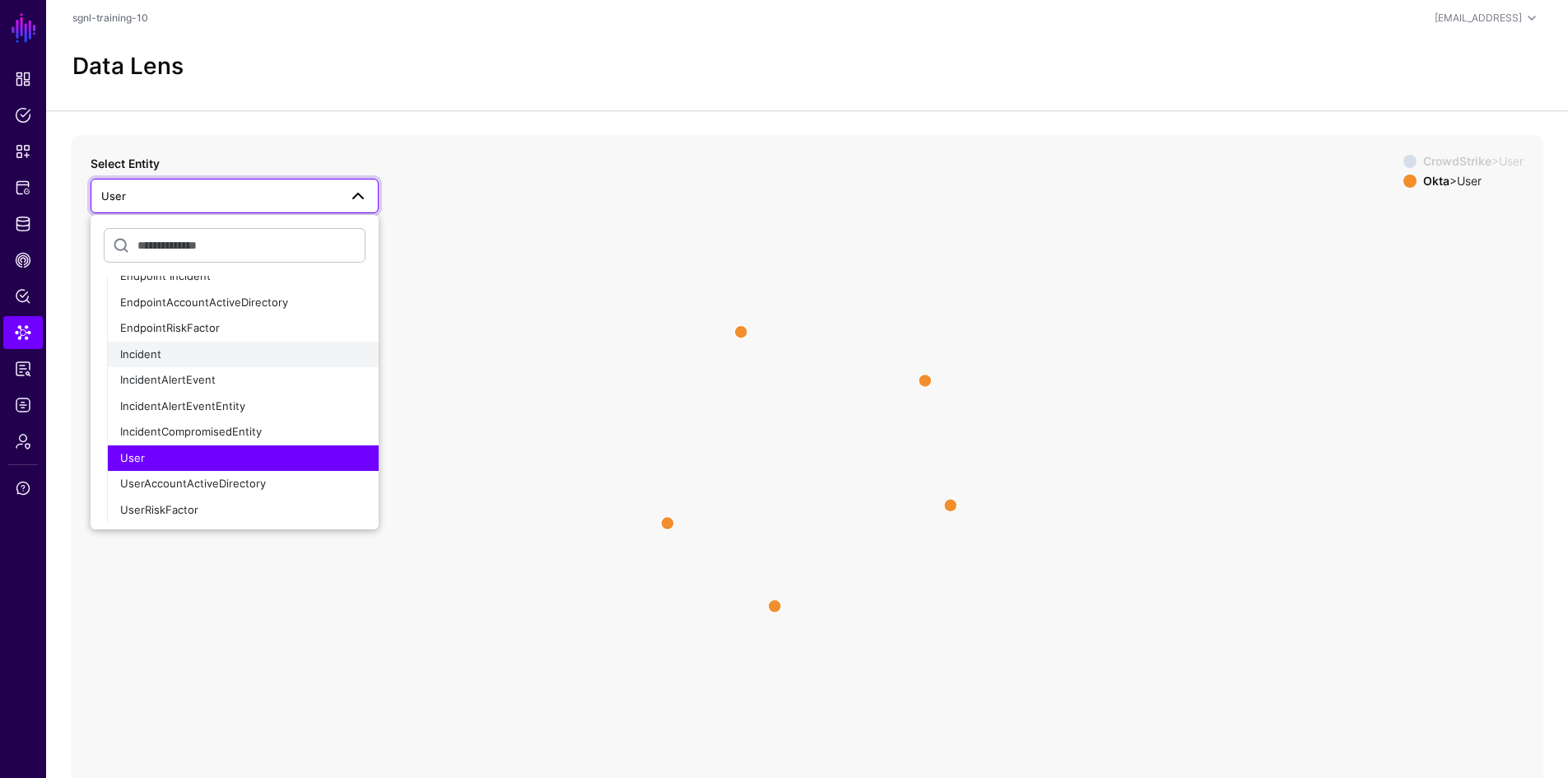
scroll to position [165, 0]
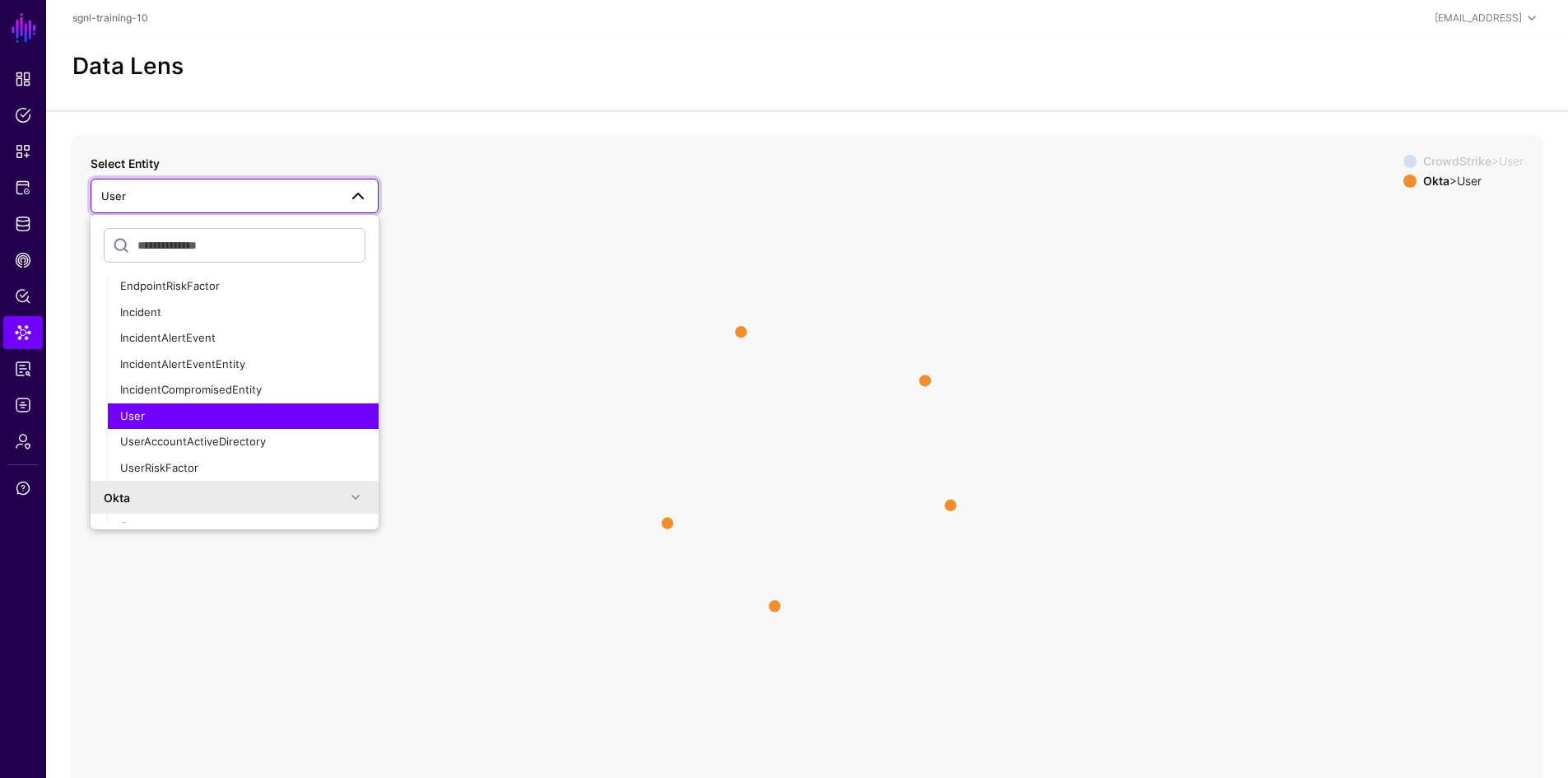
click at [187, 411] on div "User" at bounding box center [242, 417] width 245 height 16
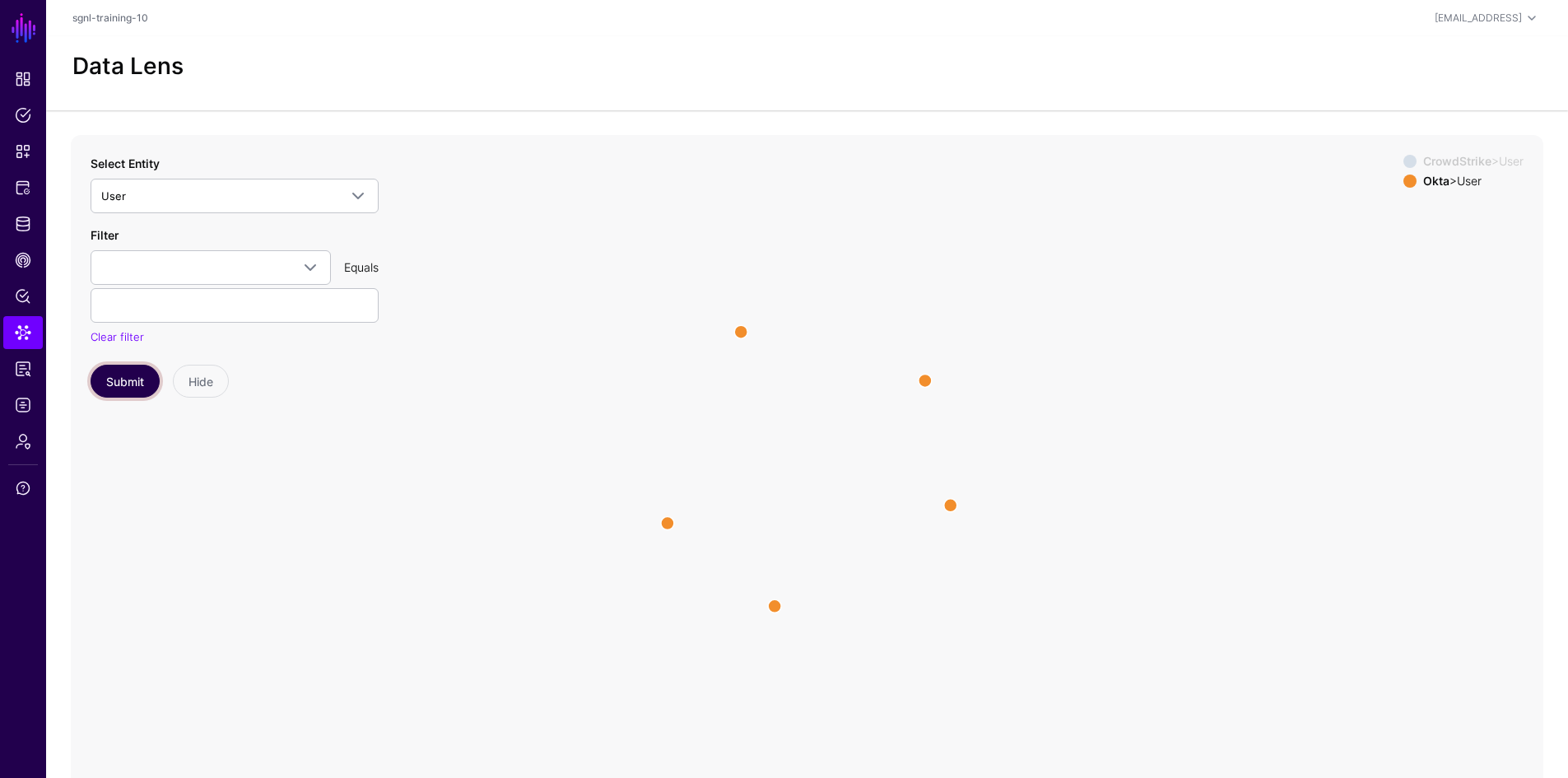
click at [123, 379] on button "Submit" at bounding box center [124, 382] width 69 height 33
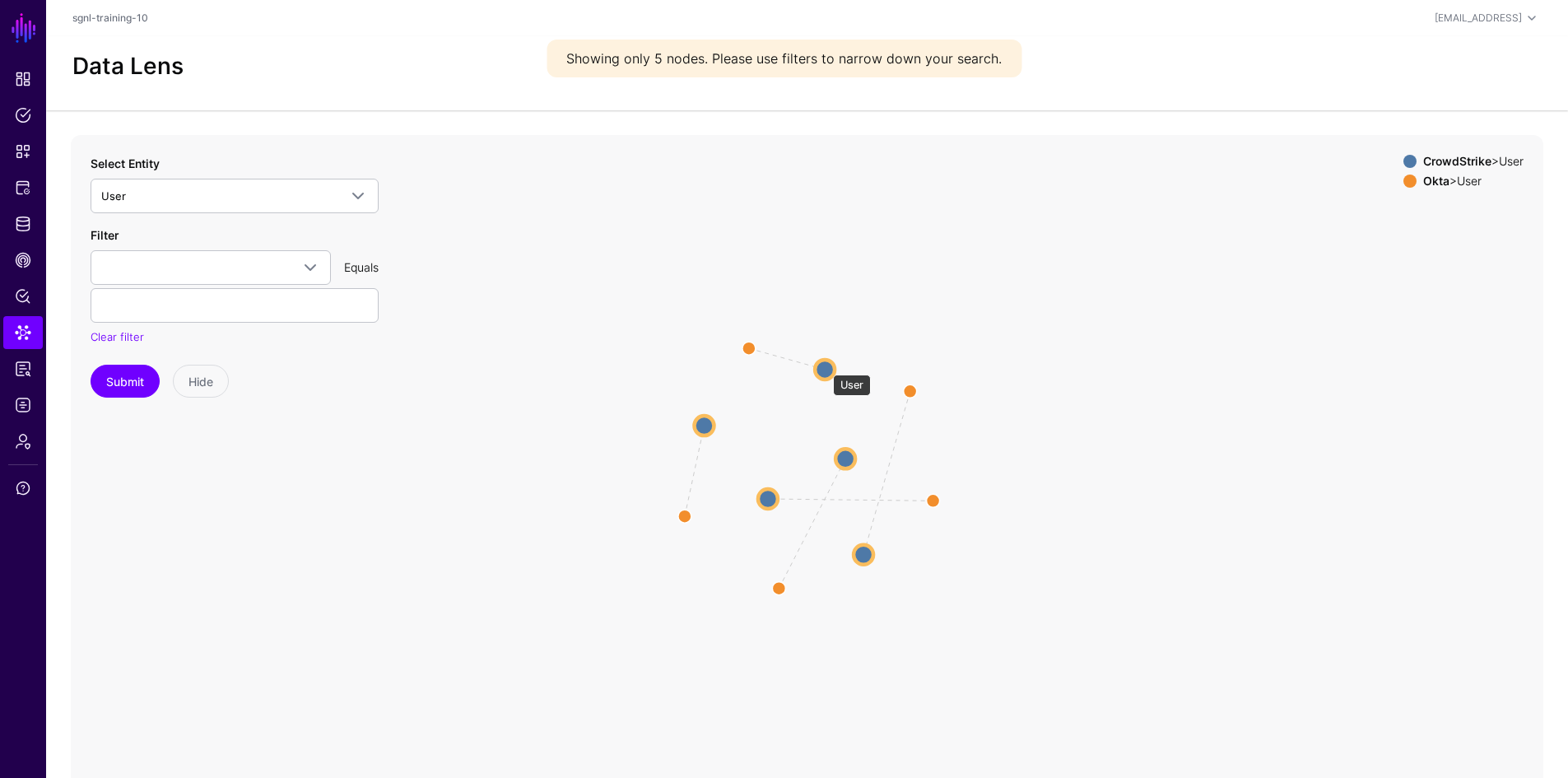
click at [825, 366] on circle at bounding box center [824, 369] width 19 height 19
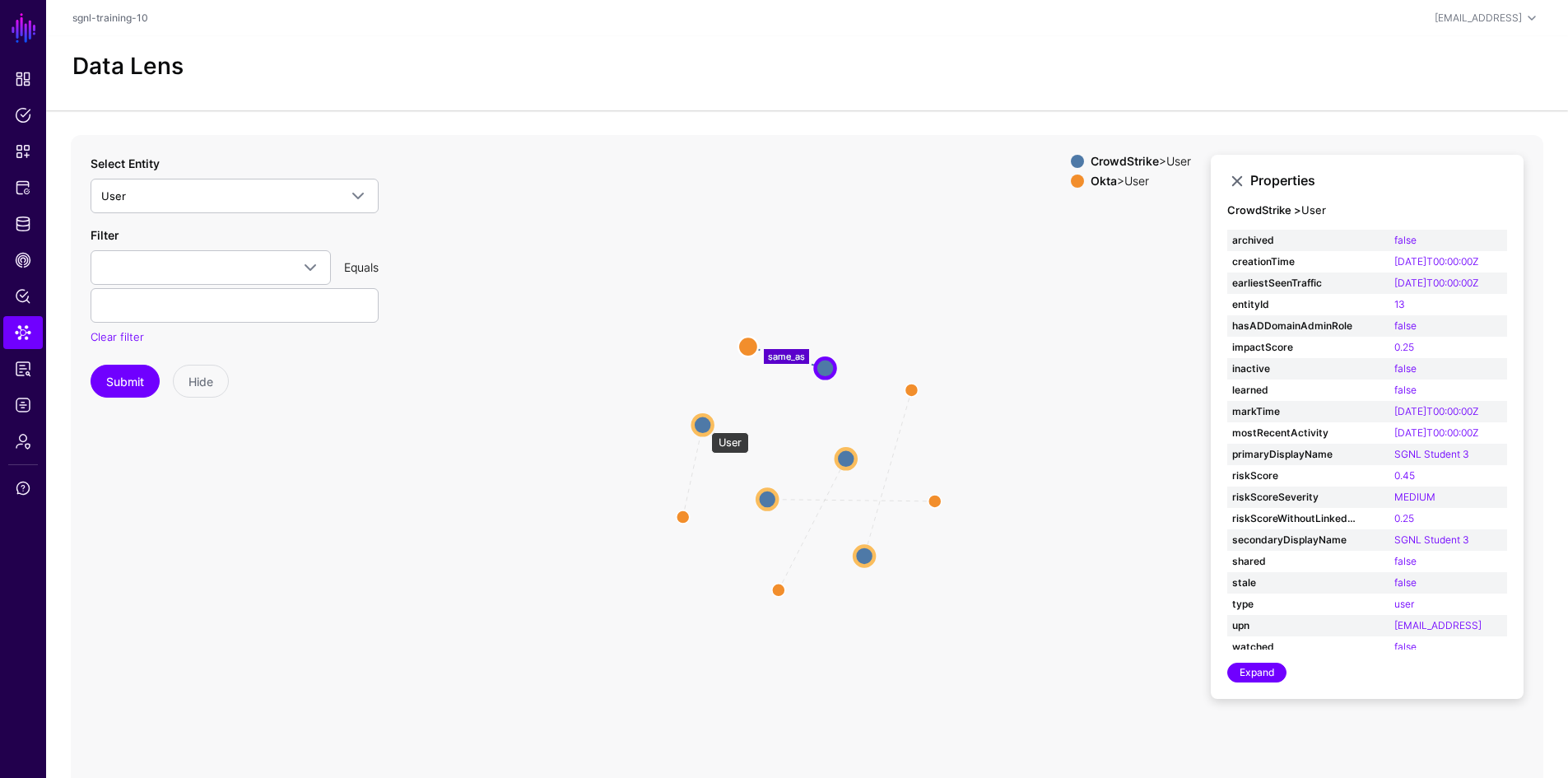
click at [703, 424] on circle at bounding box center [703, 424] width 19 height 19
click at [770, 494] on circle at bounding box center [767, 499] width 19 height 19
click at [872, 562] on circle at bounding box center [866, 558] width 19 height 19
click at [847, 455] on circle at bounding box center [847, 458] width 19 height 19
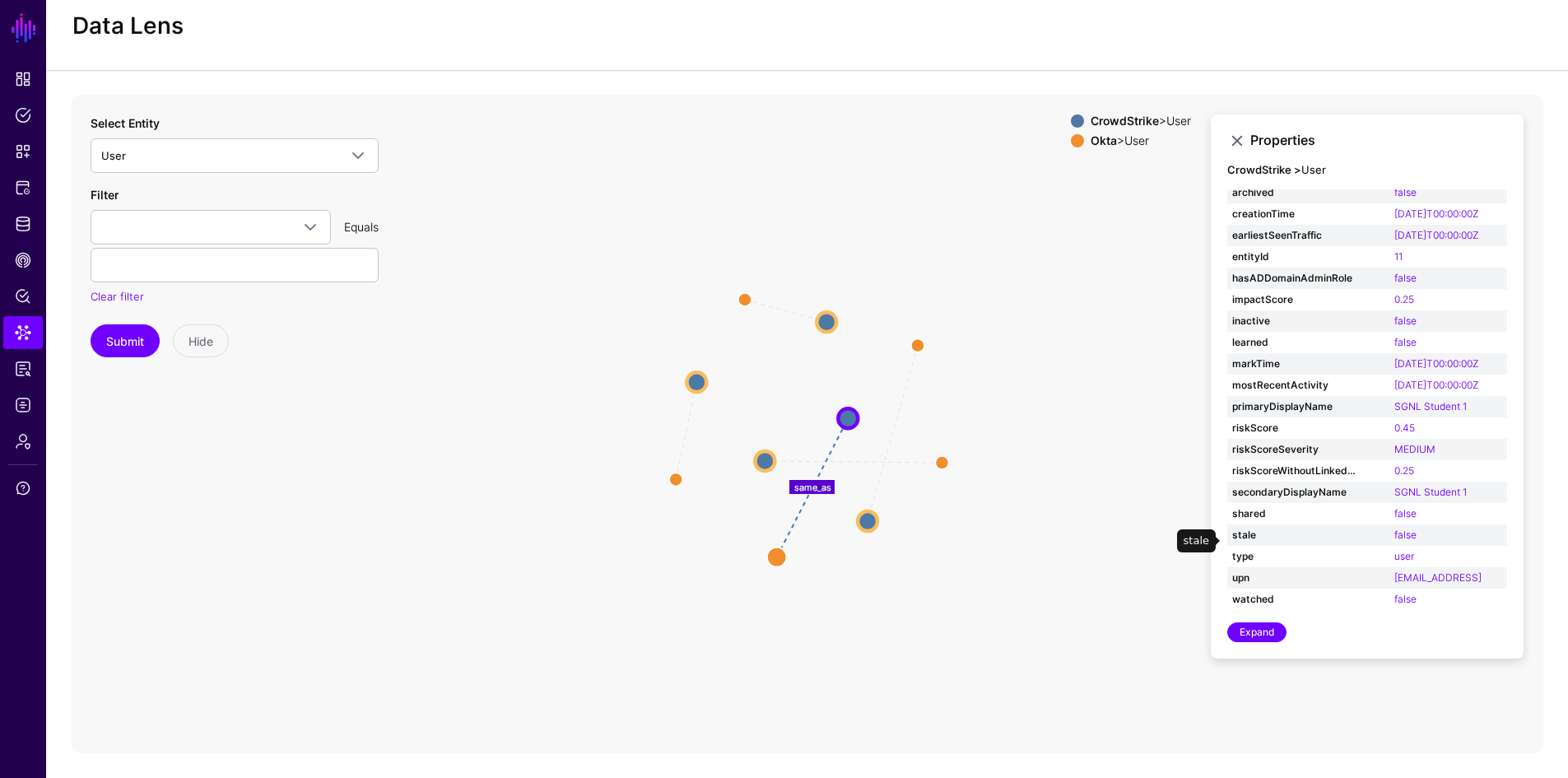
scroll to position [0, 0]
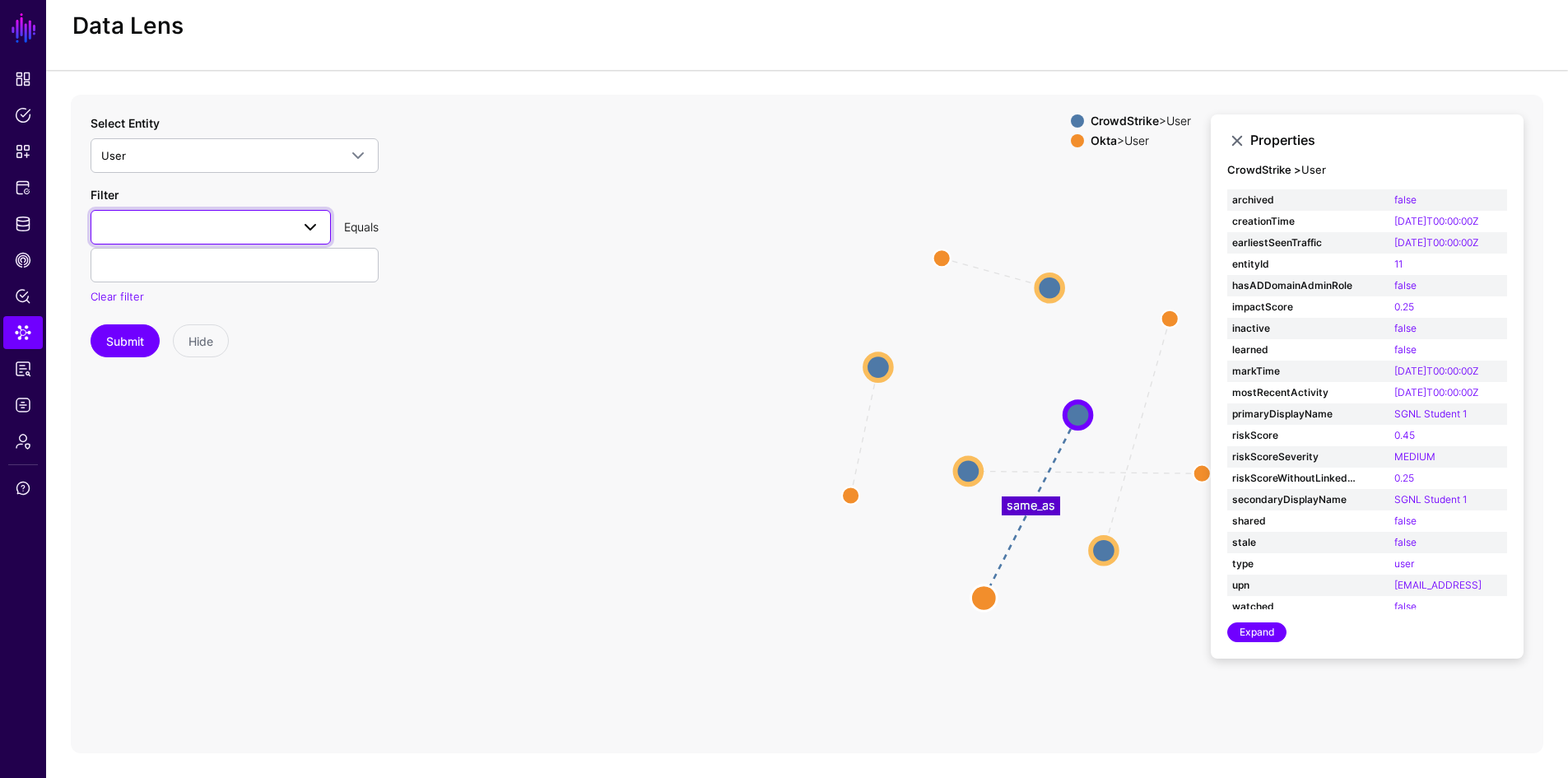
click at [254, 226] on span at bounding box center [211, 227] width 219 height 19
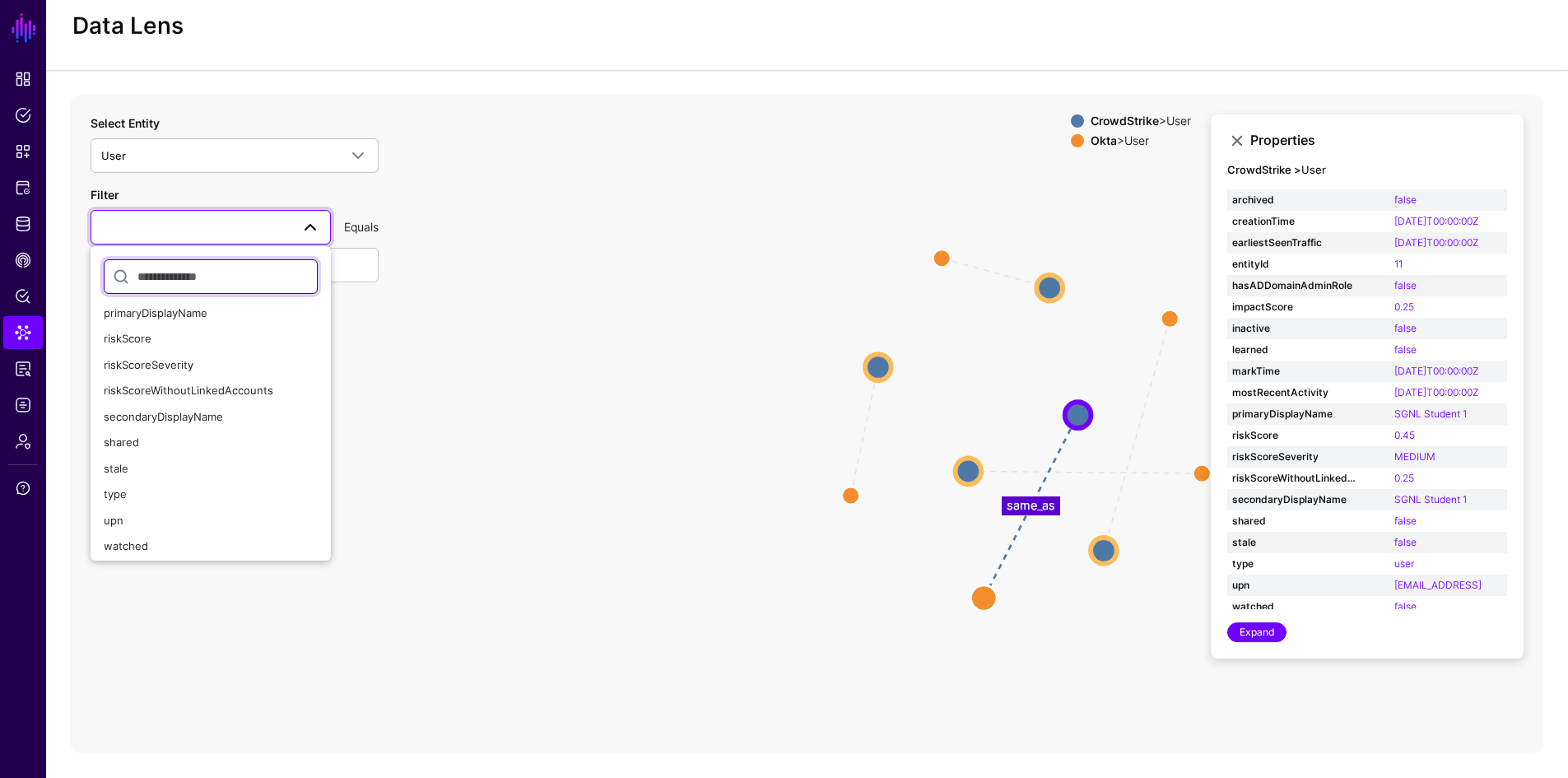
scroll to position [271, 0]
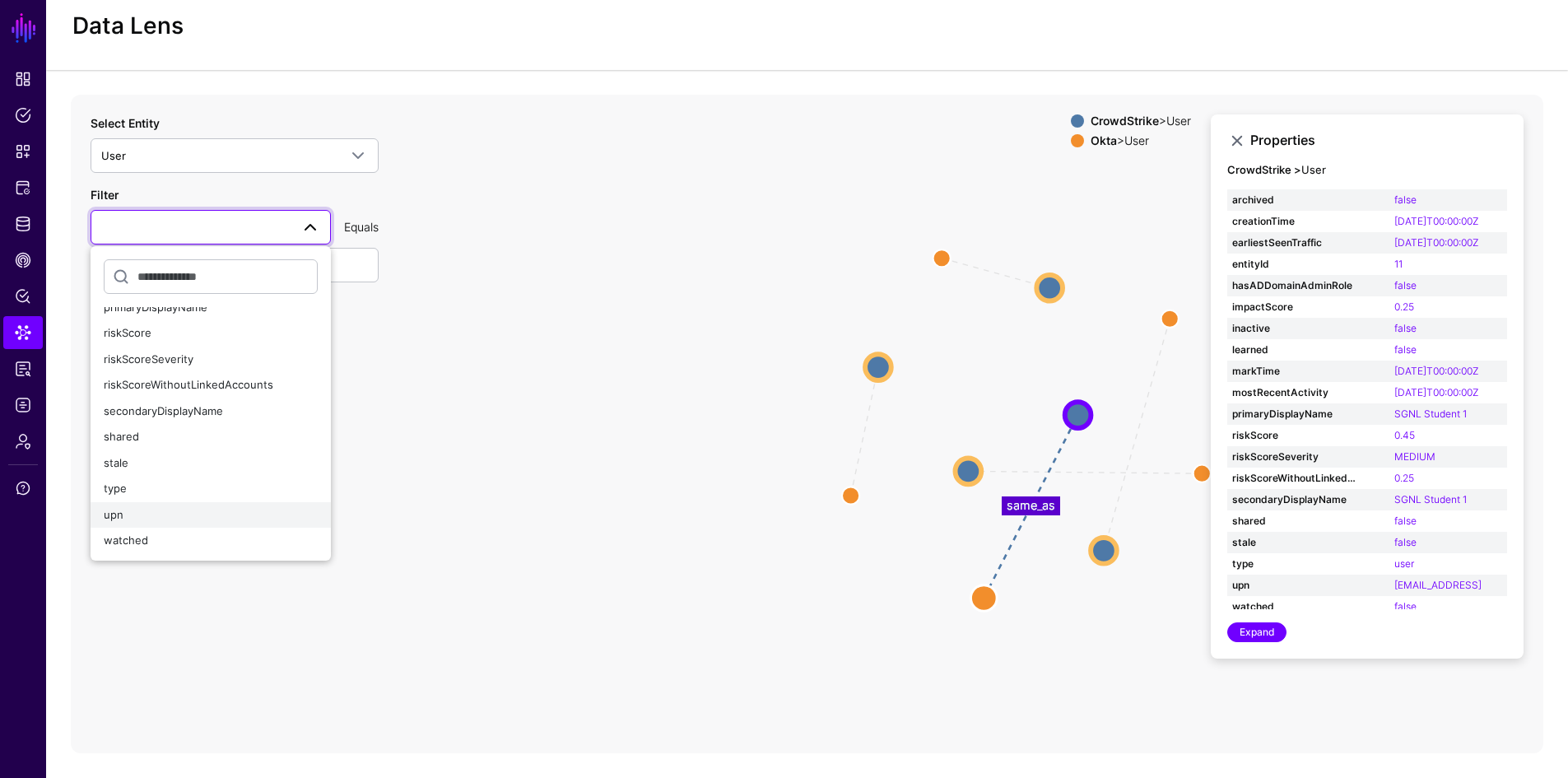
click at [170, 519] on div "upn" at bounding box center [210, 515] width 214 height 16
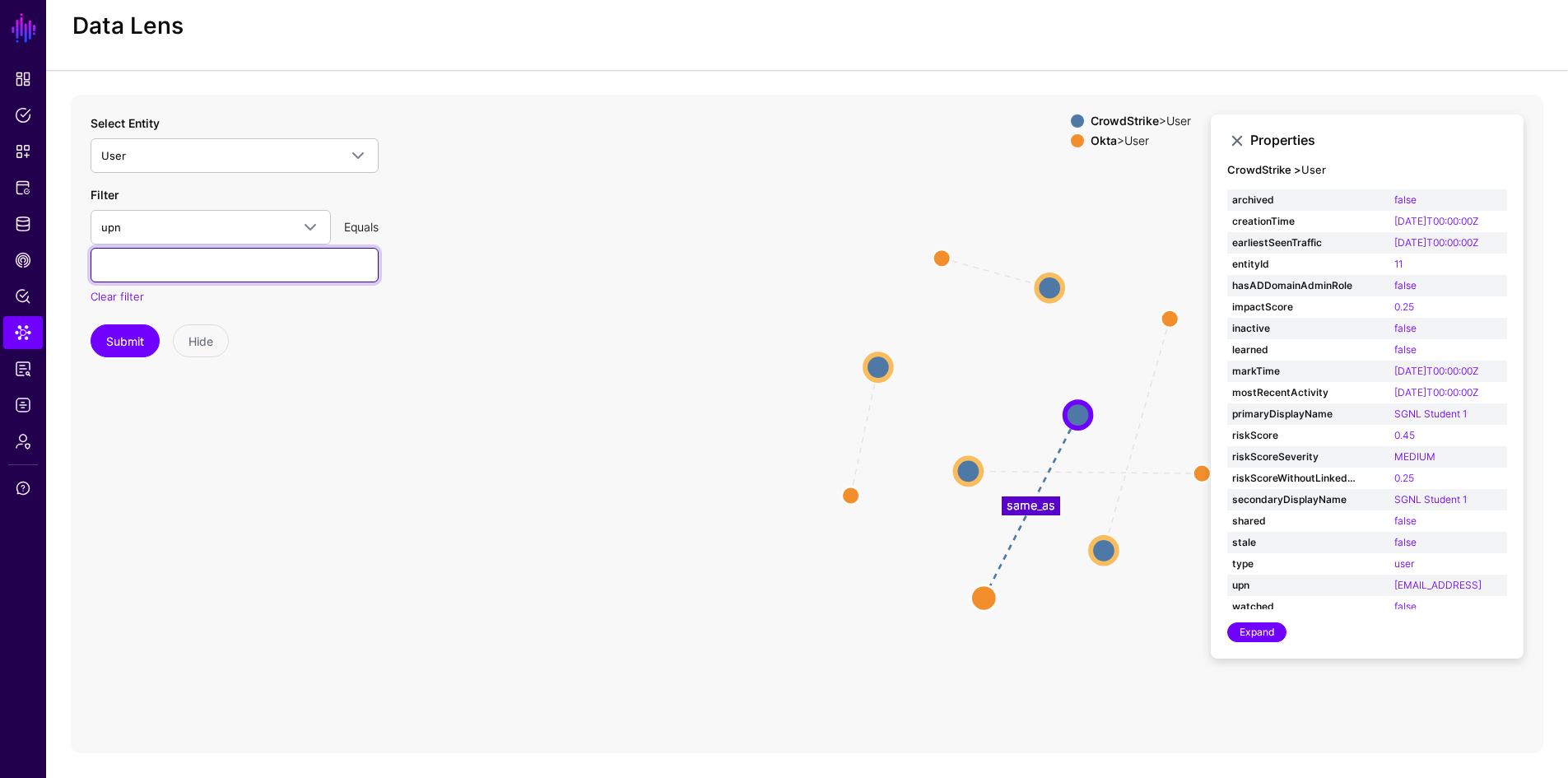
click at [288, 268] on input "text" at bounding box center [233, 265] width 288 height 35
type input "**********"
click at [129, 347] on button "Submit" at bounding box center [124, 341] width 69 height 33
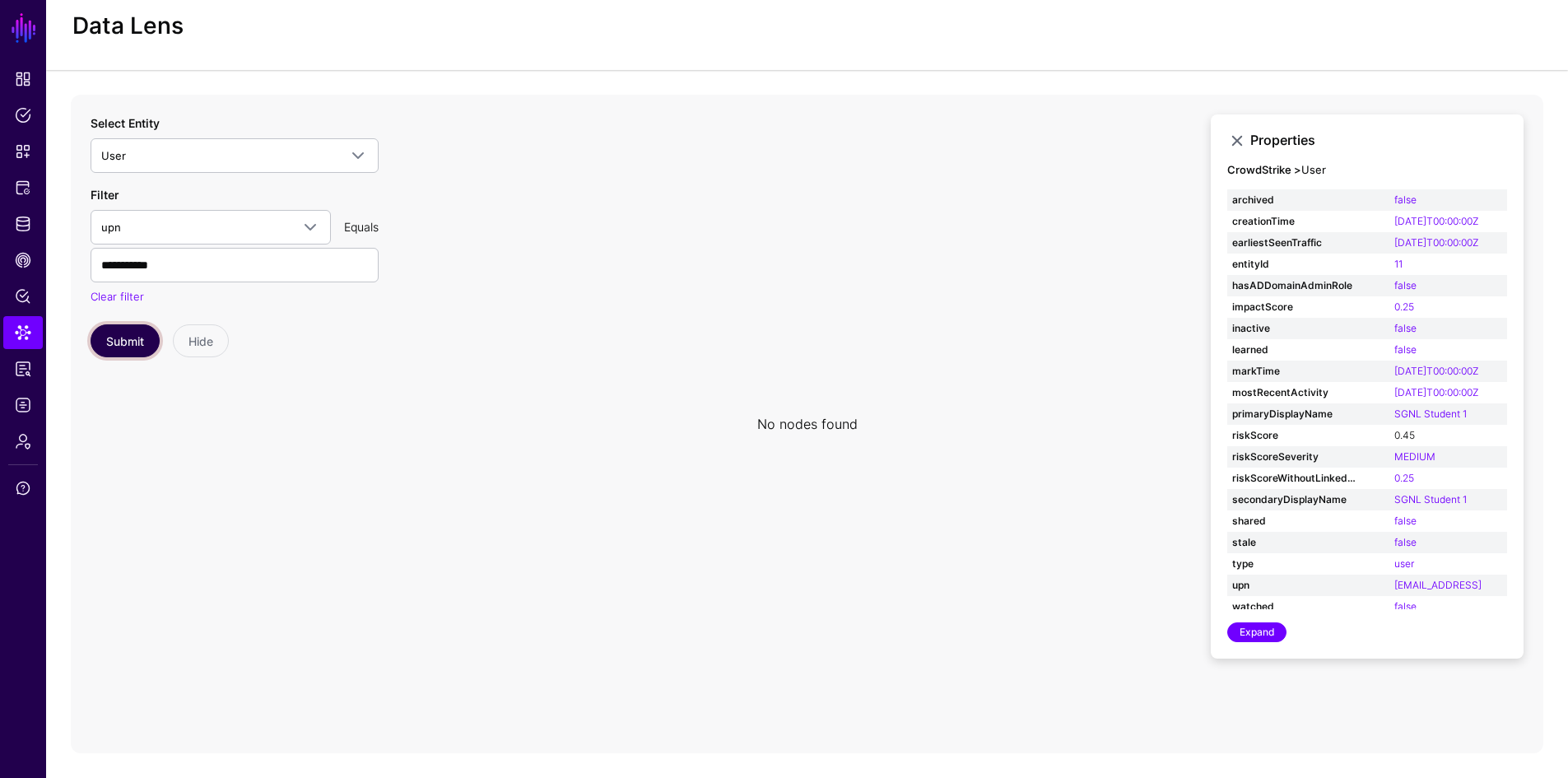
scroll to position [8, 0]
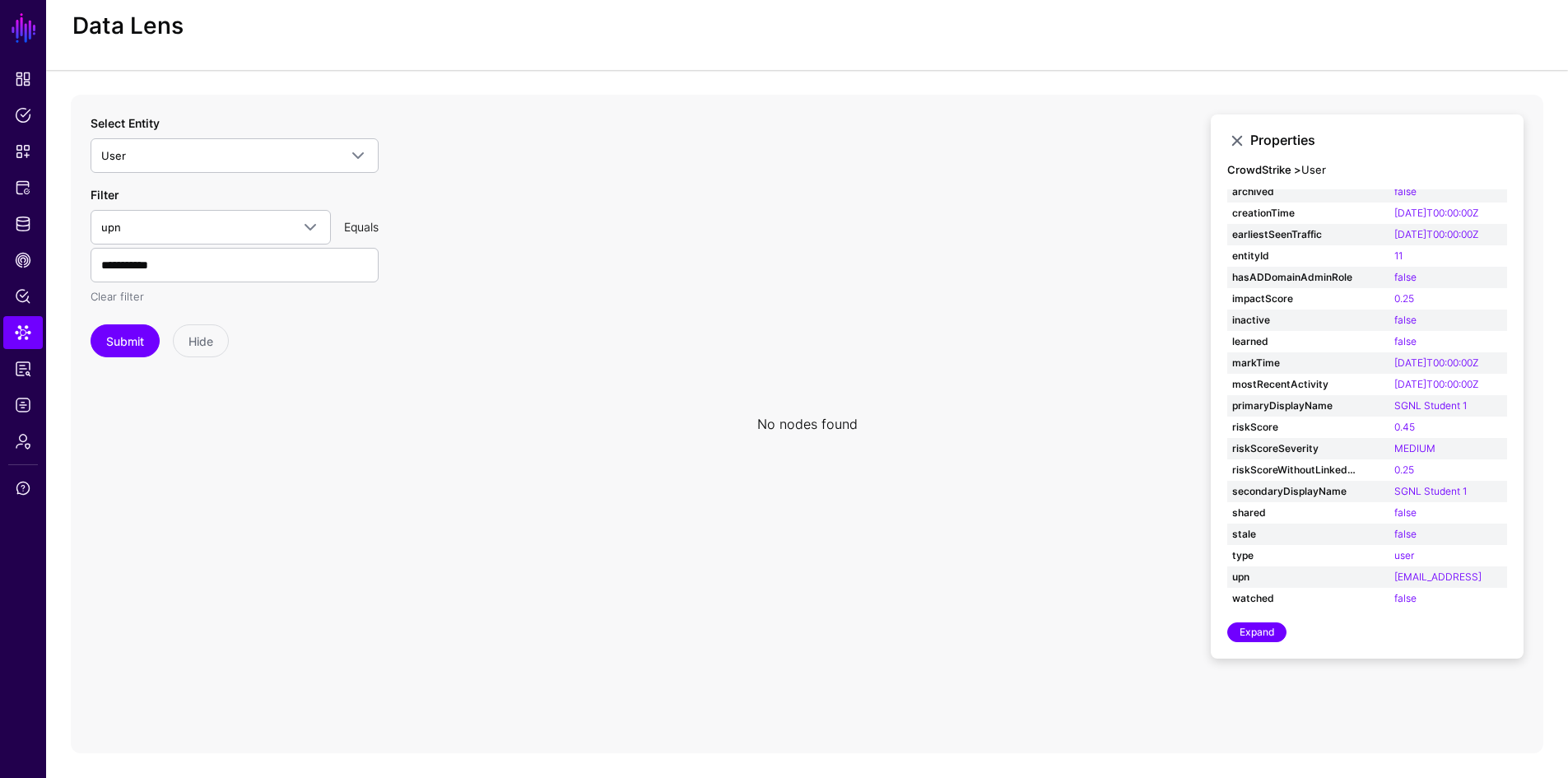
click at [136, 300] on link "Clear filter" at bounding box center [116, 296] width 53 height 14
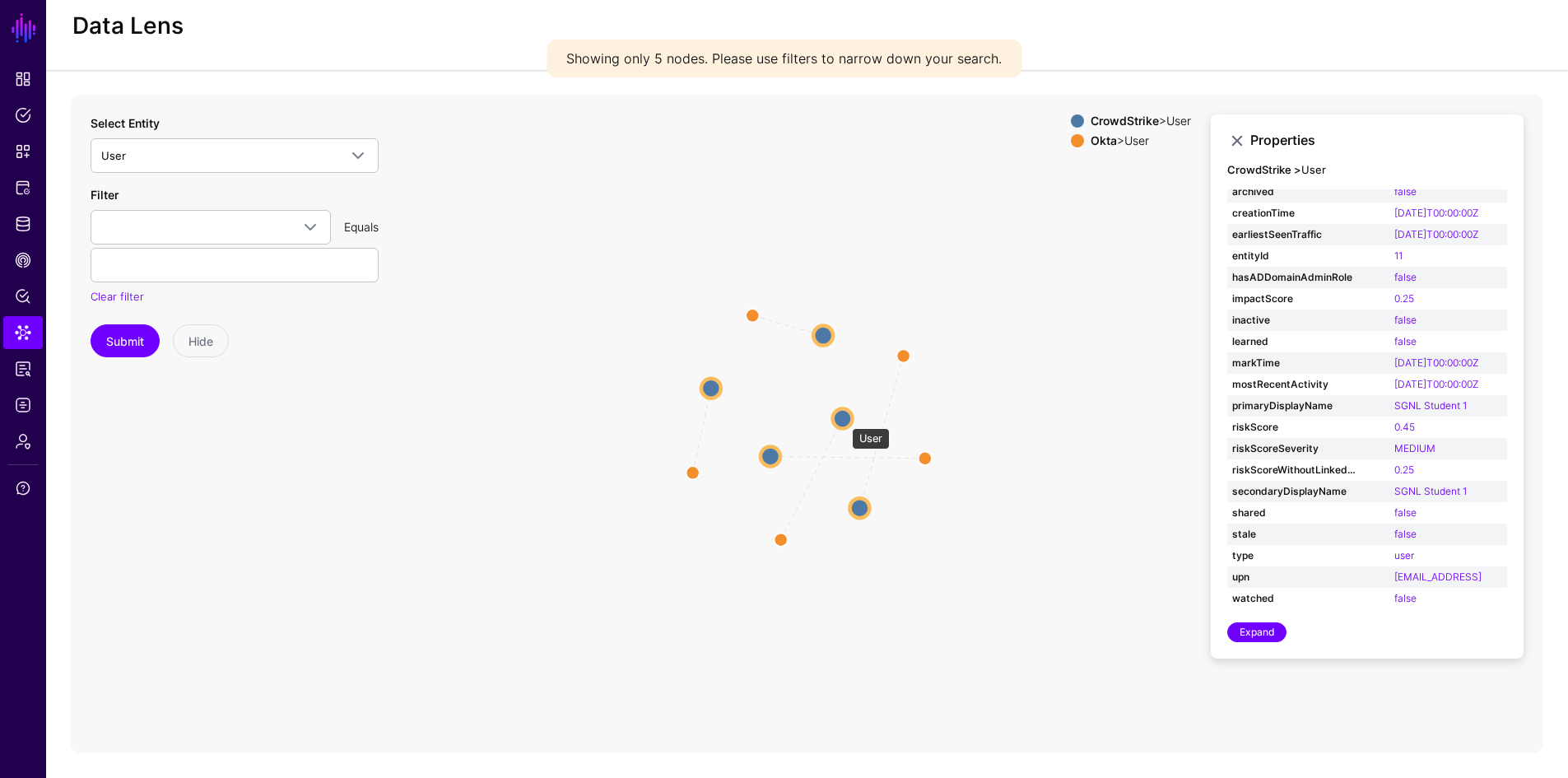
click at [844, 420] on circle at bounding box center [843, 419] width 19 height 19
click at [770, 465] on circle at bounding box center [767, 458] width 19 height 19
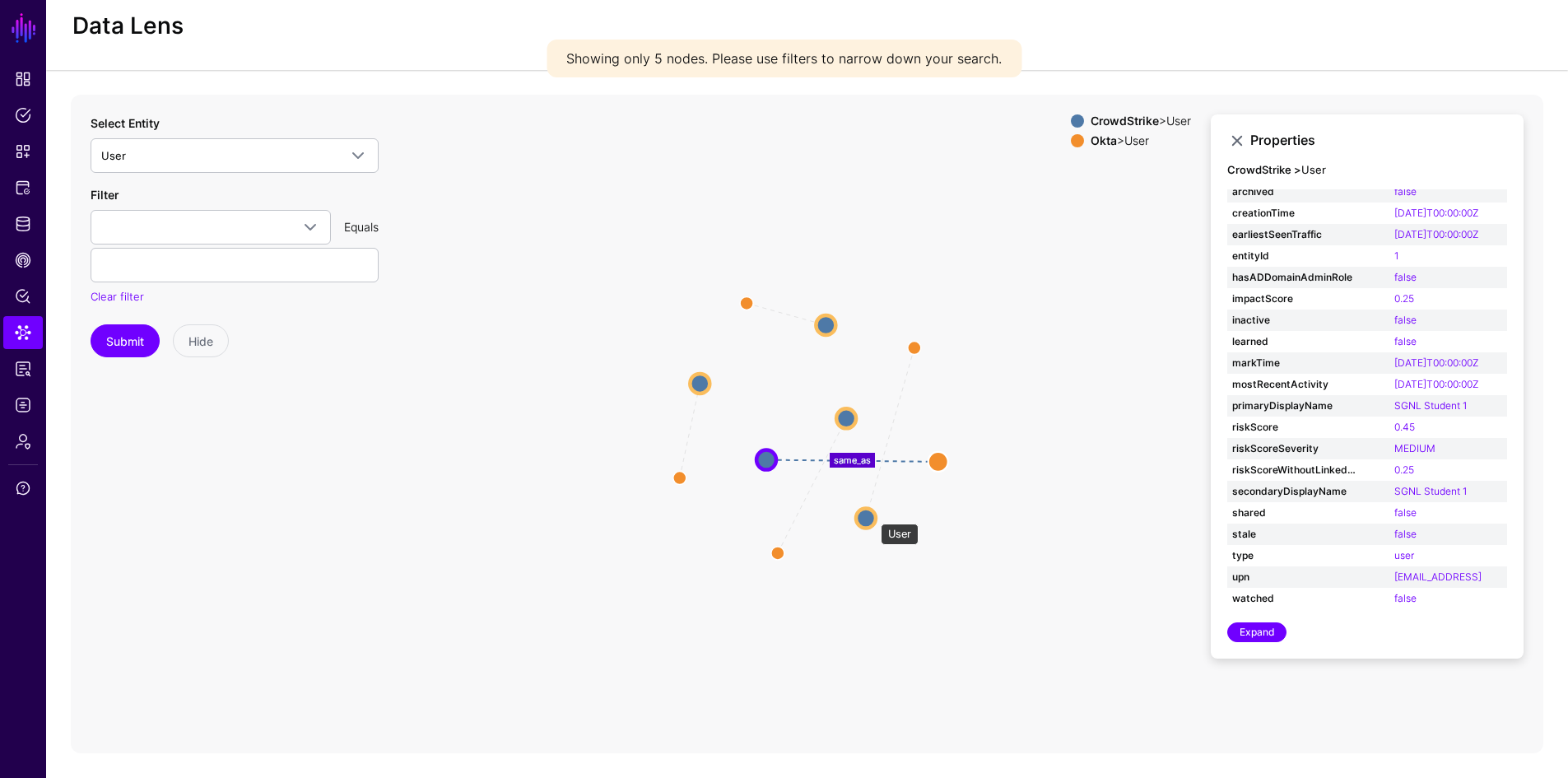
click at [873, 515] on circle at bounding box center [866, 517] width 19 height 19
click at [700, 387] on circle at bounding box center [697, 382] width 19 height 19
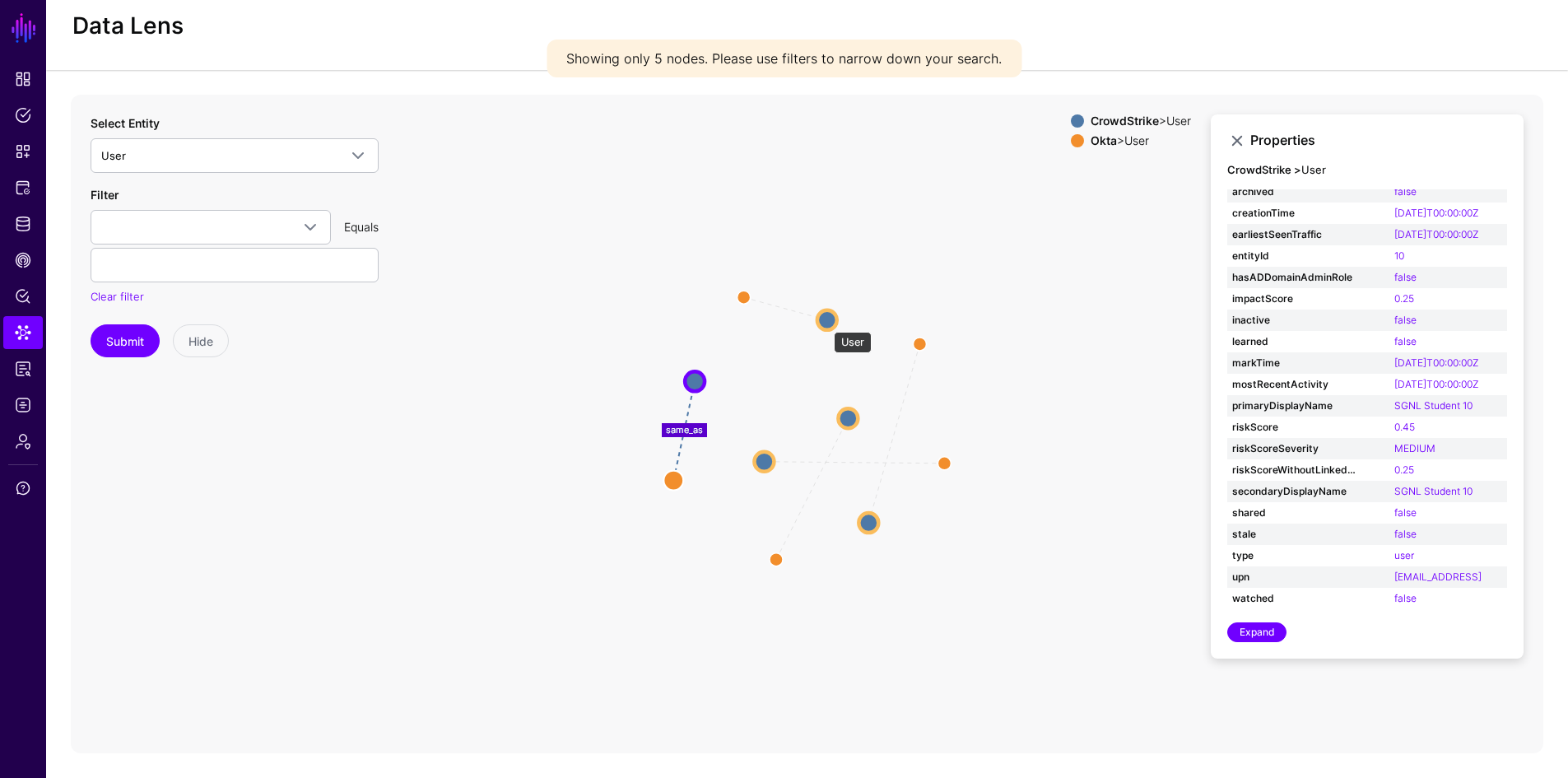
click at [825, 324] on circle at bounding box center [827, 320] width 19 height 19
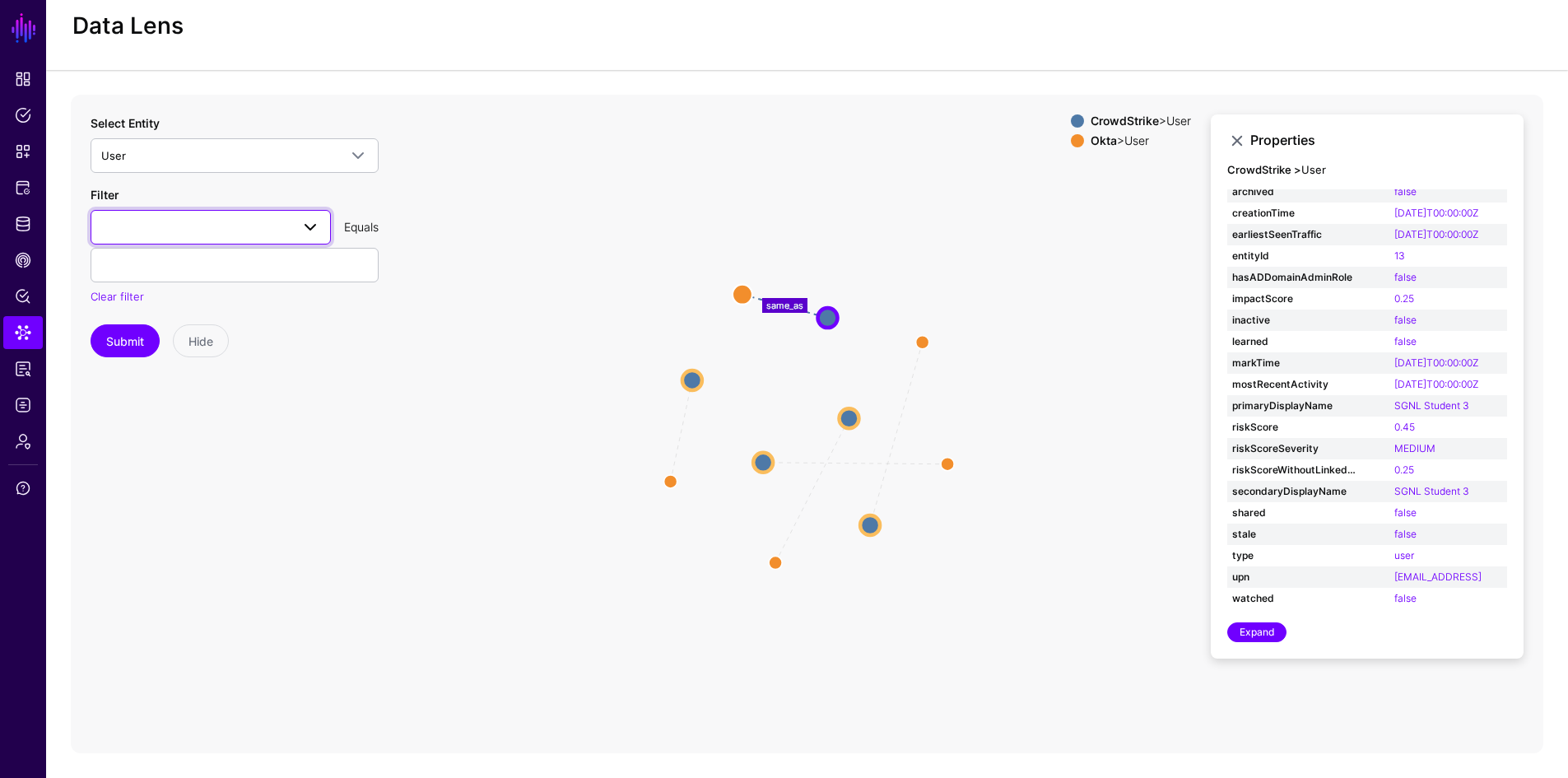
click at [187, 240] on link at bounding box center [210, 228] width 240 height 35
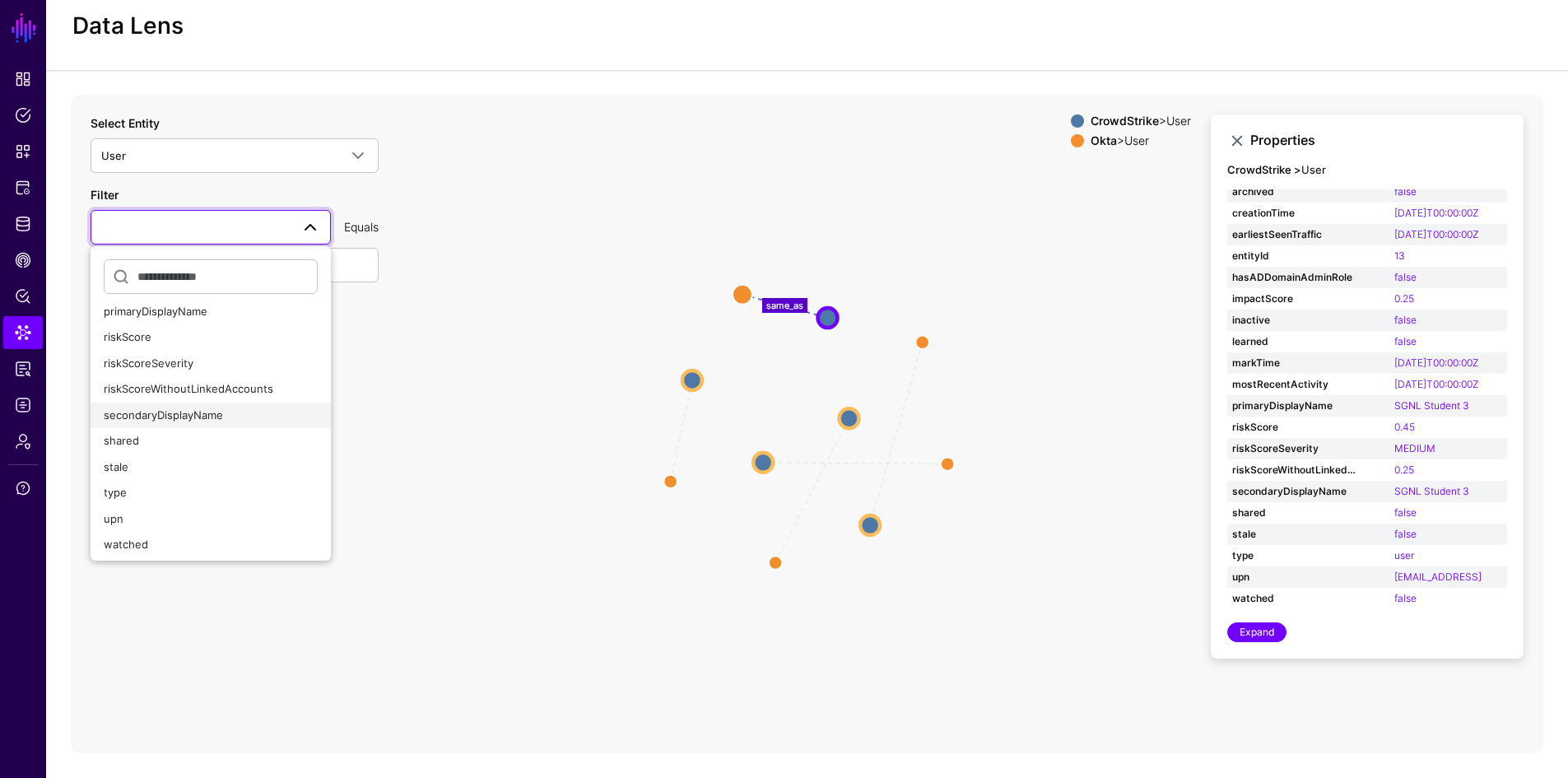
scroll to position [271, 0]
click at [174, 510] on div "upn" at bounding box center [210, 515] width 214 height 16
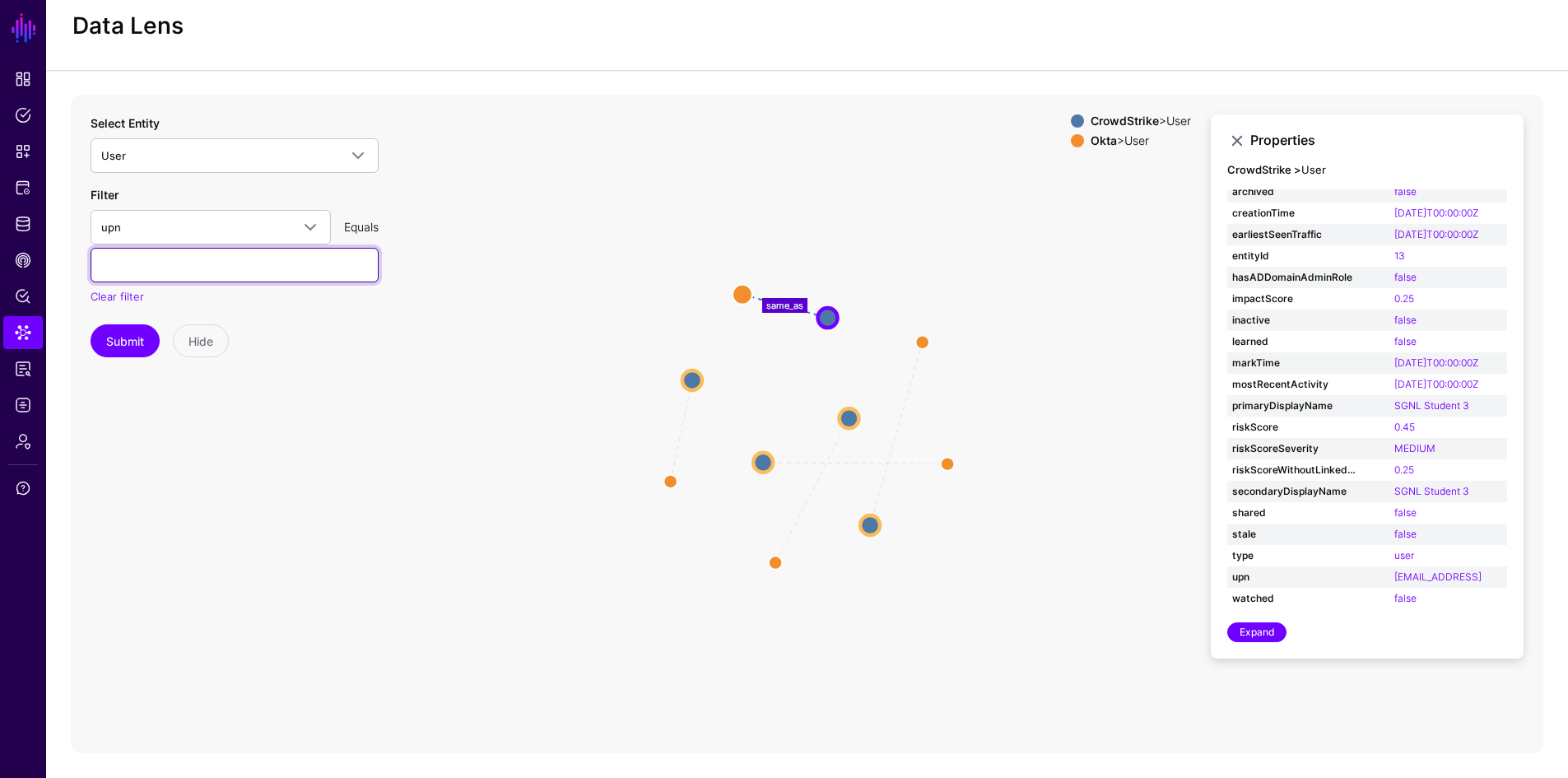
click at [180, 265] on input "text" at bounding box center [233, 265] width 288 height 35
type input "**********"
click at [131, 332] on button "Submit" at bounding box center [124, 341] width 69 height 33
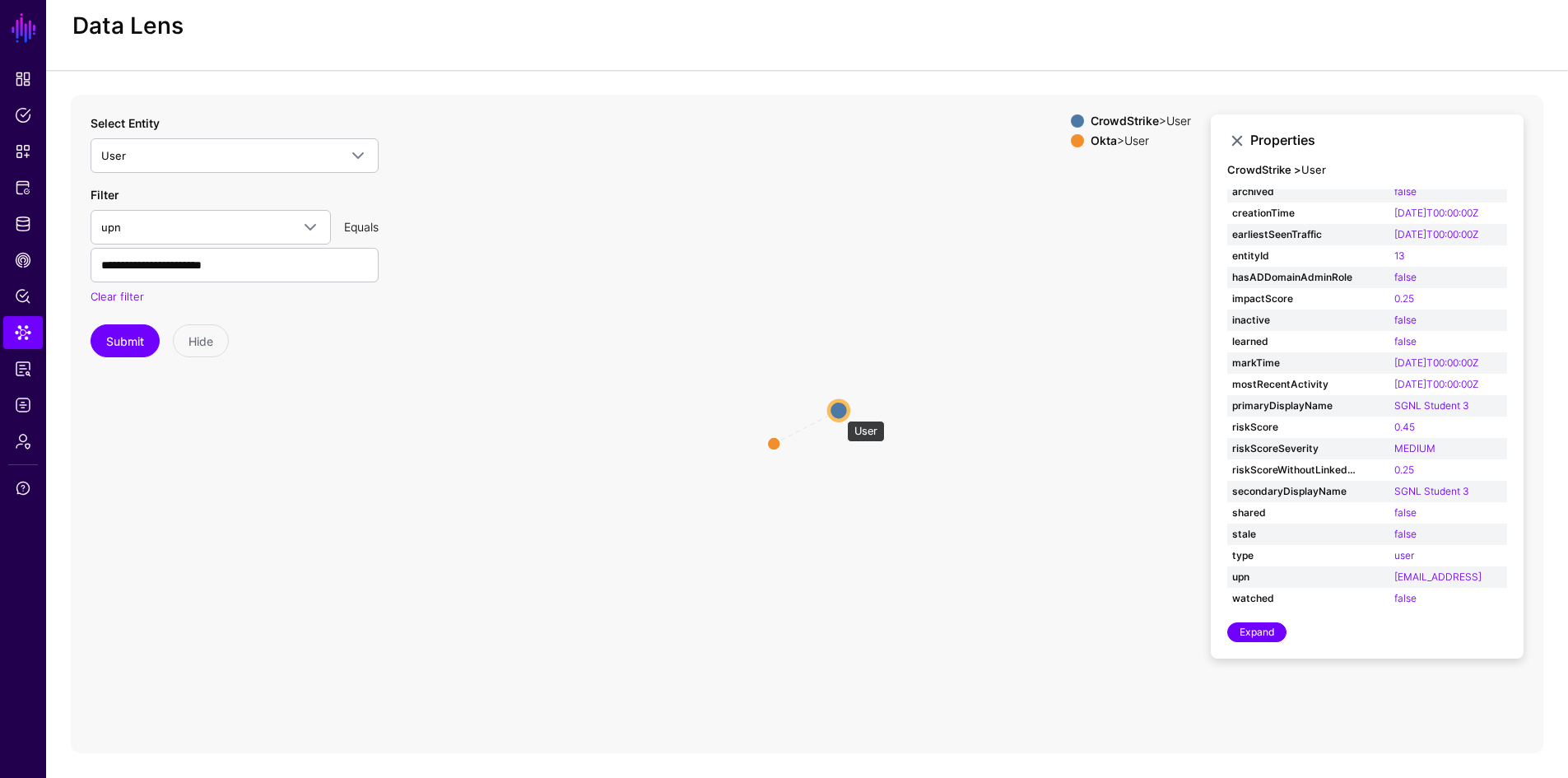
click at [839, 412] on circle at bounding box center [839, 410] width 19 height 19
click at [771, 445] on circle at bounding box center [773, 443] width 26 height 26
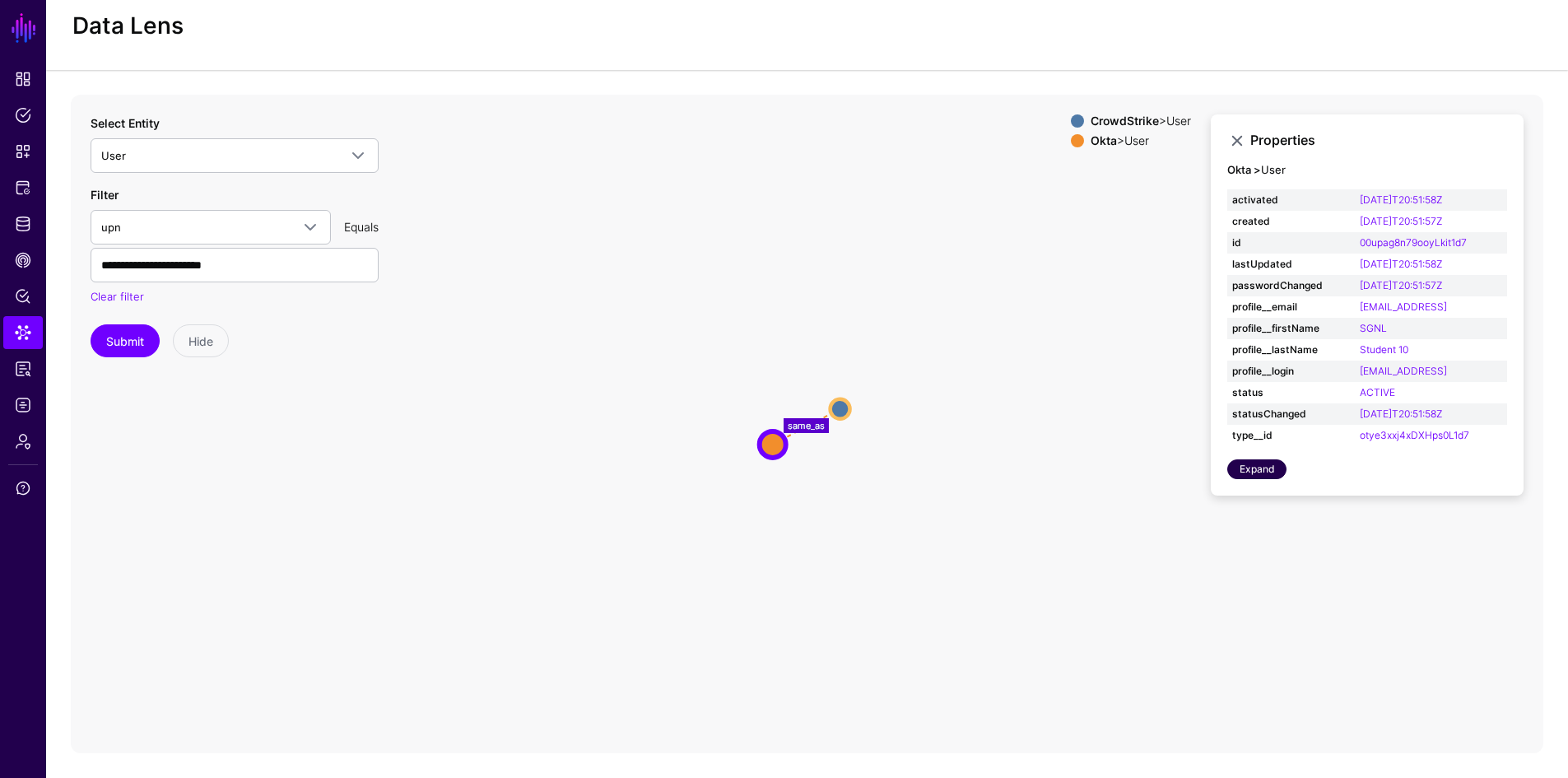
click at [1248, 460] on link "Expand" at bounding box center [1256, 469] width 59 height 19
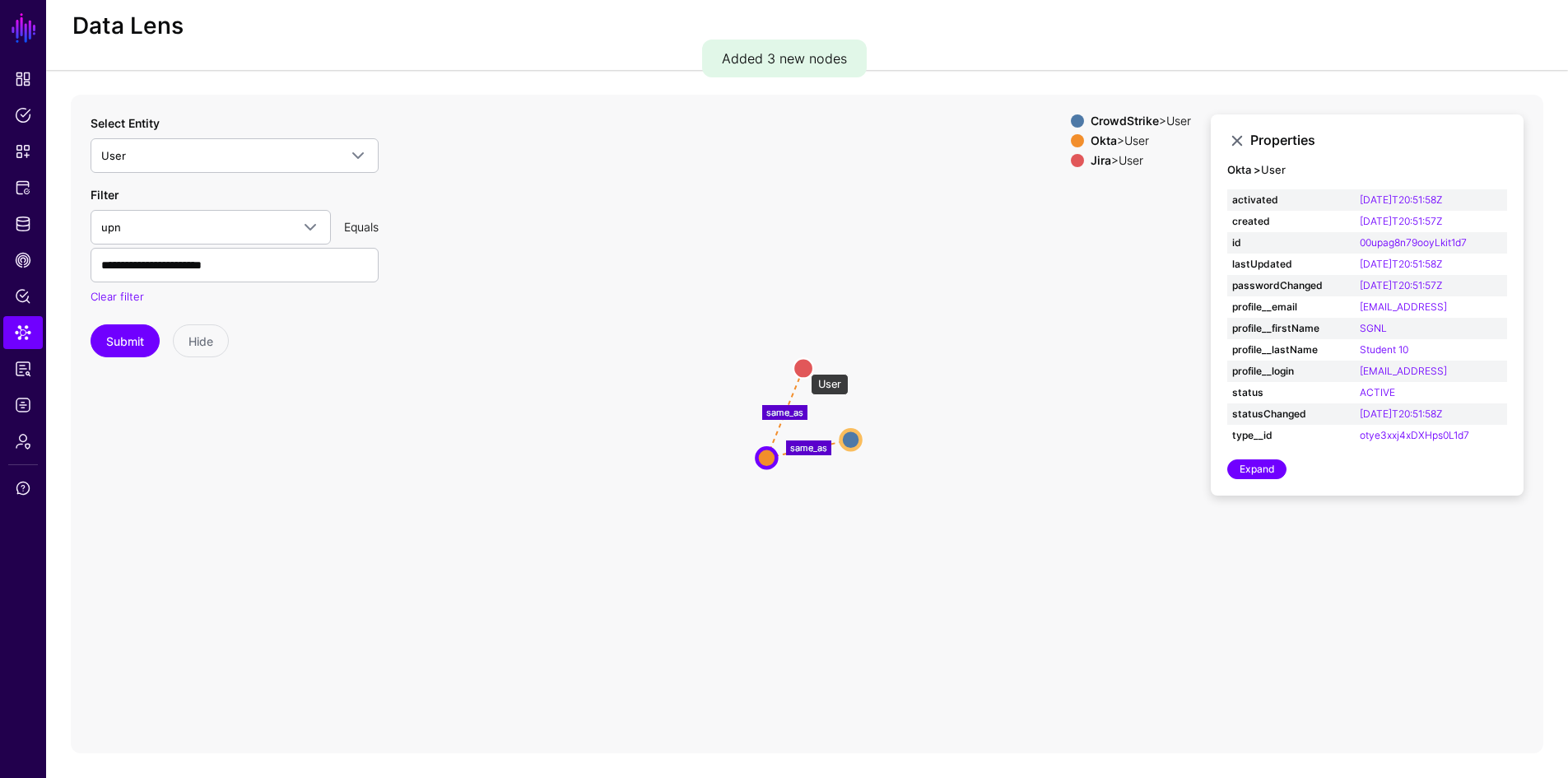
click at [803, 365] on circle at bounding box center [803, 368] width 19 height 19
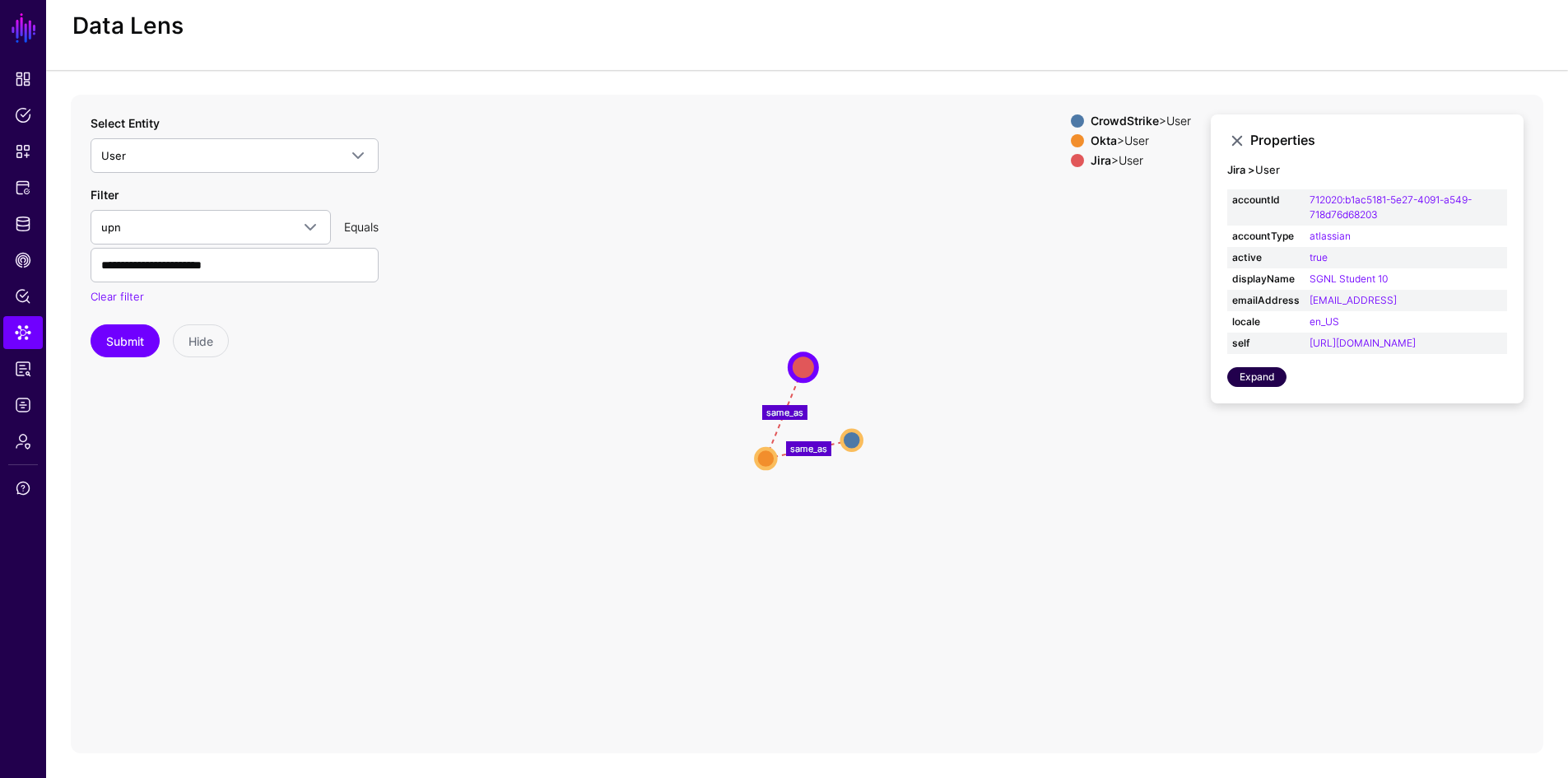
click at [1246, 387] on link "Expand" at bounding box center [1256, 377] width 59 height 19
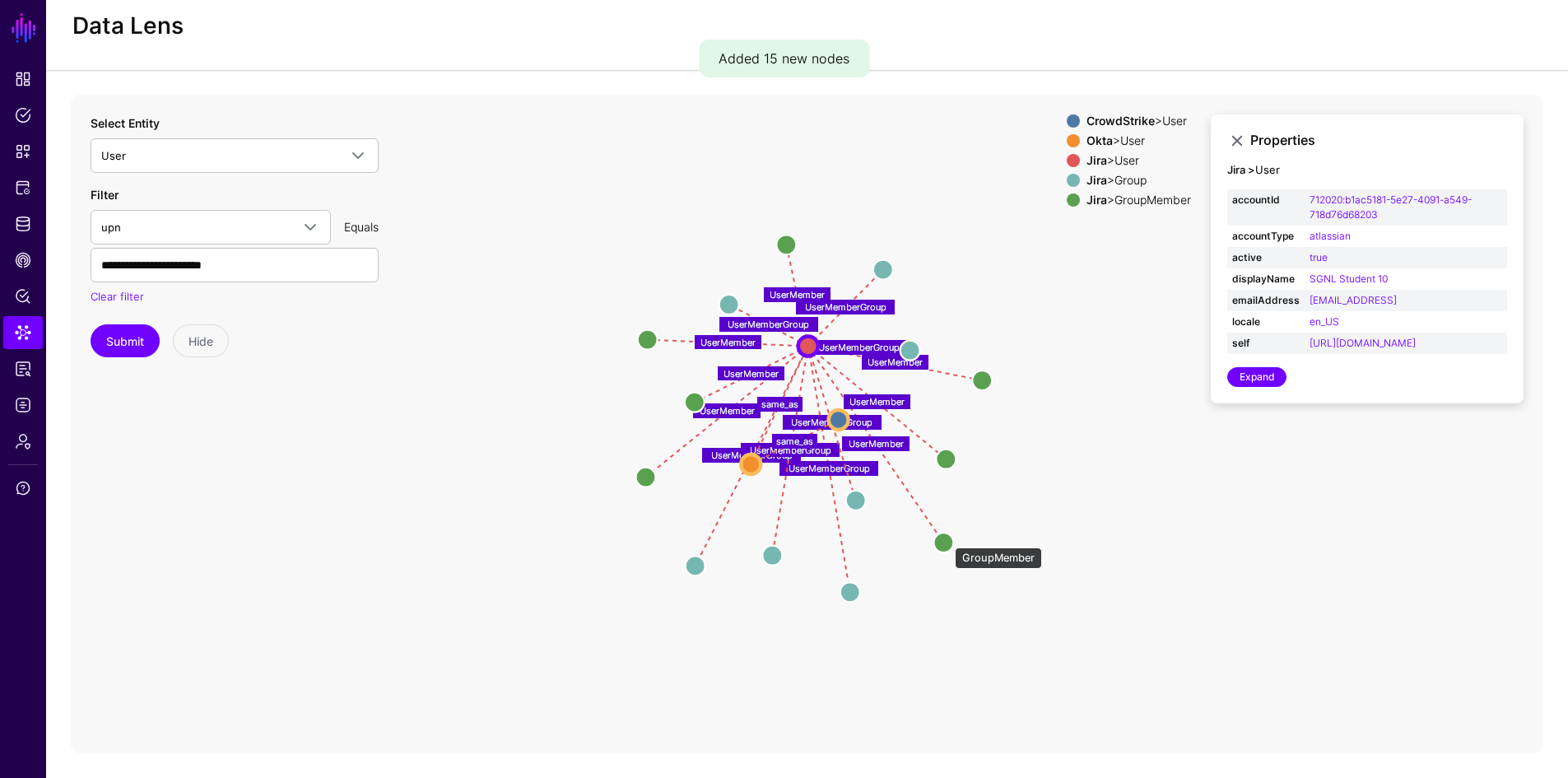
click at [946, 540] on circle at bounding box center [943, 543] width 19 height 19
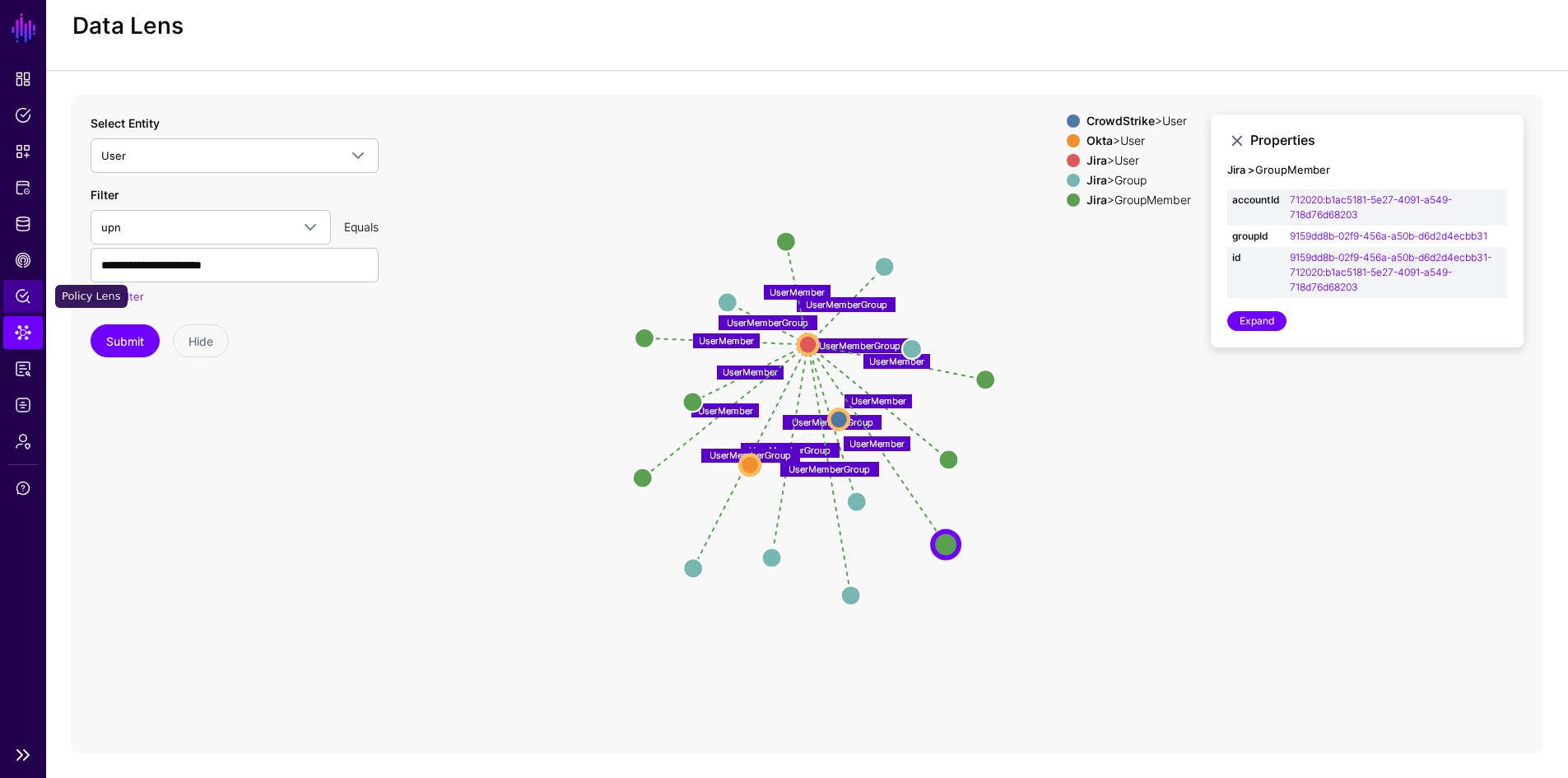
click at [22, 297] on span "Policy Lens" at bounding box center [22, 296] width 16 height 16
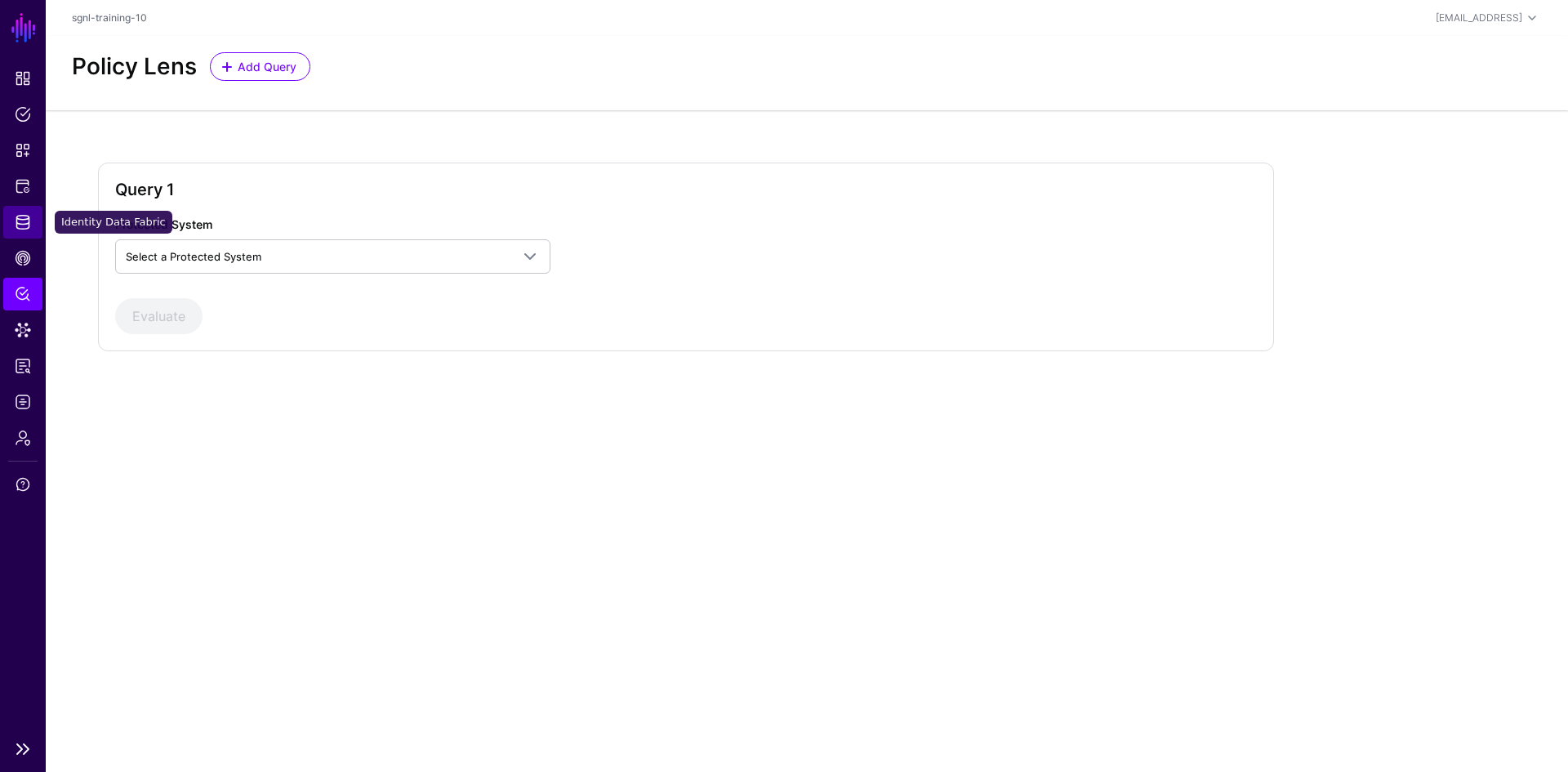
click at [27, 227] on span "Identity Data Fabric" at bounding box center [22, 222] width 16 height 16
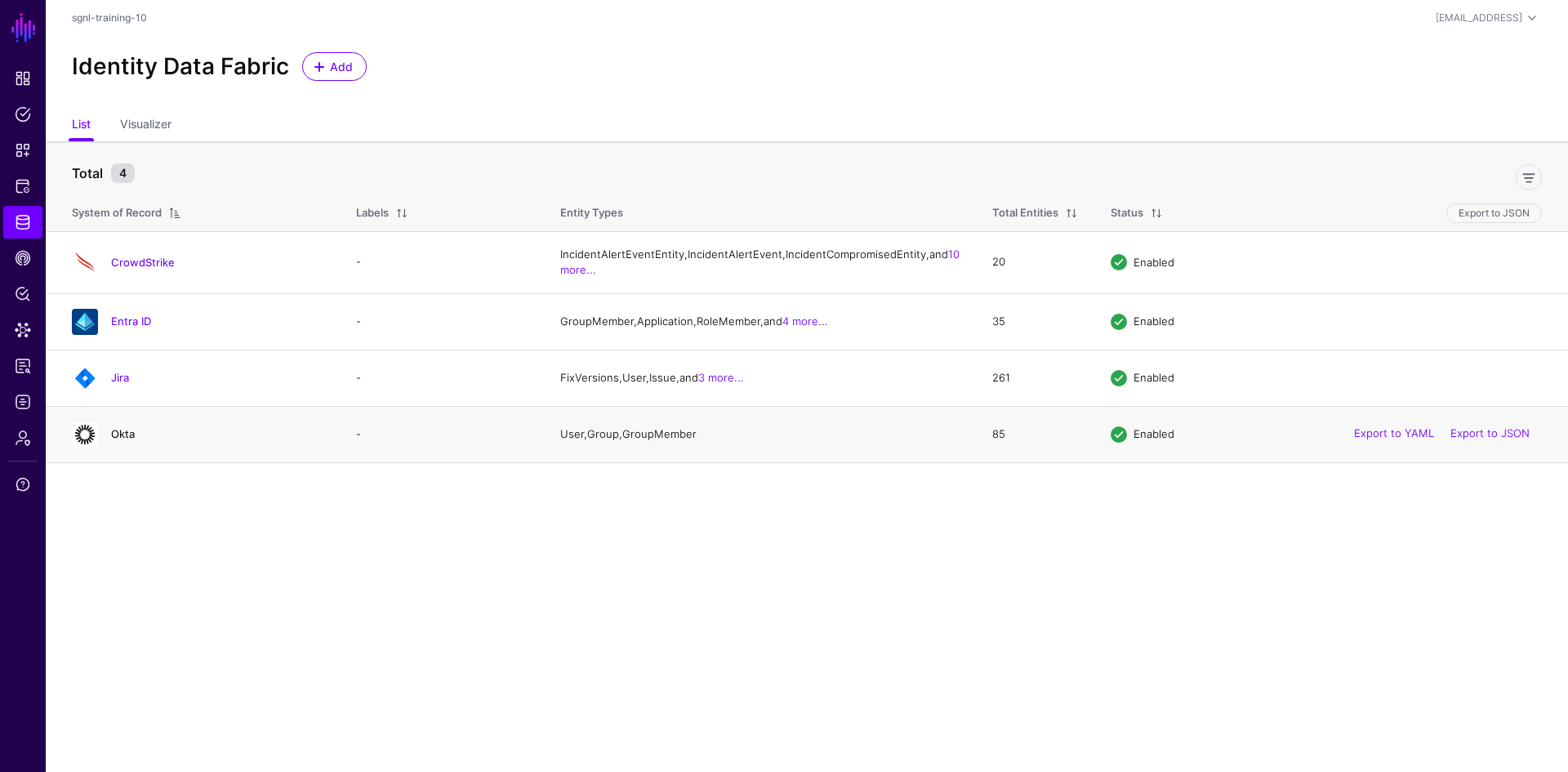
click at [117, 440] on link "Okta" at bounding box center [123, 434] width 24 height 13
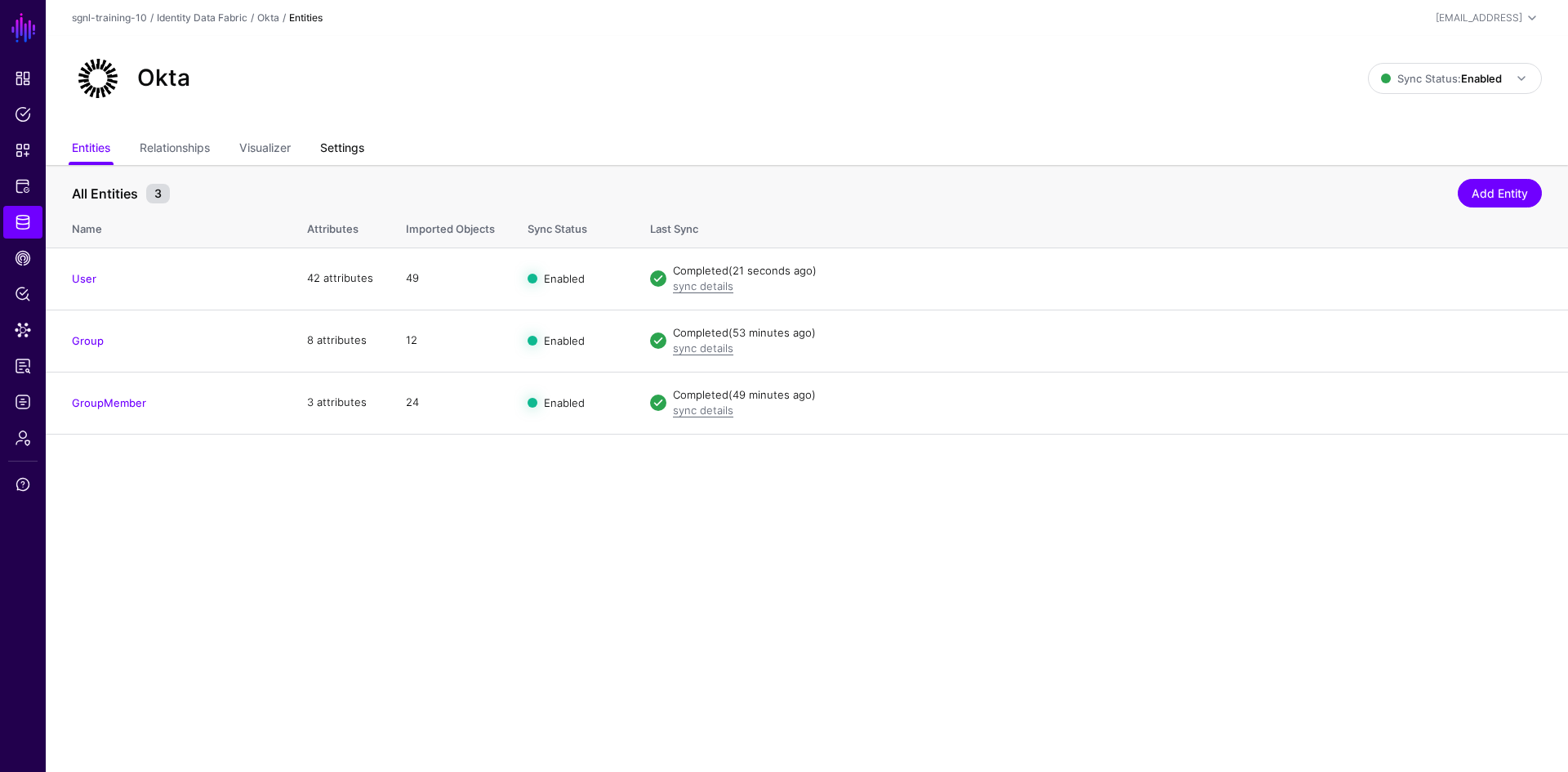
click at [361, 142] on link "Settings" at bounding box center [342, 149] width 44 height 31
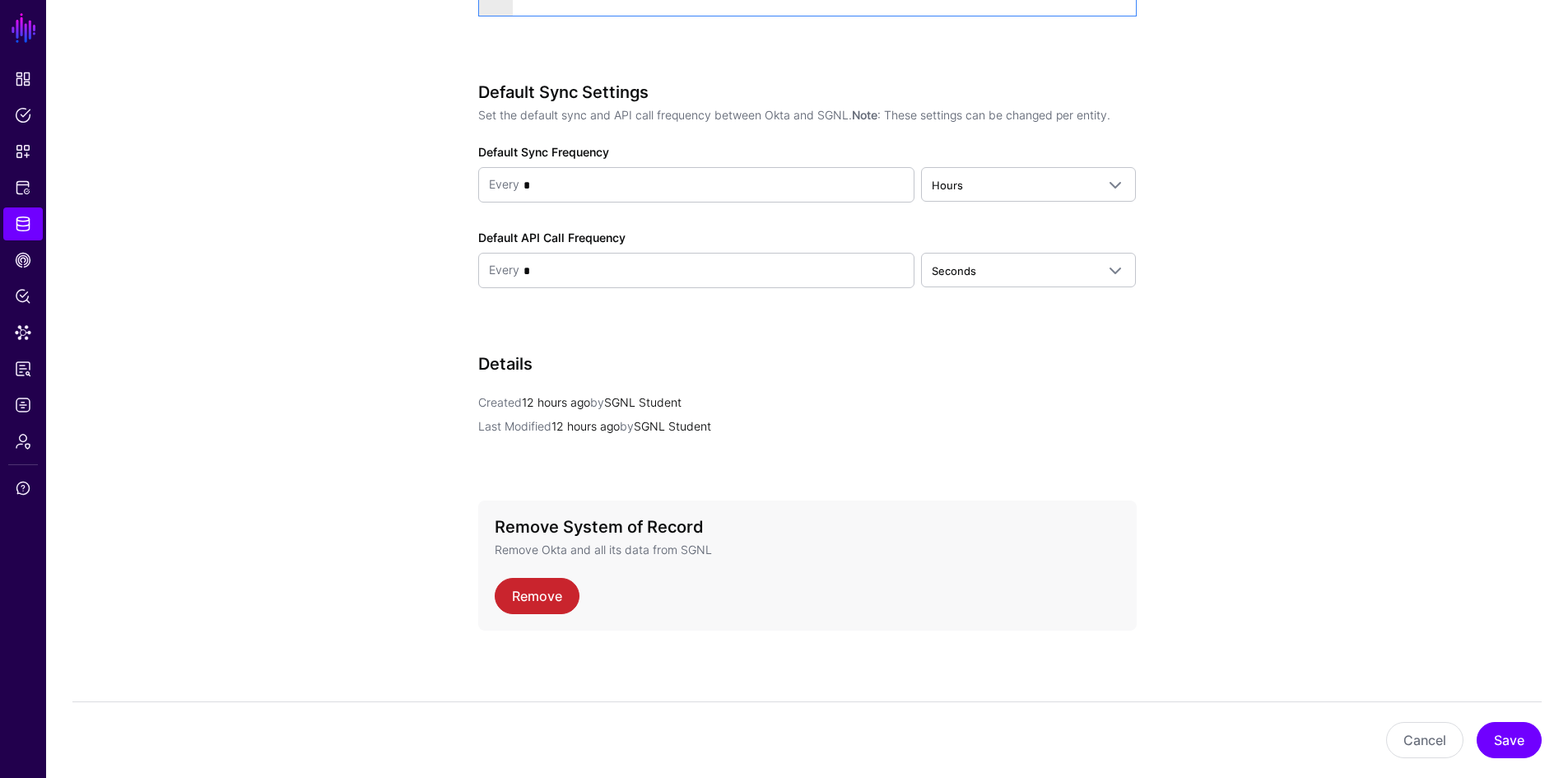
scroll to position [1531, 0]
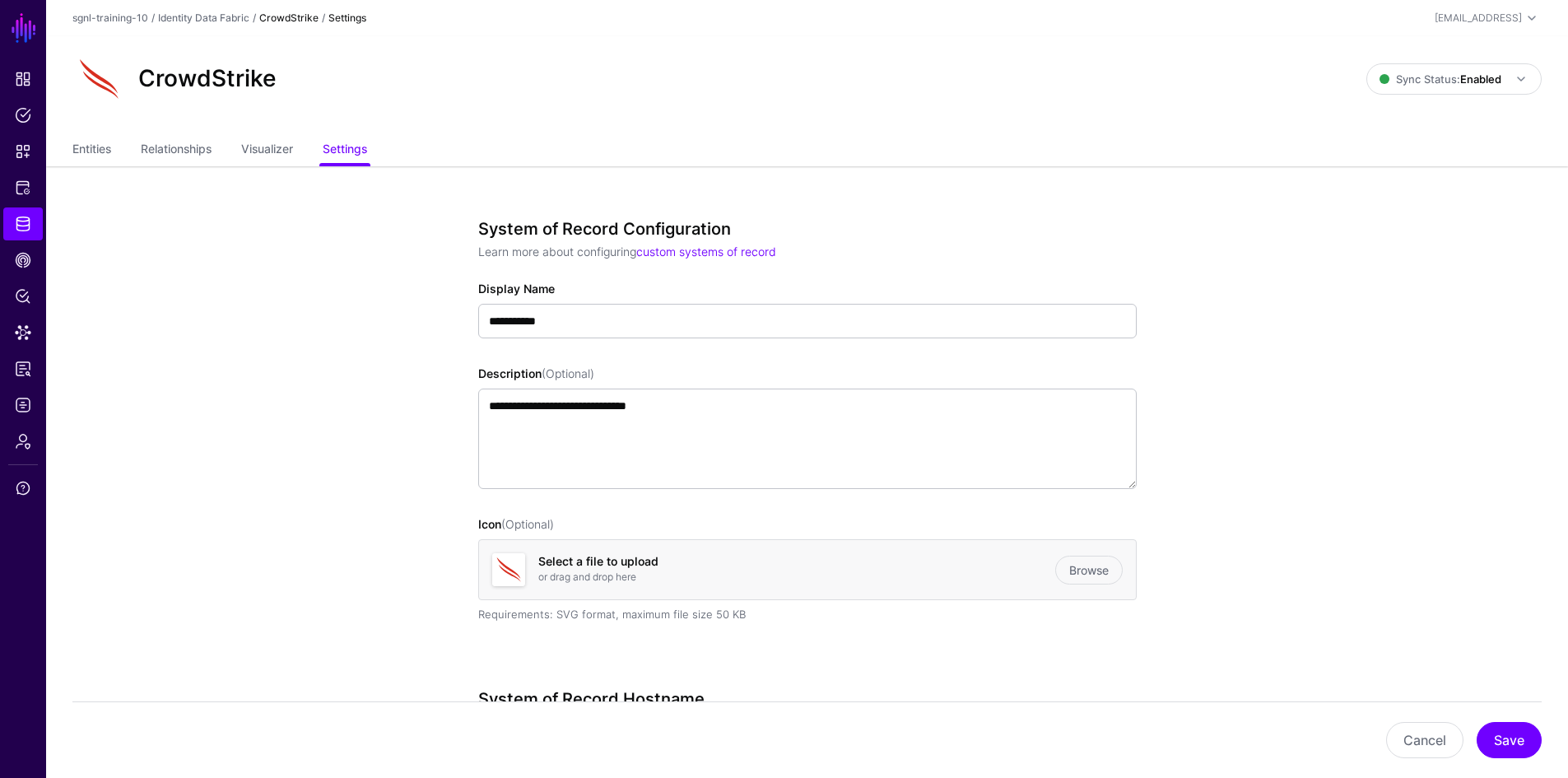
scroll to position [562, 0]
